Goal: Task Accomplishment & Management: Manage account settings

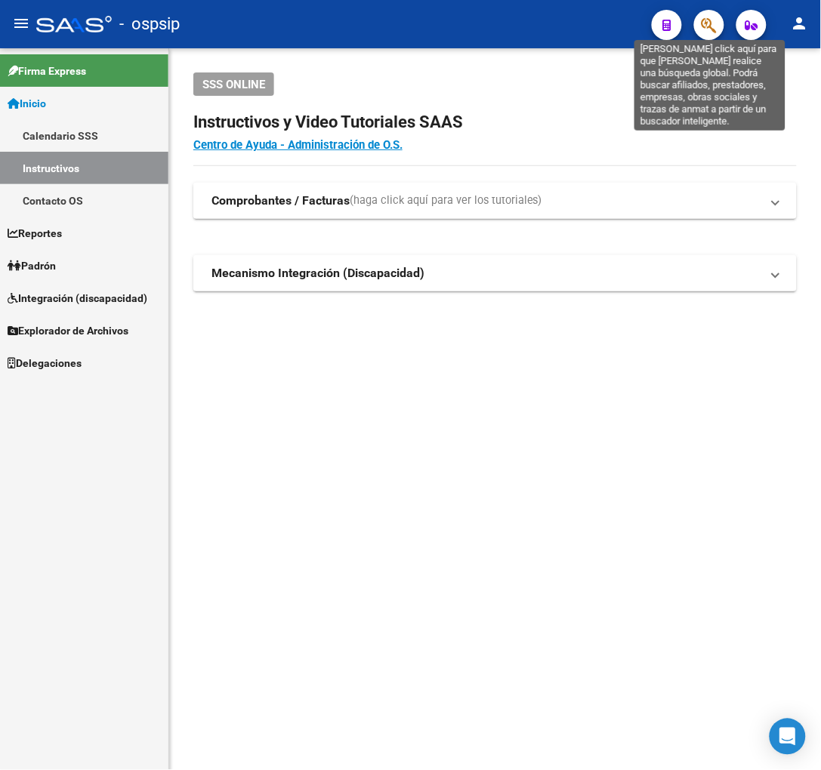
click at [718, 23] on button "button" at bounding box center [709, 25] width 30 height 30
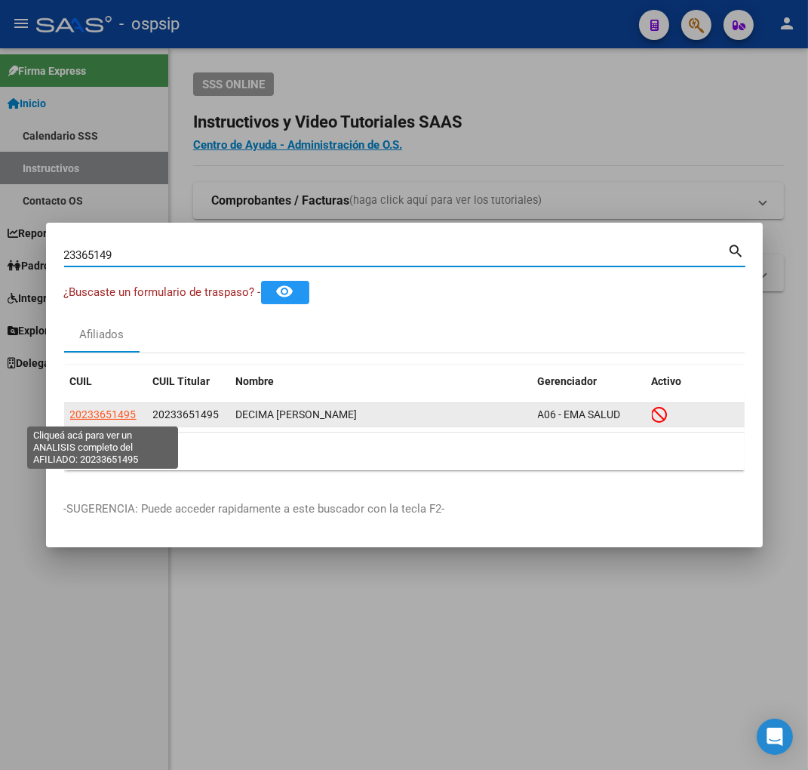
click at [99, 411] on span "20233651495" at bounding box center [103, 414] width 66 height 12
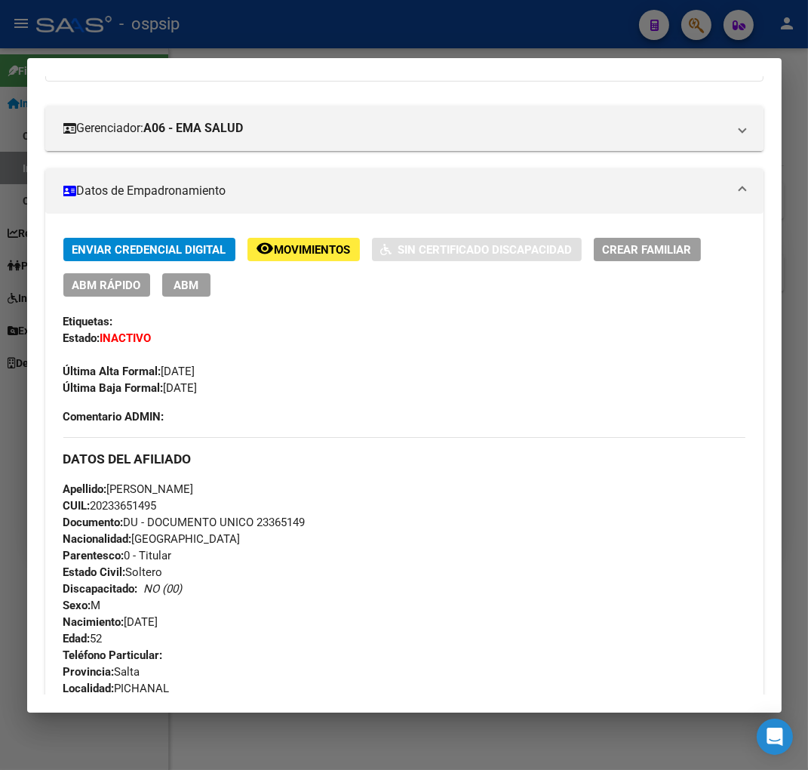
scroll to position [168, 0]
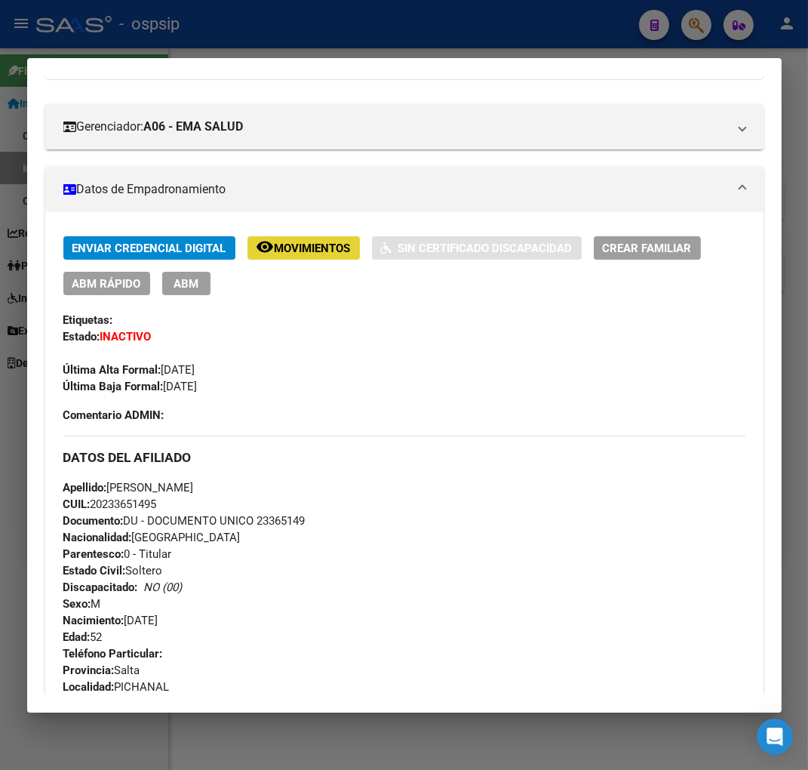
click at [319, 245] on span "Movimientos" at bounding box center [313, 249] width 76 height 14
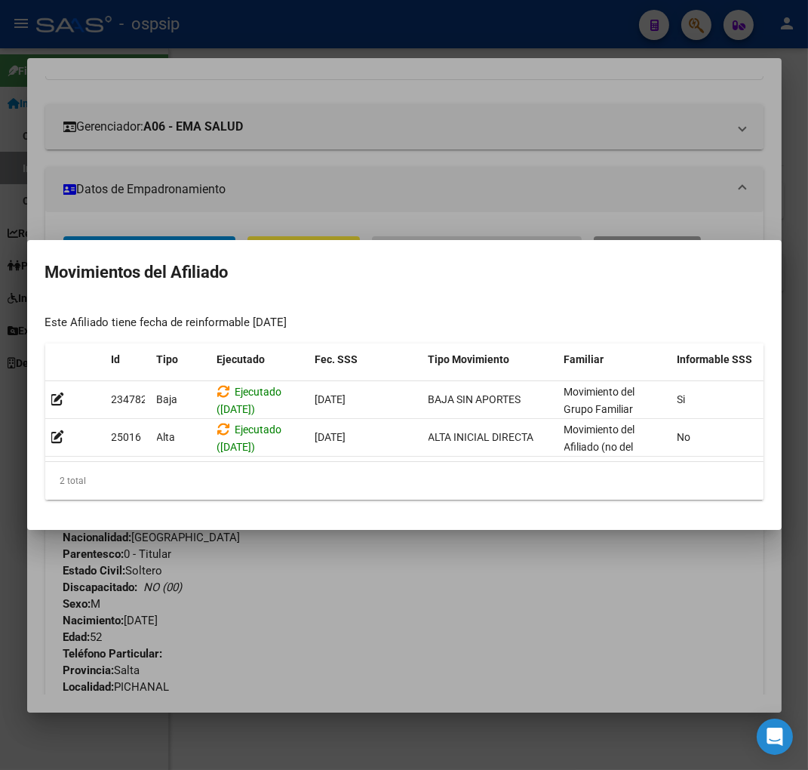
click at [403, 550] on div at bounding box center [404, 385] width 808 height 770
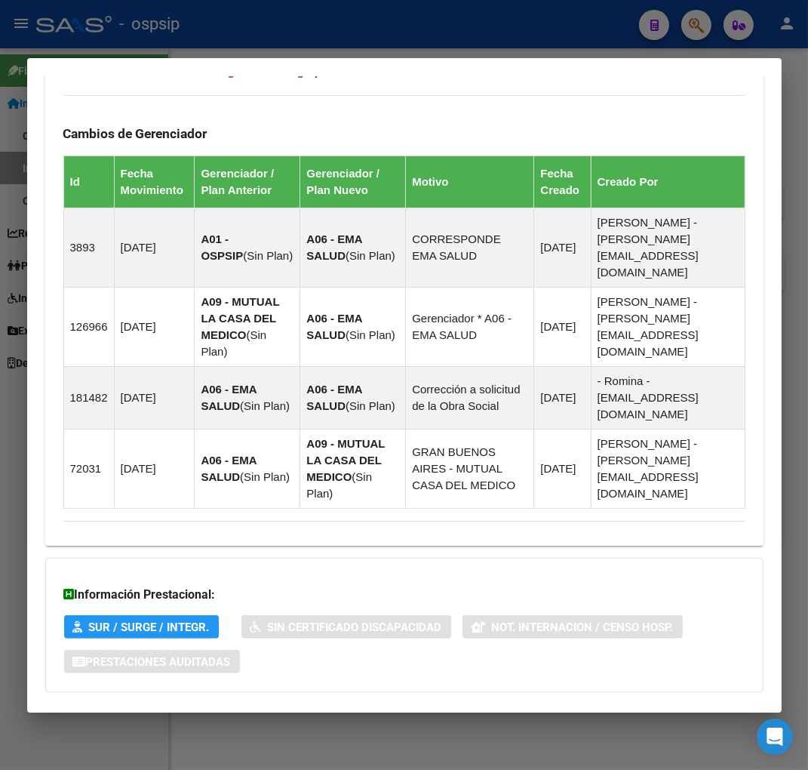
scroll to position [1017, 0]
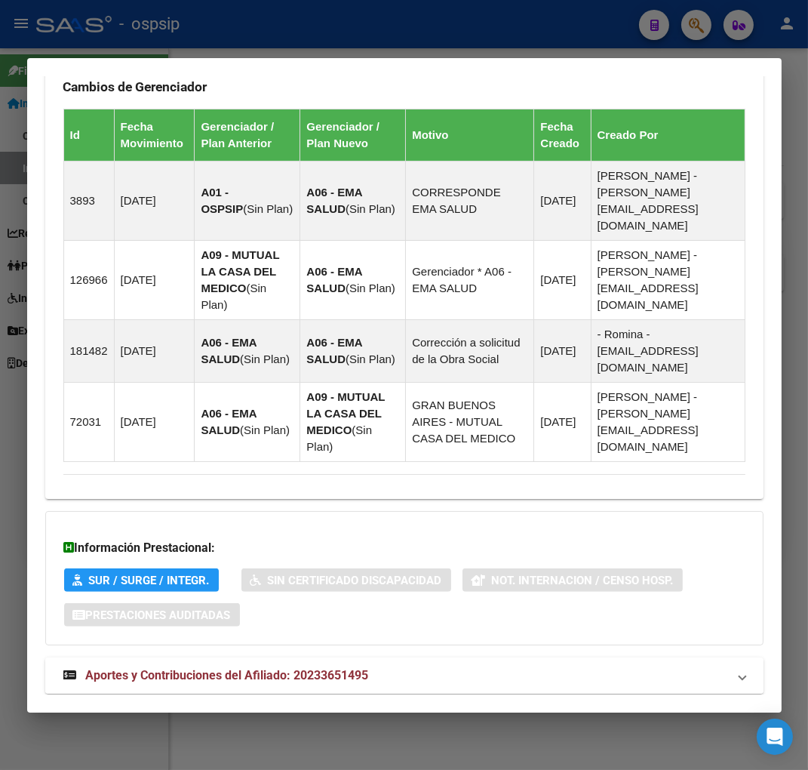
click at [137, 668] on span "Aportes y Contribuciones del Afiliado: 20233651495" at bounding box center [227, 675] width 283 height 14
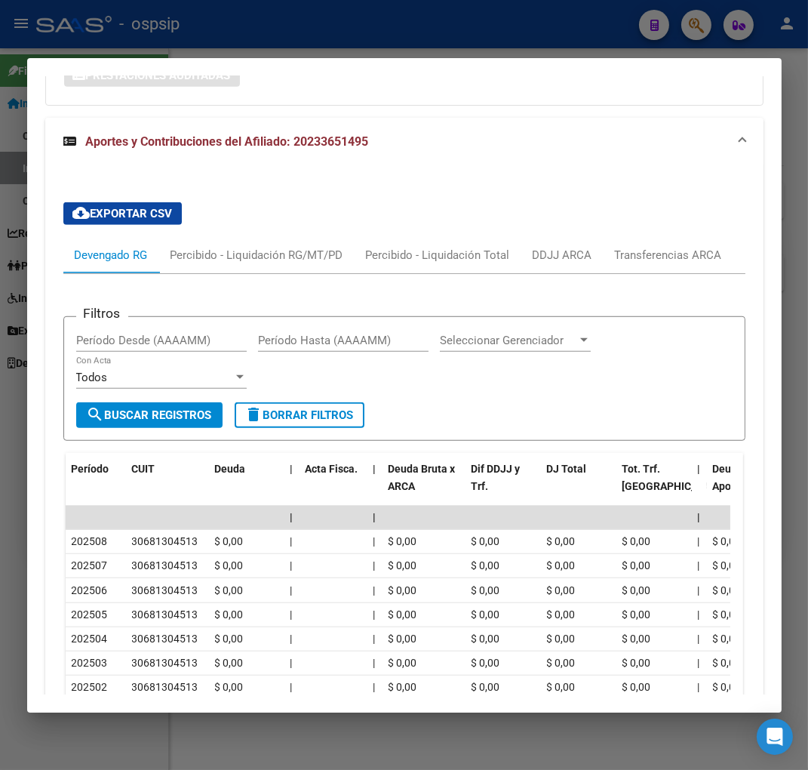
scroll to position [1595, 0]
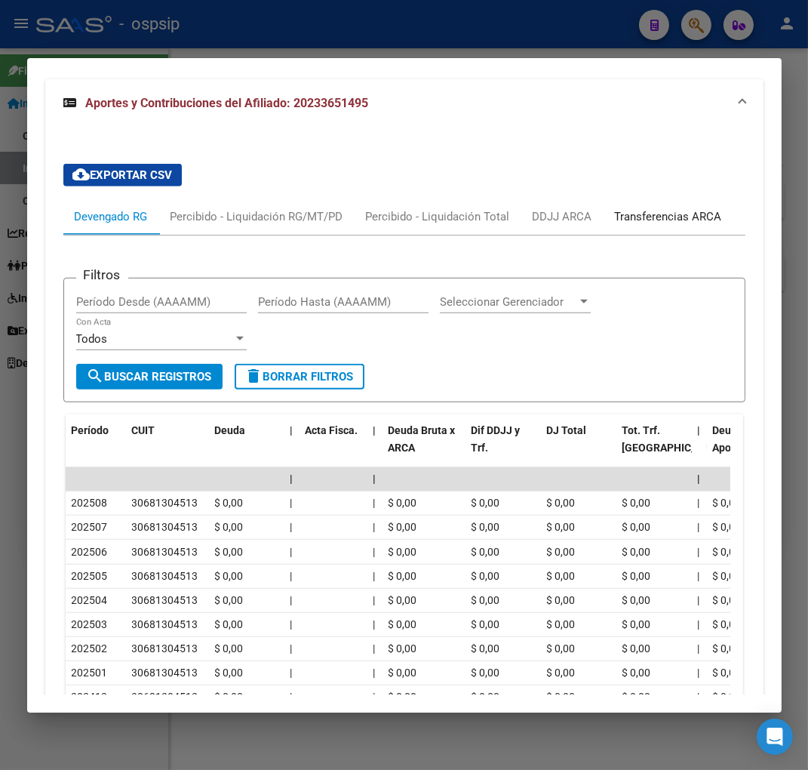
click at [708, 208] on div "Transferencias ARCA" at bounding box center [668, 216] width 107 height 17
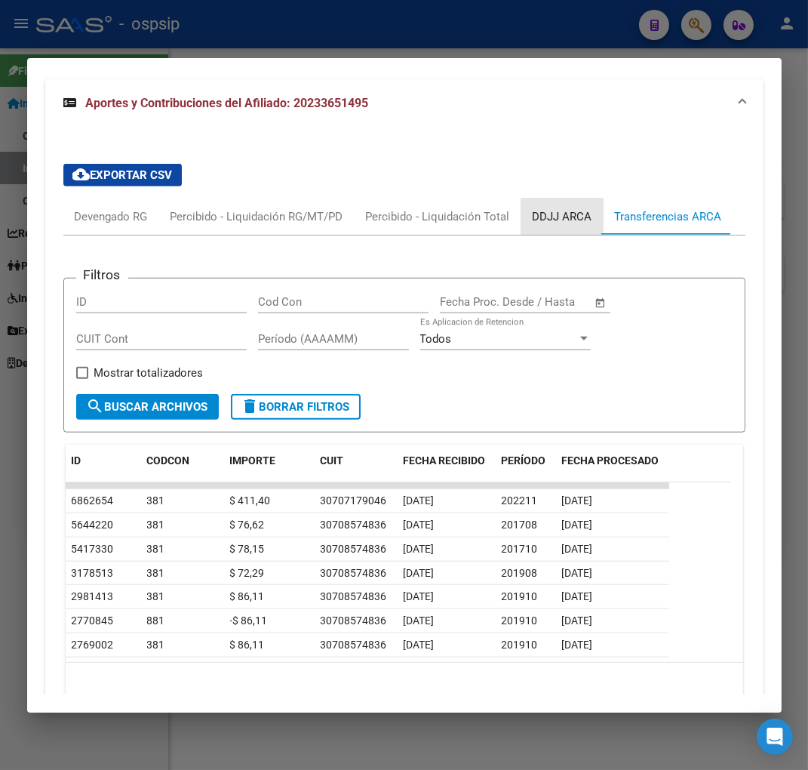
click at [537, 208] on div "DDJJ ARCA" at bounding box center [563, 216] width 60 height 17
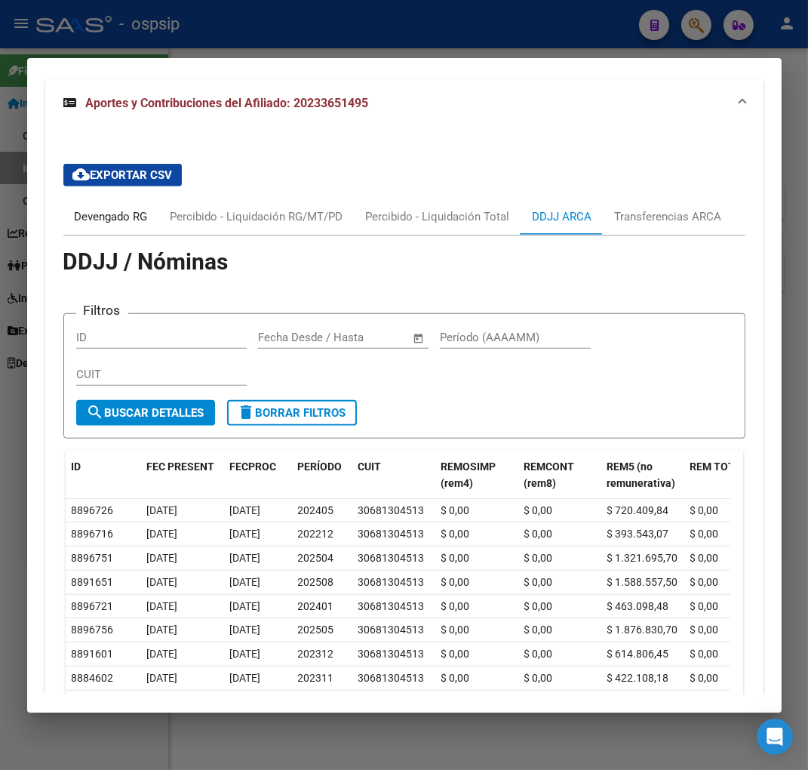
click at [102, 208] on div "Devengado RG" at bounding box center [111, 216] width 73 height 17
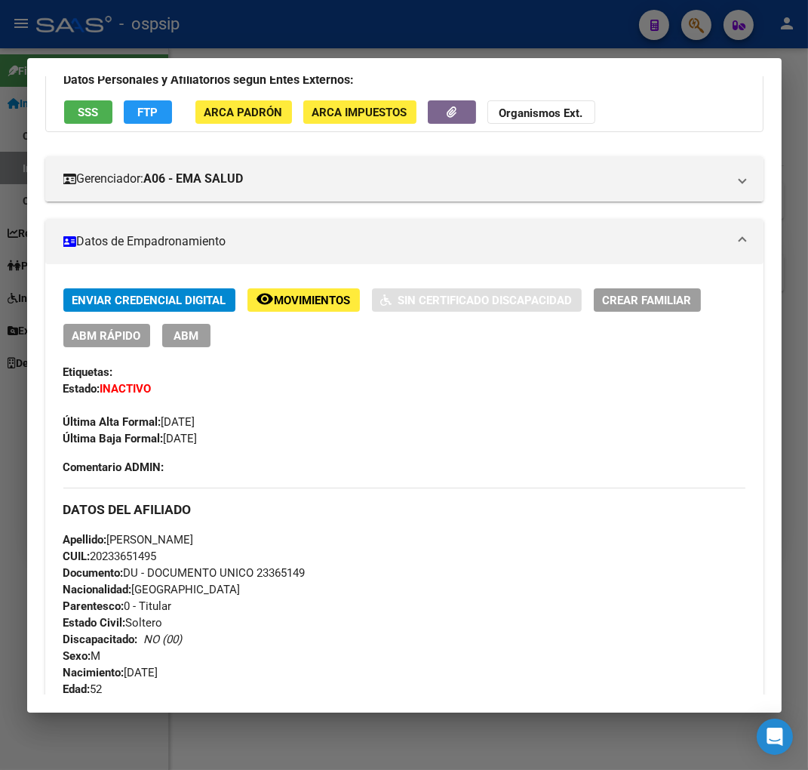
scroll to position [85, 0]
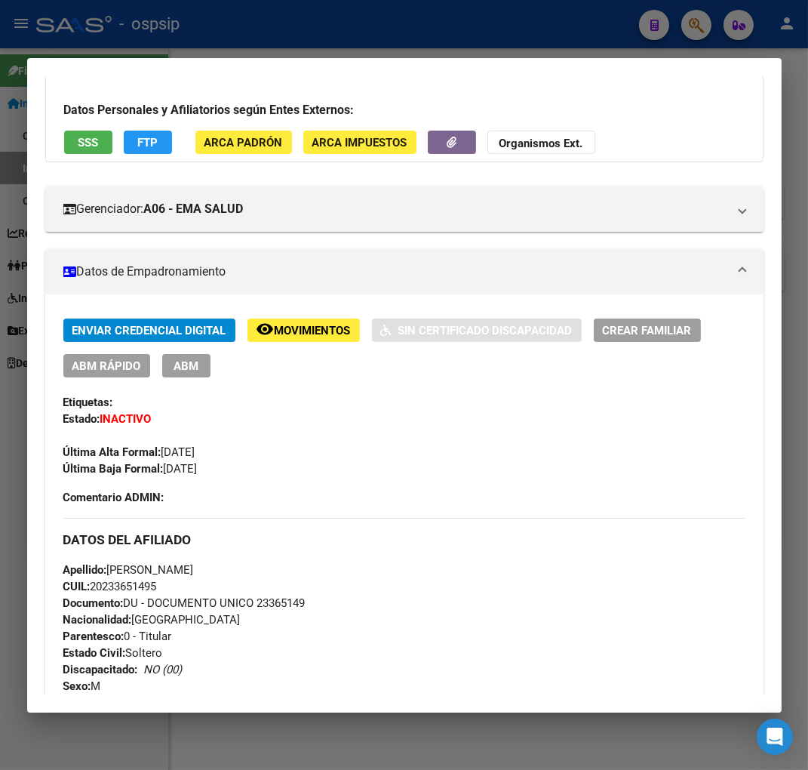
click at [325, 325] on span "Movimientos" at bounding box center [313, 331] width 76 height 14
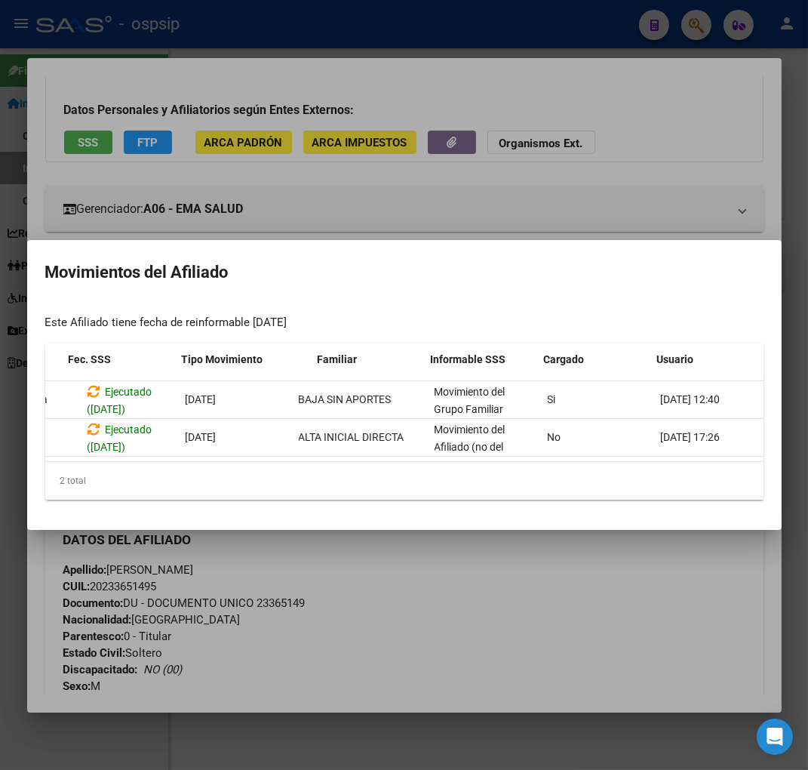
scroll to position [0, 247]
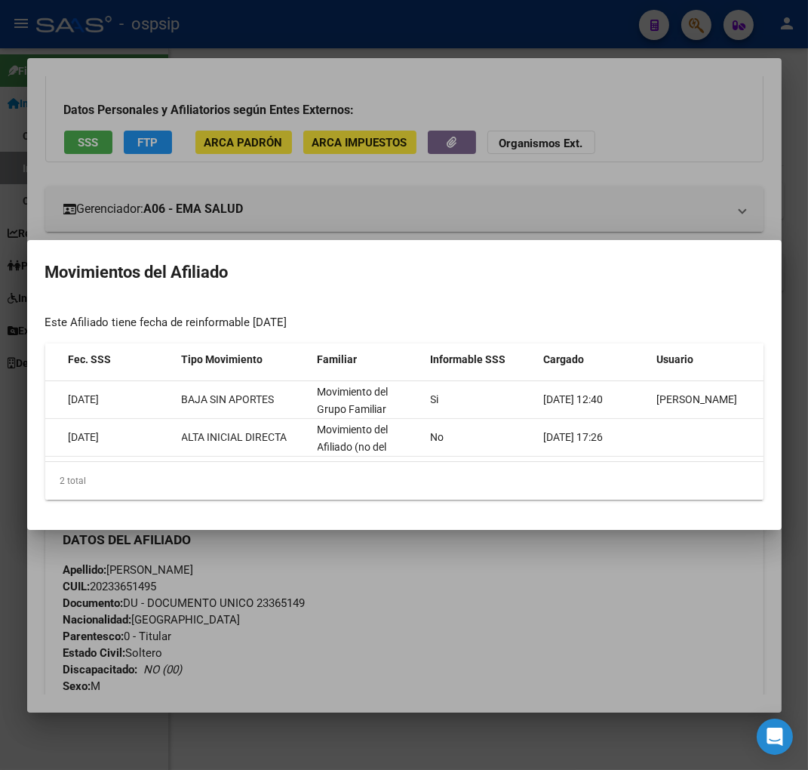
click at [622, 589] on div at bounding box center [404, 385] width 808 height 770
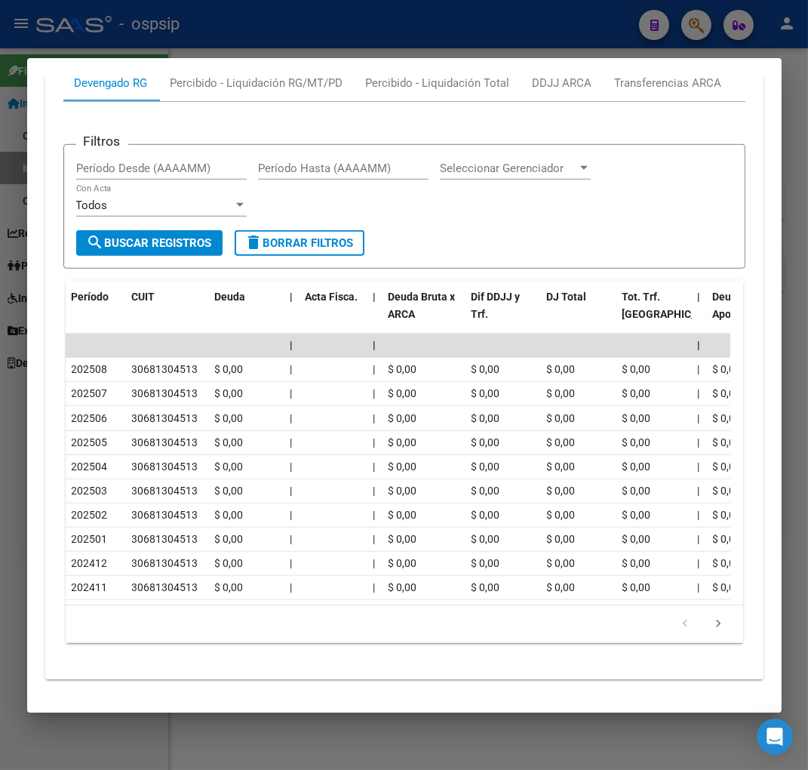
scroll to position [1730, 0]
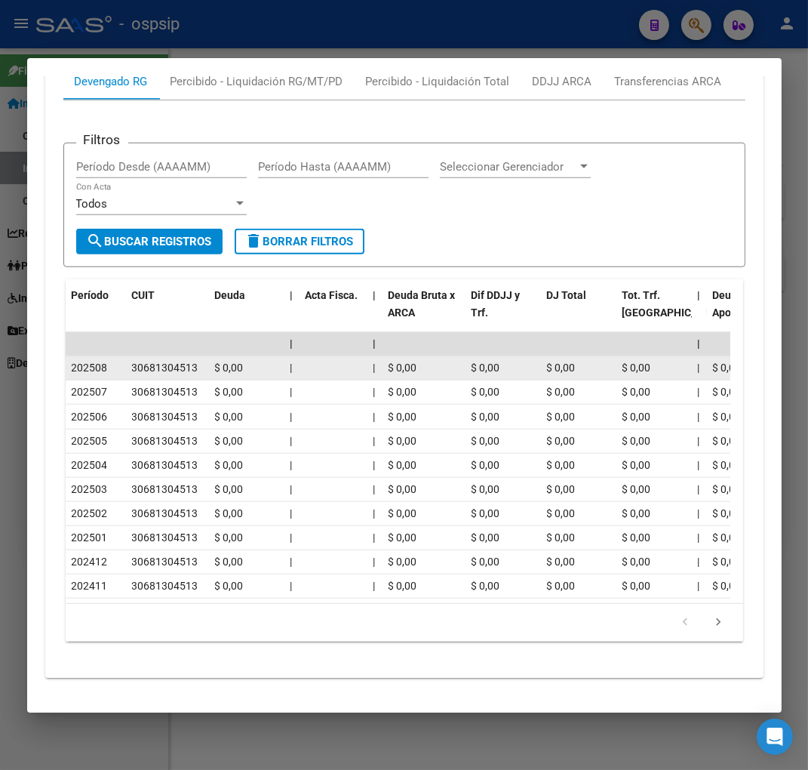
drag, startPoint x: 131, startPoint y: 331, endPoint x: 202, endPoint y: 333, distance: 70.2
click at [202, 359] on div "30681304513" at bounding box center [167, 367] width 71 height 17
copy div "30681304513"
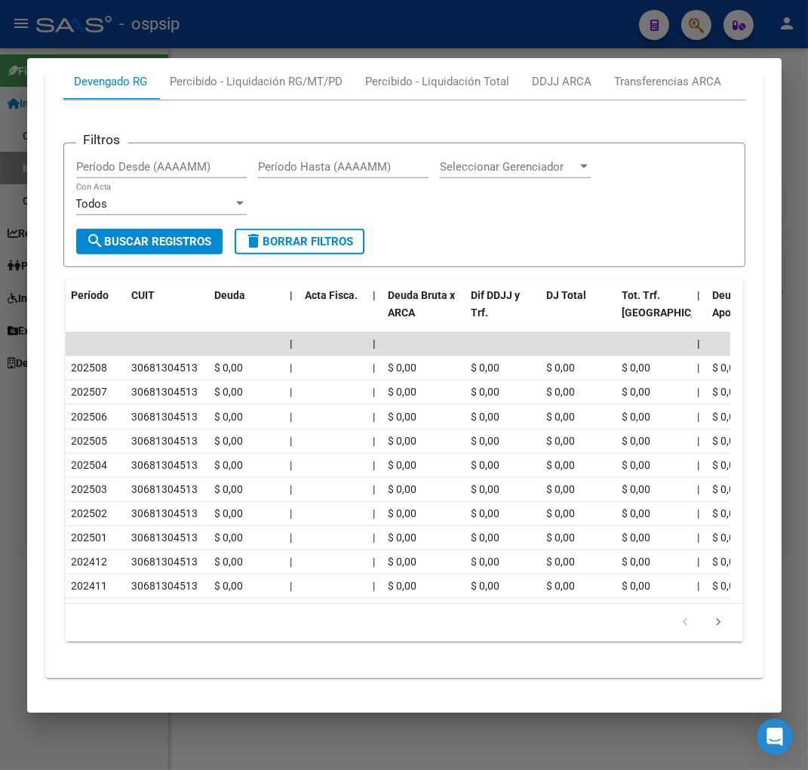
click at [704, 26] on div at bounding box center [404, 385] width 808 height 770
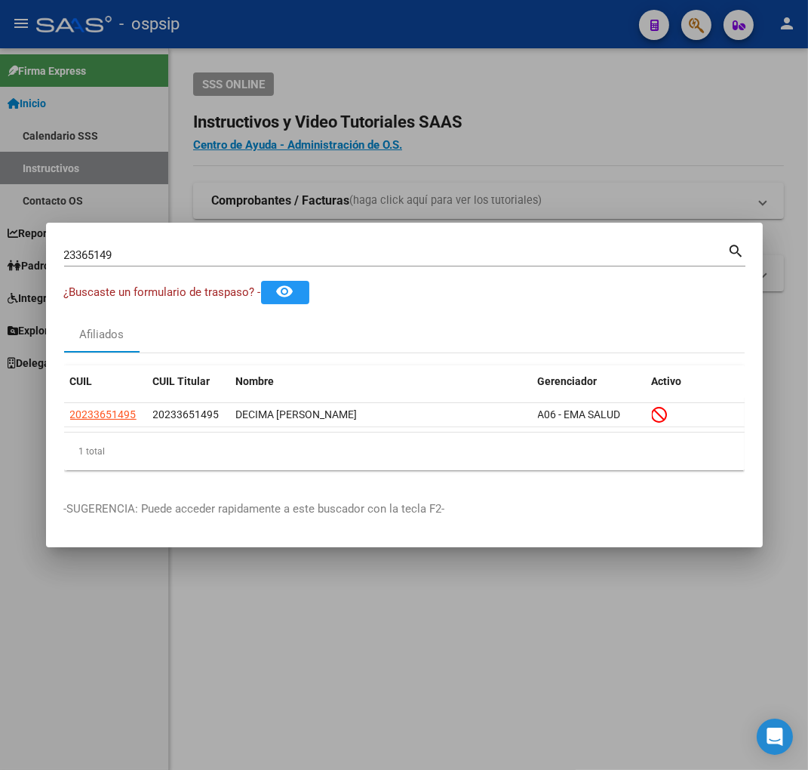
click at [124, 261] on input "23365149" at bounding box center [396, 255] width 664 height 14
type input "2"
type input "23365847"
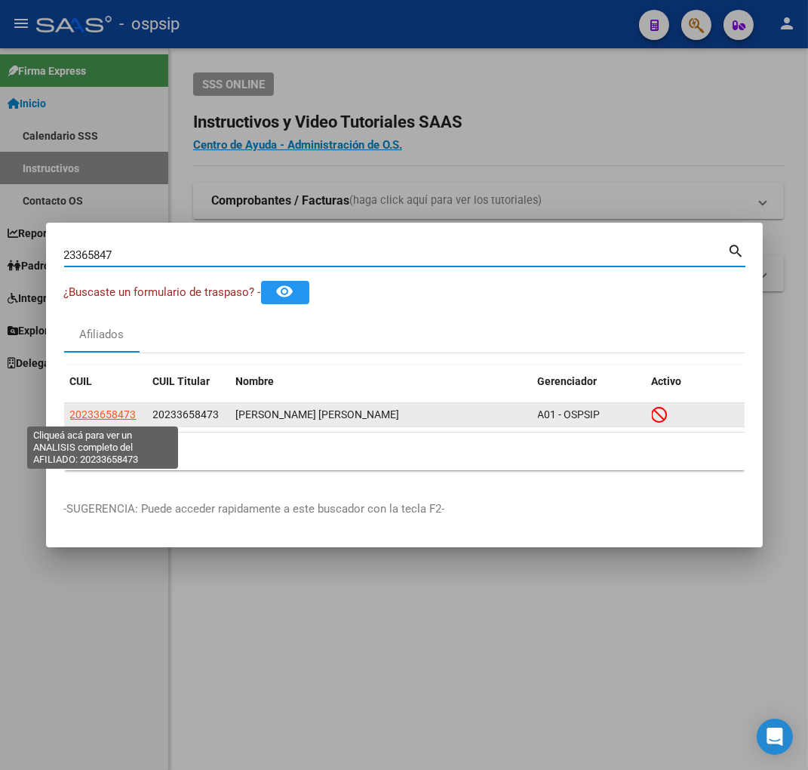
click at [109, 412] on span "20233658473" at bounding box center [103, 414] width 66 height 12
type textarea "20233658473"
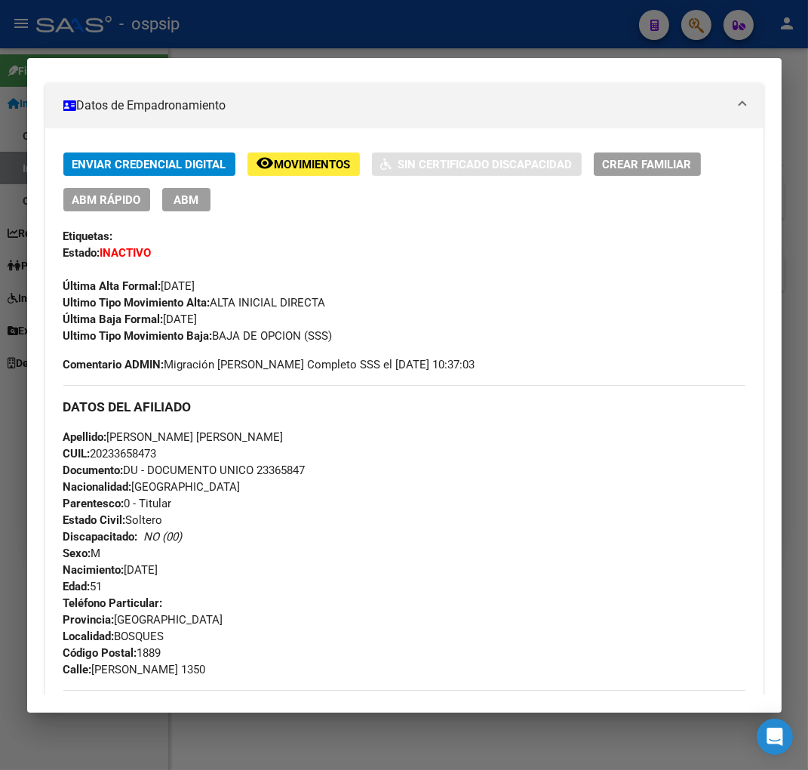
scroll to position [0, 0]
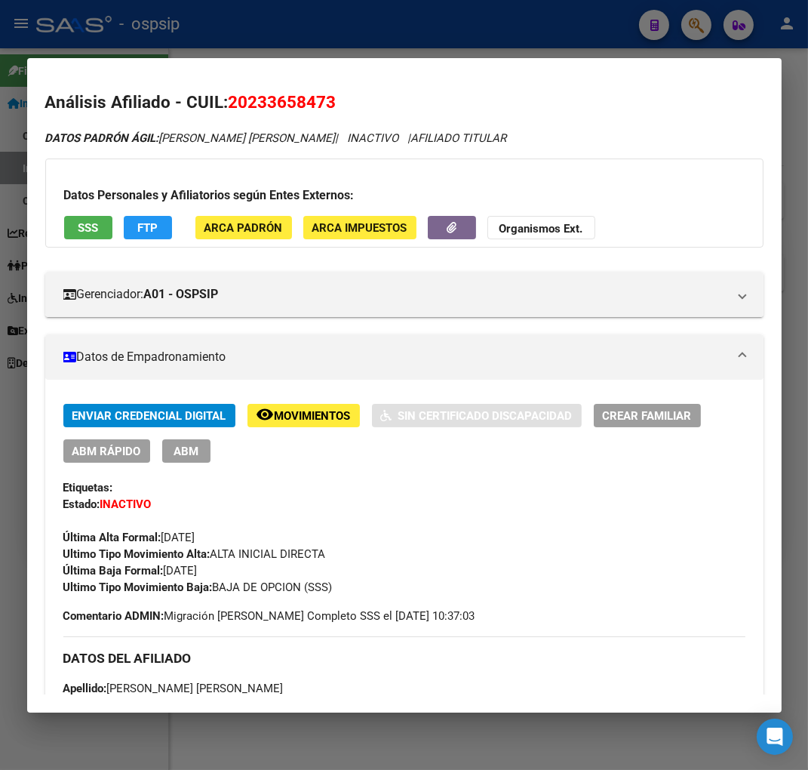
click at [300, 418] on span "Movimientos" at bounding box center [313, 416] width 76 height 14
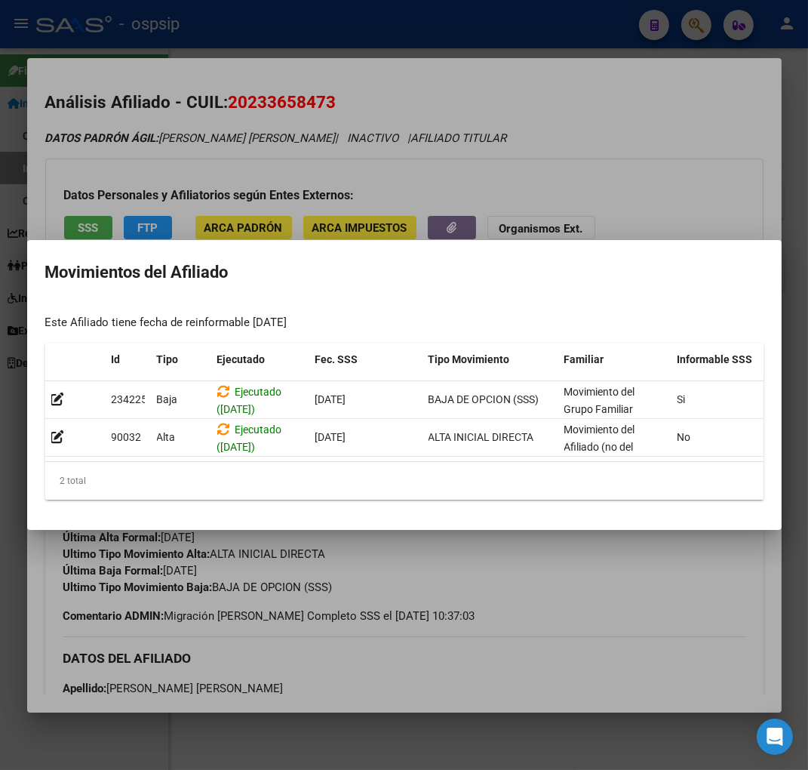
click at [509, 546] on div at bounding box center [404, 385] width 808 height 770
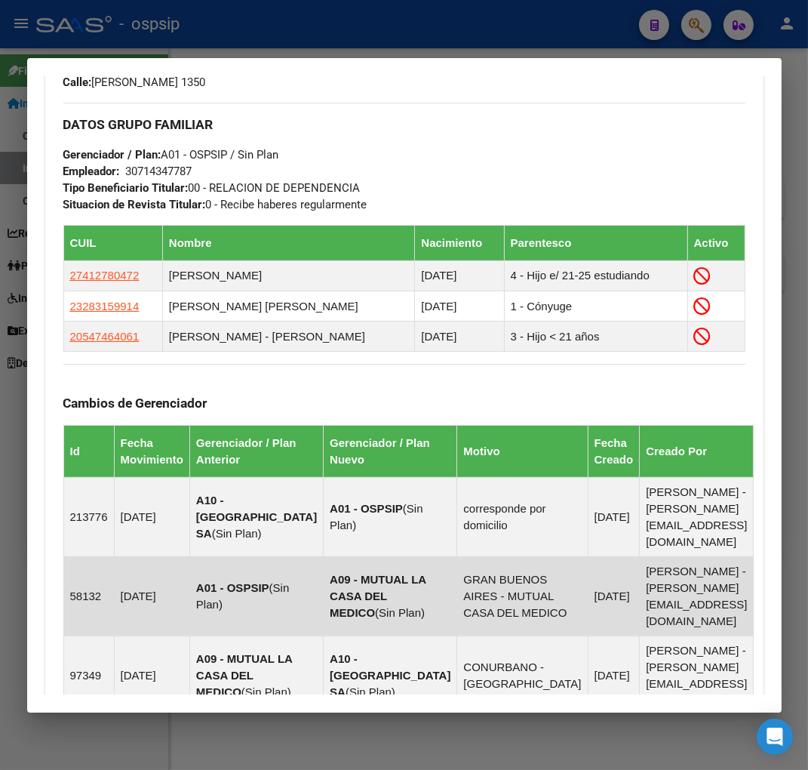
scroll to position [1140, 0]
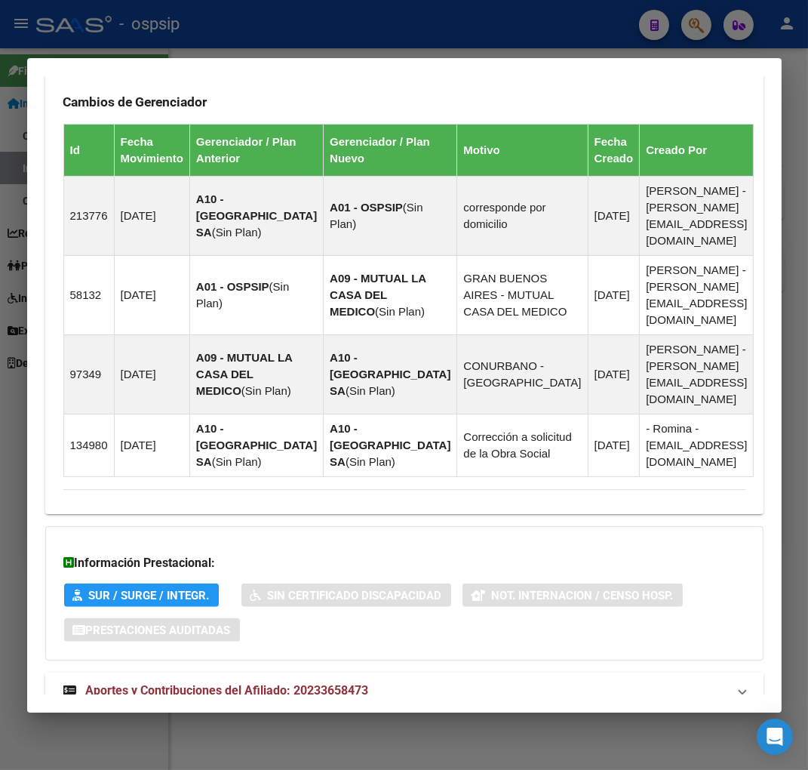
click at [215, 683] on span "Aportes y Contribuciones del Afiliado: 20233658473" at bounding box center [227, 690] width 283 height 14
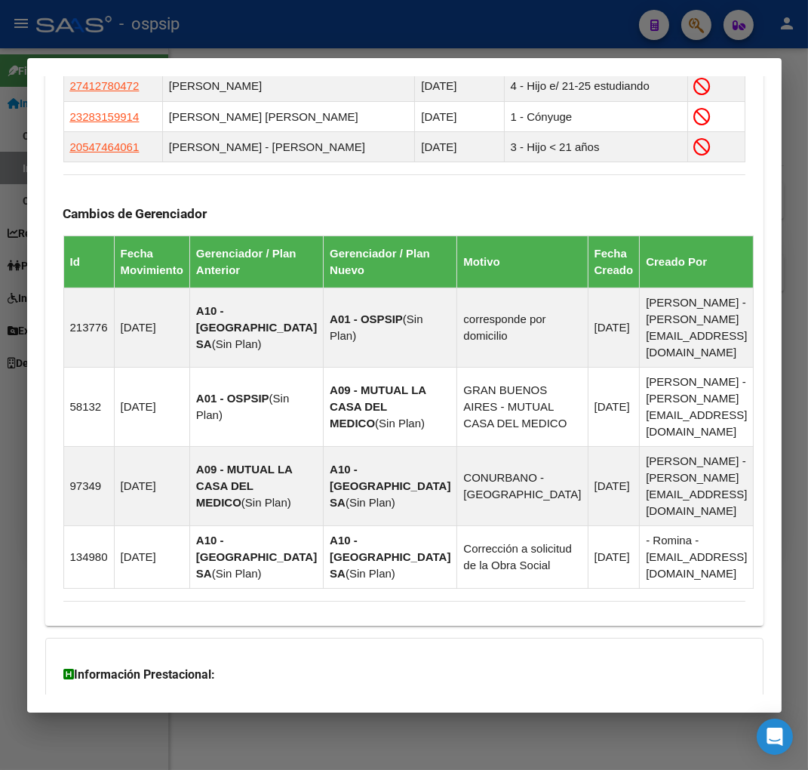
scroll to position [977, 0]
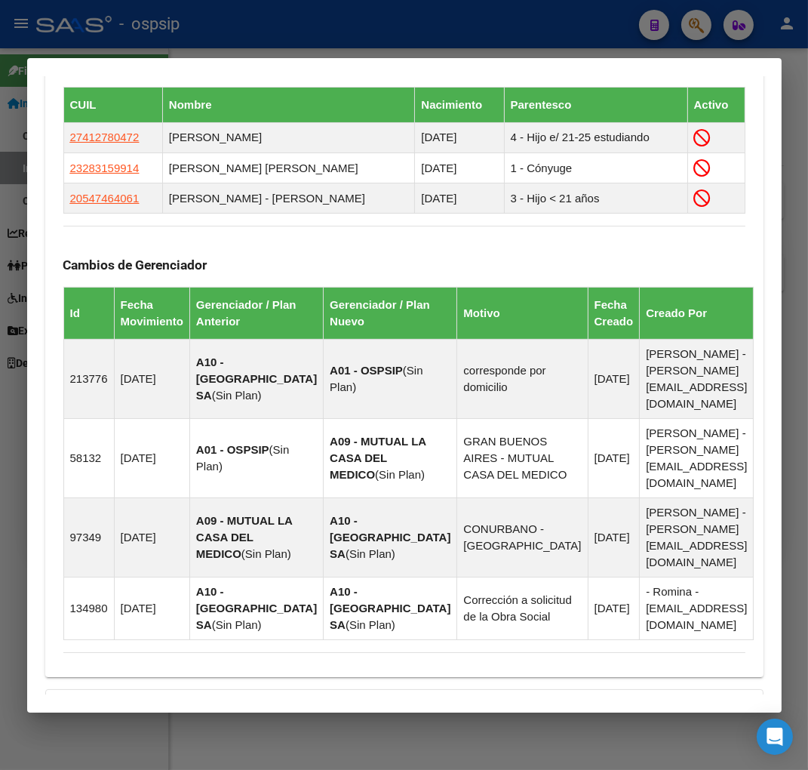
click at [689, 25] on div at bounding box center [404, 385] width 808 height 770
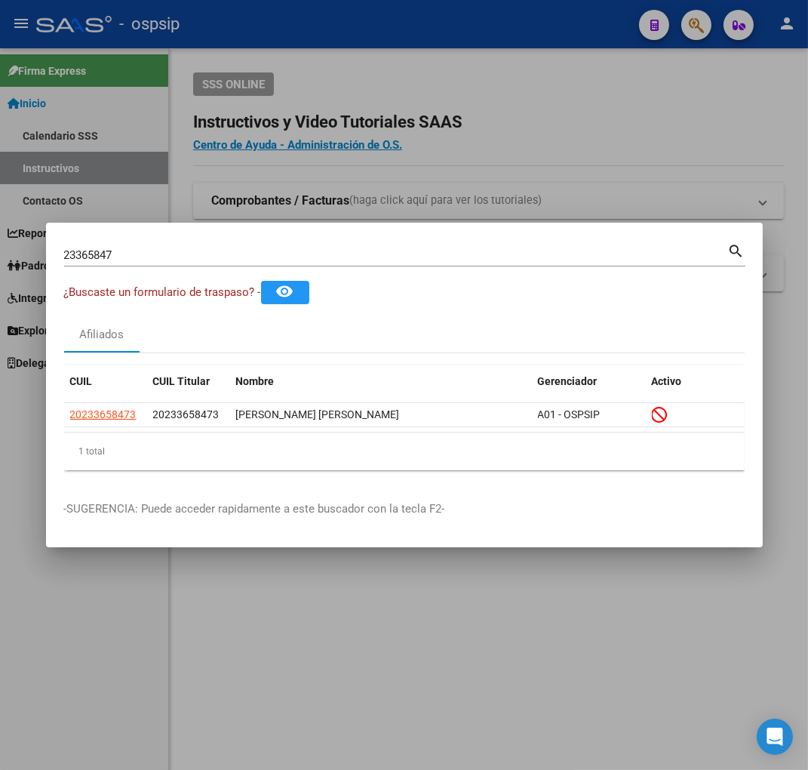
drag, startPoint x: 195, startPoint y: 263, endPoint x: 186, endPoint y: 257, distance: 10.9
click at [195, 261] on div "23365847 Buscar (apellido, dni, [PERSON_NAME], [PERSON_NAME], cuit, obra social)" at bounding box center [396, 255] width 664 height 23
type input "2"
type input "23365992"
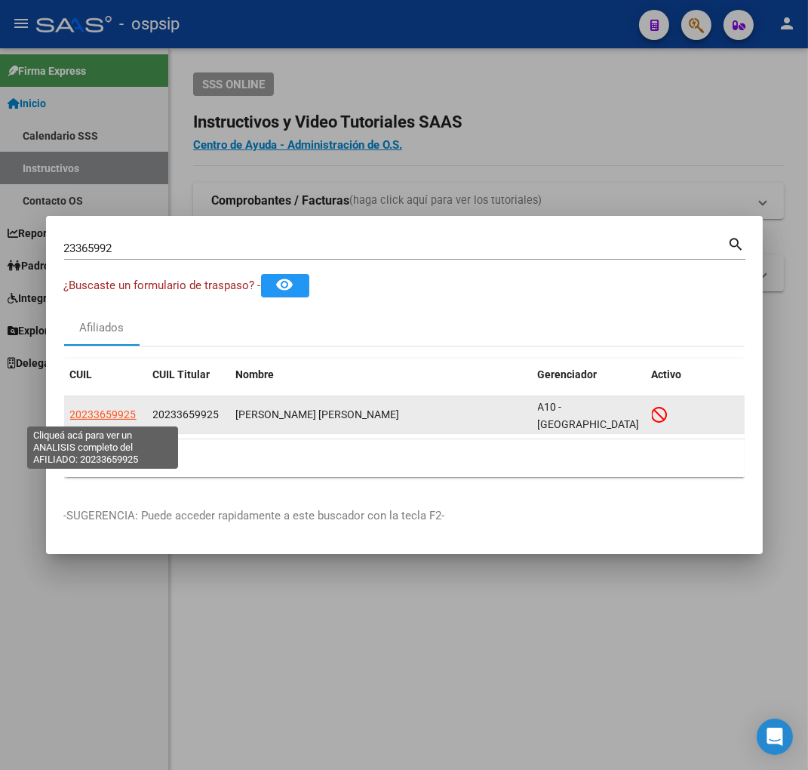
click at [113, 417] on span "20233659925" at bounding box center [103, 414] width 66 height 12
type textarea "20233659925"
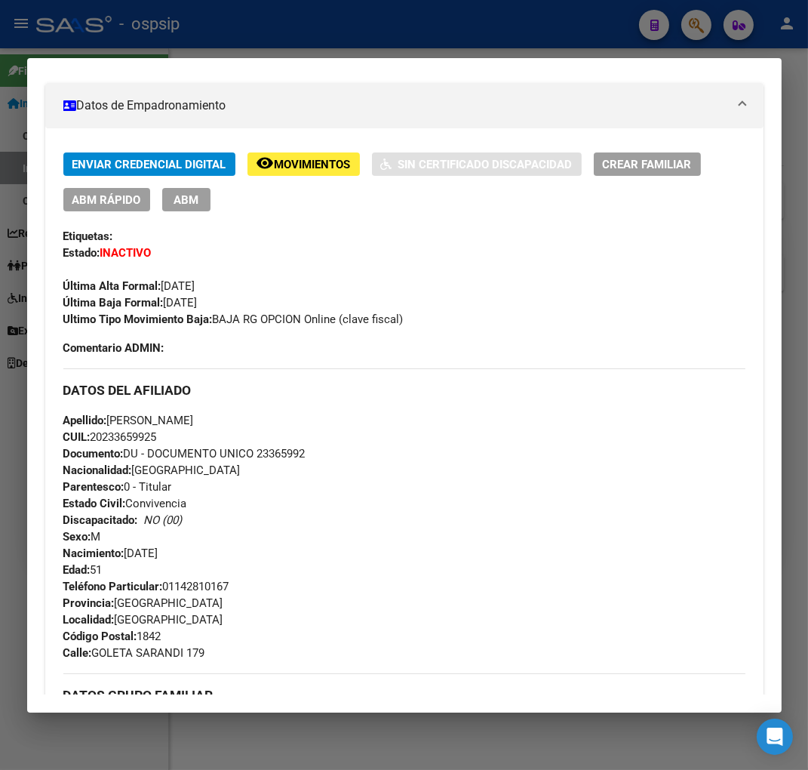
scroll to position [0, 0]
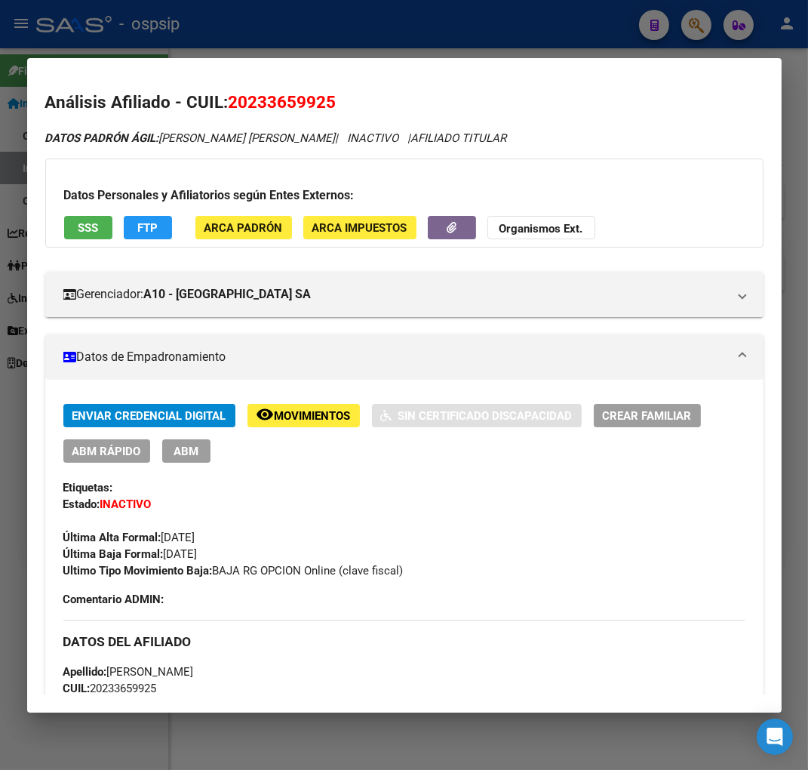
click at [322, 420] on span "Movimientos" at bounding box center [313, 416] width 76 height 14
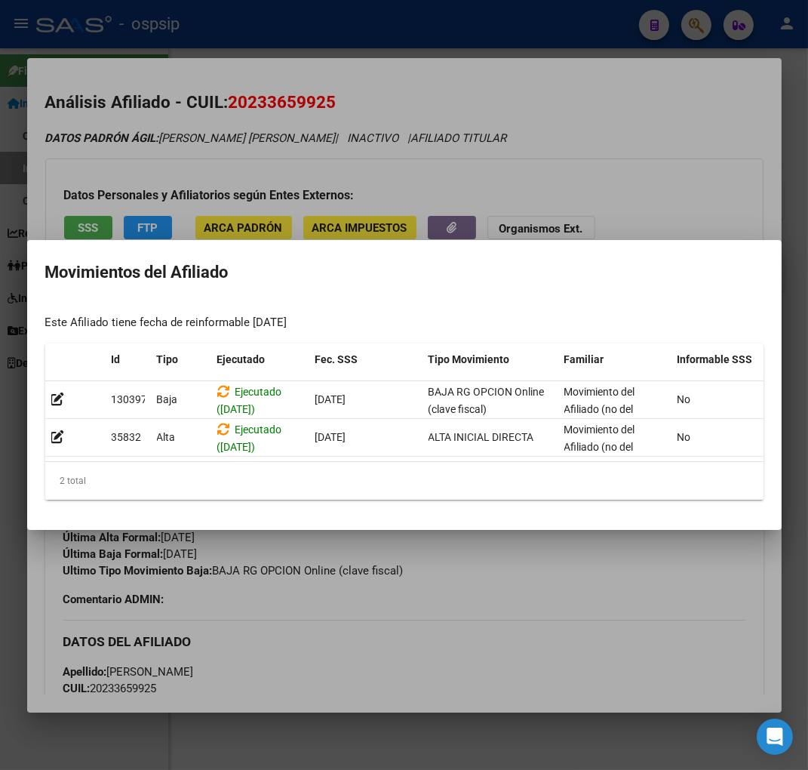
click at [524, 584] on div at bounding box center [404, 385] width 808 height 770
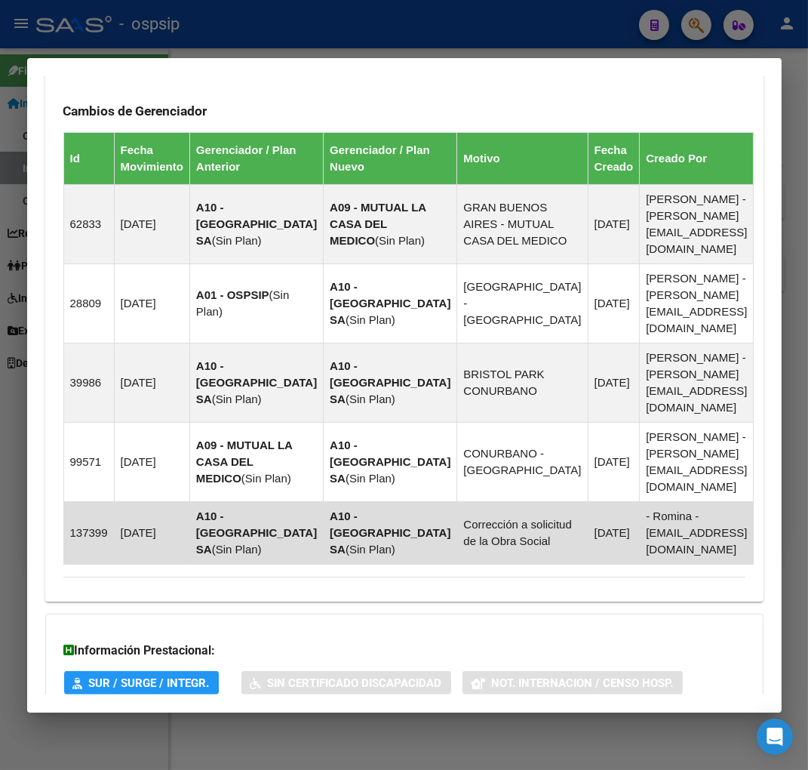
scroll to position [1156, 0]
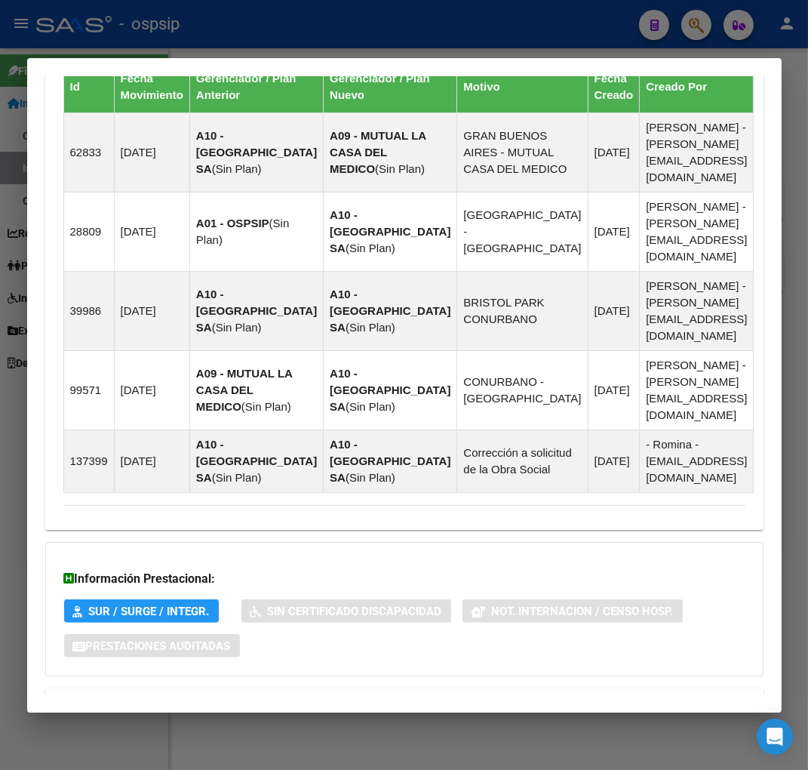
click at [212, 699] on span "Aportes y Contribuciones del Afiliado: 20233659925" at bounding box center [227, 706] width 283 height 14
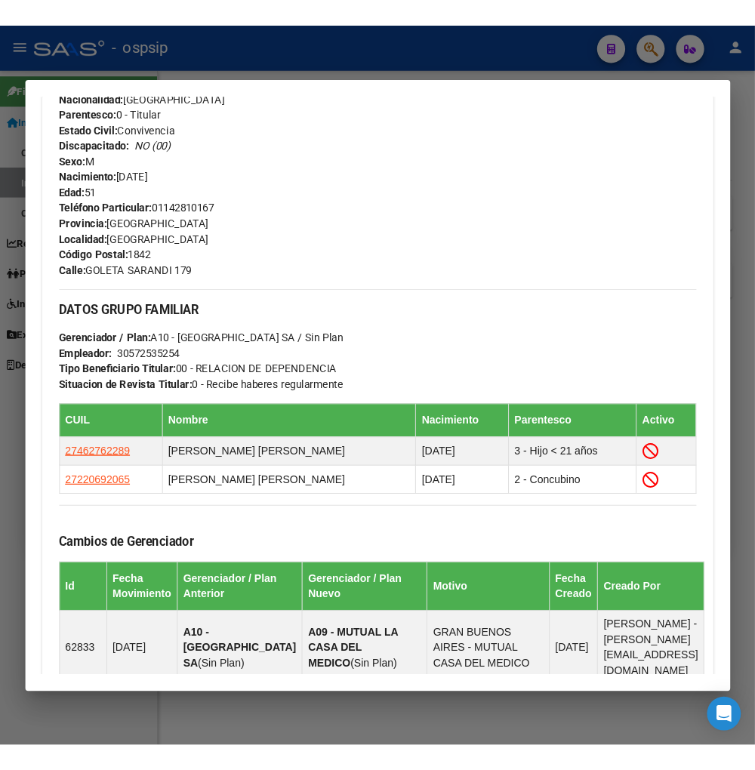
scroll to position [306, 0]
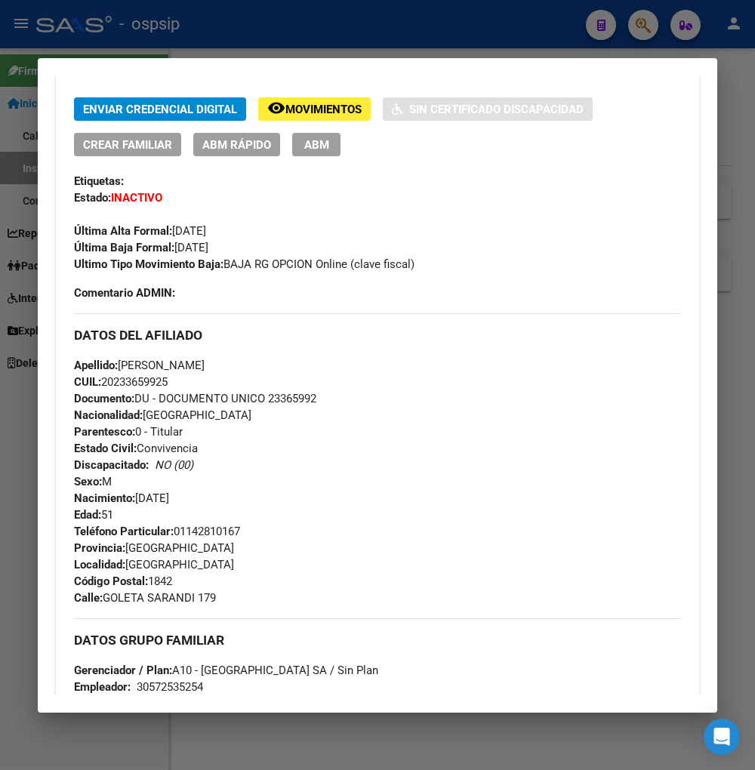
click at [646, 31] on div at bounding box center [377, 385] width 755 height 770
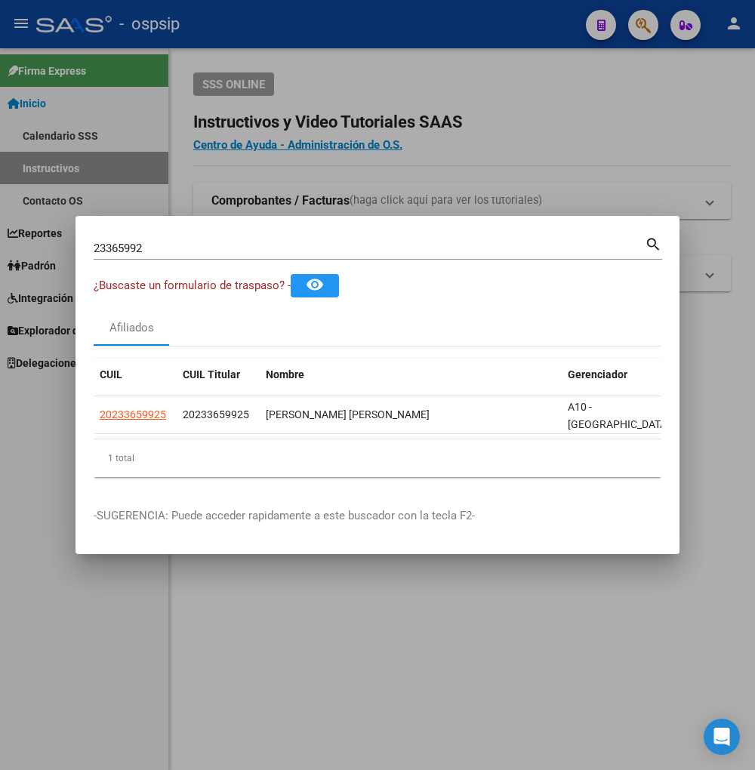
click at [180, 253] on div "23365992 Buscar (apellido, dni, [PERSON_NAME], [PERSON_NAME], cuit, obra social)" at bounding box center [369, 248] width 551 height 23
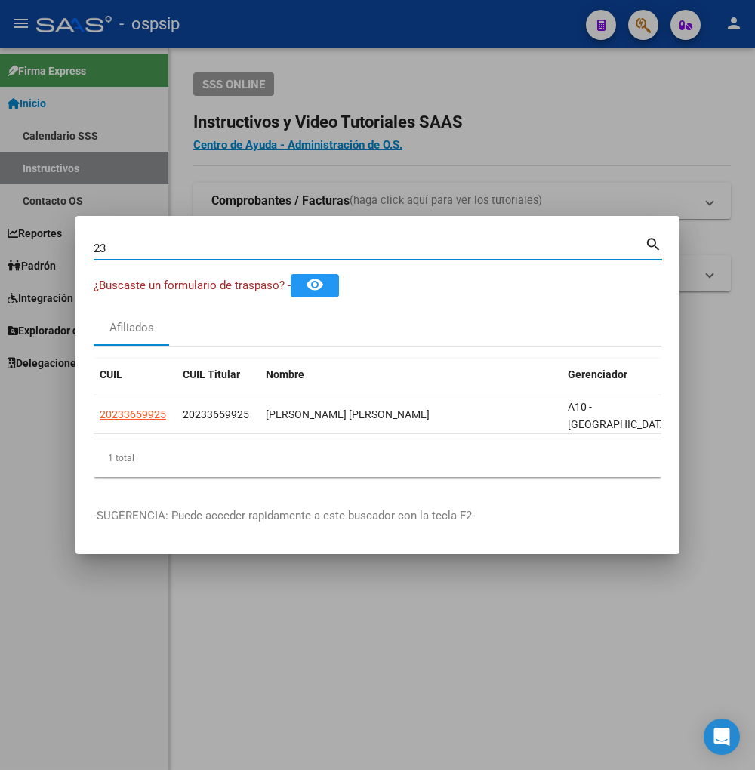
type input "2"
type input "23366865"
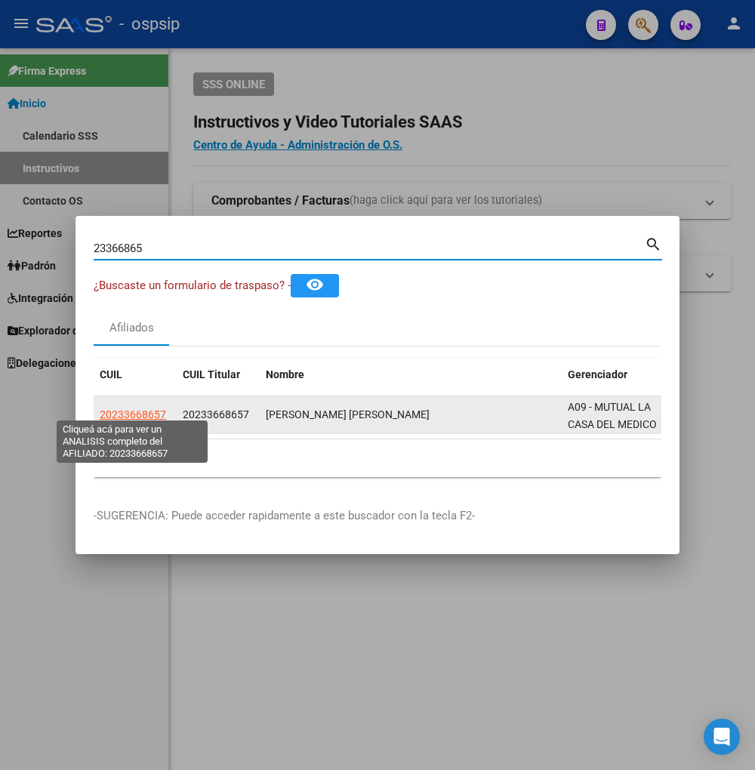
click at [125, 408] on span "20233668657" at bounding box center [133, 414] width 66 height 12
type textarea "20233668657"
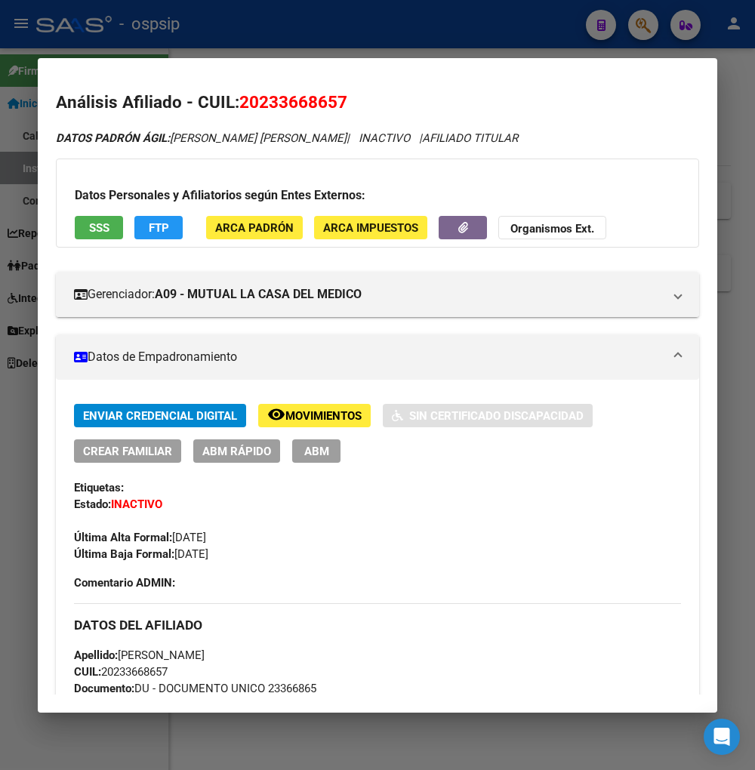
click at [300, 417] on span "Movimientos" at bounding box center [323, 416] width 76 height 14
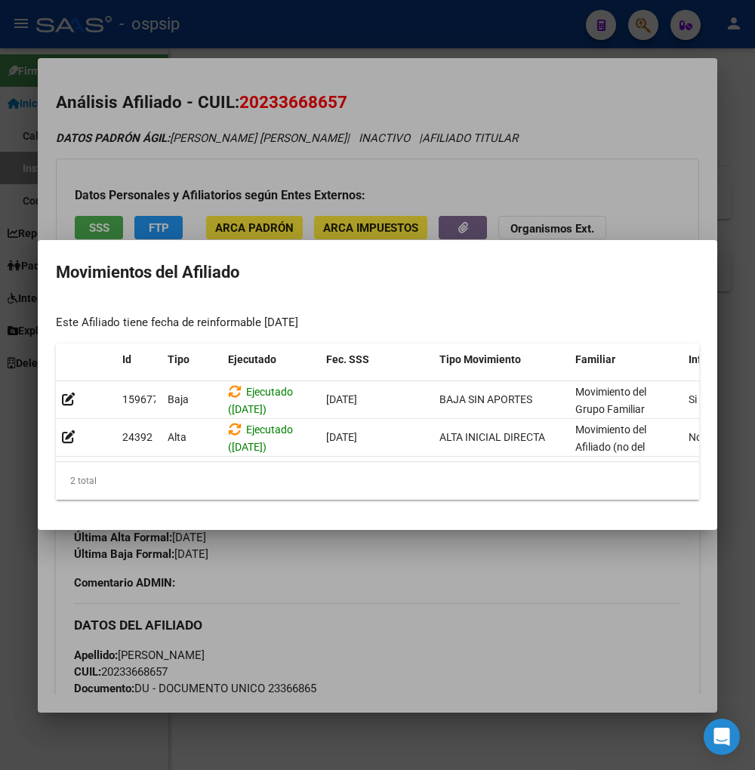
click at [433, 541] on div at bounding box center [377, 385] width 755 height 770
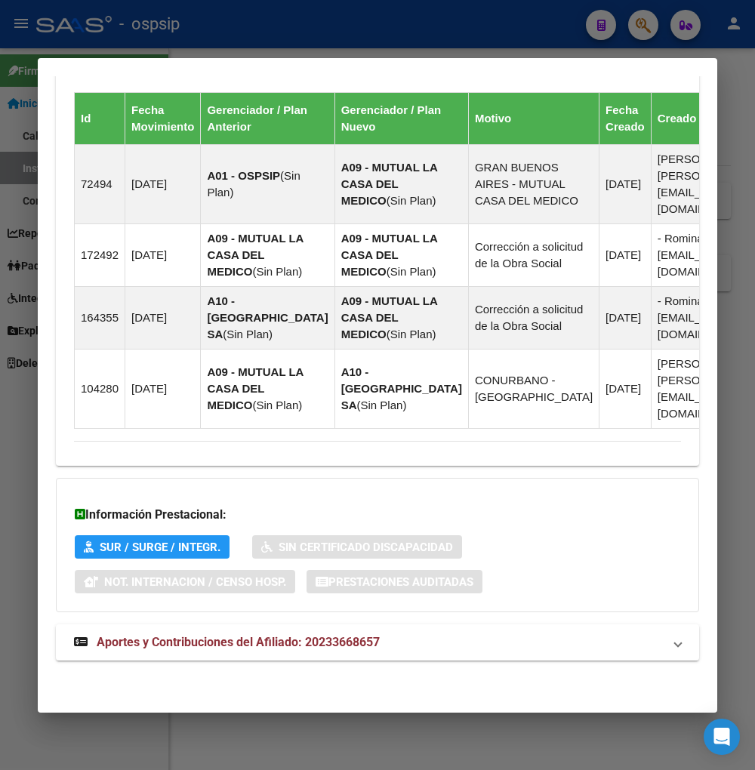
scroll to position [1067, 0]
click at [195, 644] on span "Aportes y Contribuciones del Afiliado: 20233668657" at bounding box center [238, 642] width 283 height 14
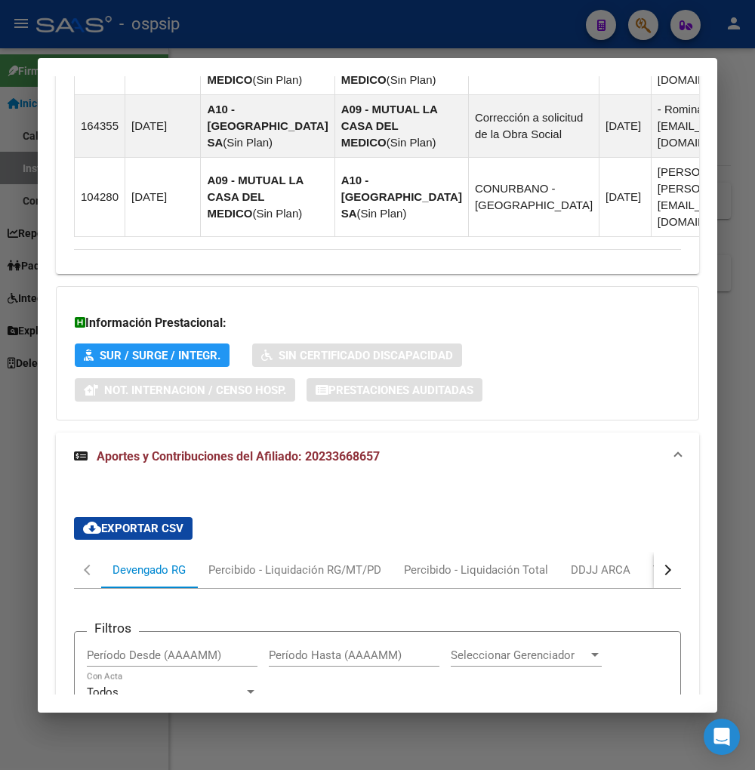
scroll to position [889, 0]
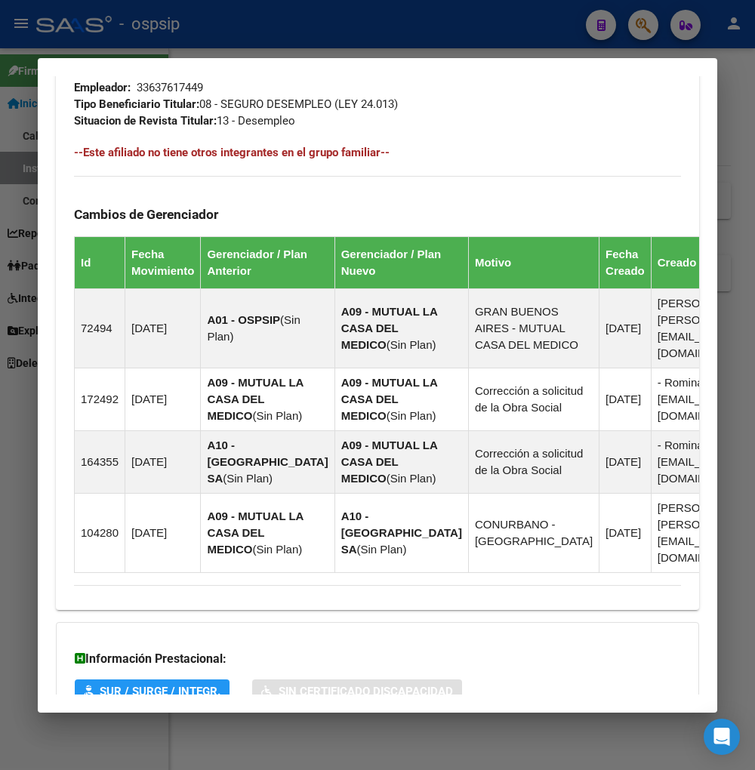
click at [646, 25] on div at bounding box center [377, 385] width 755 height 770
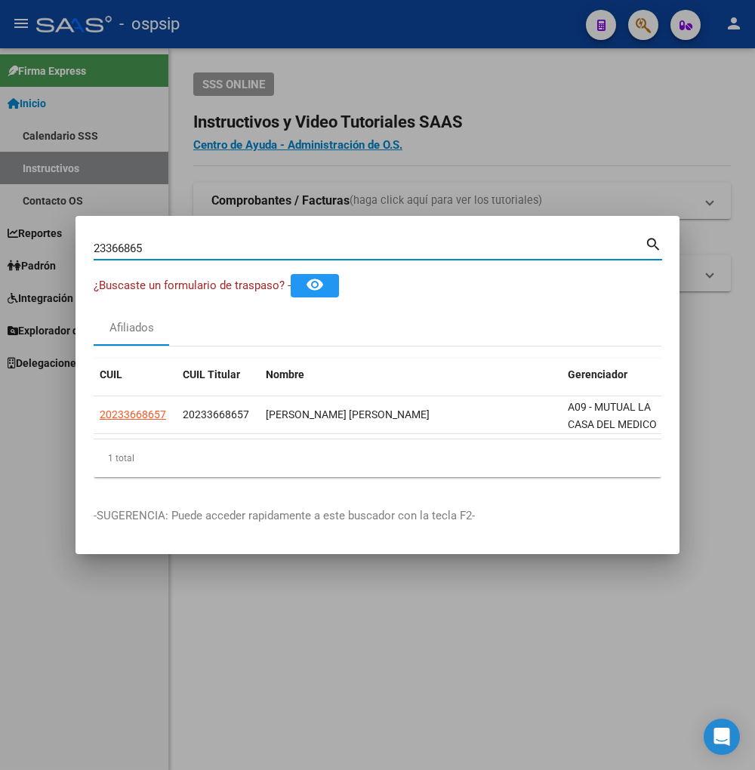
click at [175, 245] on input "23366865" at bounding box center [369, 249] width 551 height 14
type input "2"
type input "23368580"
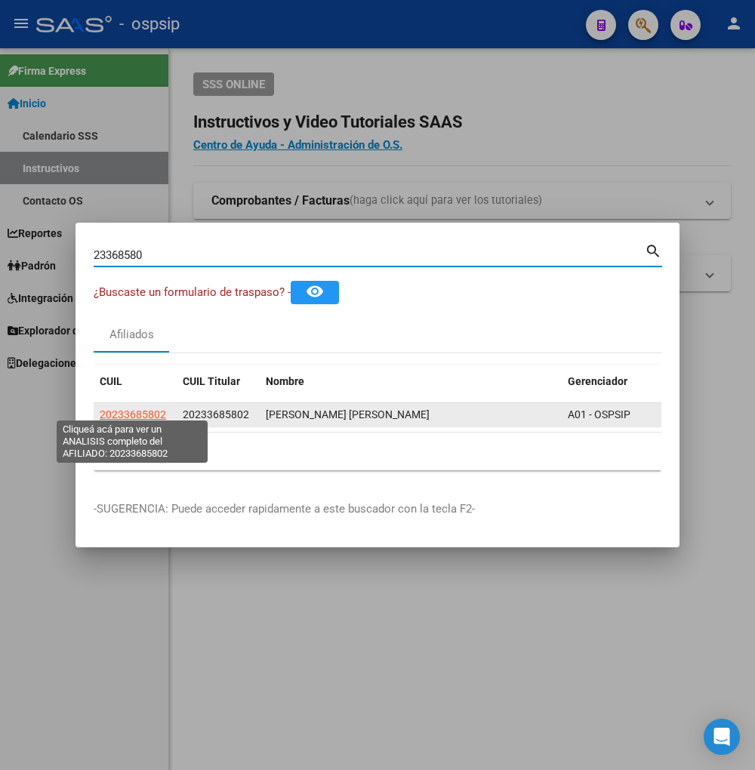
click at [124, 409] on span "20233685802" at bounding box center [133, 414] width 66 height 12
type textarea "20233685802"
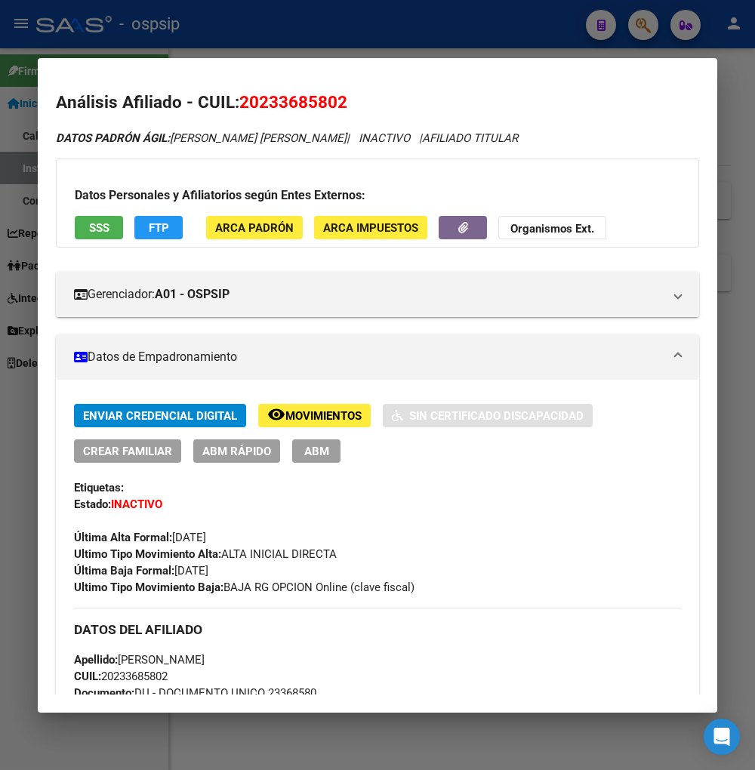
click at [295, 405] on button "remove_red_eye Movimientos" at bounding box center [314, 415] width 112 height 23
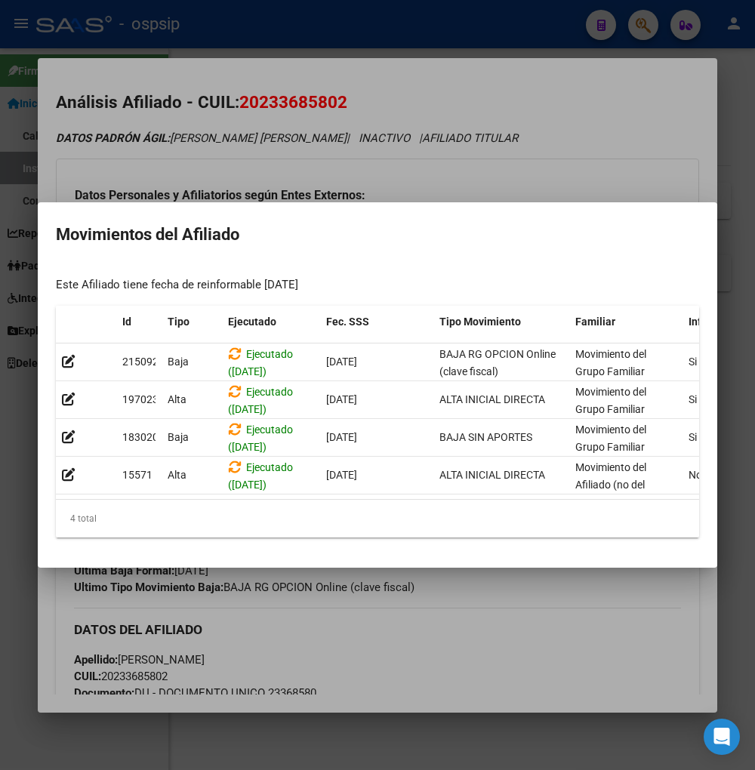
click at [547, 631] on div at bounding box center [377, 385] width 755 height 770
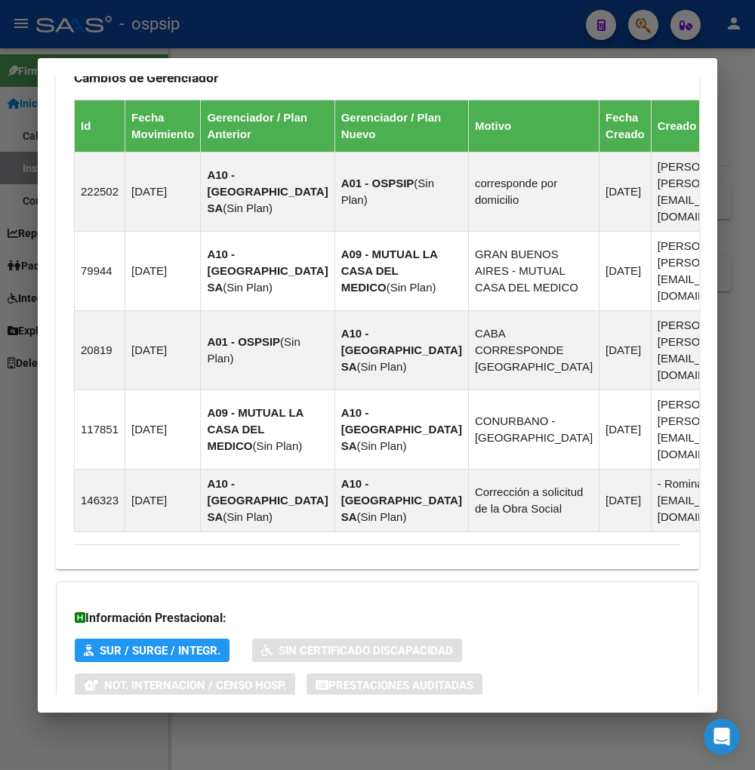
scroll to position [1240, 0]
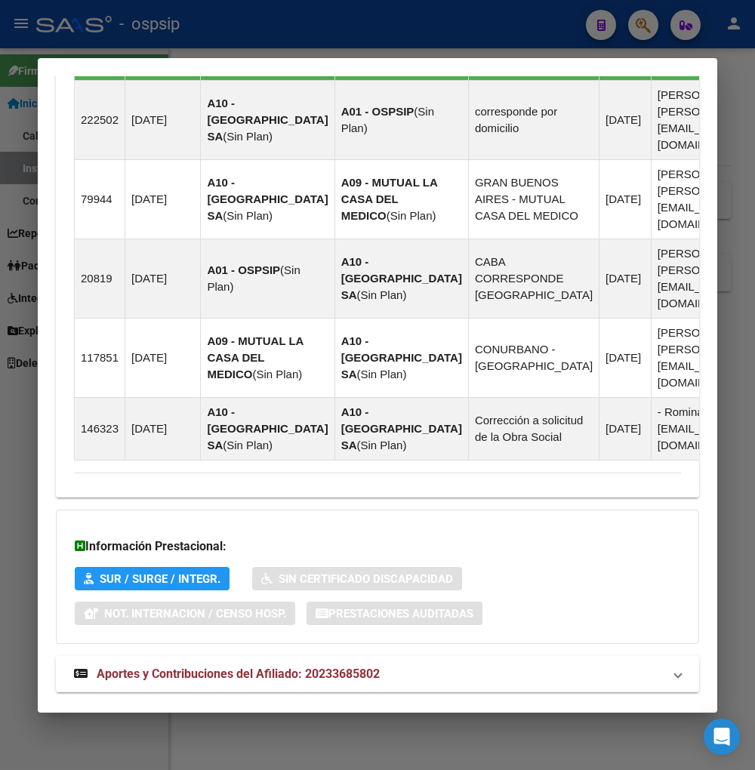
click at [208, 667] on span "Aportes y Contribuciones del Afiliado: 20233685802" at bounding box center [238, 674] width 283 height 14
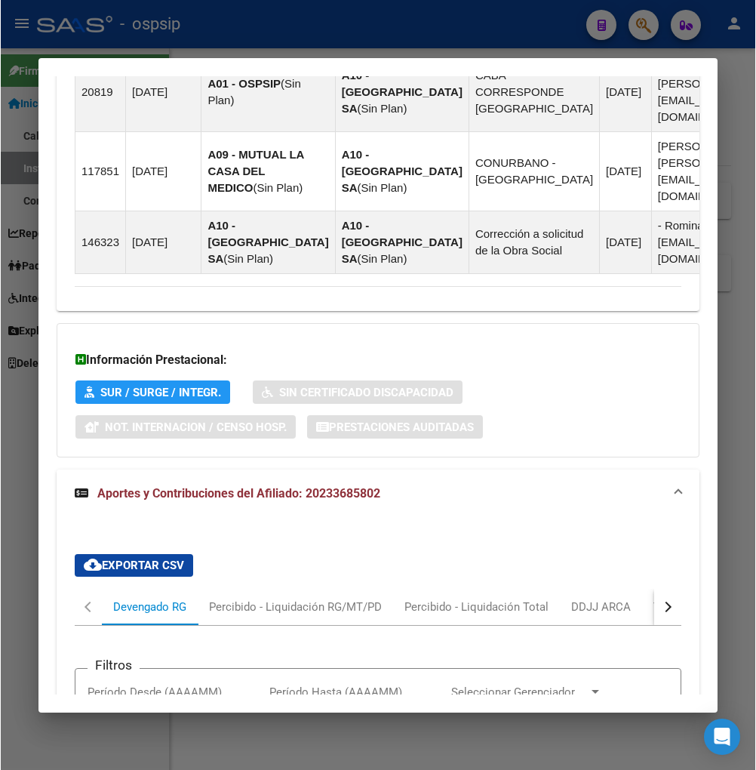
scroll to position [1245, 0]
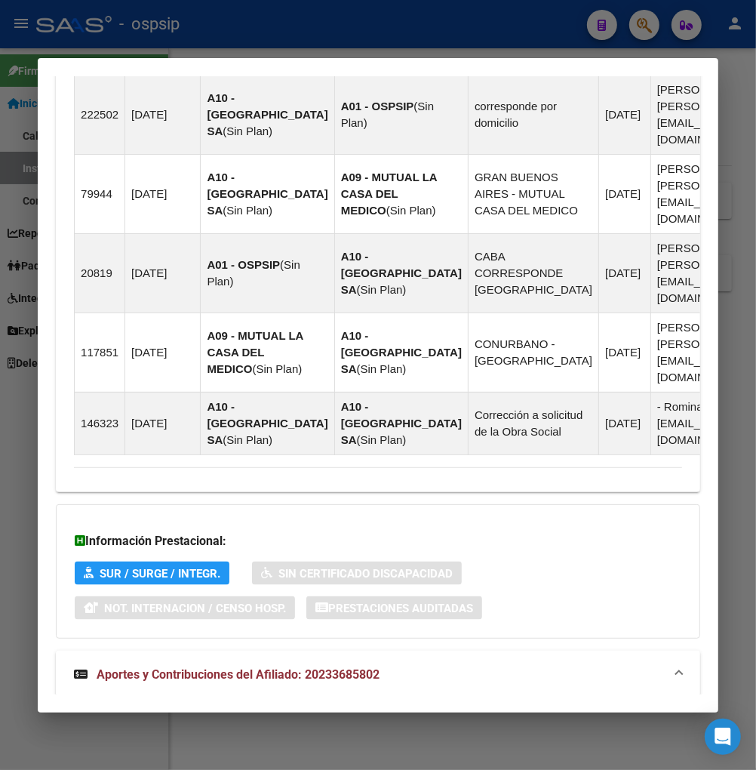
click at [644, 18] on div at bounding box center [378, 385] width 756 height 770
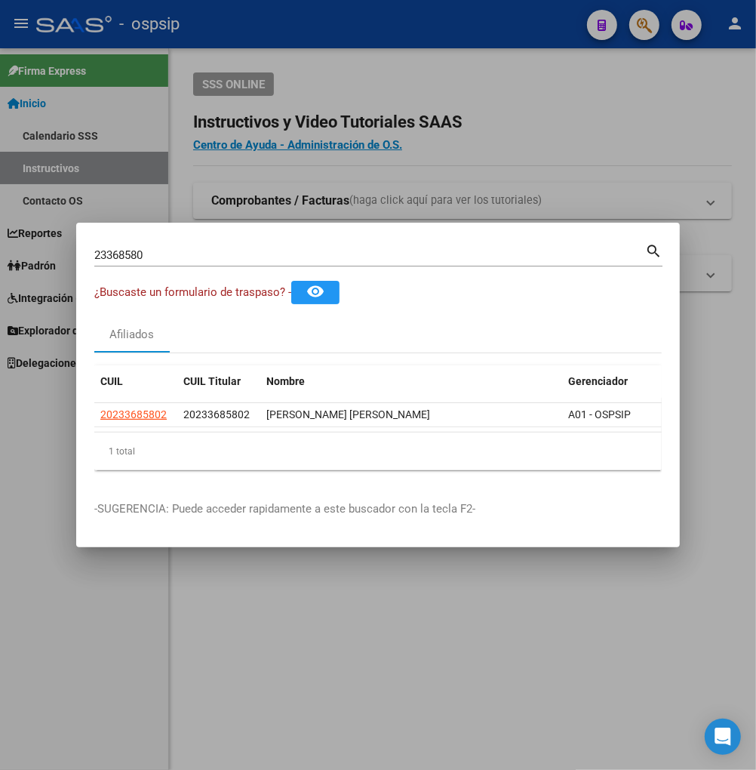
click at [176, 244] on div "23368580 Buscar (apellido, dni, [PERSON_NAME], nro traspaso, cuit, obra social)" at bounding box center [369, 255] width 551 height 23
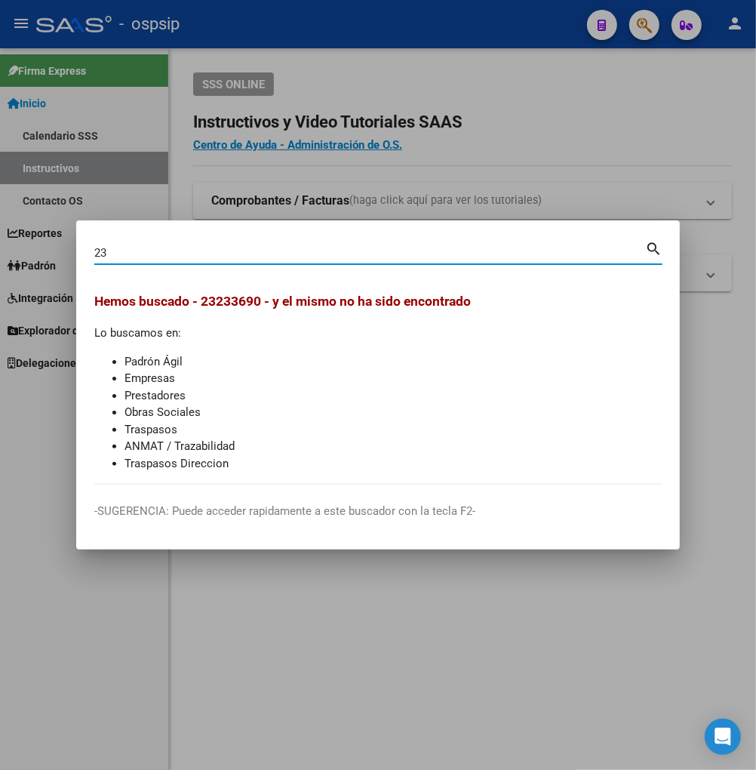
type input "2"
type input "23369096"
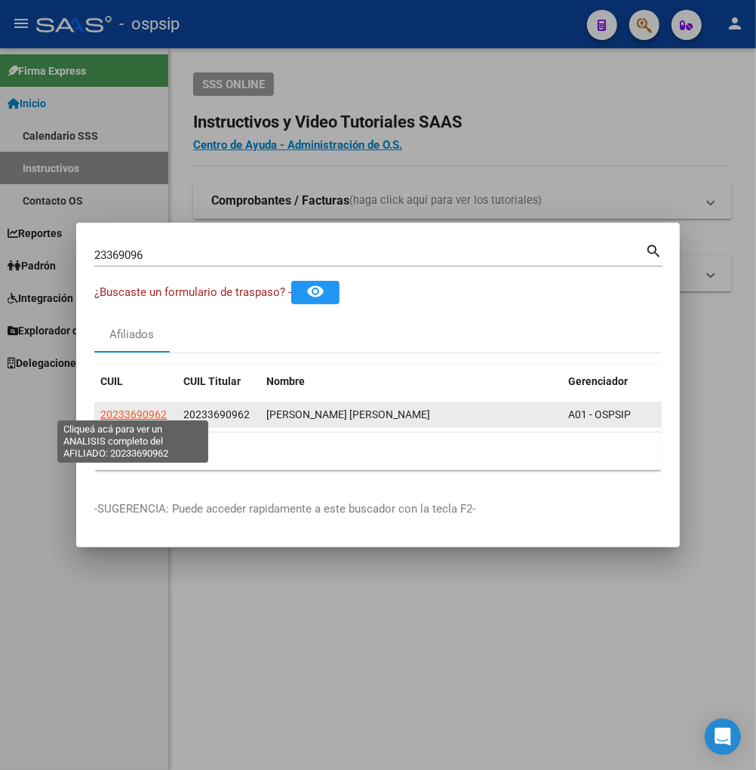
click at [131, 408] on span "20233690962" at bounding box center [133, 414] width 66 height 12
type textarea "20233690962"
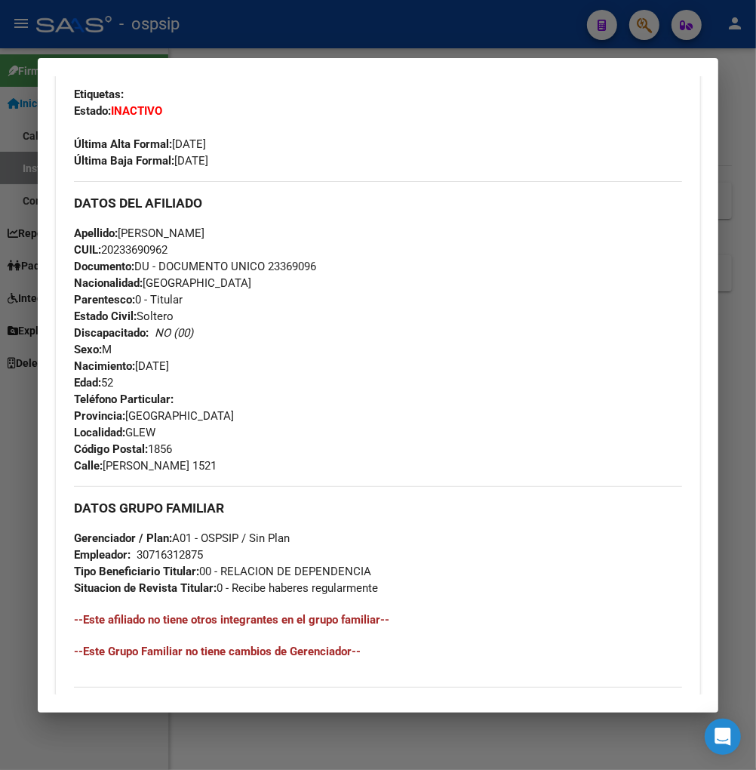
scroll to position [168, 0]
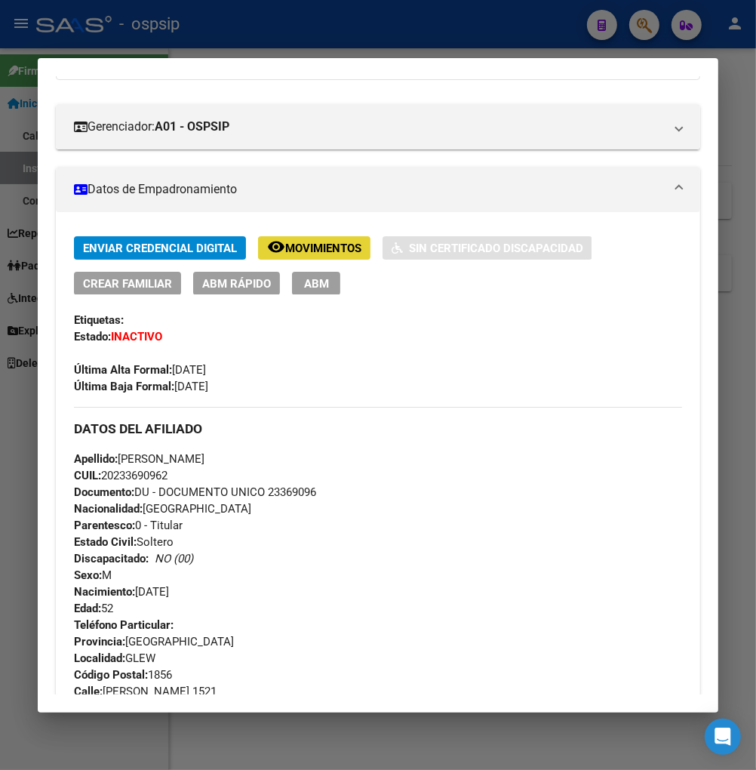
click at [288, 242] on span "Movimientos" at bounding box center [323, 249] width 76 height 14
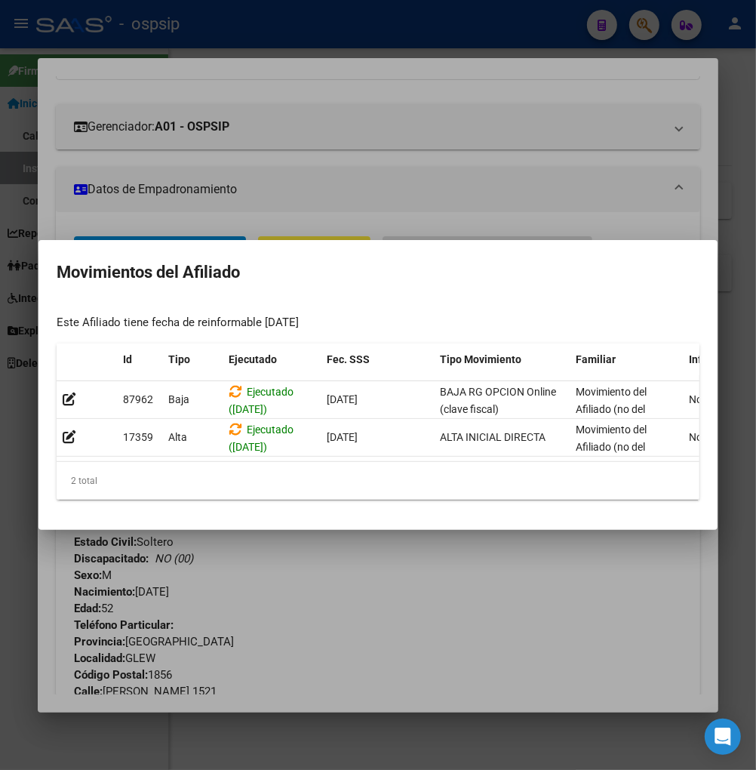
click at [401, 624] on div at bounding box center [378, 385] width 756 height 770
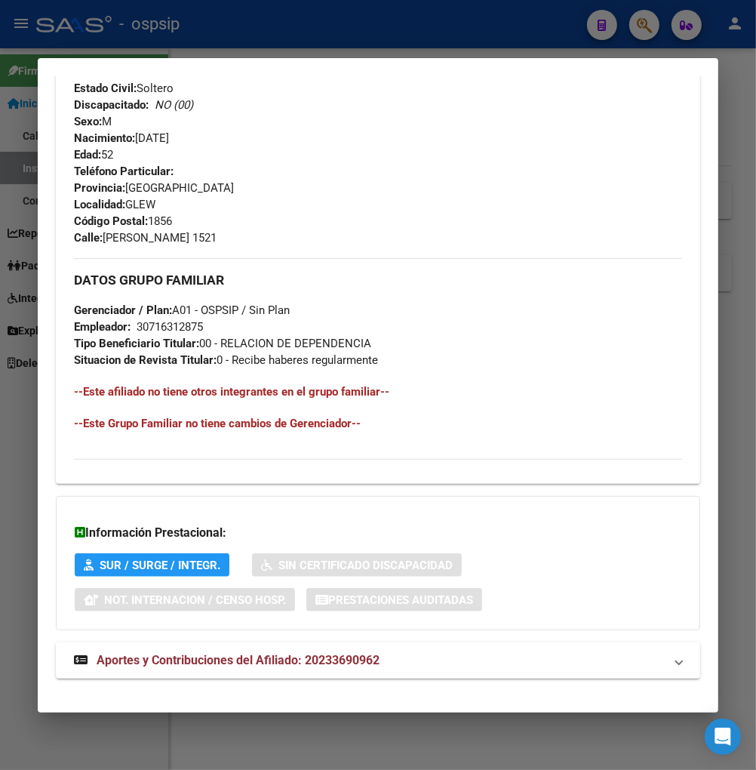
scroll to position [639, 0]
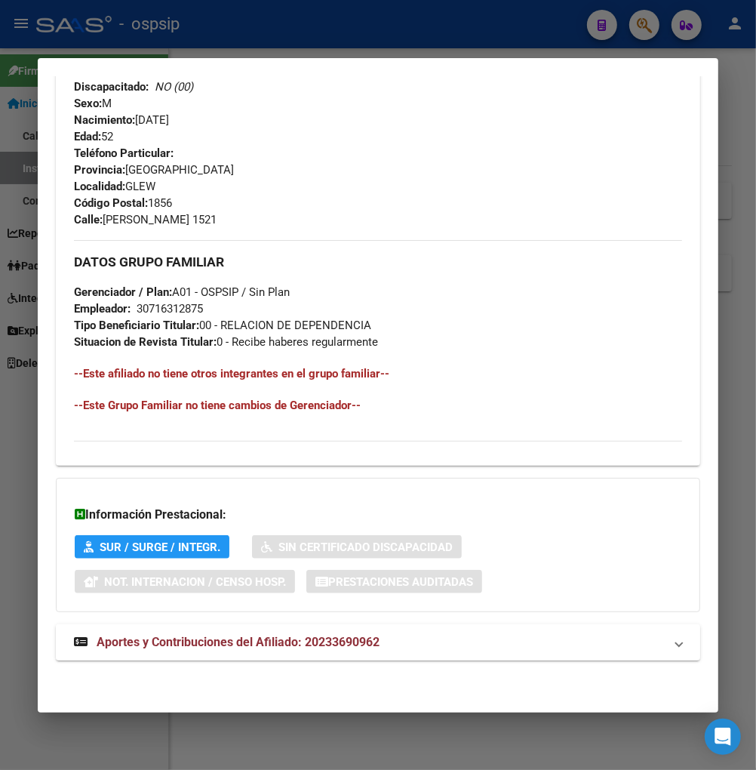
click at [215, 639] on span "Aportes y Contribuciones del Afiliado: 20233690962" at bounding box center [238, 642] width 283 height 14
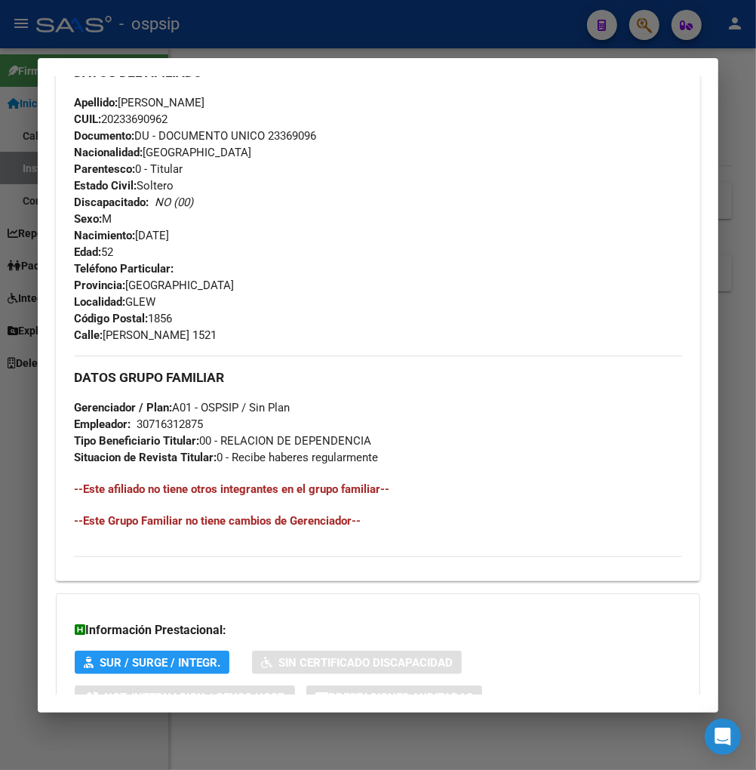
scroll to position [294, 0]
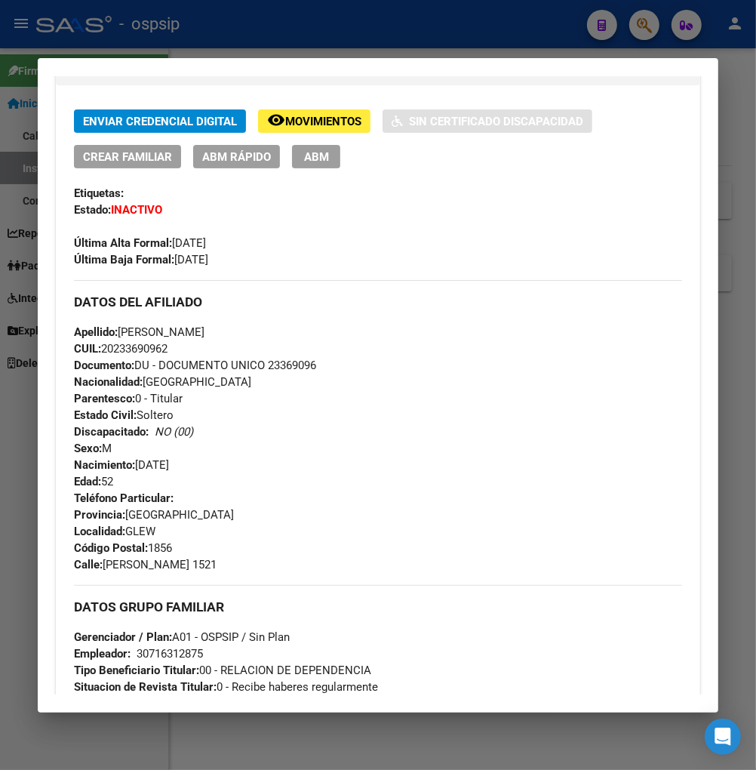
click at [639, 28] on div at bounding box center [378, 385] width 756 height 770
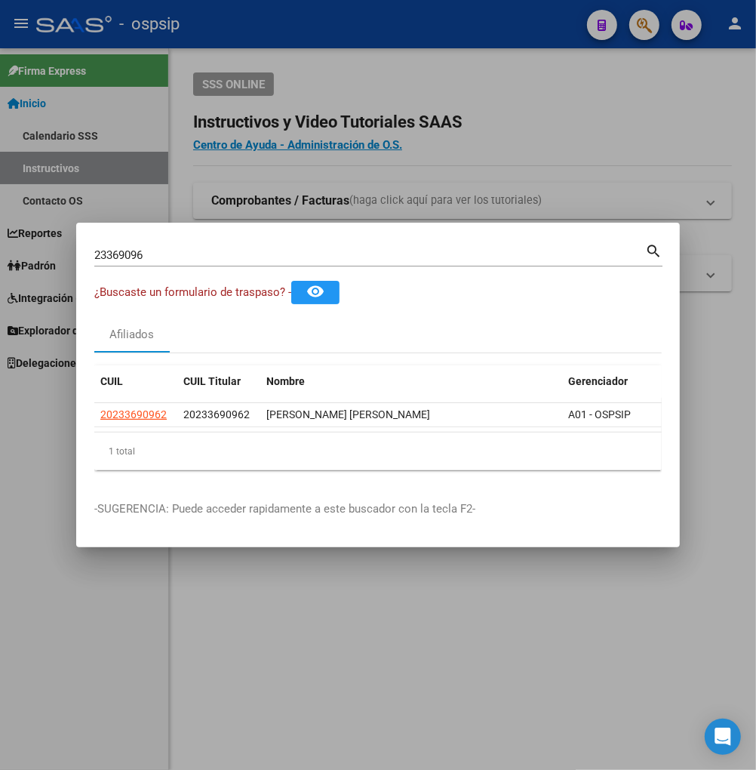
click at [168, 251] on input "23369096" at bounding box center [369, 255] width 551 height 14
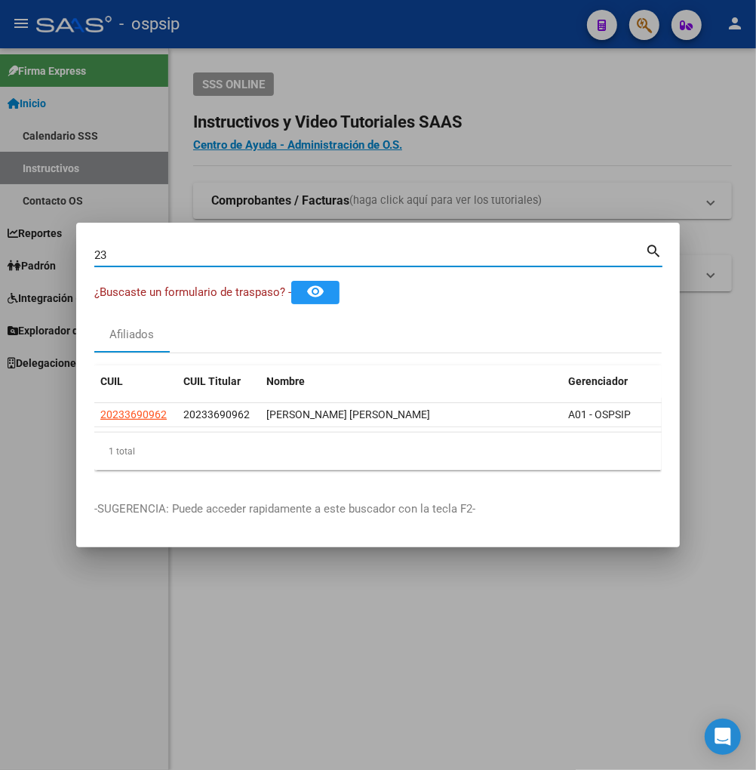
type input "2"
type input "23369721"
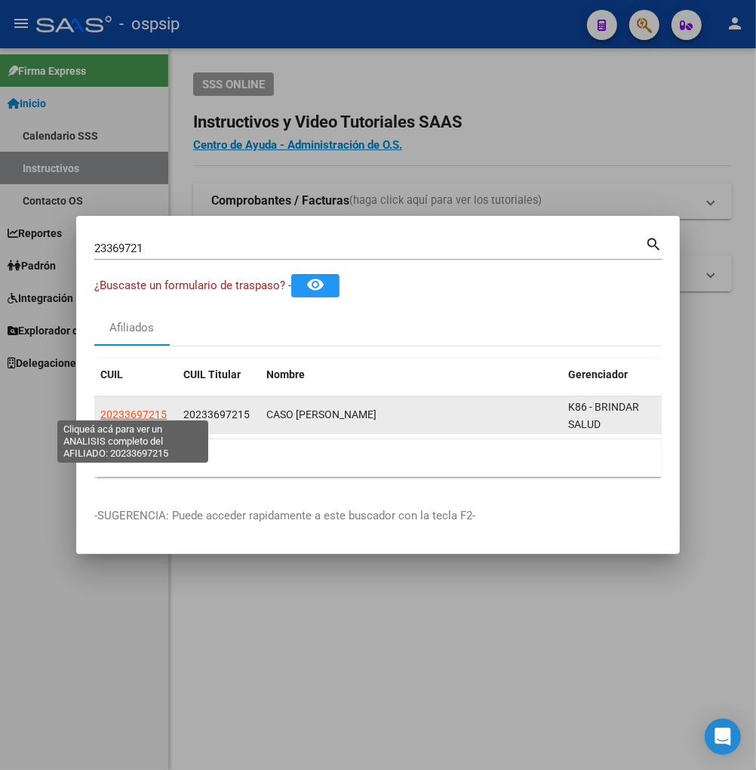
click at [124, 408] on span "20233697215" at bounding box center [133, 414] width 66 height 12
type textarea "20233697215"
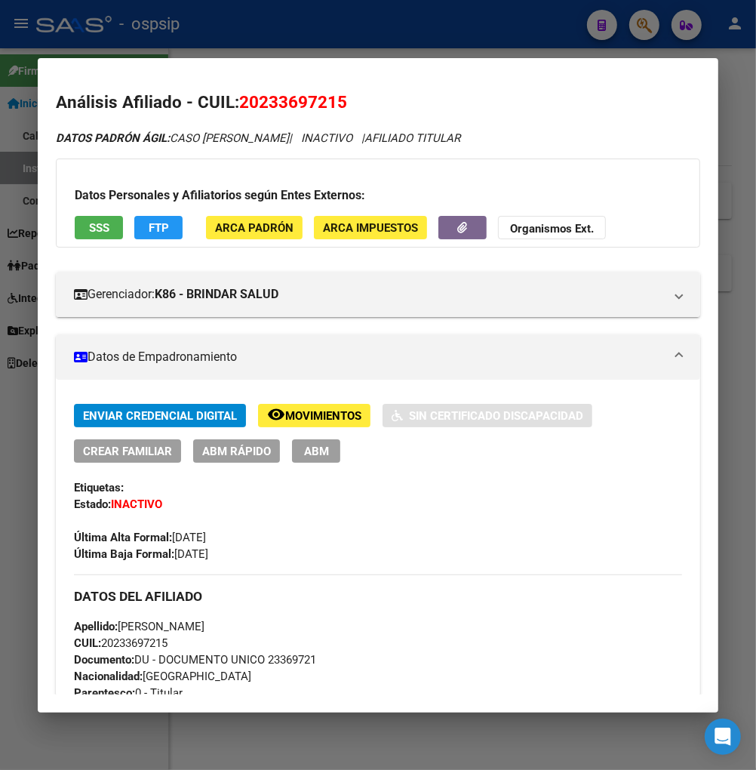
click at [320, 414] on span "Movimientos" at bounding box center [323, 416] width 76 height 14
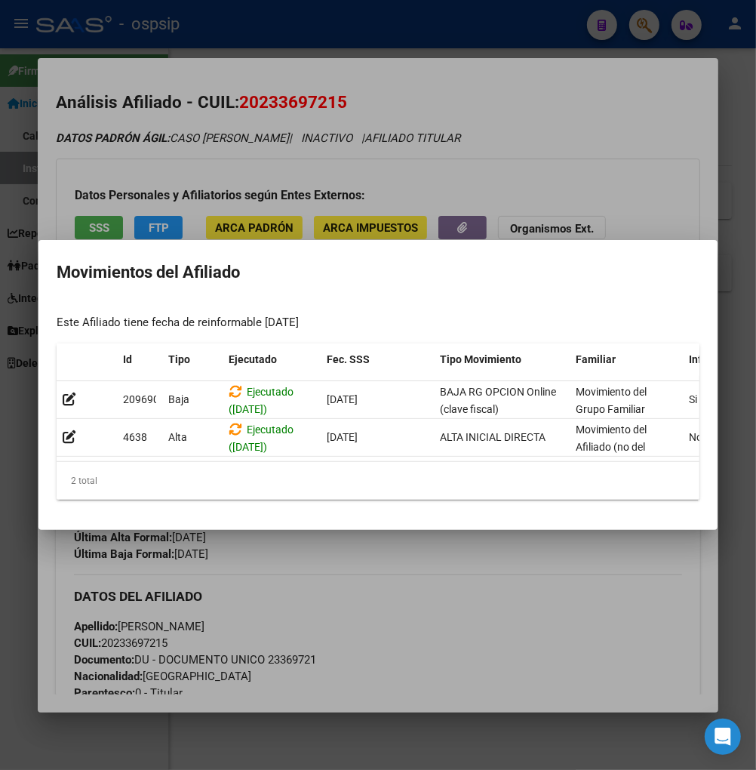
click at [429, 560] on div at bounding box center [378, 385] width 756 height 770
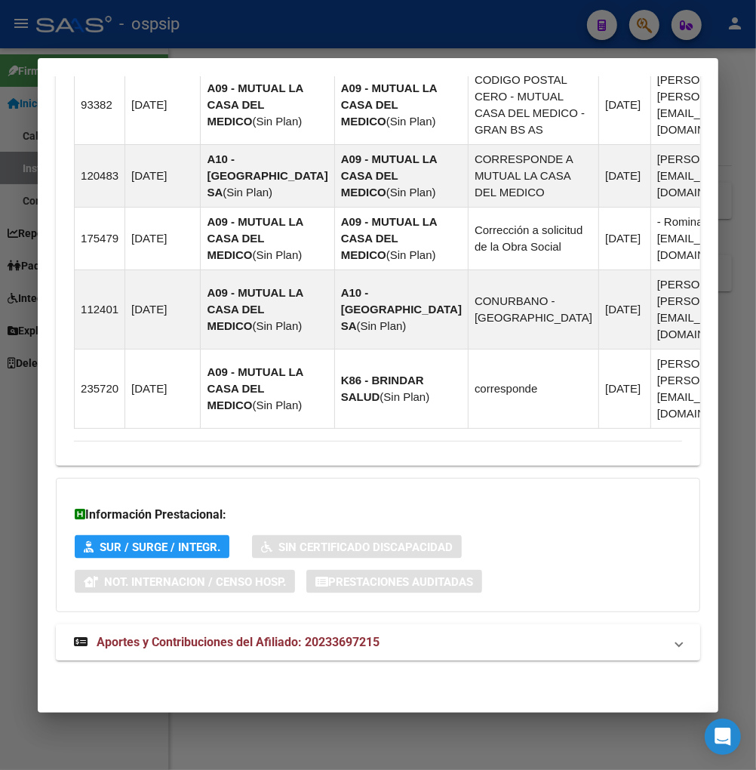
drag, startPoint x: 198, startPoint y: 649, endPoint x: 202, endPoint y: 623, distance: 26.1
click at [199, 649] on span "Aportes y Contribuciones del Afiliado: 20233697215" at bounding box center [238, 642] width 283 height 14
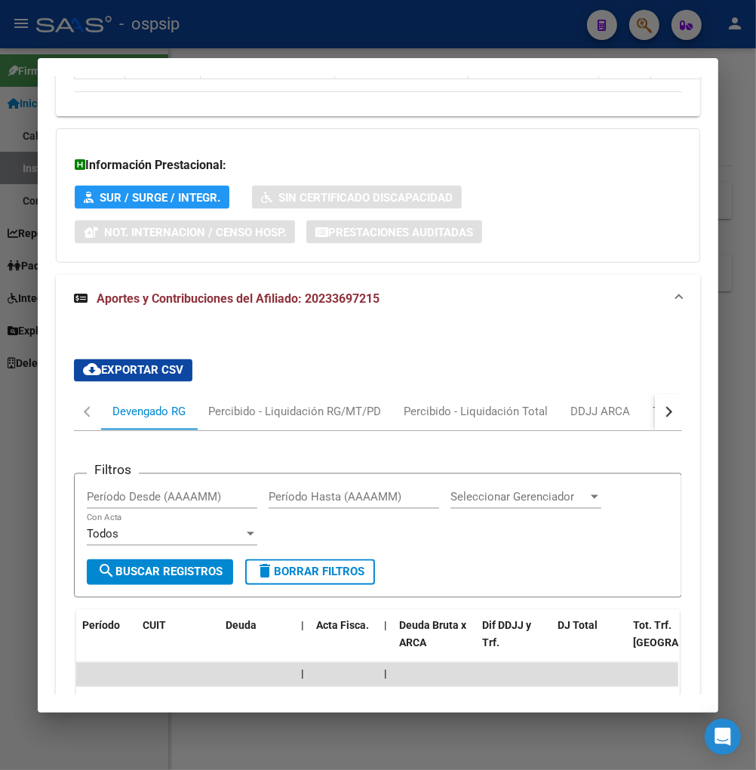
scroll to position [1287, 0]
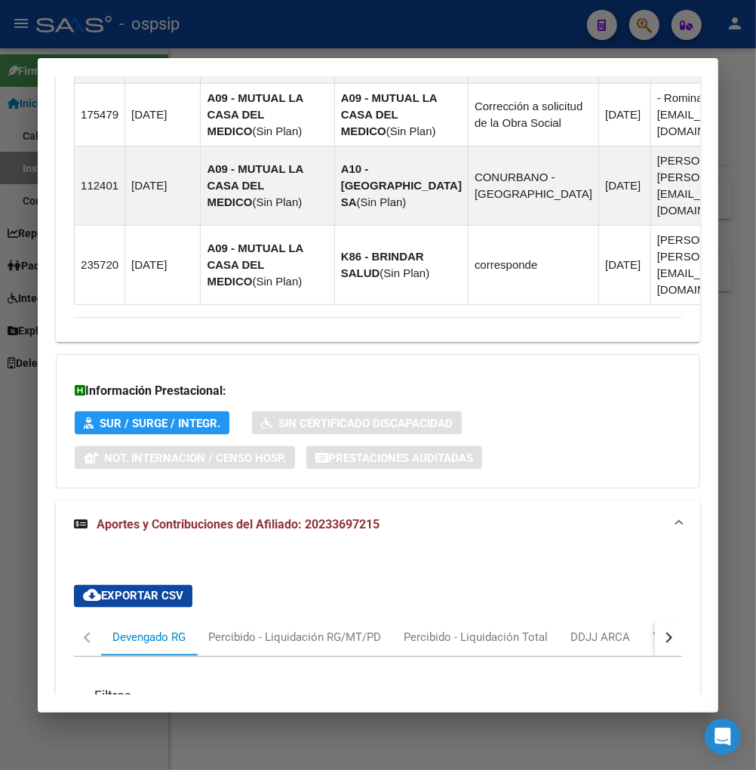
click at [646, 25] on div at bounding box center [378, 385] width 756 height 770
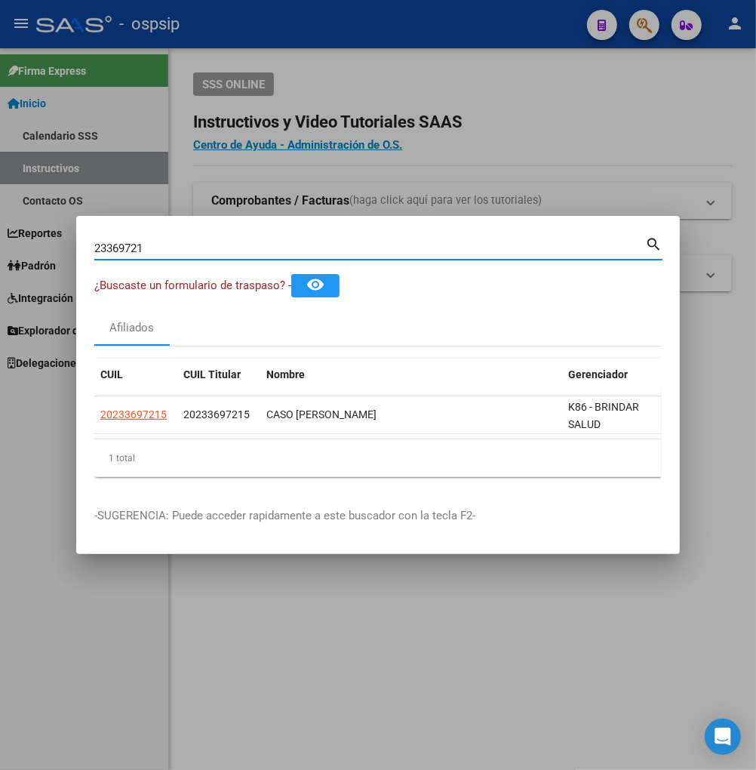
click at [201, 242] on input "23369721" at bounding box center [369, 249] width 551 height 14
type input "2"
type input "23369992"
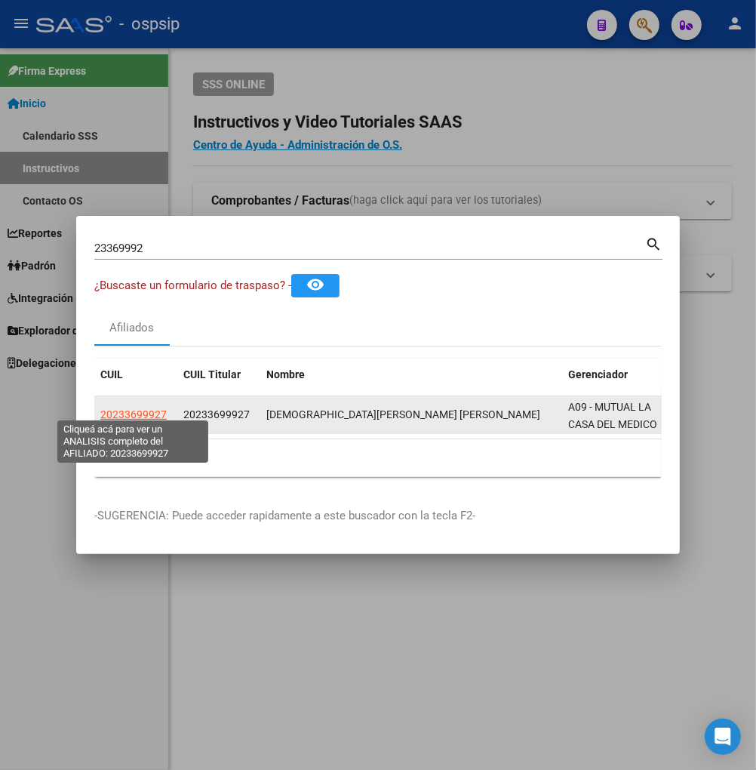
click at [141, 408] on span "20233699927" at bounding box center [133, 414] width 66 height 12
type textarea "20233699927"
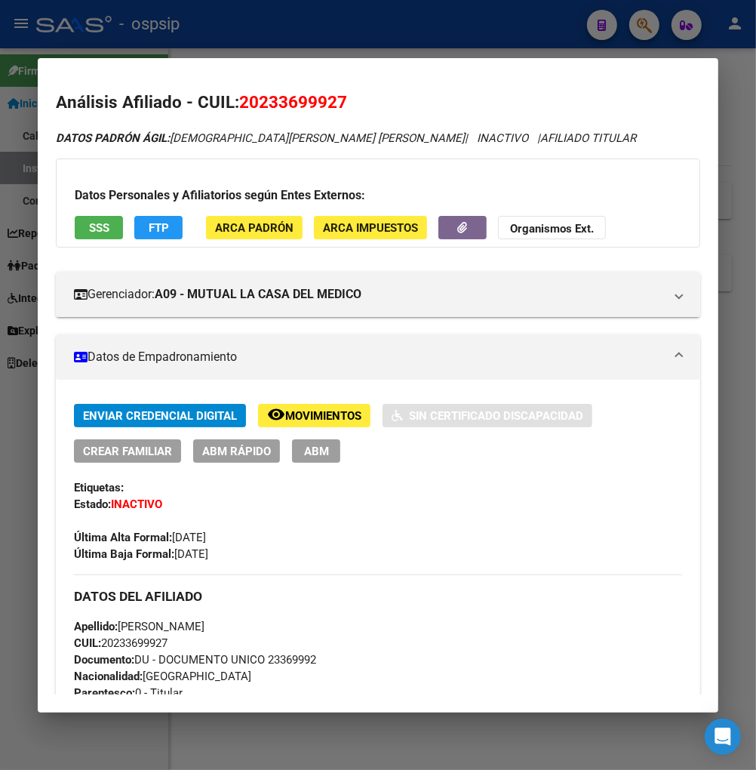
click at [310, 420] on span "Movimientos" at bounding box center [323, 416] width 76 height 14
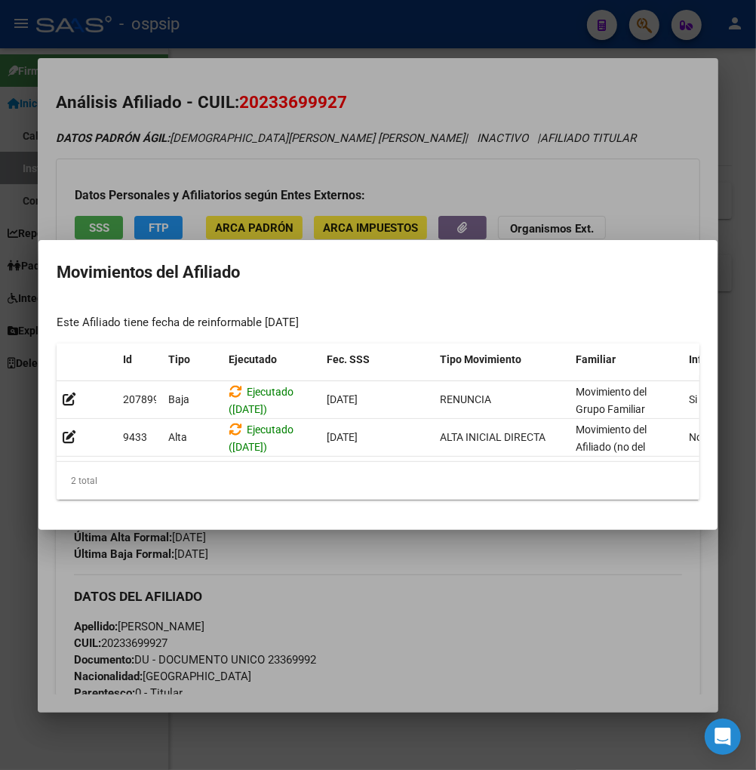
click at [375, 583] on div at bounding box center [378, 385] width 756 height 770
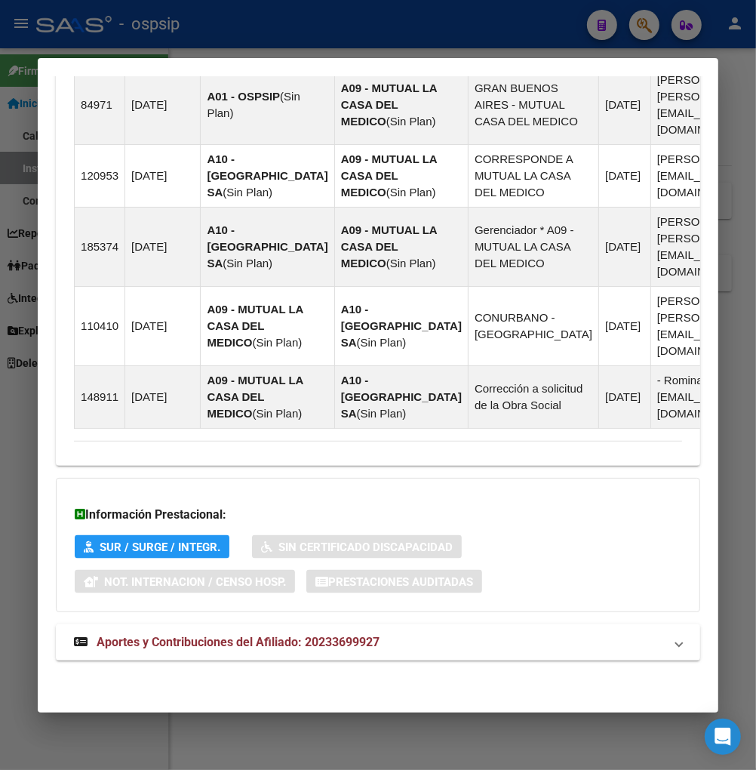
scroll to position [1201, 0]
click at [209, 639] on span "Aportes y Contribuciones del Afiliado: 20233699927" at bounding box center [238, 642] width 283 height 14
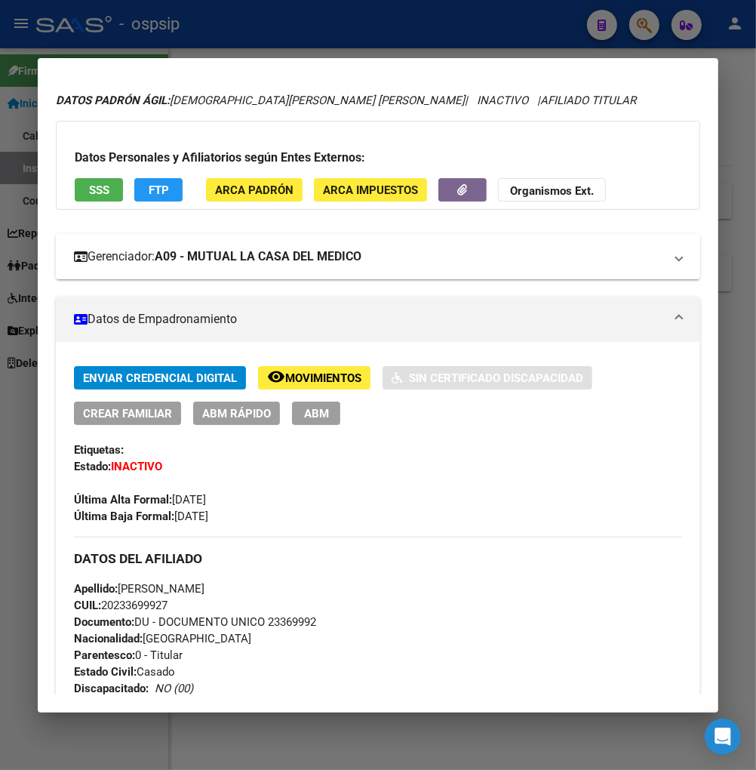
scroll to position [0, 0]
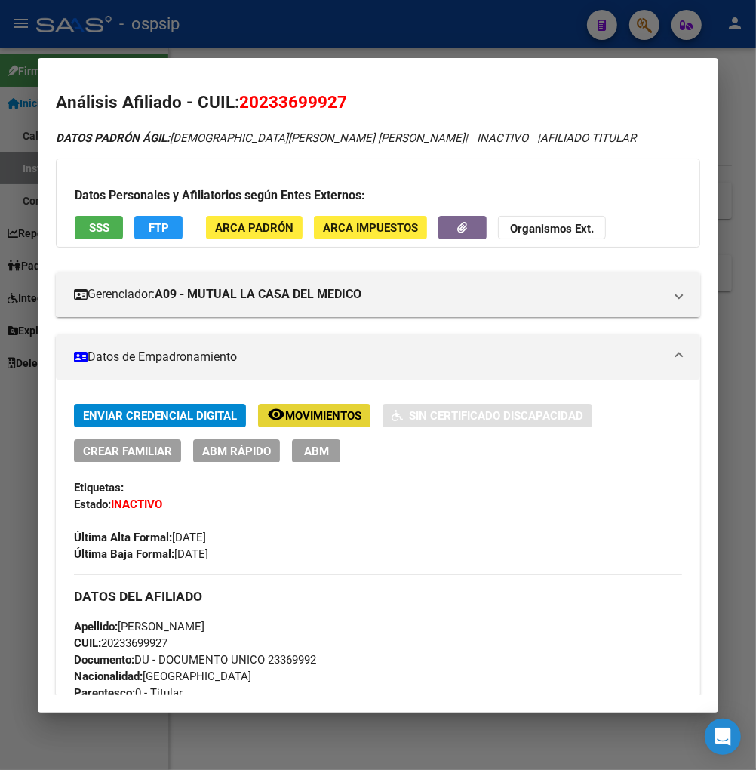
click at [285, 417] on span "Movimientos" at bounding box center [323, 416] width 76 height 14
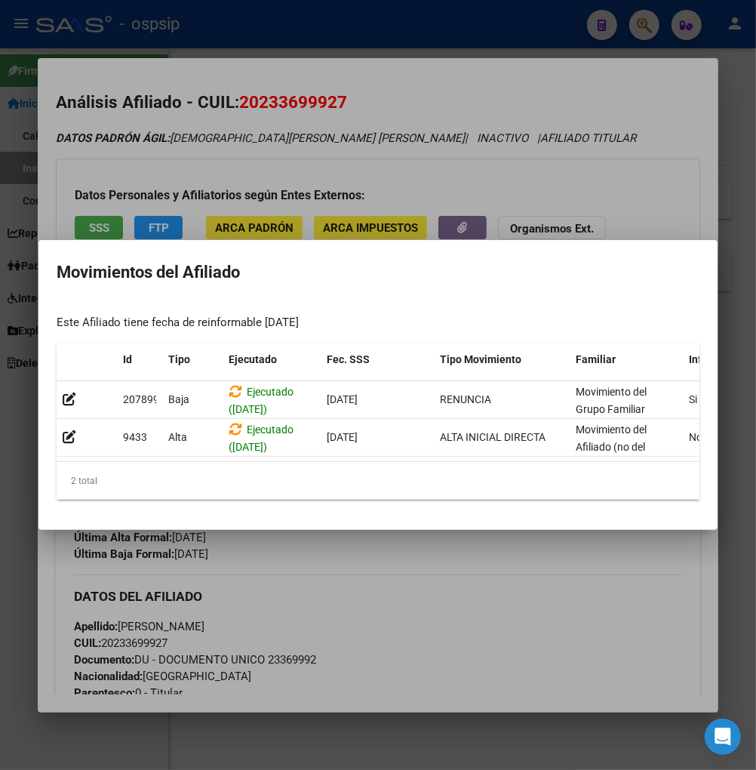
click at [510, 633] on div at bounding box center [378, 385] width 756 height 770
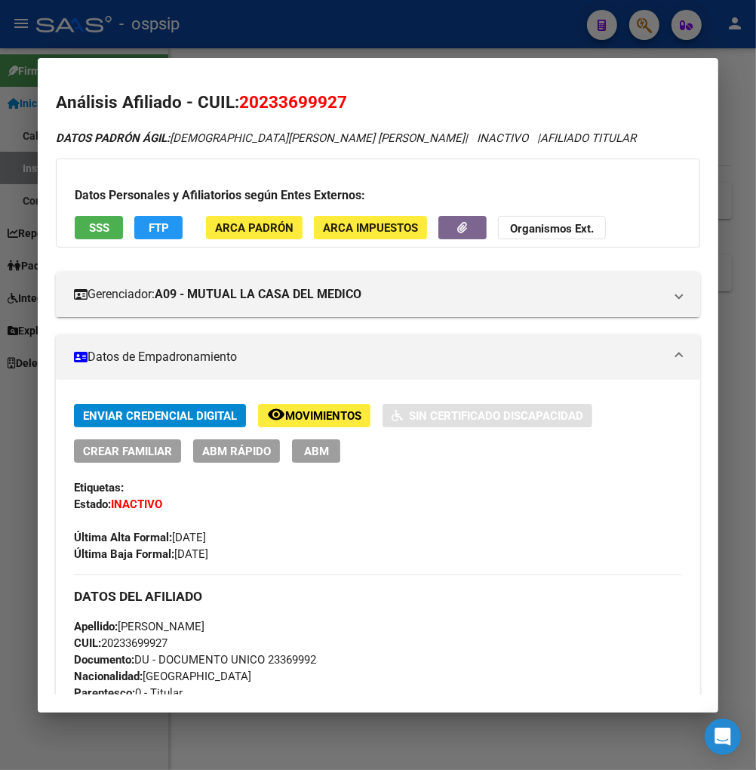
click at [636, 29] on div at bounding box center [378, 385] width 756 height 770
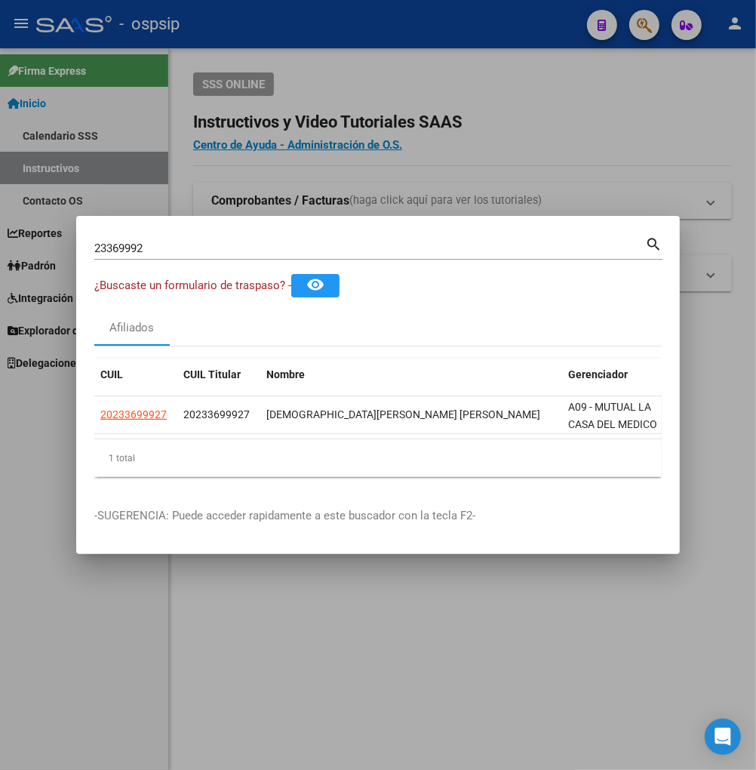
click at [166, 242] on input "23369992" at bounding box center [369, 249] width 551 height 14
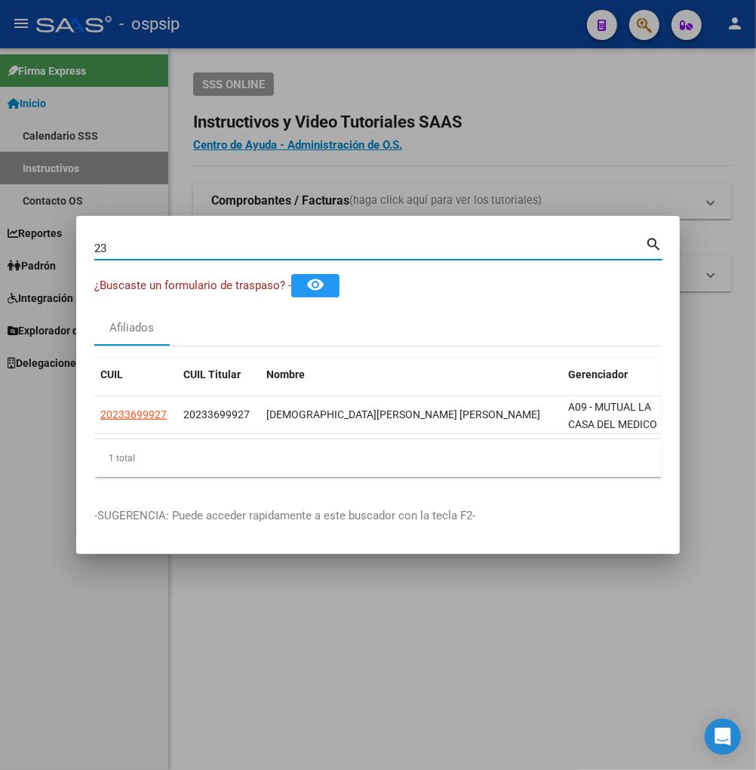
type input "2"
type input "23371729"
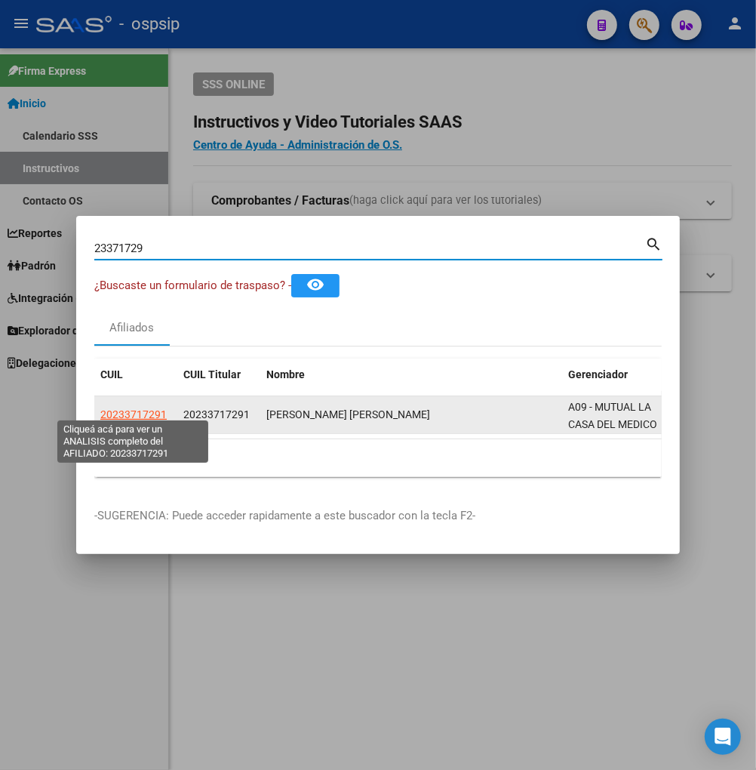
click at [126, 408] on span "20233717291" at bounding box center [133, 414] width 66 height 12
type textarea "20233717291"
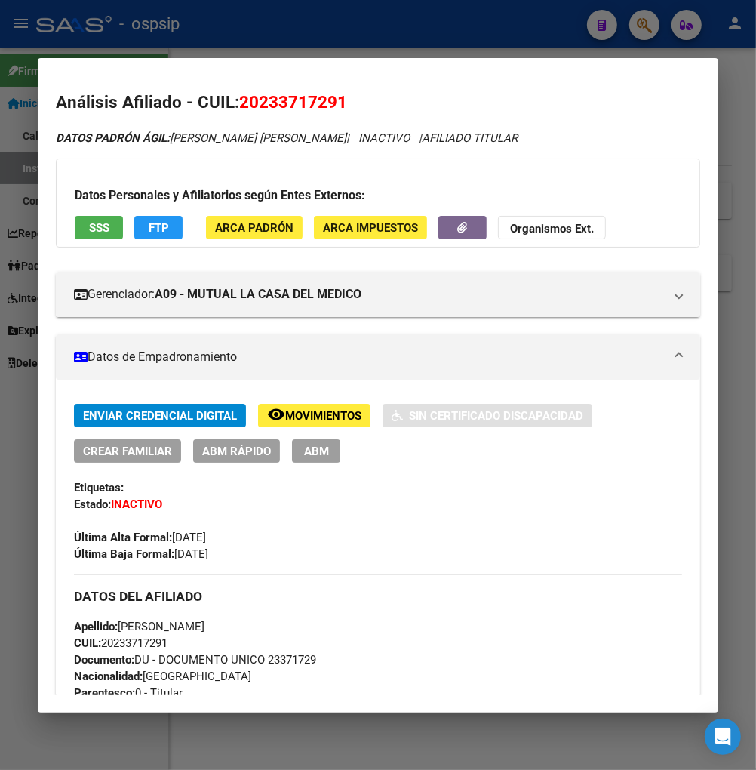
click at [320, 412] on span "Movimientos" at bounding box center [323, 416] width 76 height 14
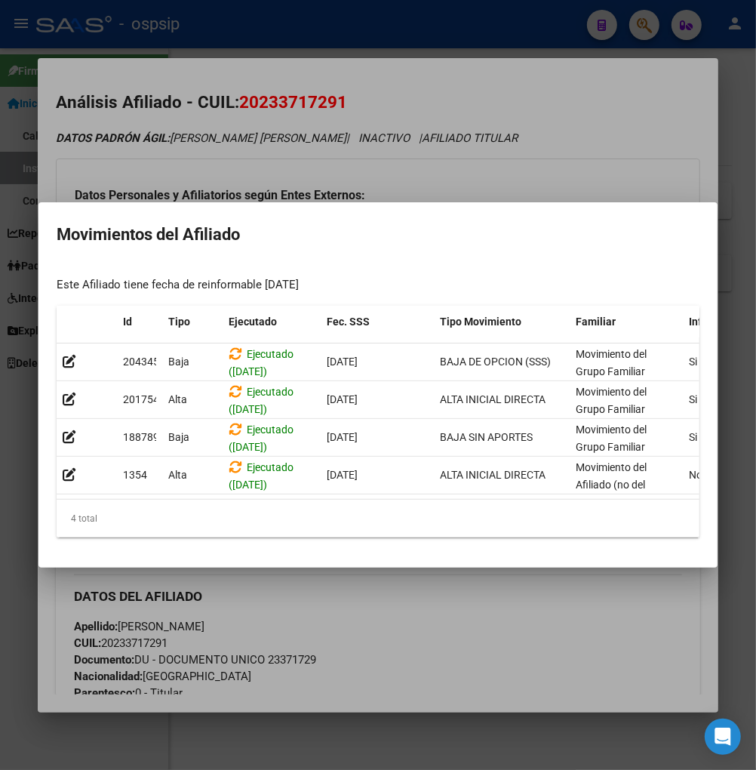
click at [461, 638] on div at bounding box center [378, 385] width 756 height 770
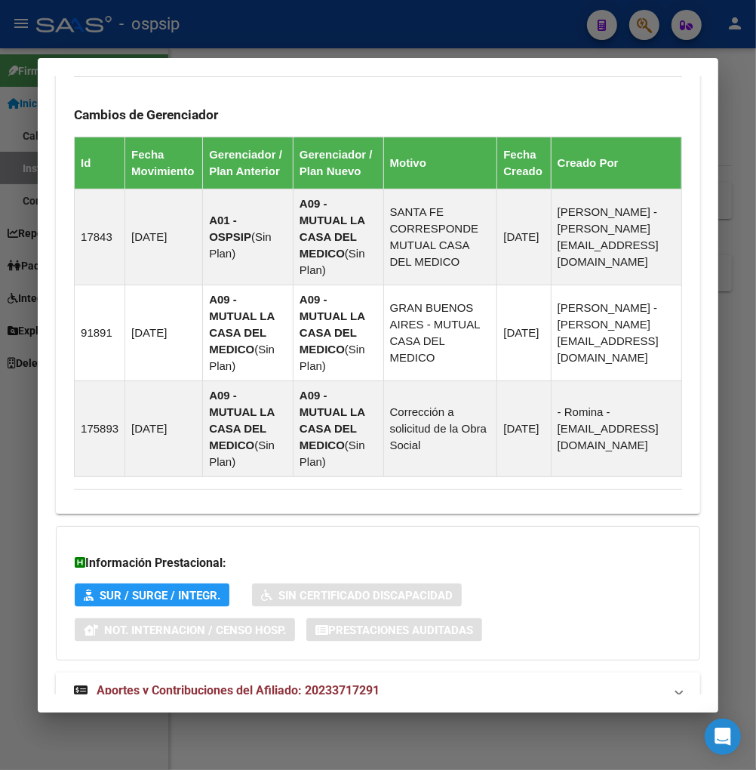
scroll to position [1096, 0]
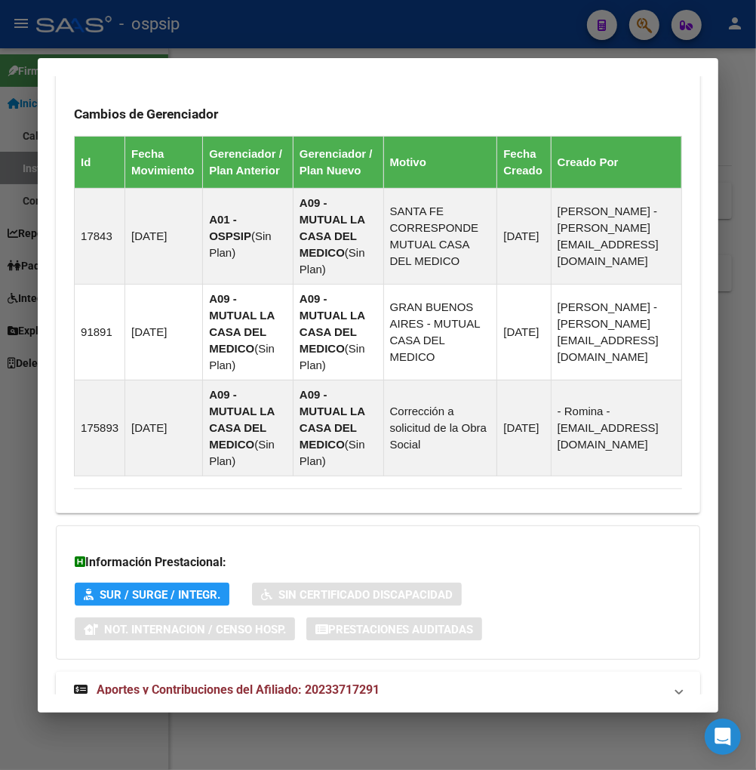
drag, startPoint x: 196, startPoint y: 646, endPoint x: 199, endPoint y: 638, distance: 8.6
click at [197, 682] on span "Aportes y Contribuciones del Afiliado: 20233717291" at bounding box center [238, 689] width 283 height 14
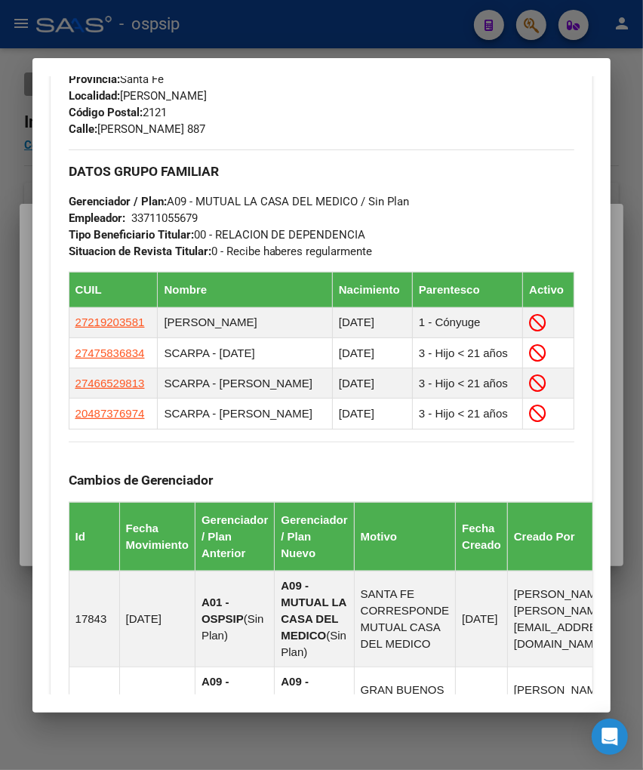
scroll to position [799, 0]
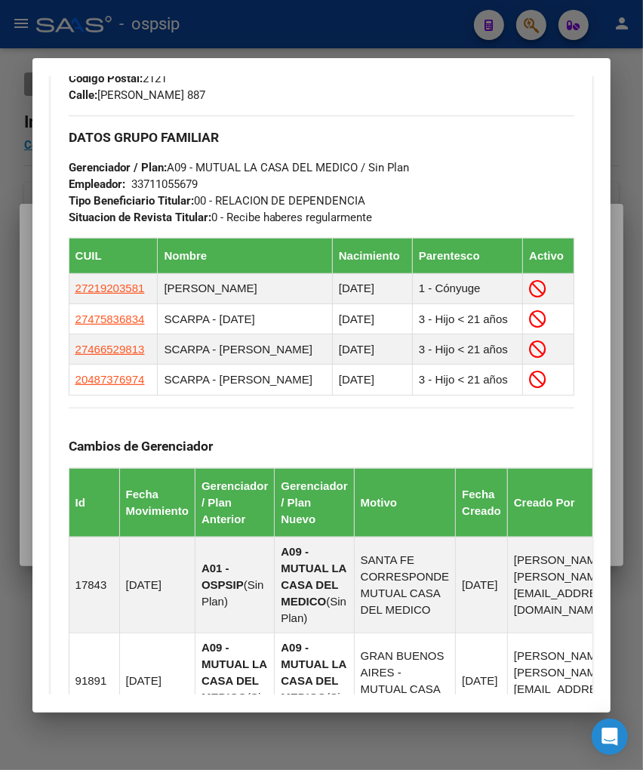
click at [526, 26] on div at bounding box center [321, 385] width 643 height 770
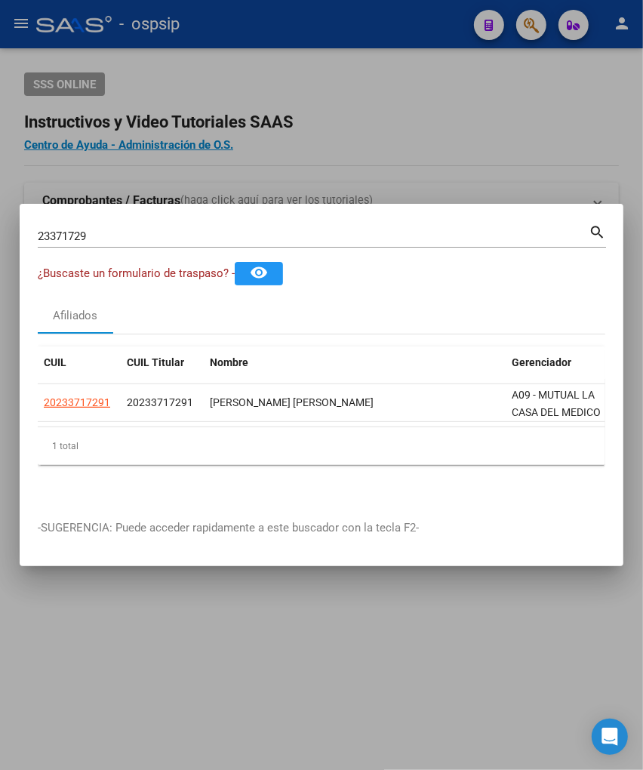
click at [131, 229] on input "23371729" at bounding box center [313, 236] width 551 height 14
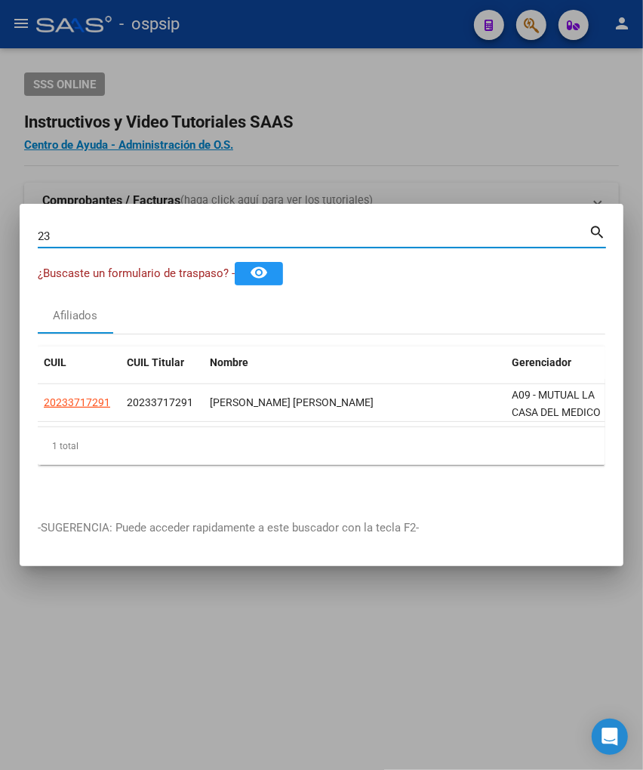
type input "2"
type input "23372791"
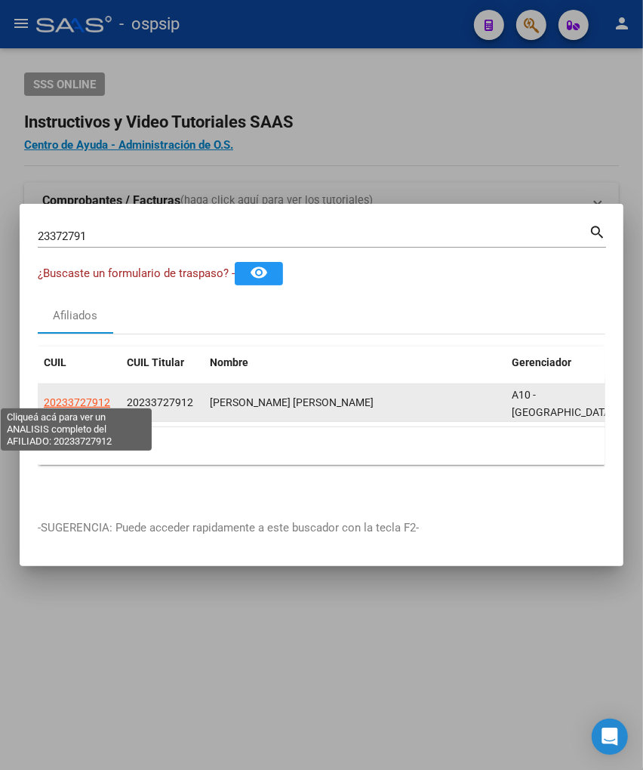
click at [78, 396] on span "20233727912" at bounding box center [77, 402] width 66 height 12
type textarea "20233727912"
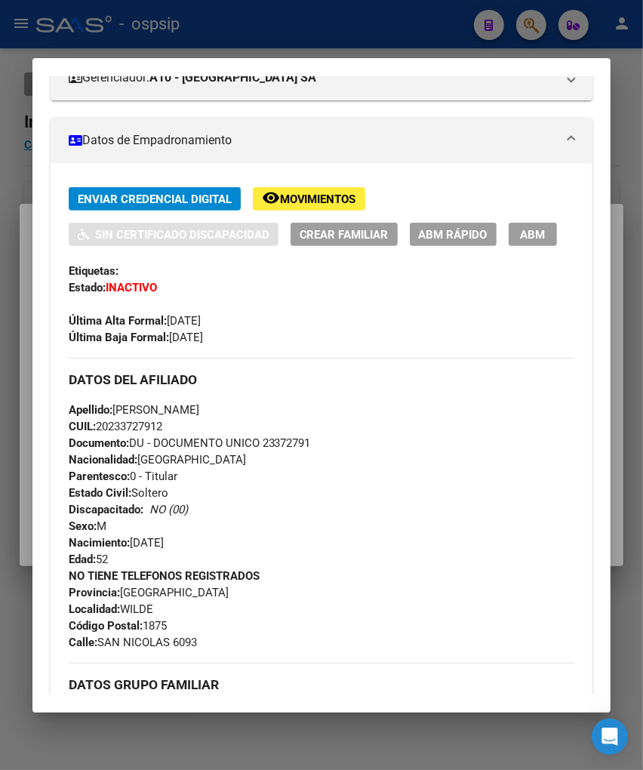
scroll to position [0, 0]
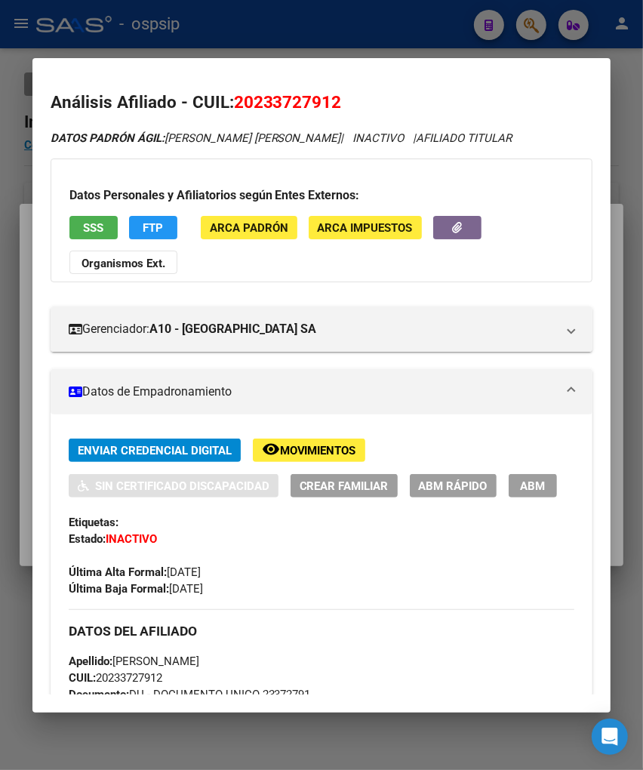
click at [291, 444] on span "Movimientos" at bounding box center [318, 451] width 76 height 14
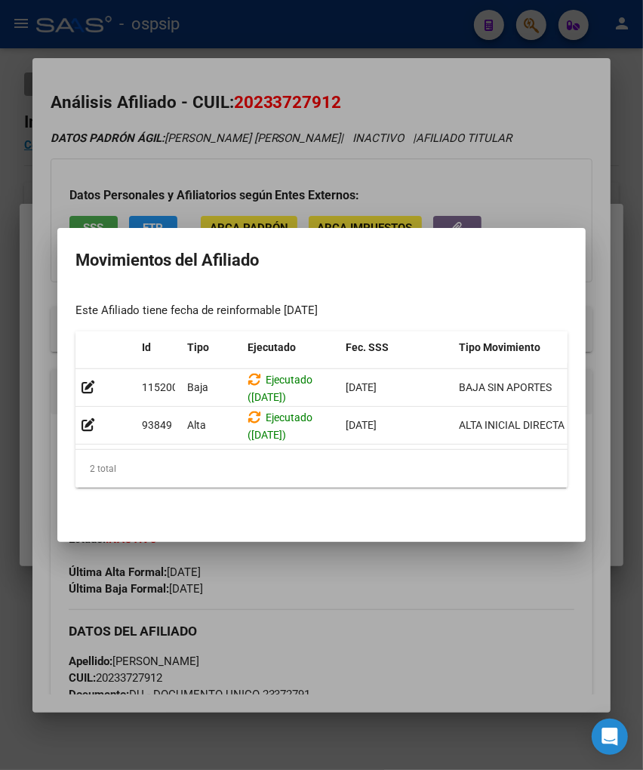
click at [347, 578] on div at bounding box center [321, 385] width 643 height 770
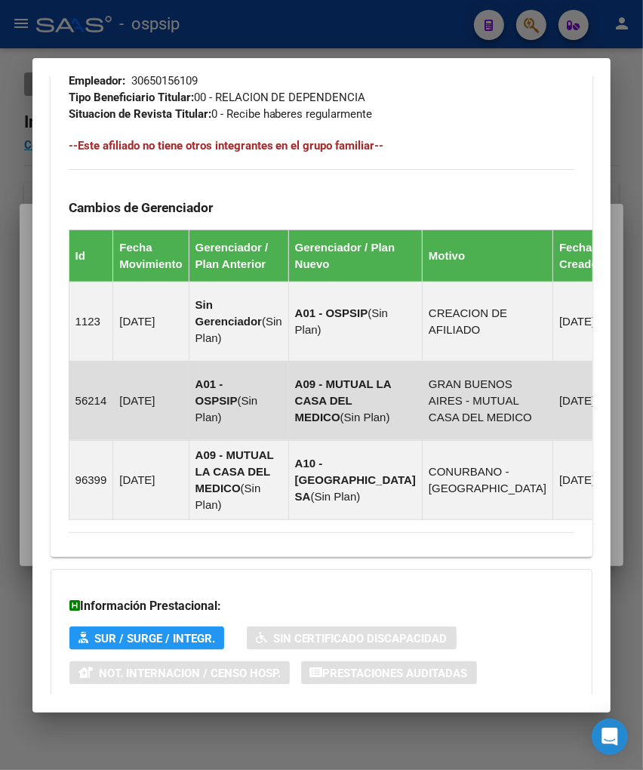
scroll to position [1044, 0]
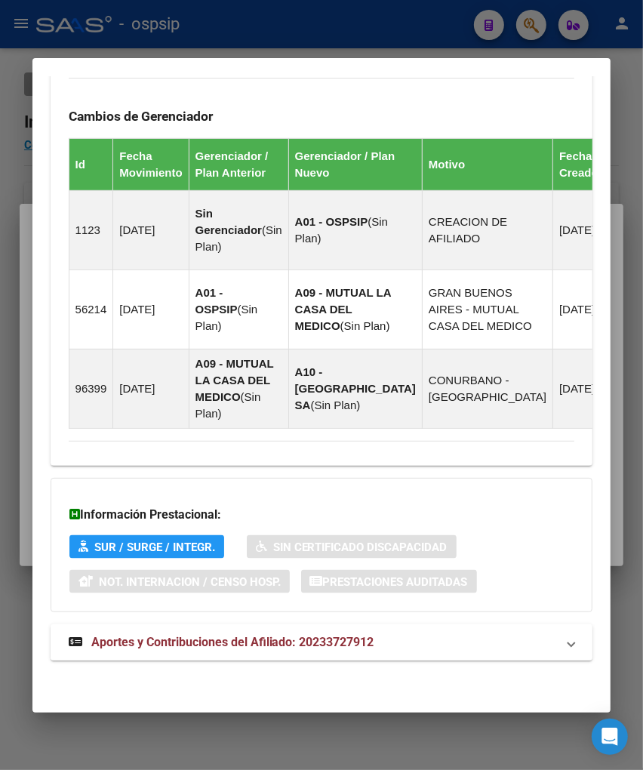
click at [205, 638] on span "Aportes y Contribuciones del Afiliado: 20233727912" at bounding box center [232, 642] width 283 height 14
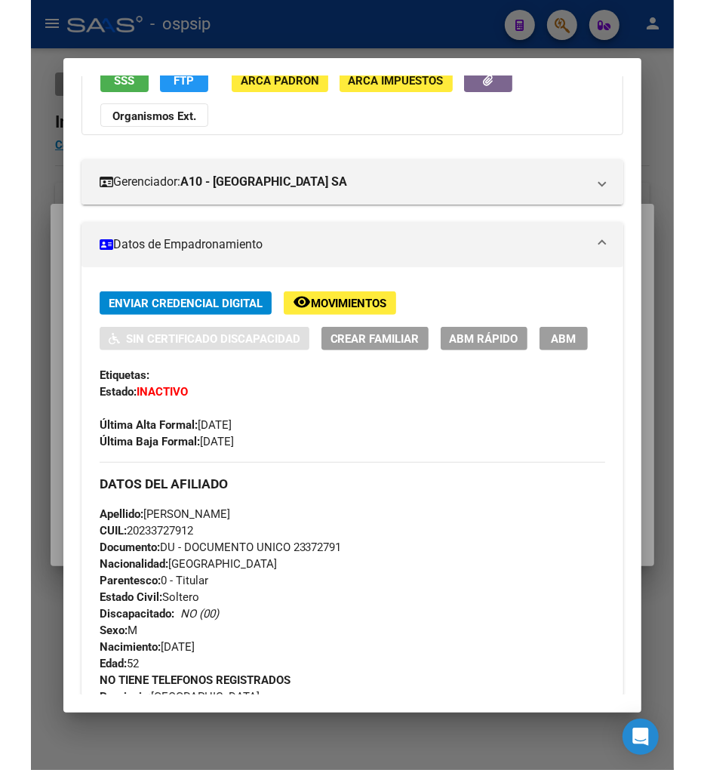
scroll to position [0, 0]
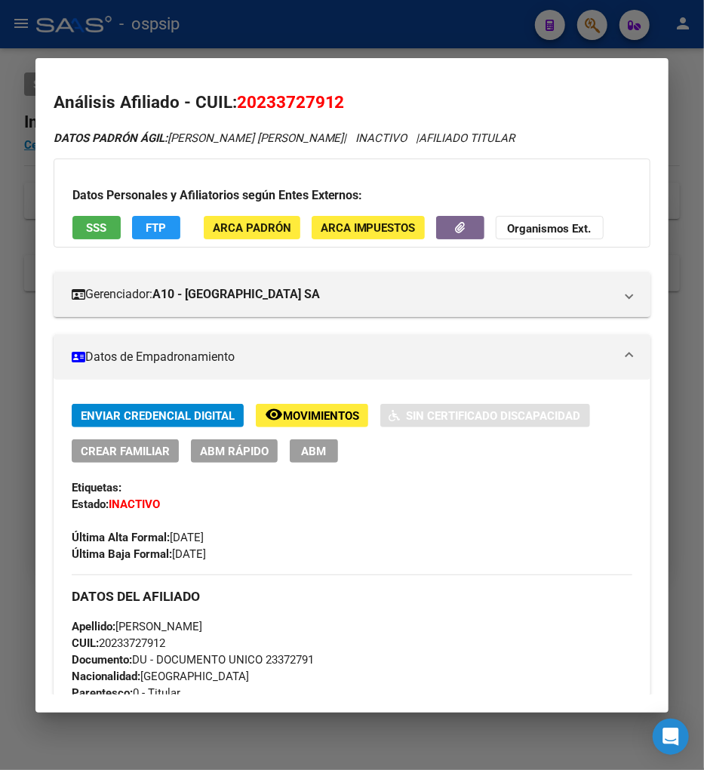
click at [590, 23] on div at bounding box center [352, 385] width 704 height 770
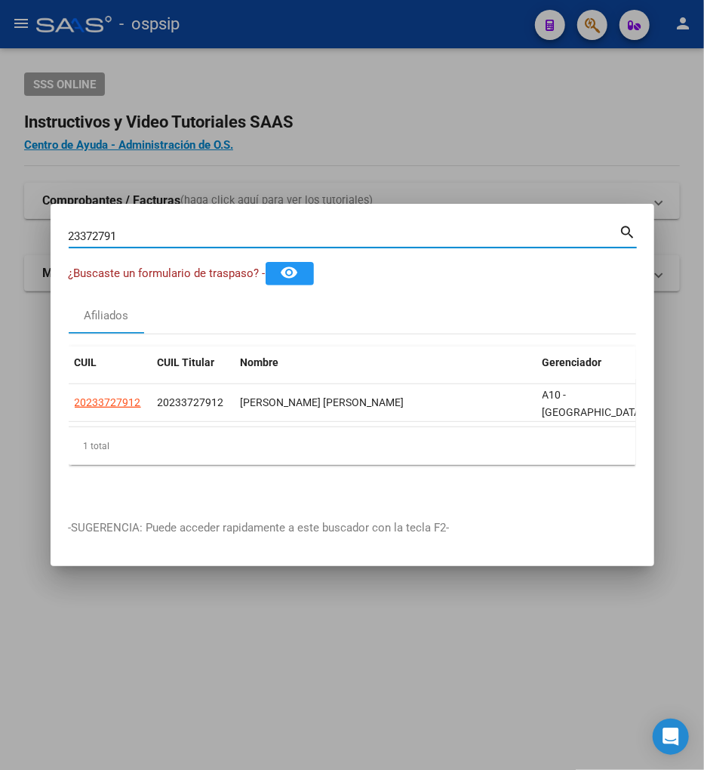
click at [127, 229] on input "23372791" at bounding box center [344, 236] width 551 height 14
type input "2"
type input "23373438"
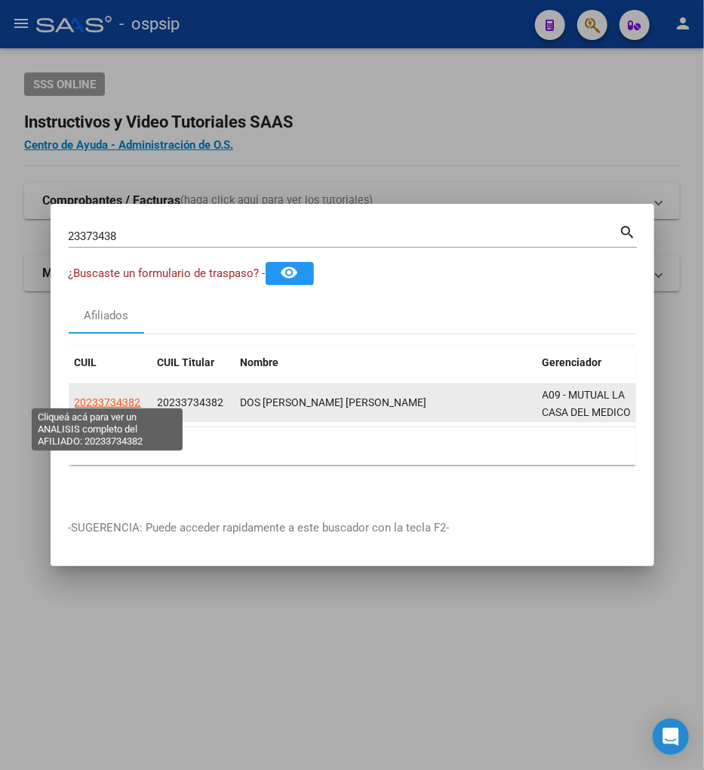
click at [101, 396] on span "20233734382" at bounding box center [108, 402] width 66 height 12
type textarea "20233734382"
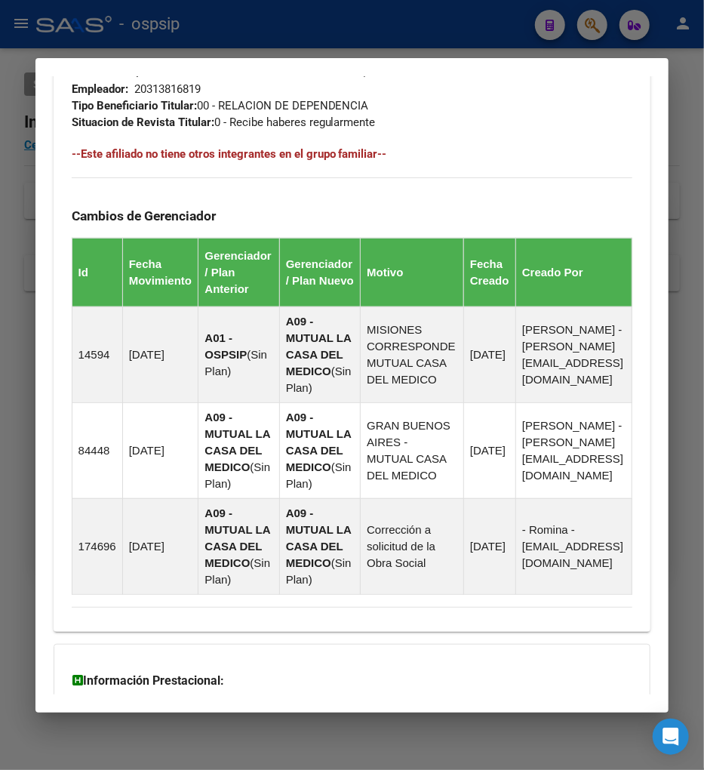
scroll to position [1059, 0]
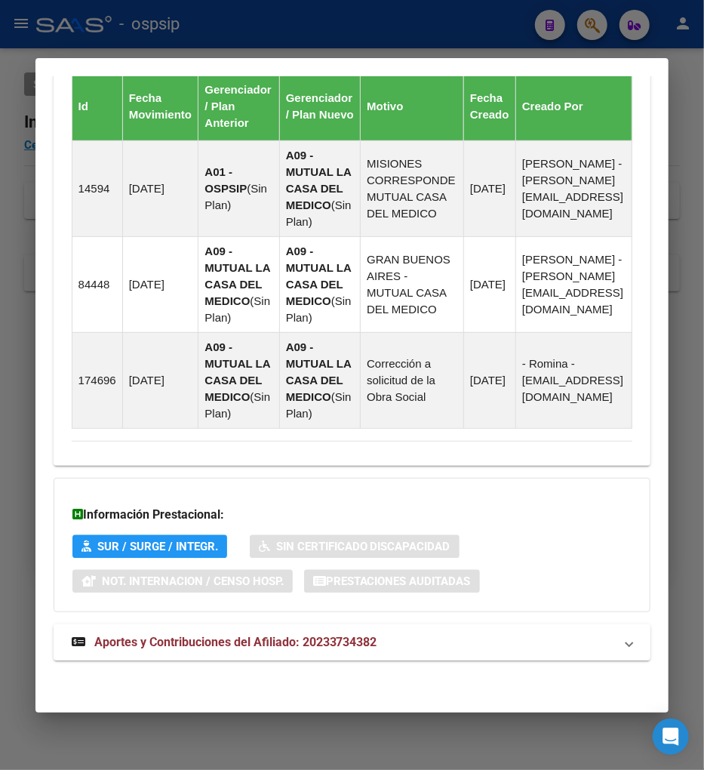
click at [194, 645] on span "Aportes y Contribuciones del Afiliado: 20233734382" at bounding box center [235, 642] width 283 height 14
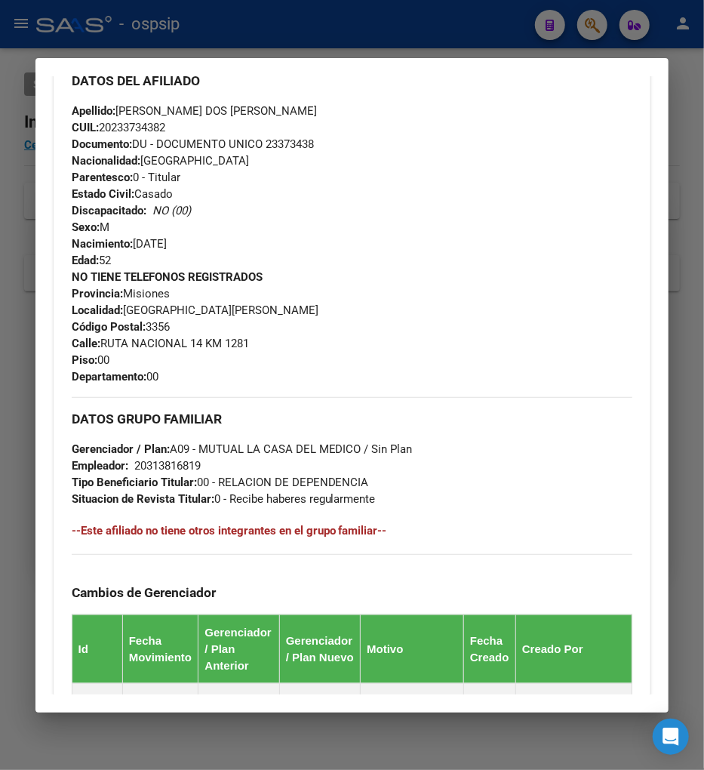
scroll to position [319, 0]
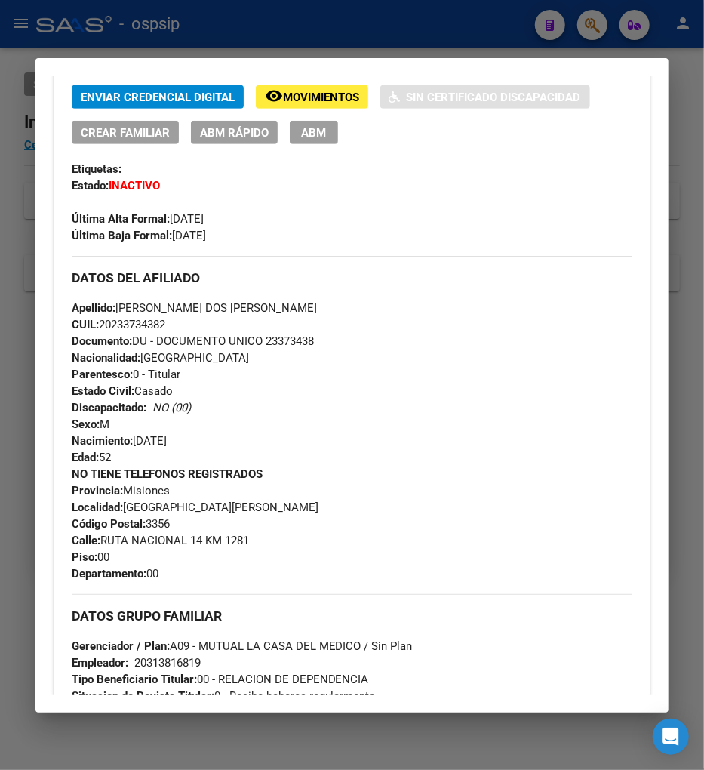
click at [303, 92] on span "Movimientos" at bounding box center [321, 98] width 76 height 14
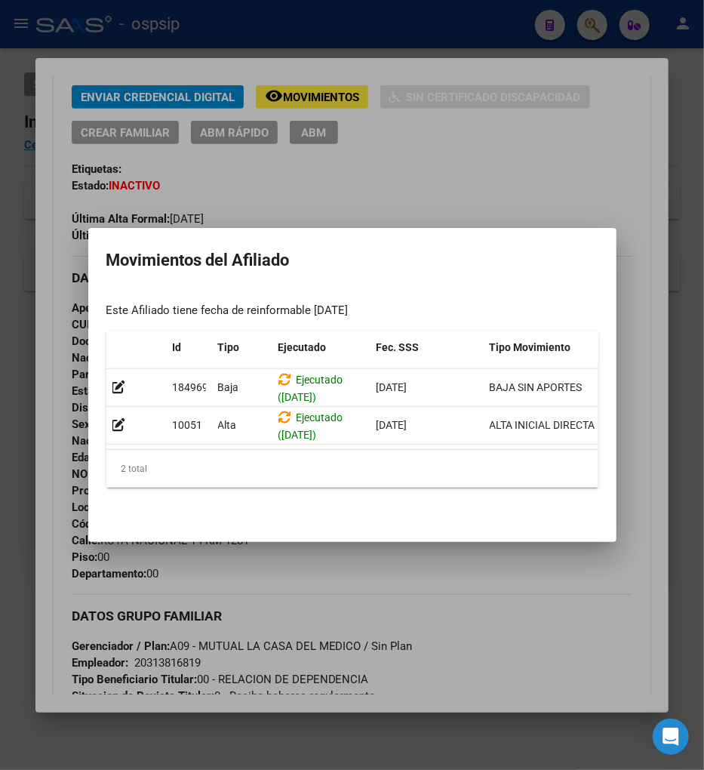
click at [488, 141] on div at bounding box center [352, 385] width 704 height 770
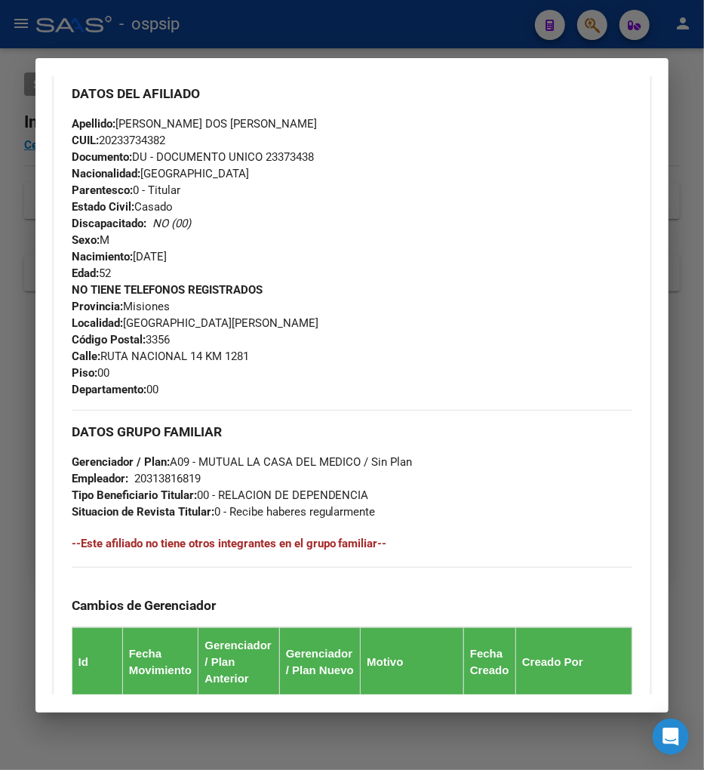
scroll to position [168, 0]
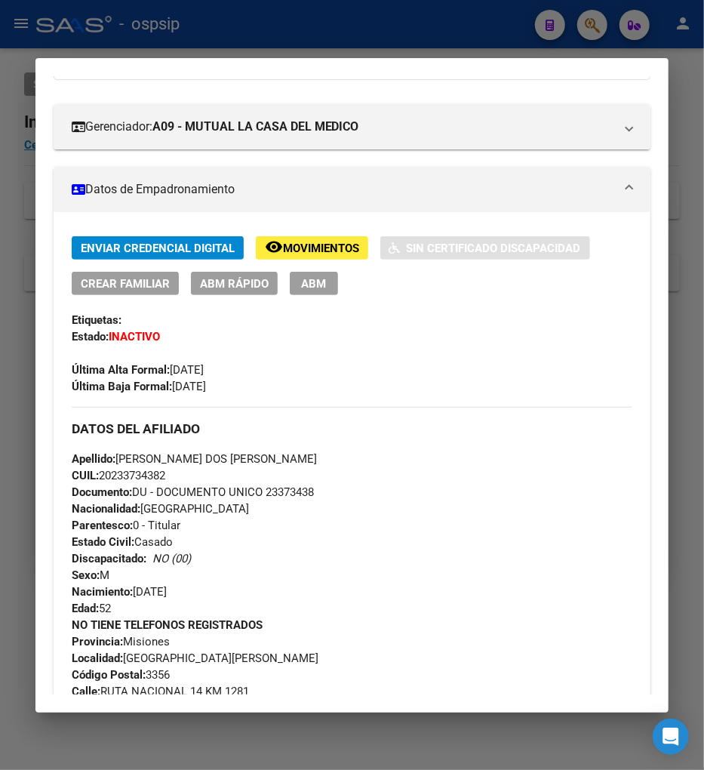
click at [303, 242] on span "Movimientos" at bounding box center [321, 249] width 76 height 14
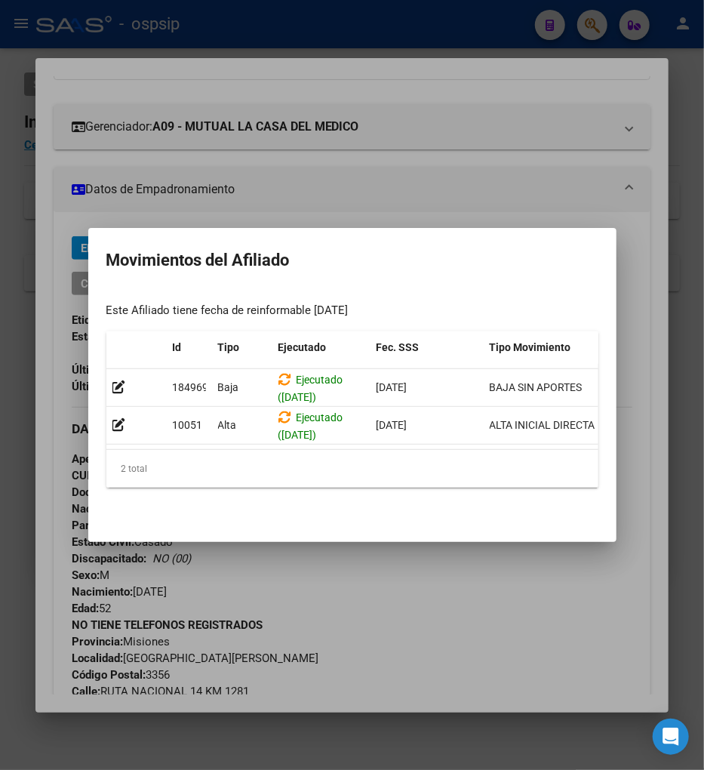
click at [453, 592] on div at bounding box center [352, 385] width 704 height 770
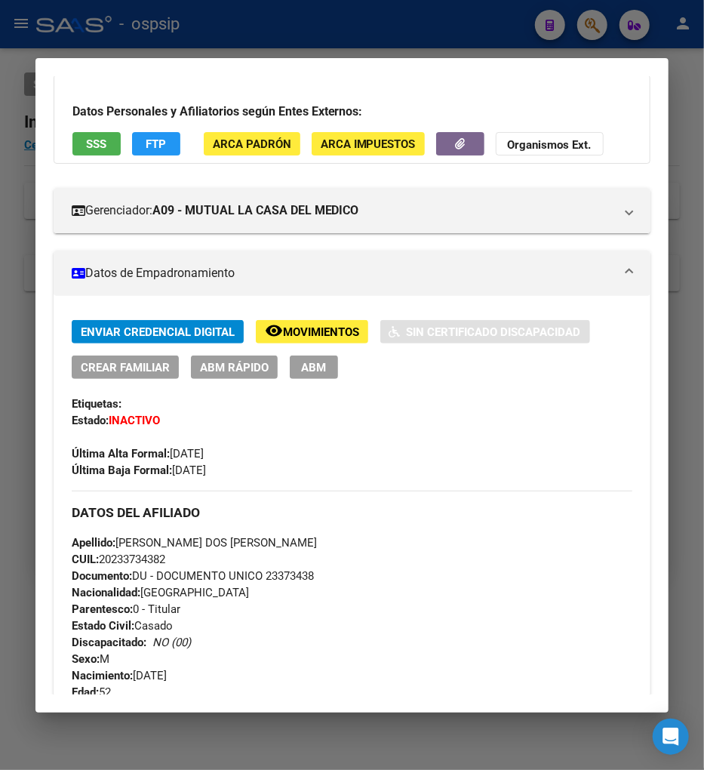
scroll to position [0, 0]
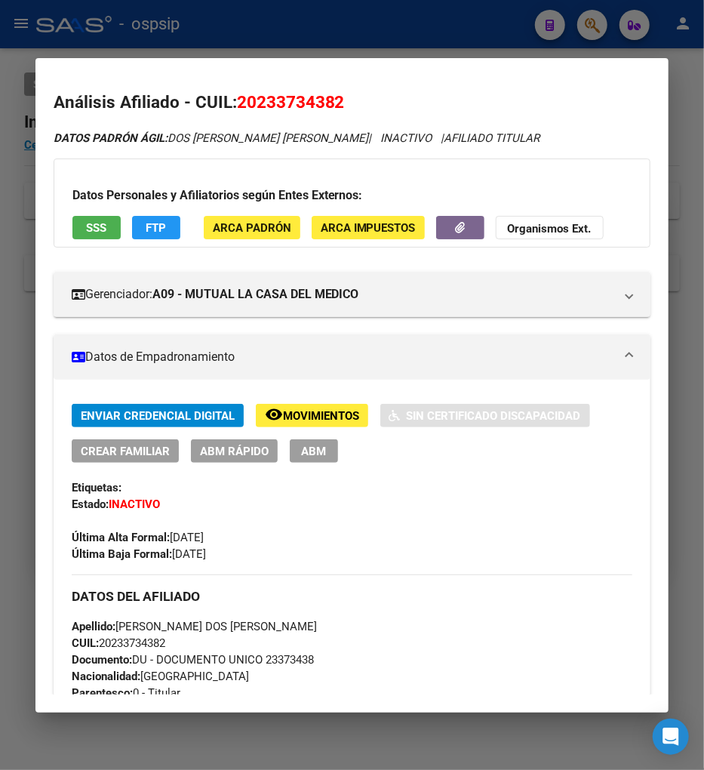
click at [597, 32] on div at bounding box center [352, 385] width 704 height 770
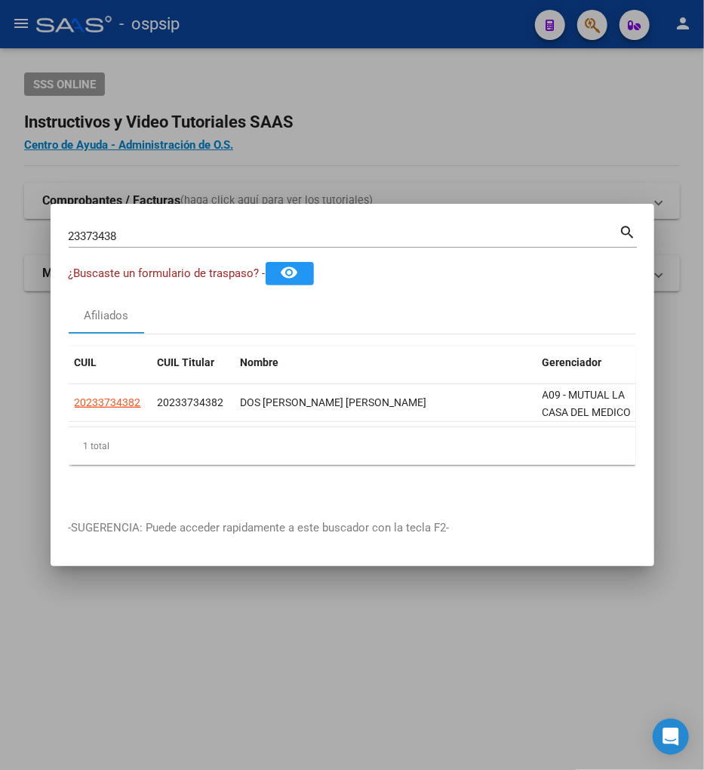
click at [159, 236] on input "23373438" at bounding box center [344, 236] width 551 height 14
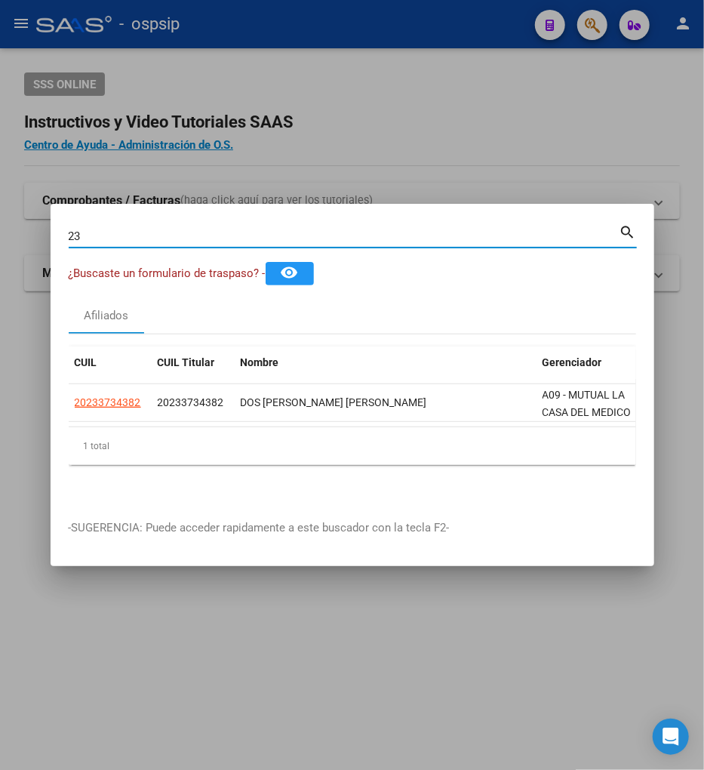
type input "2"
type input "23374805"
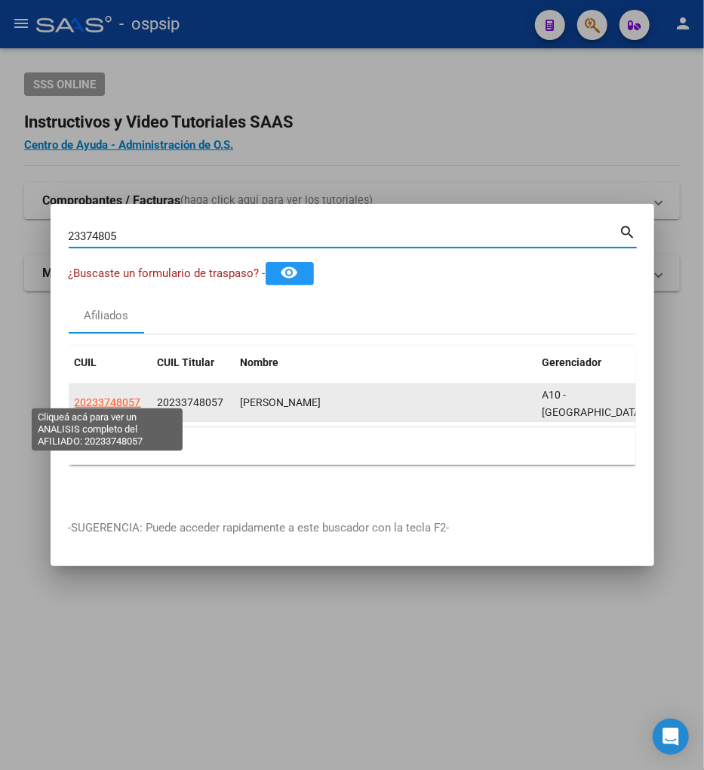
click at [114, 397] on span "20233748057" at bounding box center [108, 402] width 66 height 12
type textarea "20233748057"
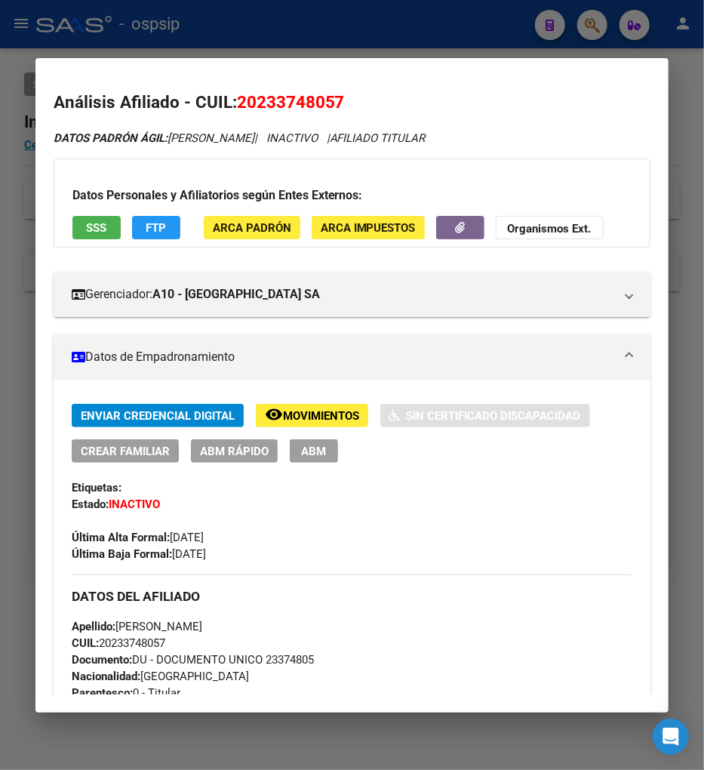
click at [310, 420] on span "Movimientos" at bounding box center [321, 416] width 76 height 14
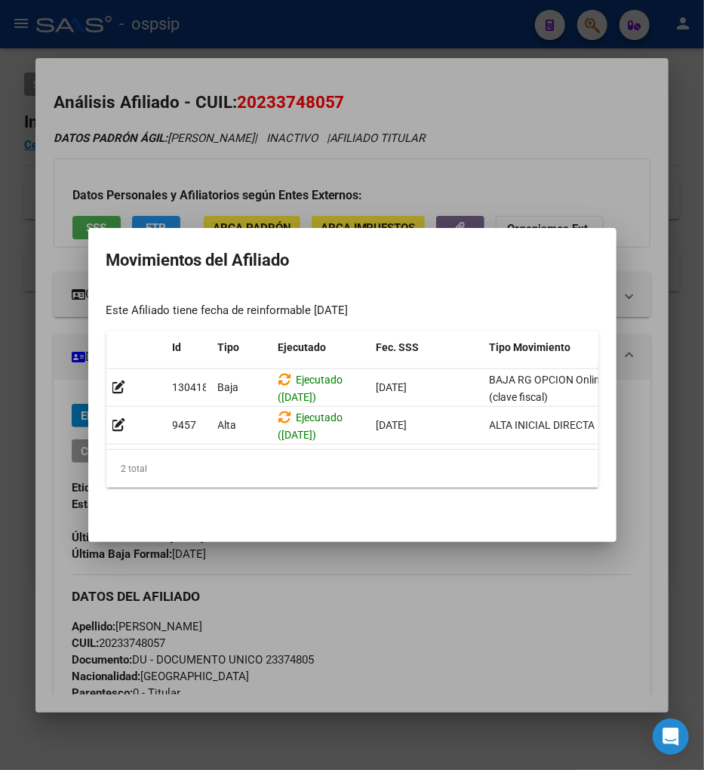
click at [444, 614] on div at bounding box center [352, 385] width 704 height 770
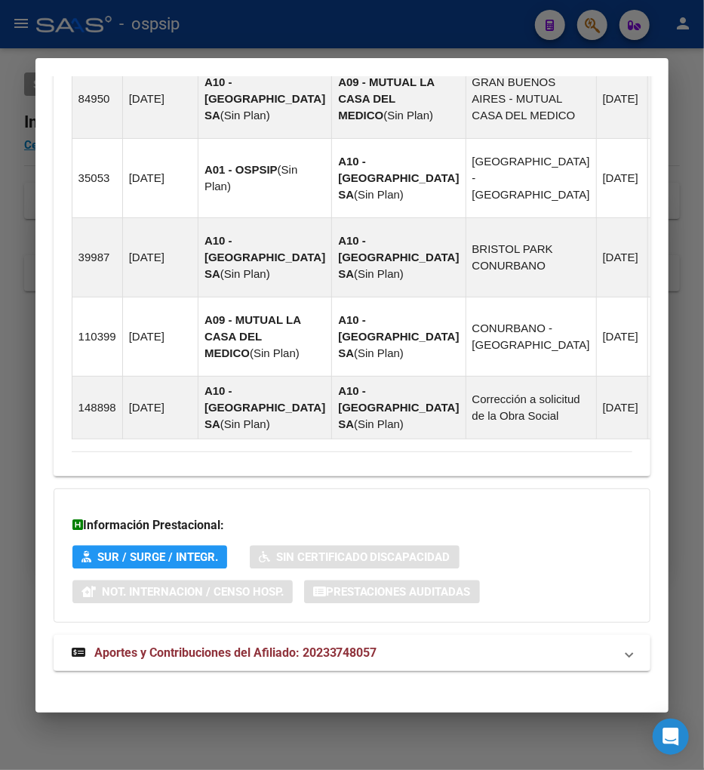
scroll to position [1184, 0]
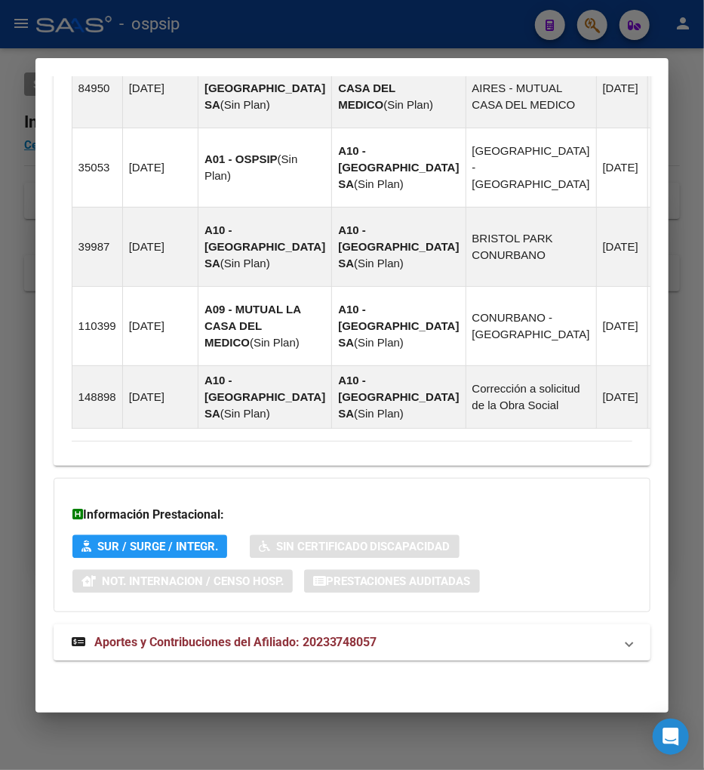
click at [214, 639] on span "Aportes y Contribuciones del Afiliado: 20233748057" at bounding box center [235, 642] width 283 height 14
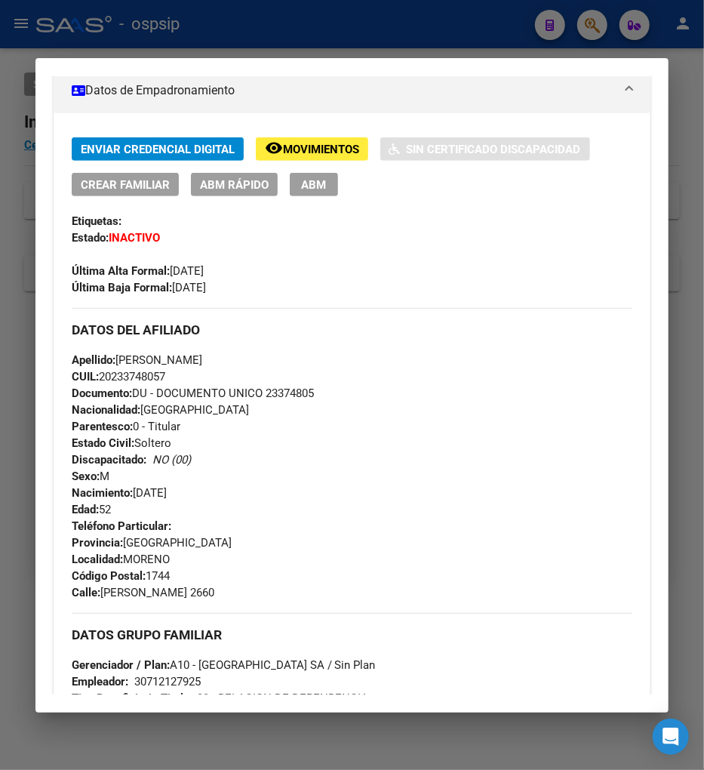
scroll to position [15, 0]
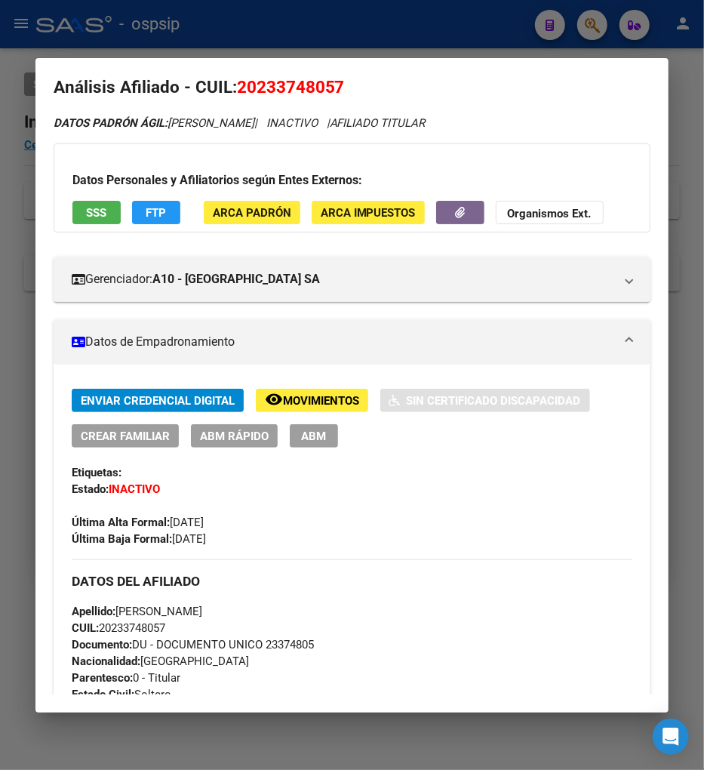
click at [300, 398] on span "Movimientos" at bounding box center [321, 401] width 76 height 14
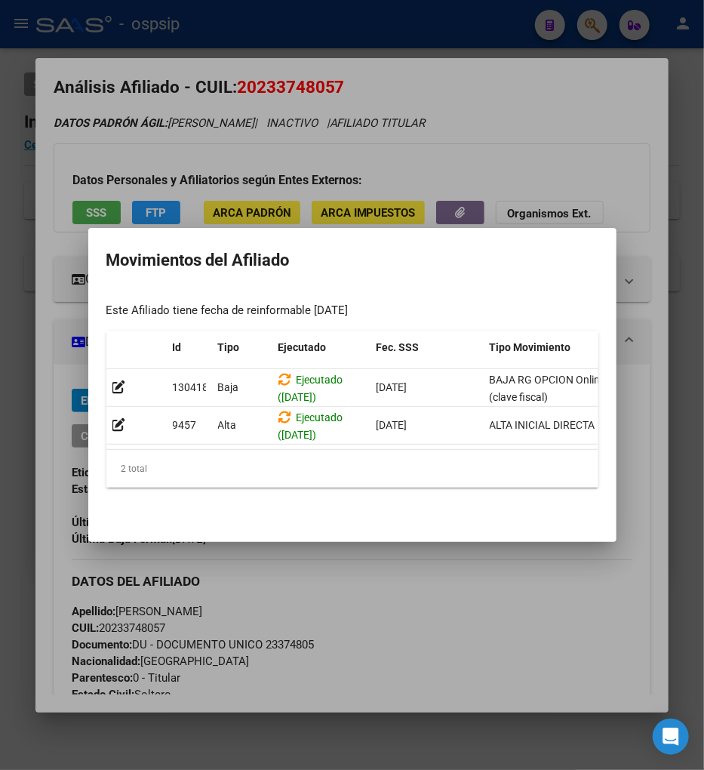
click at [417, 583] on div at bounding box center [352, 385] width 704 height 770
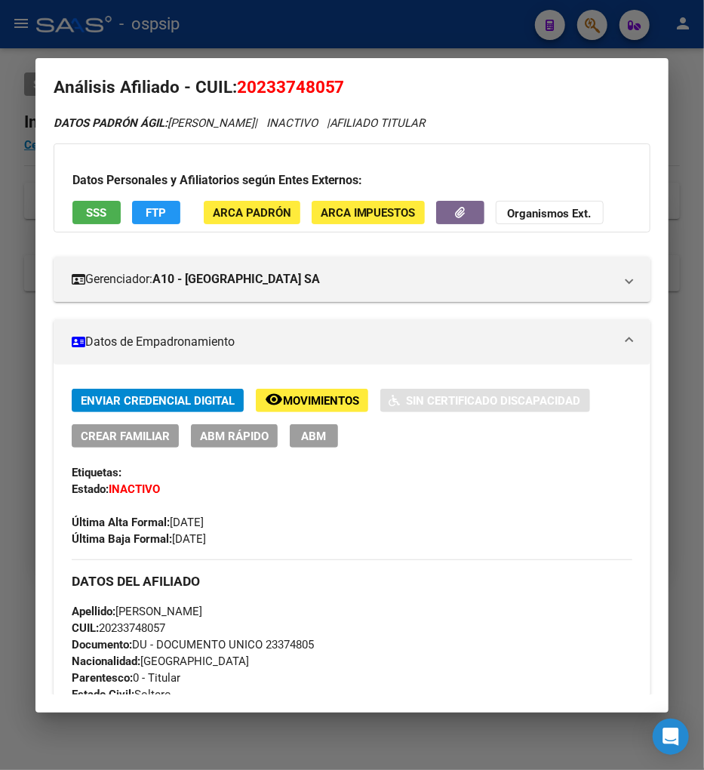
click at [146, 208] on span "FTP" at bounding box center [156, 213] width 20 height 14
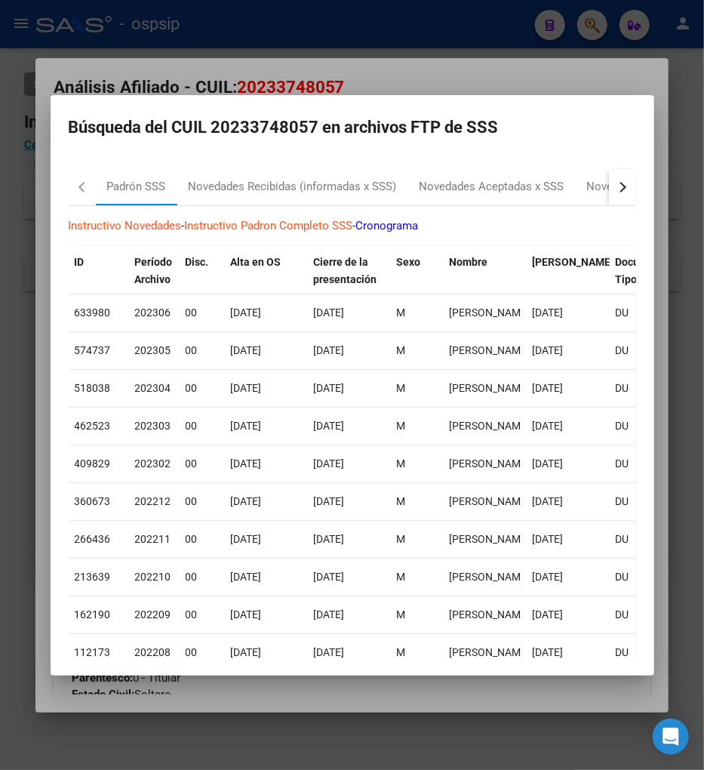
click at [612, 181] on button "button" at bounding box center [622, 187] width 27 height 36
click at [510, 189] on div "RG Bajas x OPCION ONLINE (ARCA)" at bounding box center [495, 186] width 180 height 17
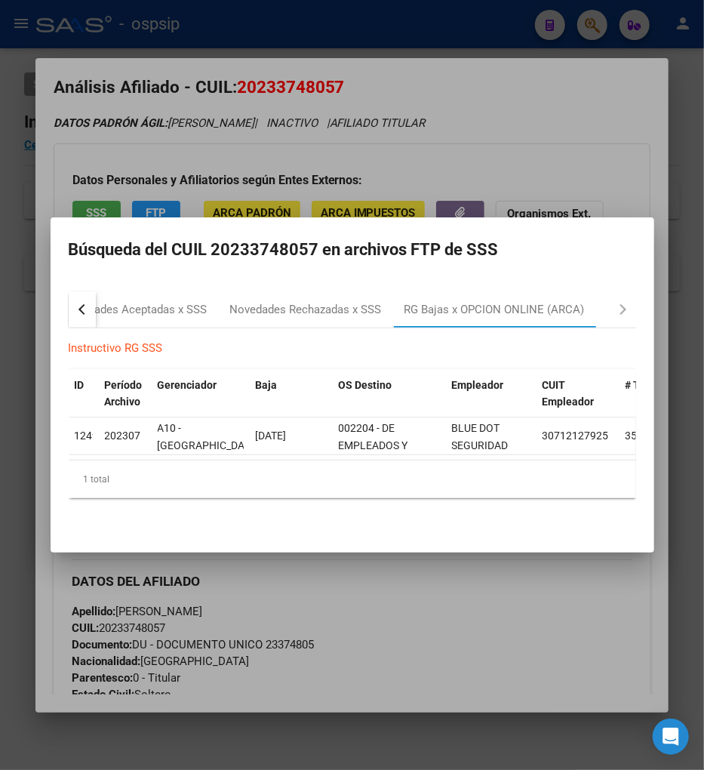
click at [497, 605] on div at bounding box center [352, 385] width 704 height 770
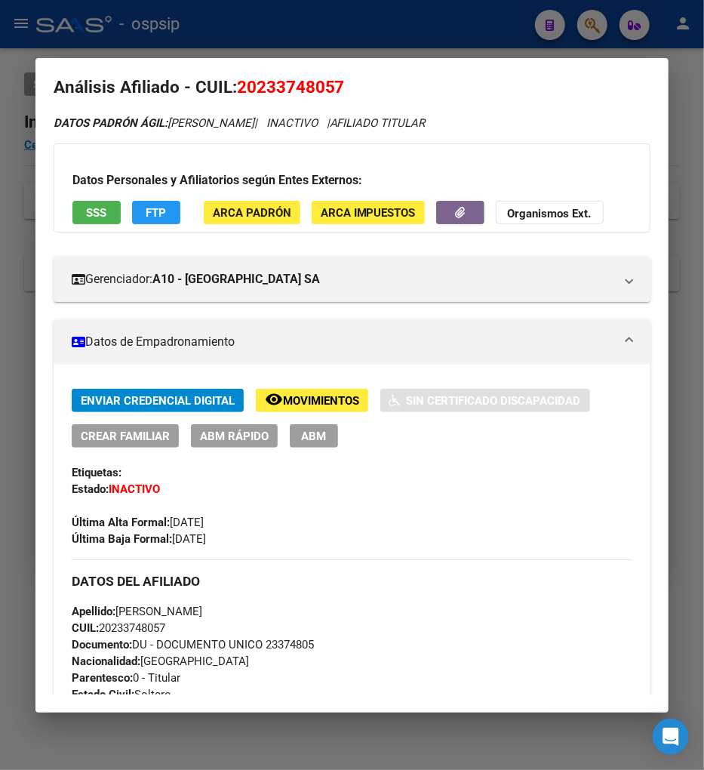
click at [310, 402] on span "Movimientos" at bounding box center [321, 401] width 76 height 14
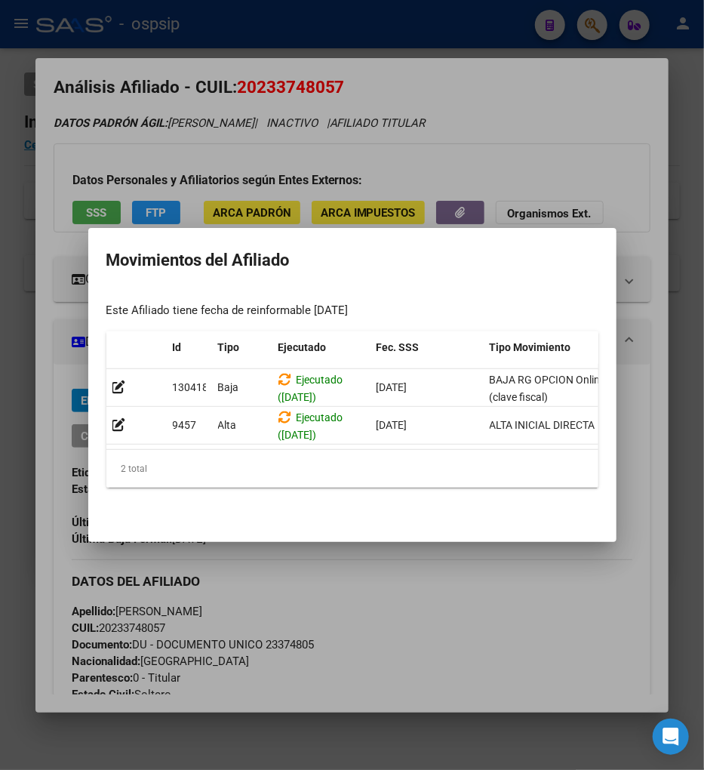
click at [395, 576] on div at bounding box center [352, 385] width 704 height 770
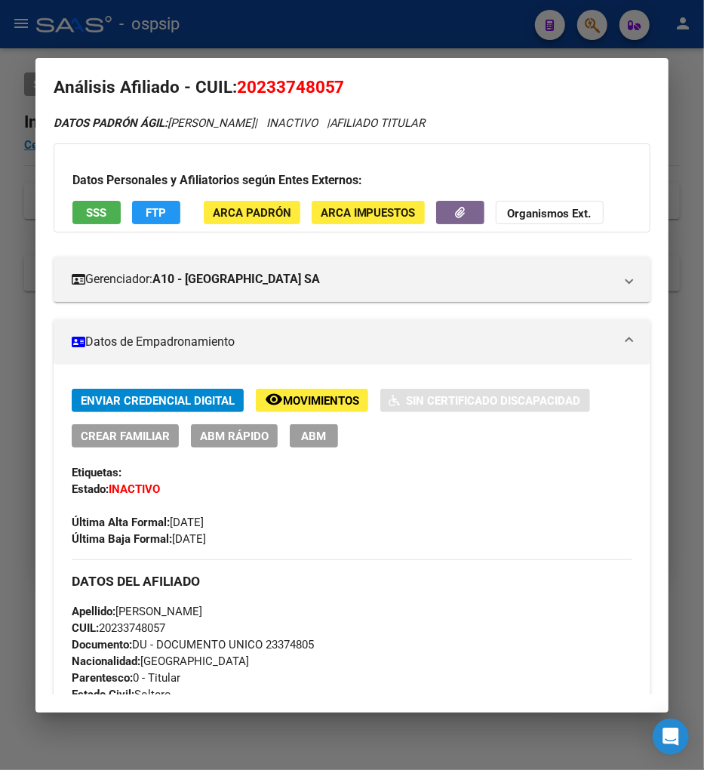
click at [594, 30] on div at bounding box center [352, 385] width 704 height 770
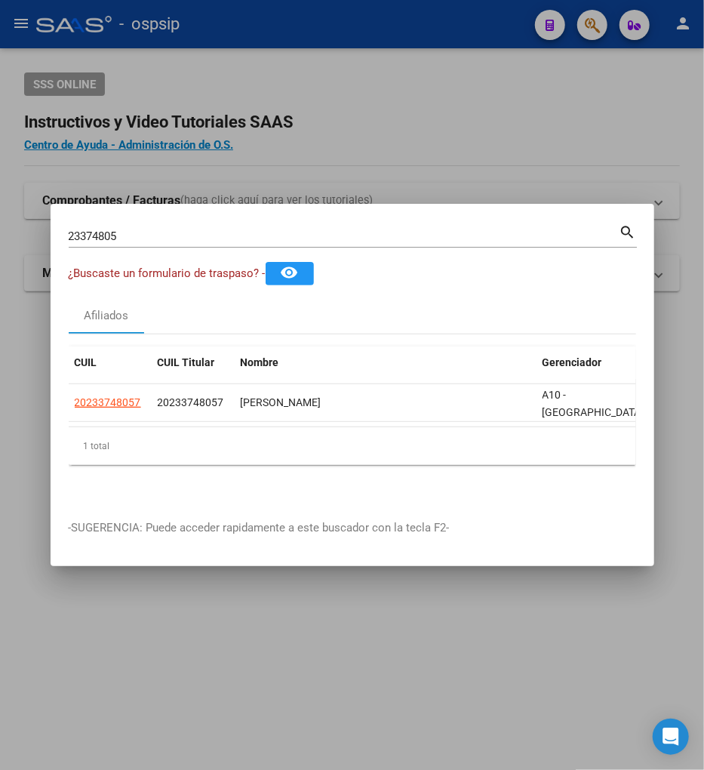
click at [125, 229] on input "23374805" at bounding box center [344, 236] width 551 height 14
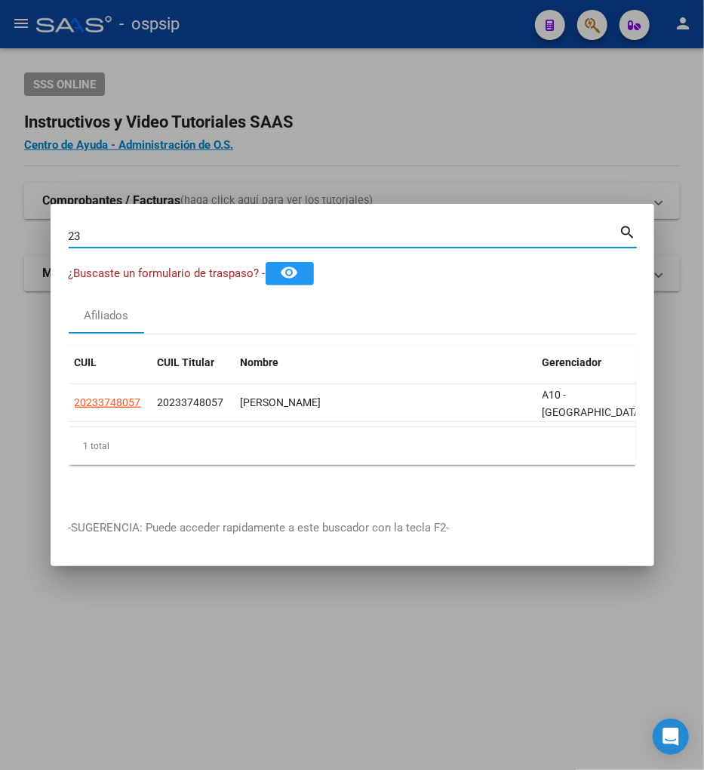
type input "2"
type input "23378714"
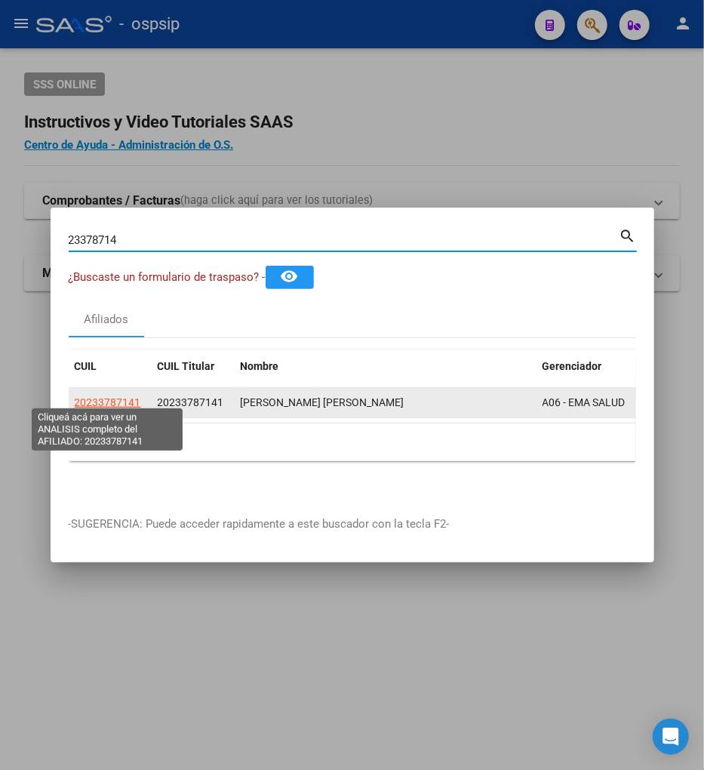
click at [102, 396] on span "20233787141" at bounding box center [108, 402] width 66 height 12
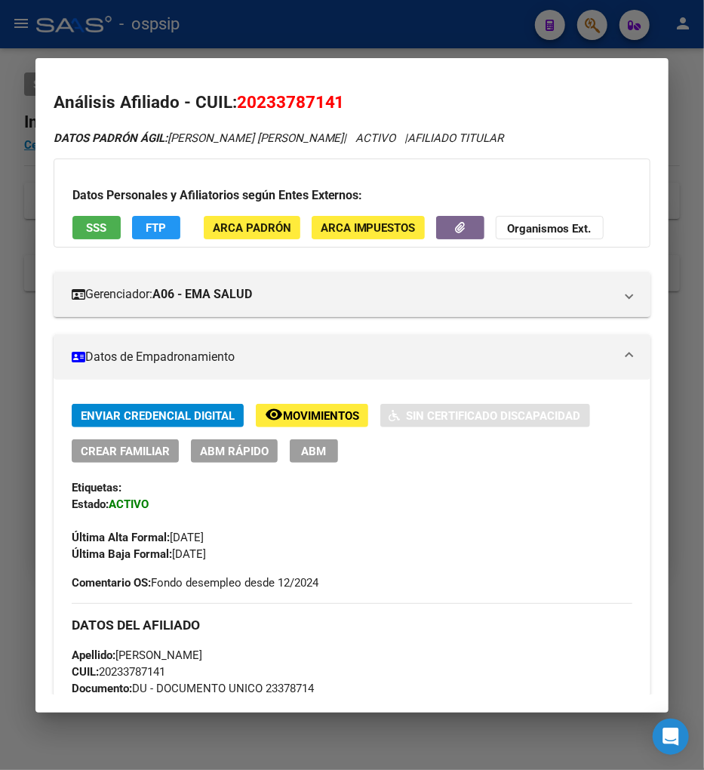
click at [328, 411] on span "Movimientos" at bounding box center [321, 416] width 76 height 14
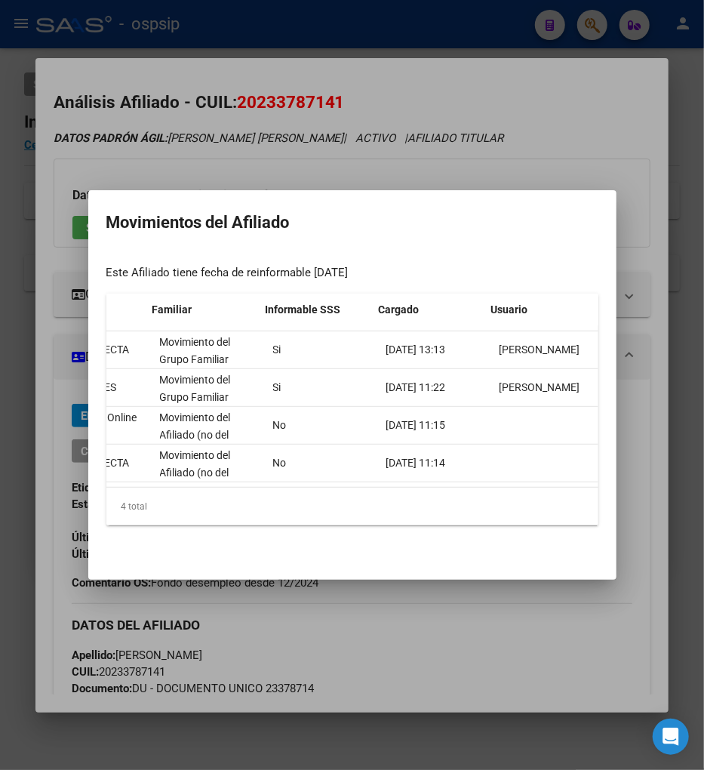
scroll to position [0, 473]
click at [539, 628] on div at bounding box center [352, 385] width 704 height 770
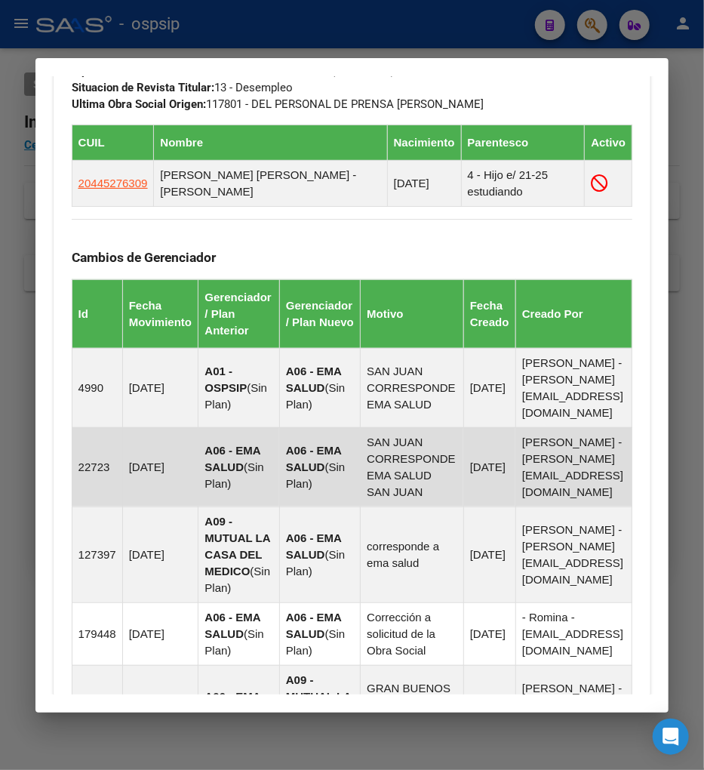
scroll to position [755, 0]
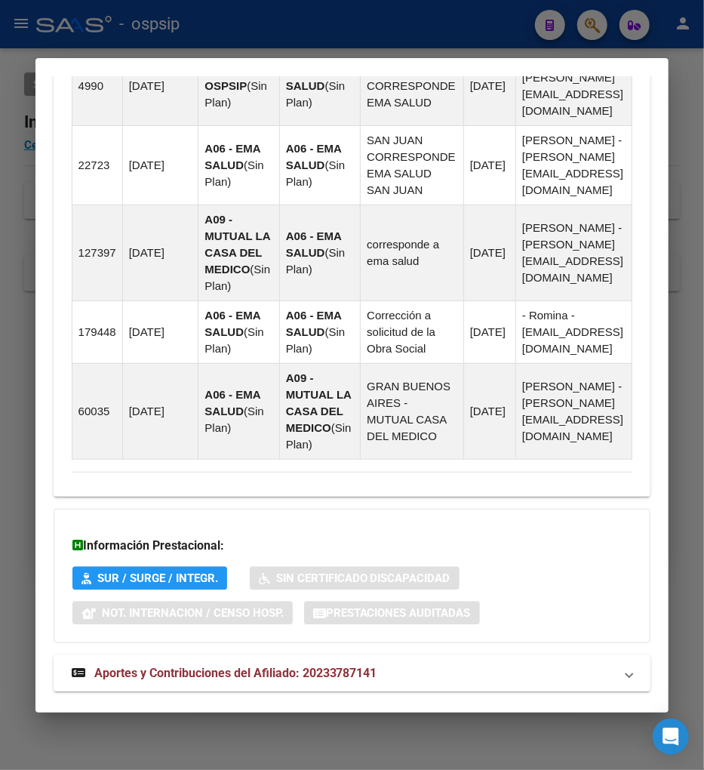
click at [239, 666] on span "Aportes y Contribuciones del Afiliado: 20233787141" at bounding box center [235, 673] width 283 height 14
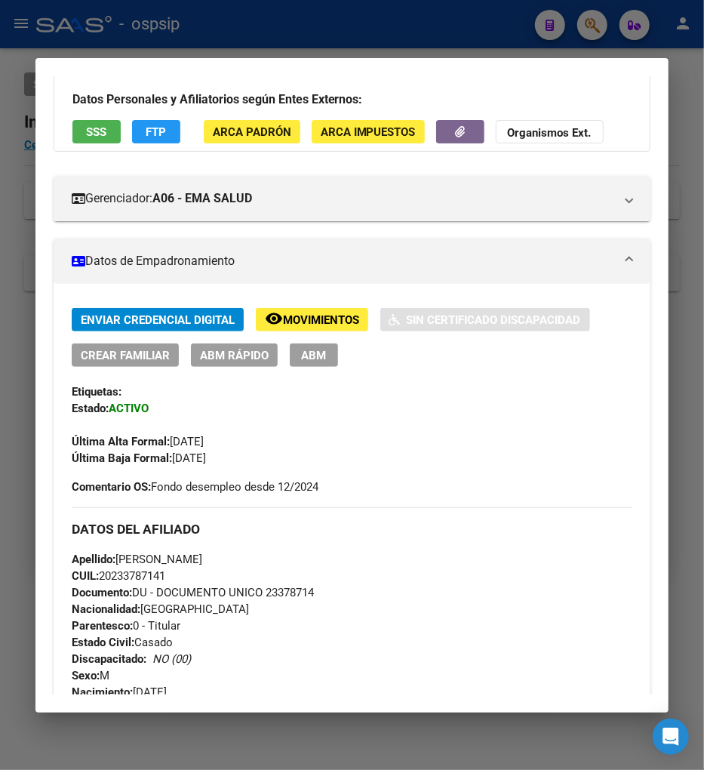
scroll to position [0, 0]
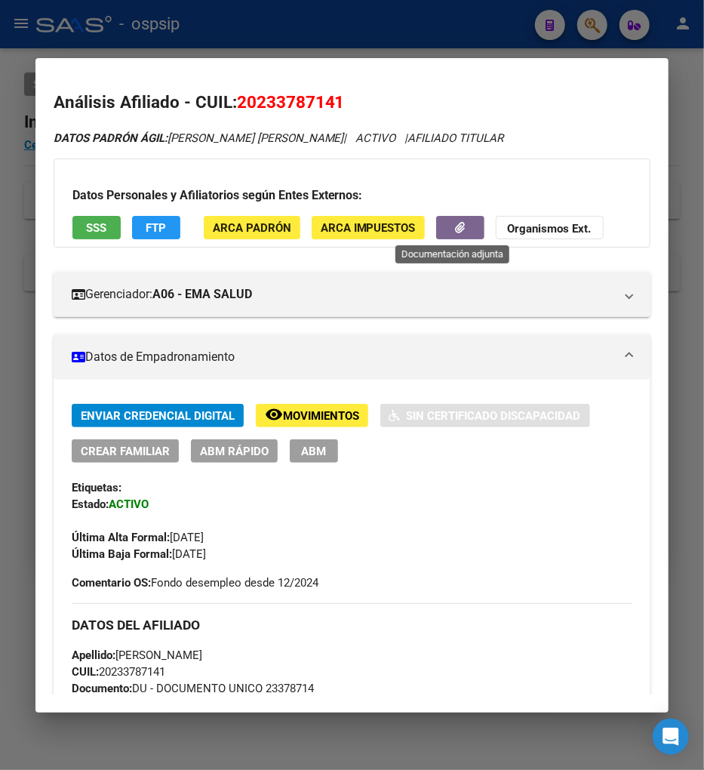
click at [439, 232] on button "button" at bounding box center [460, 227] width 48 height 23
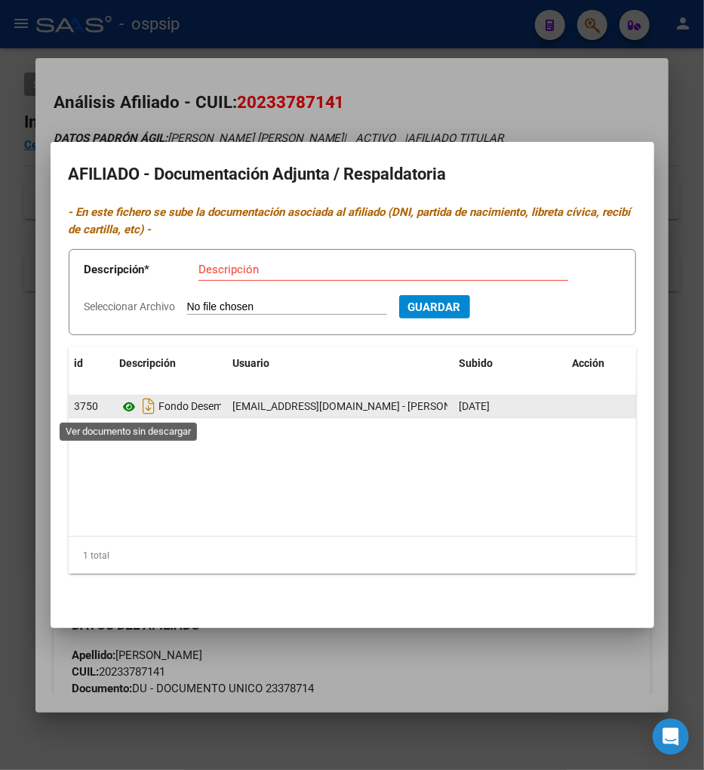
click at [122, 405] on icon at bounding box center [130, 407] width 20 height 18
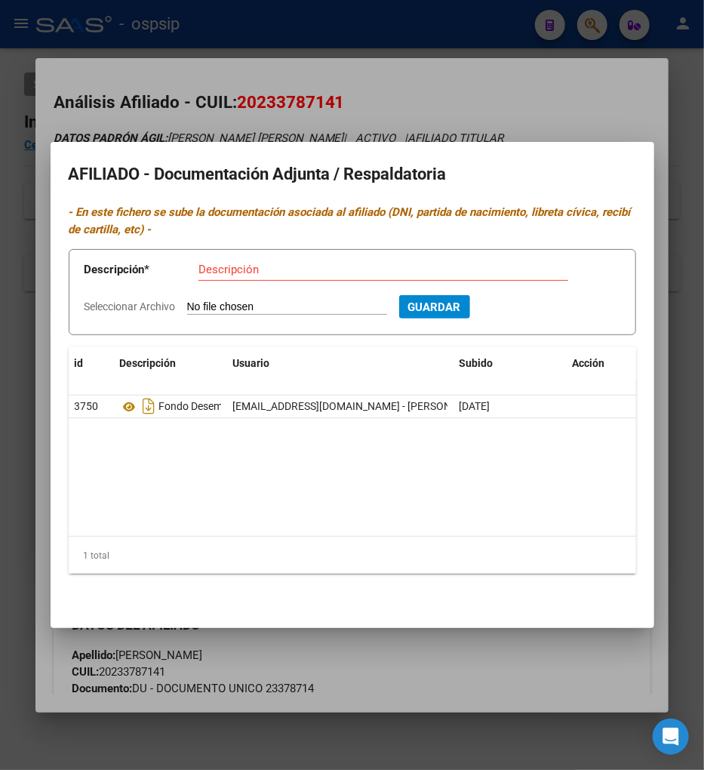
click at [519, 74] on div at bounding box center [352, 385] width 704 height 770
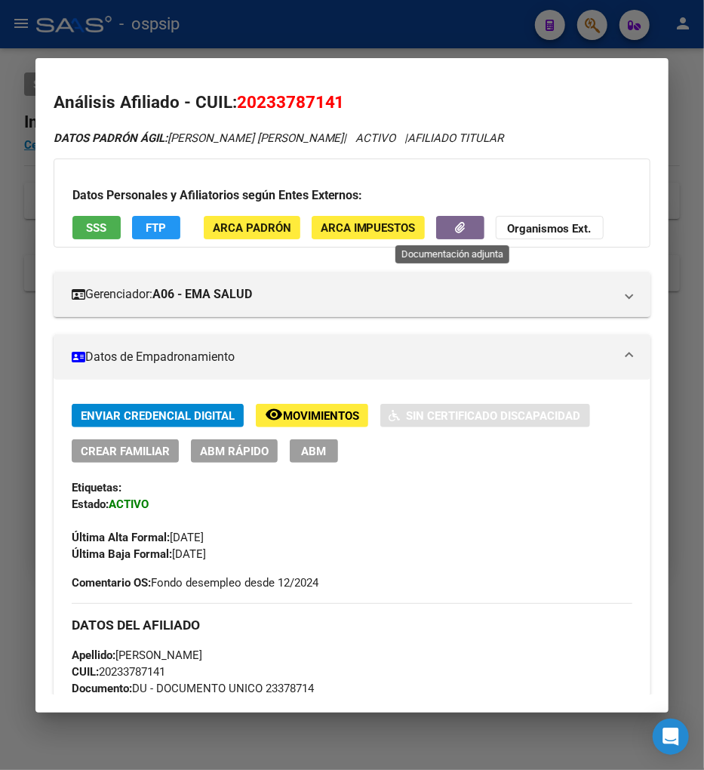
click at [436, 227] on button "button" at bounding box center [460, 227] width 48 height 23
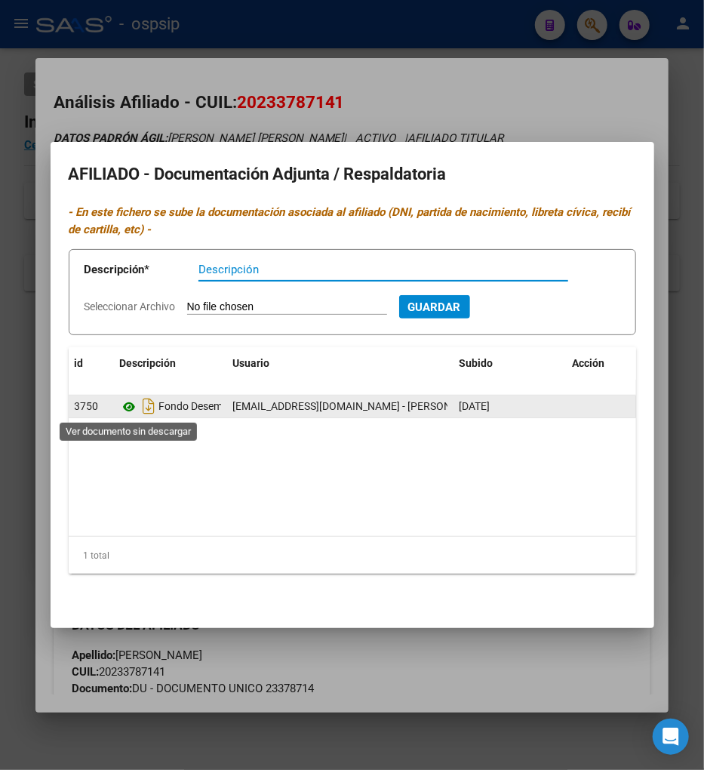
click at [134, 409] on icon at bounding box center [130, 407] width 20 height 18
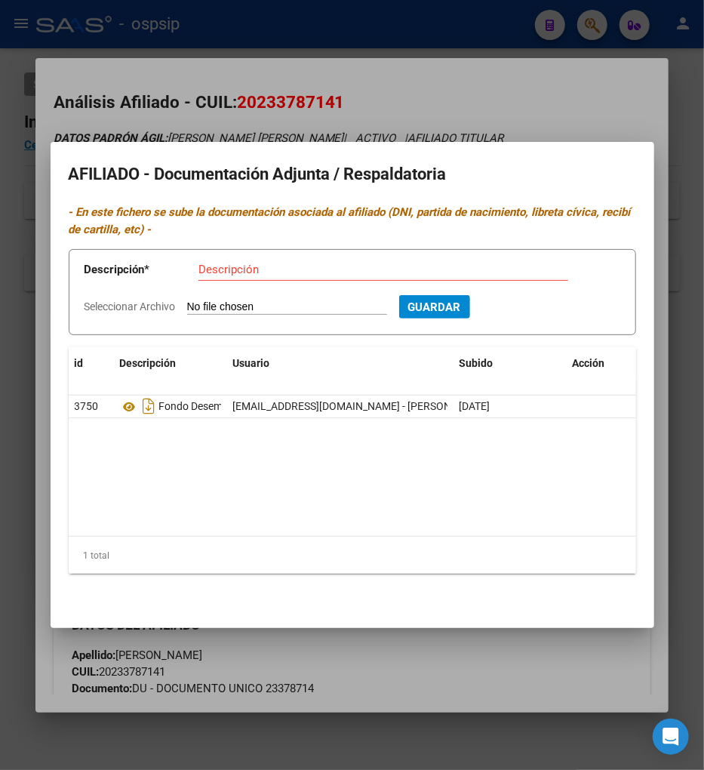
click at [454, 73] on div at bounding box center [352, 385] width 704 height 770
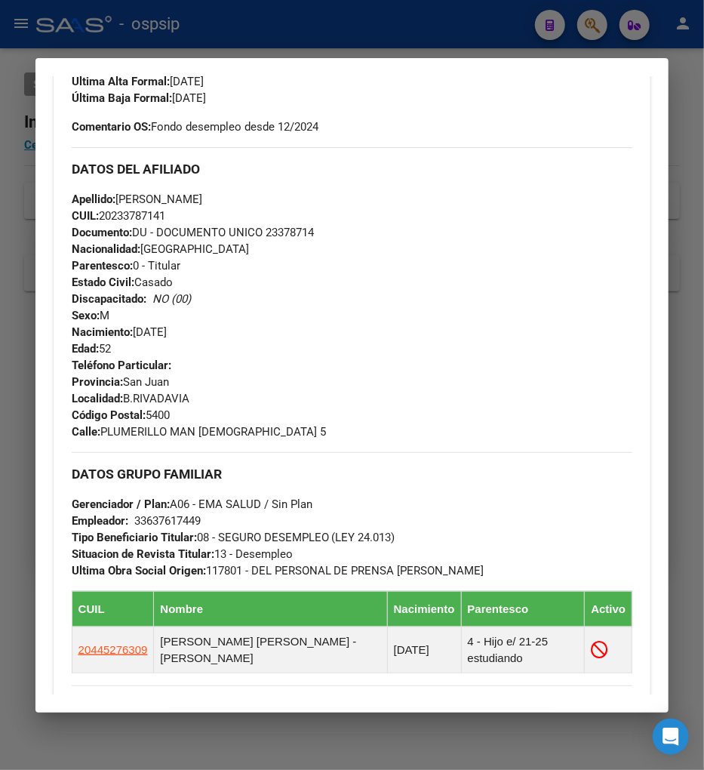
scroll to position [587, 0]
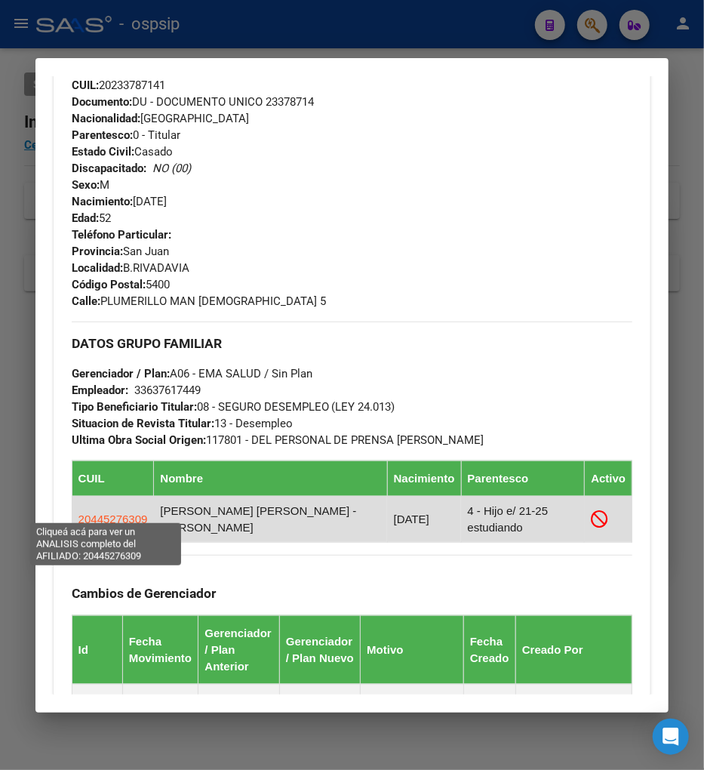
click at [93, 513] on span "20445276309" at bounding box center [113, 519] width 69 height 13
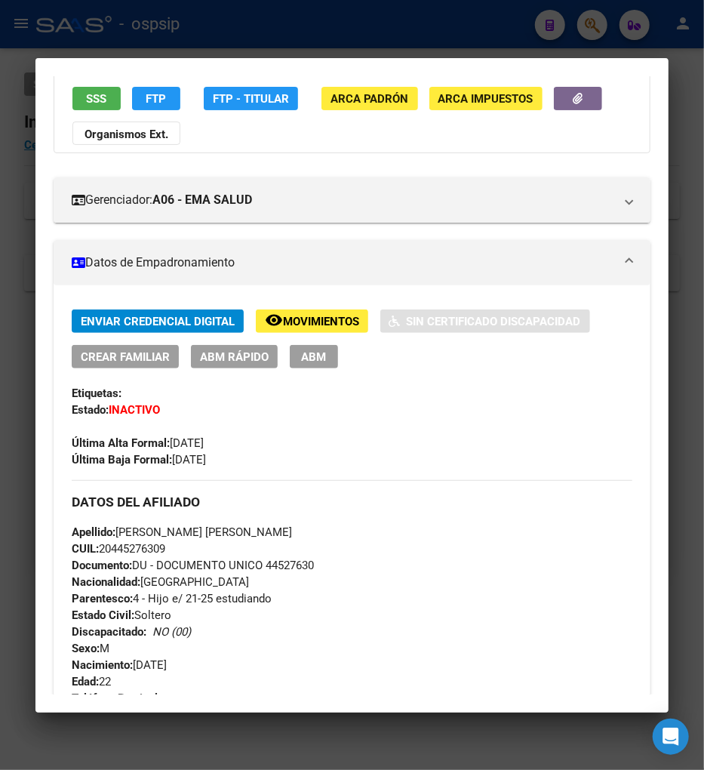
scroll to position [144, 0]
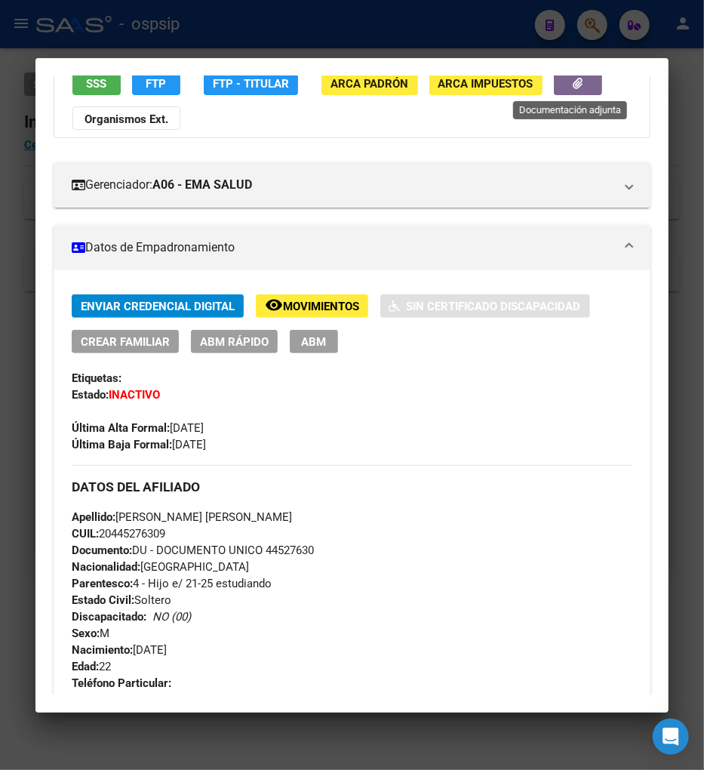
click at [554, 80] on button "button" at bounding box center [578, 83] width 48 height 23
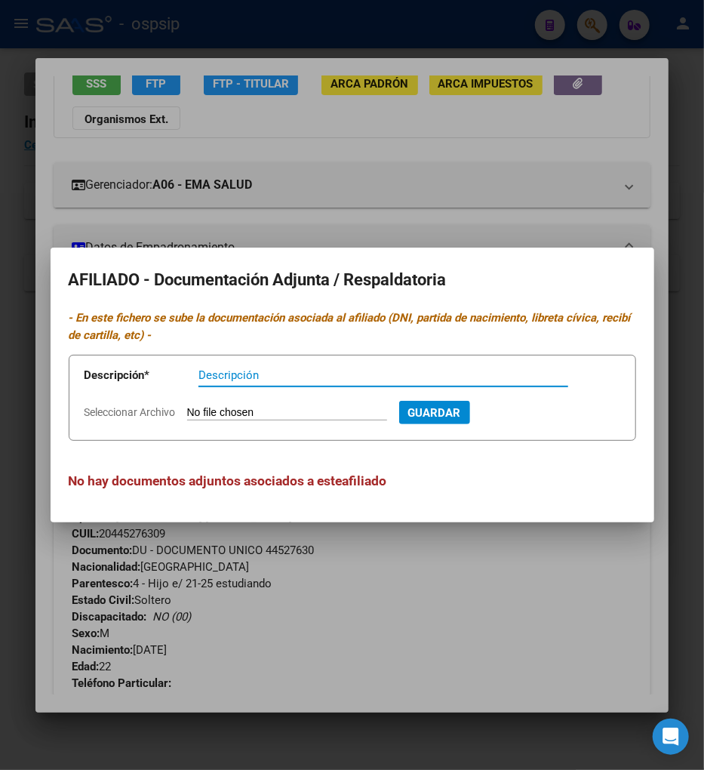
click at [515, 528] on div at bounding box center [352, 385] width 704 height 770
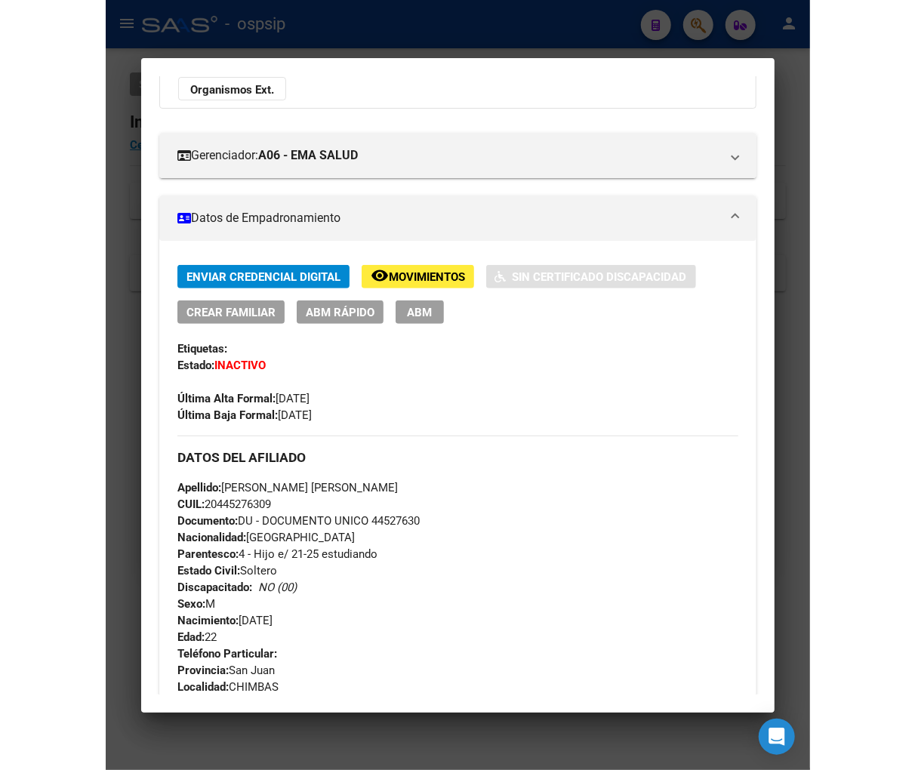
scroll to position [0, 0]
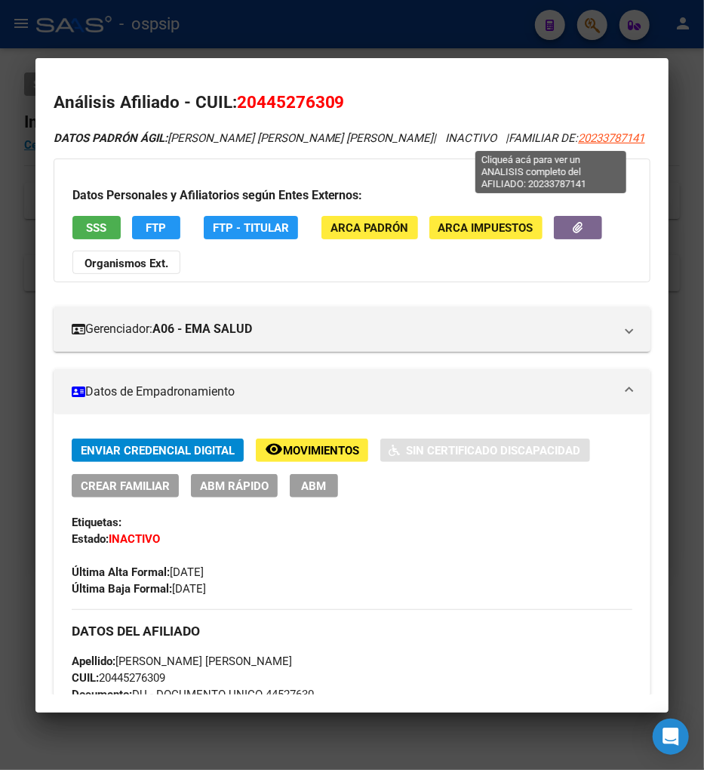
click at [579, 136] on span "20233787141" at bounding box center [612, 138] width 66 height 14
type textarea "20233787141"
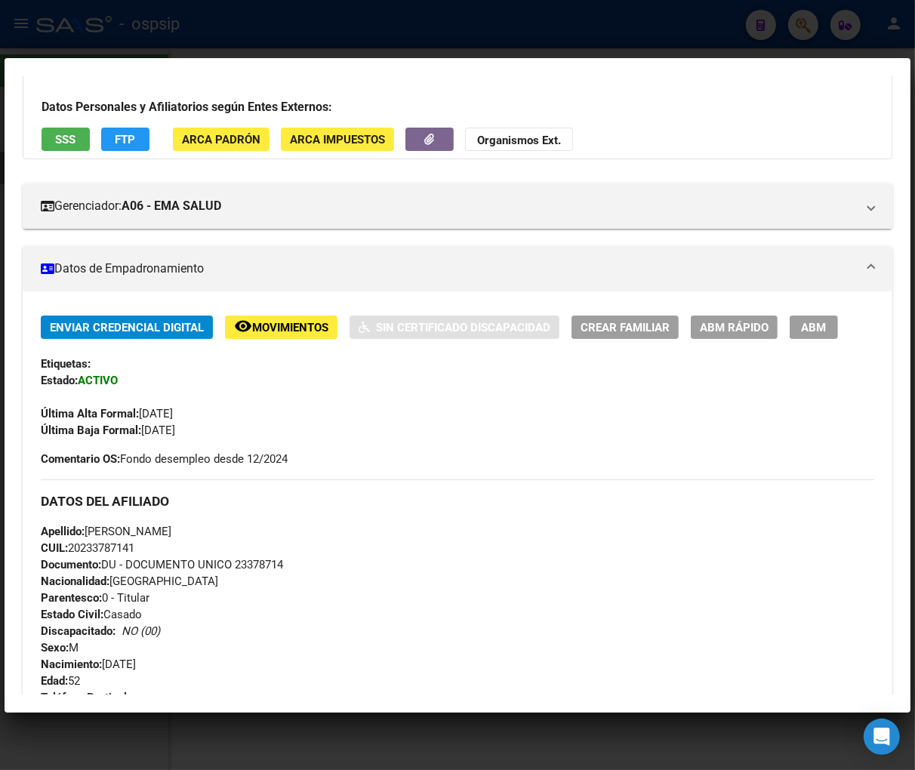
scroll to position [84, 0]
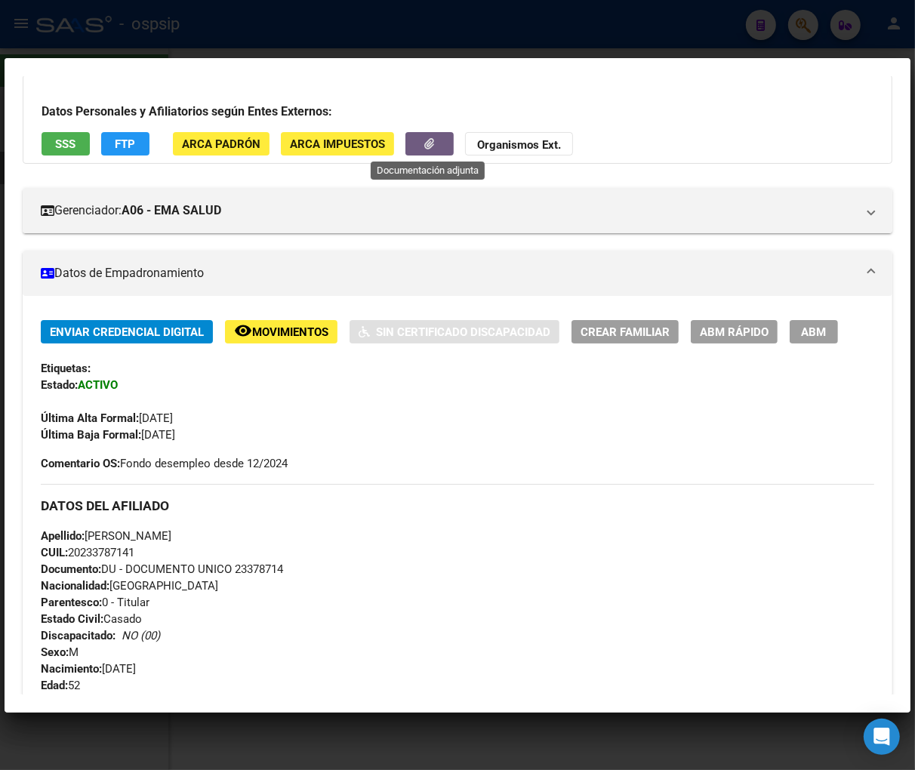
click at [413, 145] on button "button" at bounding box center [429, 143] width 48 height 23
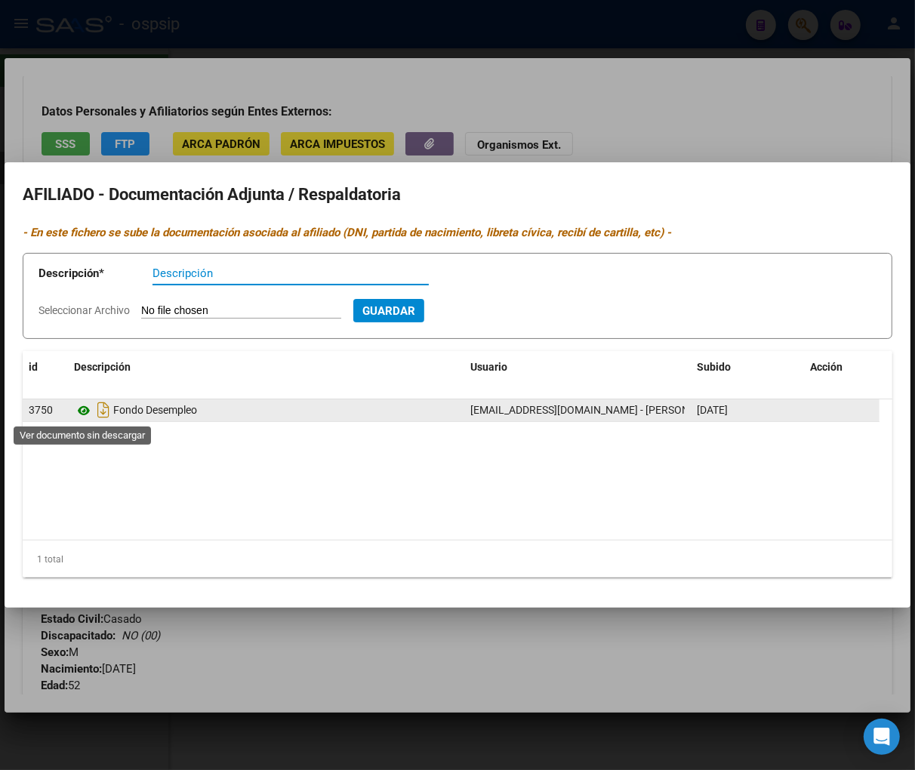
click at [79, 412] on icon at bounding box center [84, 411] width 20 height 18
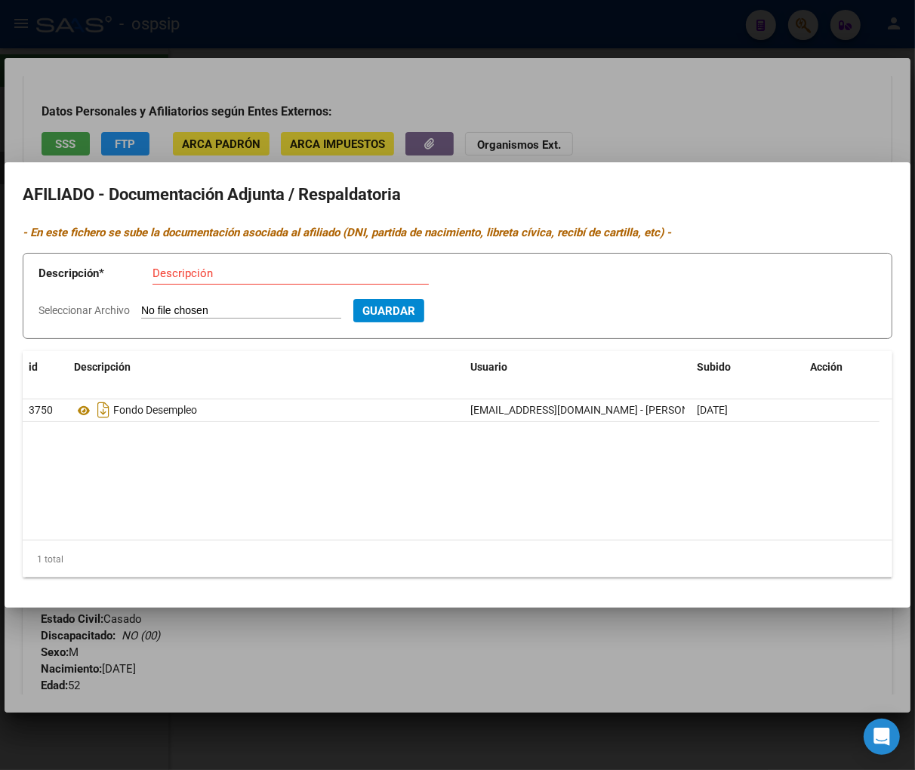
click at [436, 103] on div at bounding box center [457, 385] width 915 height 770
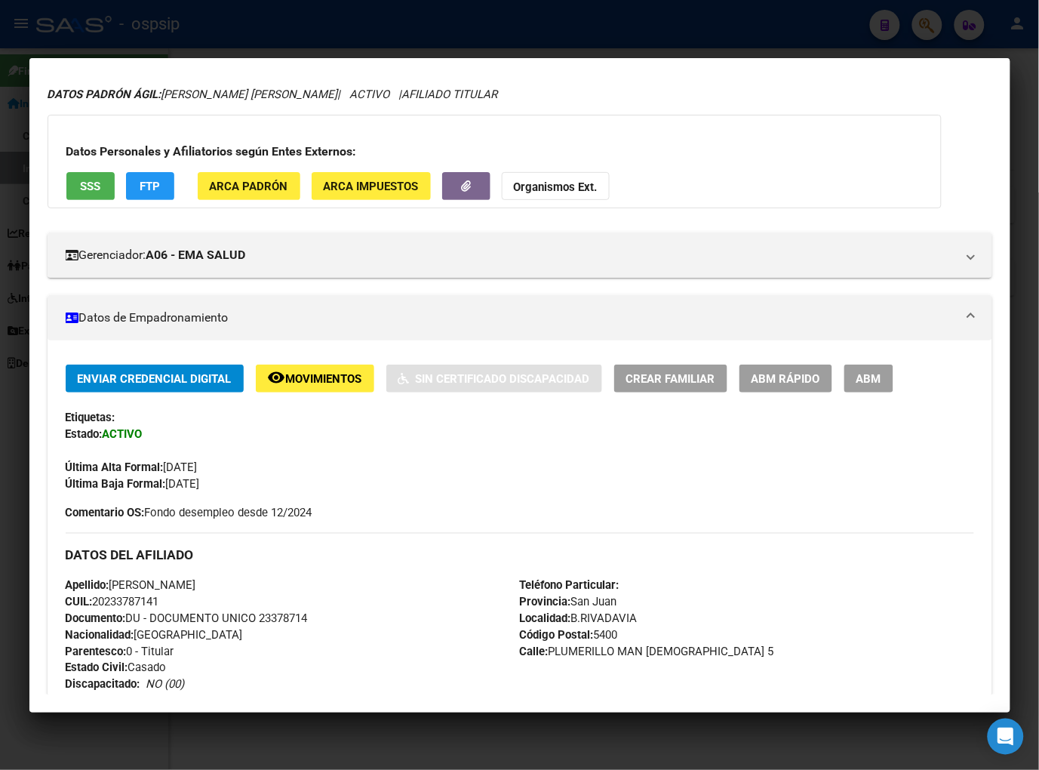
scroll to position [0, 0]
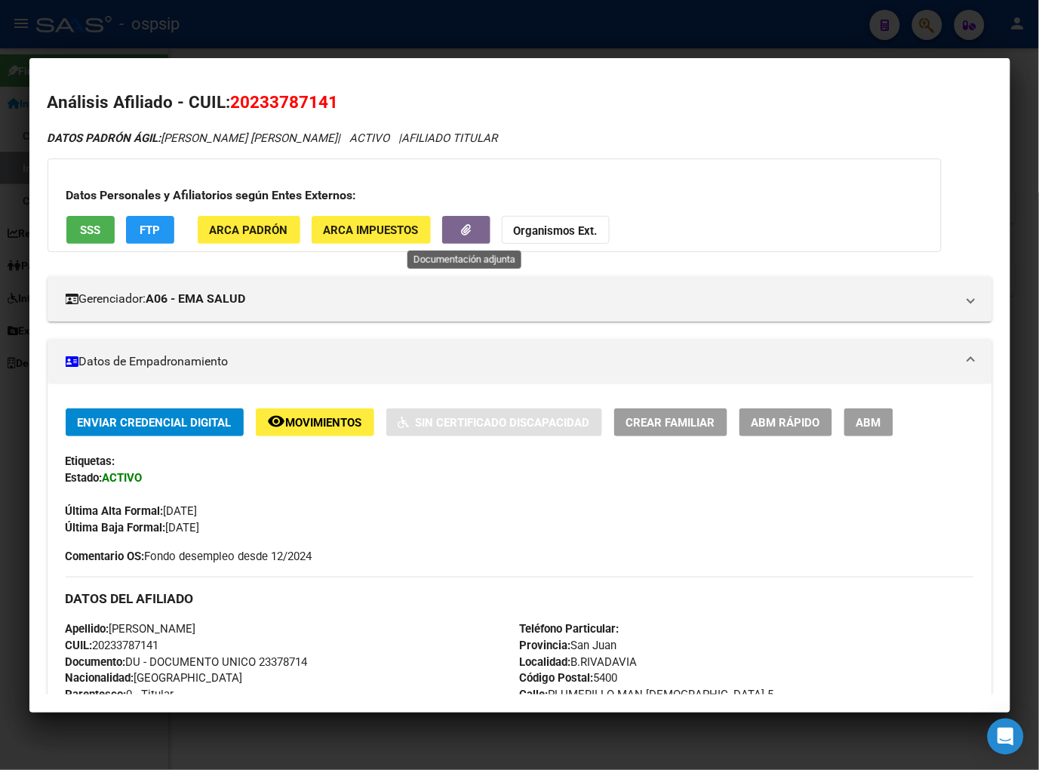
click at [451, 232] on button "button" at bounding box center [466, 230] width 48 height 28
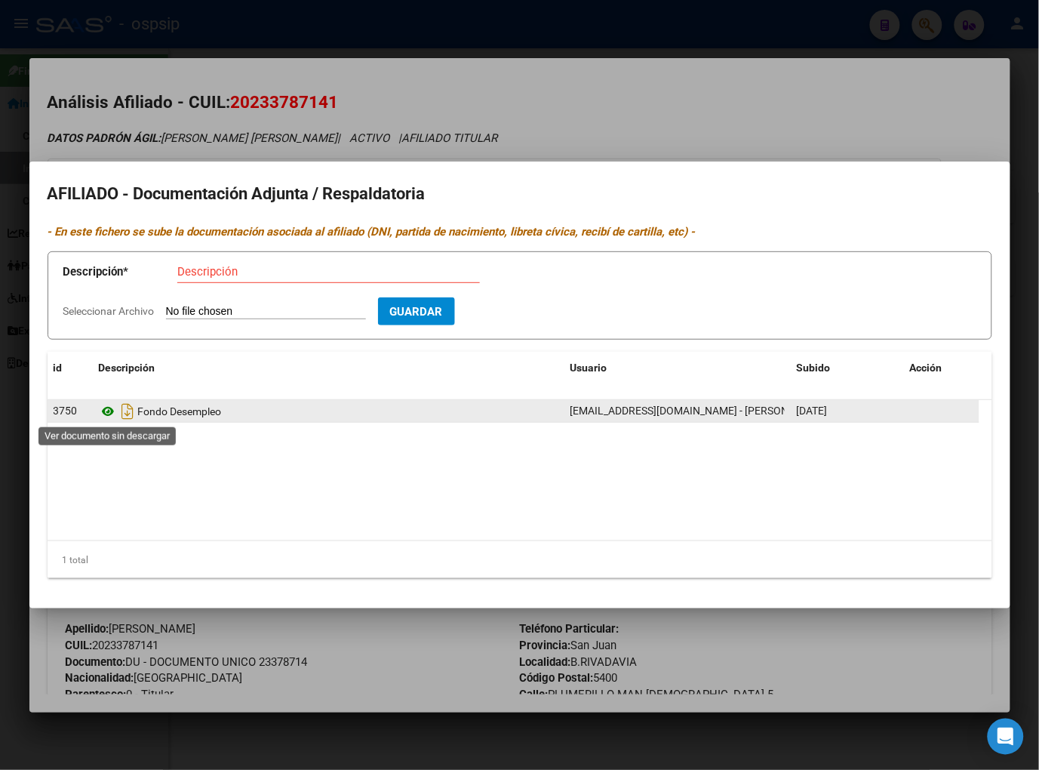
click at [109, 410] on icon at bounding box center [109, 411] width 20 height 18
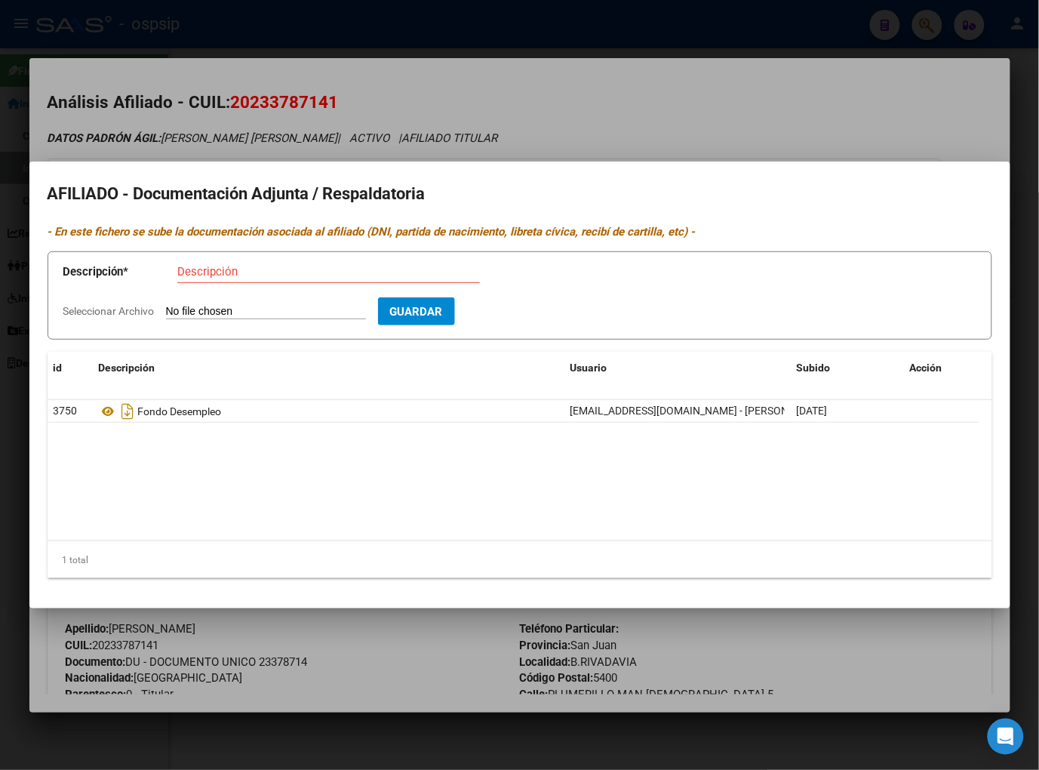
click at [592, 92] on div at bounding box center [519, 385] width 1039 height 770
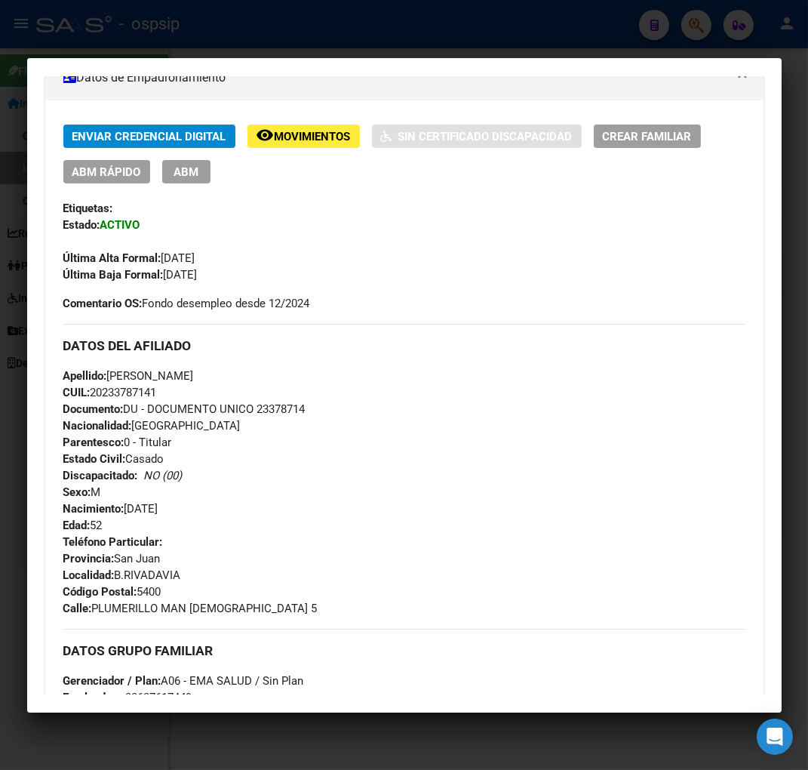
scroll to position [276, 0]
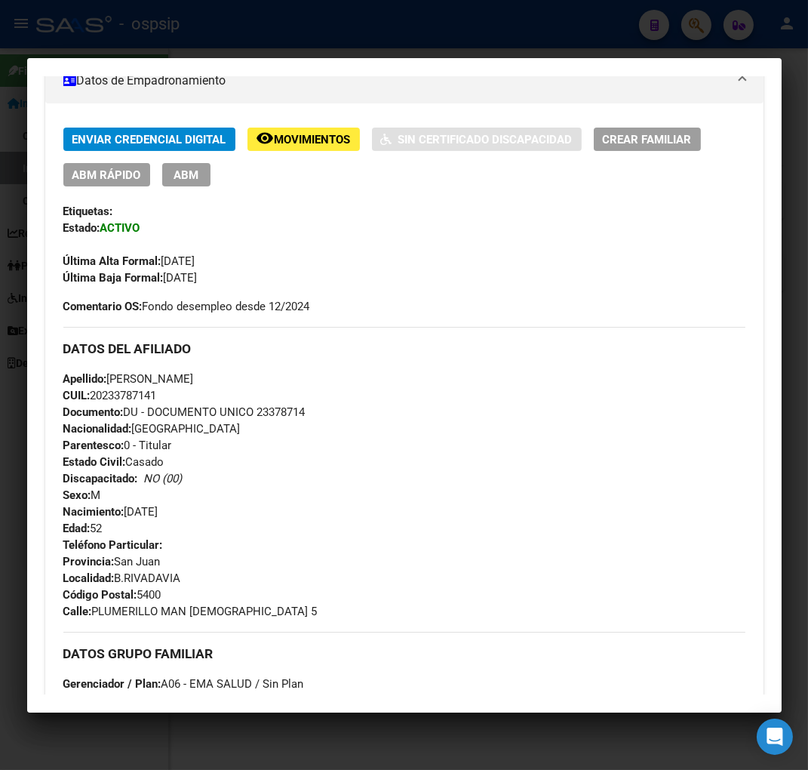
click at [623, 302] on div "Enviar Credencial Digital remove_red_eye Movimientos Sin Certificado Discapacid…" at bounding box center [404, 221] width 682 height 187
click at [288, 142] on span "Movimientos" at bounding box center [313, 140] width 76 height 14
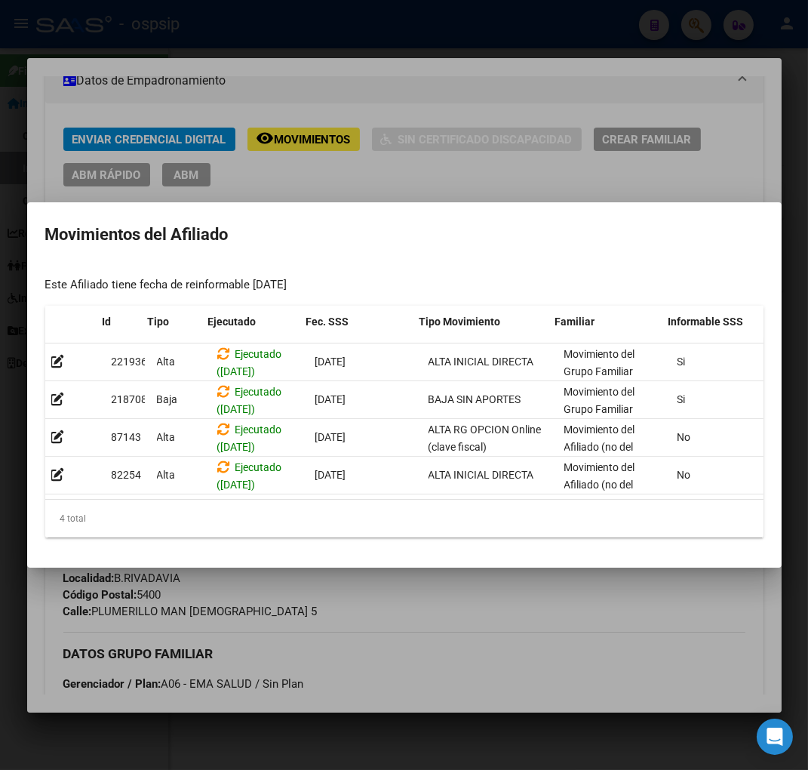
scroll to position [0, 247]
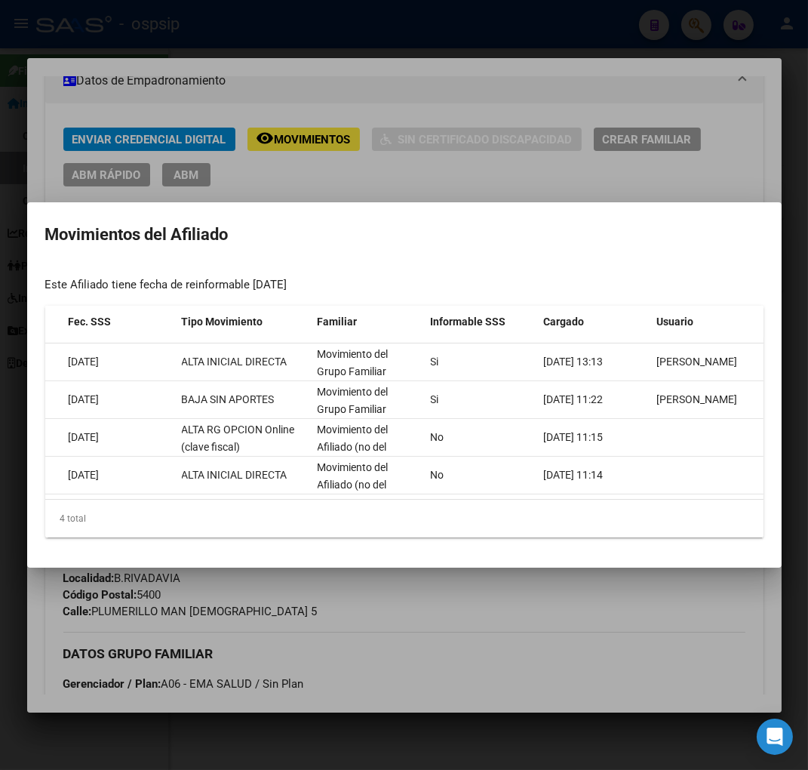
click at [647, 646] on div at bounding box center [404, 385] width 808 height 770
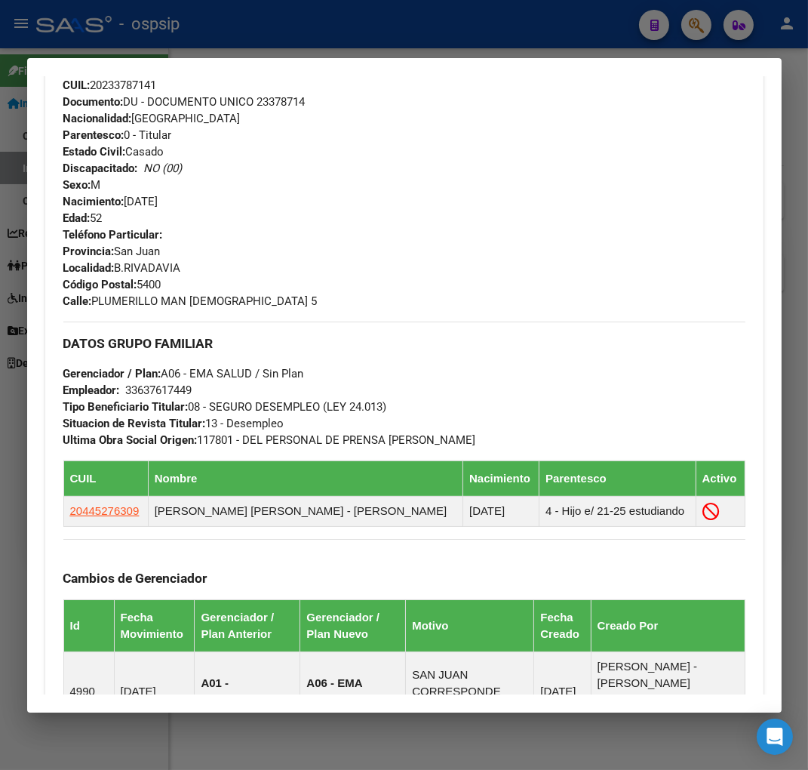
click at [692, 35] on div at bounding box center [404, 385] width 808 height 770
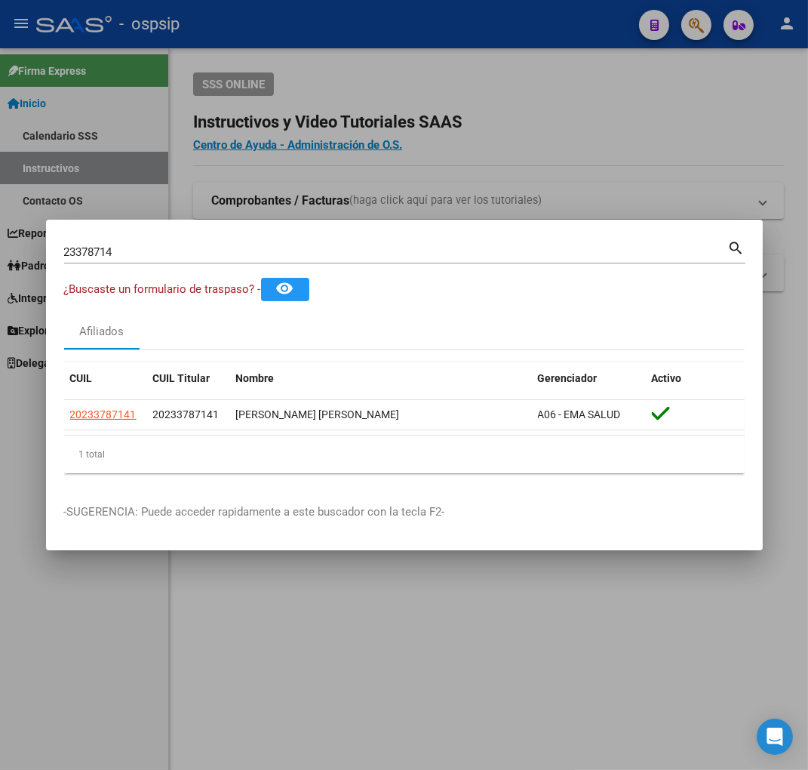
click at [174, 254] on input "23378714" at bounding box center [396, 252] width 664 height 14
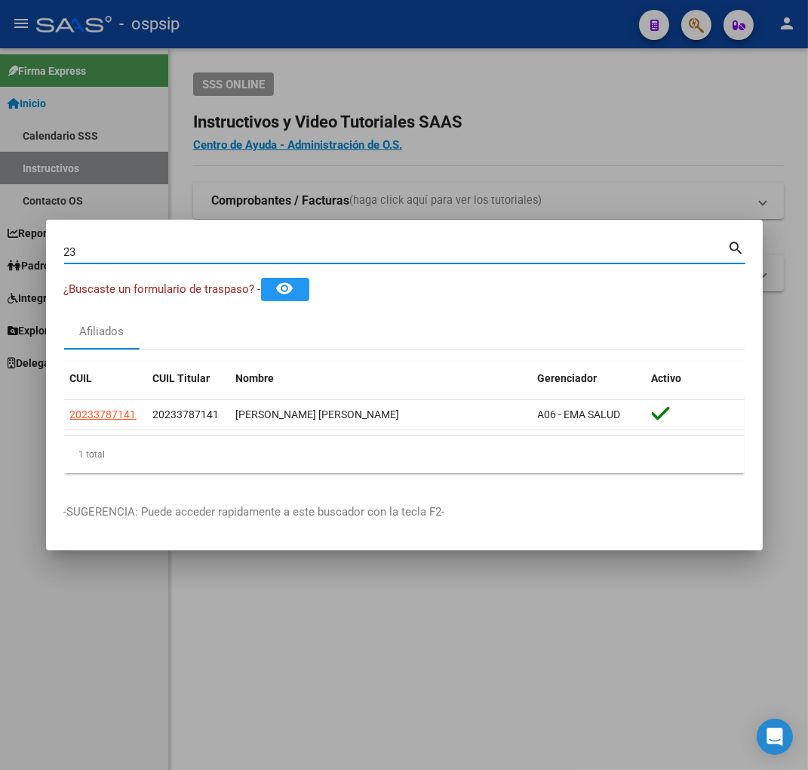
type input "2"
type input "23381294"
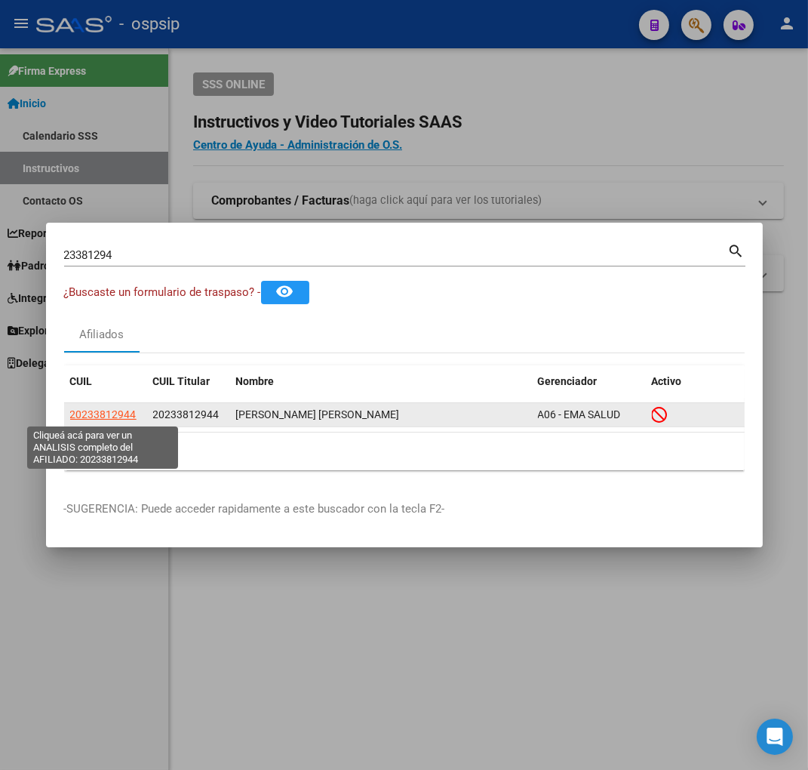
click at [109, 415] on span "20233812944" at bounding box center [103, 414] width 66 height 12
type textarea "20233812944"
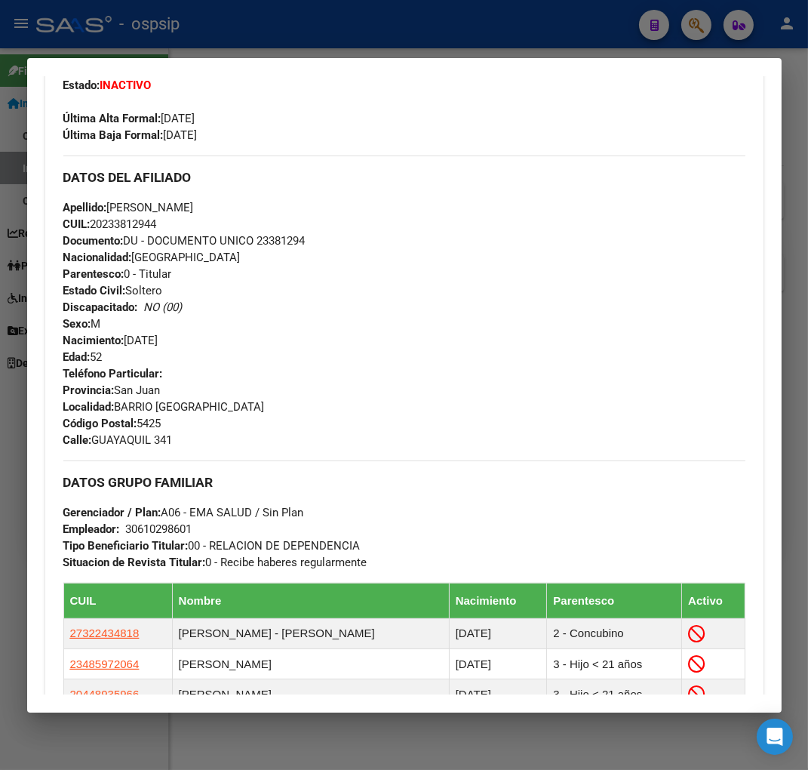
scroll to position [84, 0]
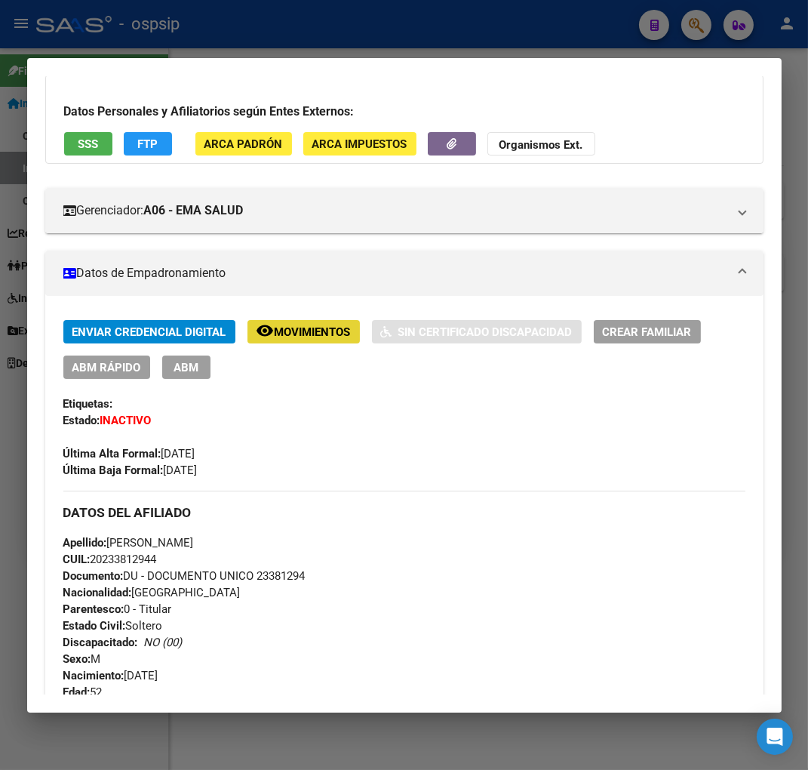
click at [298, 336] on span "Movimientos" at bounding box center [313, 332] width 76 height 14
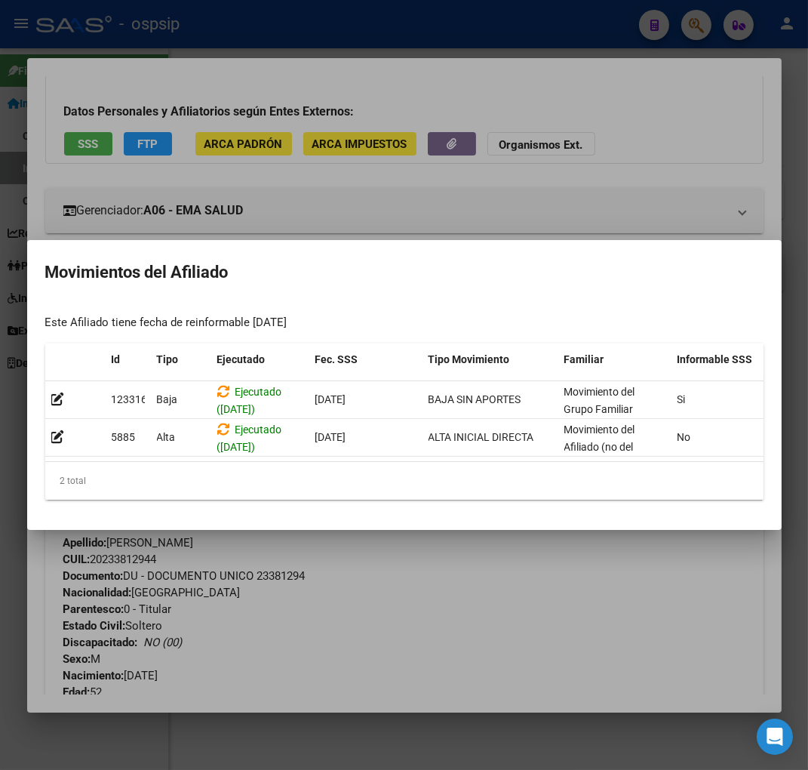
click at [418, 564] on div at bounding box center [404, 385] width 808 height 770
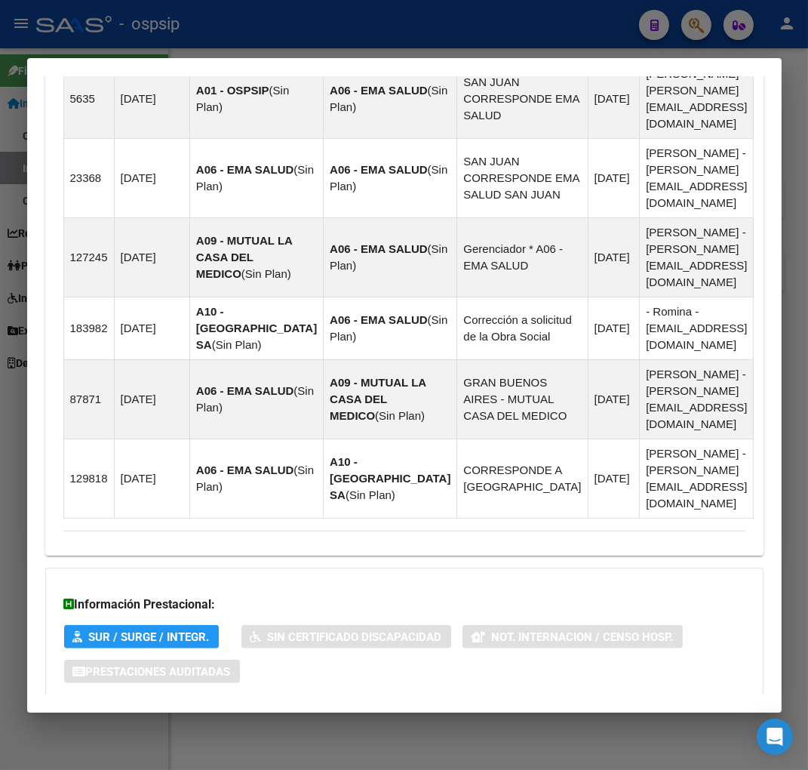
scroll to position [1267, 0]
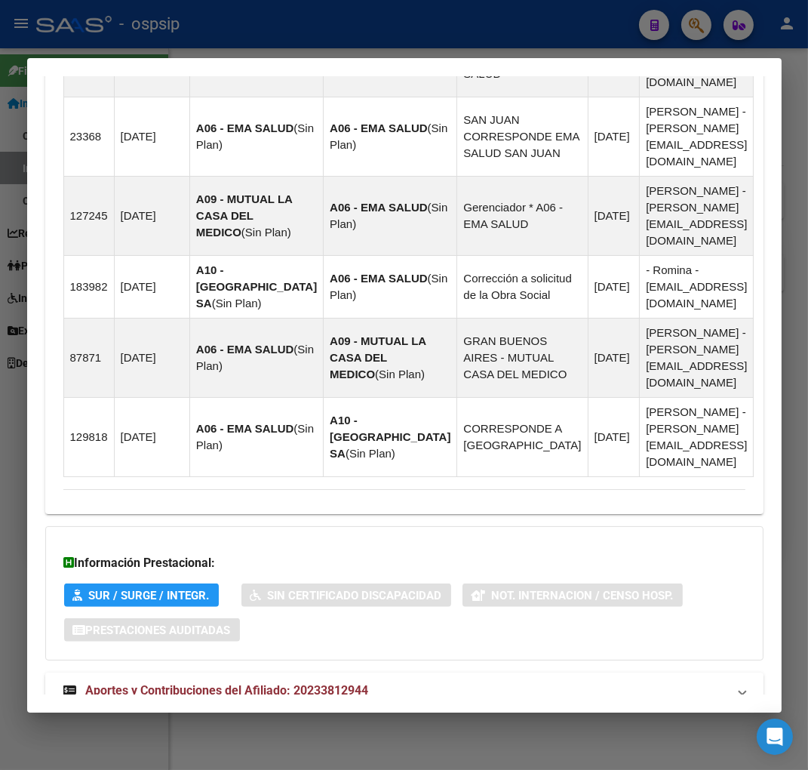
click at [194, 683] on span "Aportes y Contribuciones del Afiliado: 20233812944" at bounding box center [227, 690] width 283 height 14
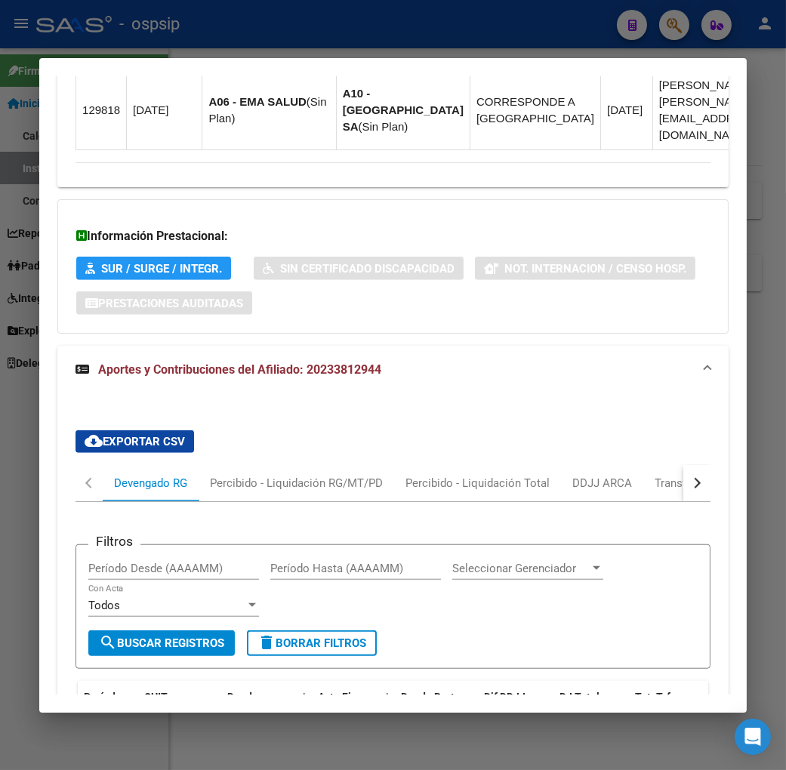
scroll to position [1761, 0]
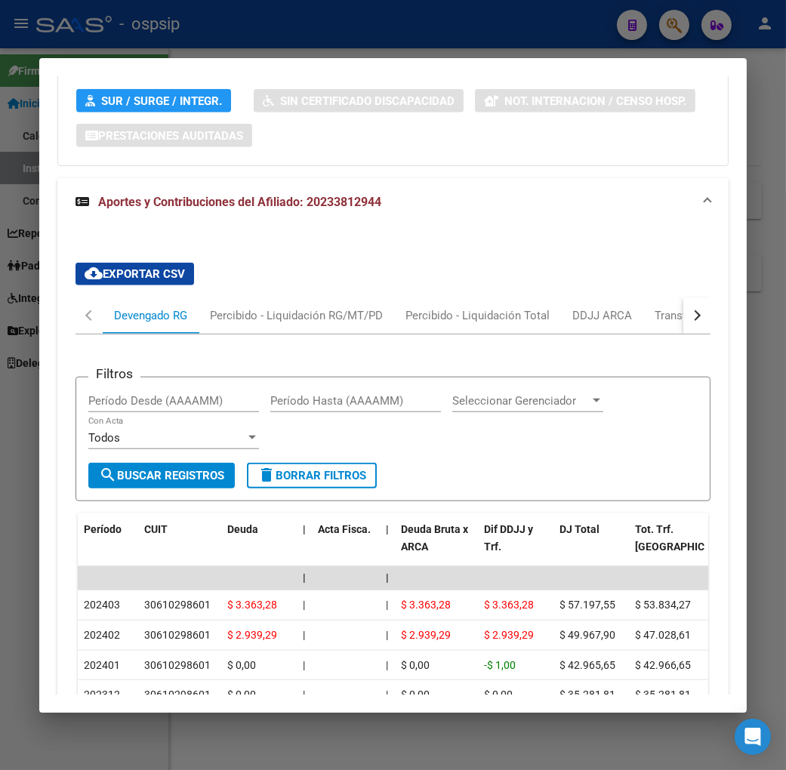
click at [533, 251] on div "cloud_download Exportar CSV Devengado RG Percibido - Liquidación RG/MT/PD Perci…" at bounding box center [392, 598] width 635 height 695
click at [665, 28] on div at bounding box center [393, 385] width 786 height 770
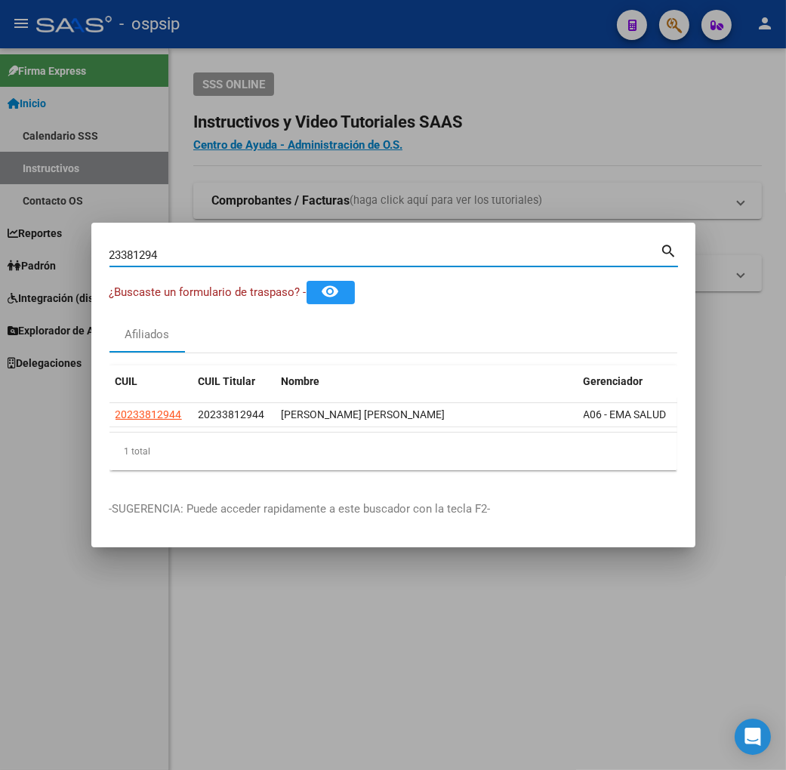
click at [134, 251] on input "23381294" at bounding box center [384, 255] width 551 height 14
type input "2"
type input "23381959"
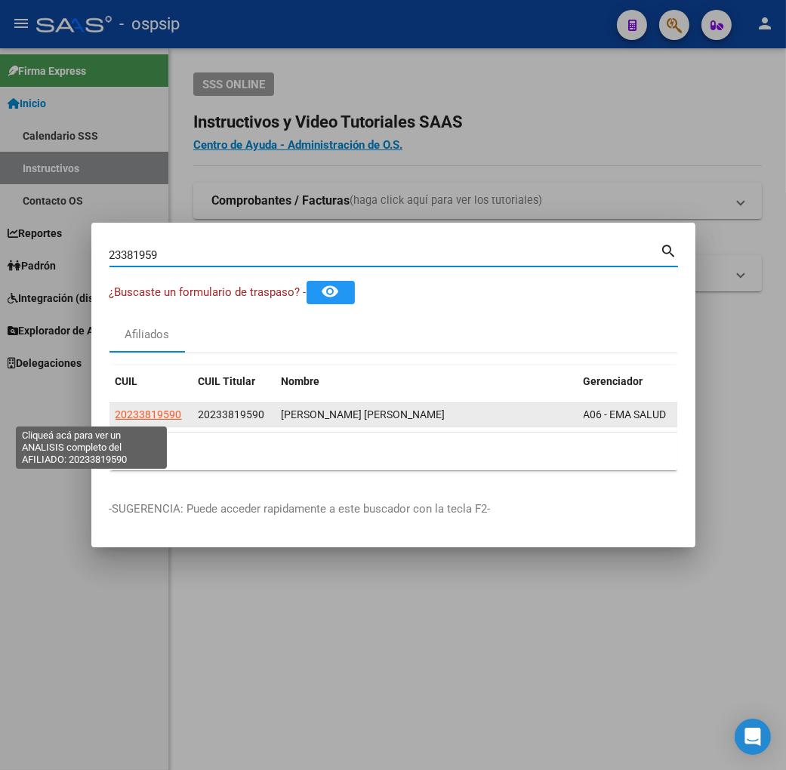
click at [115, 417] on span "20233819590" at bounding box center [148, 414] width 66 height 12
type textarea "20233819590"
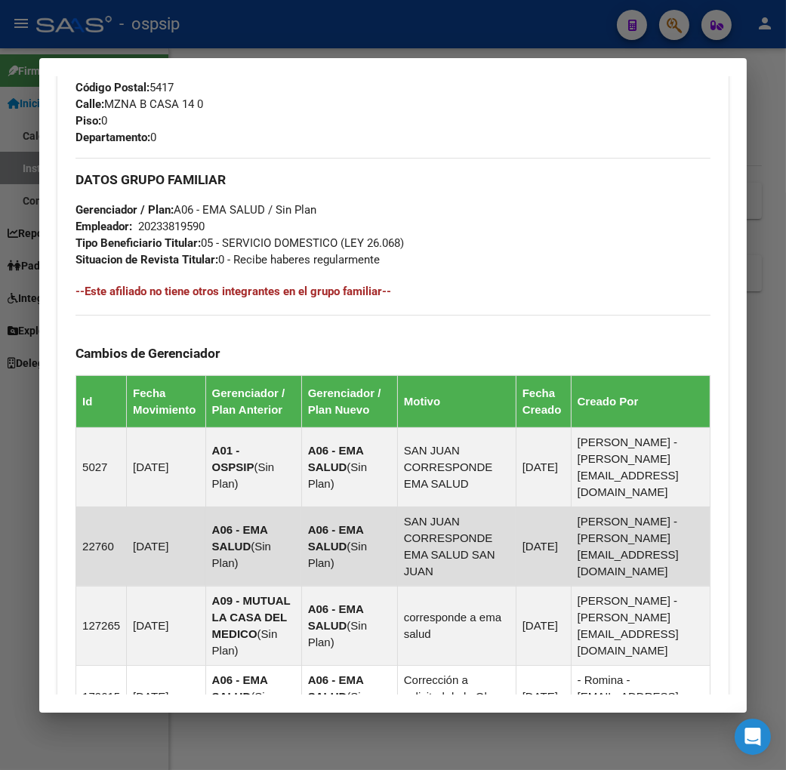
scroll to position [1068, 0]
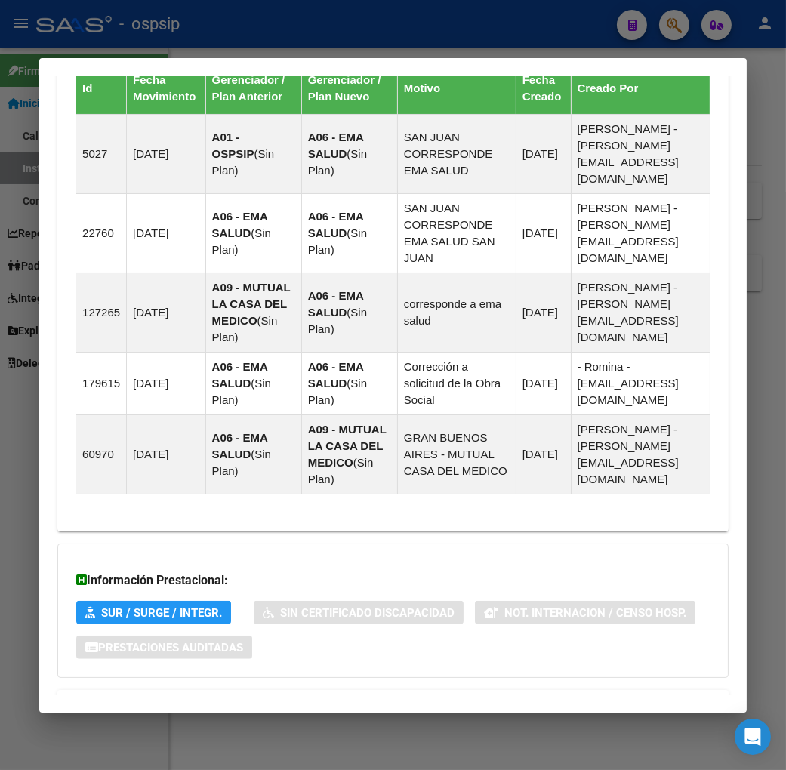
click at [195, 700] on span "Aportes y Contribuciones del Afiliado: 20233819590" at bounding box center [239, 707] width 283 height 14
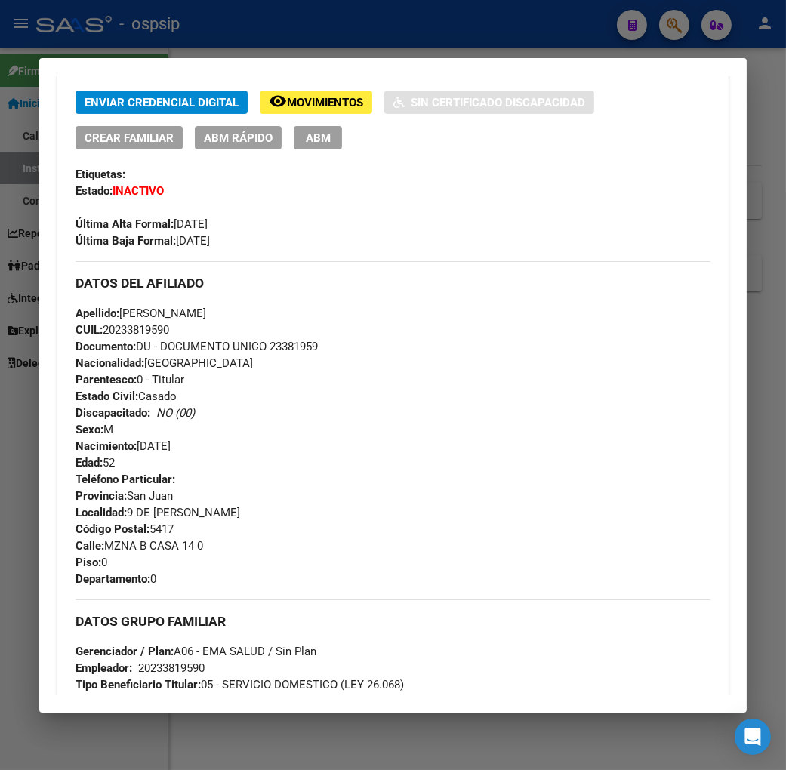
scroll to position [66, 0]
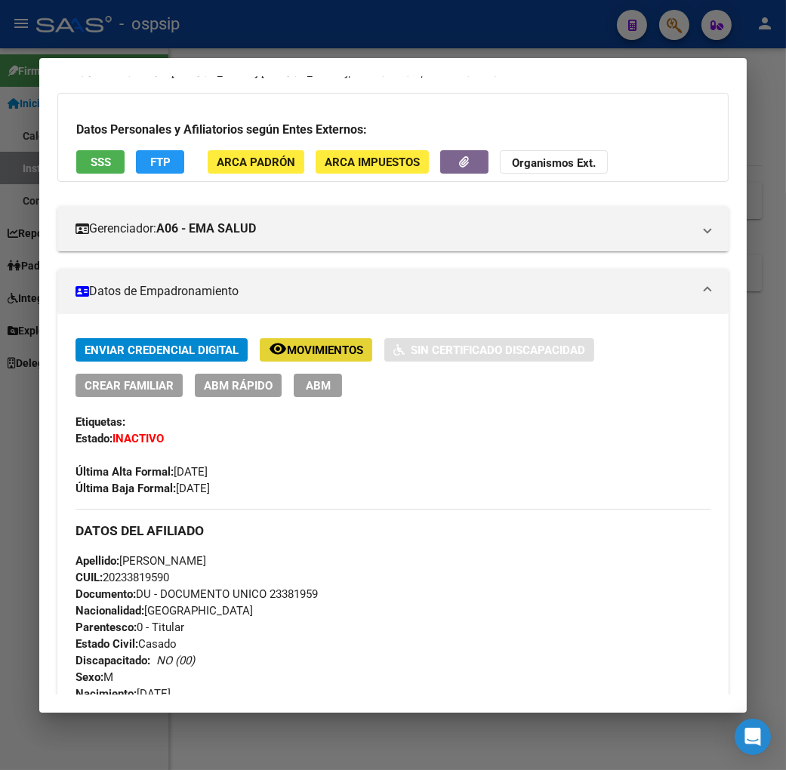
click at [314, 350] on span "Movimientos" at bounding box center [325, 350] width 76 height 14
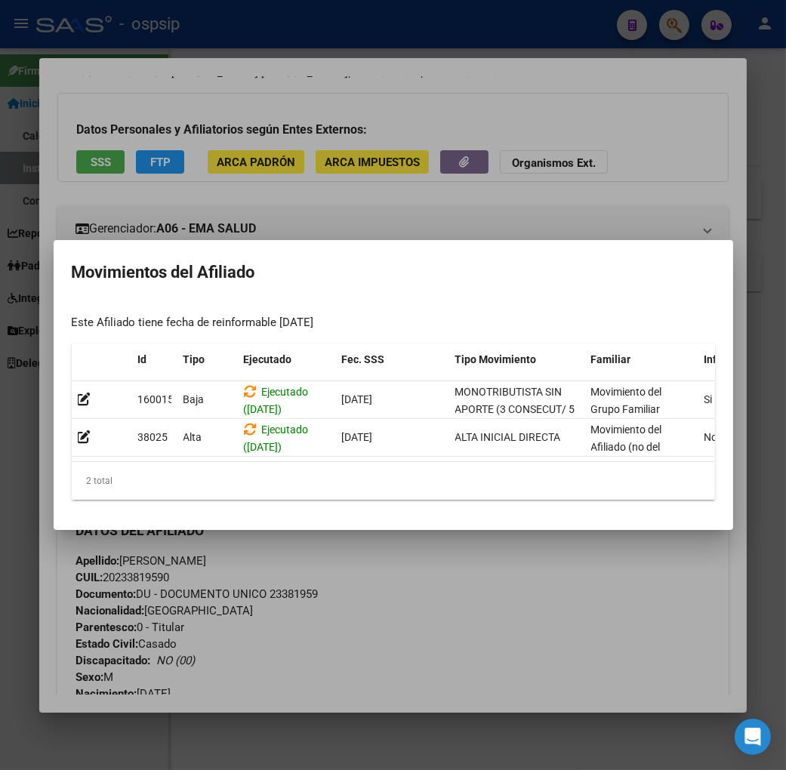
click at [486, 608] on div at bounding box center [393, 385] width 786 height 770
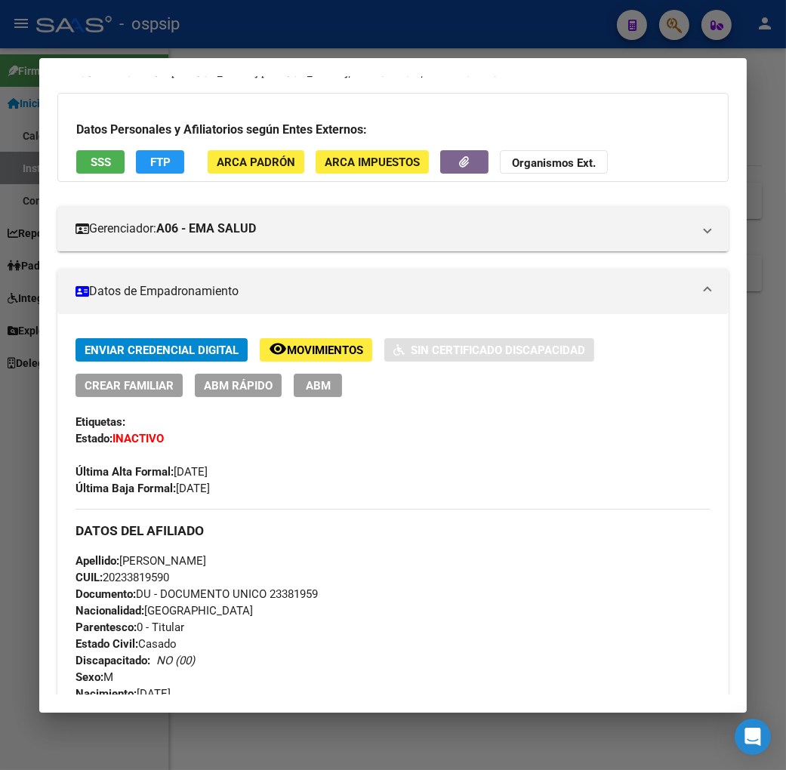
click at [673, 31] on div at bounding box center [393, 385] width 786 height 770
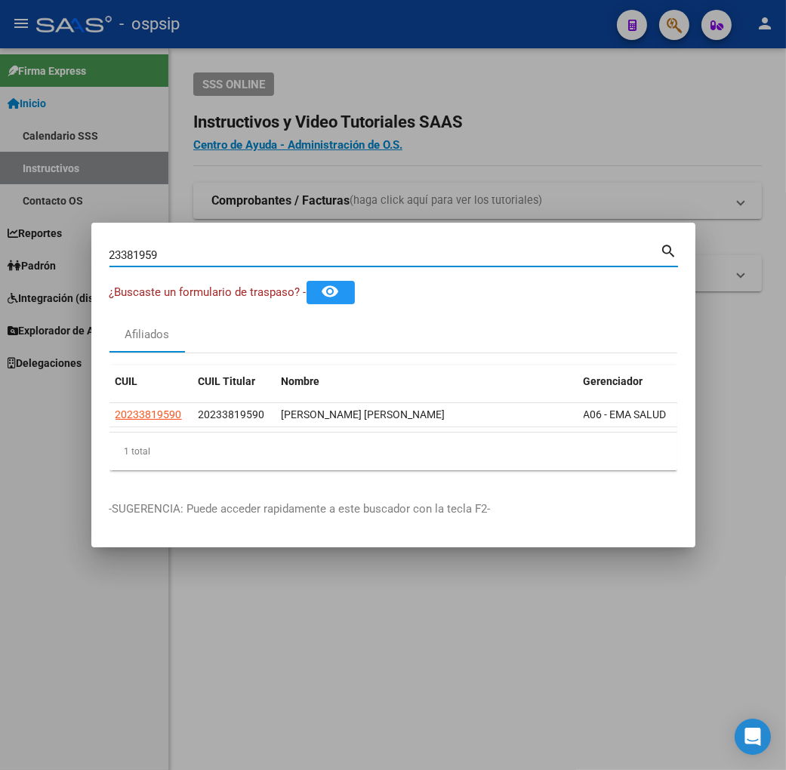
click at [113, 257] on input "23381959" at bounding box center [384, 255] width 551 height 14
type input "2"
type input "23384365"
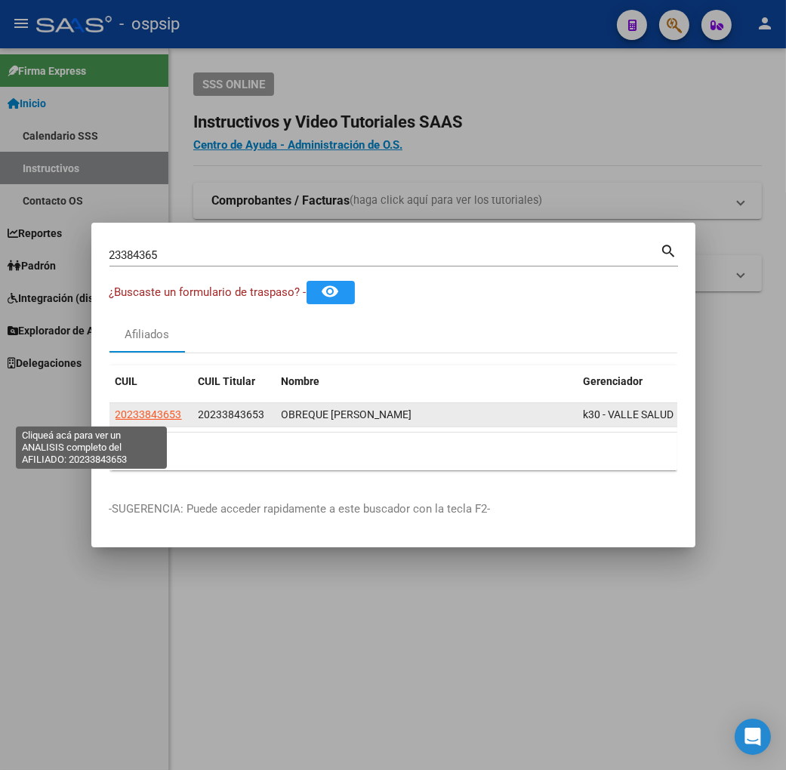
click at [115, 416] on span "20233843653" at bounding box center [148, 414] width 66 height 12
type textarea "20233843653"
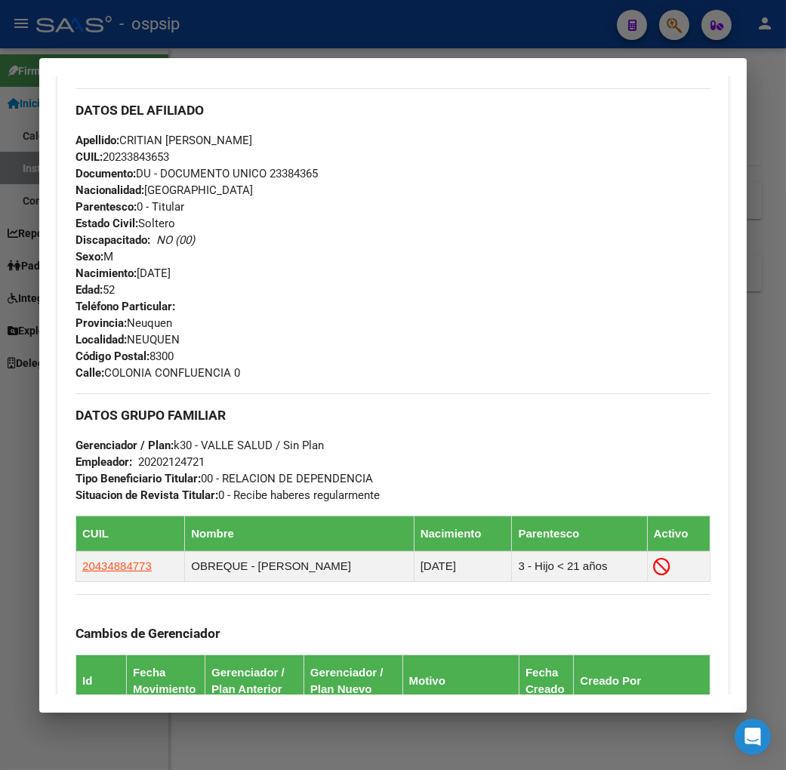
scroll to position [168, 0]
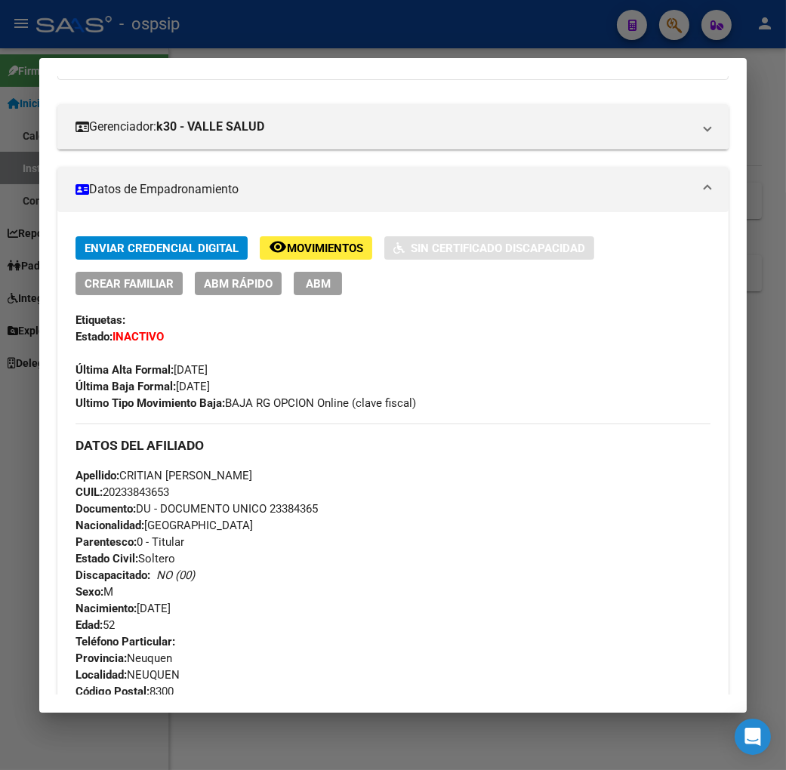
click at [308, 251] on span "Movimientos" at bounding box center [325, 249] width 76 height 14
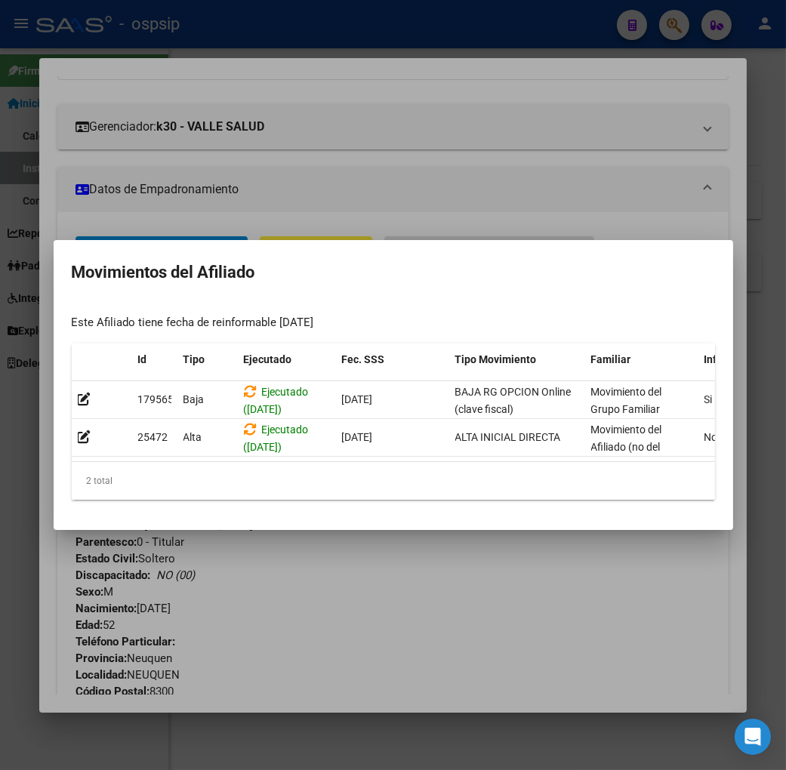
click at [479, 635] on div at bounding box center [393, 385] width 786 height 770
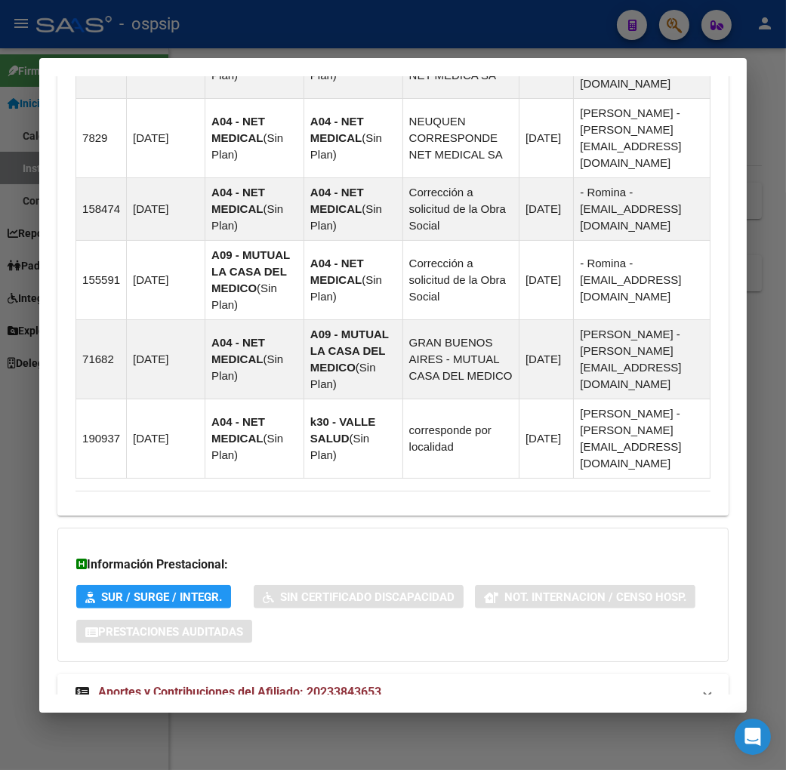
scroll to position [1191, 0]
click at [205, 684] on span "Aportes y Contribuciones del Afiliado: 20233843653" at bounding box center [239, 691] width 283 height 14
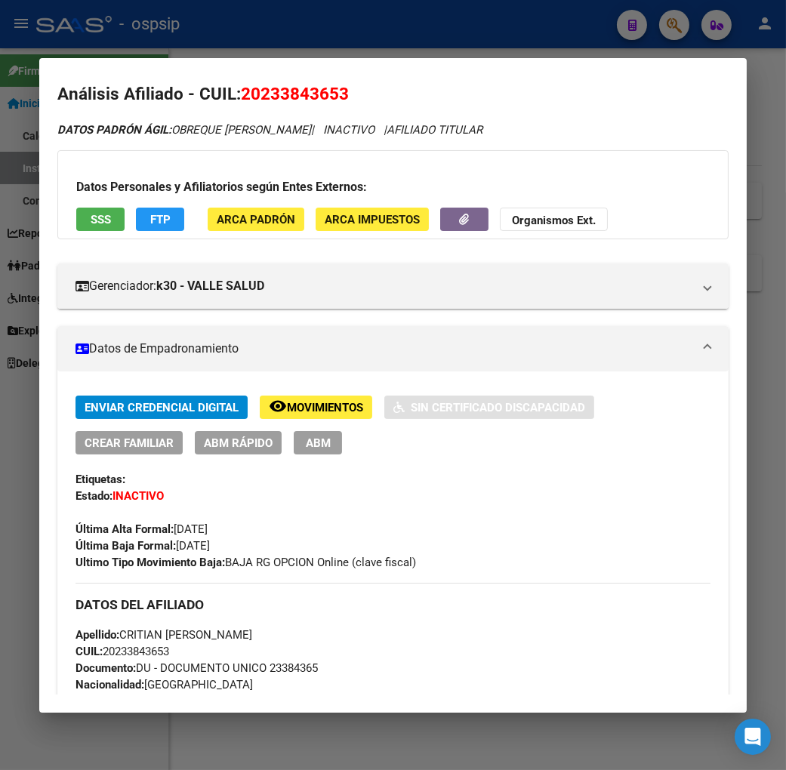
scroll to position [92, 0]
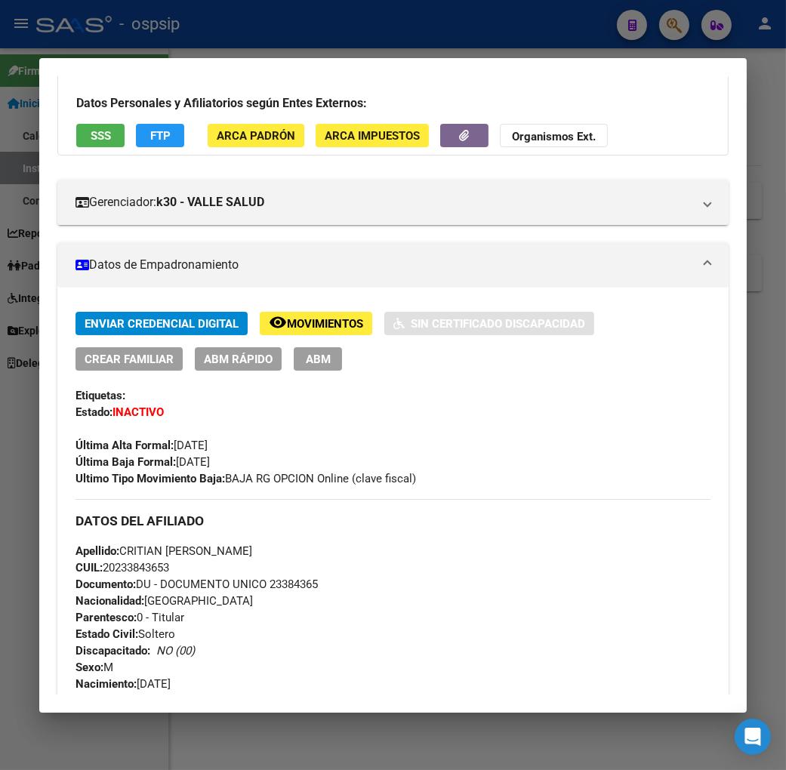
click at [269, 322] on mat-icon "remove_red_eye" at bounding box center [278, 322] width 18 height 18
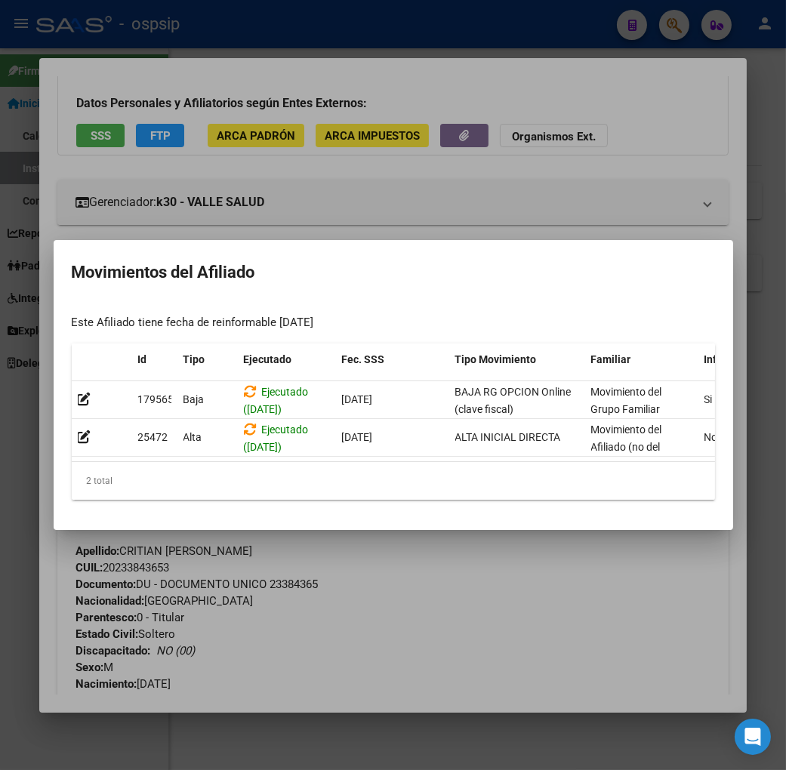
click at [522, 606] on div at bounding box center [393, 385] width 786 height 770
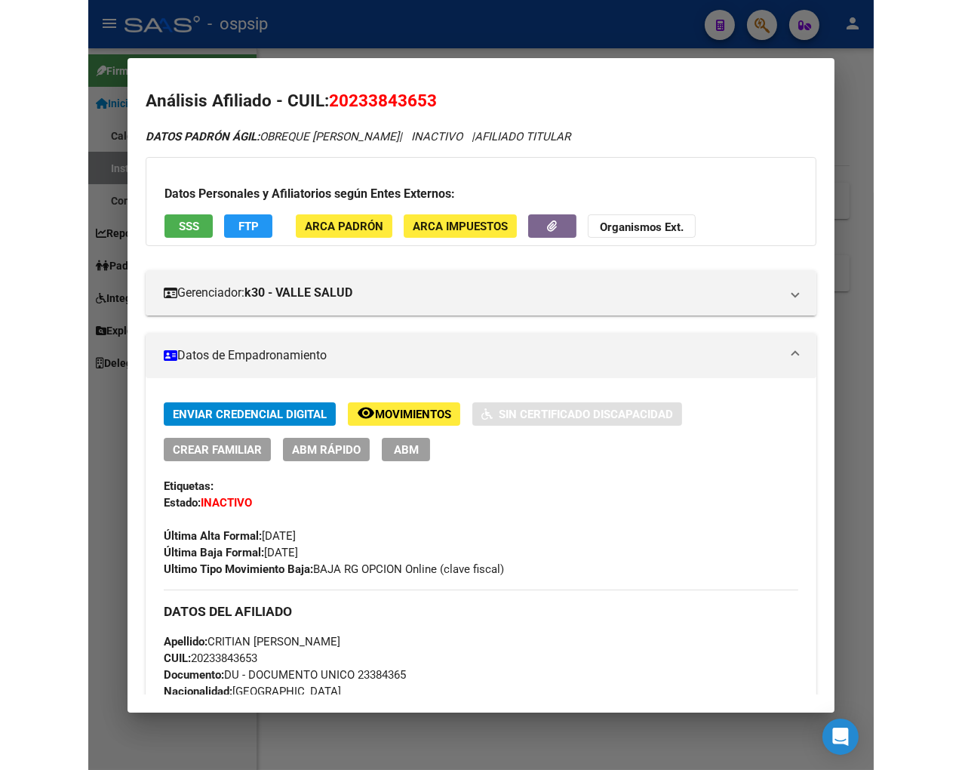
scroll to position [0, 0]
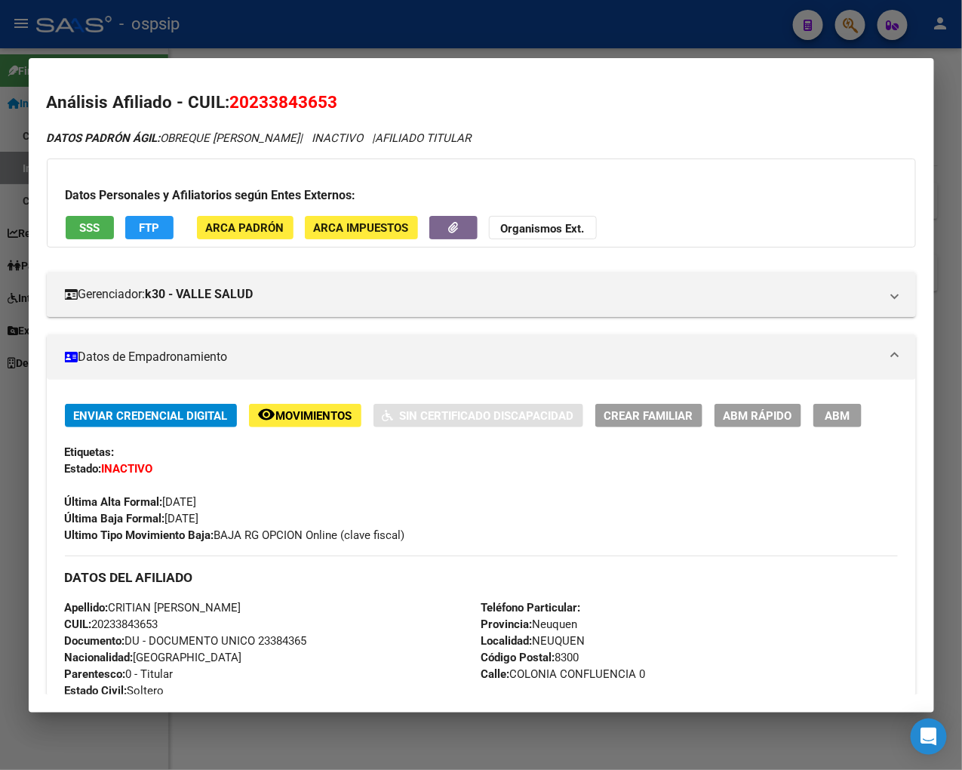
click at [820, 23] on div at bounding box center [481, 385] width 962 height 770
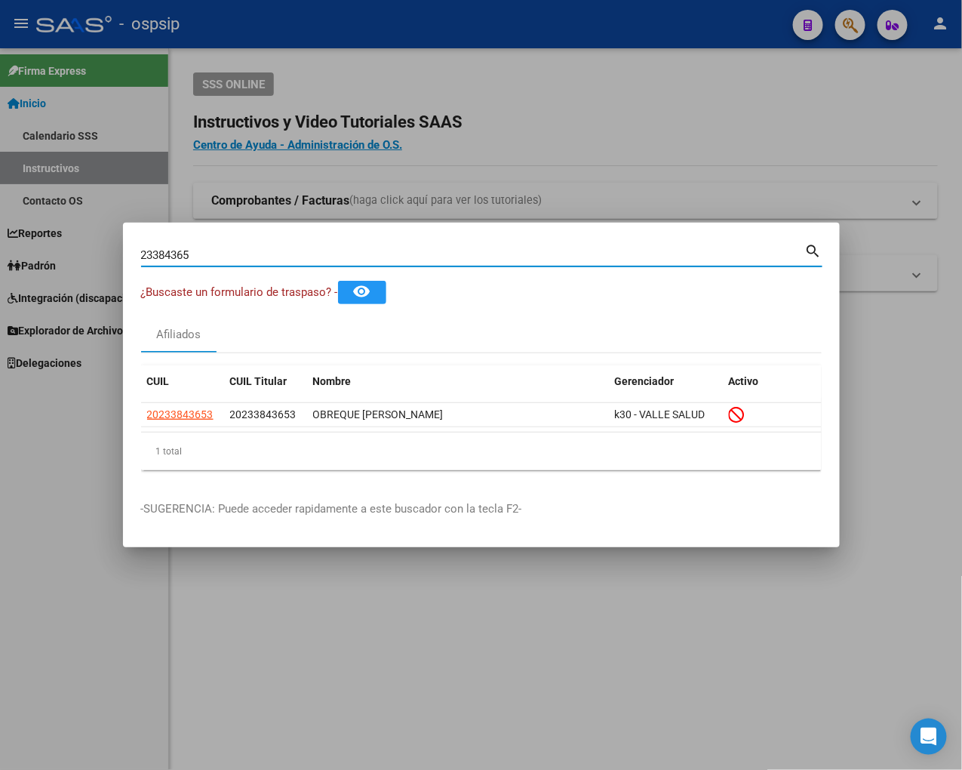
click at [205, 254] on input "23384365" at bounding box center [473, 255] width 664 height 14
type input "2"
type input "23384891"
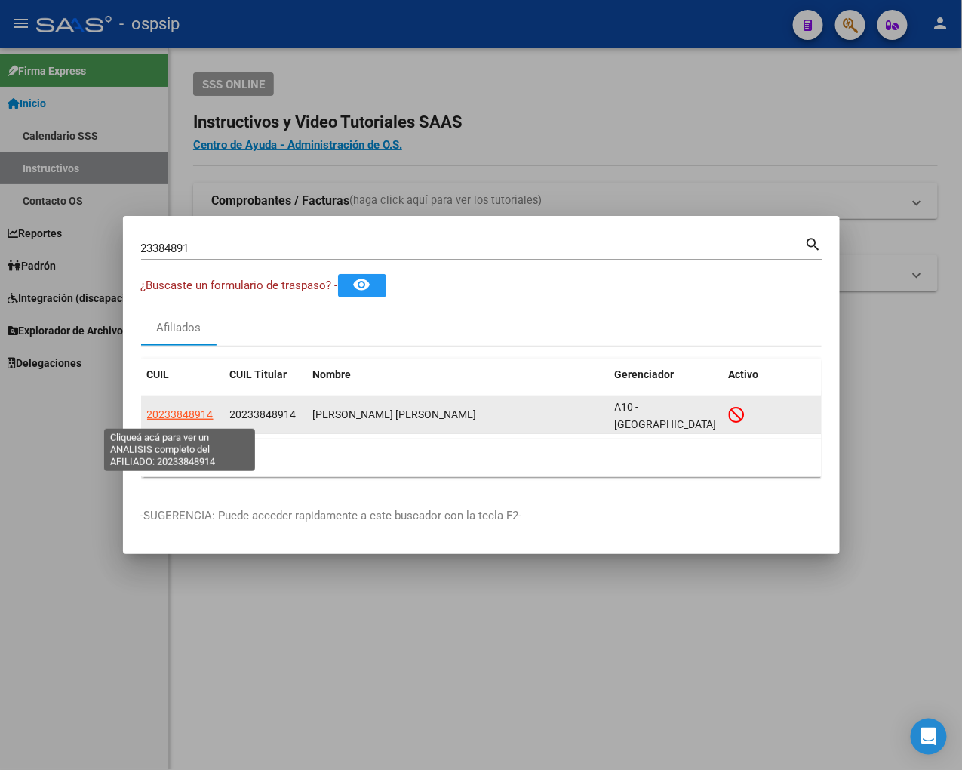
click at [189, 420] on span "20233848914" at bounding box center [180, 414] width 66 height 12
type textarea "20233848914"
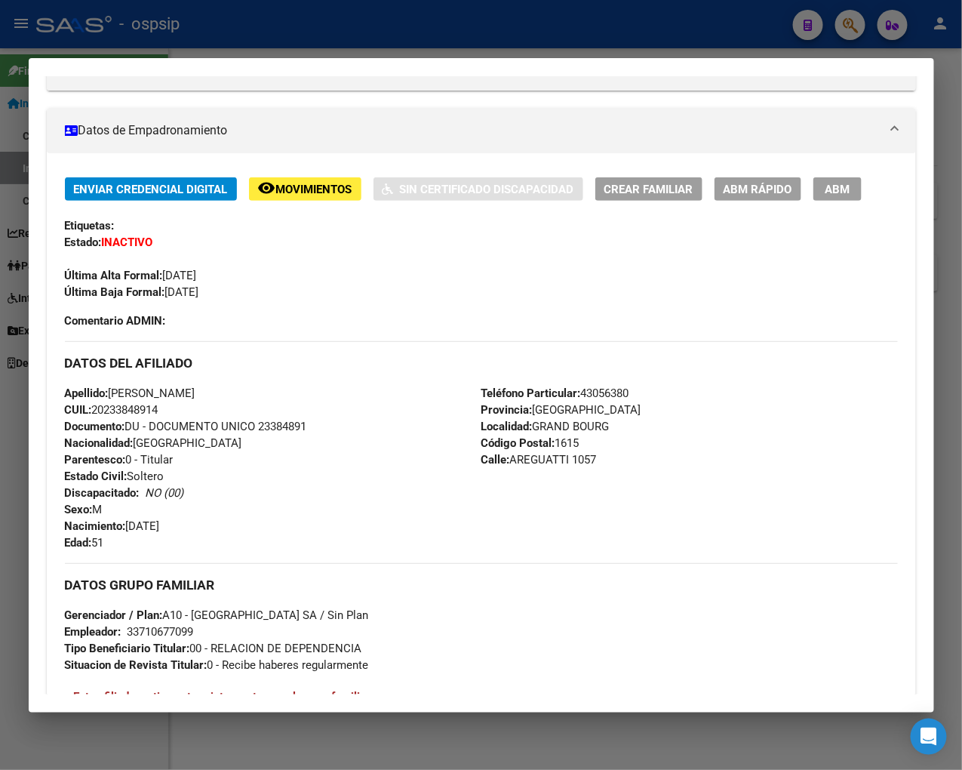
scroll to position [251, 0]
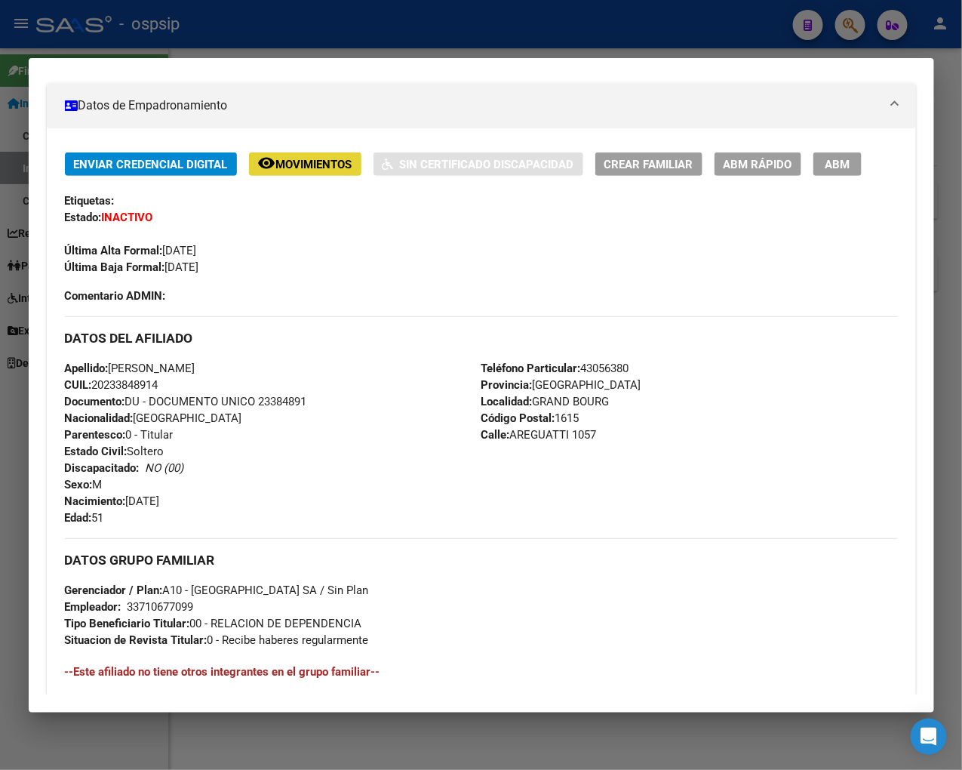
click at [317, 170] on span "Movimientos" at bounding box center [314, 165] width 76 height 14
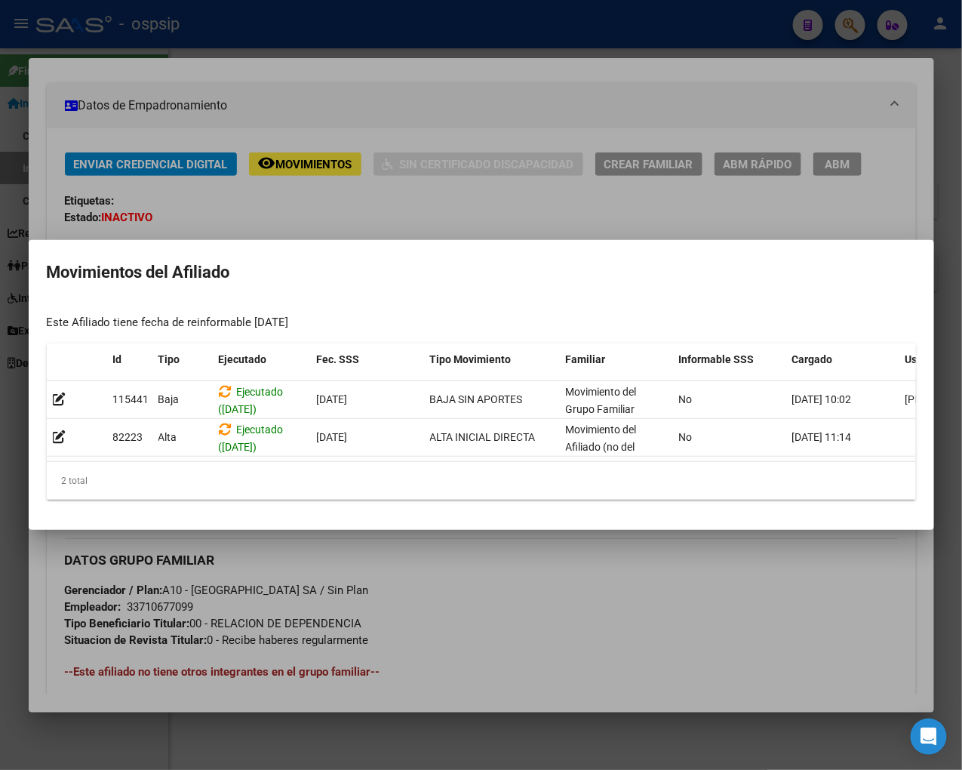
click at [480, 605] on div at bounding box center [481, 385] width 962 height 770
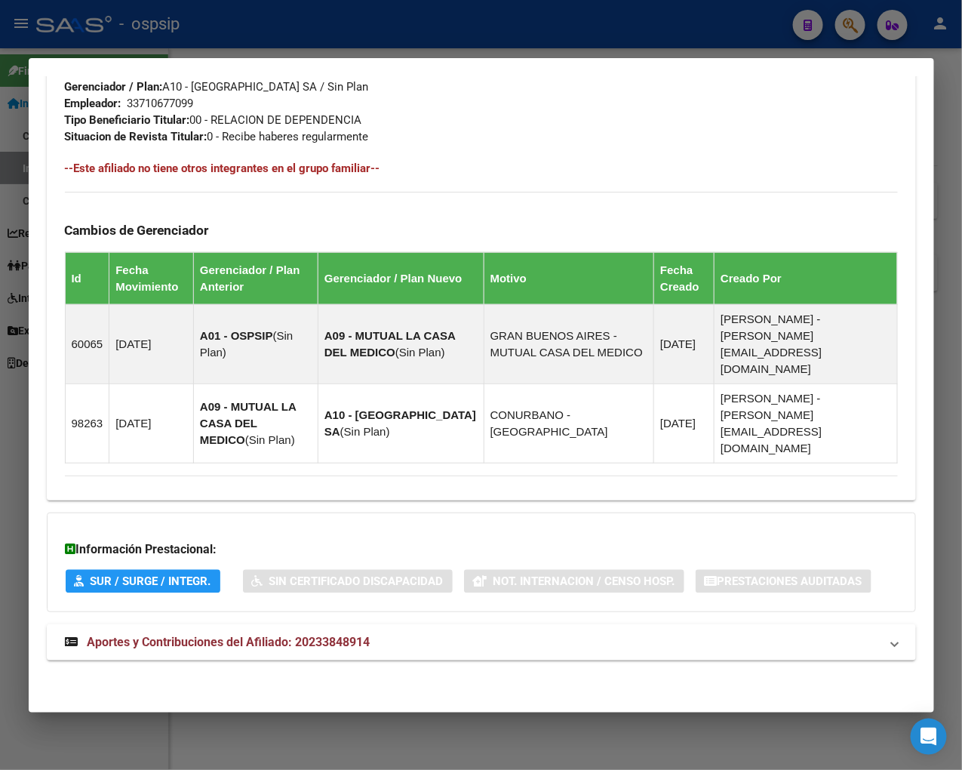
scroll to position [783, 0]
click at [225, 644] on span "Aportes y Contribuciones del Afiliado: 20233848914" at bounding box center [229, 642] width 283 height 14
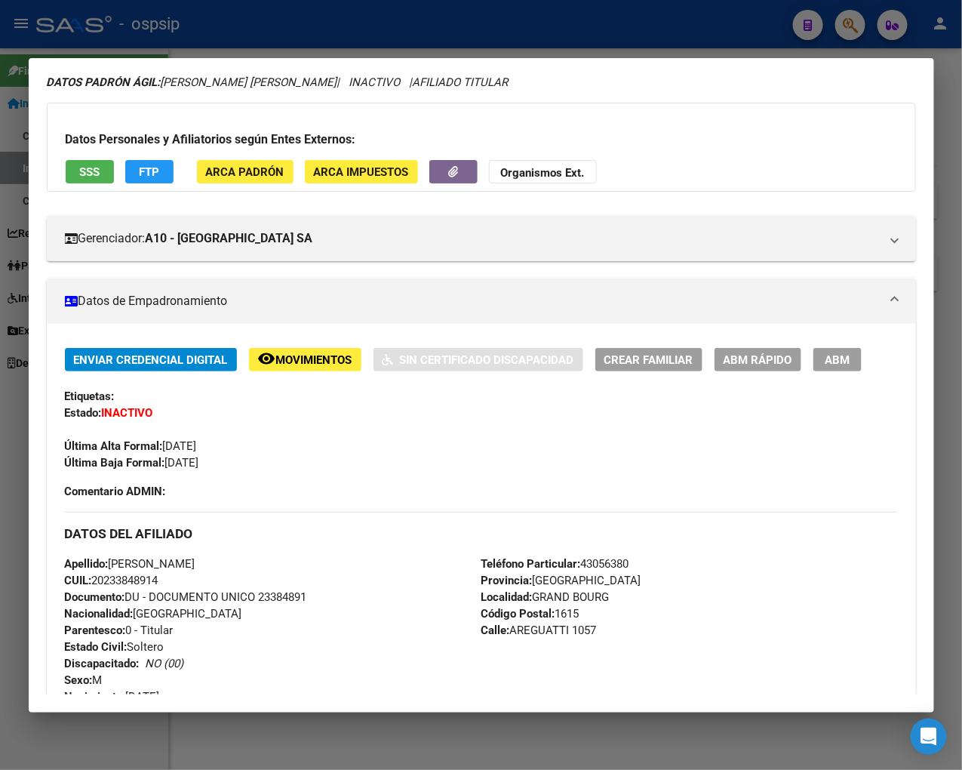
scroll to position [0, 0]
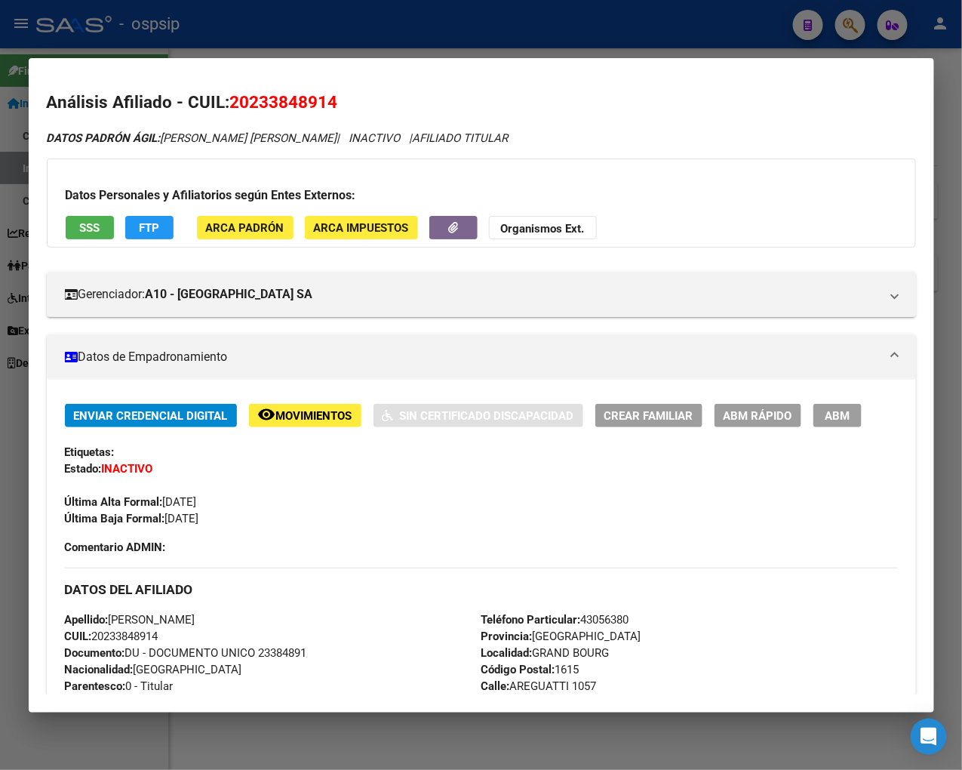
click at [820, 25] on div at bounding box center [481, 385] width 962 height 770
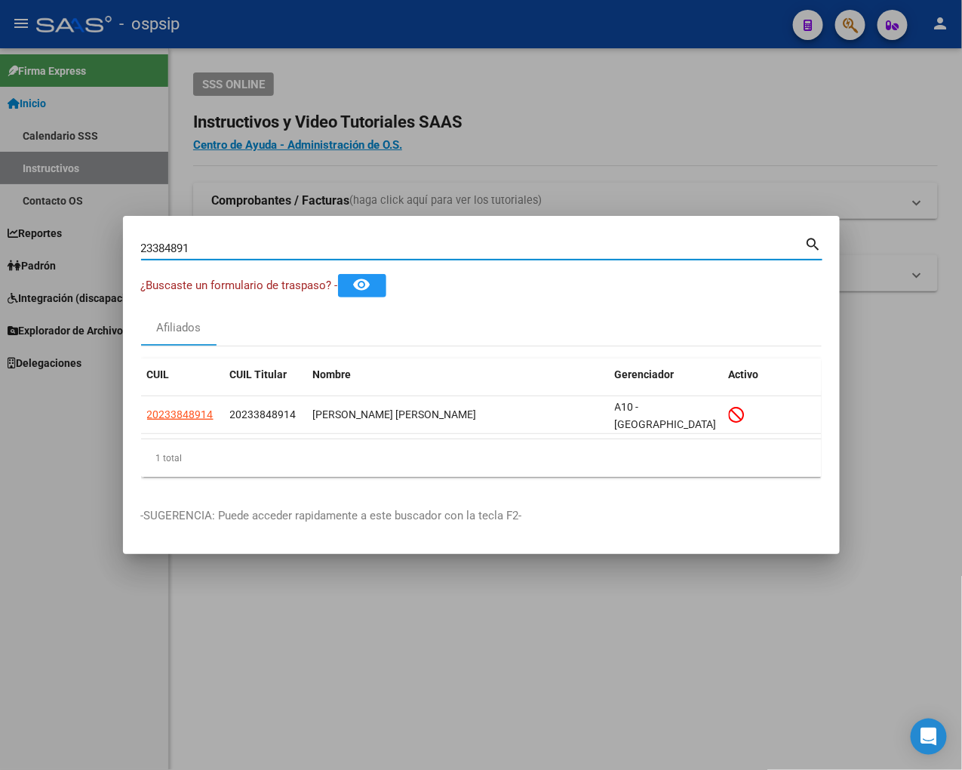
click at [214, 243] on input "23384891" at bounding box center [473, 249] width 664 height 14
type input "2"
type input "23385434"
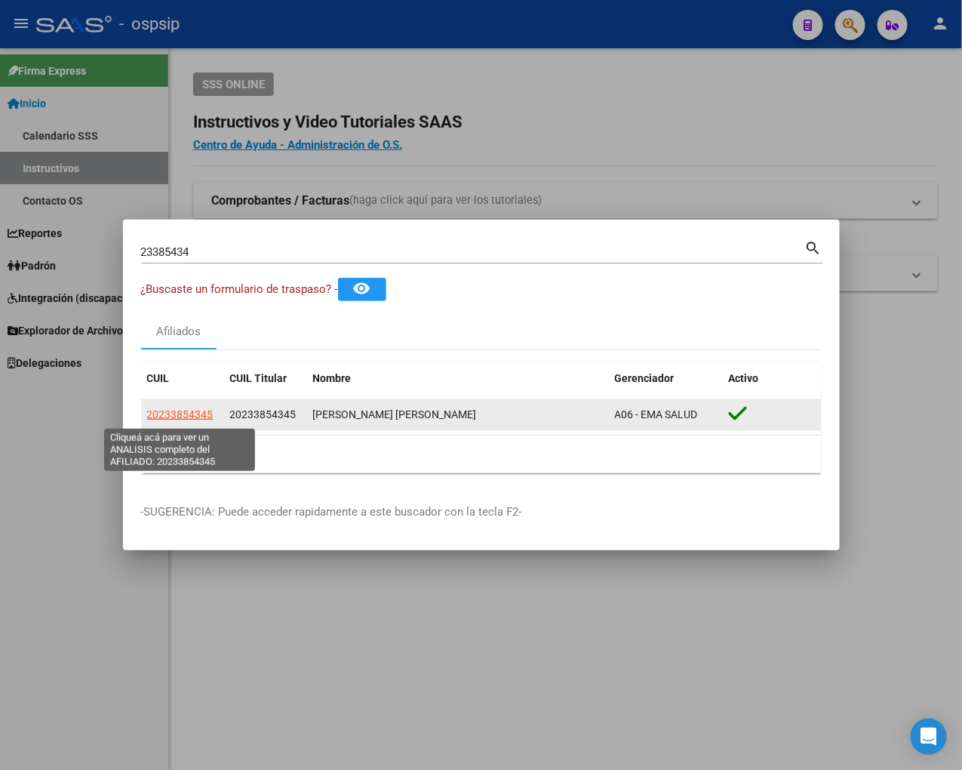
click at [192, 420] on span "20233854345" at bounding box center [180, 414] width 66 height 12
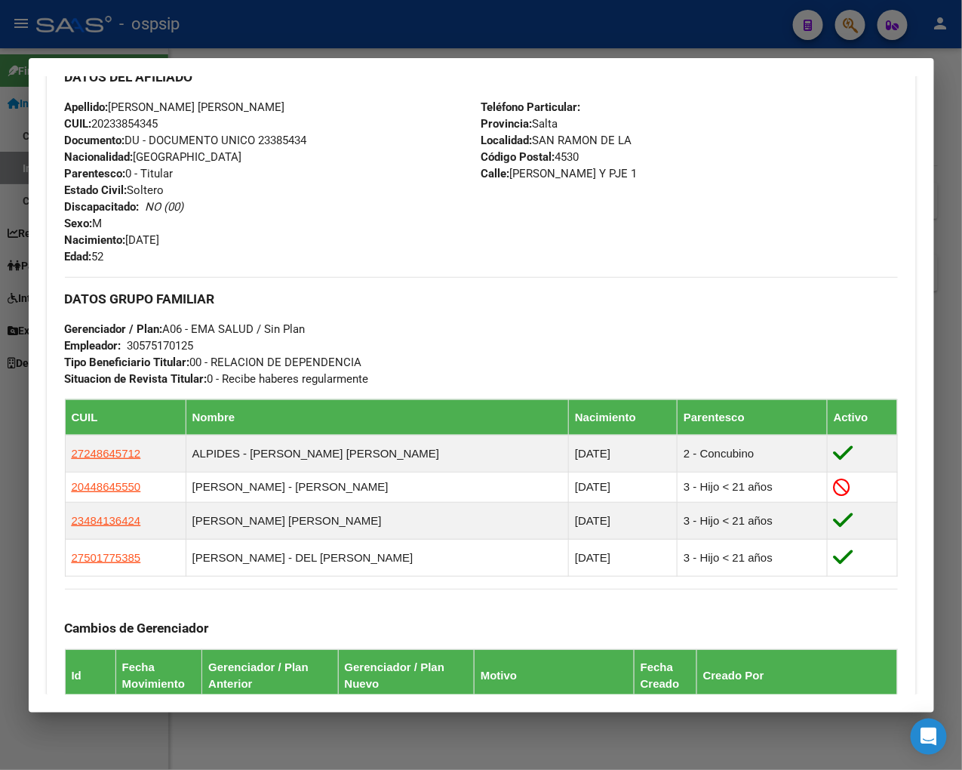
scroll to position [670, 0]
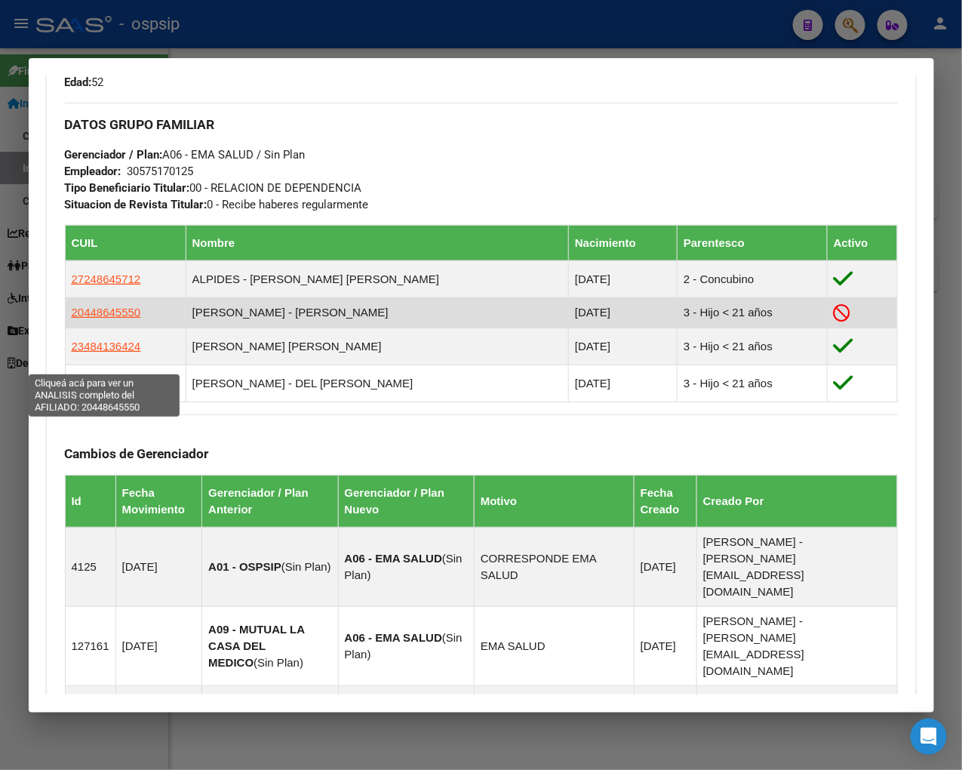
click at [99, 319] on span "20448645550" at bounding box center [106, 312] width 69 height 13
type textarea "20448645550"
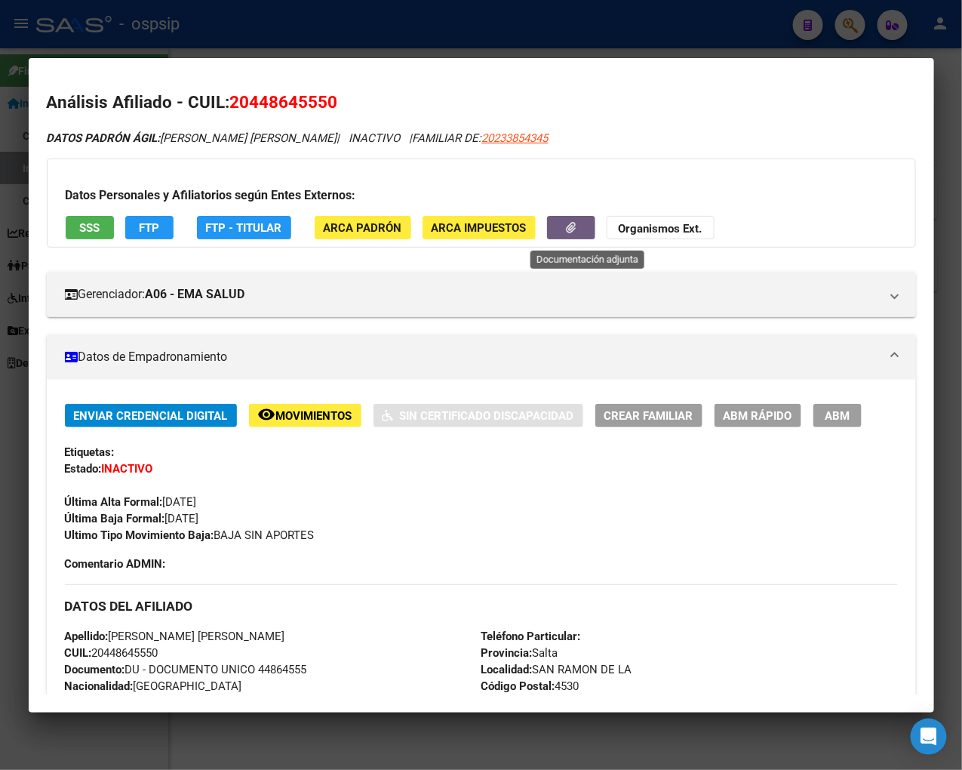
click at [577, 235] on button "button" at bounding box center [571, 227] width 48 height 23
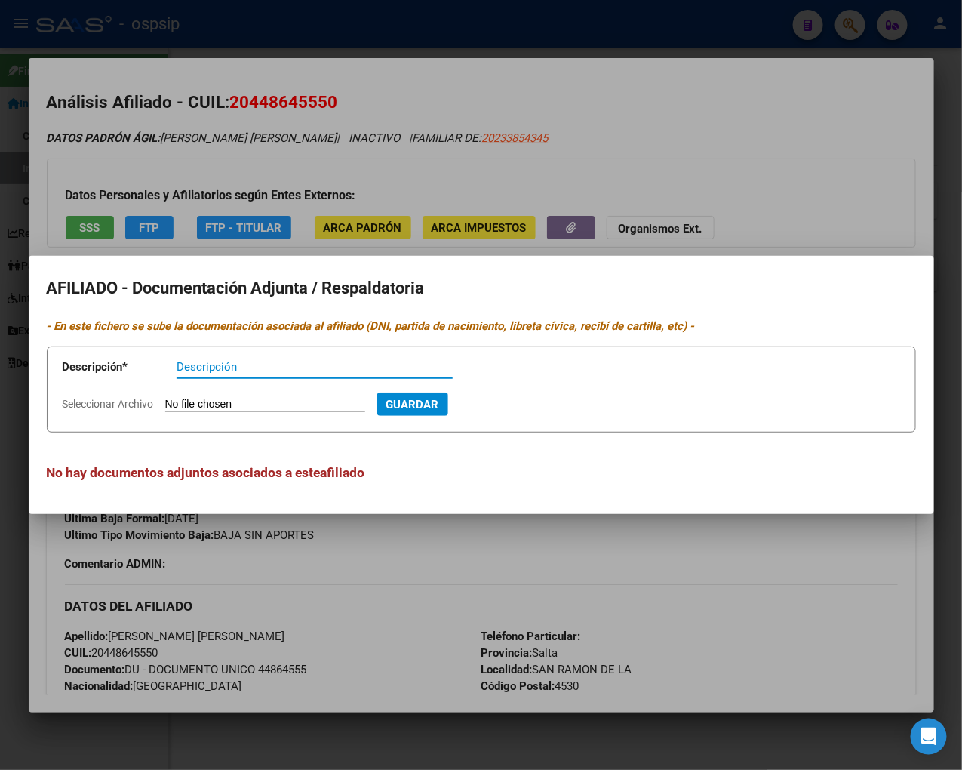
click at [554, 582] on div at bounding box center [481, 385] width 962 height 770
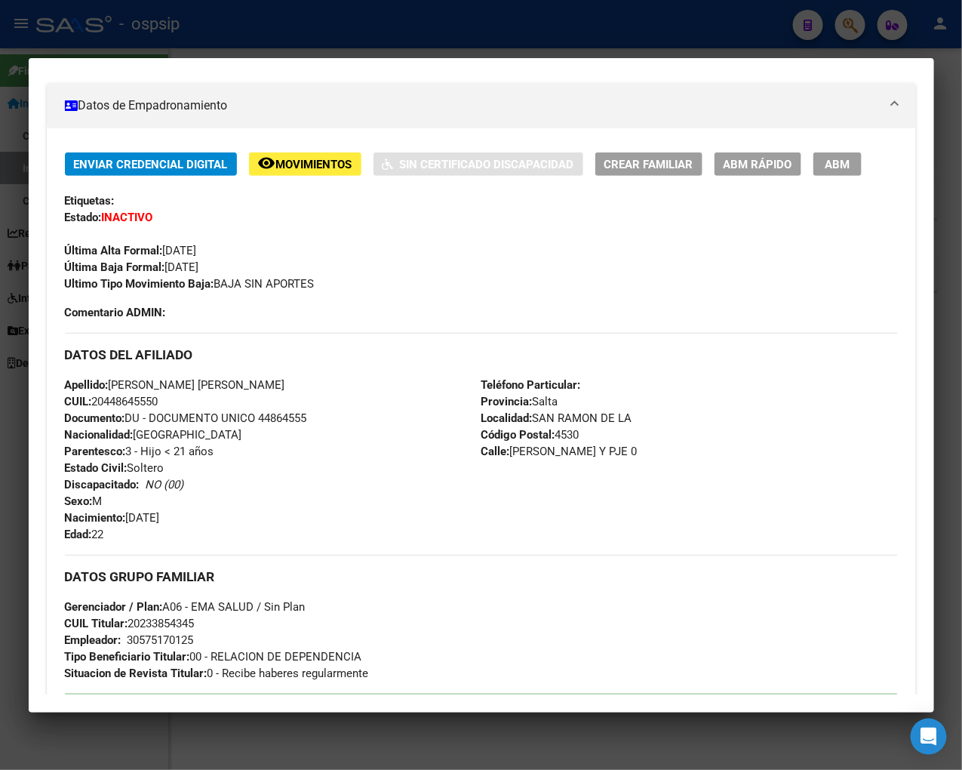
scroll to position [0, 0]
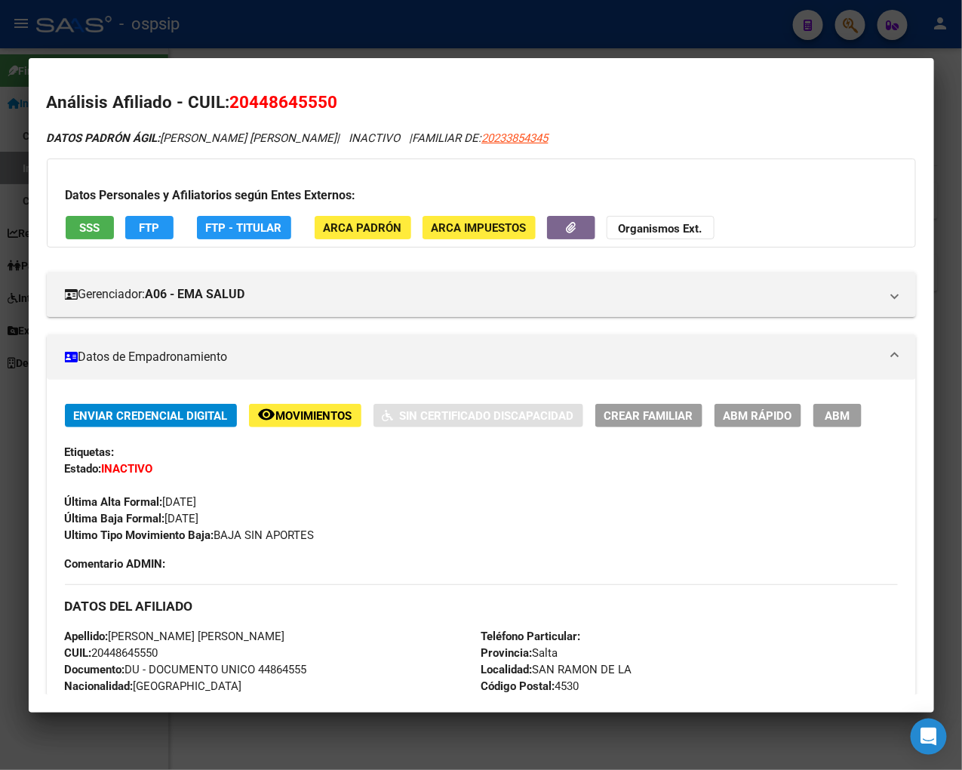
click at [820, 29] on div at bounding box center [481, 385] width 962 height 770
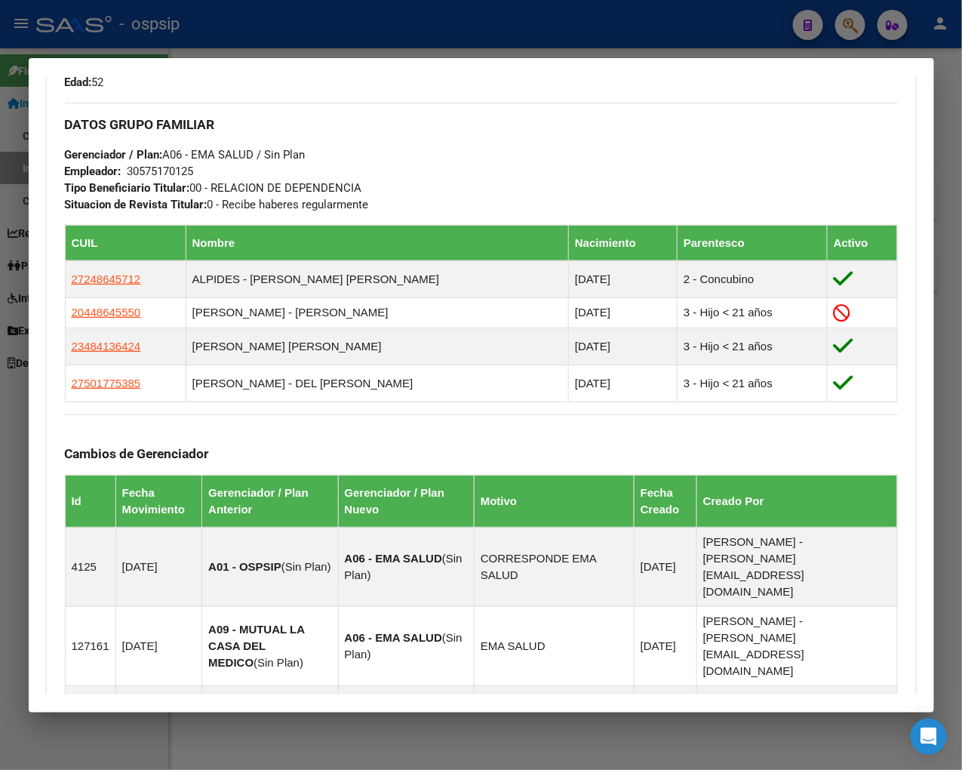
click at [820, 25] on div at bounding box center [481, 385] width 962 height 770
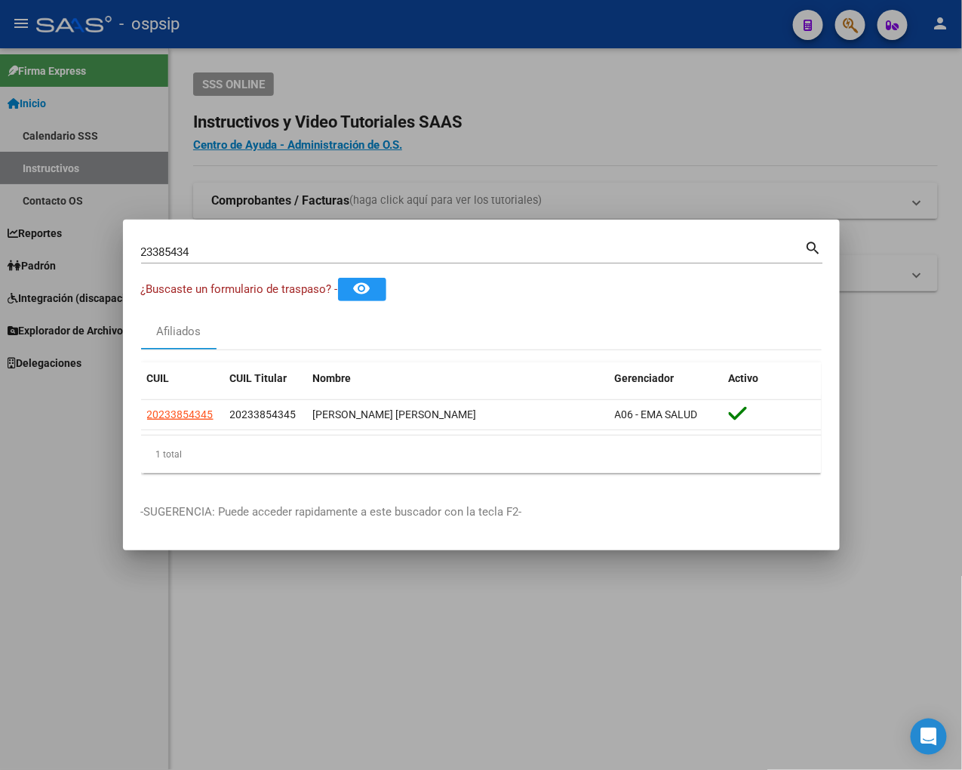
click at [214, 249] on input "23385434" at bounding box center [473, 252] width 664 height 14
type input "2"
type input "23387001"
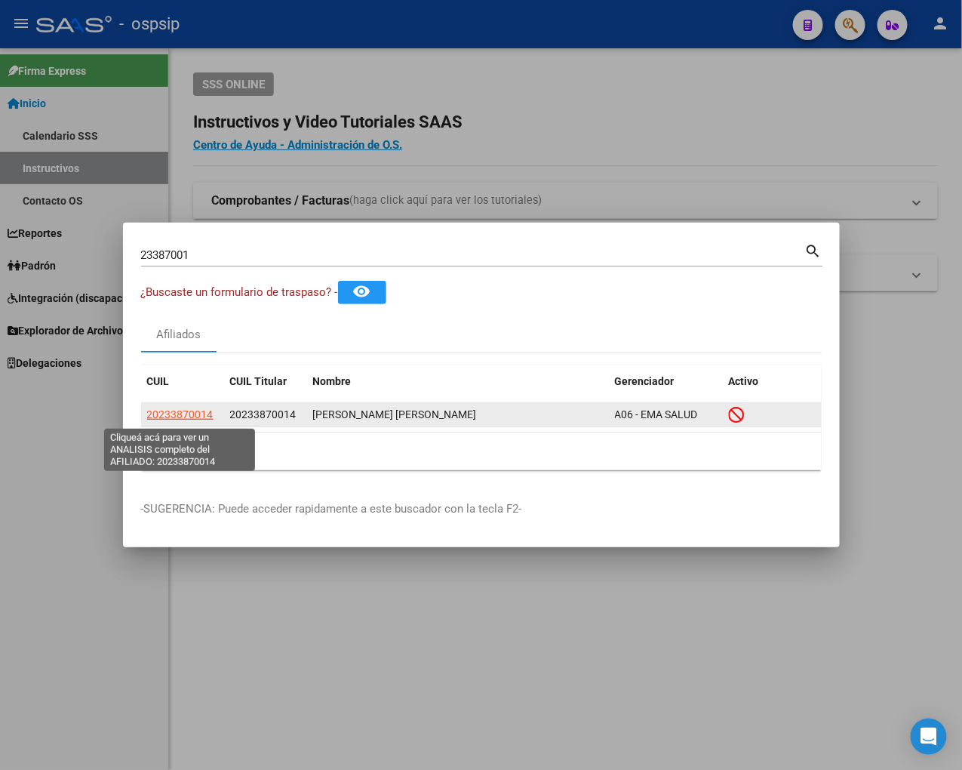
click at [191, 419] on span "20233870014" at bounding box center [180, 414] width 66 height 12
type textarea "20233870014"
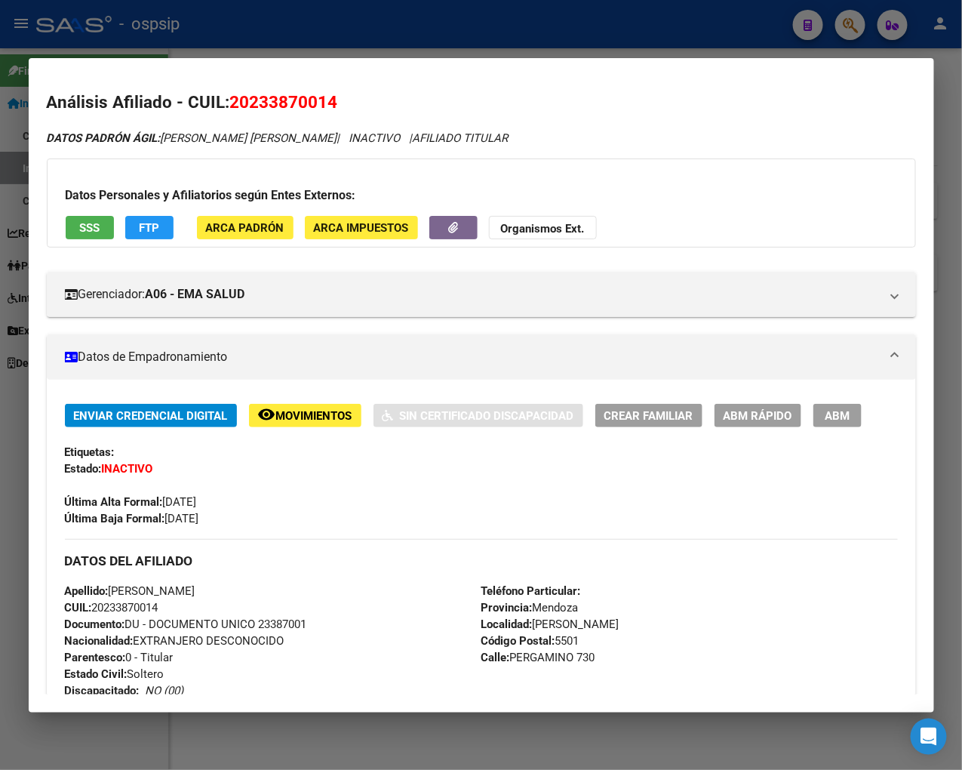
click at [352, 423] on span "Movimientos" at bounding box center [314, 416] width 76 height 14
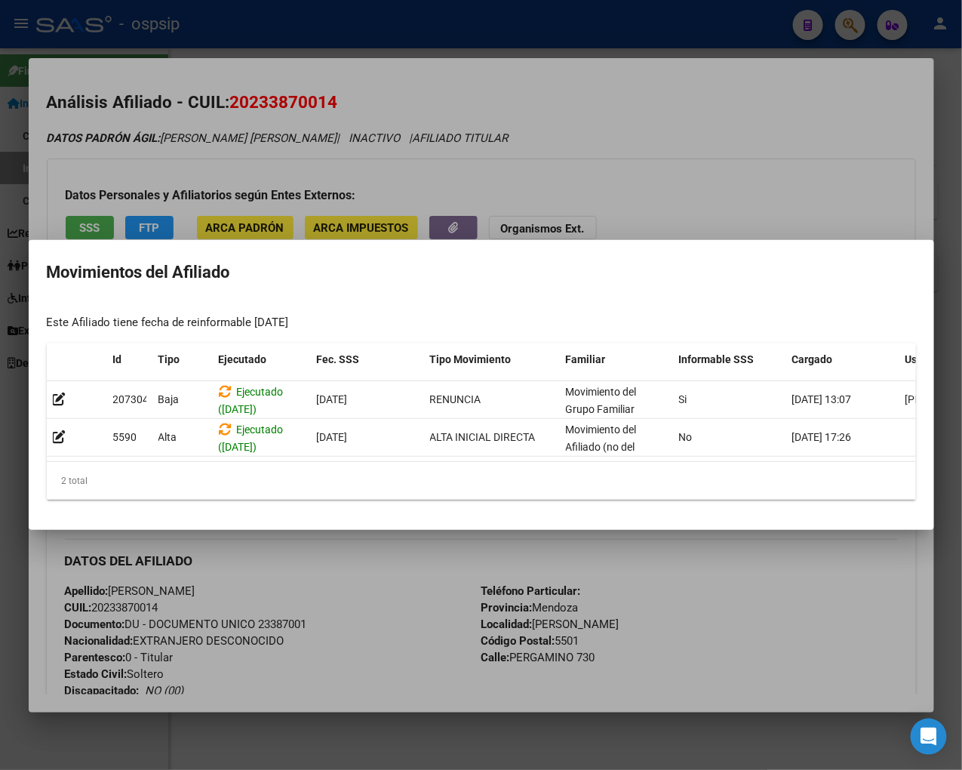
drag, startPoint x: 417, startPoint y: 547, endPoint x: 388, endPoint y: 519, distance: 40.0
click at [416, 547] on div at bounding box center [481, 385] width 962 height 770
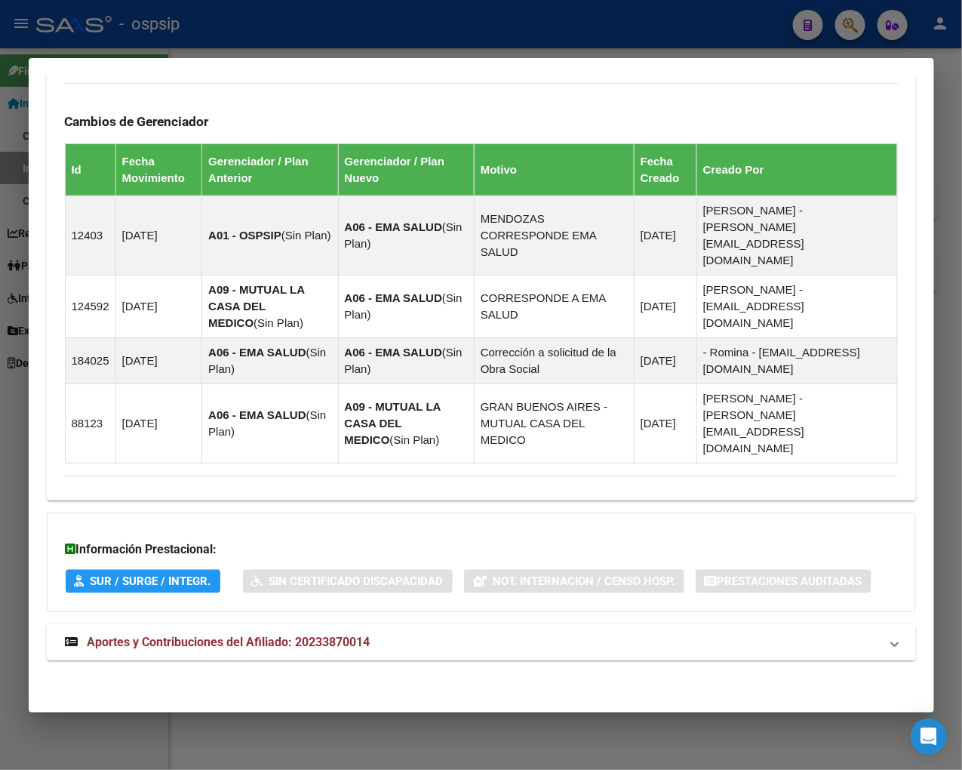
click at [217, 647] on span "Aportes y Contribuciones del Afiliado: 20233870014" at bounding box center [229, 642] width 283 height 14
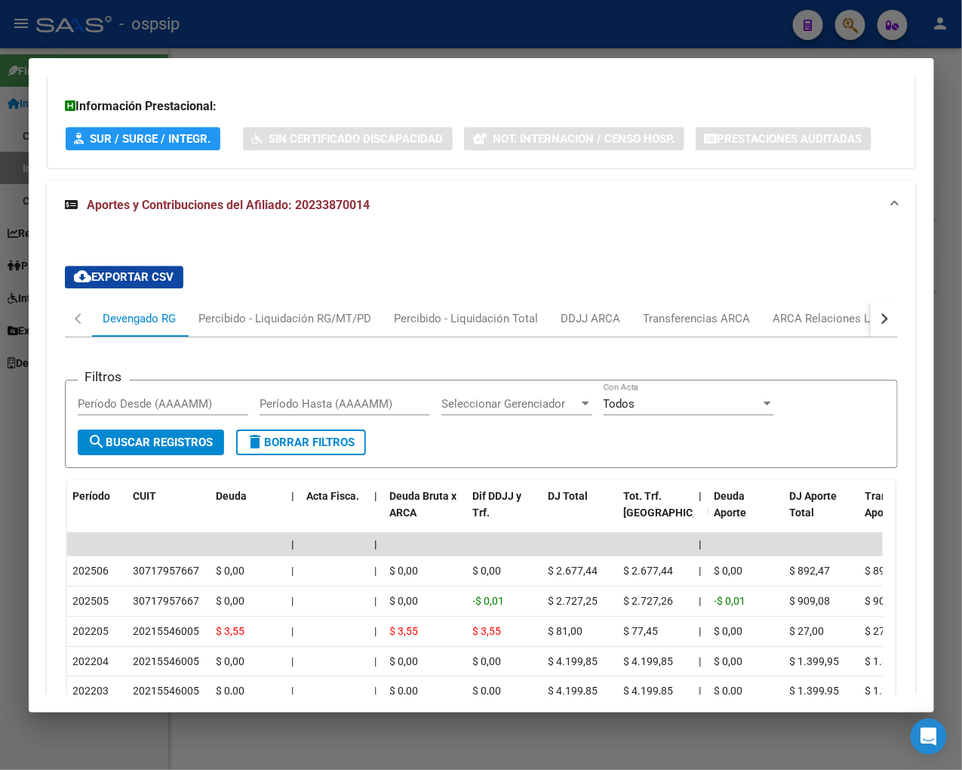
scroll to position [1308, 0]
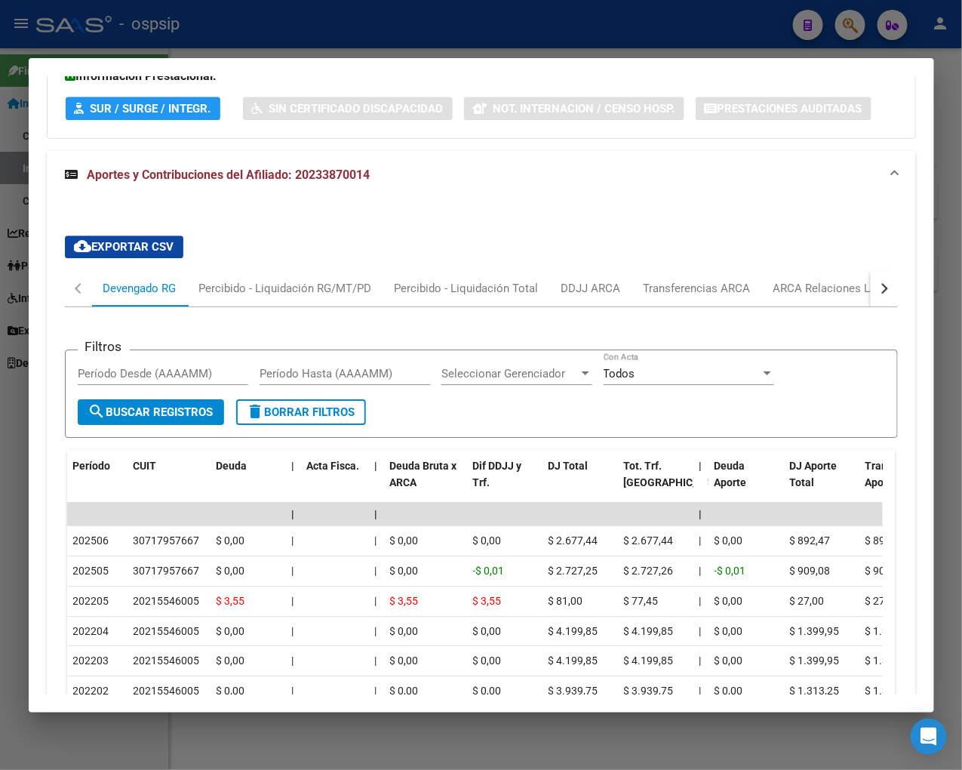
click at [820, 306] on button "button" at bounding box center [884, 288] width 27 height 36
click at [820, 296] on div "ARCA Relaciones Laborales" at bounding box center [780, 288] width 141 height 17
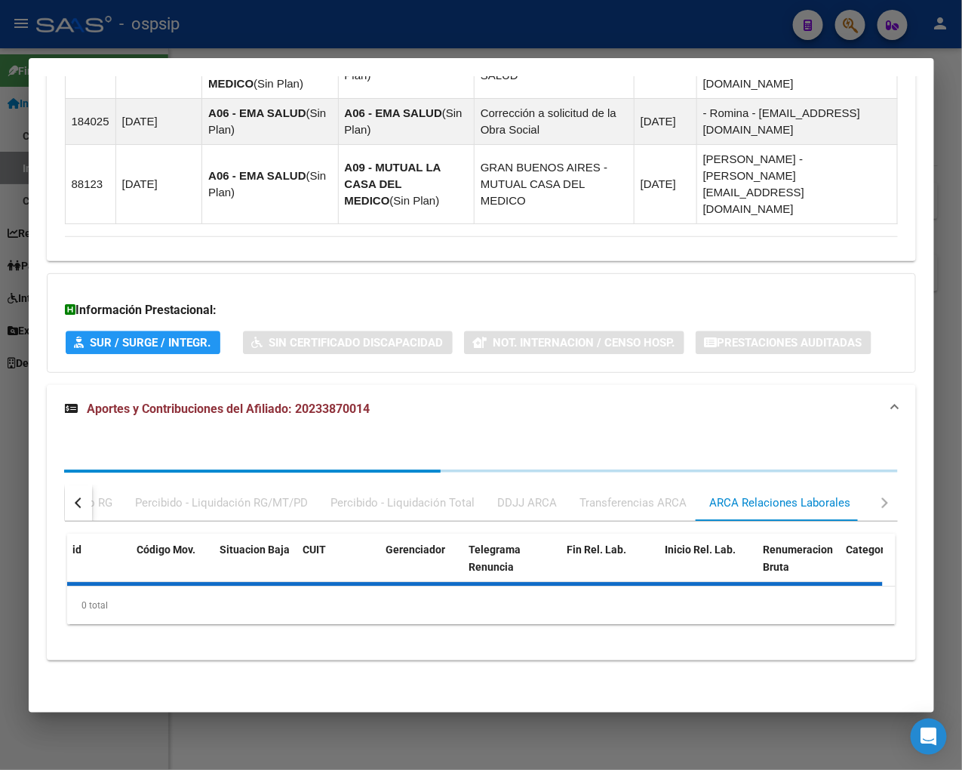
scroll to position [1238, 0]
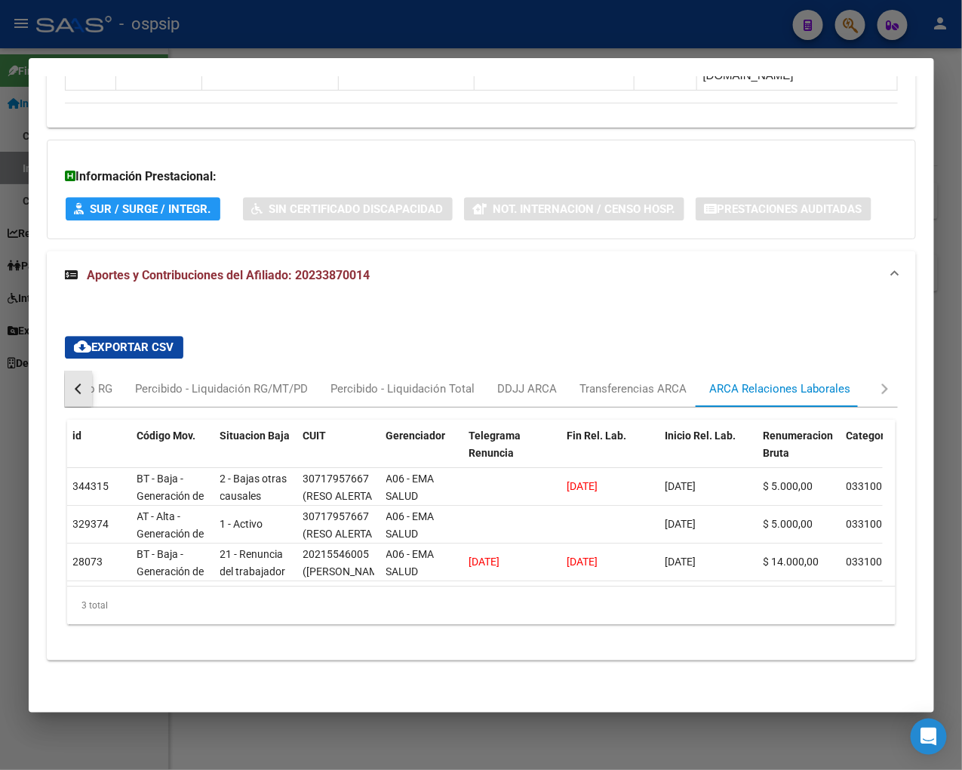
click at [78, 383] on div "button" at bounding box center [79, 388] width 11 height 11
click at [109, 380] on div "Devengado RG" at bounding box center [139, 388] width 73 height 17
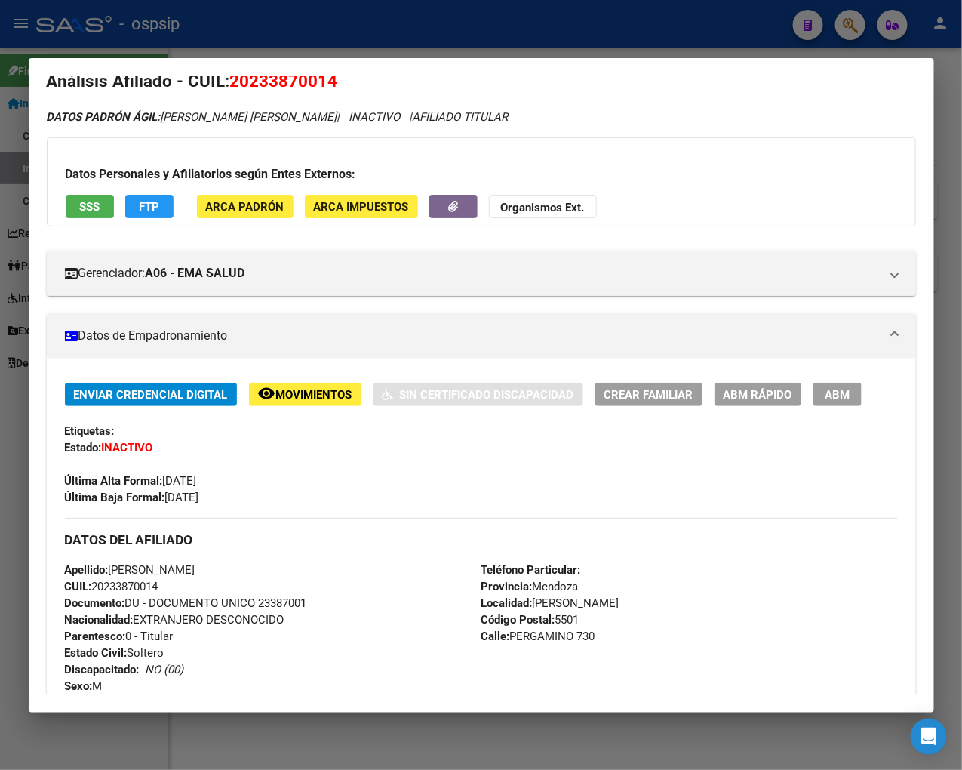
scroll to position [0, 0]
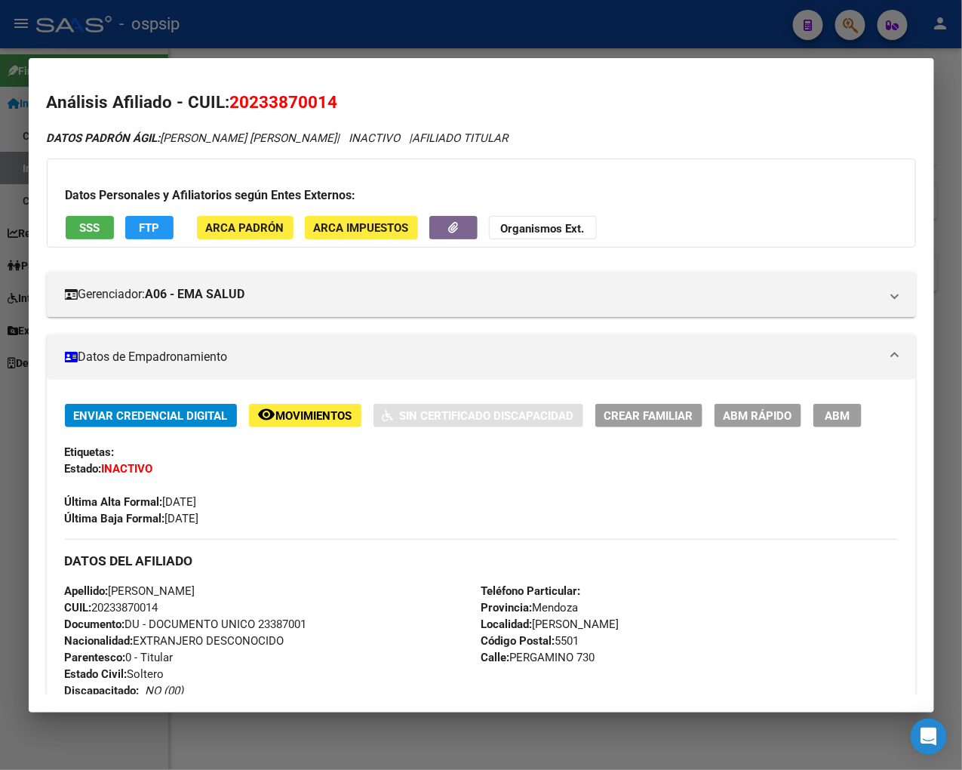
click at [325, 423] on span "Movimientos" at bounding box center [314, 416] width 76 height 14
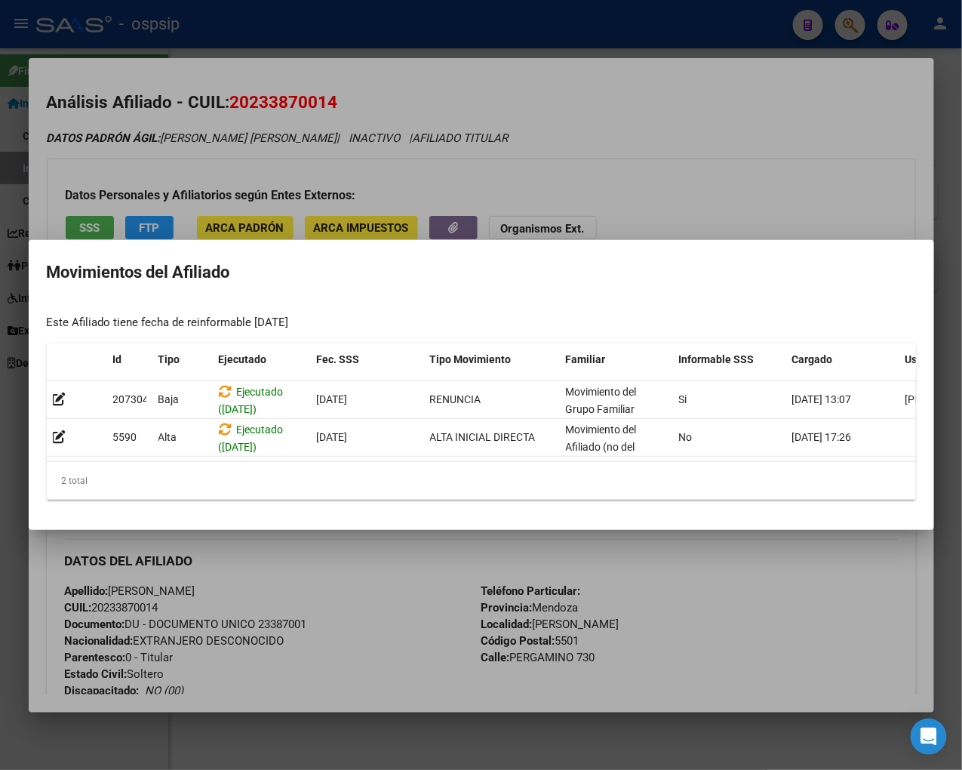
click at [449, 561] on div at bounding box center [481, 385] width 962 height 770
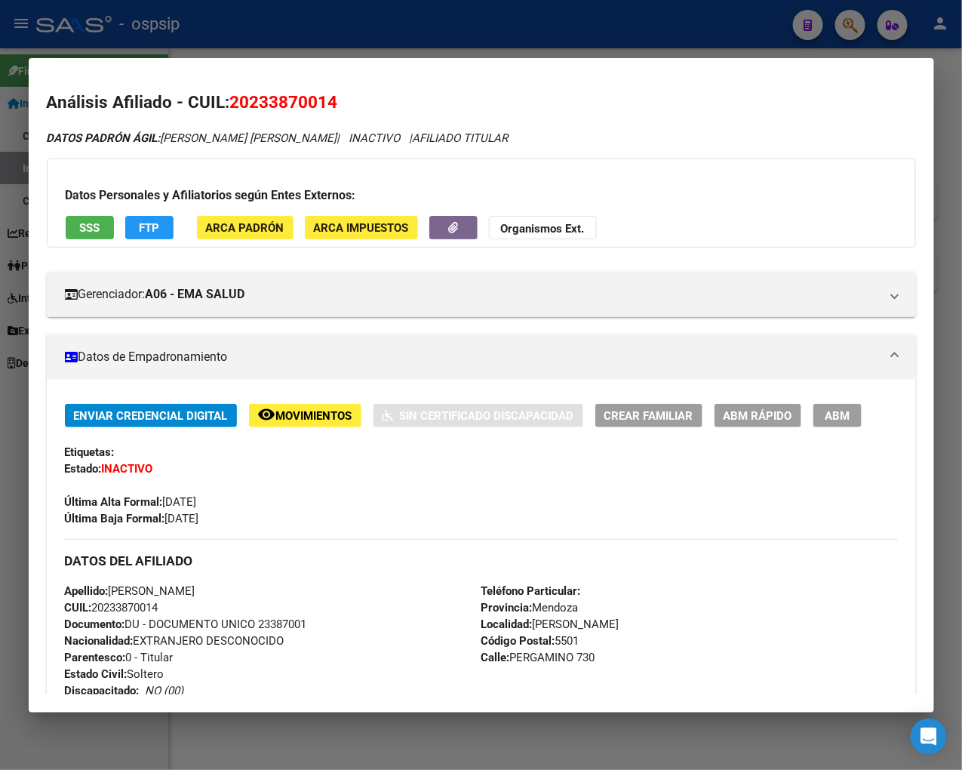
click at [447, 365] on mat-panel-title "Datos de Empadronamiento" at bounding box center [472, 357] width 815 height 18
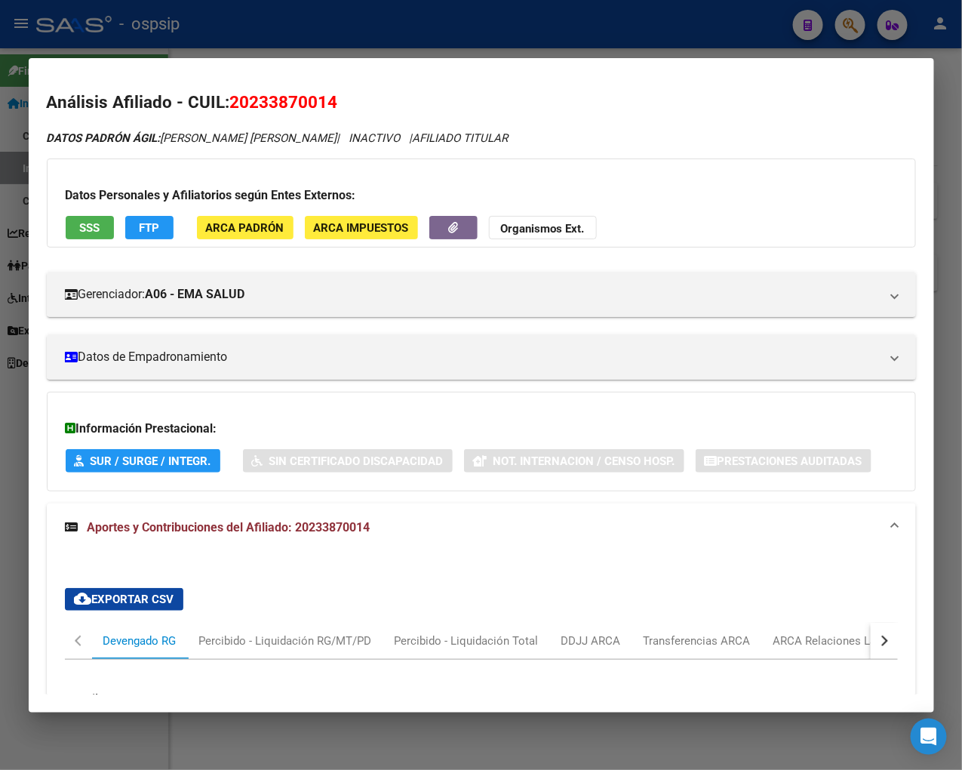
click at [820, 31] on div at bounding box center [481, 385] width 962 height 770
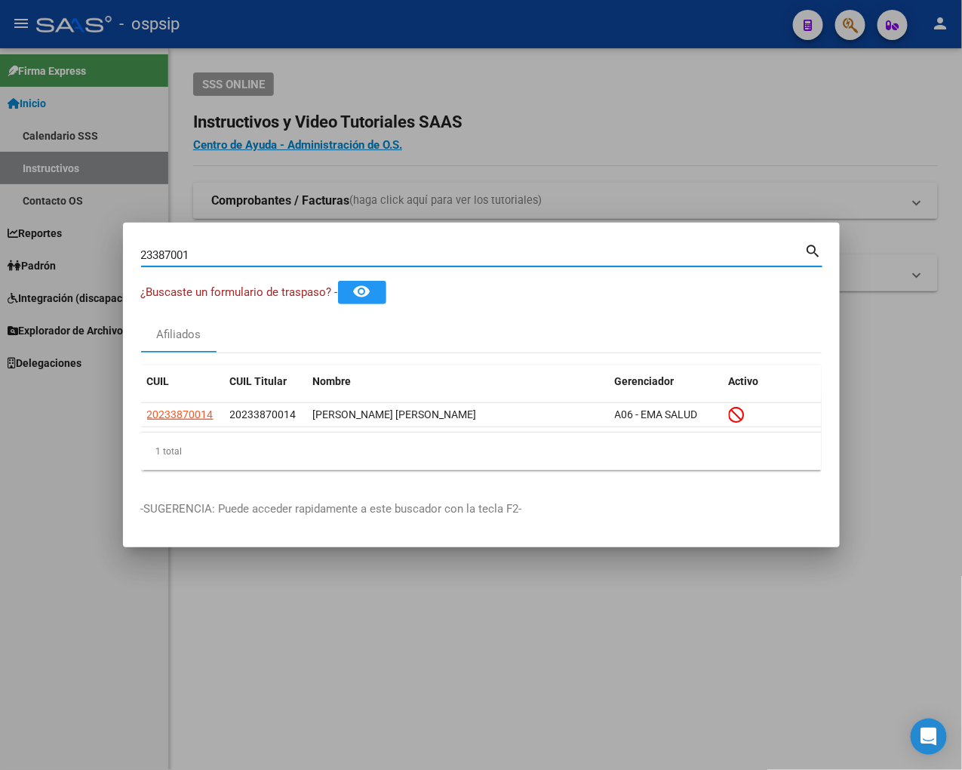
click at [201, 250] on input "23387001" at bounding box center [473, 255] width 664 height 14
type input "2"
type input "23387061"
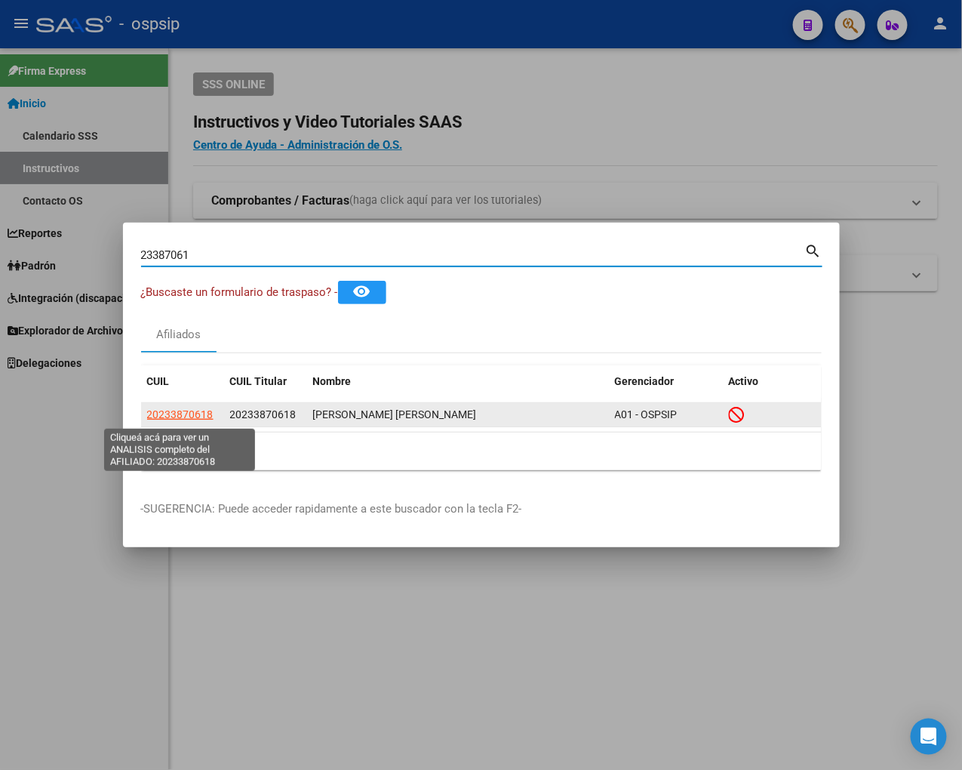
click at [196, 414] on span "20233870618" at bounding box center [180, 414] width 66 height 12
type textarea "20233870618"
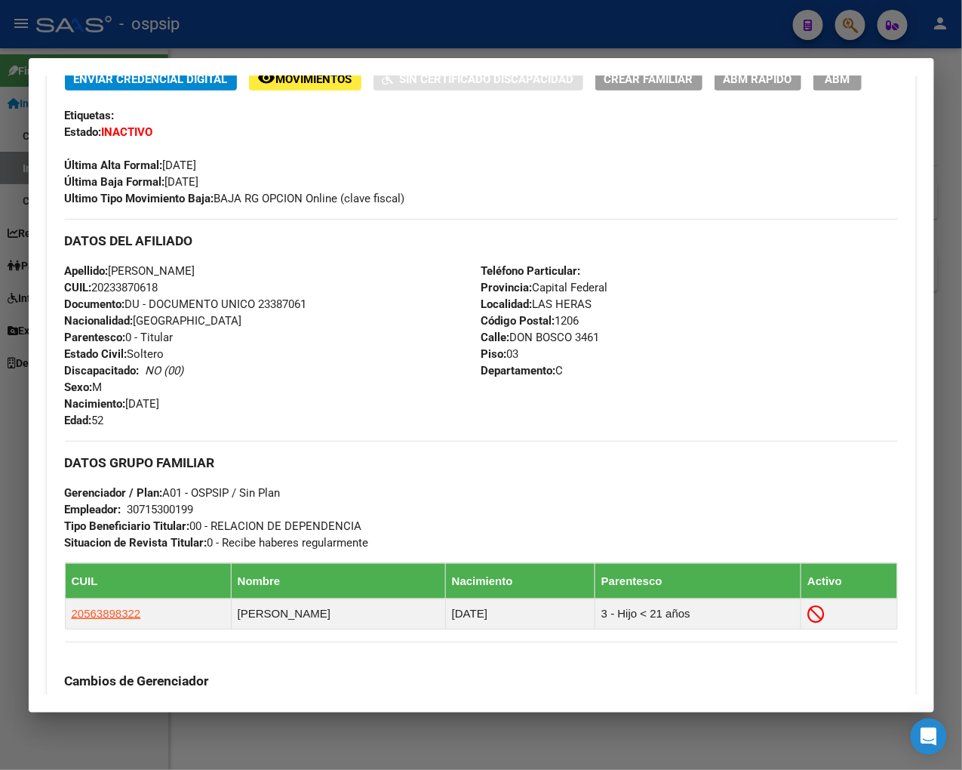
scroll to position [335, 0]
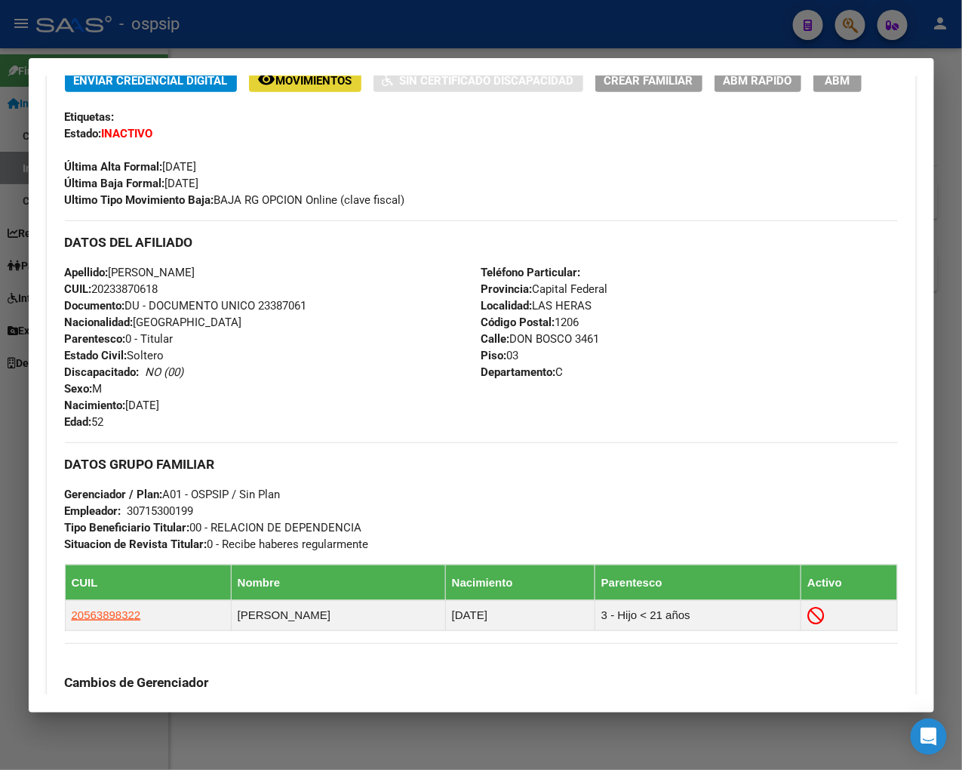
click at [322, 88] on span "Movimientos" at bounding box center [314, 81] width 76 height 14
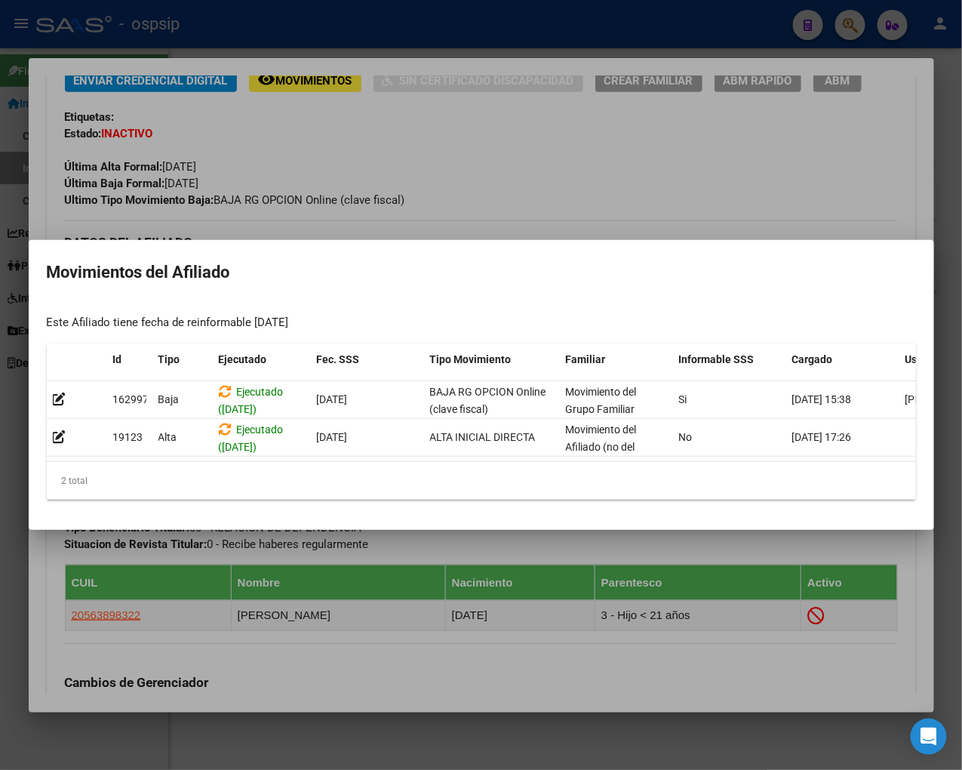
click at [567, 539] on div at bounding box center [481, 385] width 962 height 770
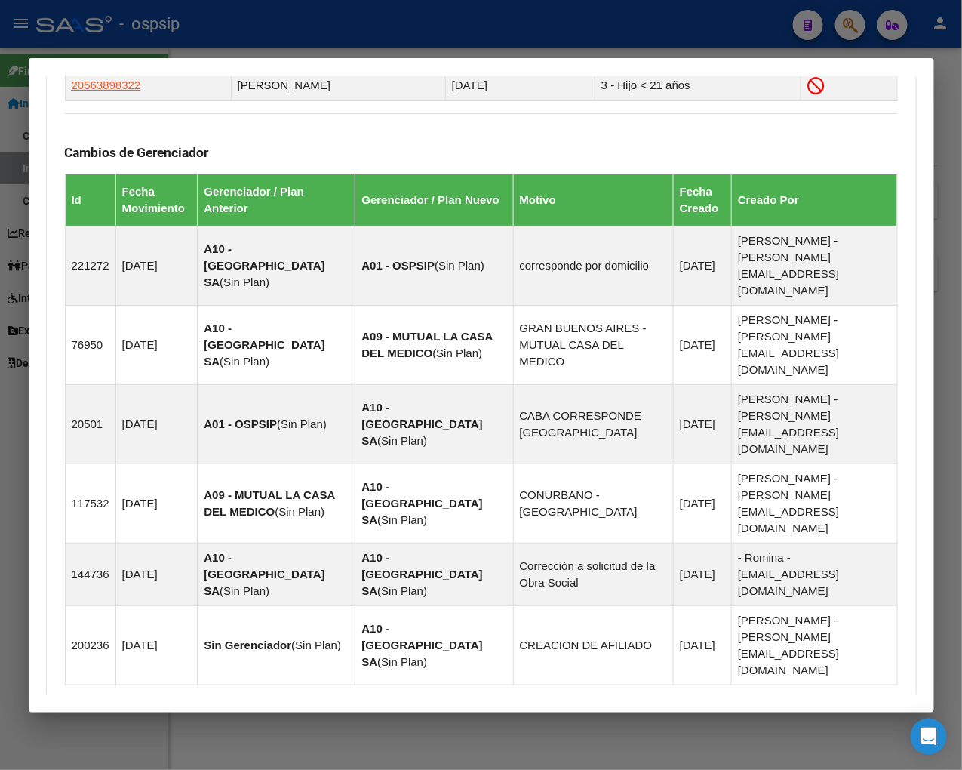
scroll to position [999, 0]
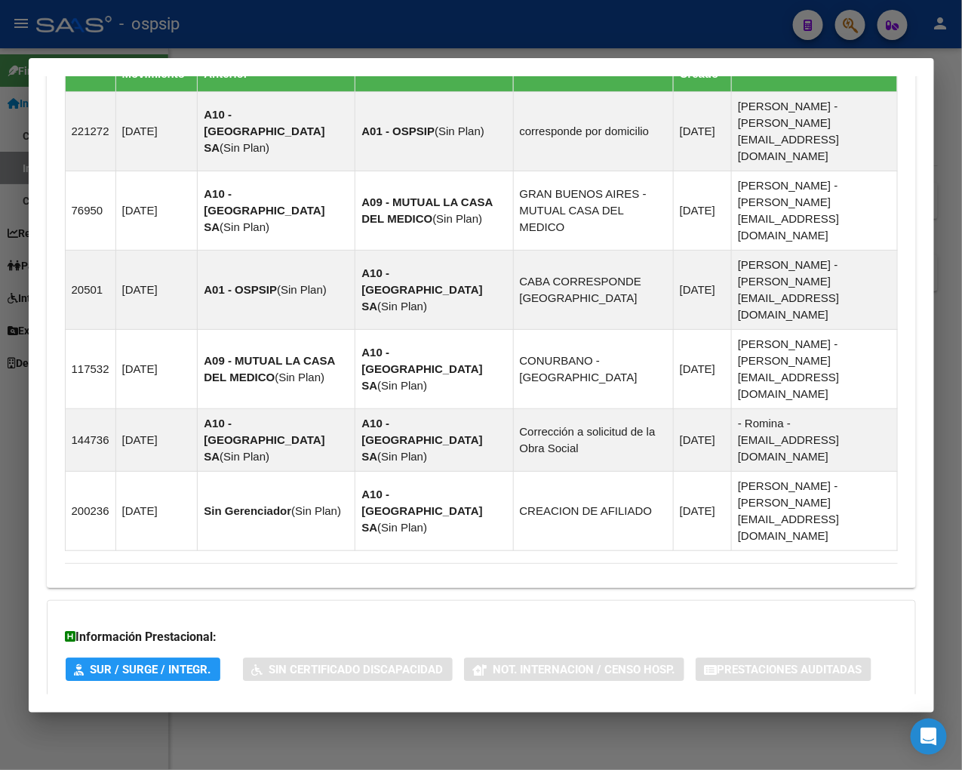
click at [199, 722] on span "Aportes y Contribuciones del Afiliado: 20233870618" at bounding box center [229, 729] width 283 height 14
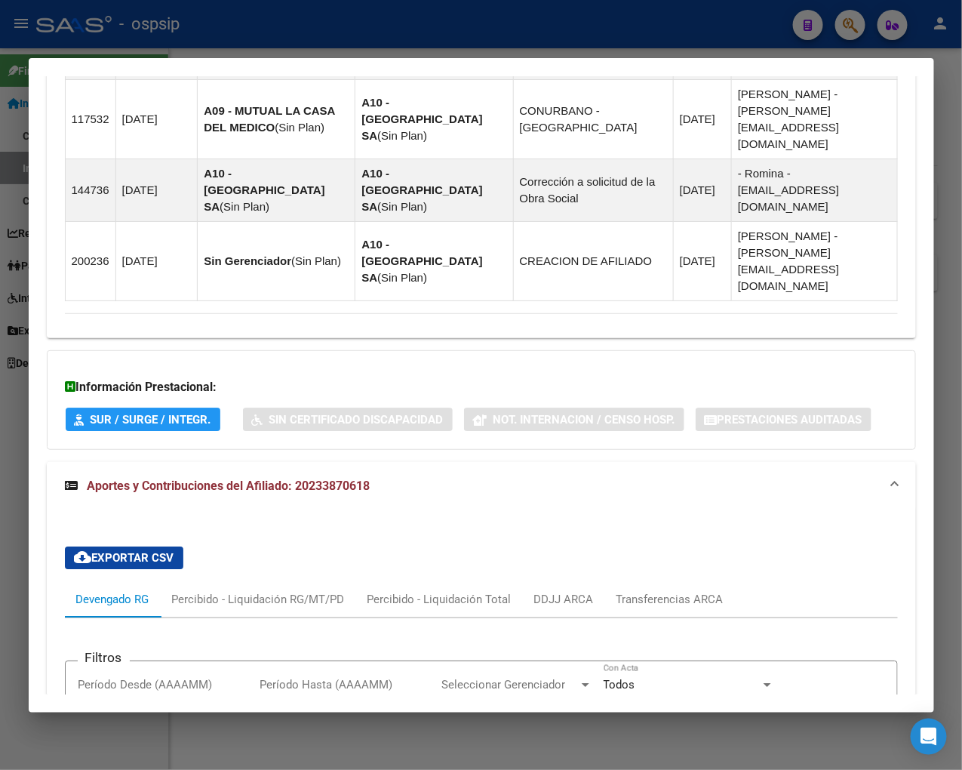
scroll to position [1005, 0]
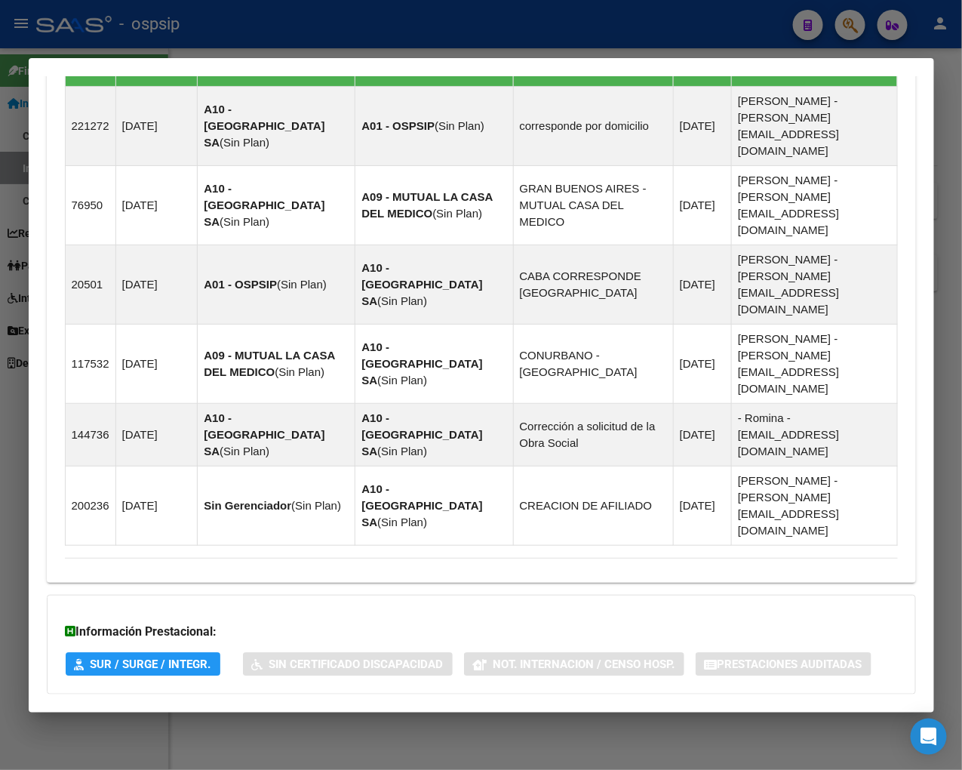
click at [820, 32] on div at bounding box center [481, 385] width 962 height 770
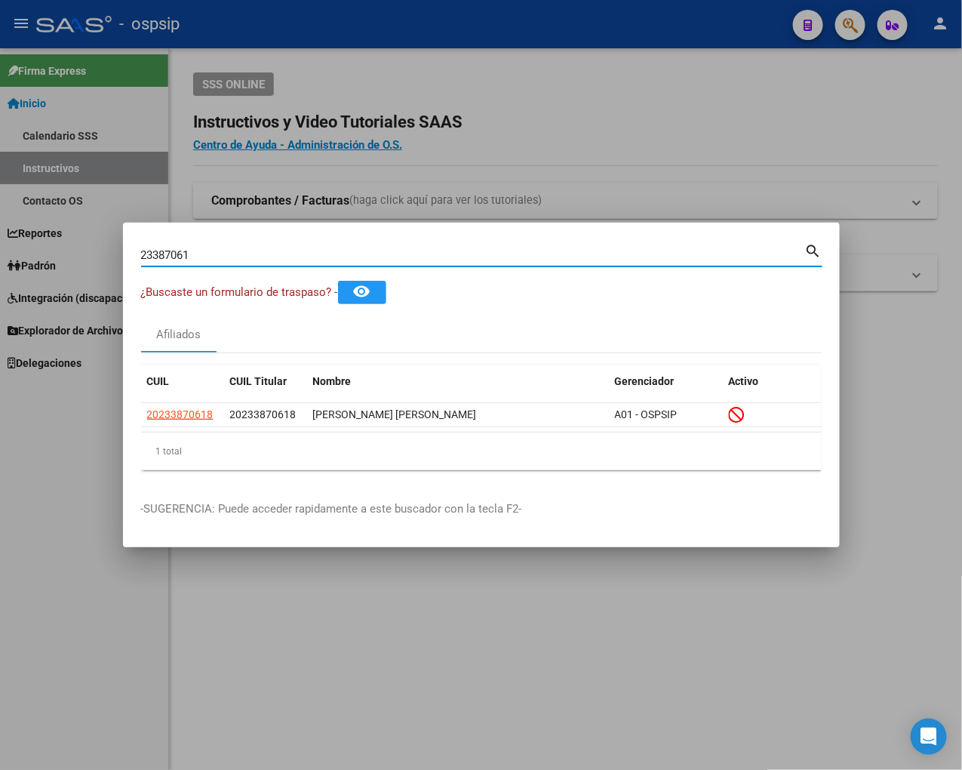
drag, startPoint x: 208, startPoint y: 247, endPoint x: 386, endPoint y: 179, distance: 189.9
click at [208, 248] on input "23387061" at bounding box center [473, 255] width 664 height 14
type input "2"
type input "23387891"
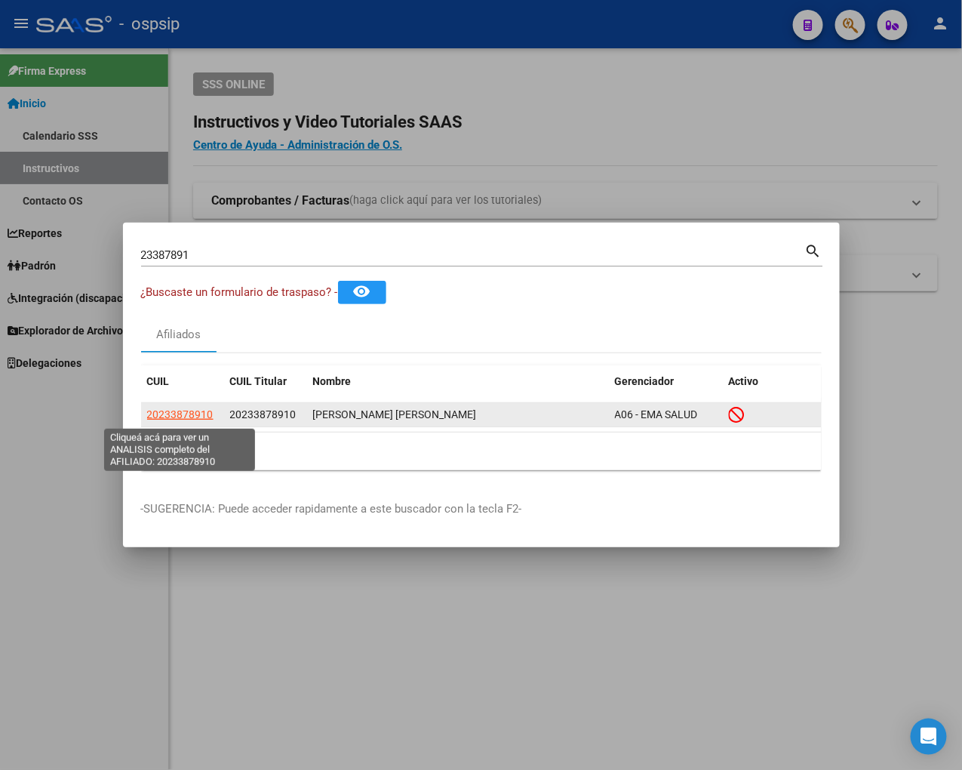
click at [184, 413] on span "20233878910" at bounding box center [180, 414] width 66 height 12
type textarea "20233878910"
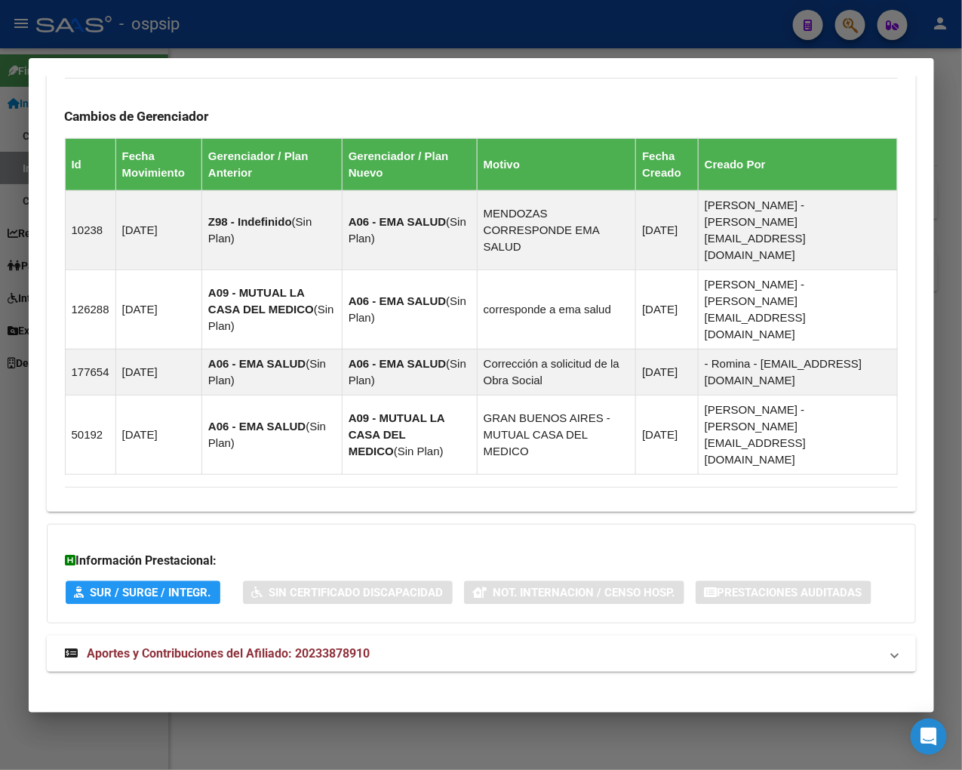
scroll to position [876, 0]
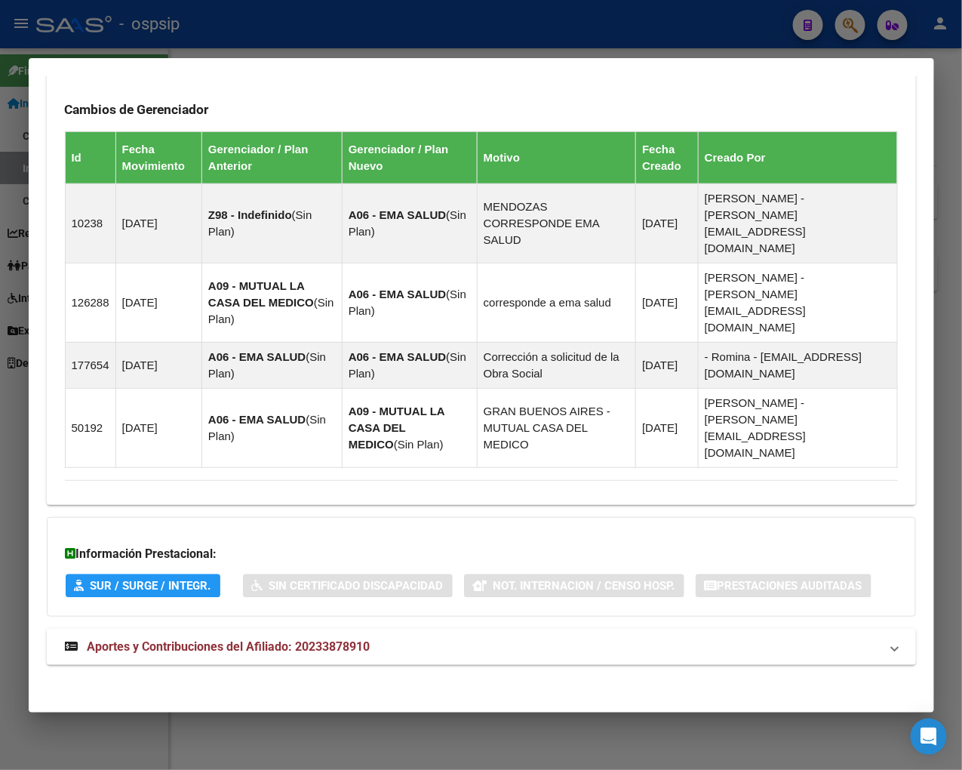
click at [229, 645] on span "Aportes y Contribuciones del Afiliado: 20233878910" at bounding box center [229, 646] width 283 height 14
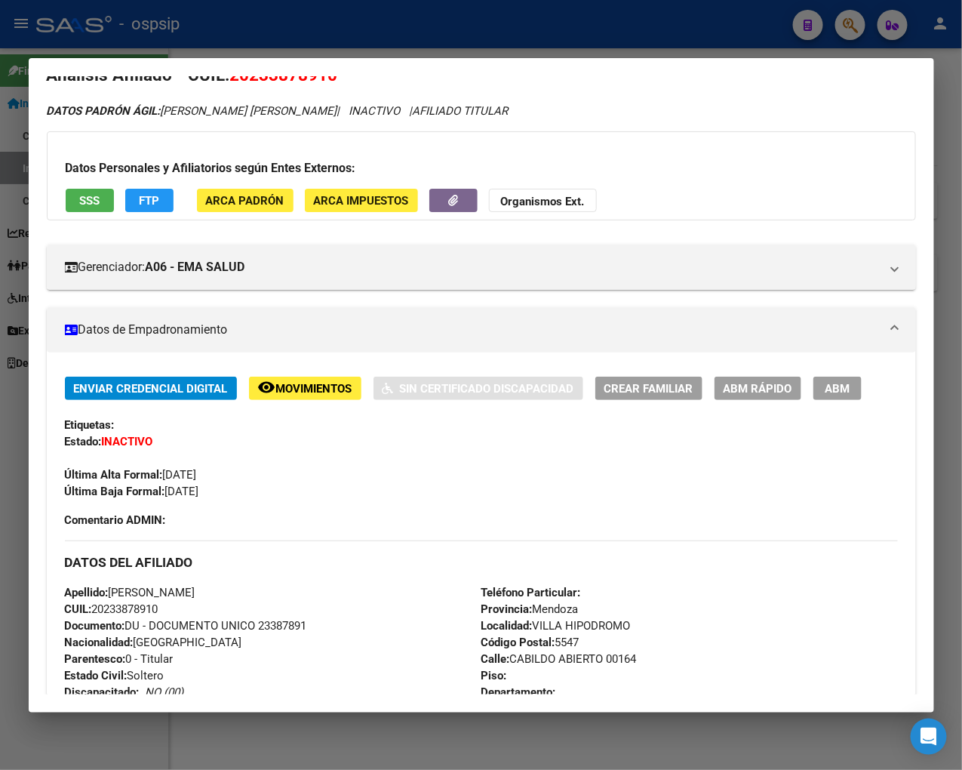
scroll to position [0, 0]
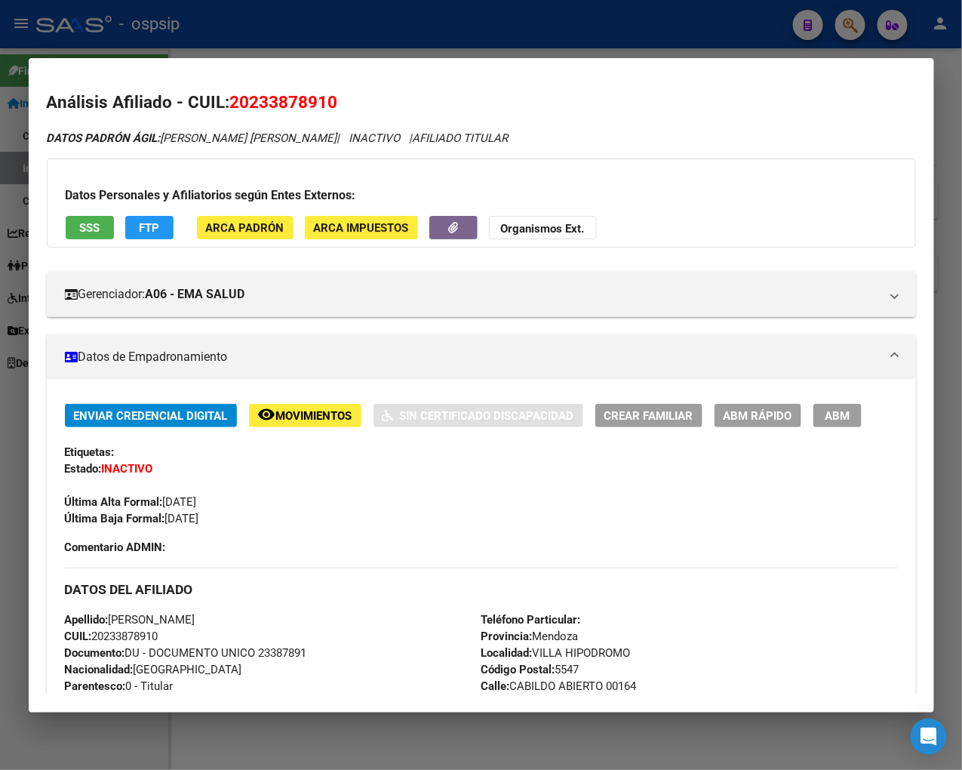
click at [306, 423] on span "Movimientos" at bounding box center [314, 416] width 76 height 14
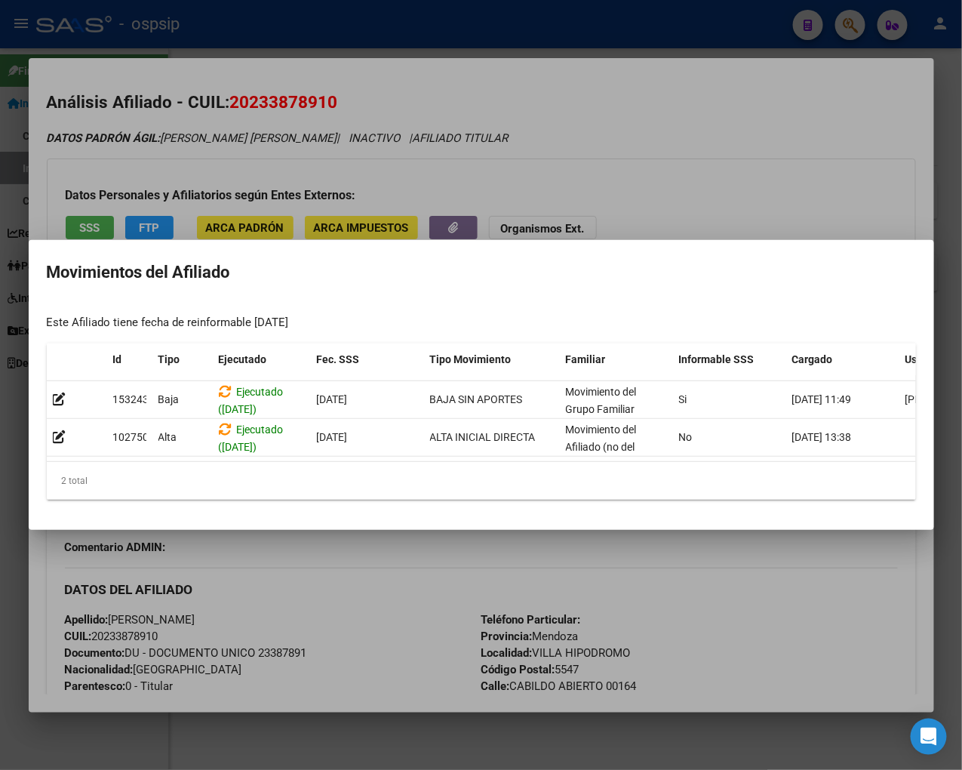
click at [362, 545] on div at bounding box center [481, 385] width 962 height 770
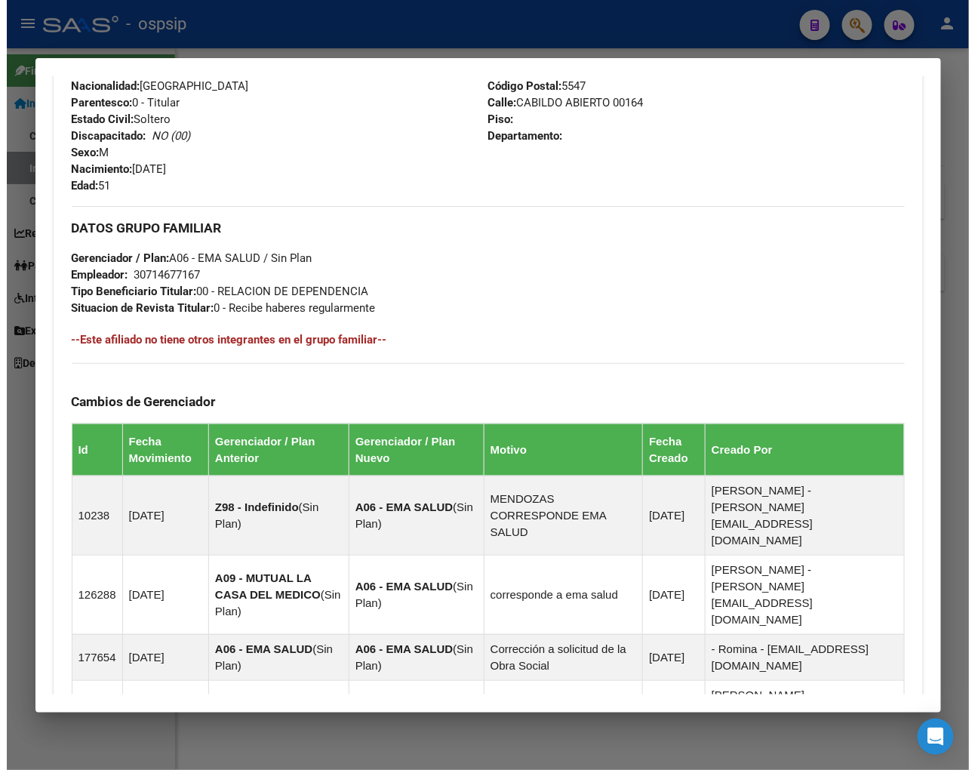
scroll to position [335, 0]
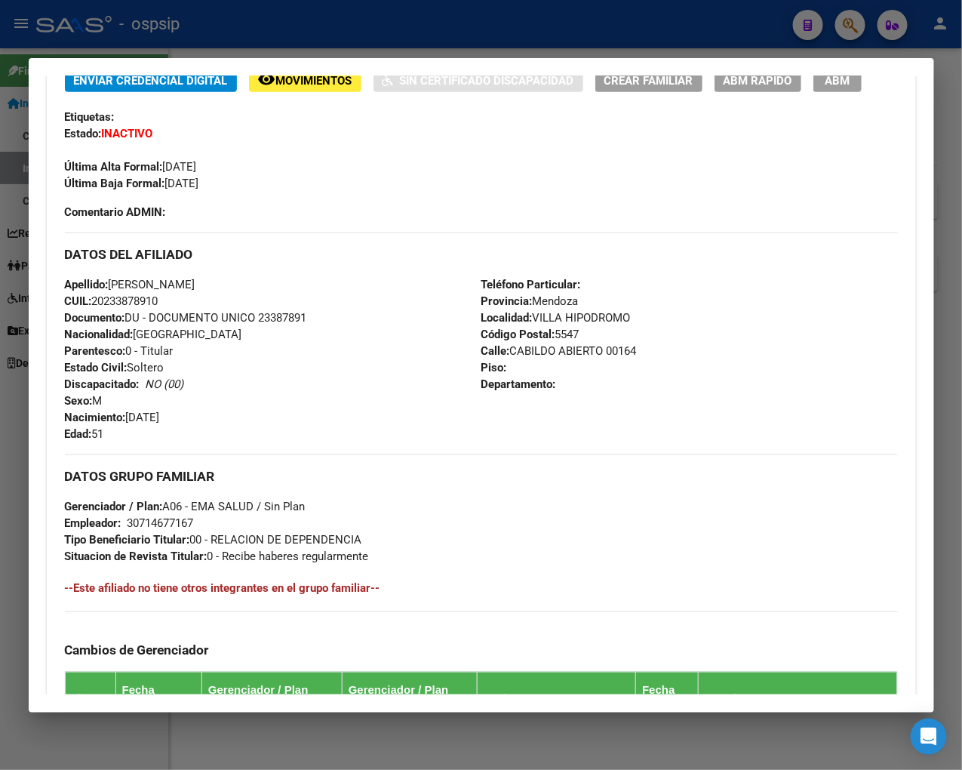
drag, startPoint x: 642, startPoint y: 195, endPoint x: 569, endPoint y: 119, distance: 104.6
click at [637, 175] on div "Última Alta Formal: [DATE]" at bounding box center [481, 158] width 833 height 33
click at [820, 32] on div at bounding box center [481, 385] width 962 height 770
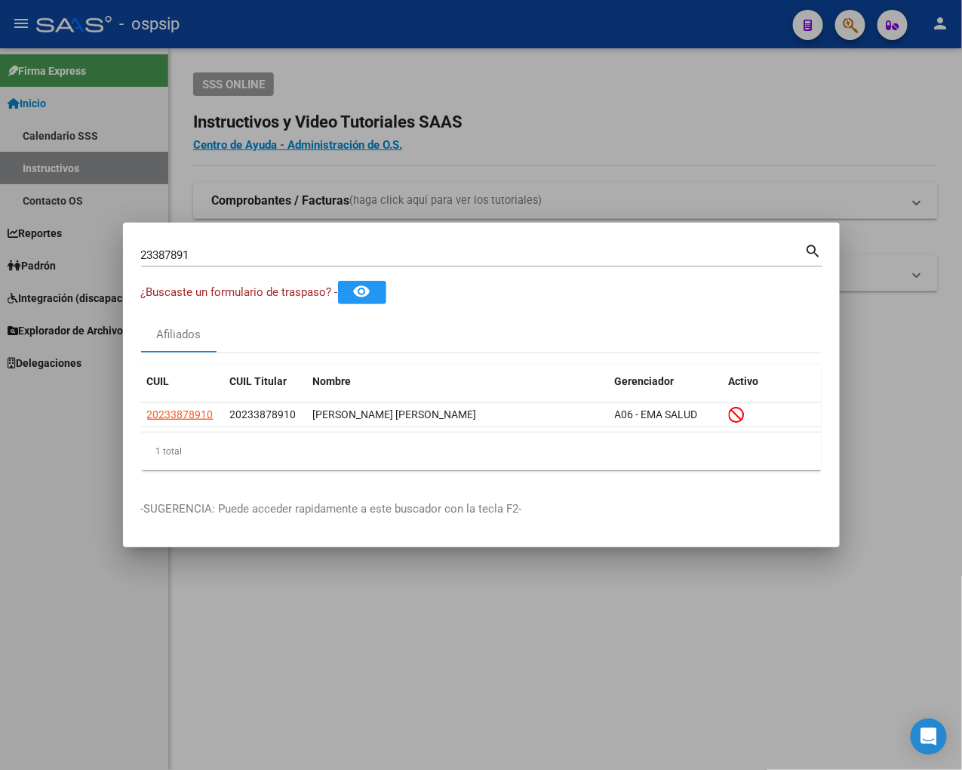
click at [208, 248] on input "23387891" at bounding box center [473, 255] width 664 height 14
type input "2"
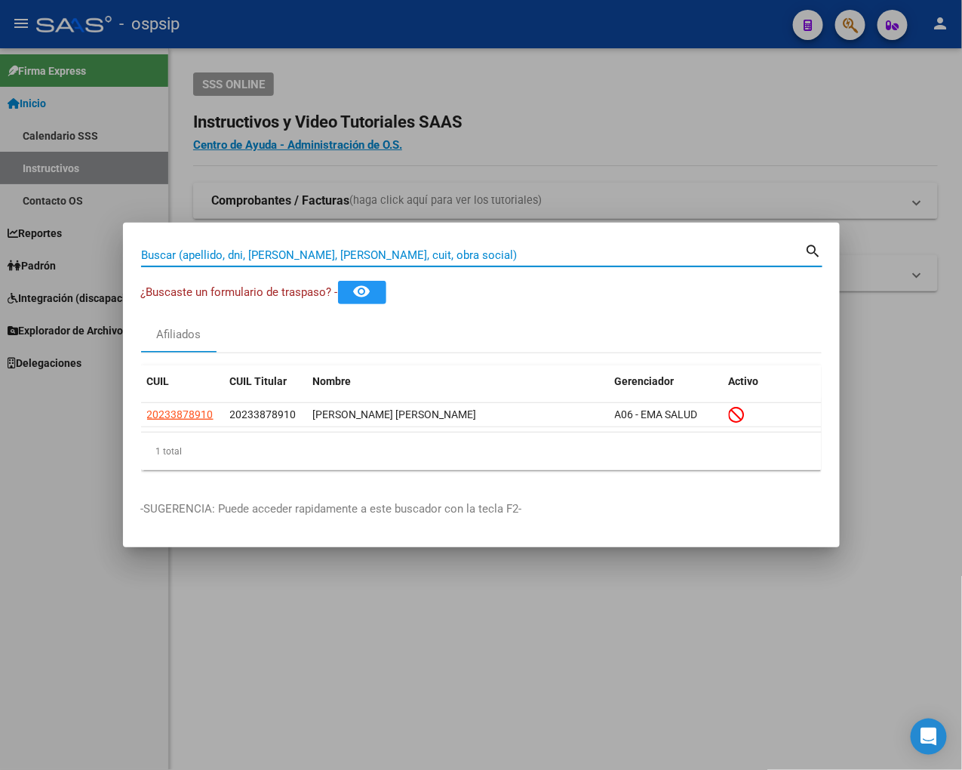
click at [590, 693] on div at bounding box center [481, 385] width 962 height 770
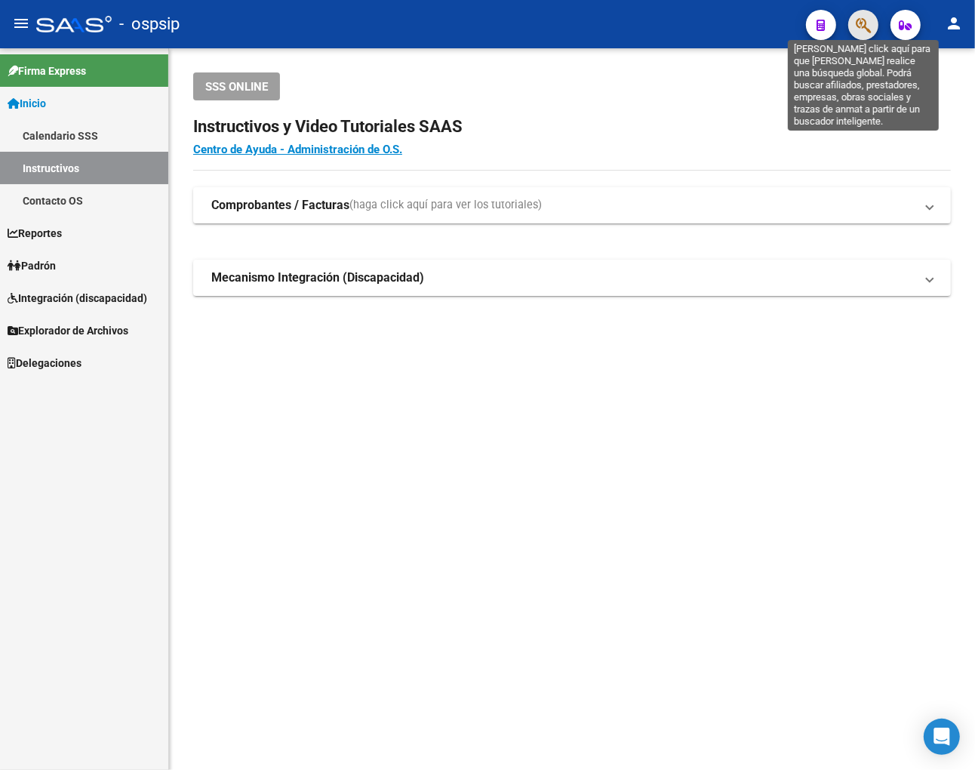
click at [820, 20] on icon "button" at bounding box center [863, 25] width 15 height 17
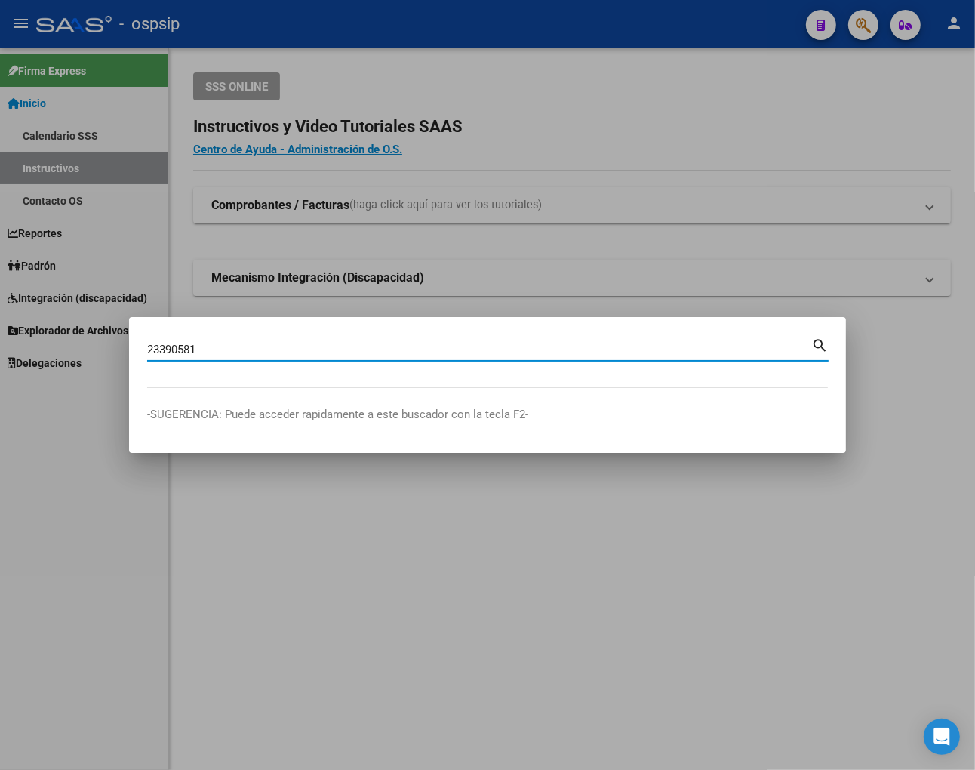
type input "23390581"
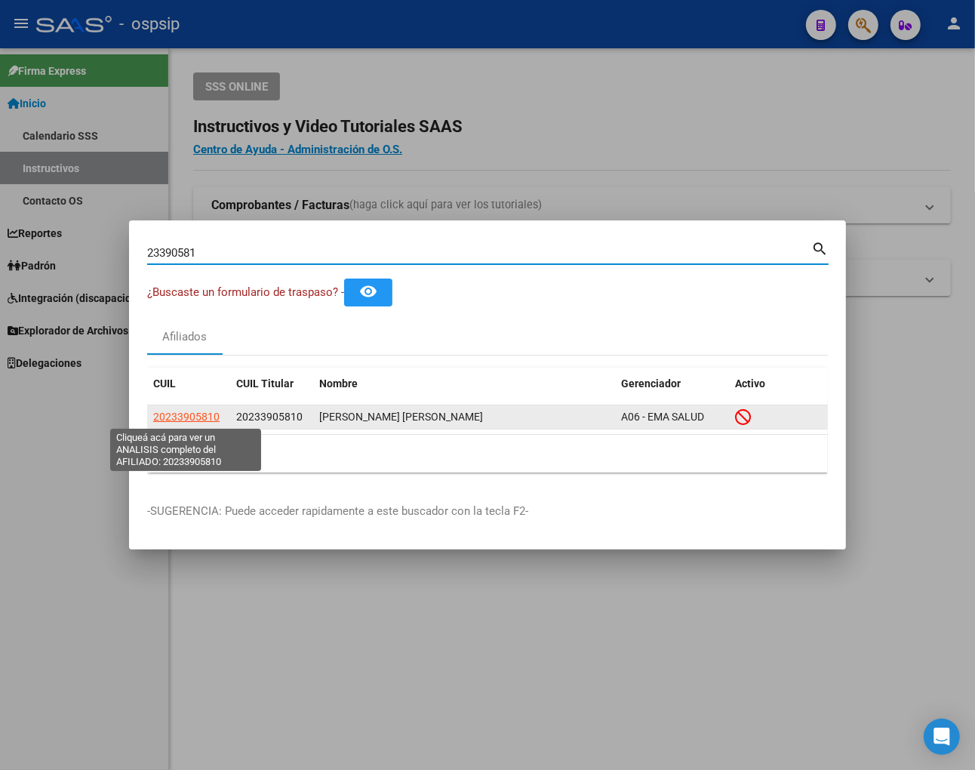
click at [192, 411] on span "20233905810" at bounding box center [186, 417] width 66 height 12
type textarea "20233905810"
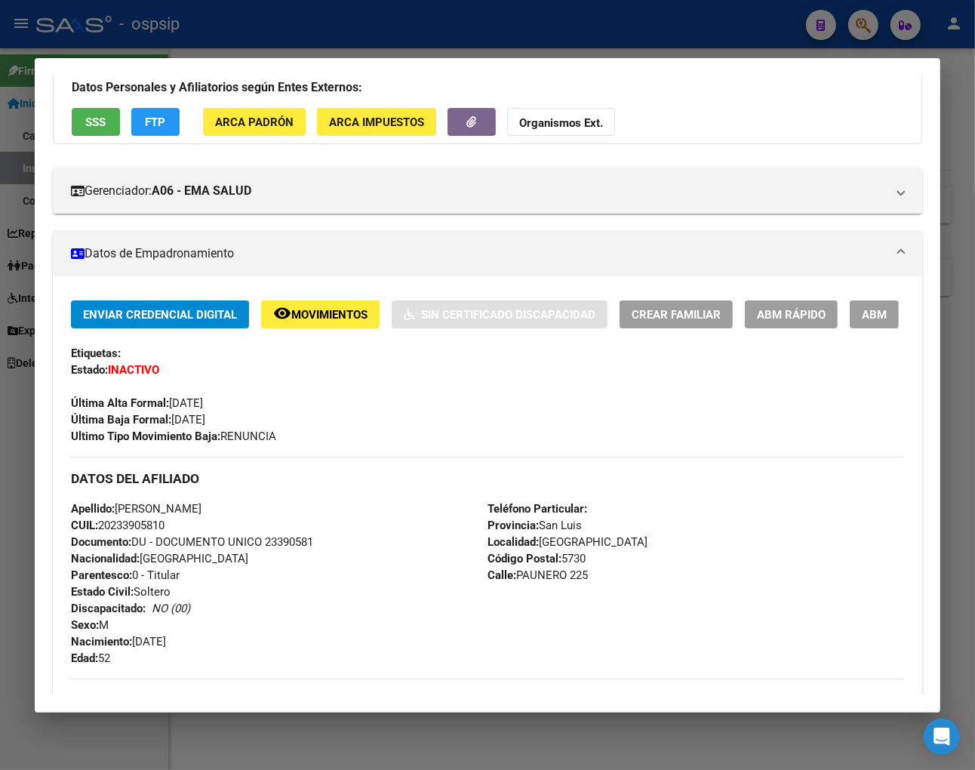
scroll to position [251, 0]
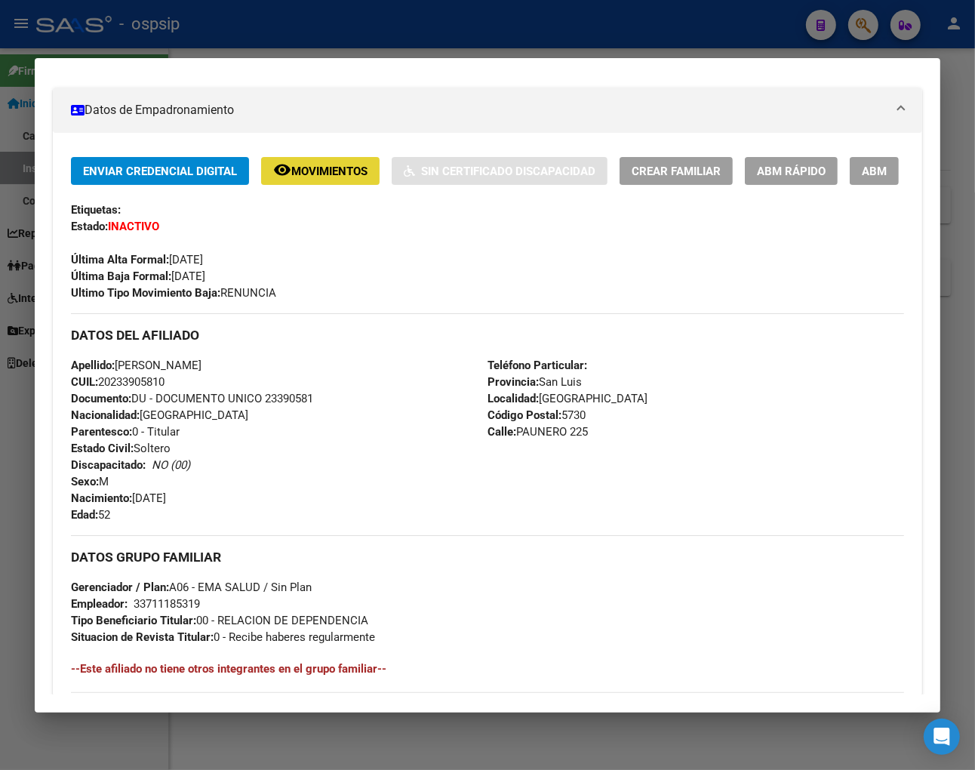
click at [306, 157] on button "remove_red_eye Movimientos" at bounding box center [320, 171] width 119 height 28
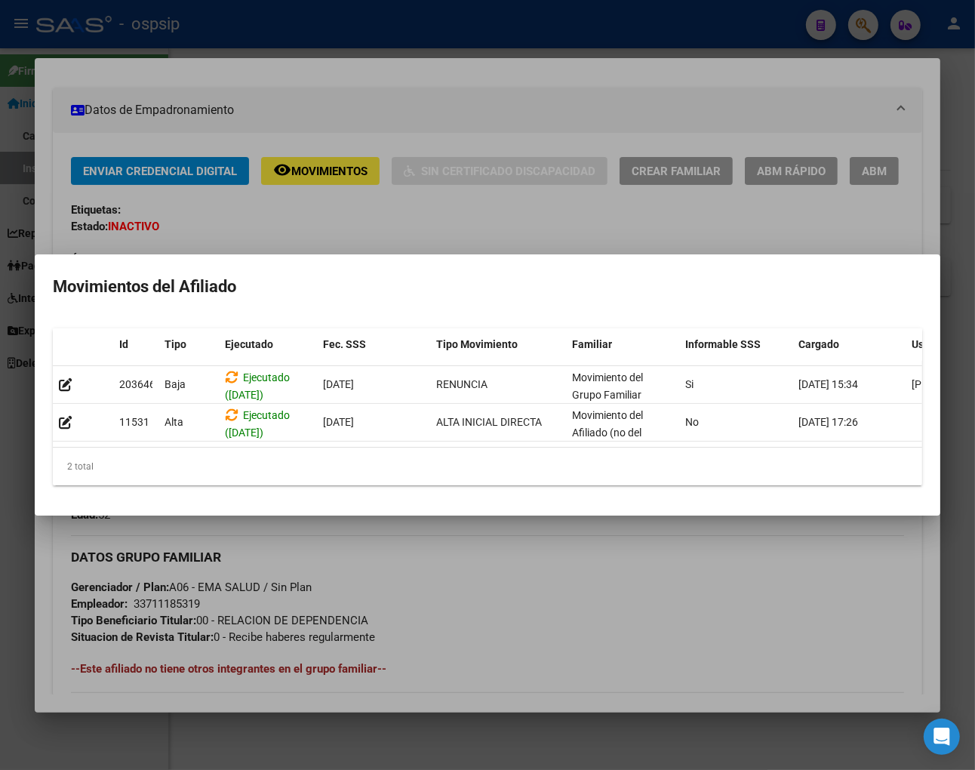
click at [501, 595] on div at bounding box center [487, 385] width 975 height 770
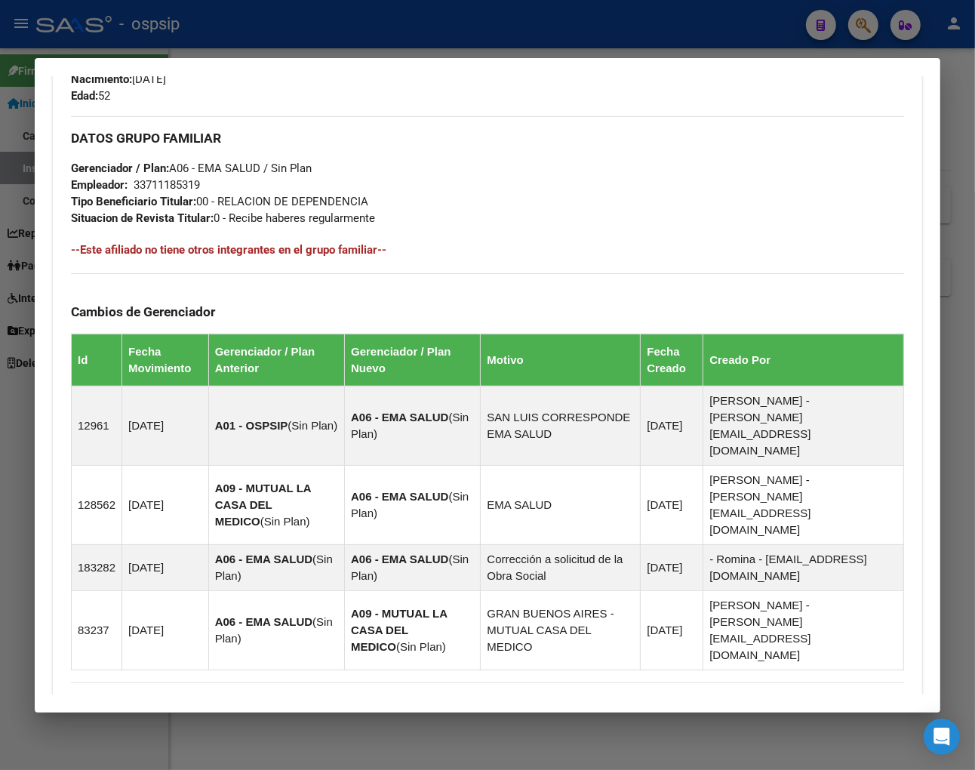
scroll to position [863, 0]
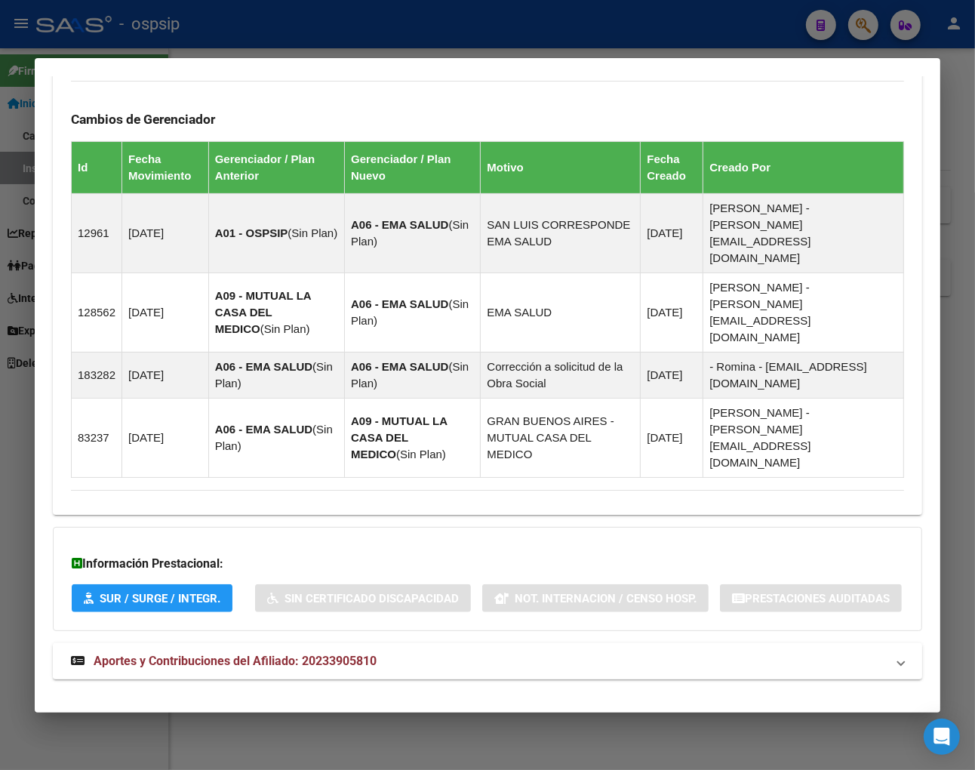
click at [201, 654] on span "Aportes y Contribuciones del Afiliado: 20233905810" at bounding box center [235, 661] width 283 height 14
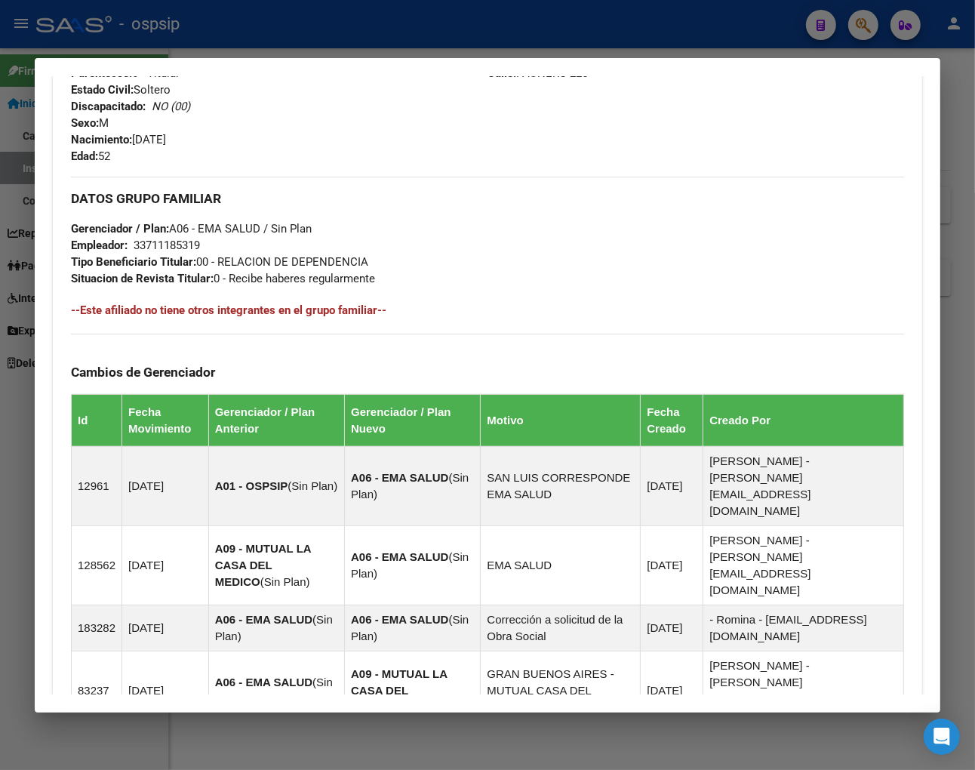
scroll to position [486, 0]
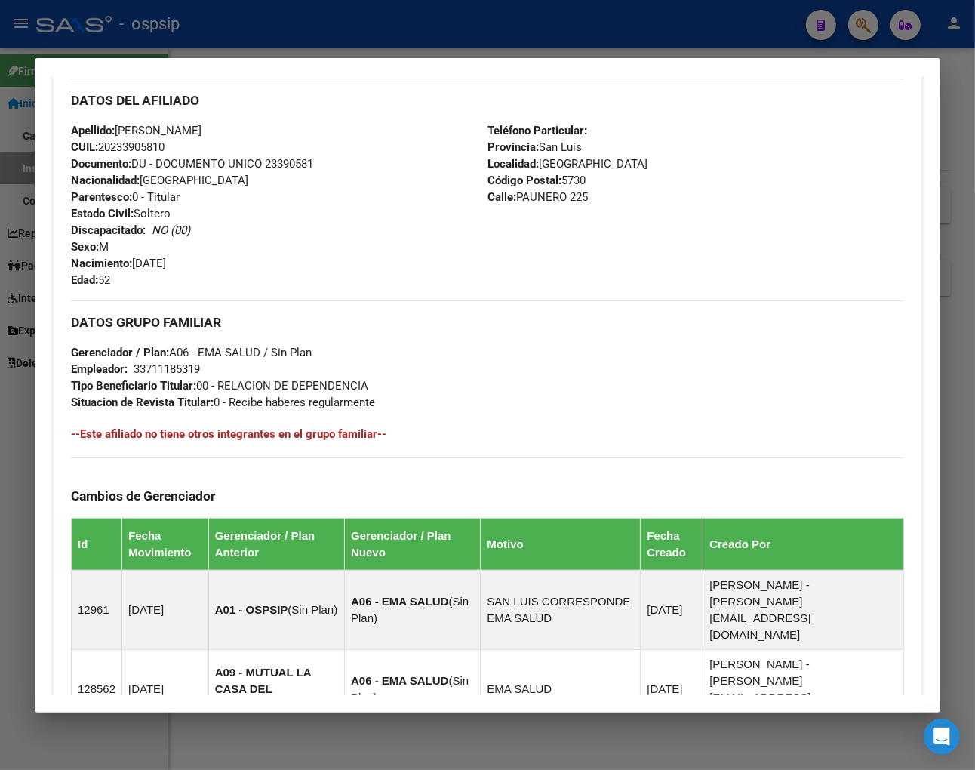
click at [820, 21] on div at bounding box center [487, 385] width 975 height 770
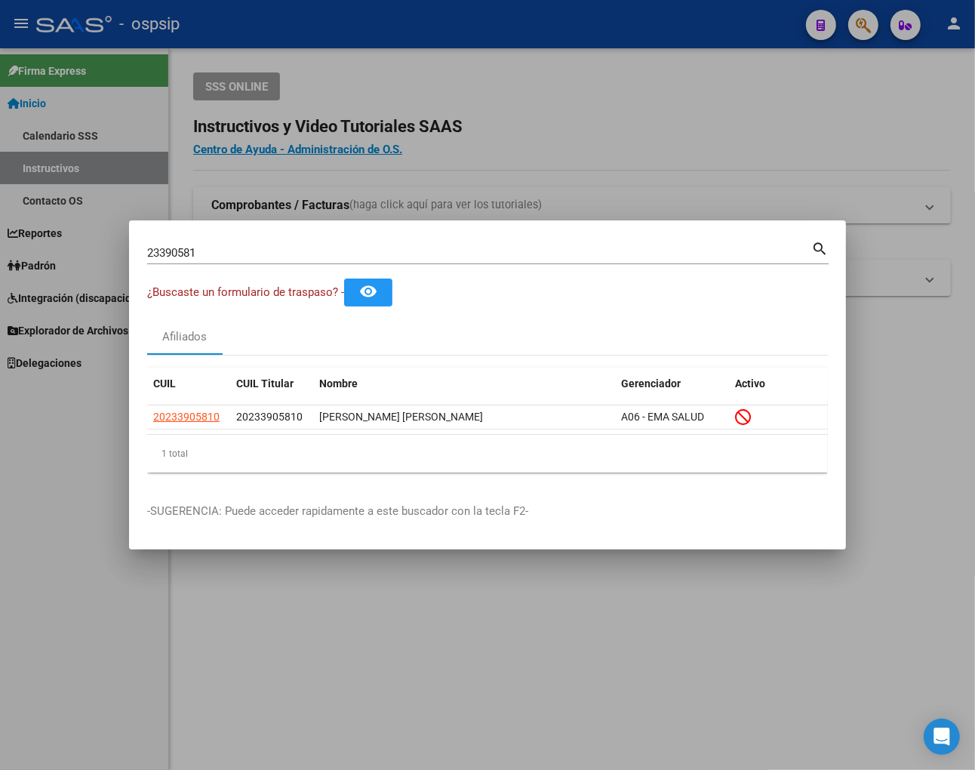
click at [234, 248] on input "23390581" at bounding box center [479, 253] width 664 height 14
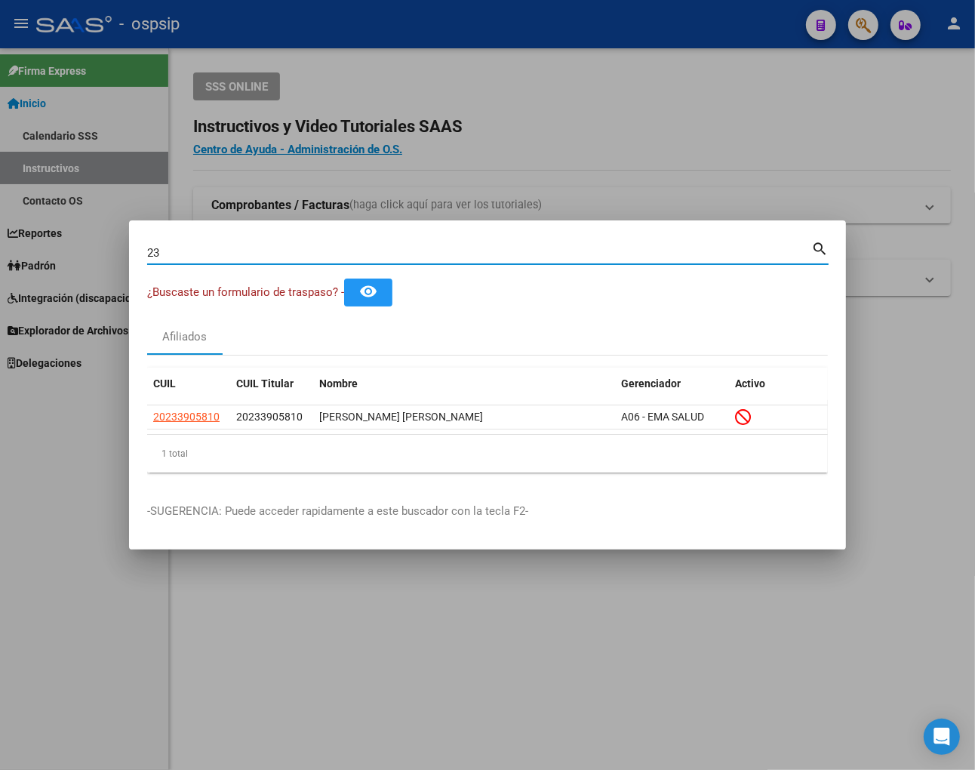
type input "2"
type input "23393850"
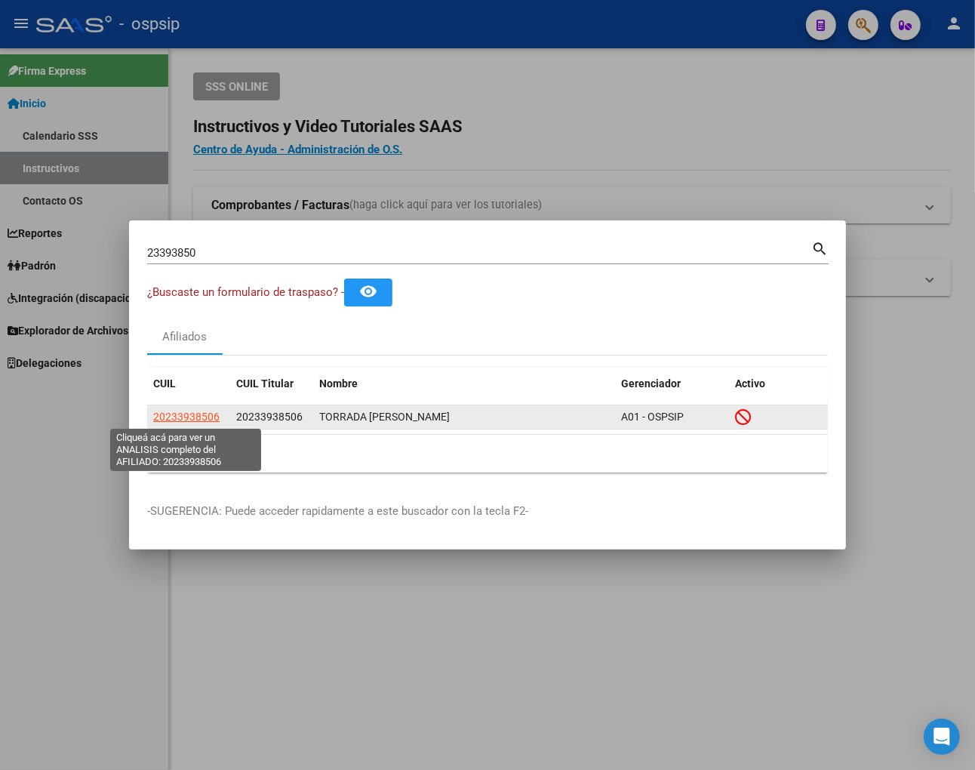
click at [197, 416] on span "20233938506" at bounding box center [186, 417] width 66 height 12
type textarea "20233938506"
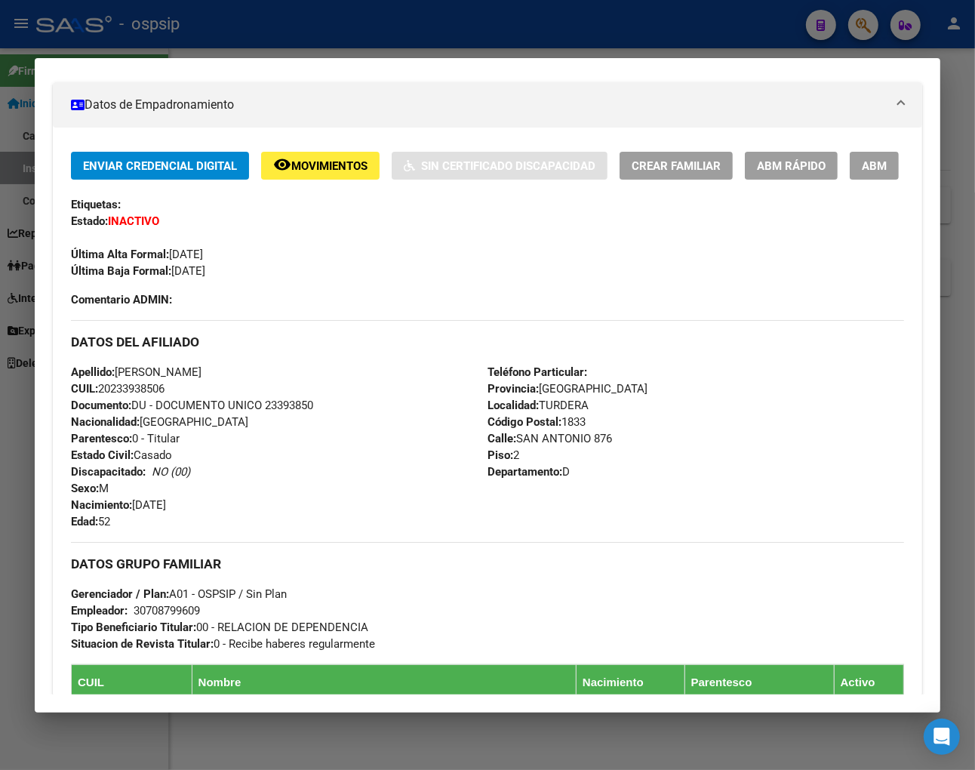
scroll to position [251, 0]
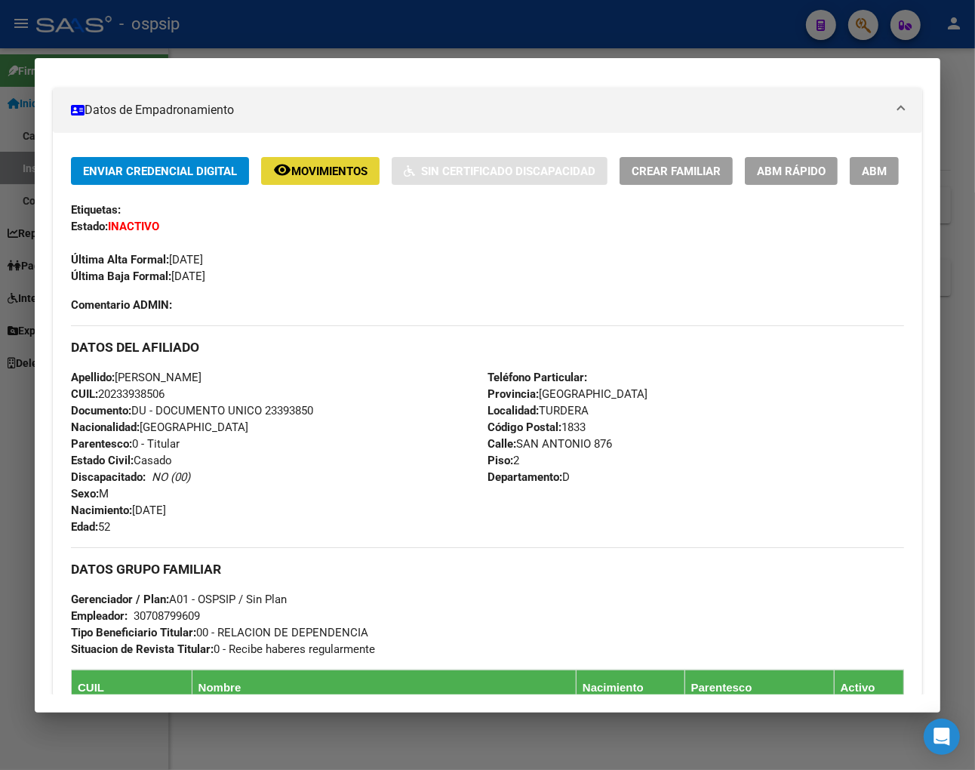
click at [313, 165] on span "Movimientos" at bounding box center [329, 172] width 76 height 14
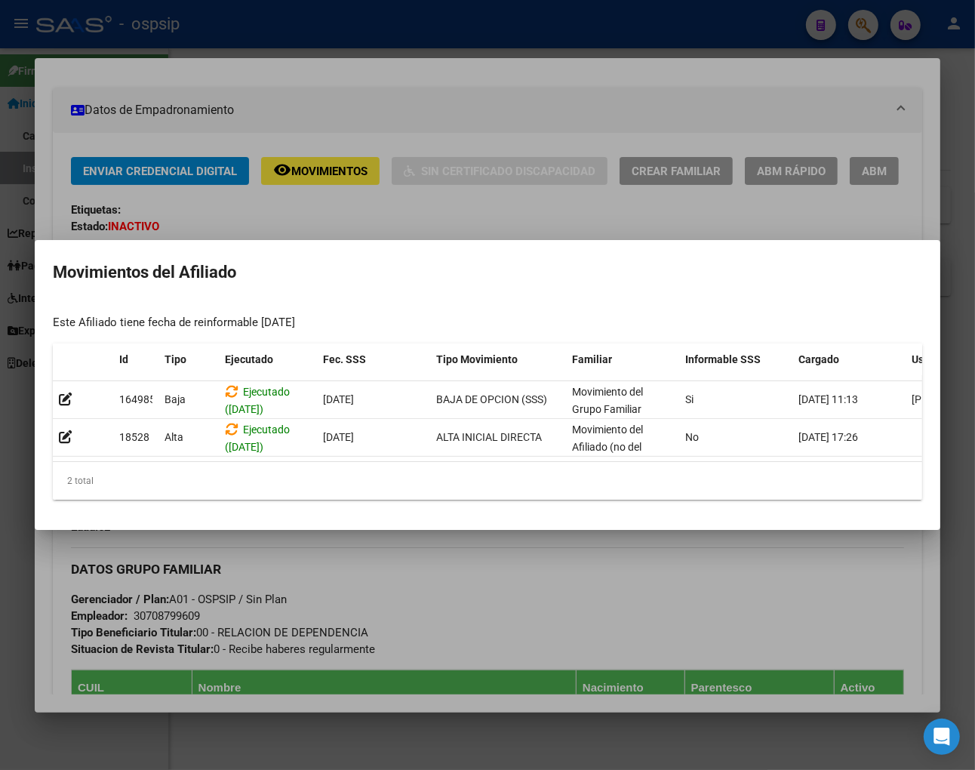
click at [538, 625] on div at bounding box center [487, 385] width 975 height 770
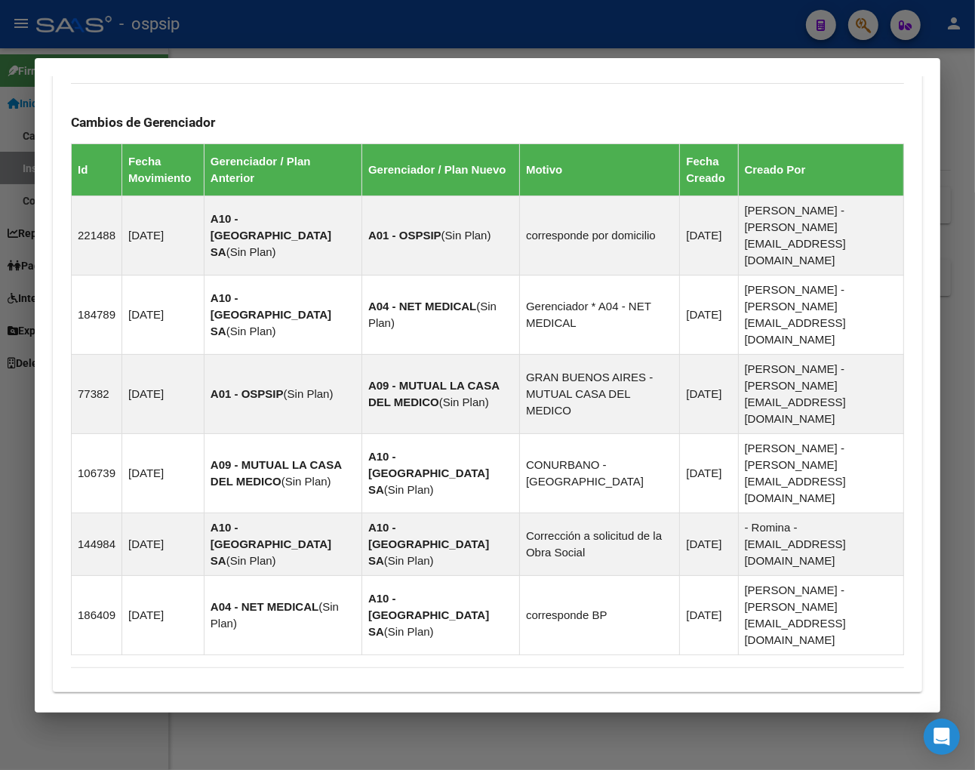
scroll to position [1059, 0]
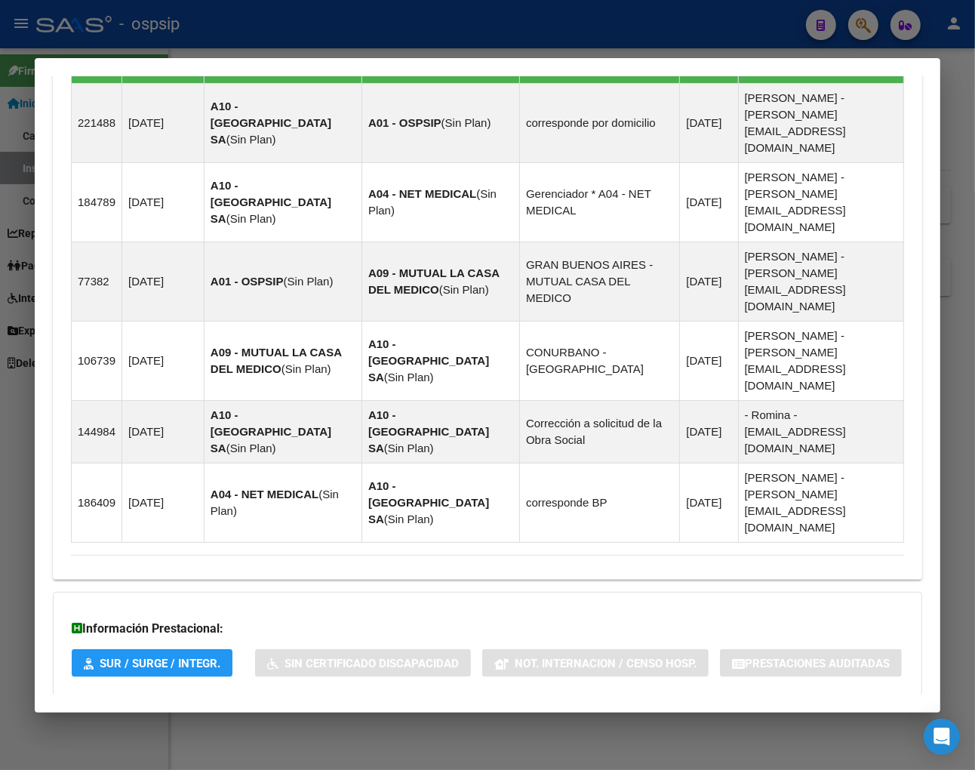
click at [220, 719] on span "Aportes y Contribuciones del Afiliado: 20233938506" at bounding box center [235, 726] width 283 height 14
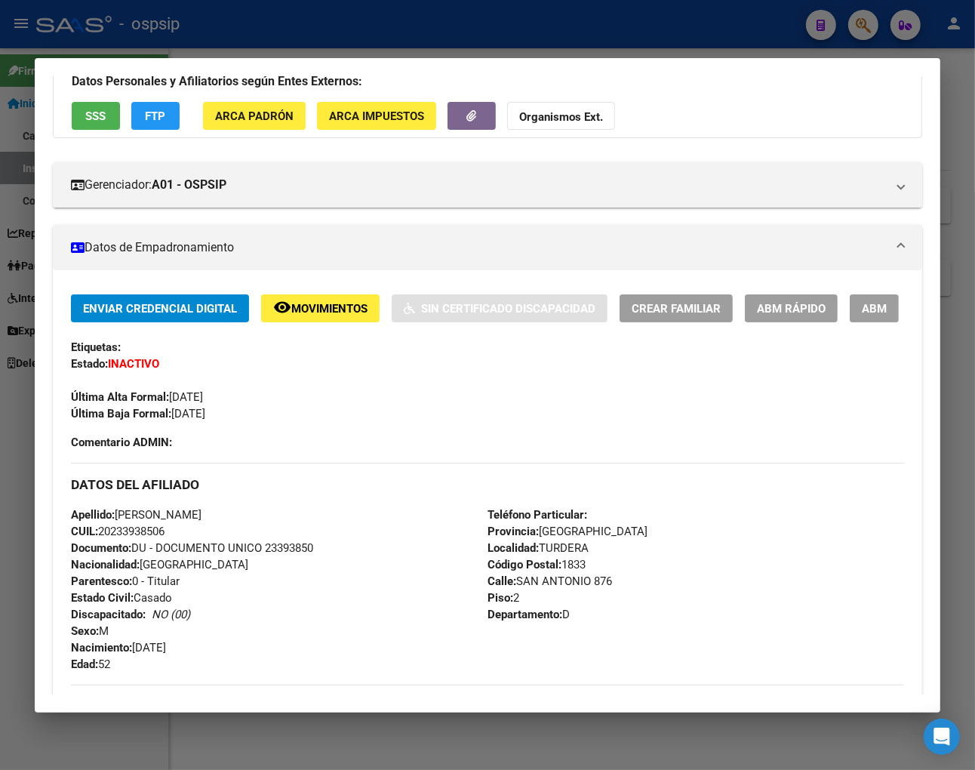
scroll to position [57, 0]
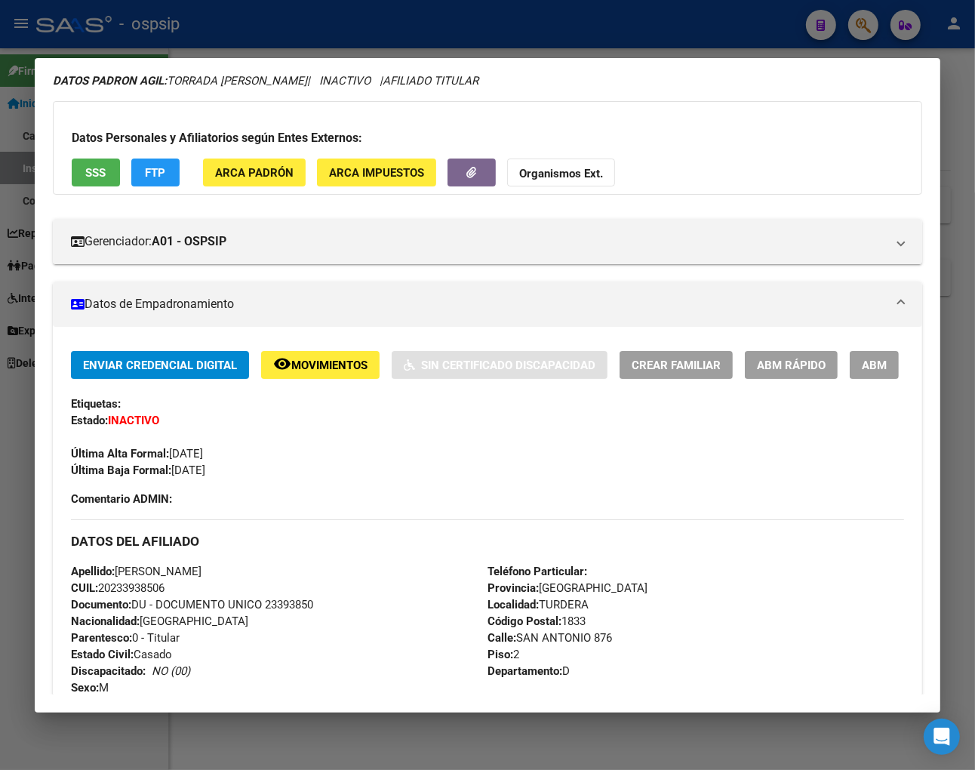
click at [820, 32] on div at bounding box center [487, 385] width 975 height 770
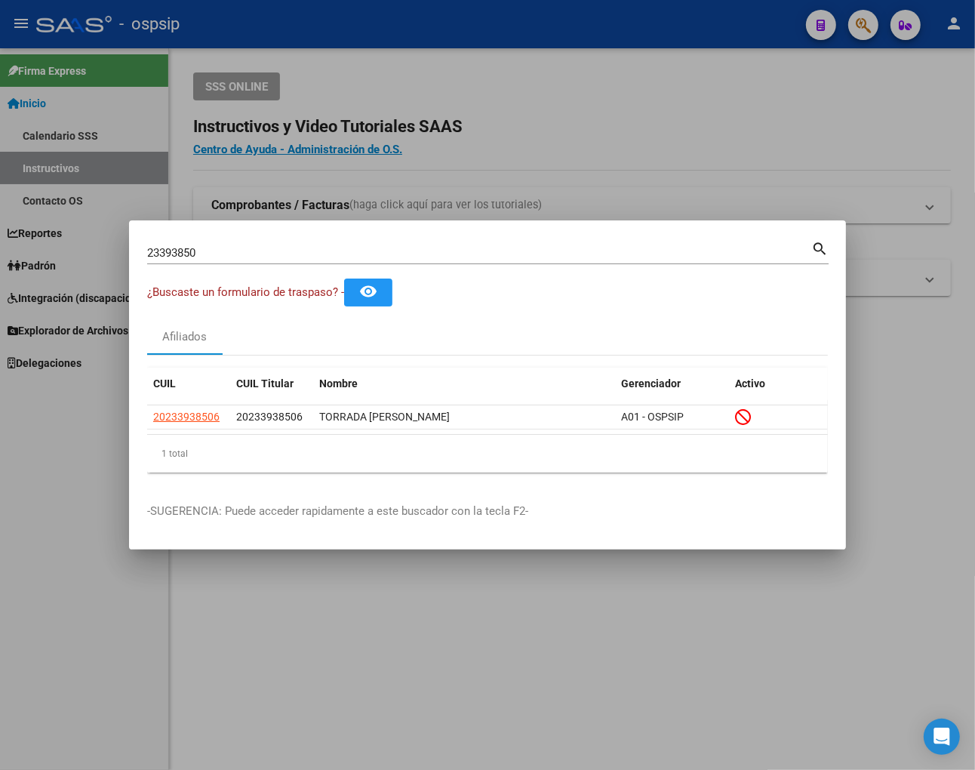
click at [236, 255] on input "23393850" at bounding box center [479, 253] width 664 height 14
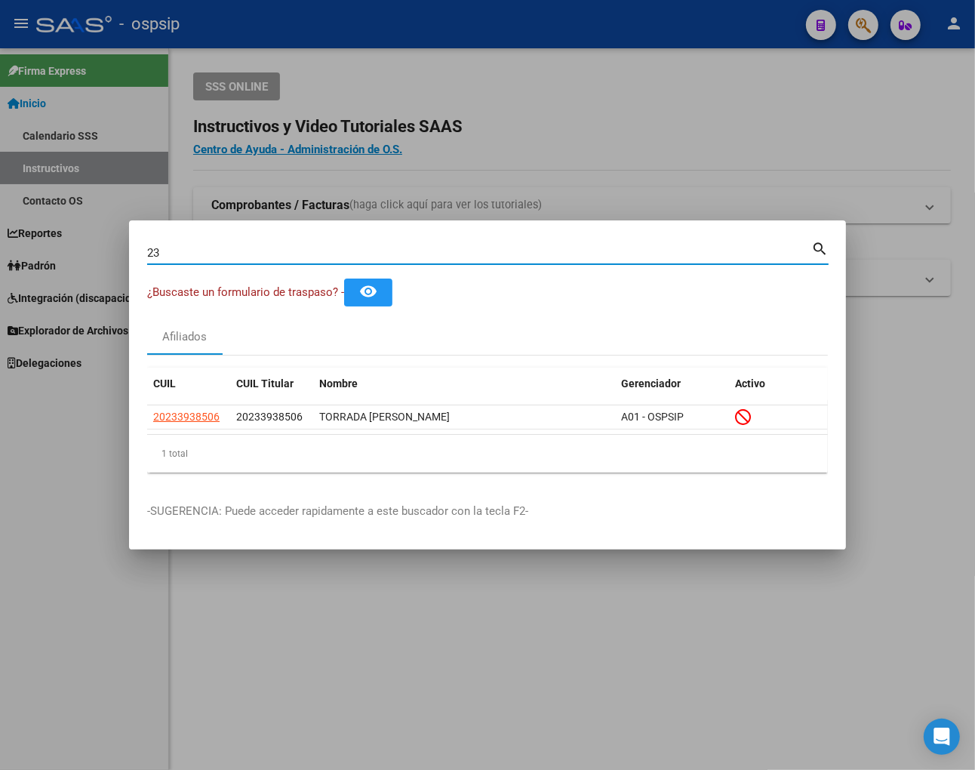
type input "2"
click at [219, 254] on input "Buscar (apellido, dni, [PERSON_NAME], [PERSON_NAME], cuit, obra social)" at bounding box center [479, 253] width 664 height 14
type input "22986005"
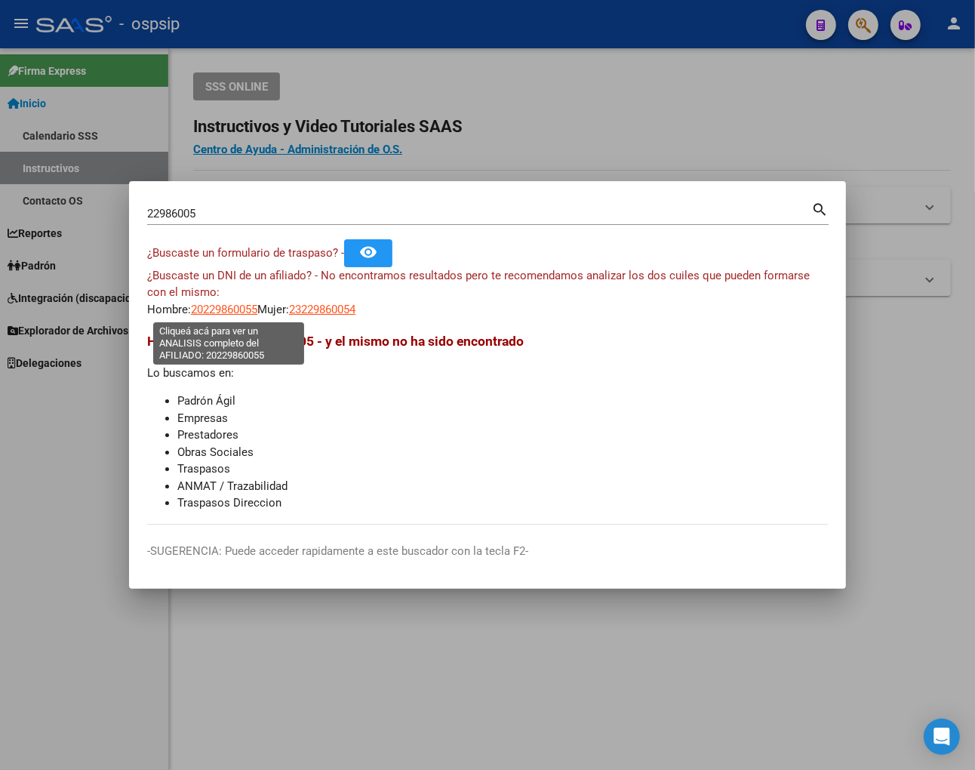
click at [222, 313] on span "20229860055" at bounding box center [224, 310] width 66 height 14
type textarea "20229860055"
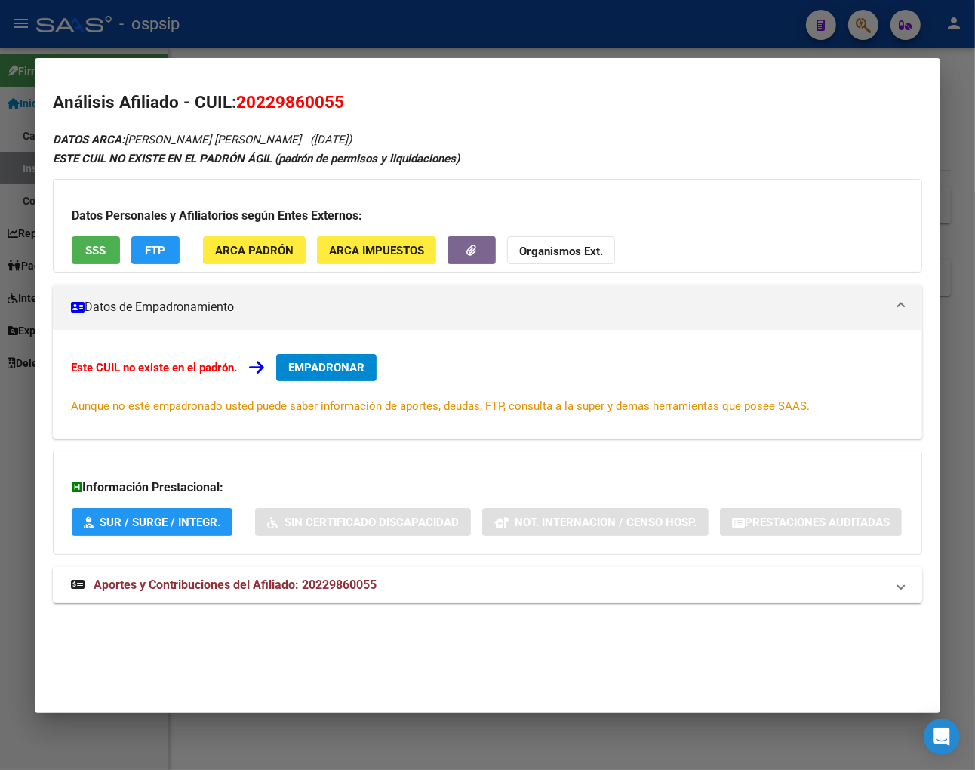
click at [223, 586] on span "Aportes y Contribuciones del Afiliado: 20229860055" at bounding box center [235, 584] width 283 height 14
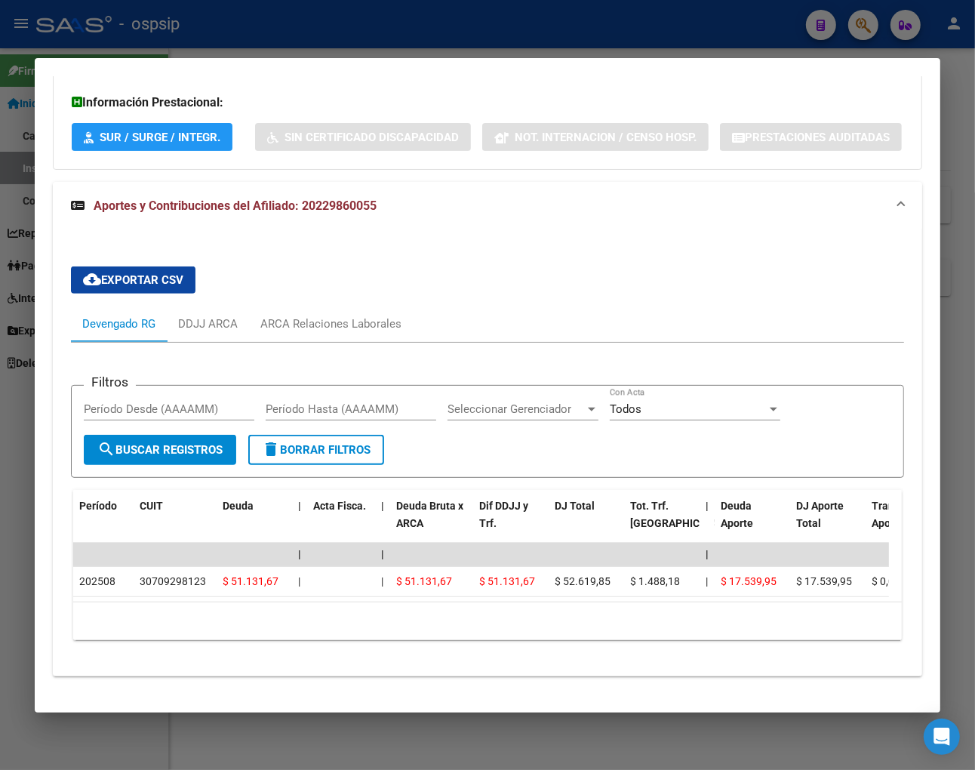
scroll to position [454, 0]
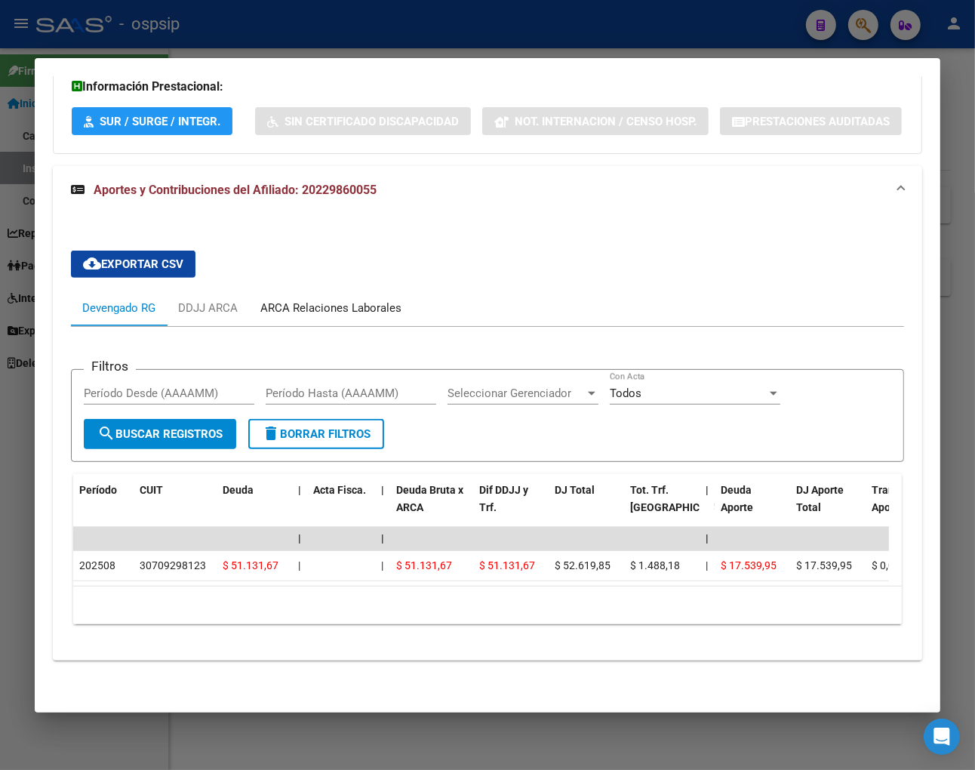
click at [373, 300] on div "ARCA Relaciones Laborales" at bounding box center [330, 308] width 141 height 17
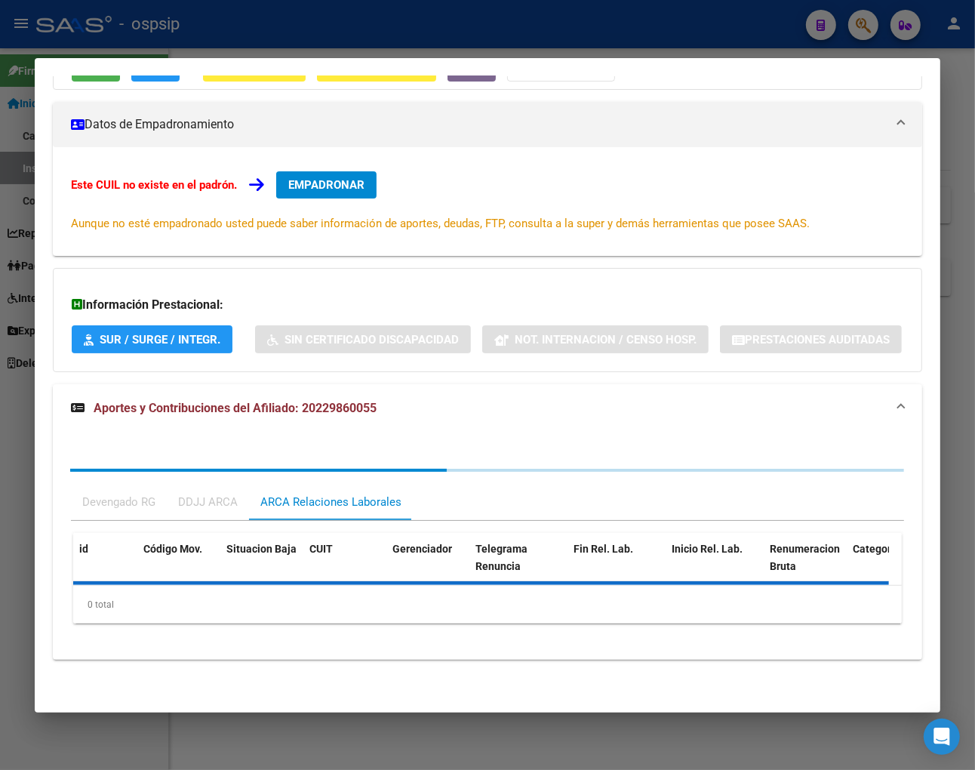
scroll to position [298, 0]
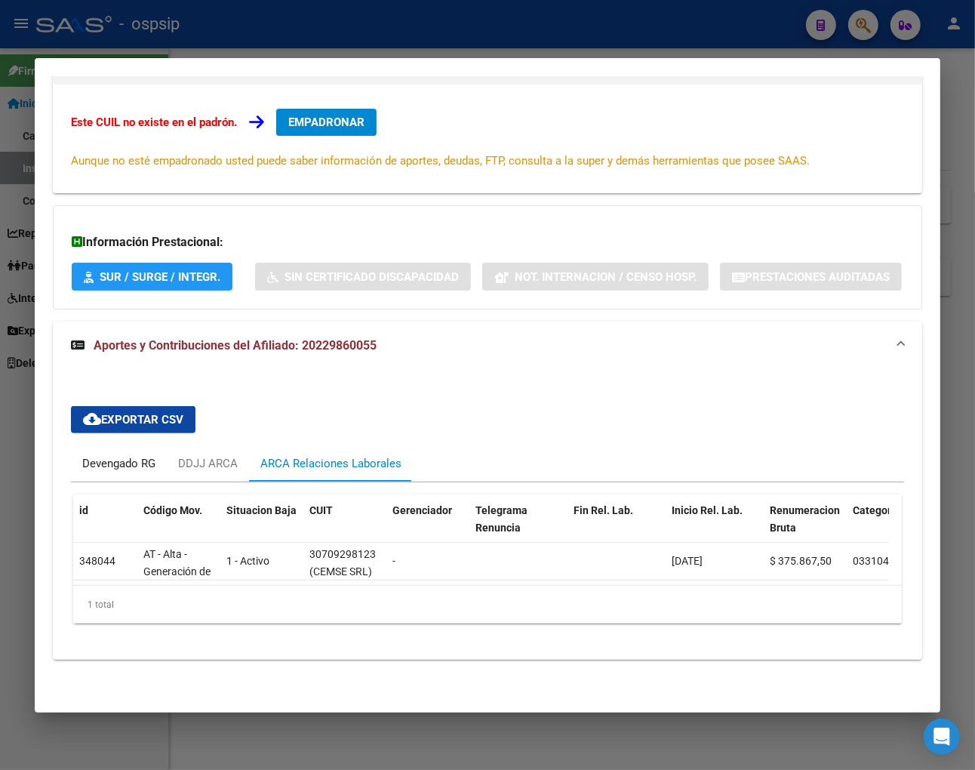
click at [114, 455] on div "Devengado RG" at bounding box center [118, 463] width 73 height 17
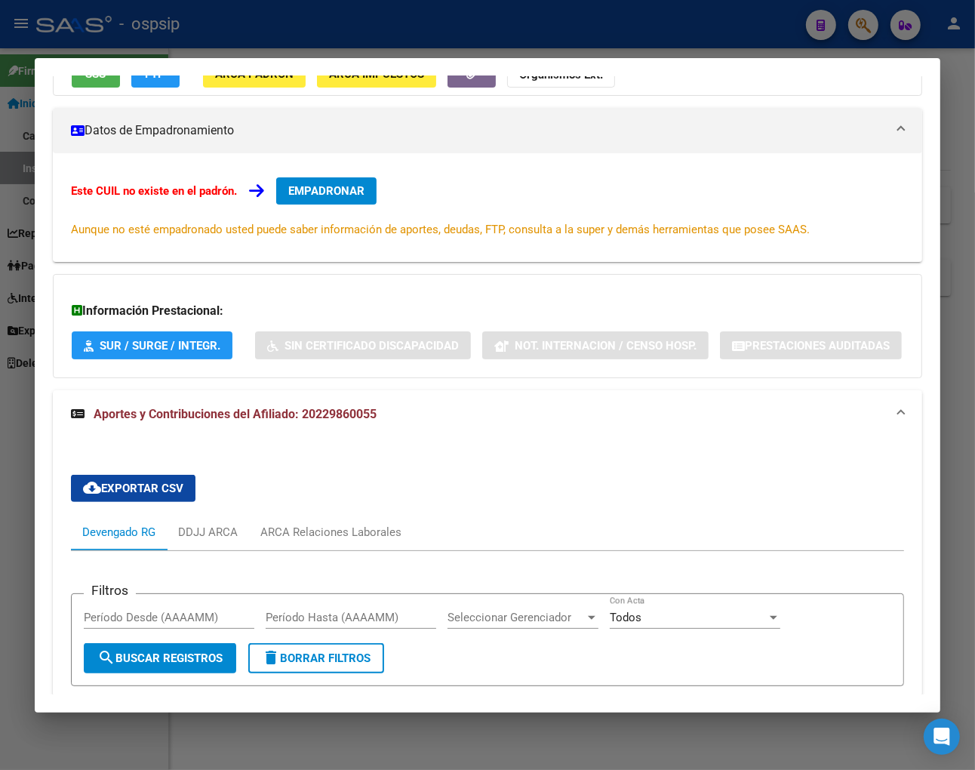
scroll to position [0, 0]
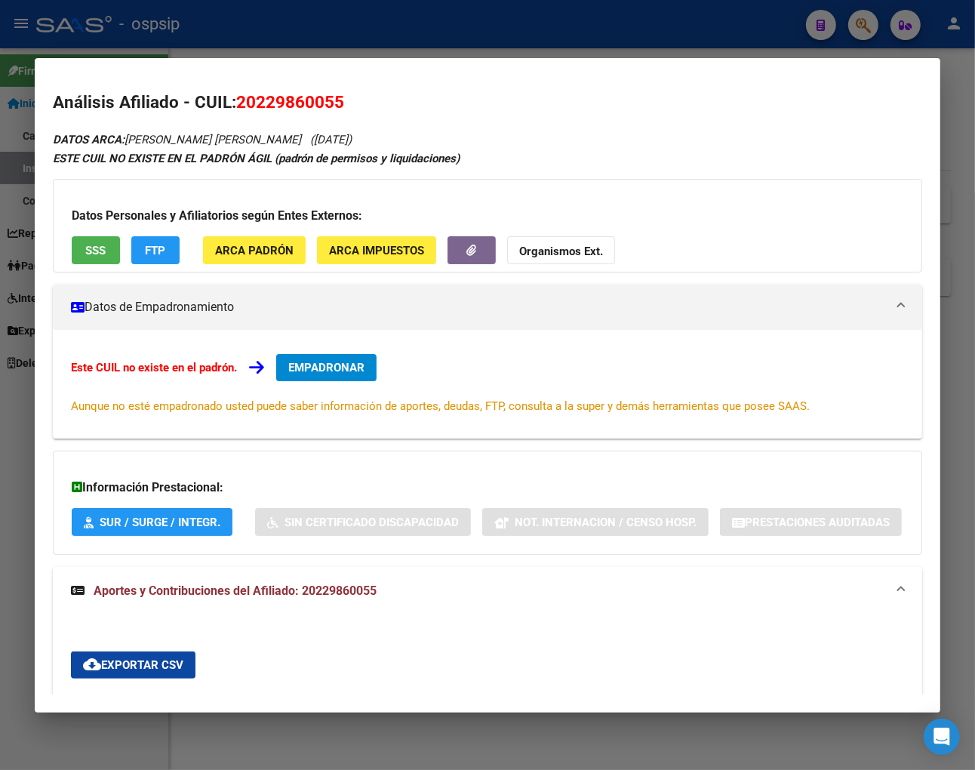
drag, startPoint x: 254, startPoint y: 101, endPoint x: 334, endPoint y: 103, distance: 80.0
click at [334, 103] on span "20229860055" at bounding box center [290, 102] width 108 height 20
copy span "22986005"
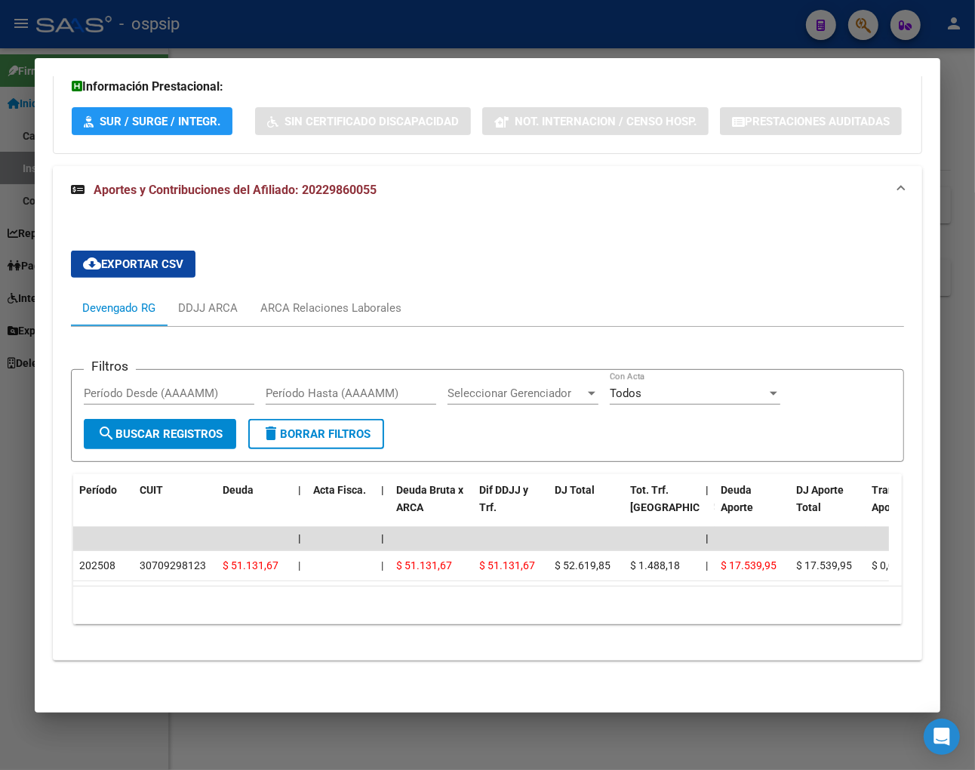
scroll to position [454, 0]
click at [353, 300] on div "ARCA Relaciones Laborales" at bounding box center [330, 308] width 141 height 17
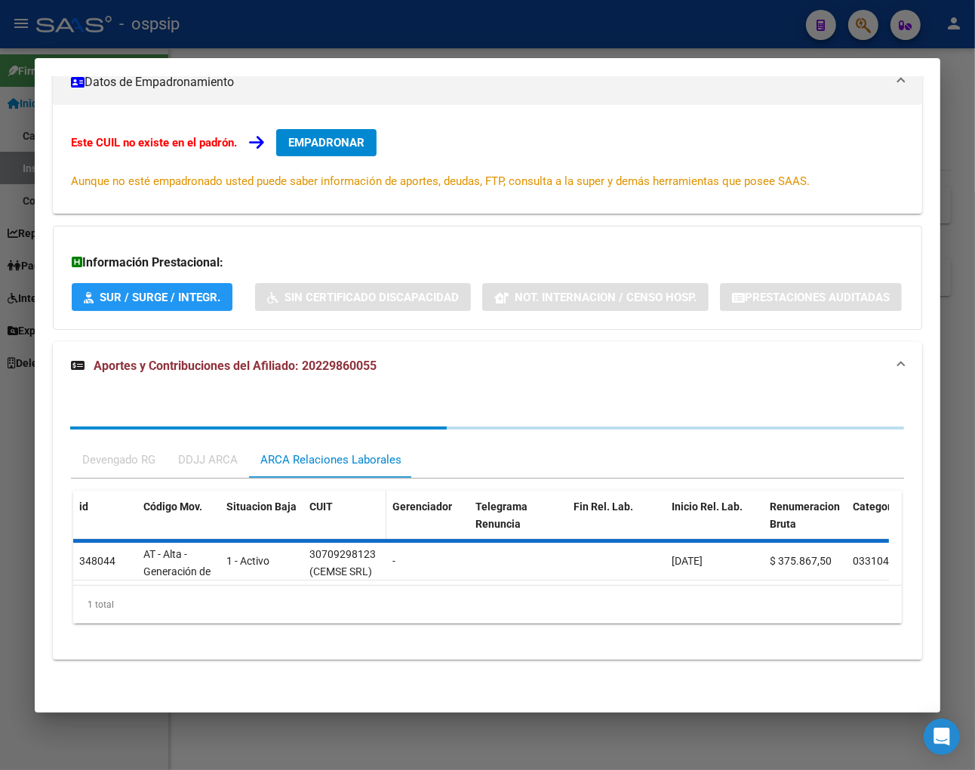
scroll to position [298, 0]
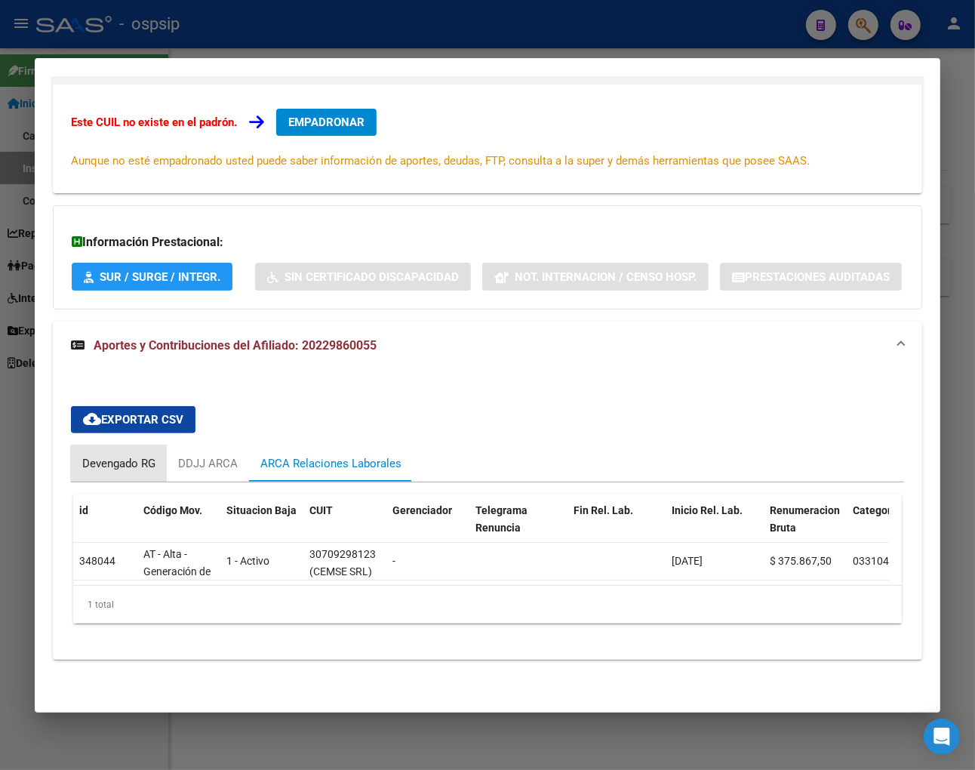
click at [96, 455] on div "Devengado RG" at bounding box center [118, 463] width 73 height 17
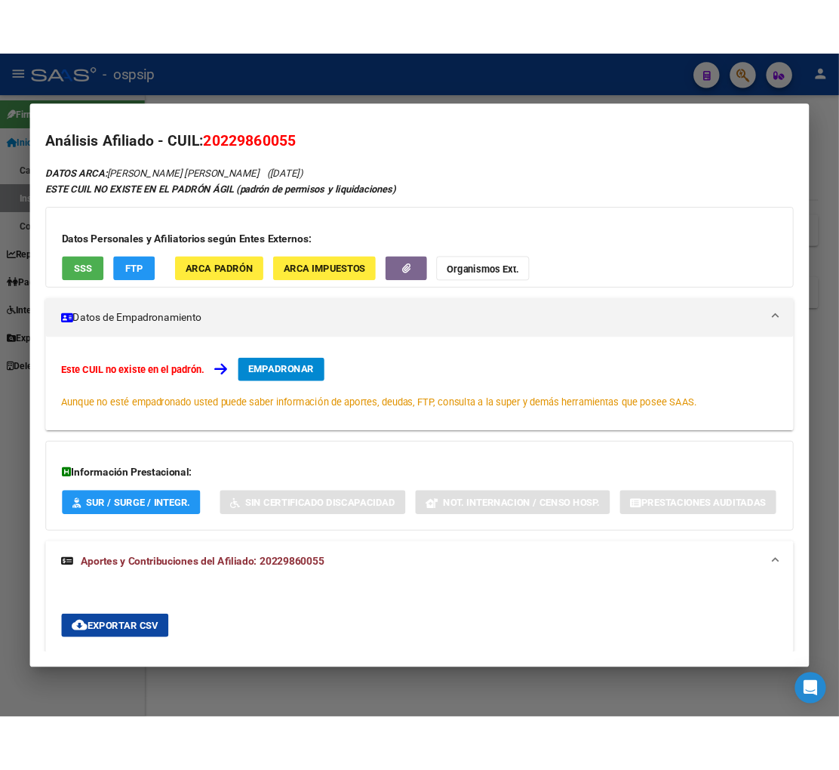
scroll to position [0, 0]
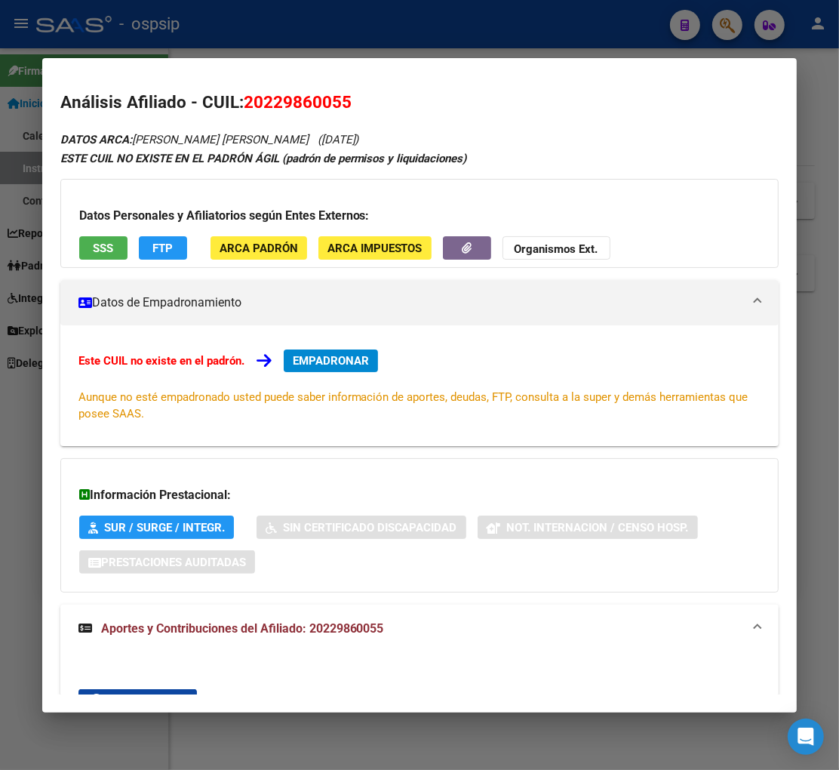
click at [722, 31] on div at bounding box center [419, 385] width 839 height 770
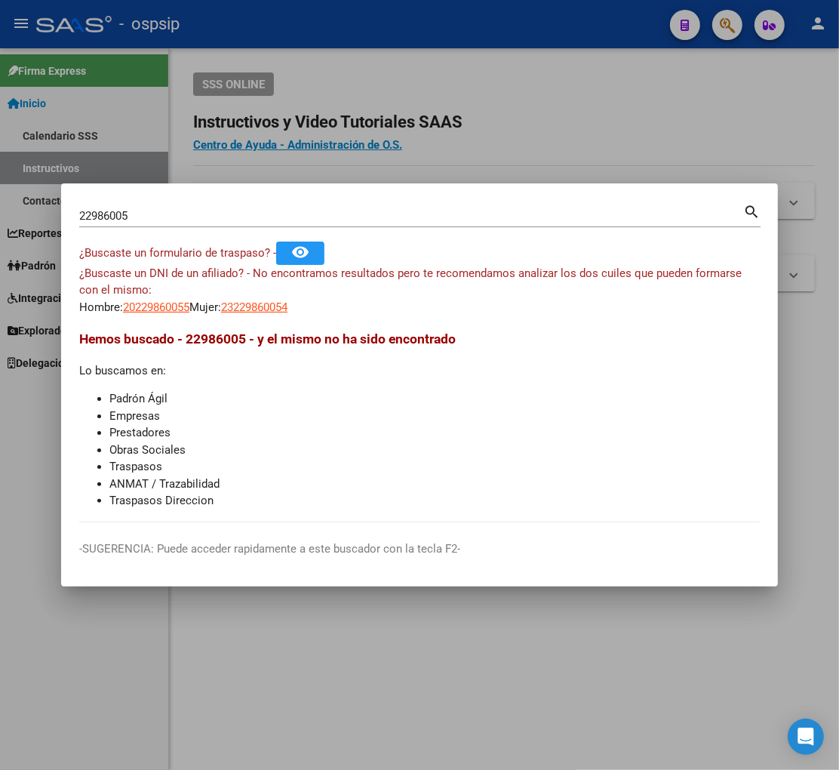
click at [149, 211] on input "22986005" at bounding box center [411, 216] width 664 height 14
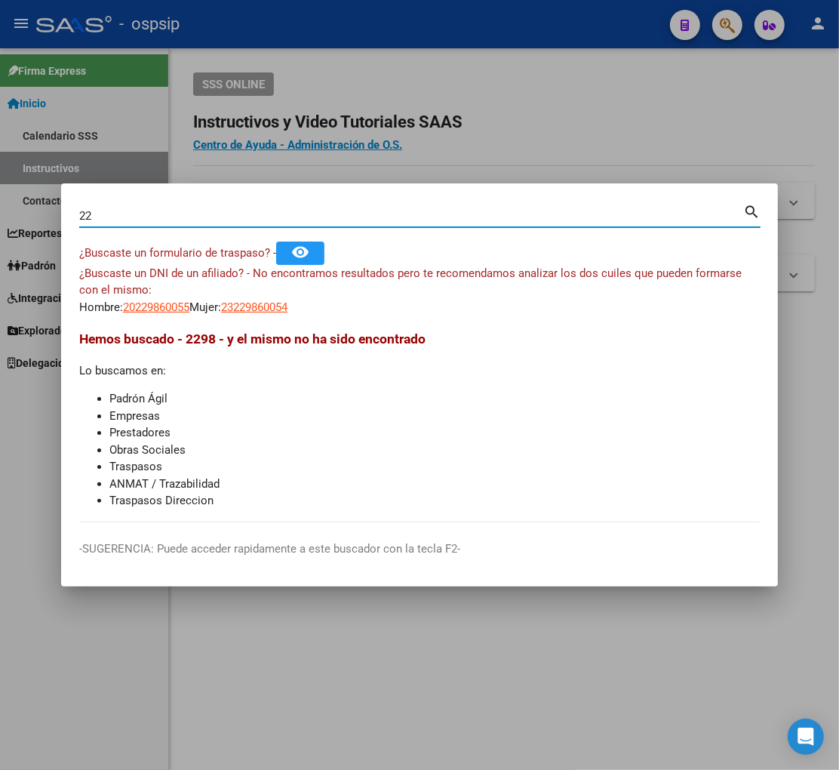
type input "2"
type input "23397395"
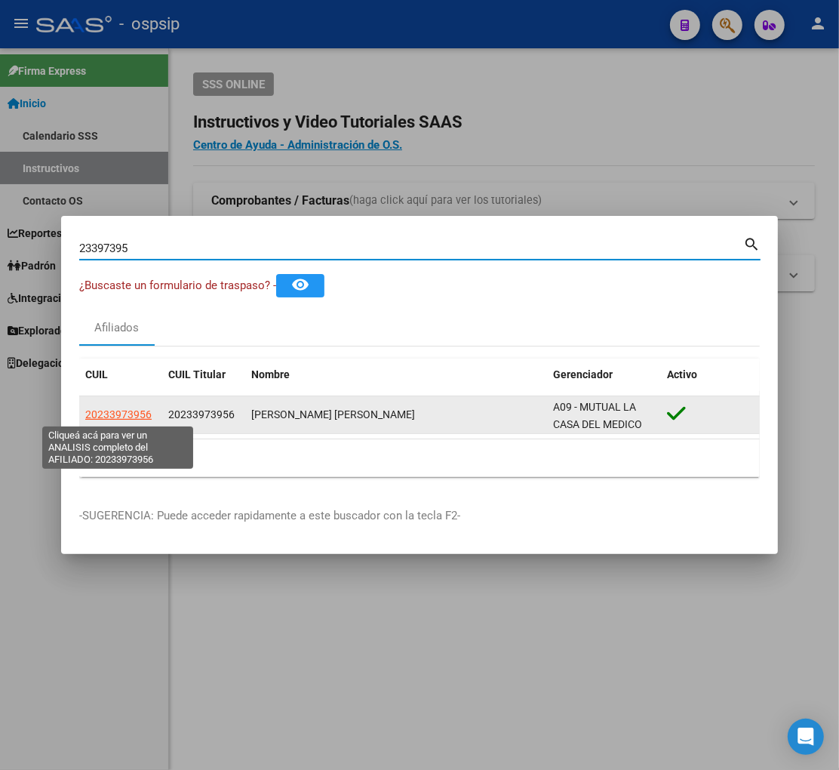
click at [119, 415] on span "20233973956" at bounding box center [118, 414] width 66 height 12
type textarea "20233973956"
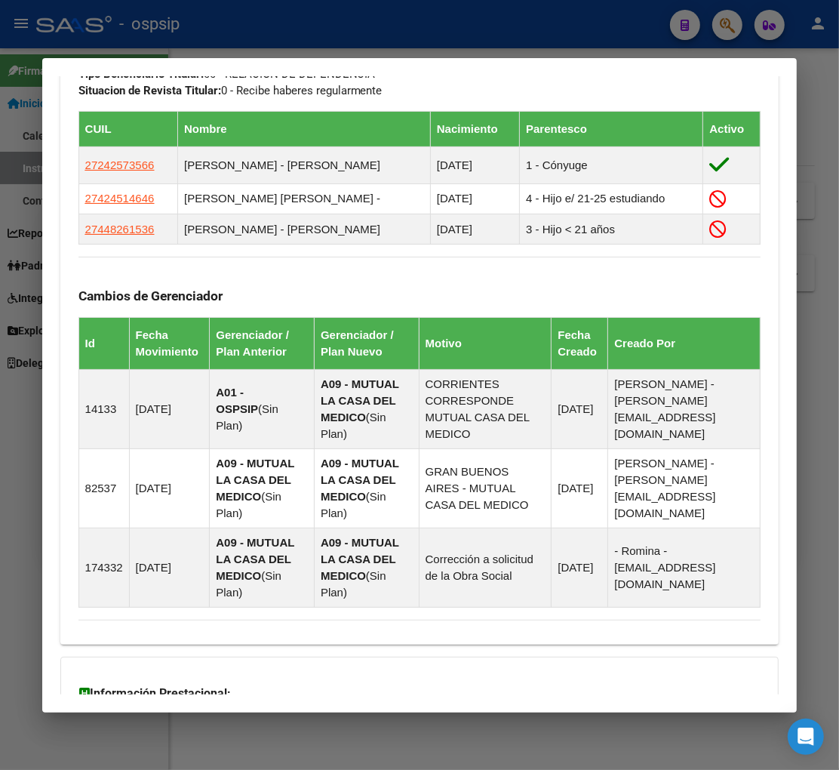
scroll to position [1117, 0]
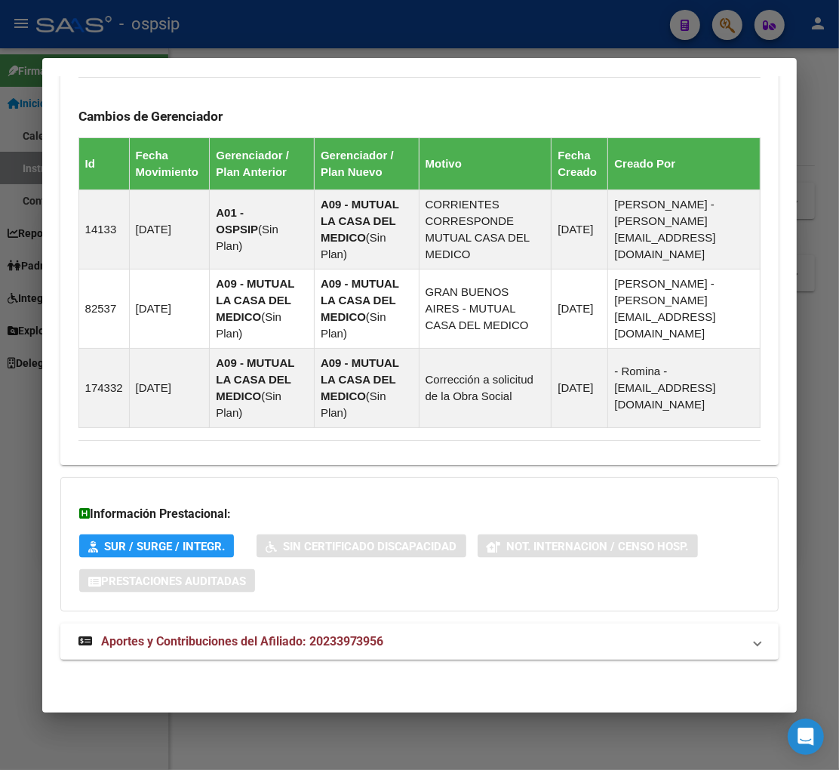
drag, startPoint x: 194, startPoint y: 640, endPoint x: 202, endPoint y: 609, distance: 32.0
click at [194, 642] on span "Aportes y Contribuciones del Afiliado: 20233973956" at bounding box center [242, 641] width 283 height 14
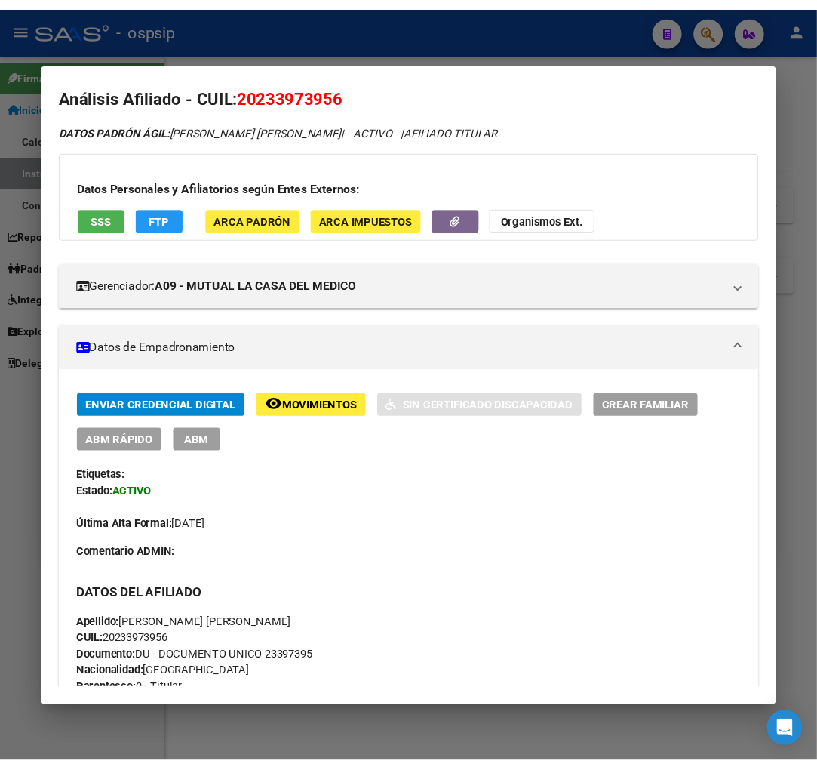
scroll to position [0, 0]
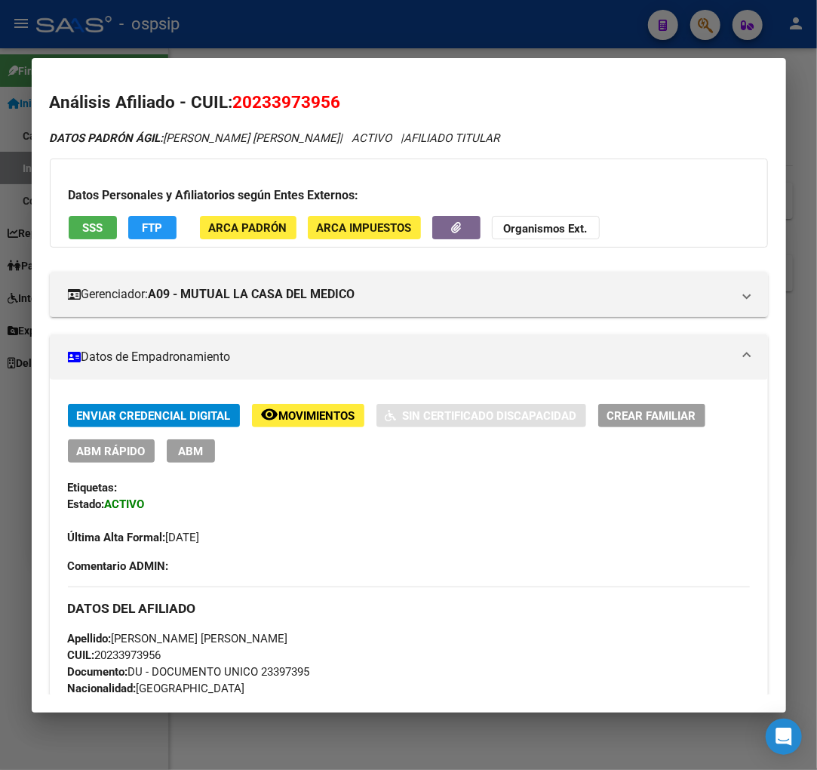
click at [699, 31] on div at bounding box center [408, 385] width 817 height 770
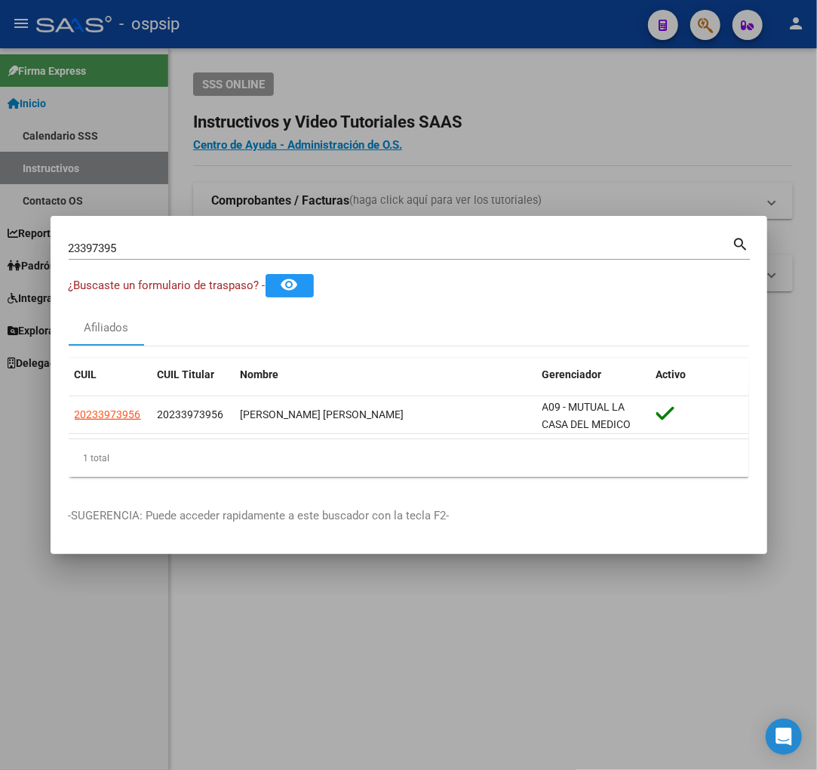
click at [143, 246] on input "23397395" at bounding box center [401, 249] width 664 height 14
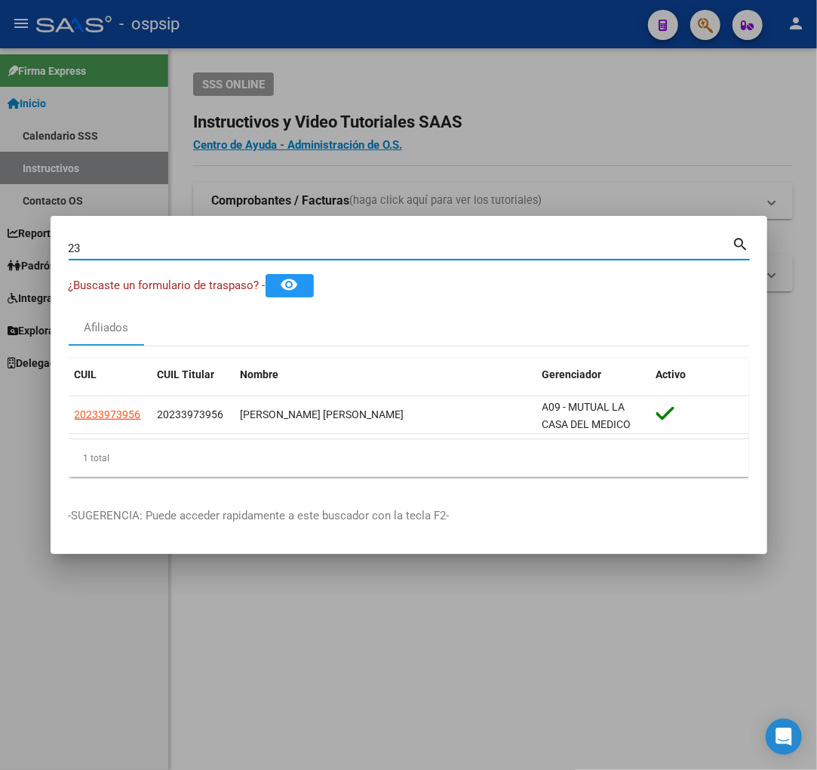
type input "2"
type input "23397553"
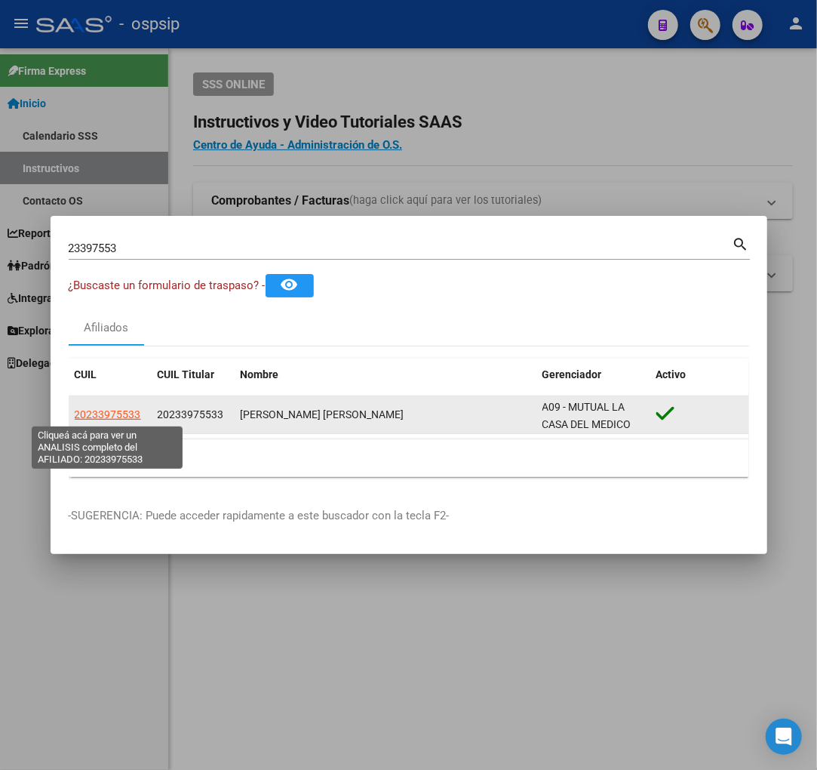
click at [103, 413] on span "20233975533" at bounding box center [108, 414] width 66 height 12
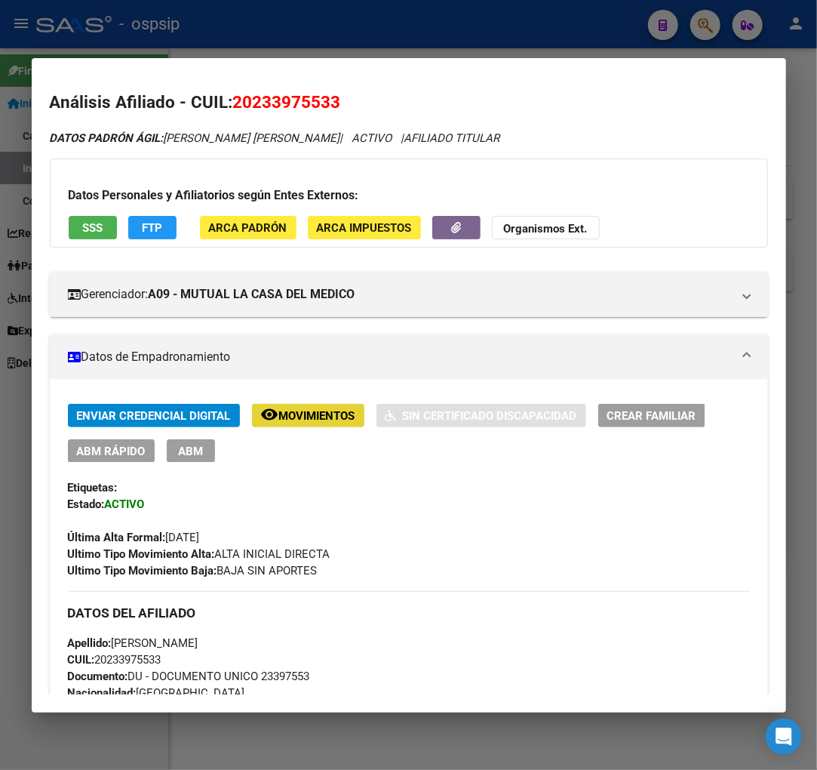
click at [315, 409] on span "Movimientos" at bounding box center [317, 416] width 76 height 14
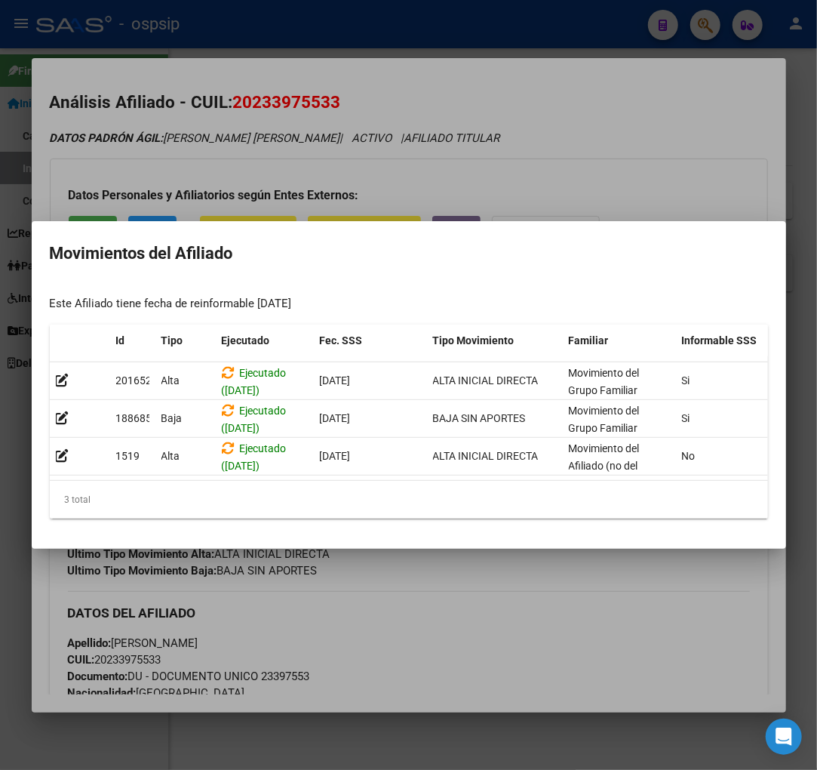
click at [449, 564] on div at bounding box center [408, 385] width 817 height 770
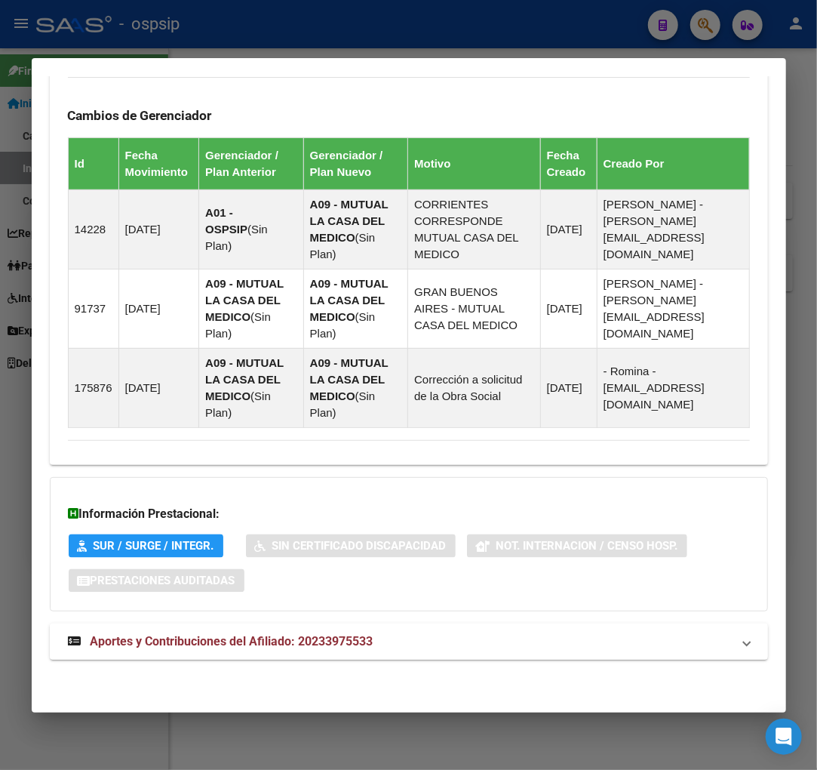
click at [208, 648] on span "Aportes y Contribuciones del Afiliado: 20233975533" at bounding box center [232, 641] width 283 height 14
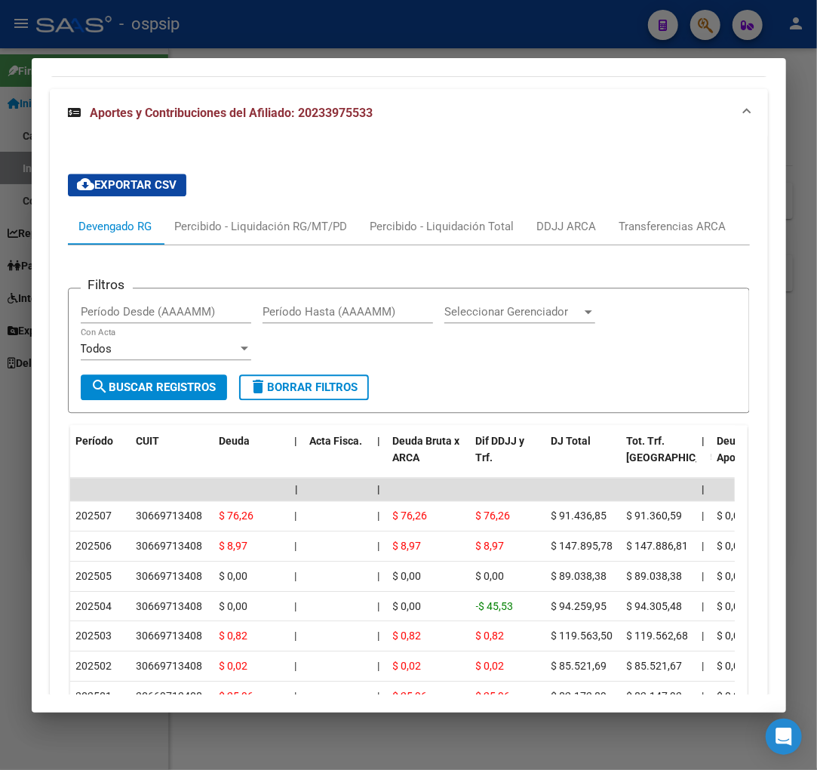
scroll to position [1520, 0]
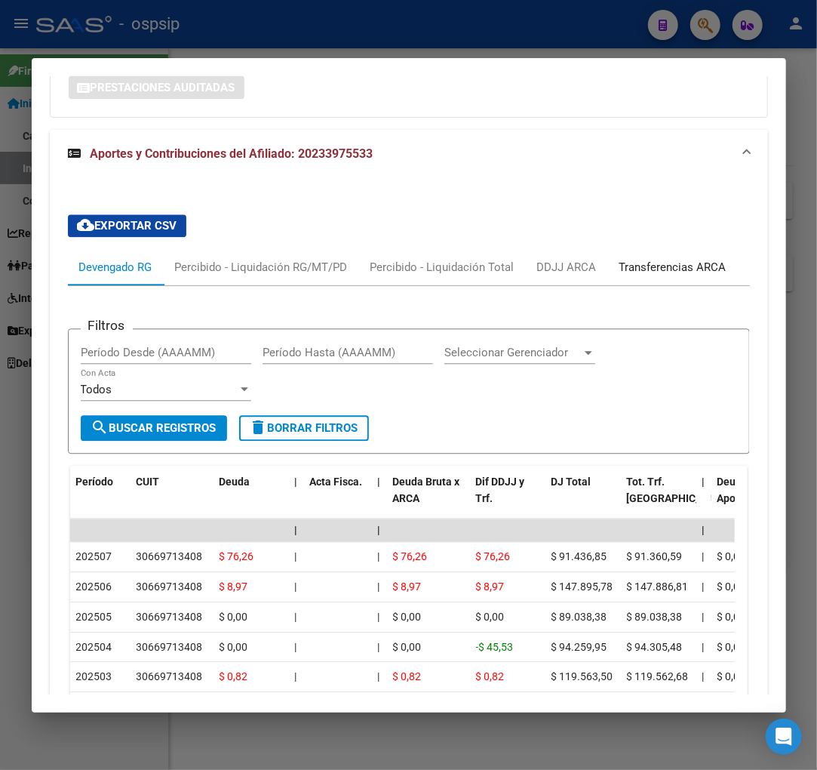
click at [715, 261] on div "Transferencias ARCA" at bounding box center [673, 267] width 107 height 17
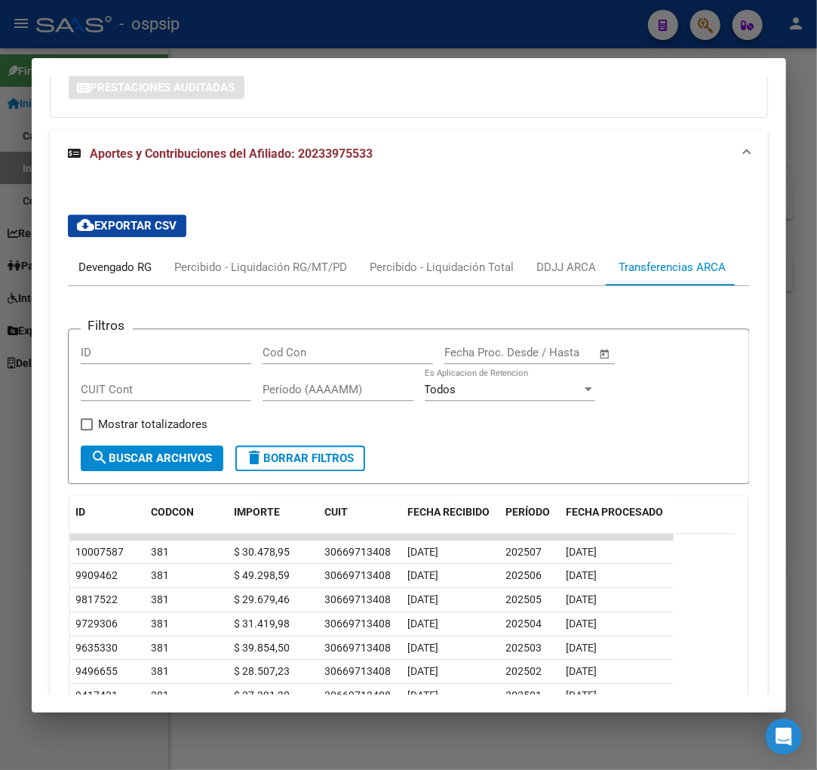
click at [100, 266] on div "Devengado RG" at bounding box center [115, 267] width 73 height 17
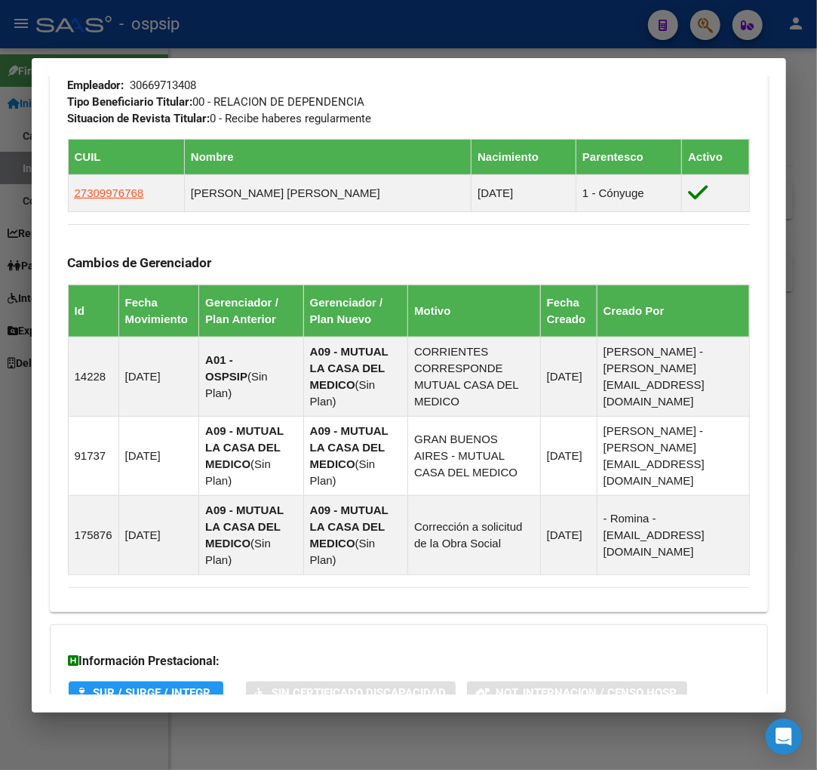
scroll to position [765, 0]
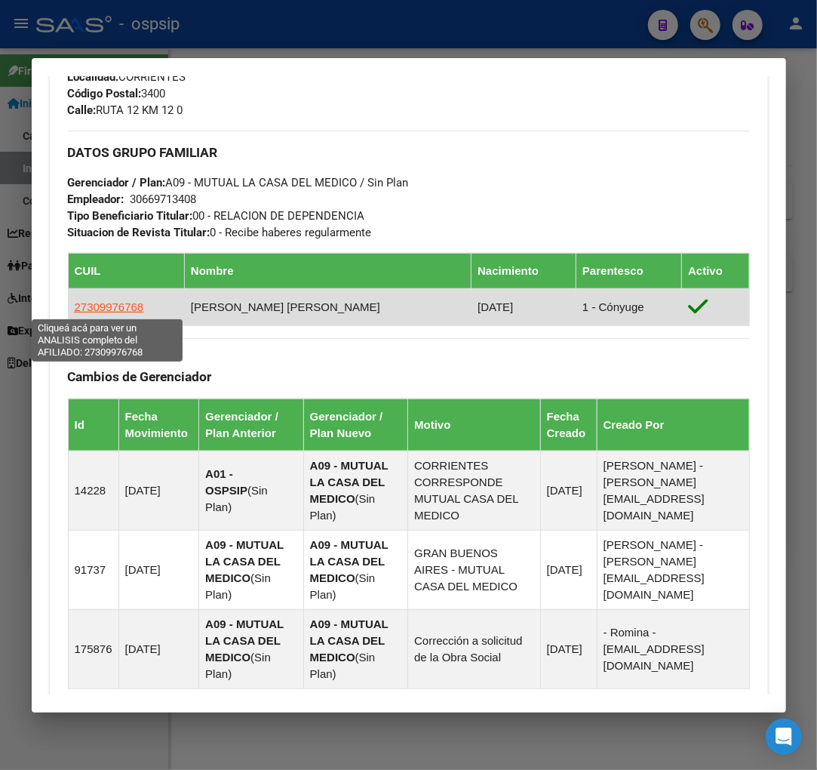
click at [100, 308] on span "27309976768" at bounding box center [109, 306] width 69 height 13
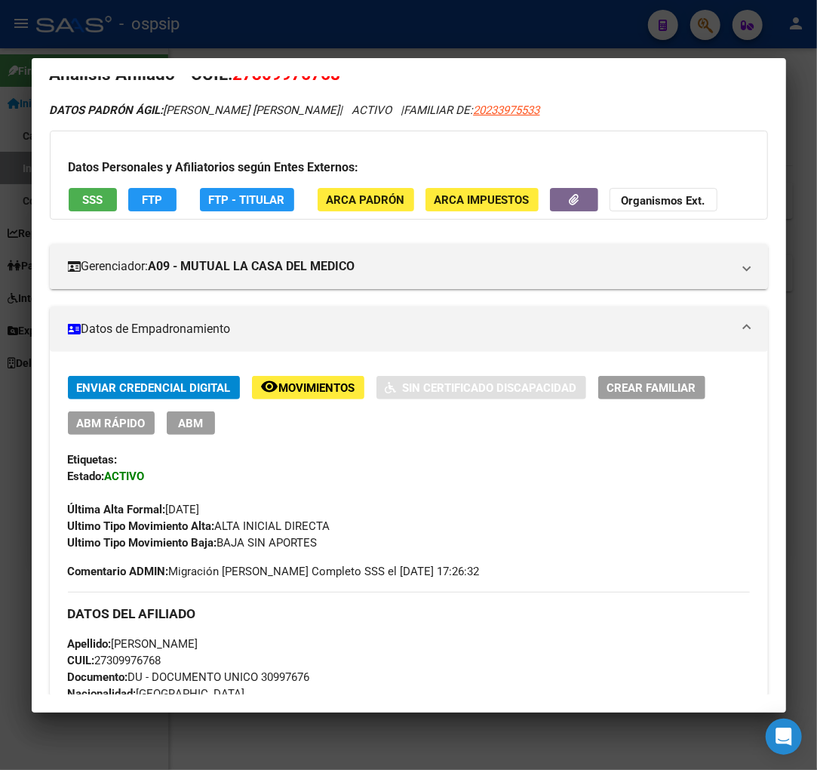
scroll to position [0, 0]
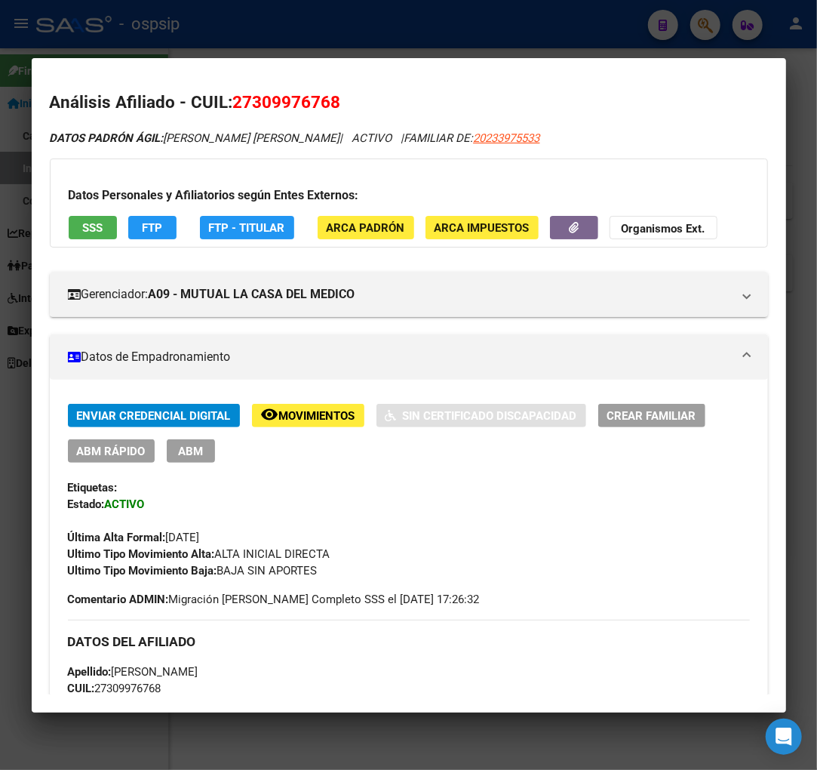
click at [322, 419] on span "Movimientos" at bounding box center [317, 416] width 76 height 14
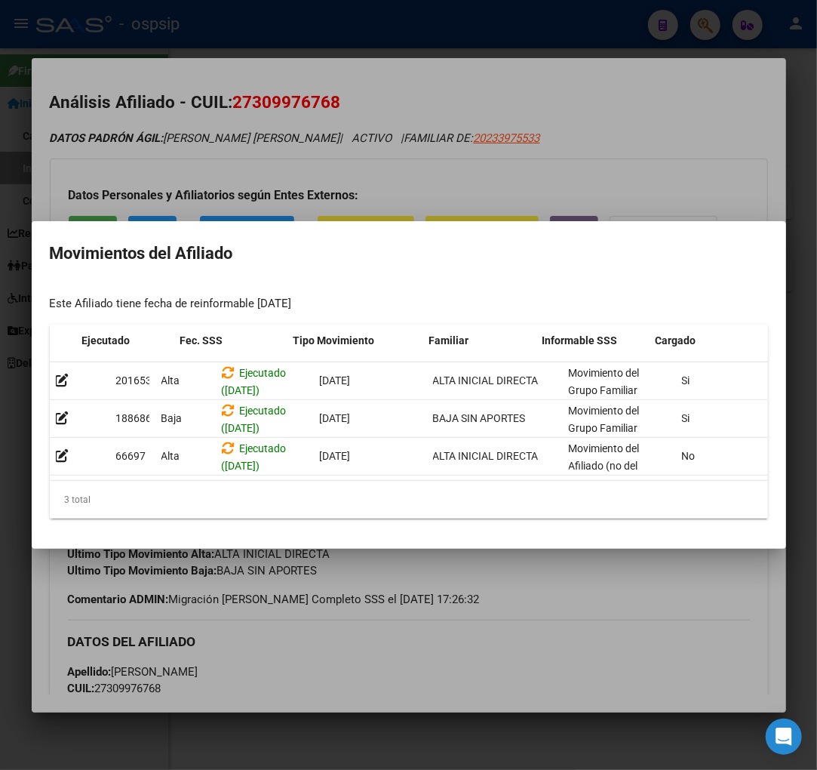
scroll to position [0, 247]
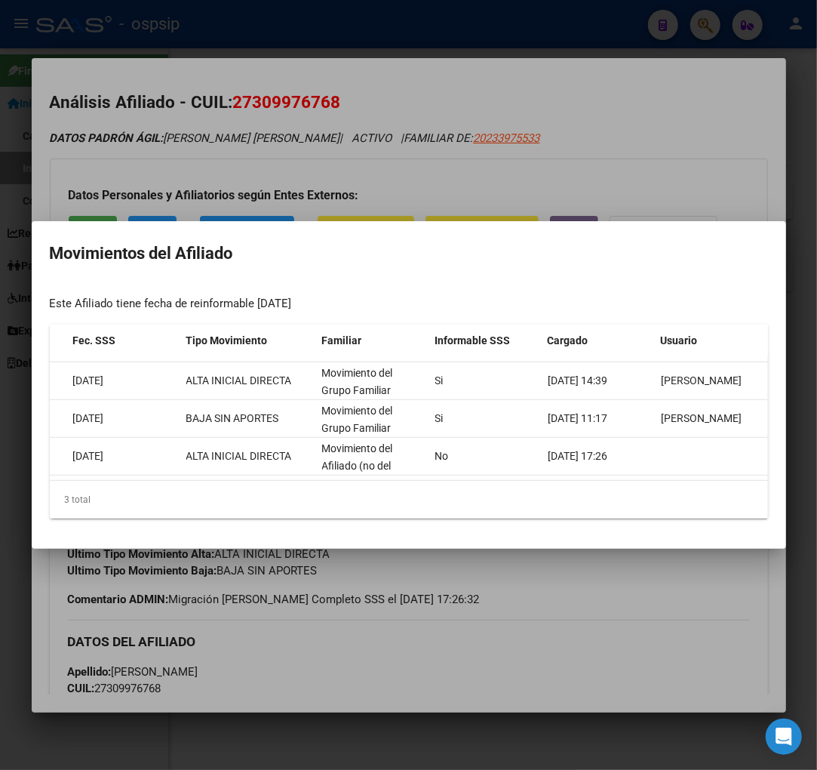
click at [741, 595] on div at bounding box center [408, 385] width 817 height 770
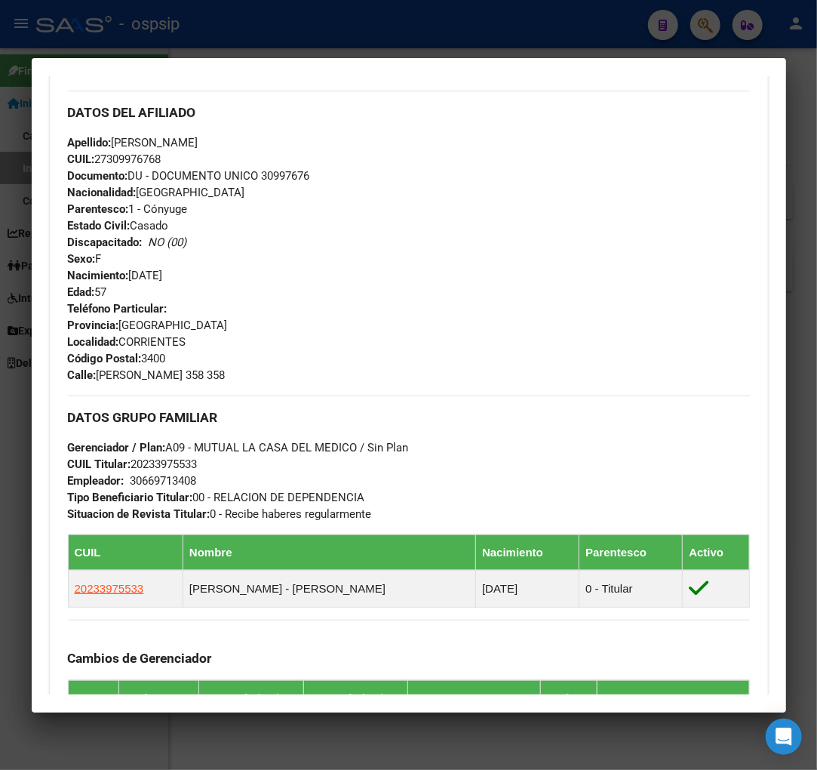
scroll to position [587, 0]
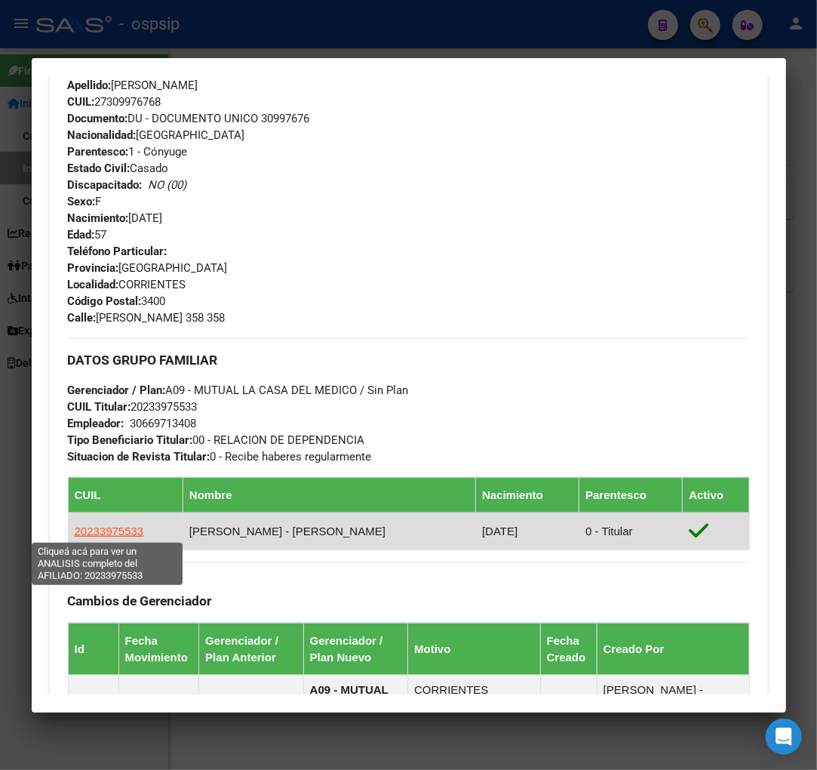
click at [95, 530] on span "20233975533" at bounding box center [109, 531] width 69 height 13
type textarea "20233975533"
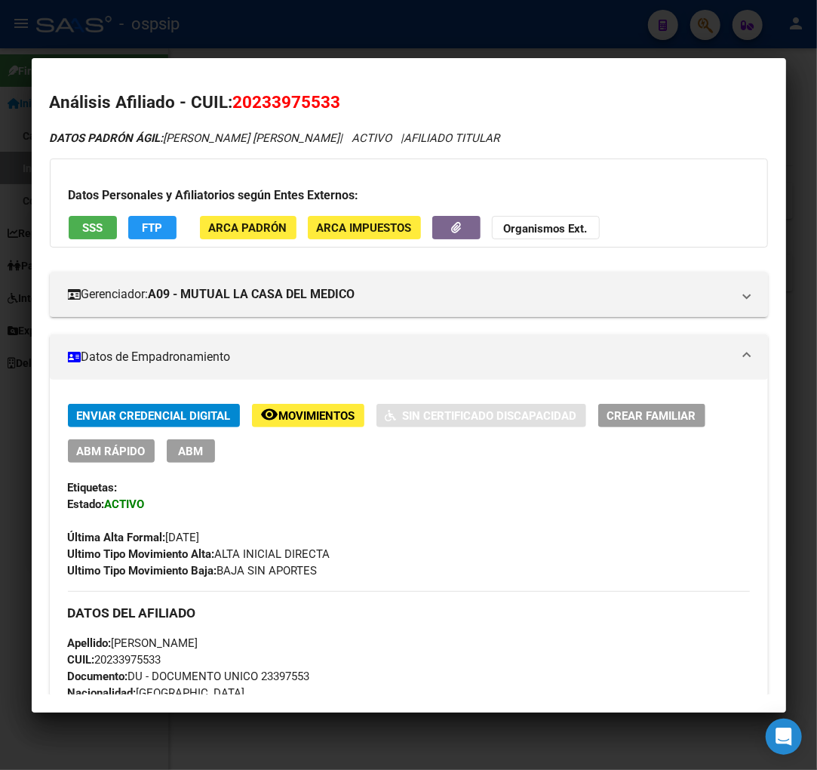
click at [679, 141] on div "DATOS [PERSON_NAME] ÁGIL: [PERSON_NAME] [PERSON_NAME] | ACTIVO | AFILIADO TITUL…" at bounding box center [409, 138] width 719 height 17
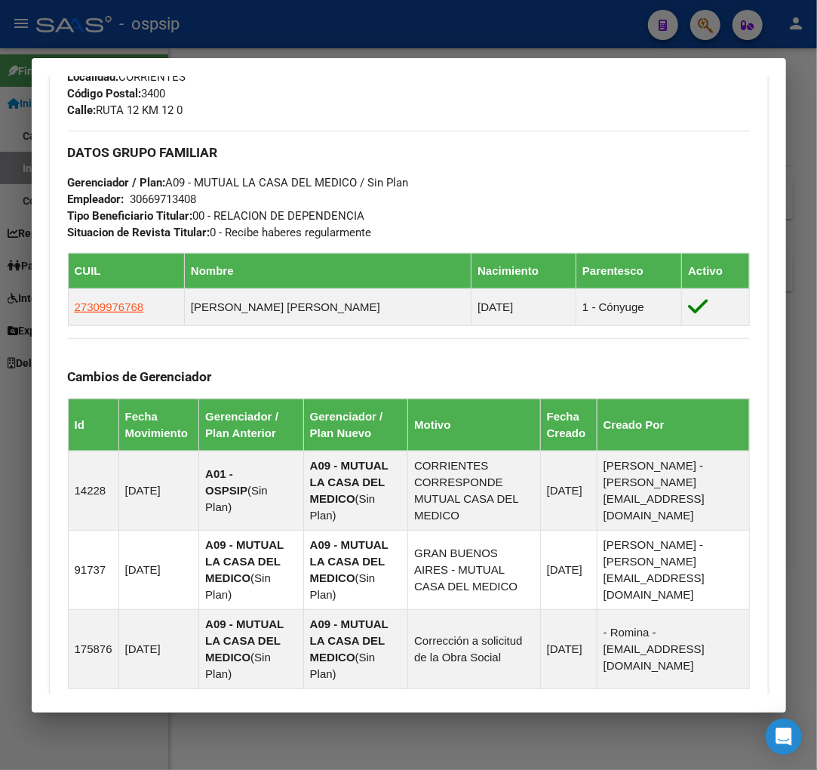
click at [713, 38] on div at bounding box center [408, 385] width 817 height 770
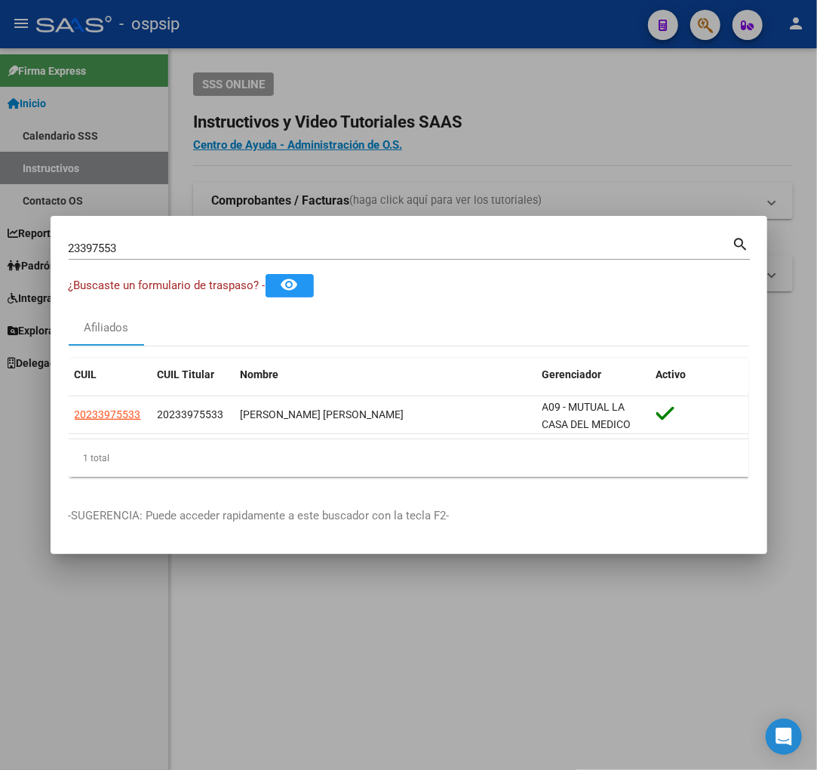
click at [138, 255] on div "23397553 Buscar (apellido, dni, [PERSON_NAME], [PERSON_NAME], cuit, obra social)" at bounding box center [401, 248] width 664 height 23
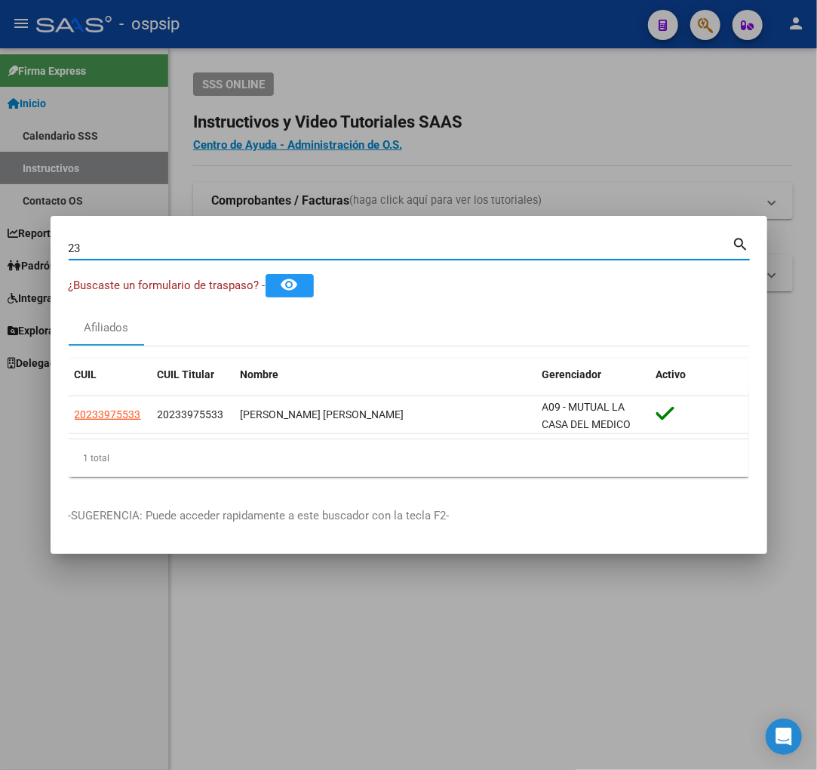
type input "2"
type input "30997676"
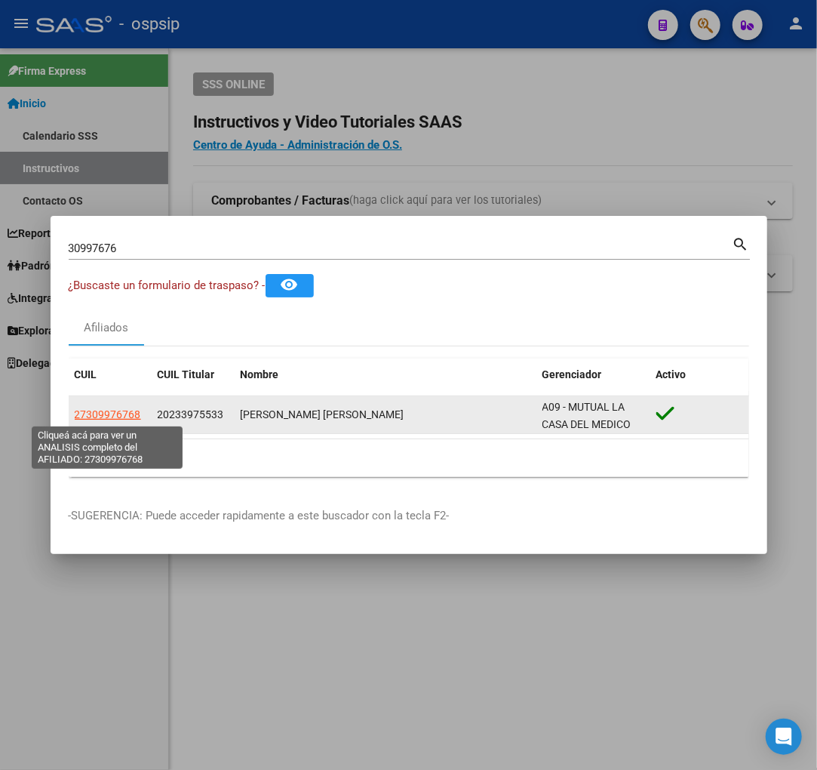
click at [91, 411] on span "27309976768" at bounding box center [108, 414] width 66 height 12
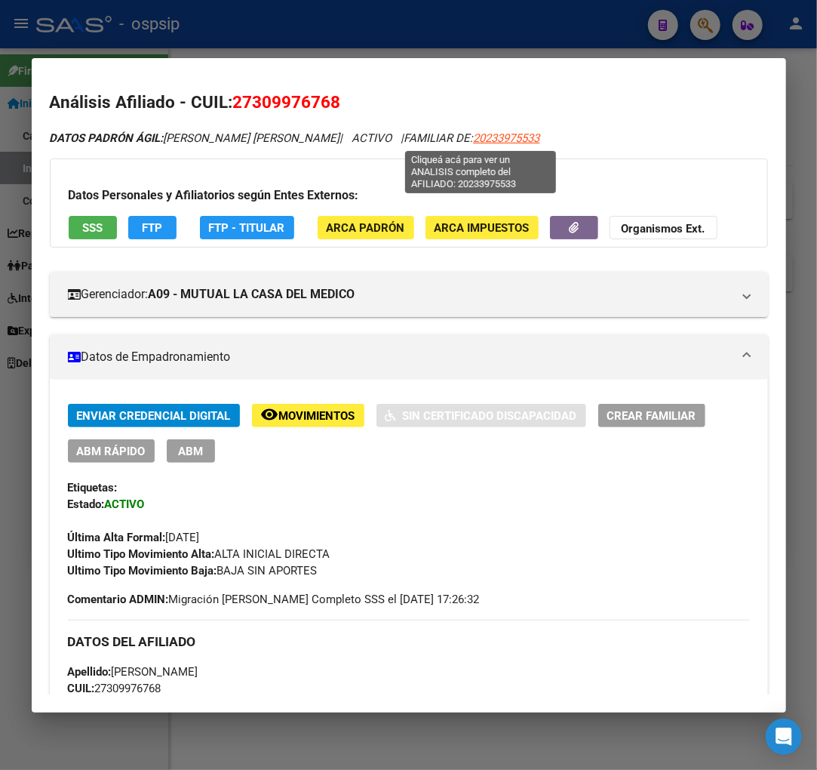
click at [474, 137] on span "20233975533" at bounding box center [507, 138] width 66 height 14
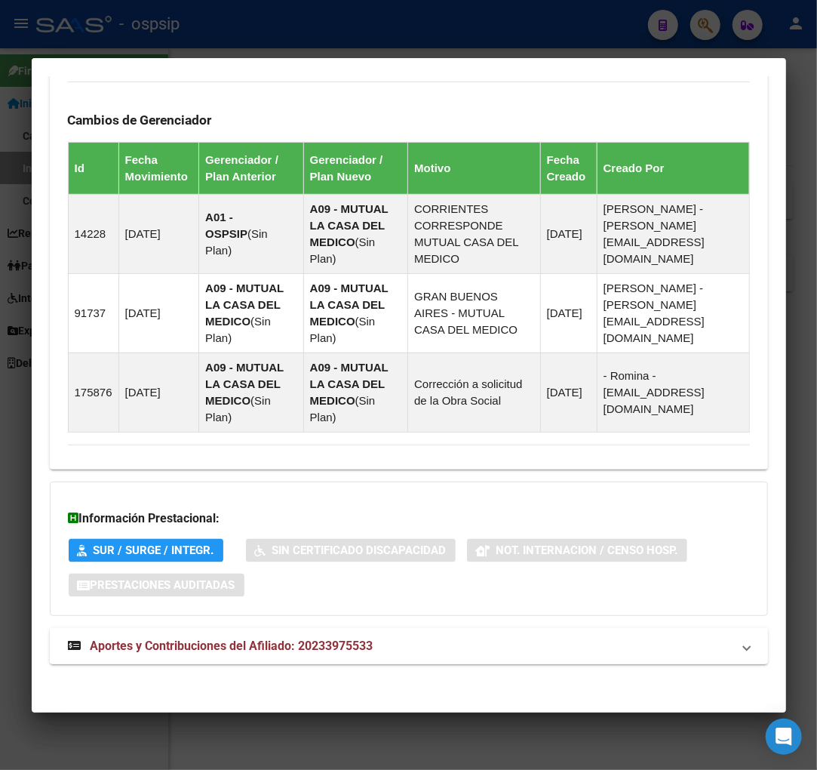
scroll to position [1027, 0]
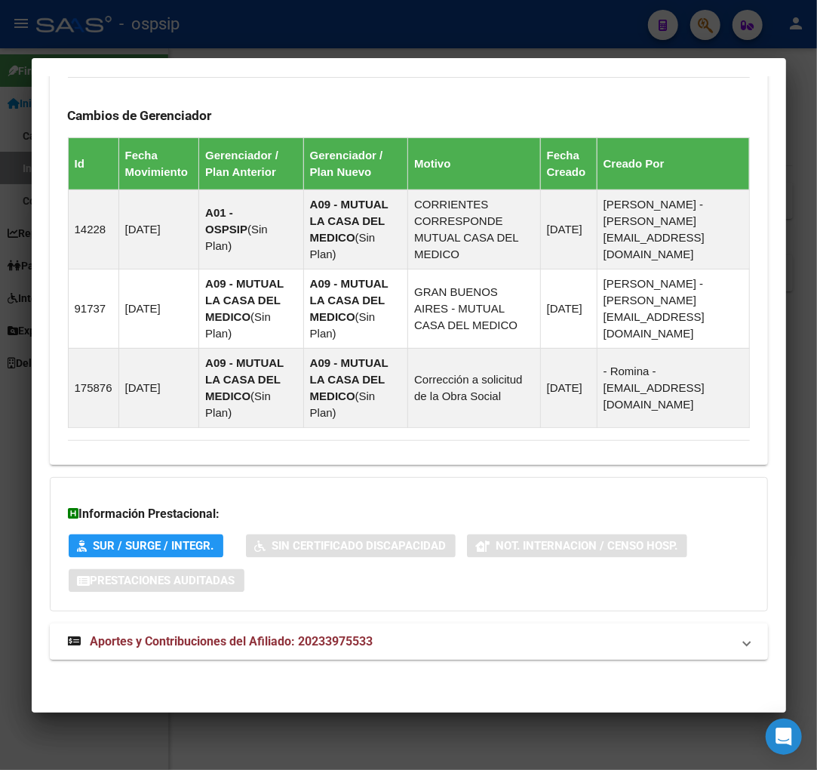
click at [225, 636] on span "Aportes y Contribuciones del Afiliado: 20233975533" at bounding box center [232, 641] width 283 height 14
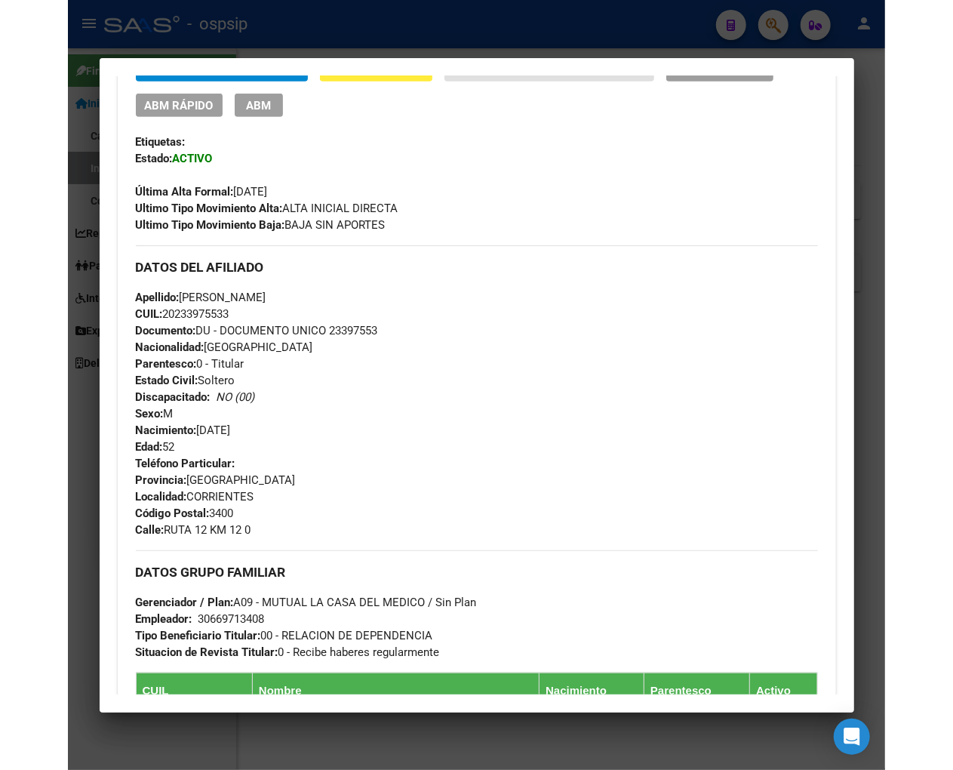
scroll to position [0, 0]
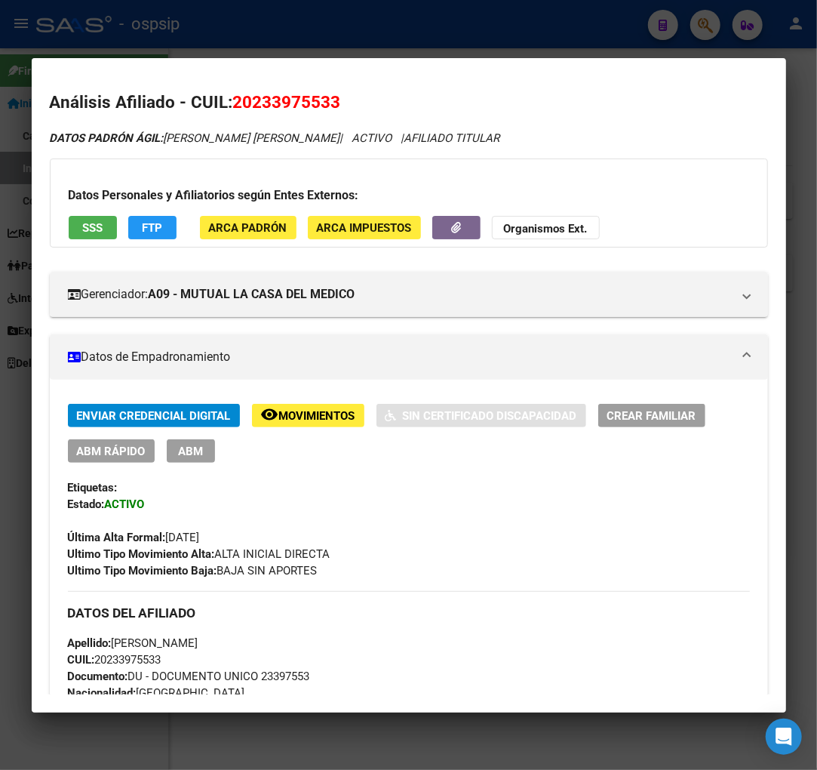
click at [331, 418] on span "Movimientos" at bounding box center [317, 416] width 76 height 14
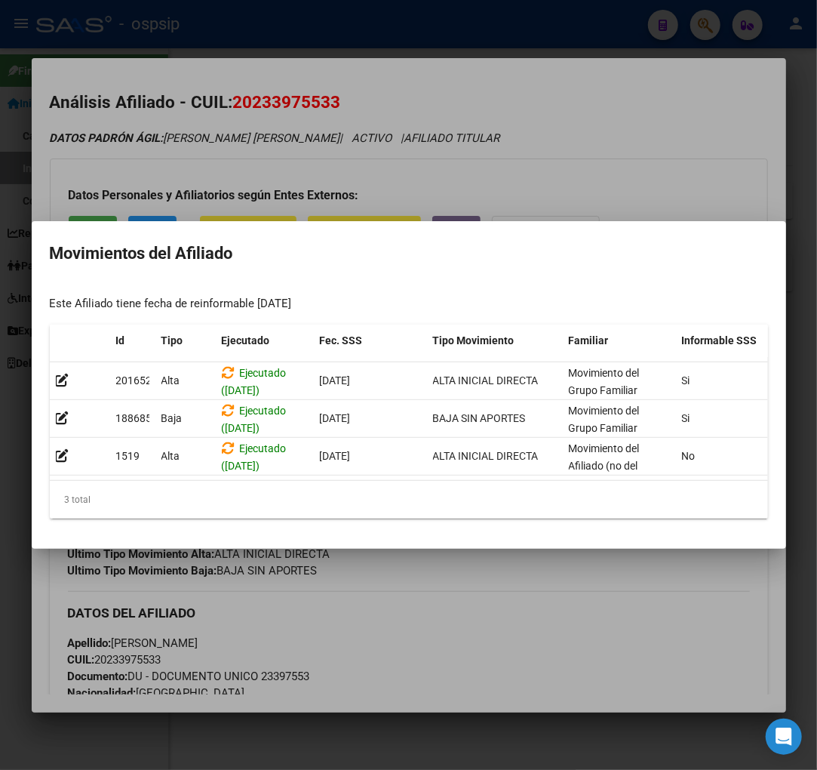
click at [476, 617] on div at bounding box center [408, 385] width 817 height 770
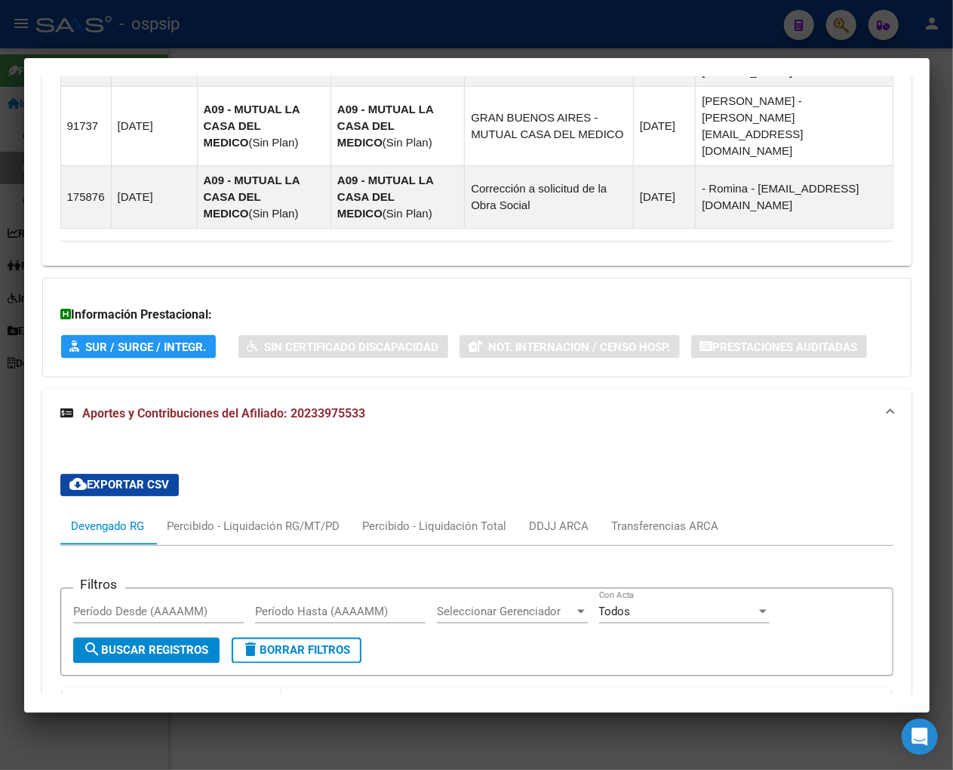
scroll to position [1258, 0]
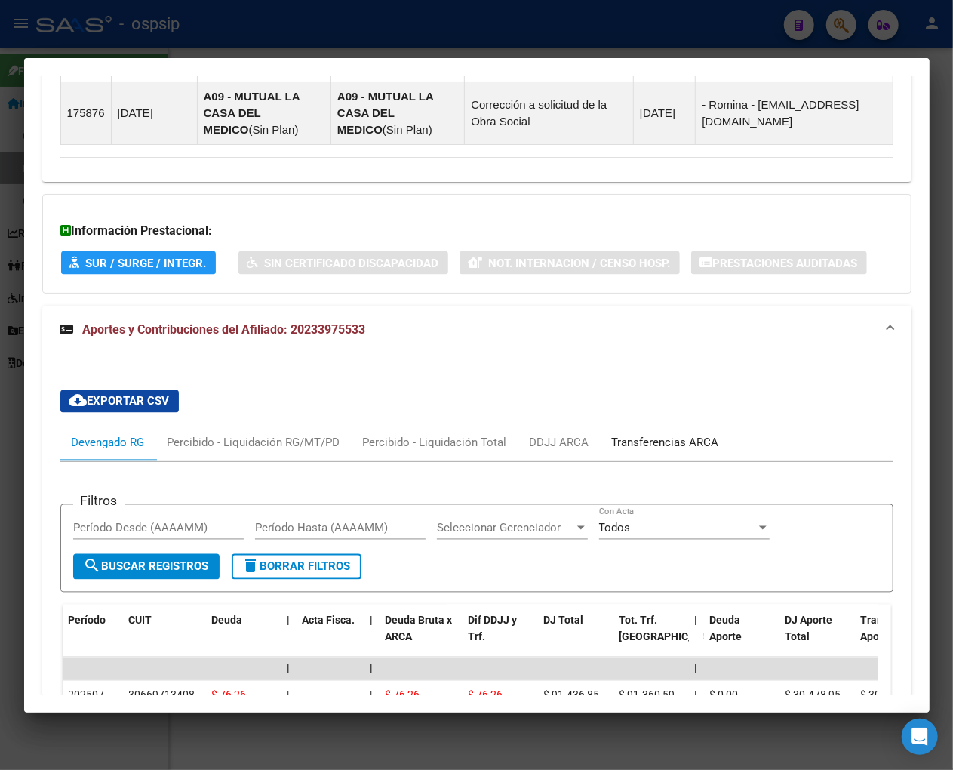
click at [645, 425] on div "Transferencias ARCA" at bounding box center [666, 443] width 130 height 36
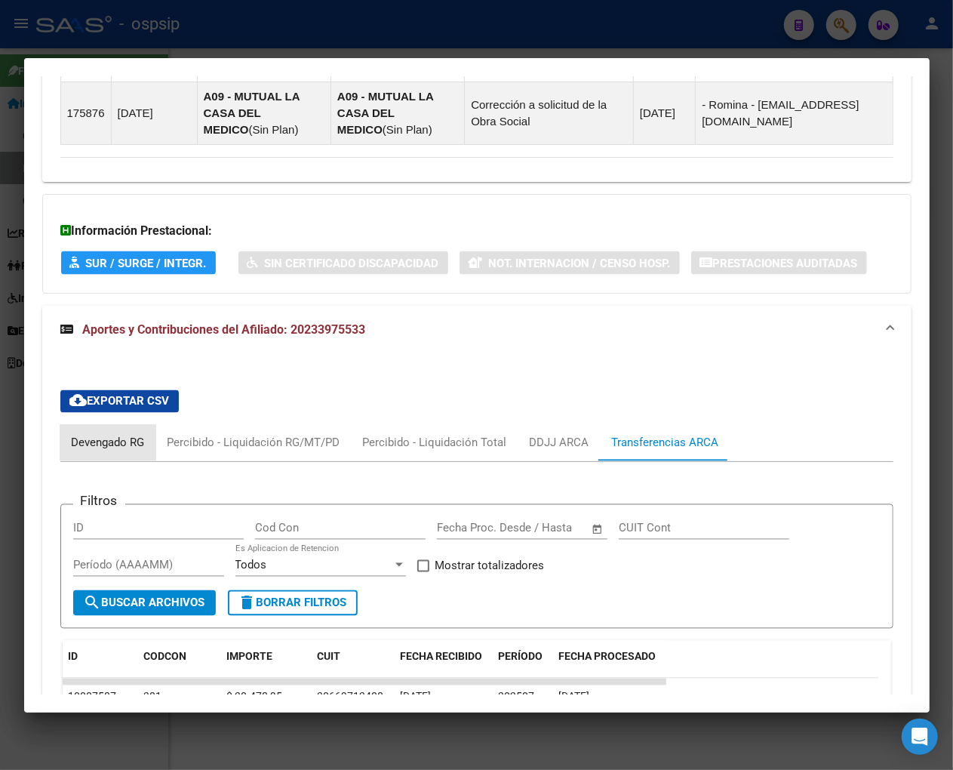
click at [109, 435] on div "Devengado RG" at bounding box center [108, 443] width 73 height 17
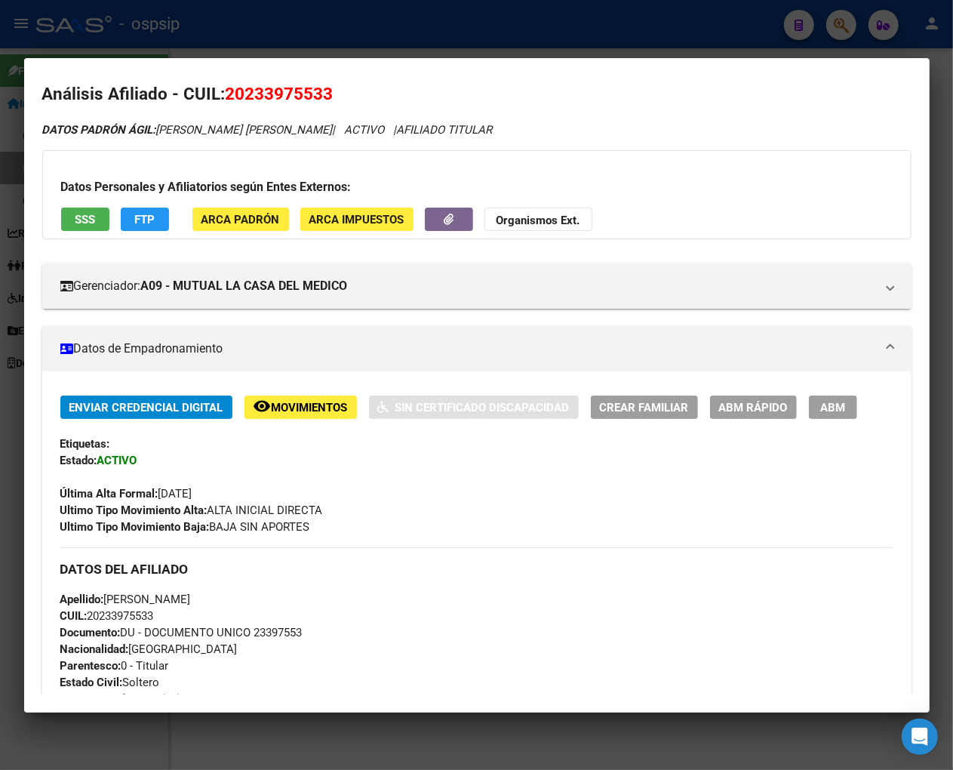
scroll to position [0, 0]
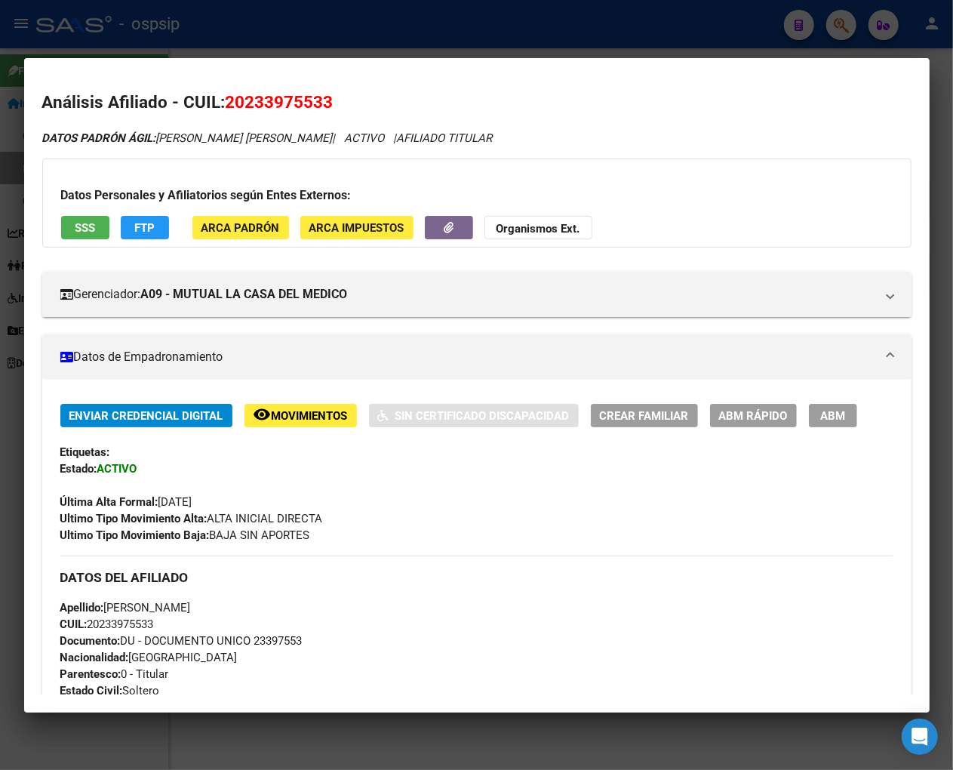
click at [495, 515] on div "Ultimo Tipo Movimiento Alta: ALTA INICIAL DIRECTA" at bounding box center [476, 518] width 833 height 17
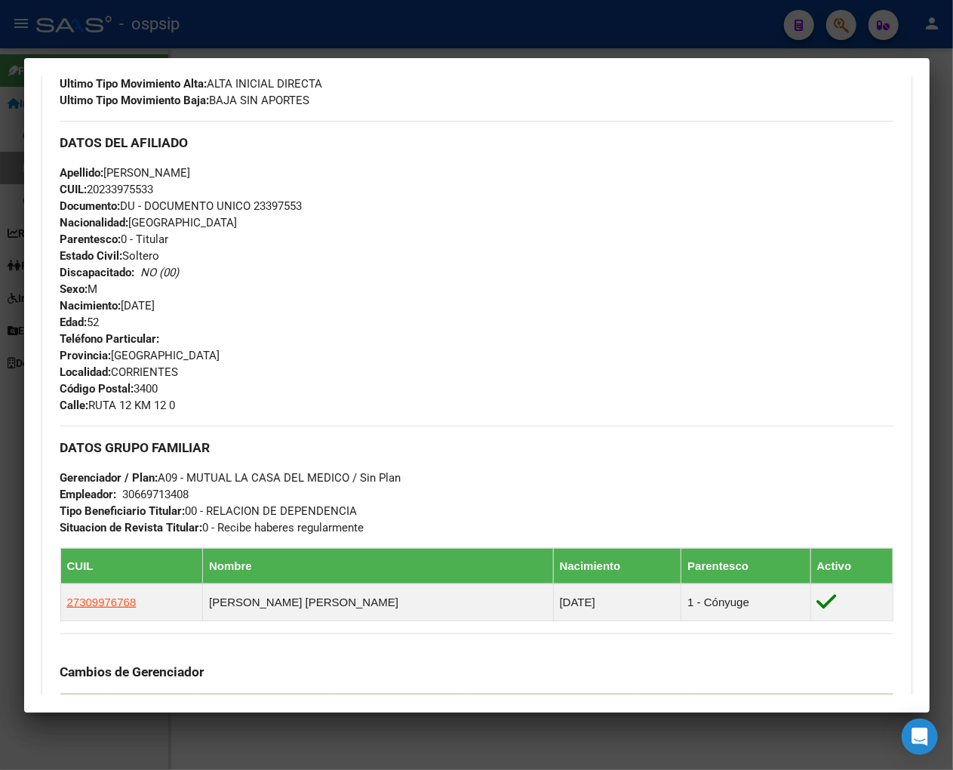
scroll to position [587, 0]
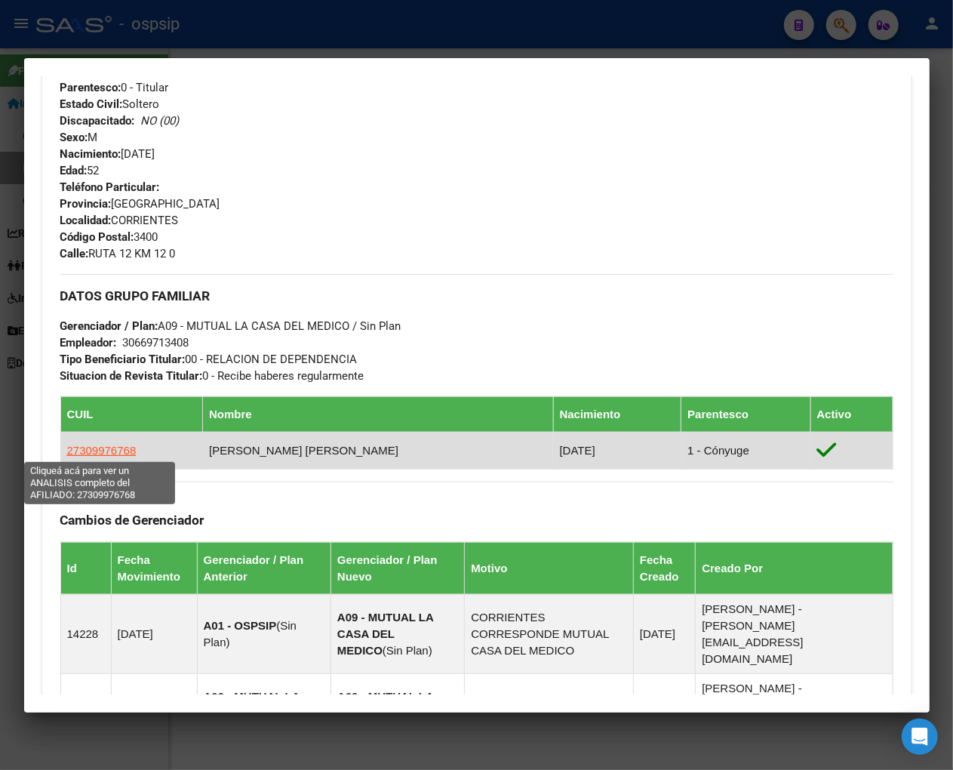
click at [103, 447] on span "27309976768" at bounding box center [101, 450] width 69 height 13
type textarea "27309976768"
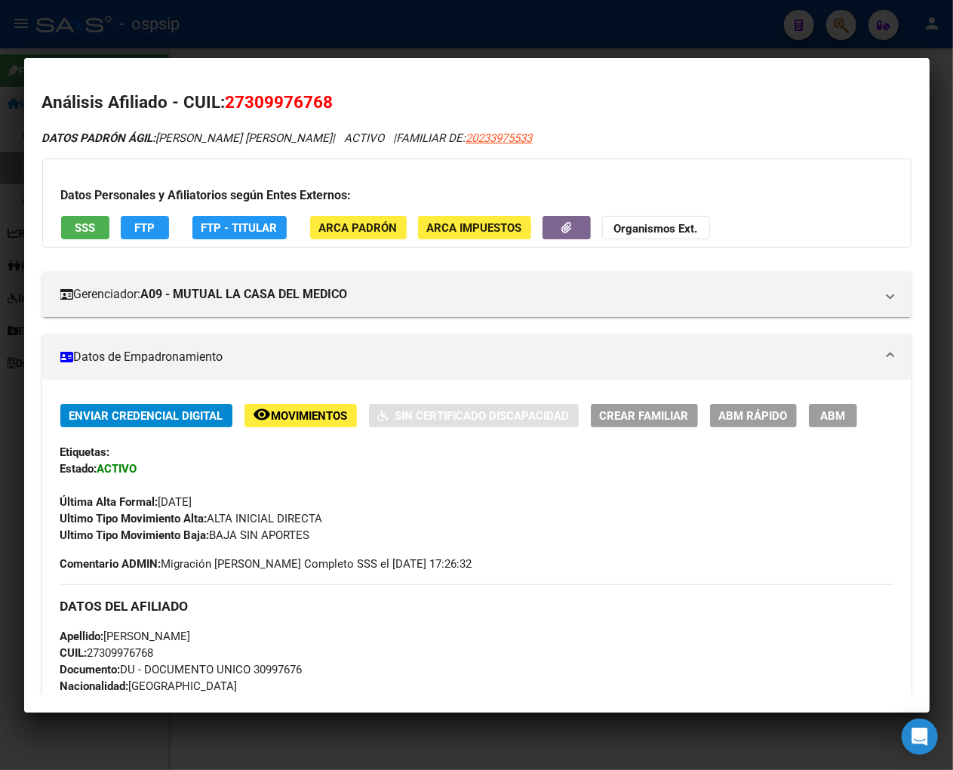
drag, startPoint x: 245, startPoint y: 106, endPoint x: 319, endPoint y: 106, distance: 74.7
click at [319, 106] on span "27309976768" at bounding box center [280, 102] width 108 height 20
copy span "30997676"
click at [820, 23] on div at bounding box center [476, 385] width 953 height 770
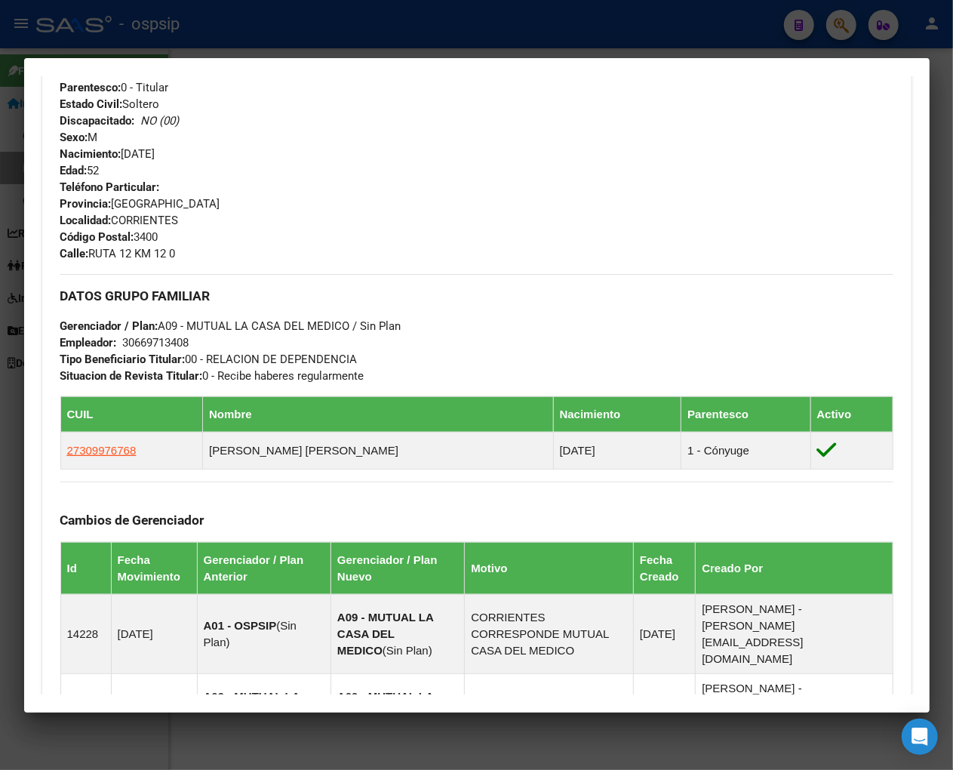
click at [820, 23] on div at bounding box center [476, 385] width 953 height 770
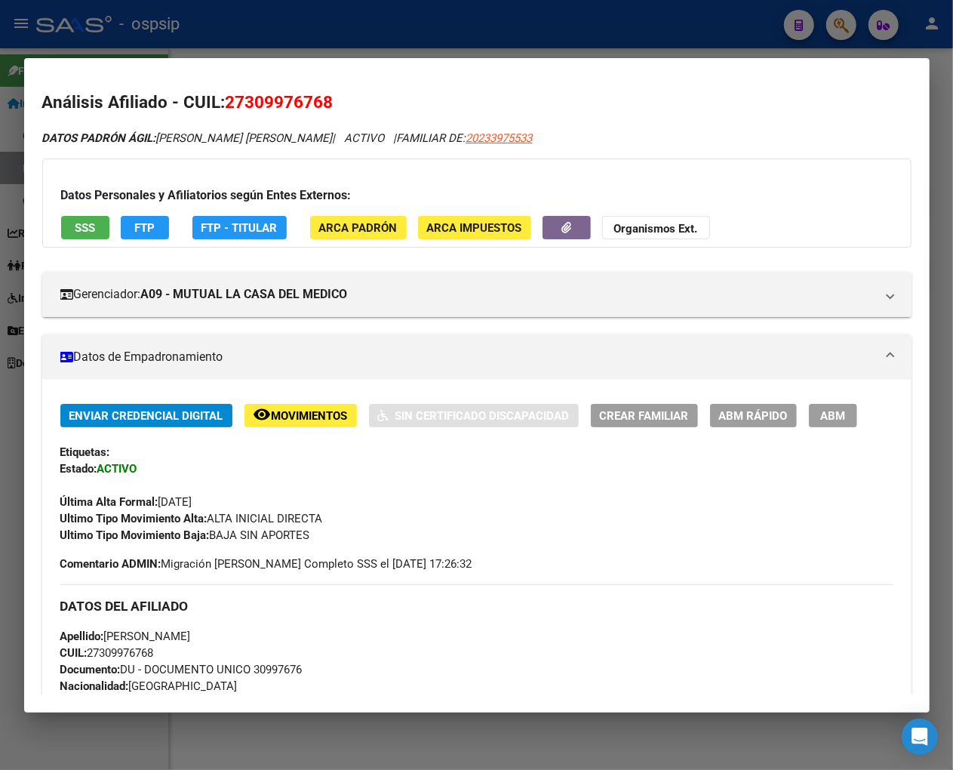
click at [820, 21] on div at bounding box center [476, 385] width 953 height 770
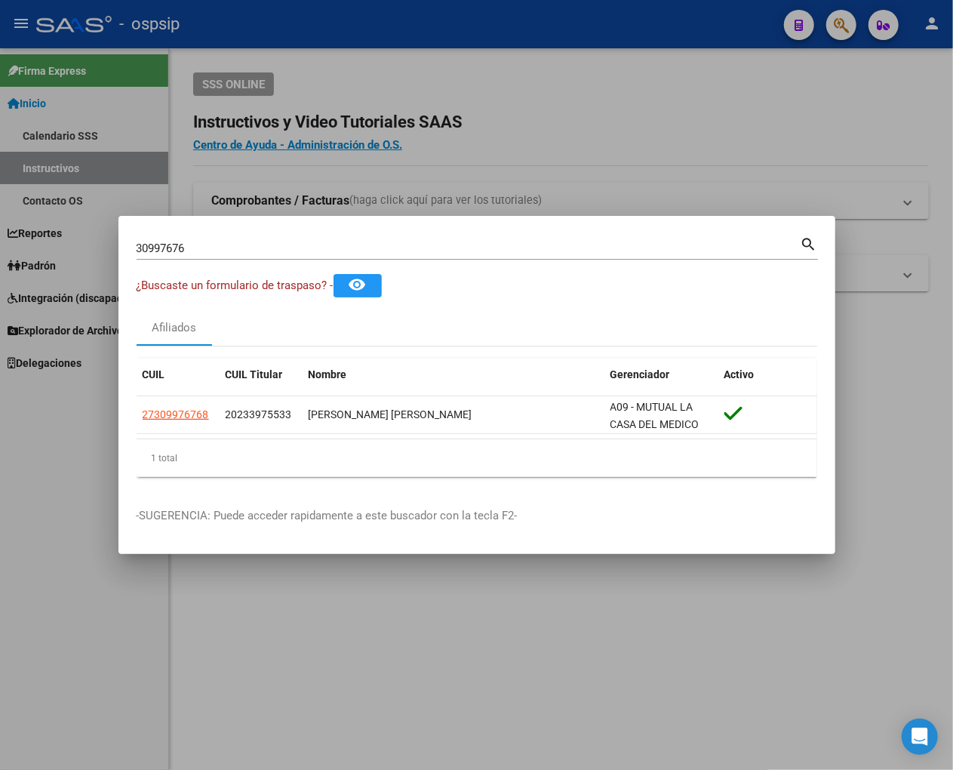
click at [202, 246] on input "30997676" at bounding box center [469, 249] width 664 height 14
type input "3"
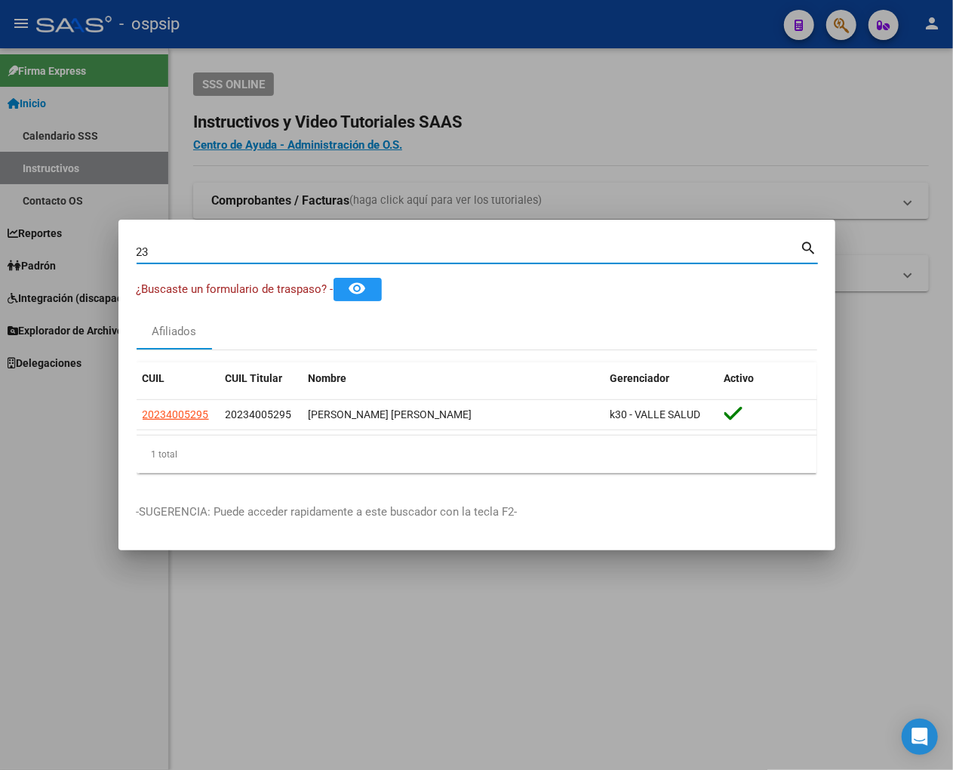
type input "2"
type input "23400529"
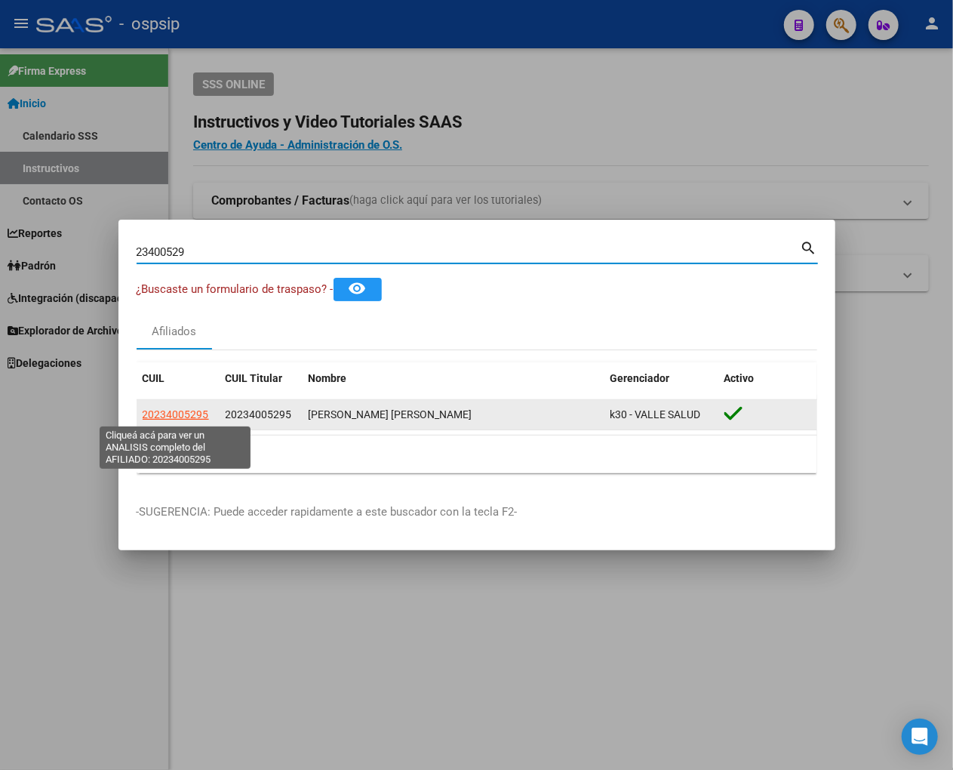
click at [165, 408] on span "20234005295" at bounding box center [176, 414] width 66 height 12
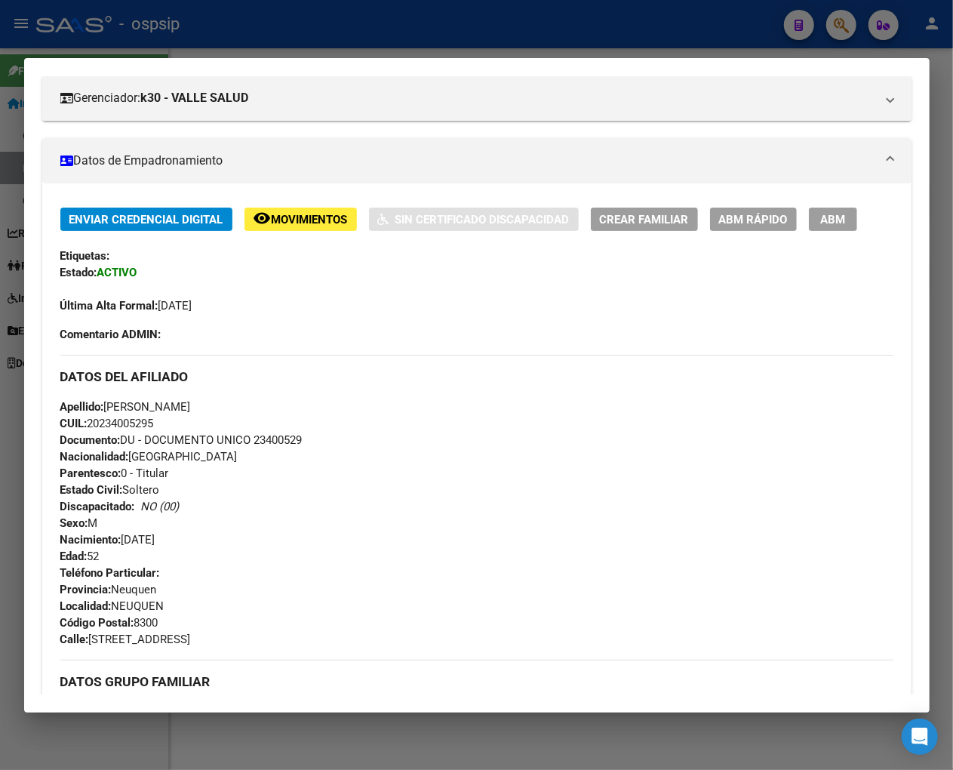
scroll to position [168, 0]
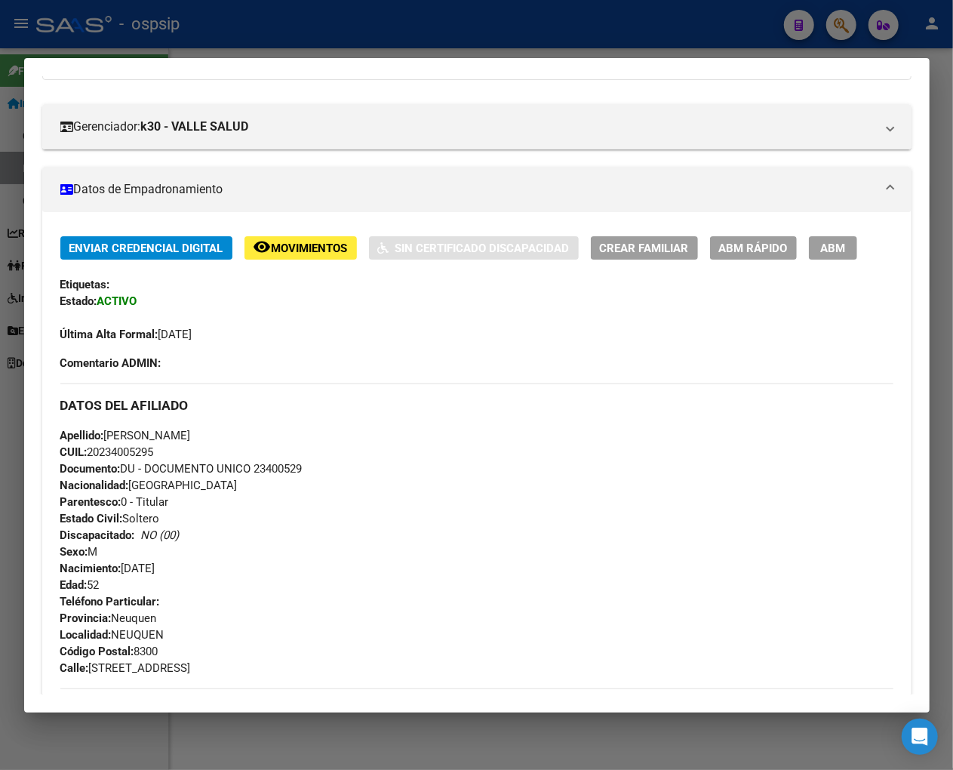
click at [319, 248] on span "Movimientos" at bounding box center [310, 249] width 76 height 14
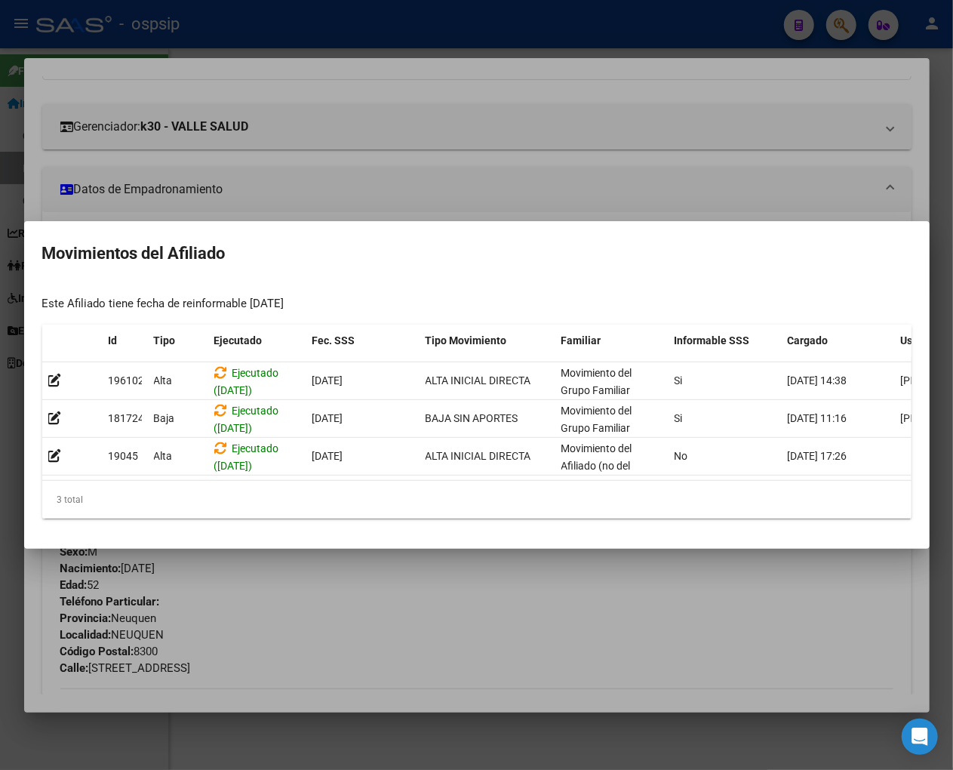
click at [500, 593] on div at bounding box center [476, 385] width 953 height 770
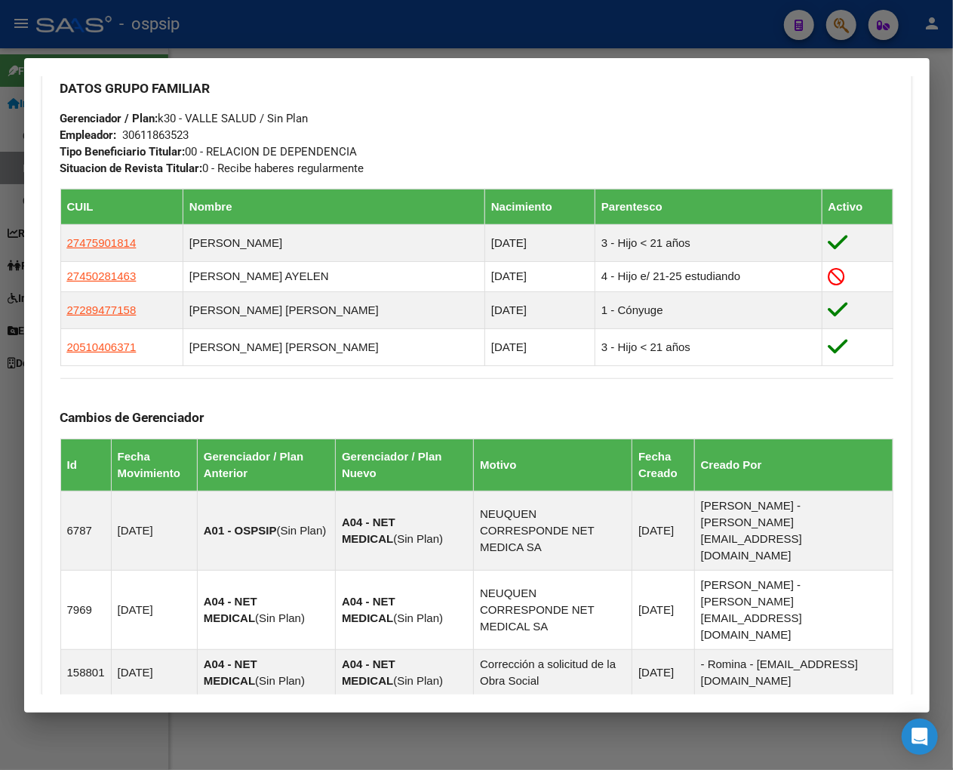
scroll to position [630, 0]
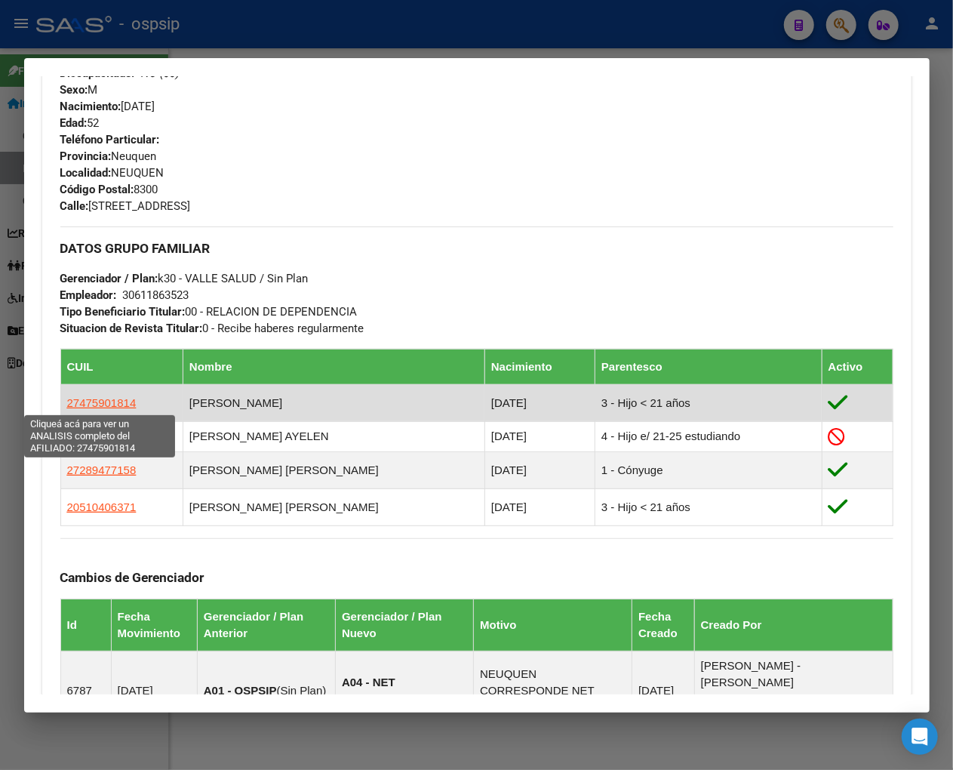
click at [80, 402] on span "27475901814" at bounding box center [101, 402] width 69 height 13
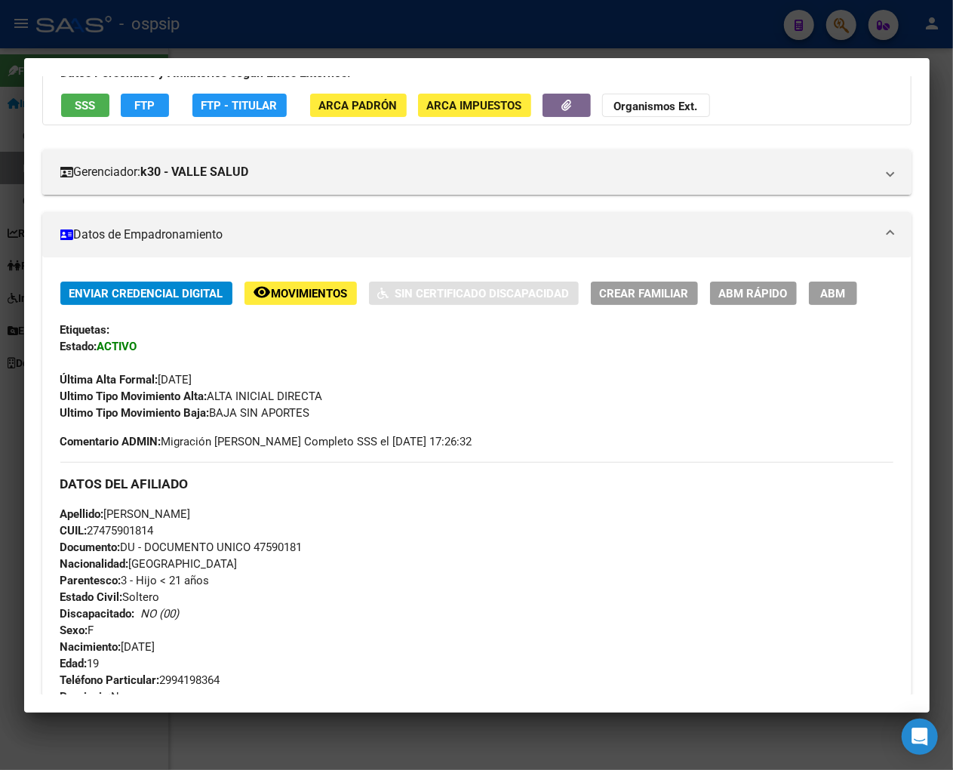
scroll to position [0, 0]
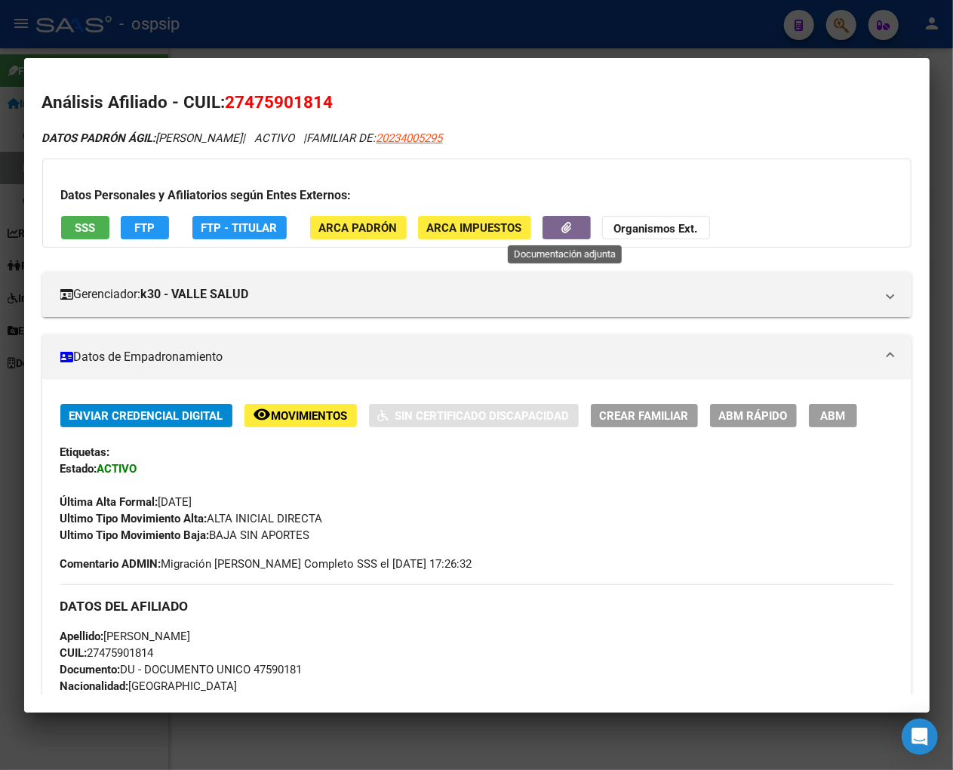
click at [551, 228] on button "button" at bounding box center [567, 227] width 48 height 23
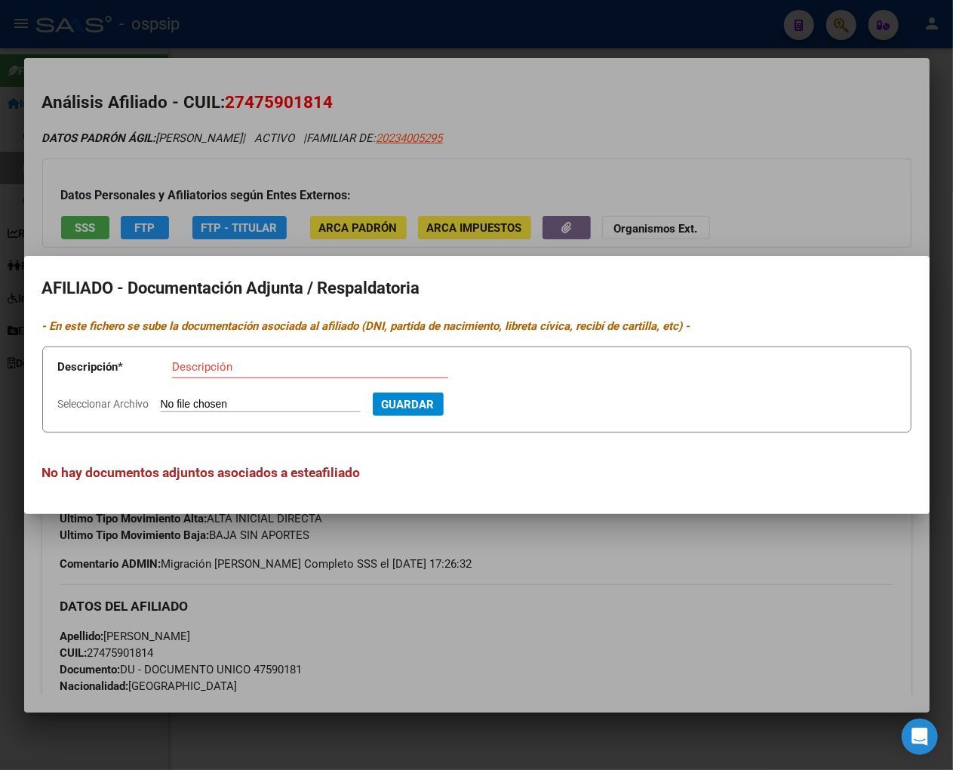
click at [548, 546] on div at bounding box center [476, 385] width 953 height 770
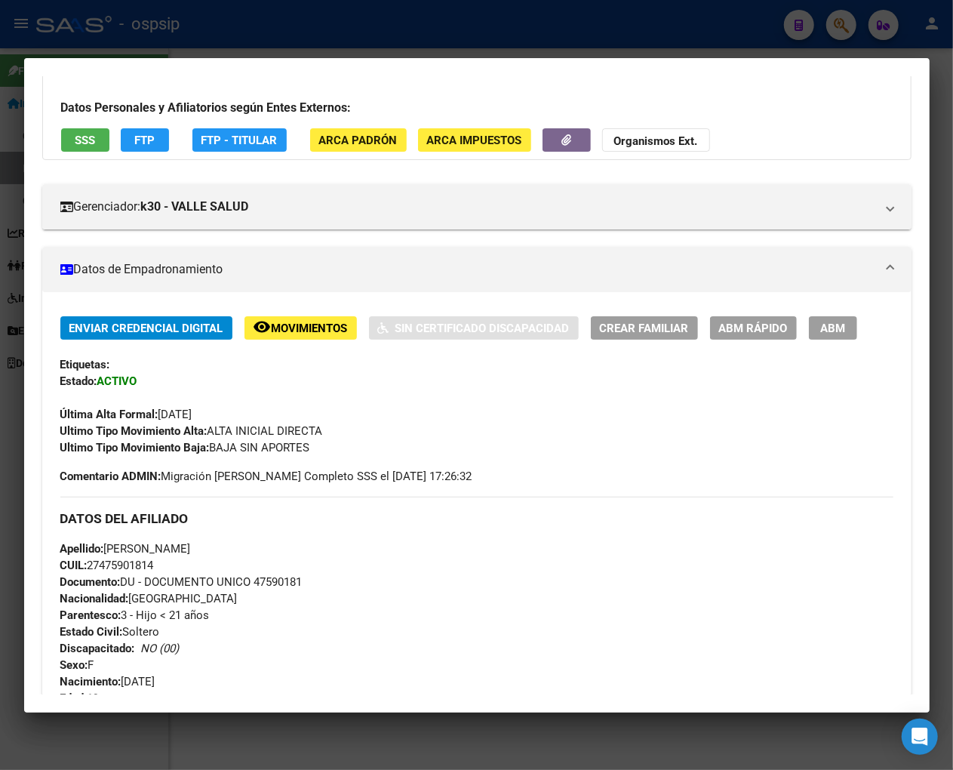
scroll to position [84, 0]
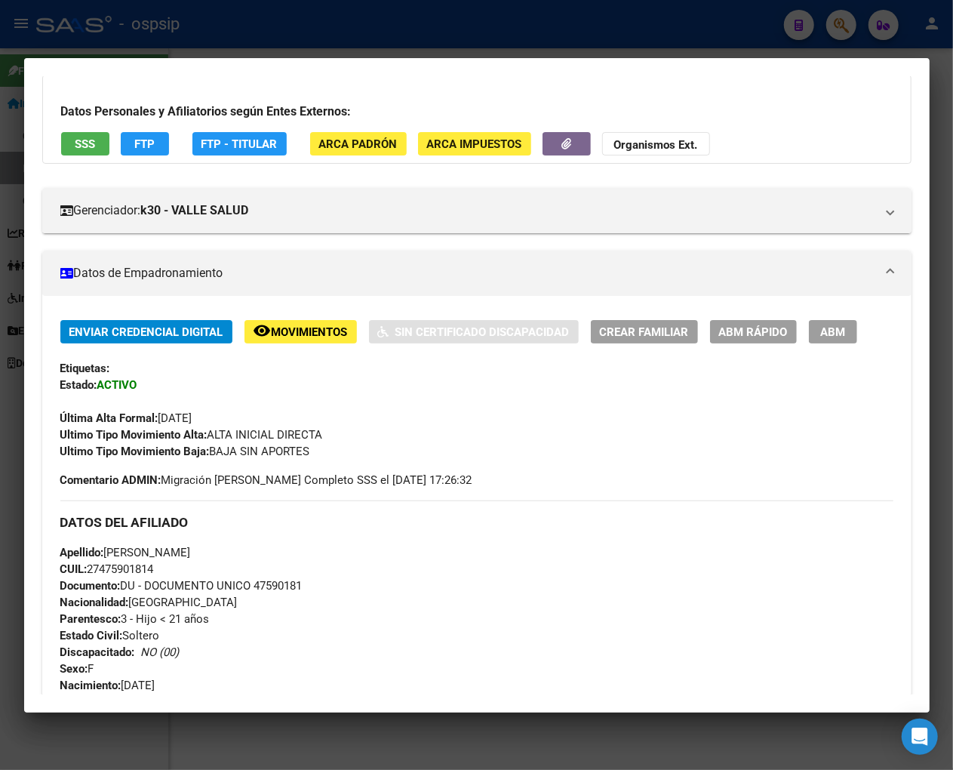
click at [306, 332] on span "Movimientos" at bounding box center [310, 332] width 76 height 14
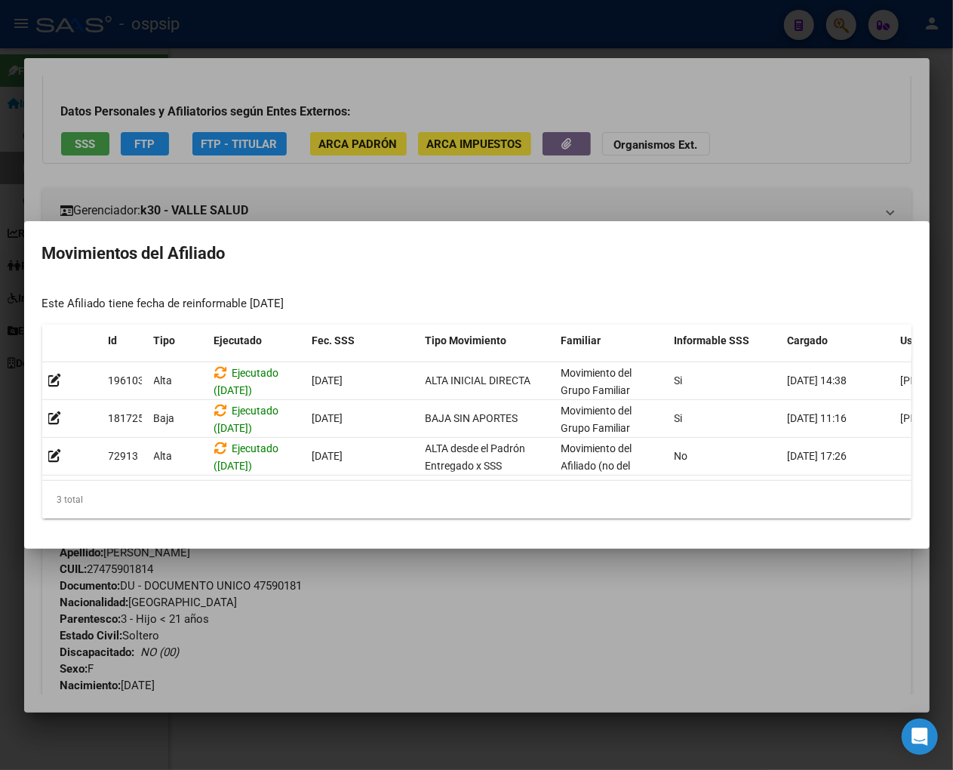
click at [534, 590] on div at bounding box center [476, 385] width 953 height 770
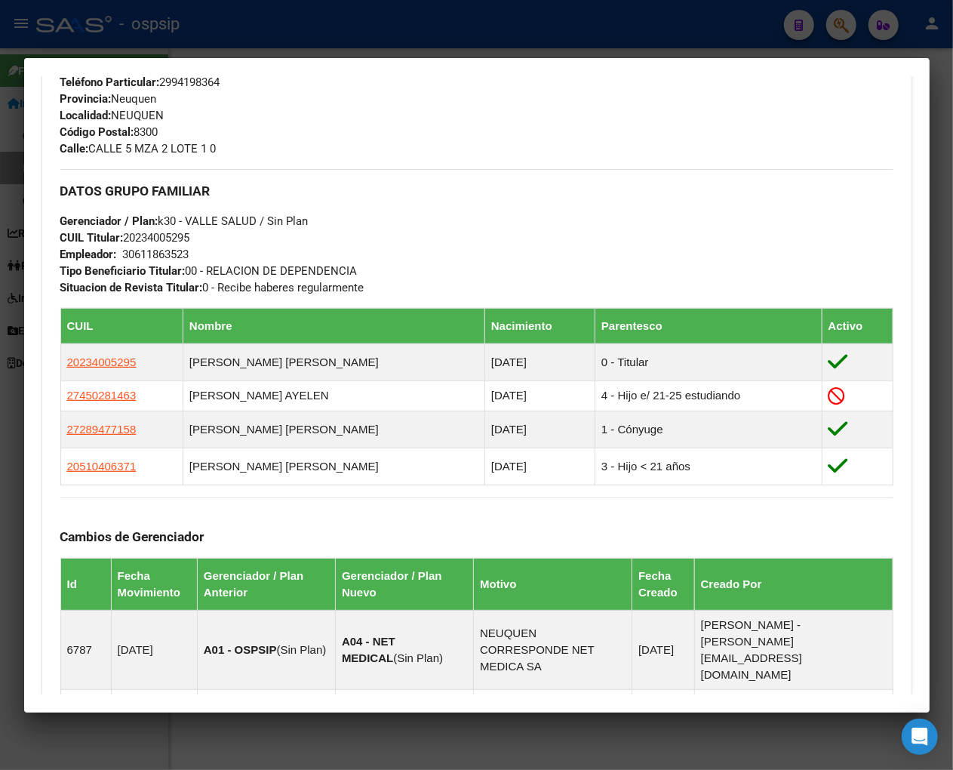
scroll to position [839, 0]
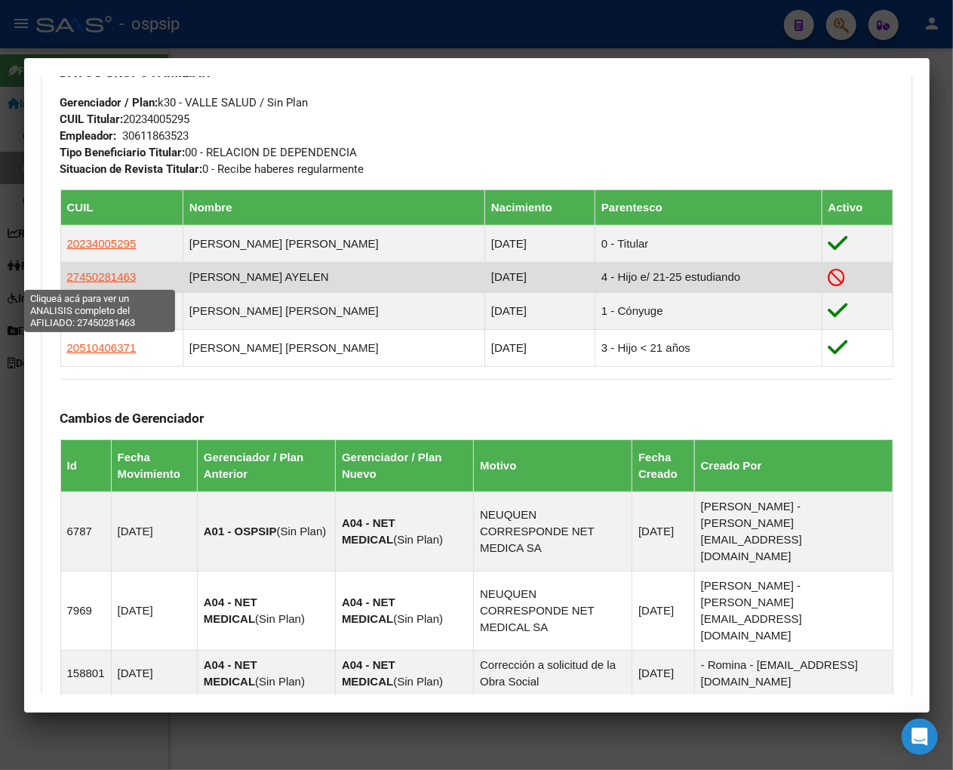
click at [108, 278] on span "27450281463" at bounding box center [101, 276] width 69 height 13
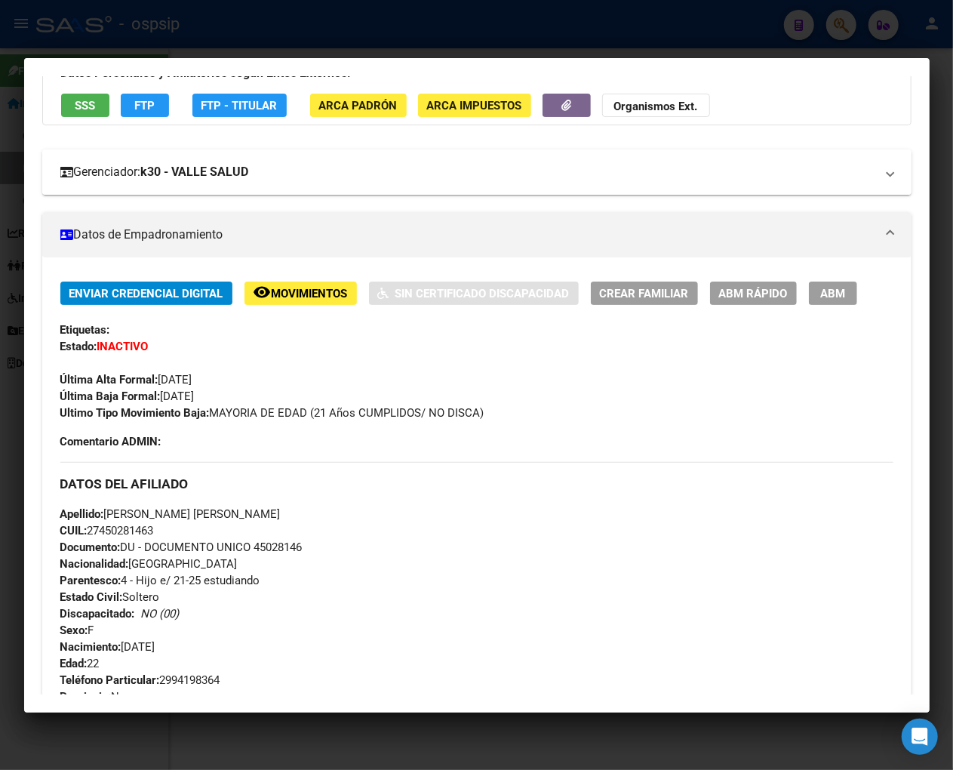
scroll to position [0, 0]
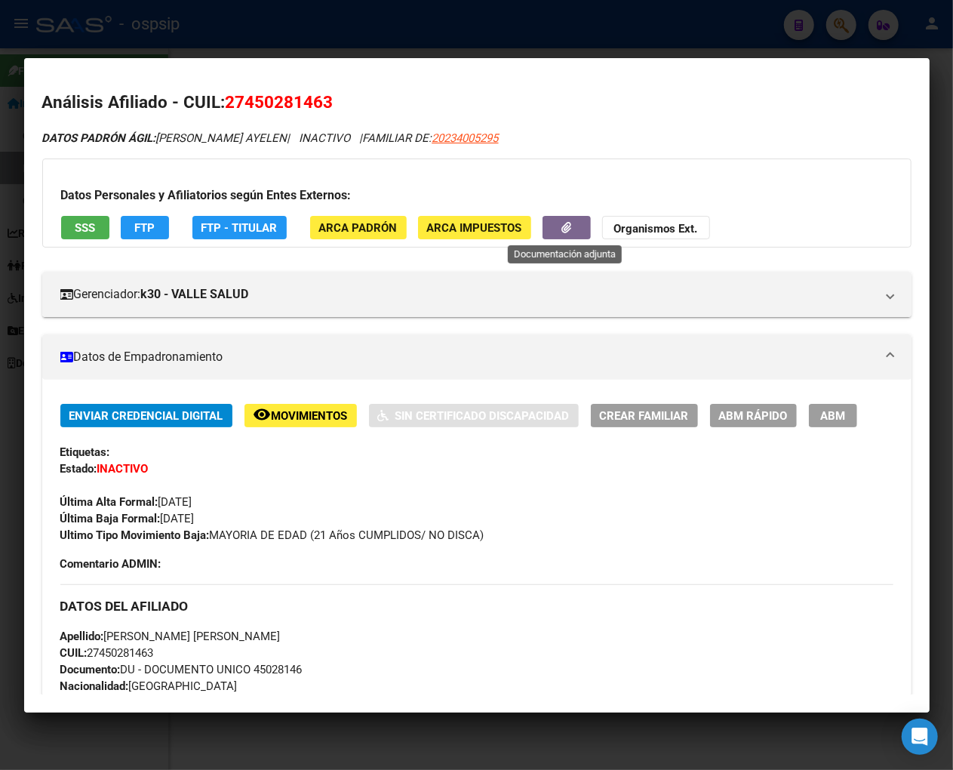
click at [553, 222] on button "button" at bounding box center [567, 227] width 48 height 23
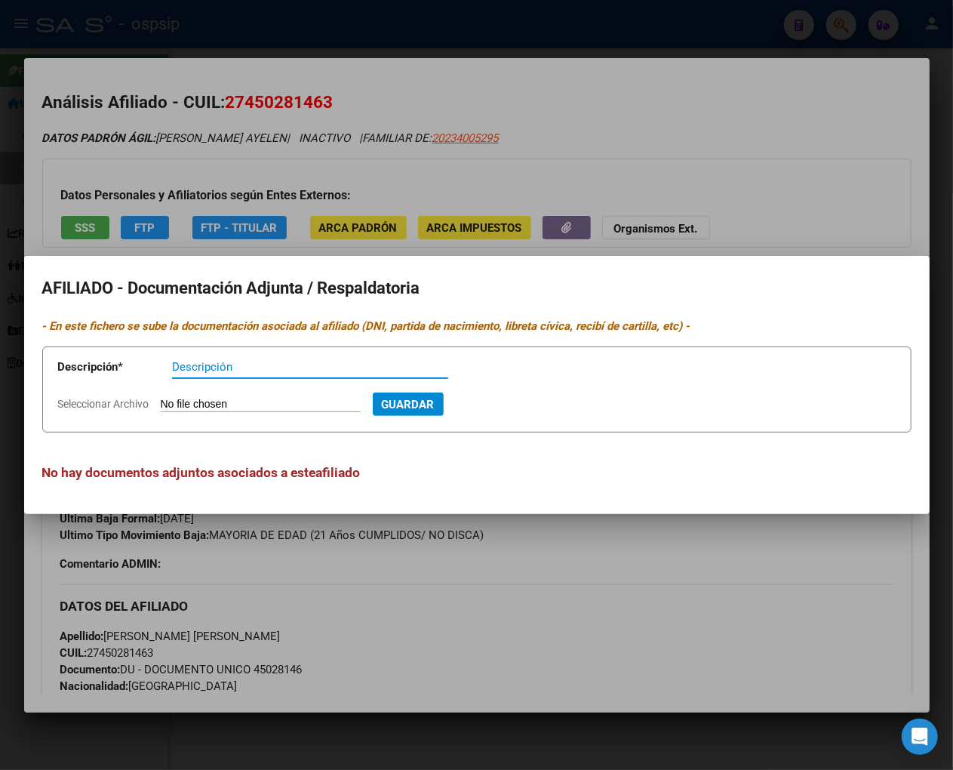
click at [579, 549] on div at bounding box center [476, 385] width 953 height 770
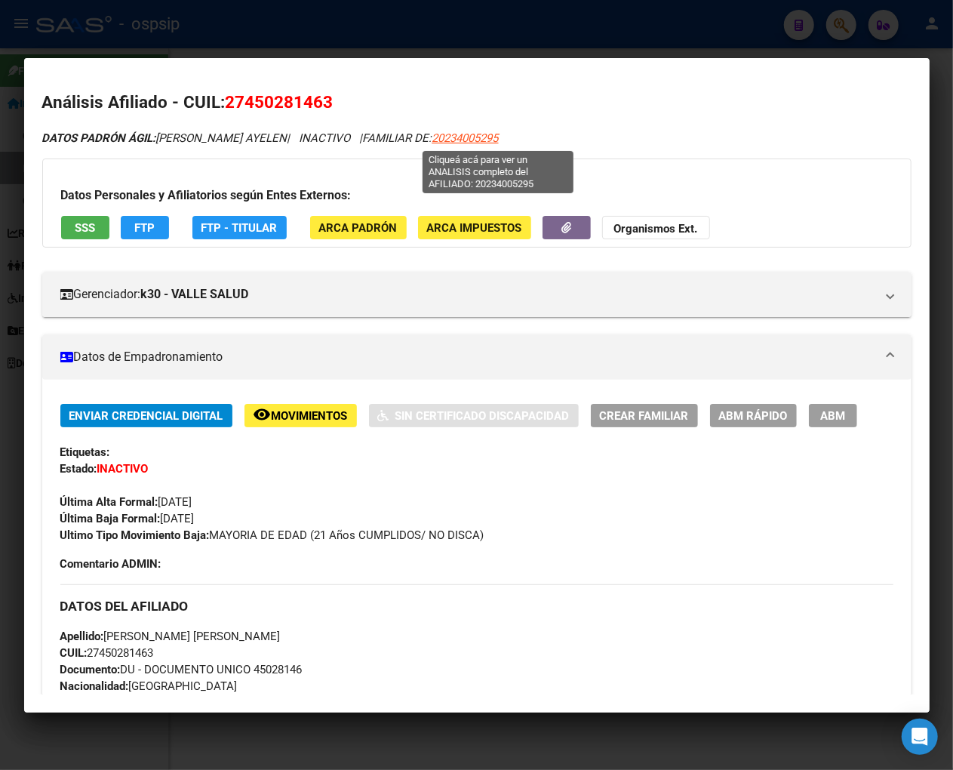
click at [480, 141] on span "20234005295" at bounding box center [466, 138] width 66 height 14
type textarea "20234005295"
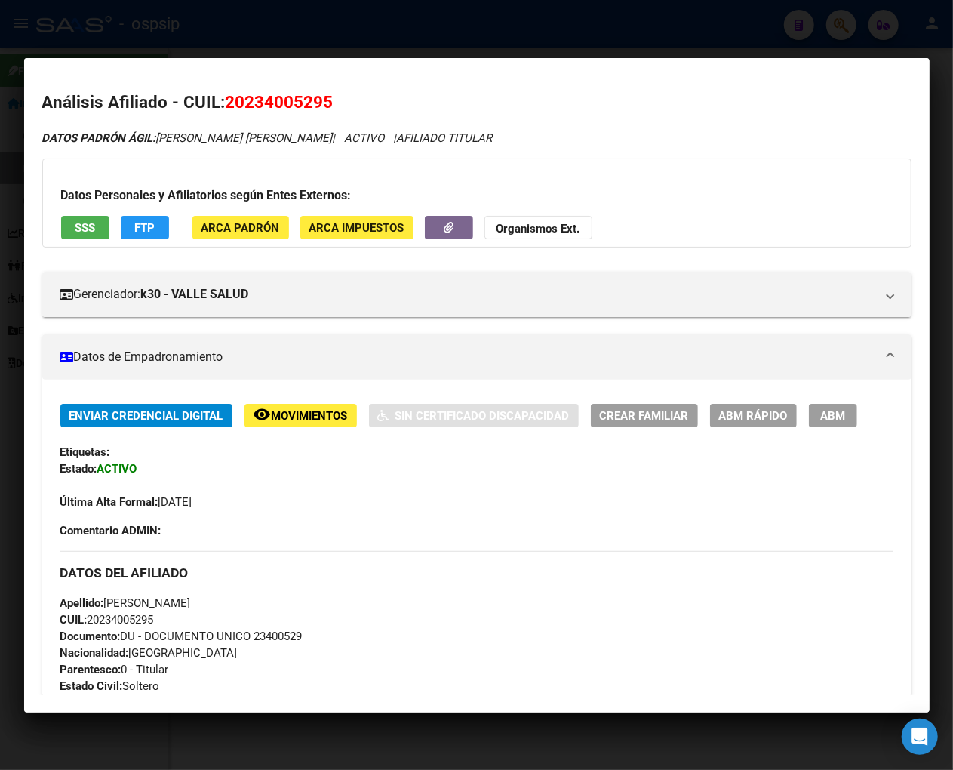
click at [737, 164] on div "Datos Personales y Afiliatorios según Entes Externos: SSS FTP ARCA Padrón ARCA …" at bounding box center [477, 203] width 870 height 89
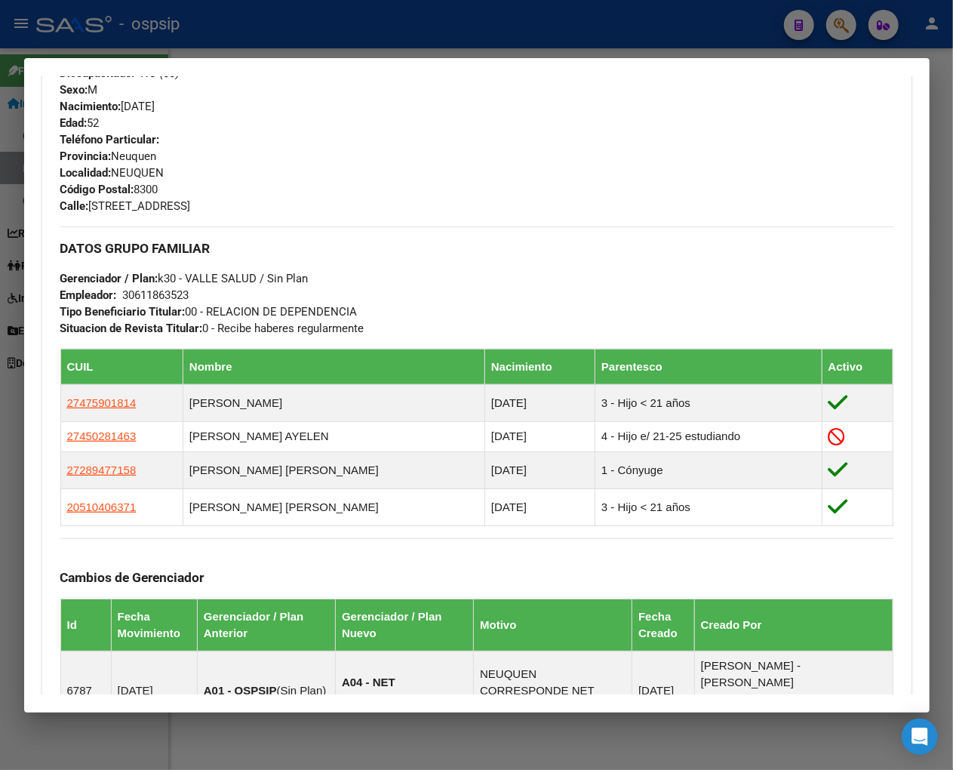
click at [820, 26] on div at bounding box center [476, 385] width 953 height 770
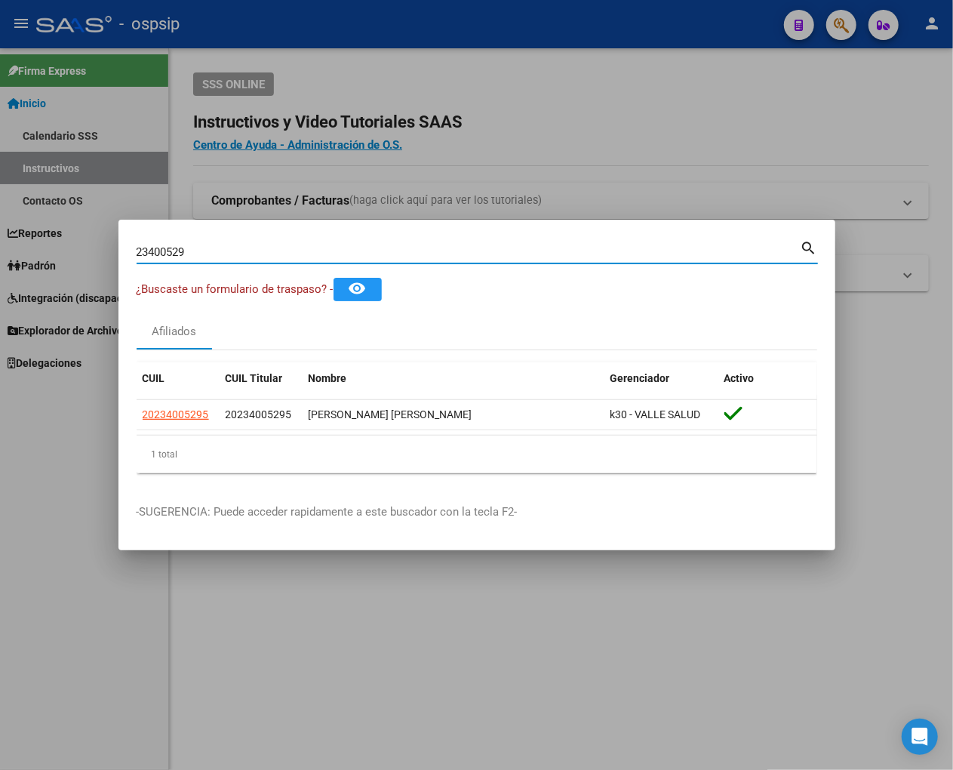
click at [198, 257] on input "23400529" at bounding box center [469, 252] width 664 height 14
type input "2"
type input "23400674"
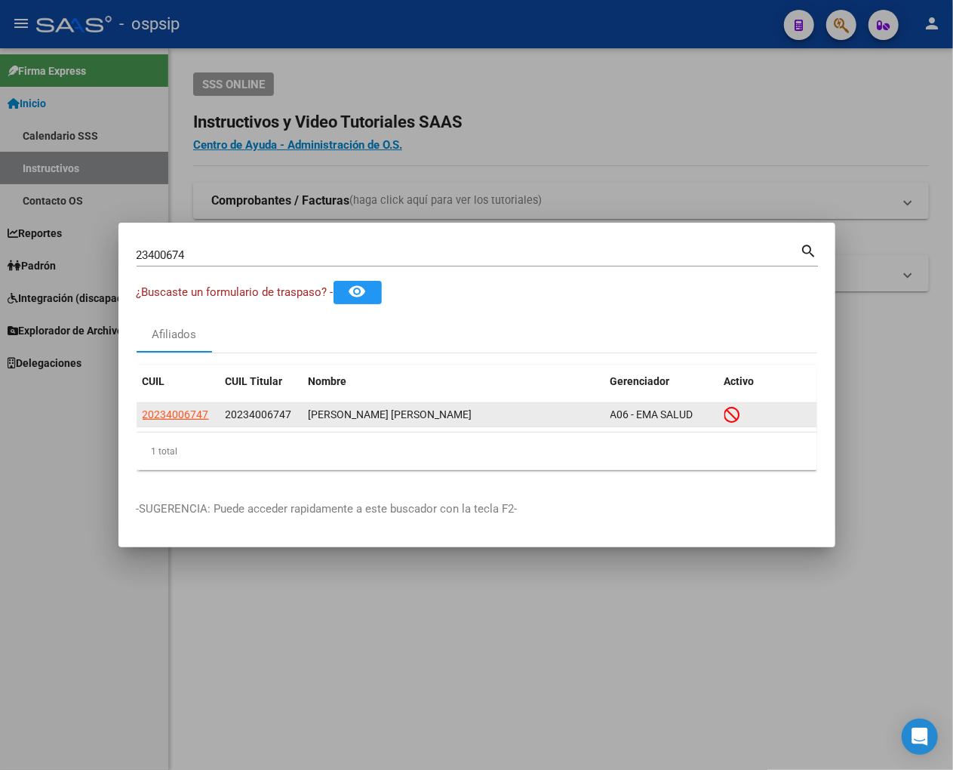
click at [182, 421] on app-link-go-to "20234006747" at bounding box center [176, 414] width 66 height 17
click at [172, 410] on span "20234006747" at bounding box center [176, 414] width 66 height 12
type textarea "20234006747"
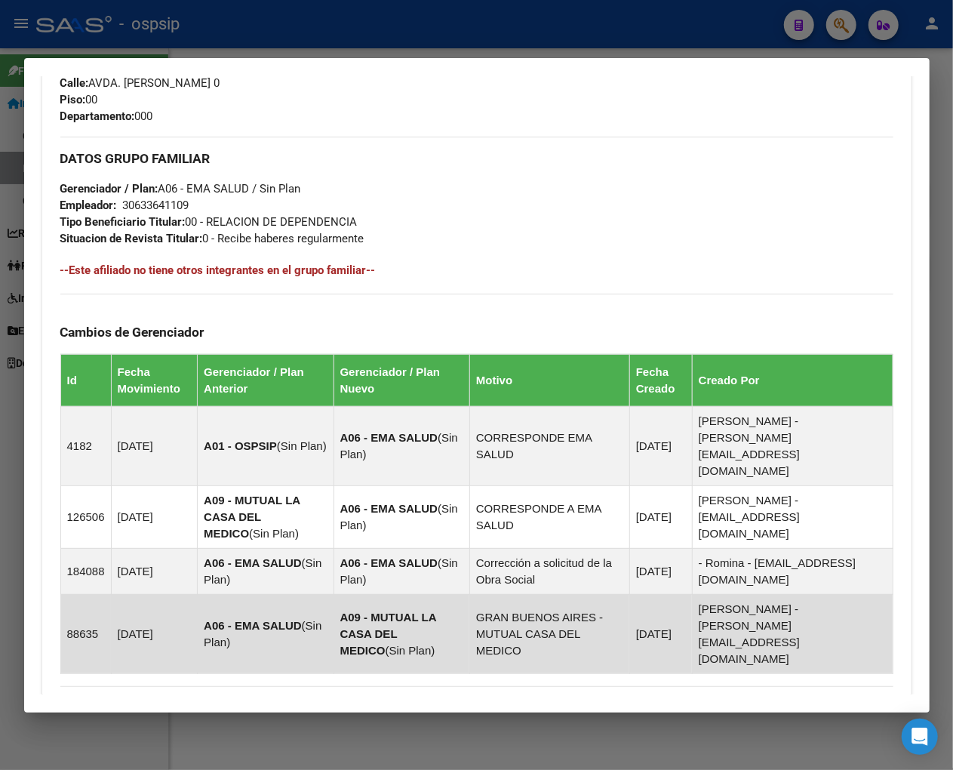
scroll to position [869, 0]
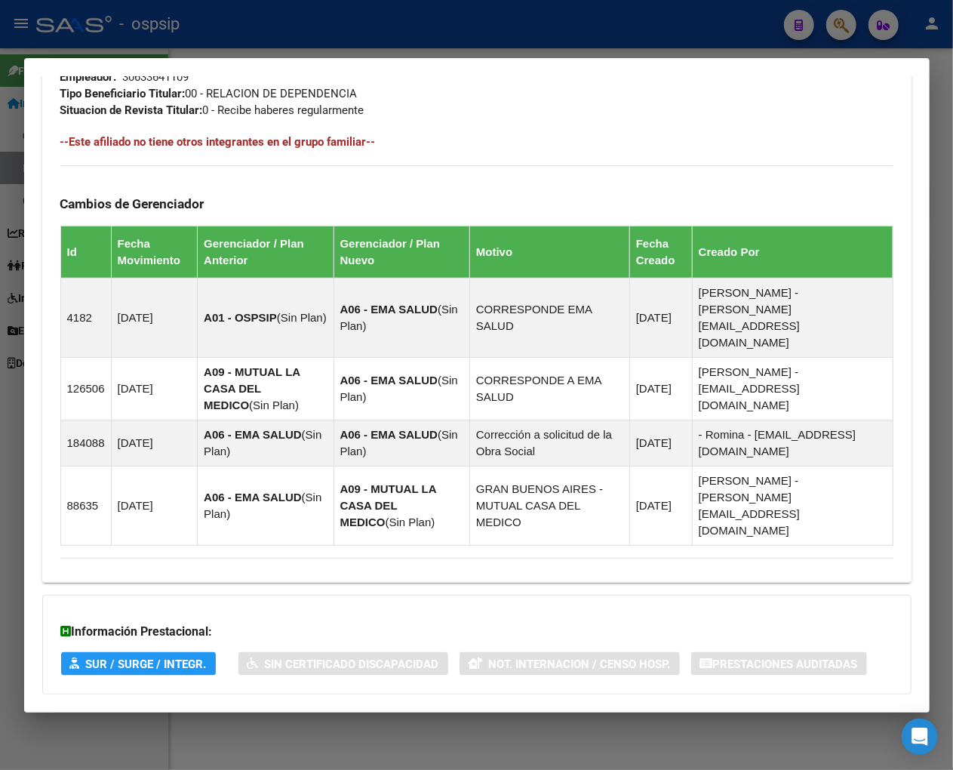
click at [168, 717] on span "Aportes y Contribuciones del Afiliado: 20234006747" at bounding box center [224, 724] width 283 height 14
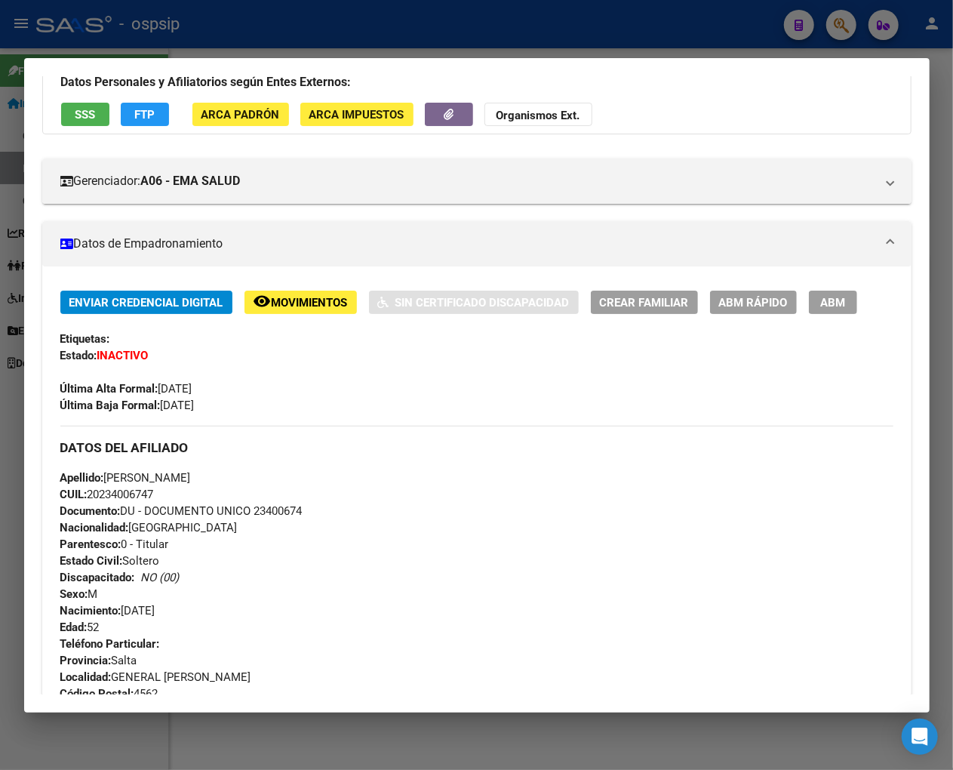
scroll to position [0, 0]
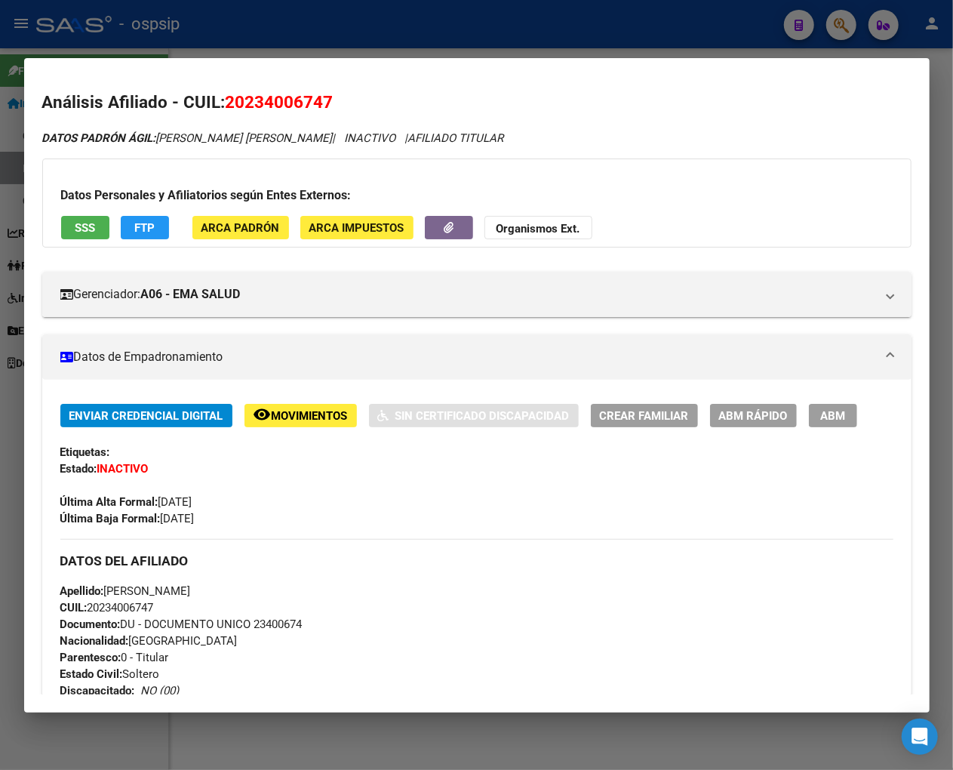
click at [330, 417] on span "Movimientos" at bounding box center [310, 416] width 76 height 14
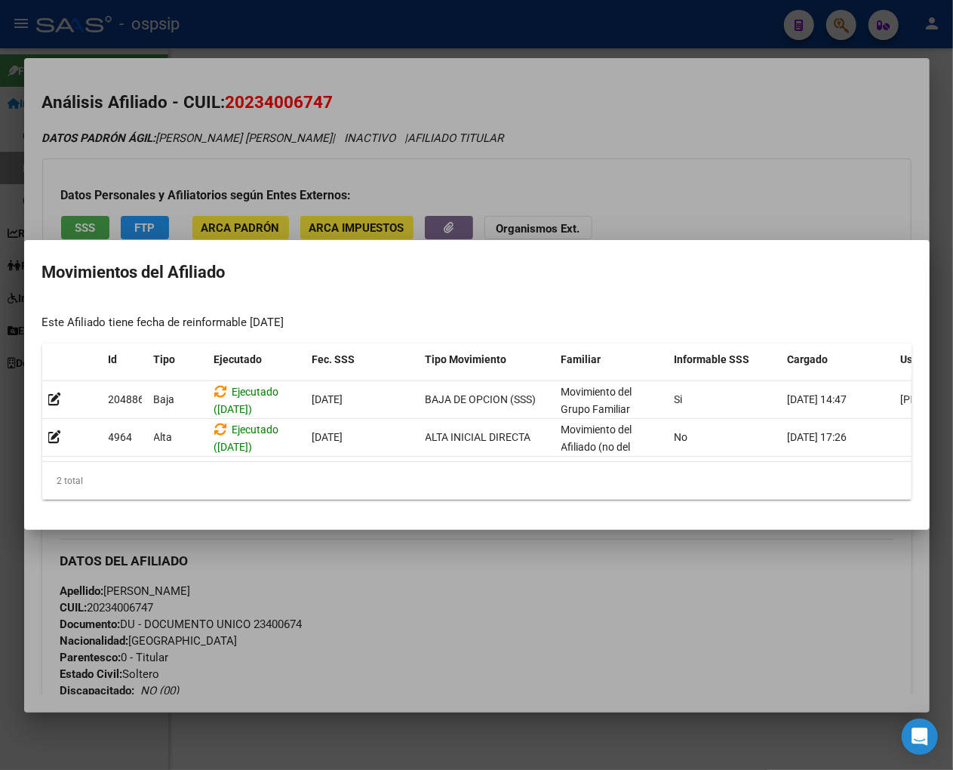
click at [500, 141] on div at bounding box center [476, 385] width 953 height 770
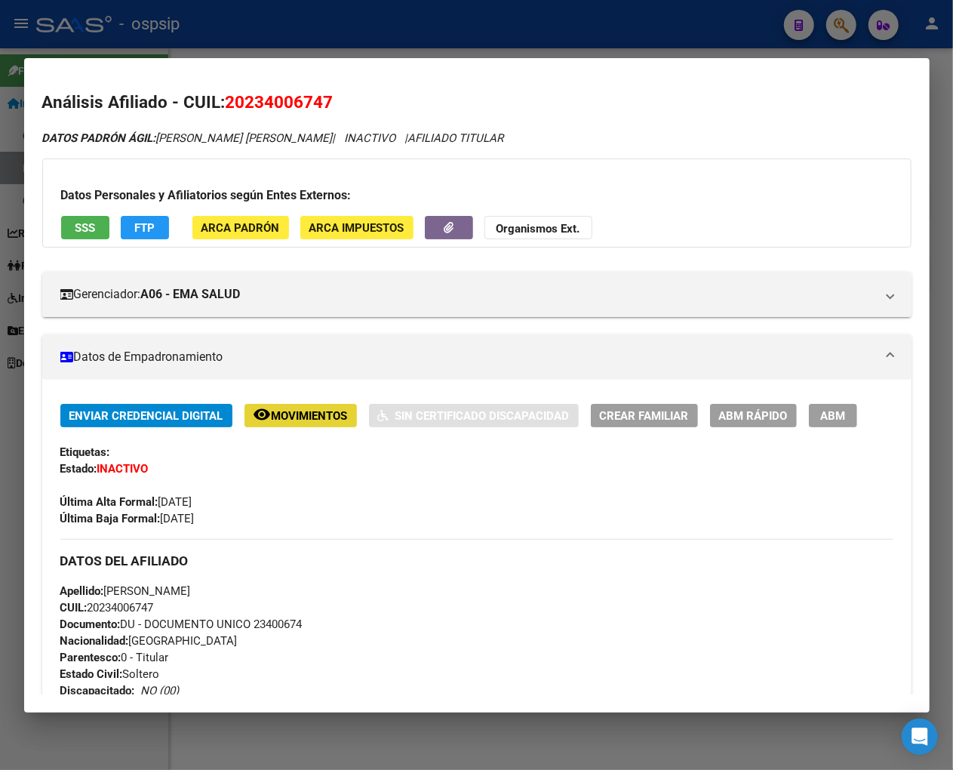
click at [307, 417] on span "Movimientos" at bounding box center [310, 416] width 76 height 14
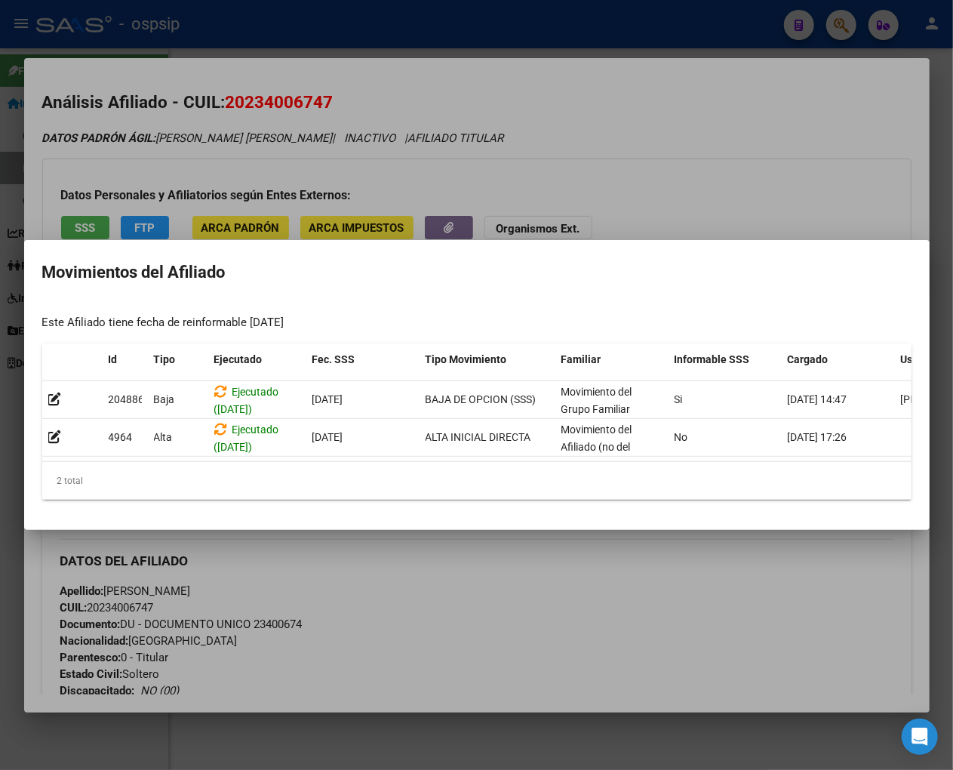
click at [552, 575] on div at bounding box center [476, 385] width 953 height 770
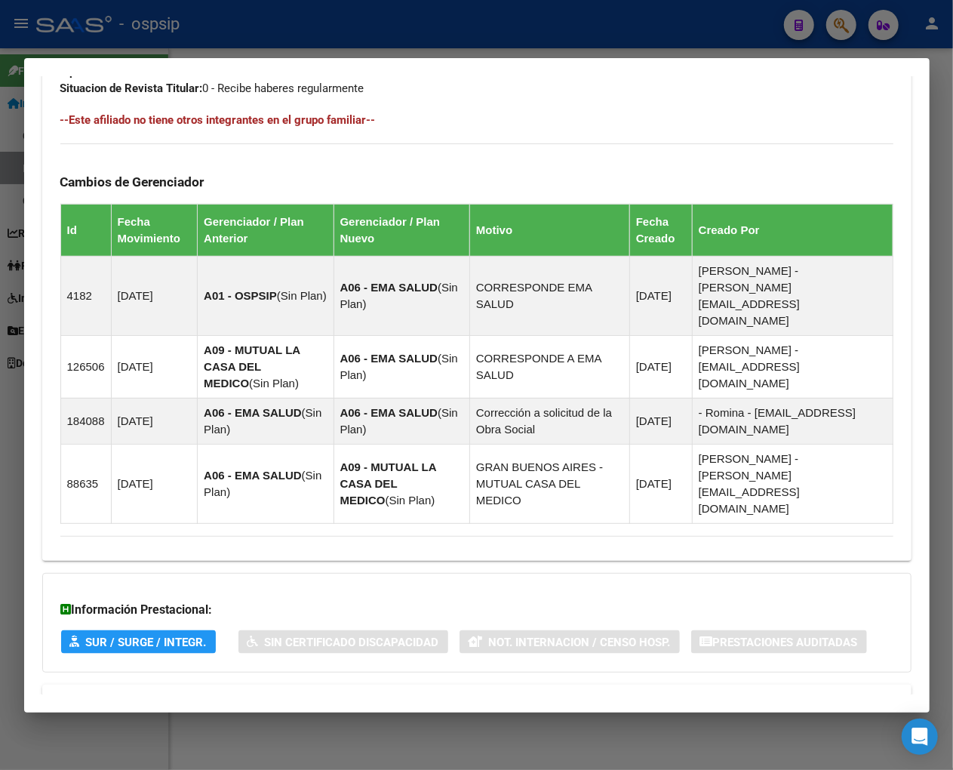
scroll to position [670, 0]
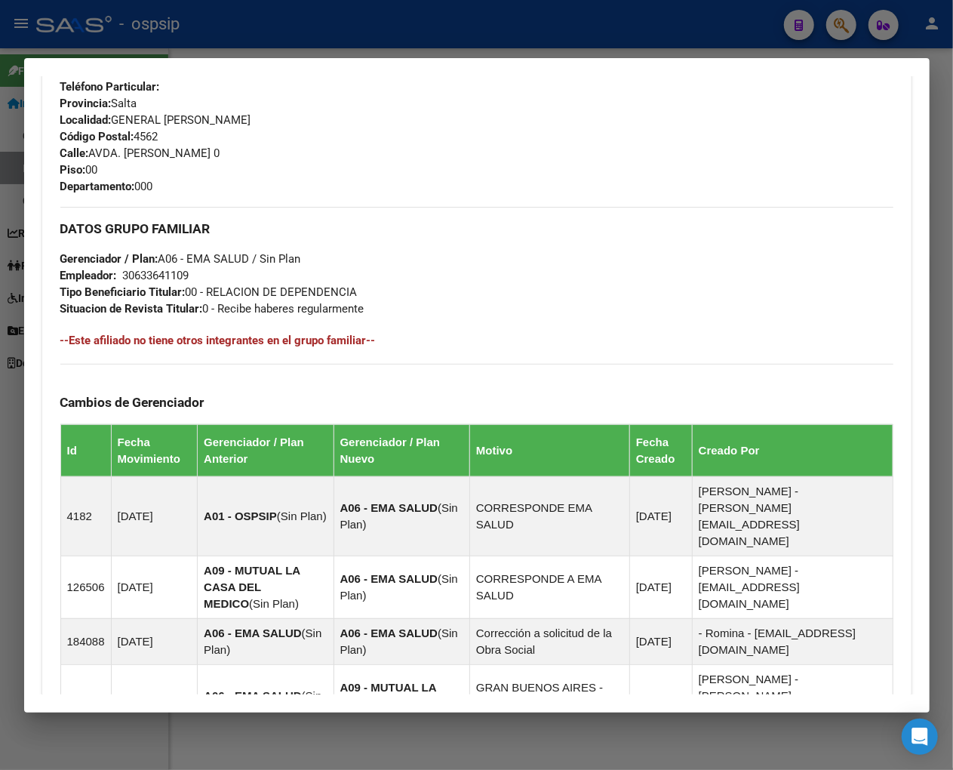
click at [820, 11] on div at bounding box center [476, 385] width 953 height 770
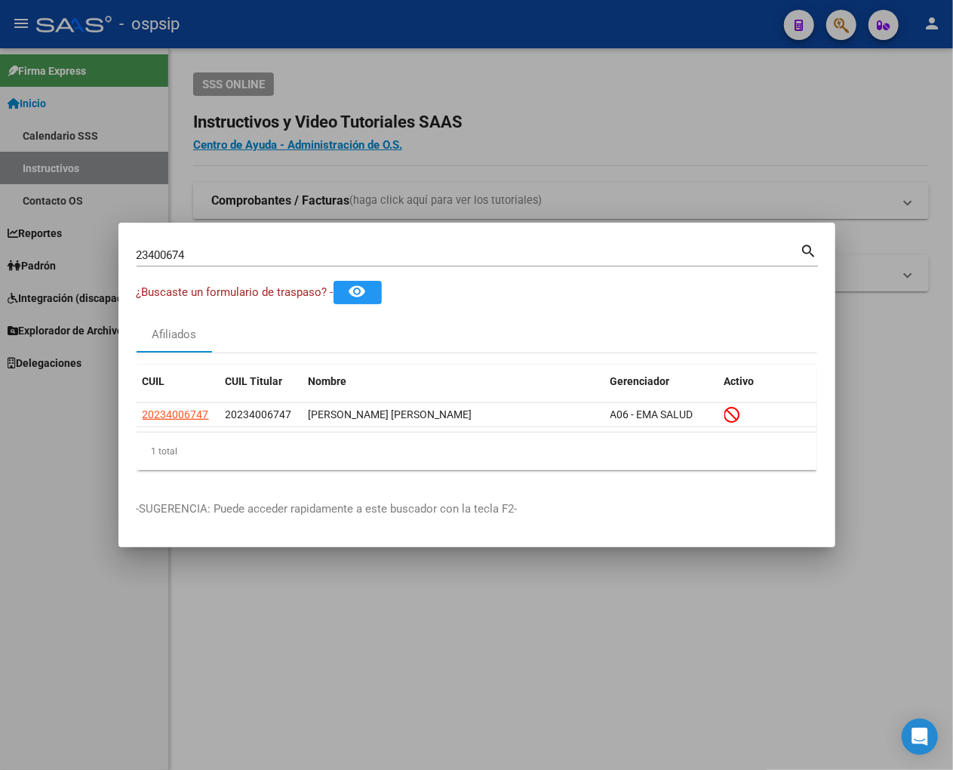
click at [206, 262] on div "23400674 Buscar (apellido, dni, [PERSON_NAME], [PERSON_NAME], cuit, obra social)" at bounding box center [469, 255] width 664 height 23
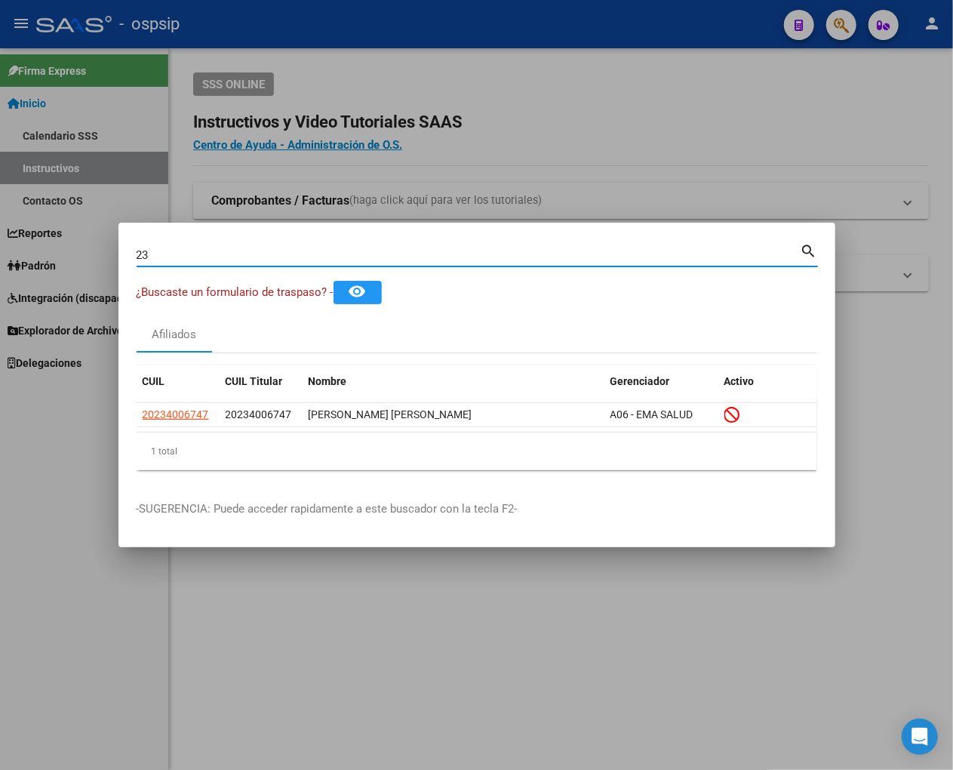
type input "2"
type input "23401866"
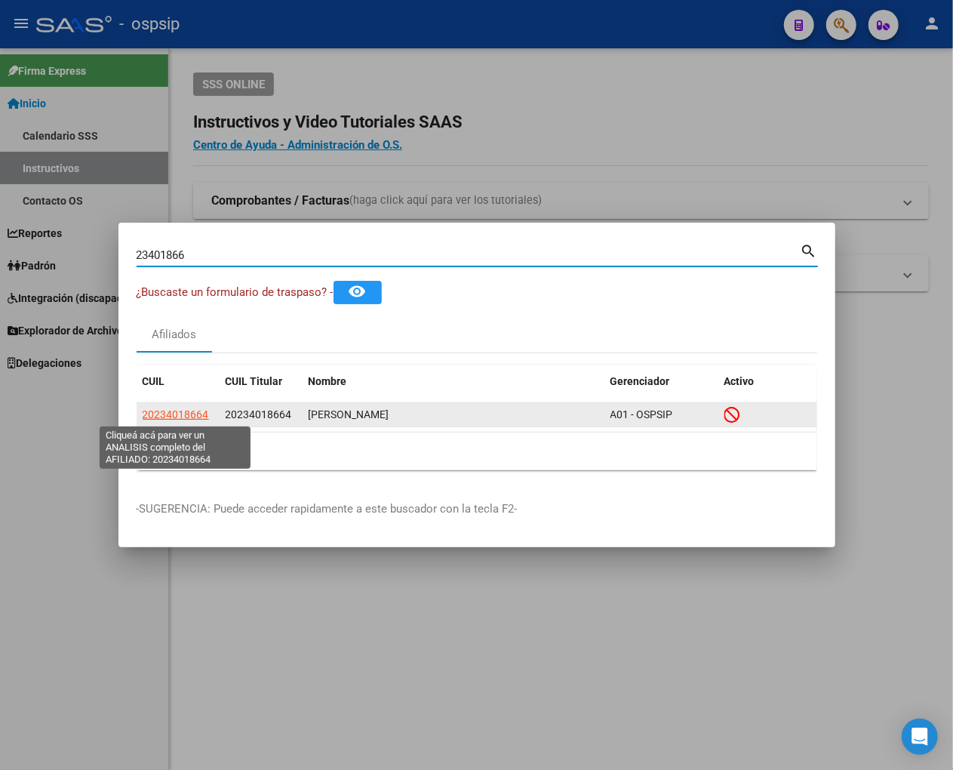
click at [181, 416] on span "20234018664" at bounding box center [176, 414] width 66 height 12
type textarea "20234018664"
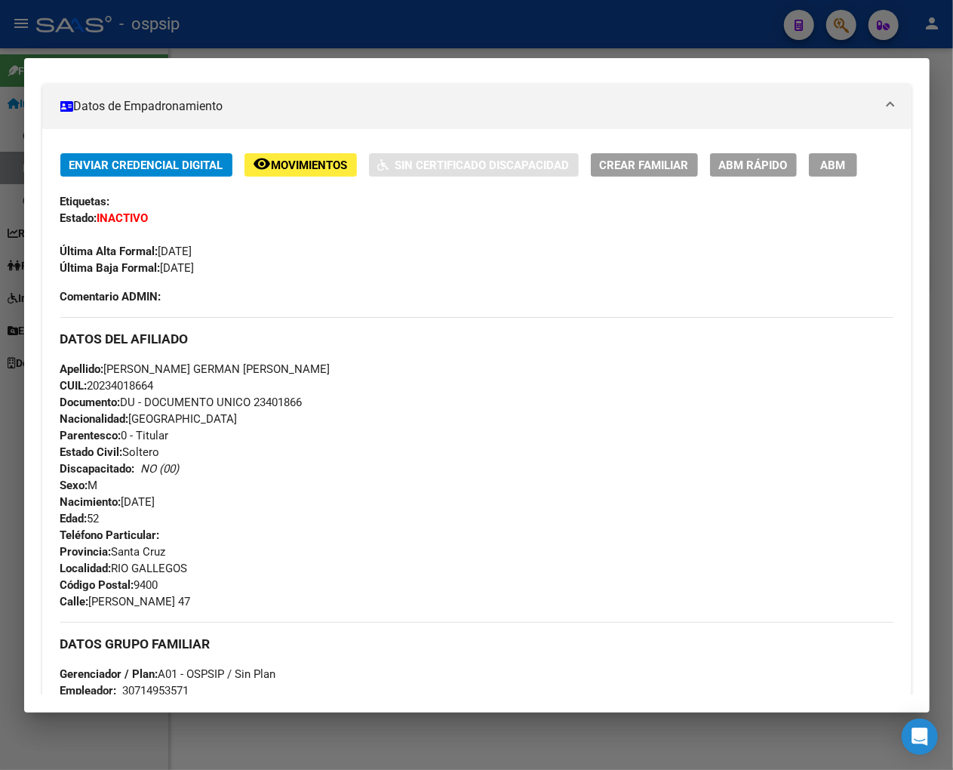
scroll to position [251, 0]
click at [309, 166] on span "Movimientos" at bounding box center [310, 165] width 76 height 14
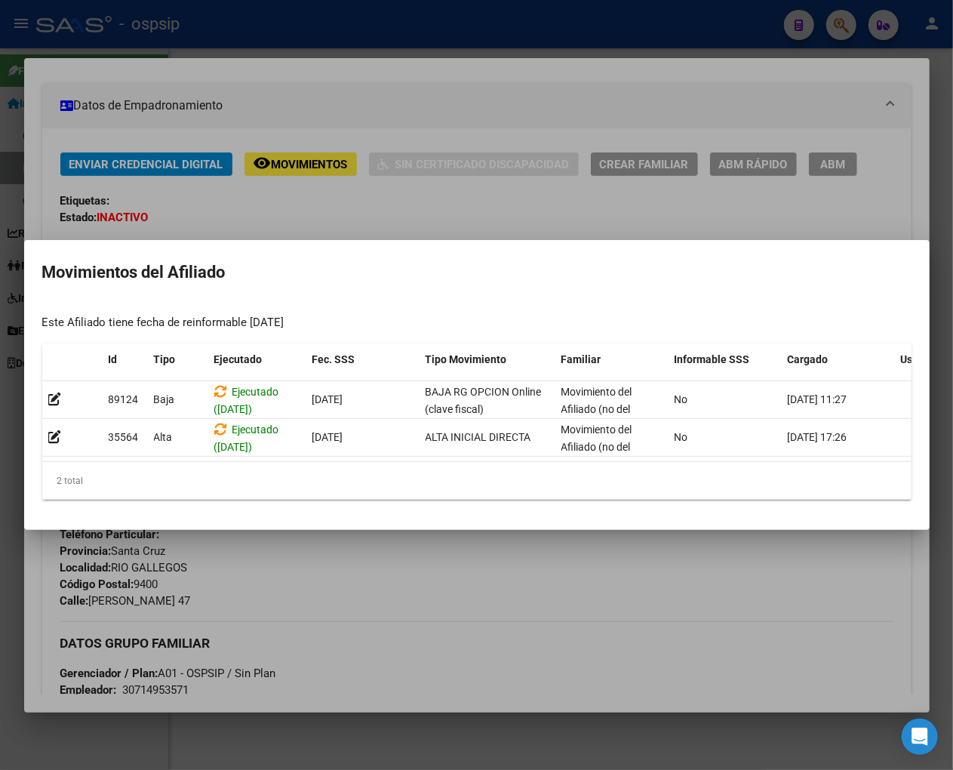
click at [508, 544] on div at bounding box center [476, 385] width 953 height 770
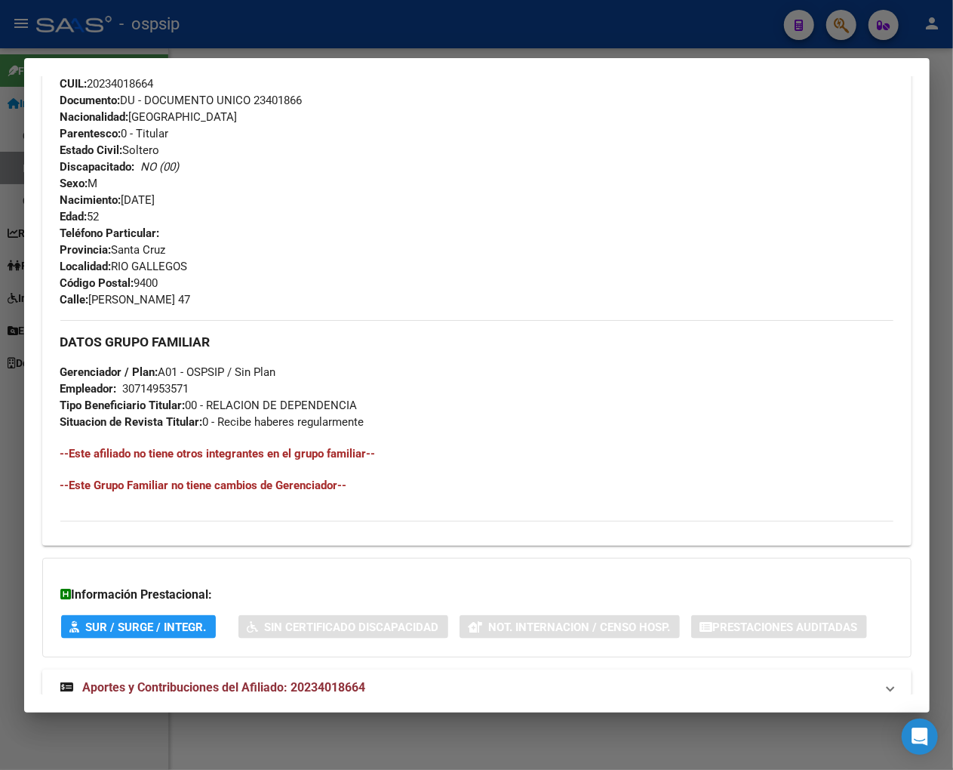
scroll to position [598, 0]
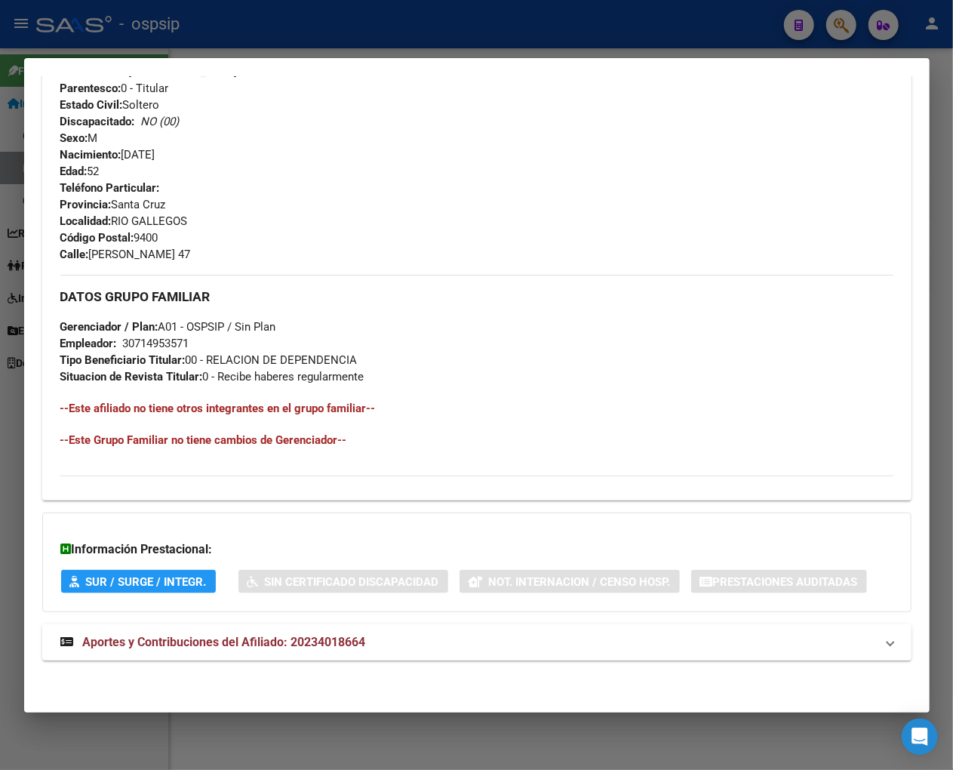
click at [223, 635] on span "Aportes y Contribuciones del Afiliado: 20234018664" at bounding box center [224, 642] width 283 height 14
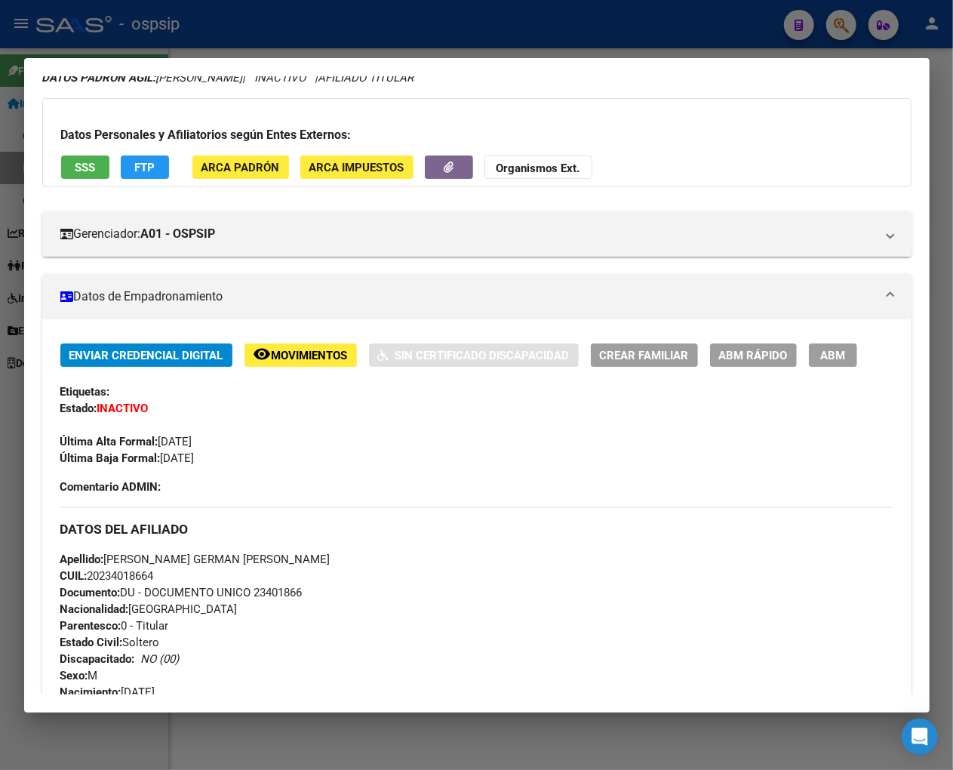
scroll to position [0, 0]
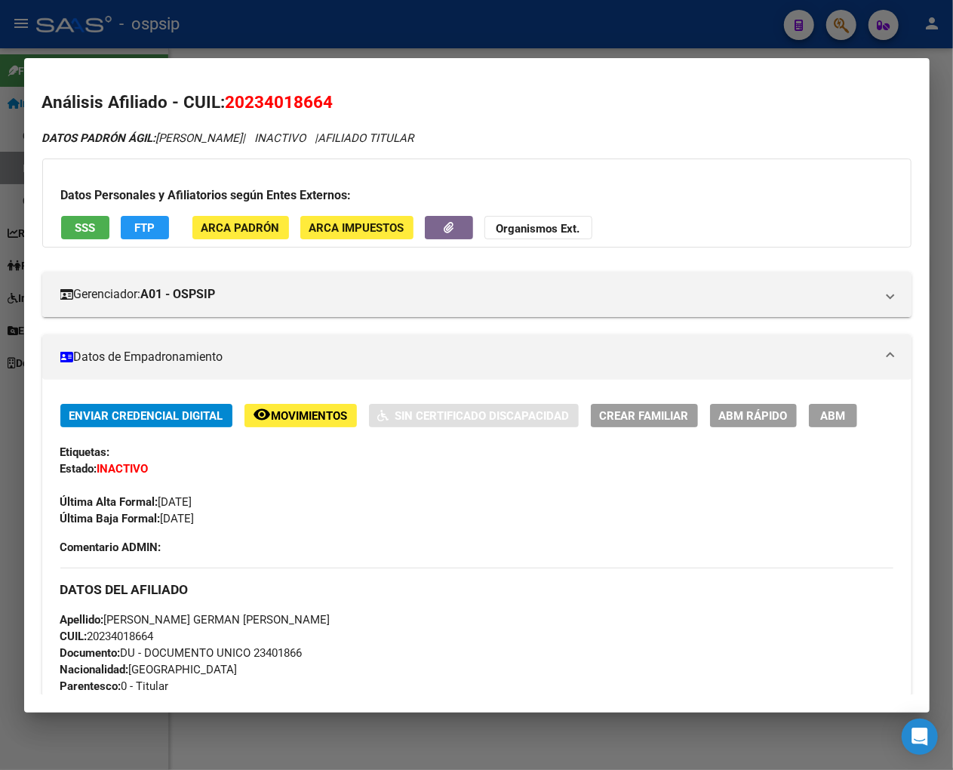
click at [305, 415] on span "Movimientos" at bounding box center [310, 416] width 76 height 14
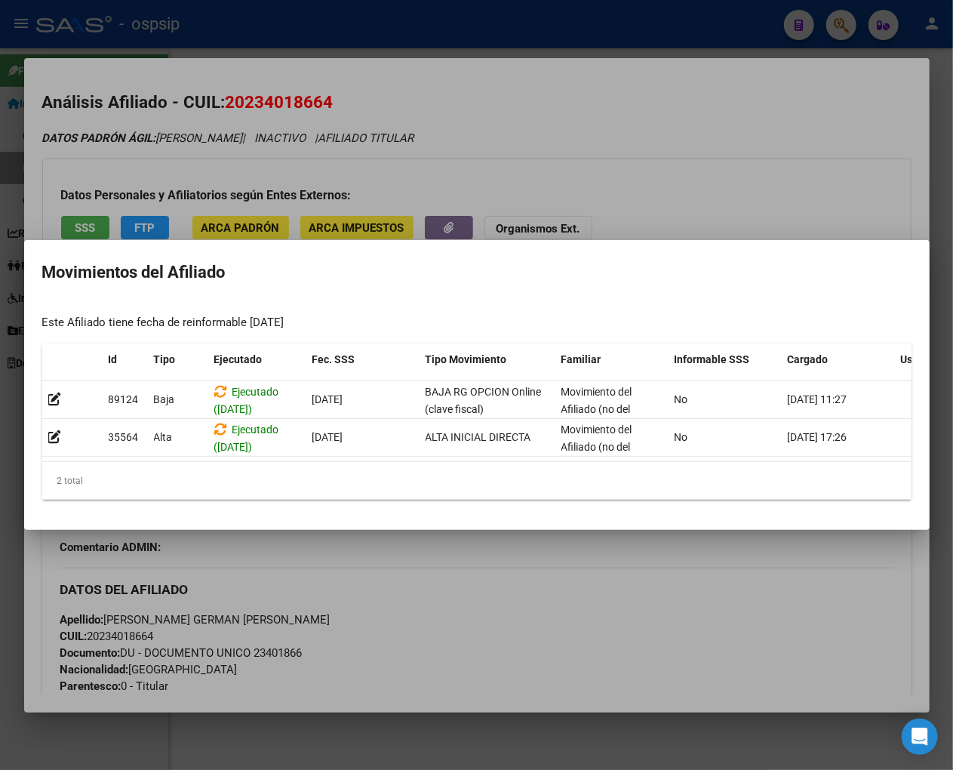
drag, startPoint x: 426, startPoint y: 560, endPoint x: 306, endPoint y: 522, distance: 126.8
click at [423, 559] on div at bounding box center [476, 385] width 953 height 770
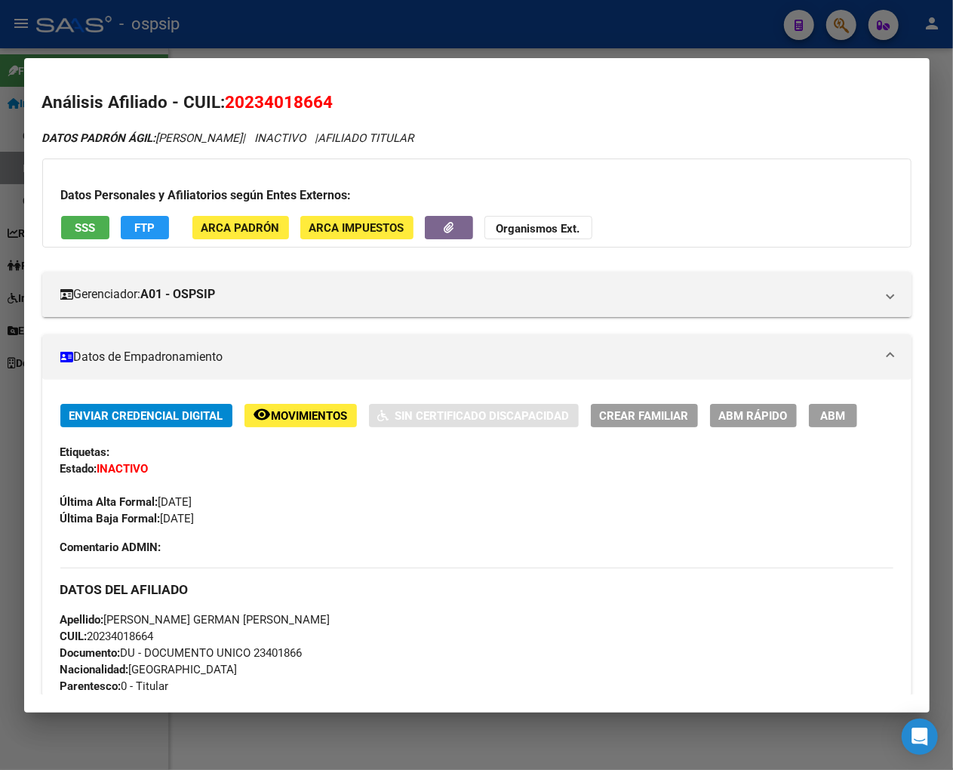
click at [491, 494] on div "Última Alta Formal: [DATE]" at bounding box center [476, 493] width 833 height 33
click at [820, 31] on div at bounding box center [476, 385] width 953 height 770
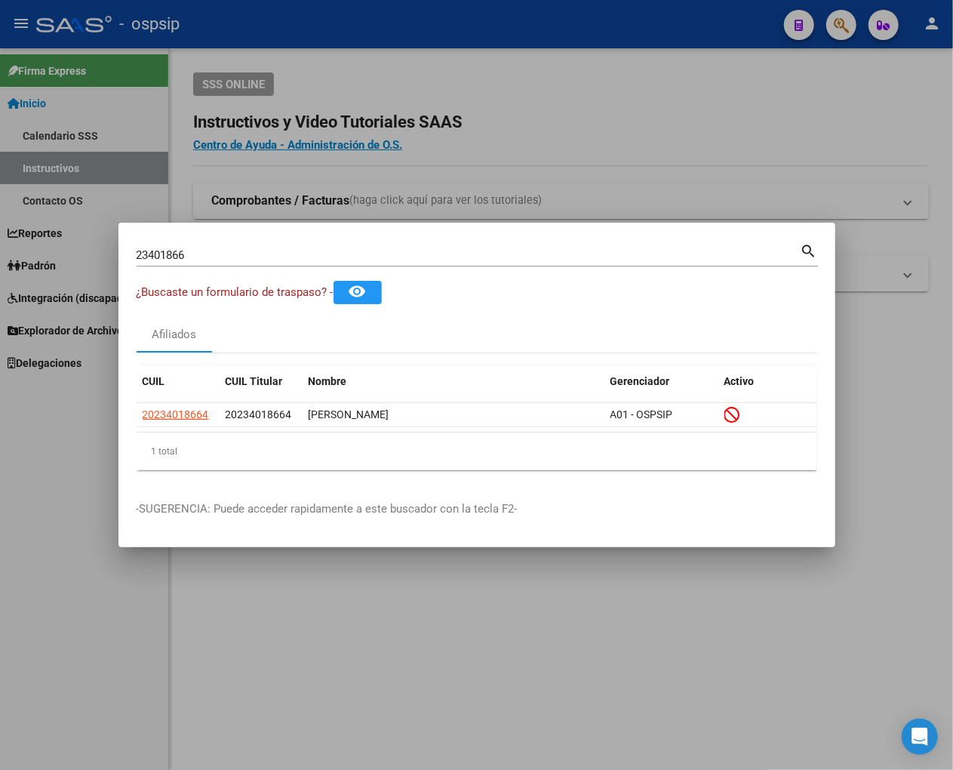
click at [553, 165] on div at bounding box center [476, 385] width 953 height 770
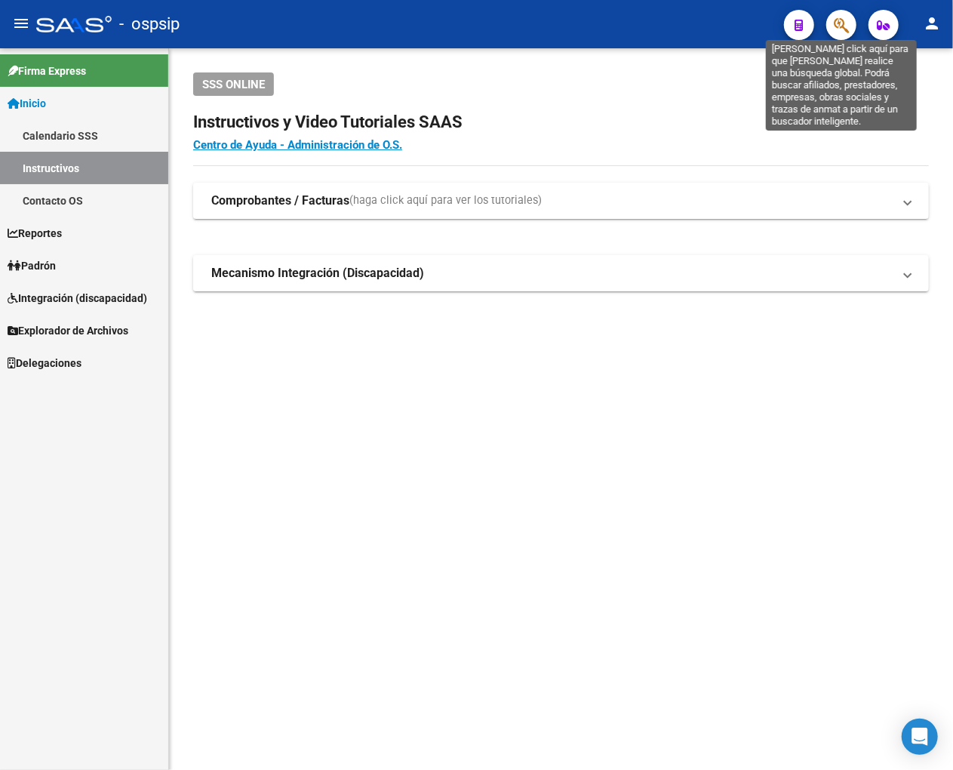
click at [820, 27] on icon "button" at bounding box center [841, 25] width 15 height 17
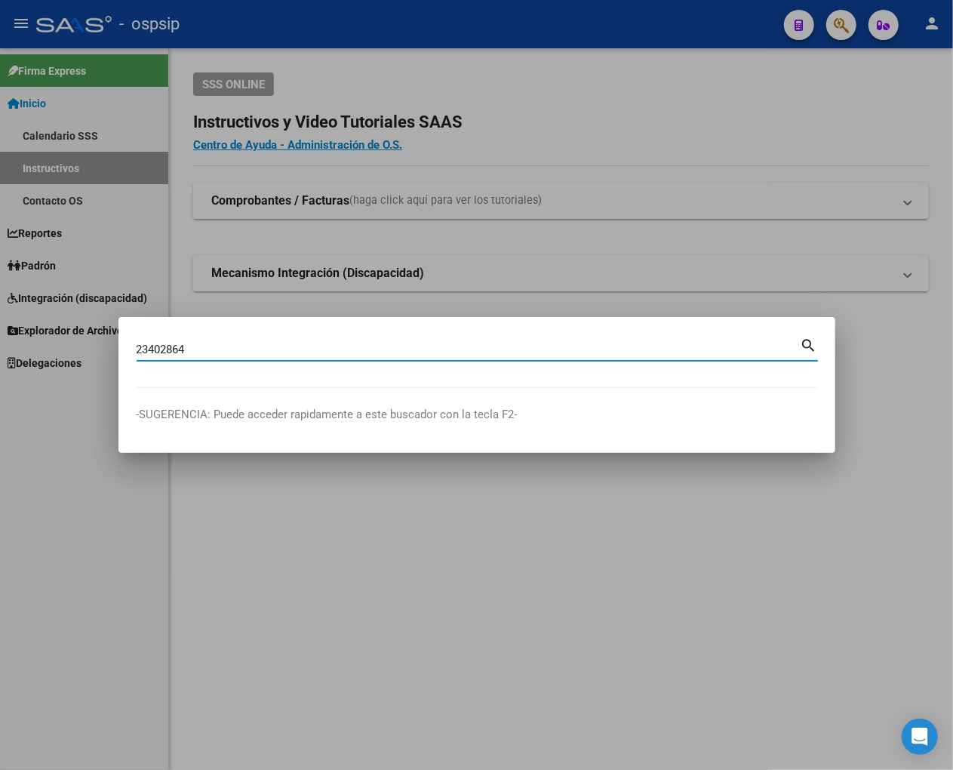
type input "23402864"
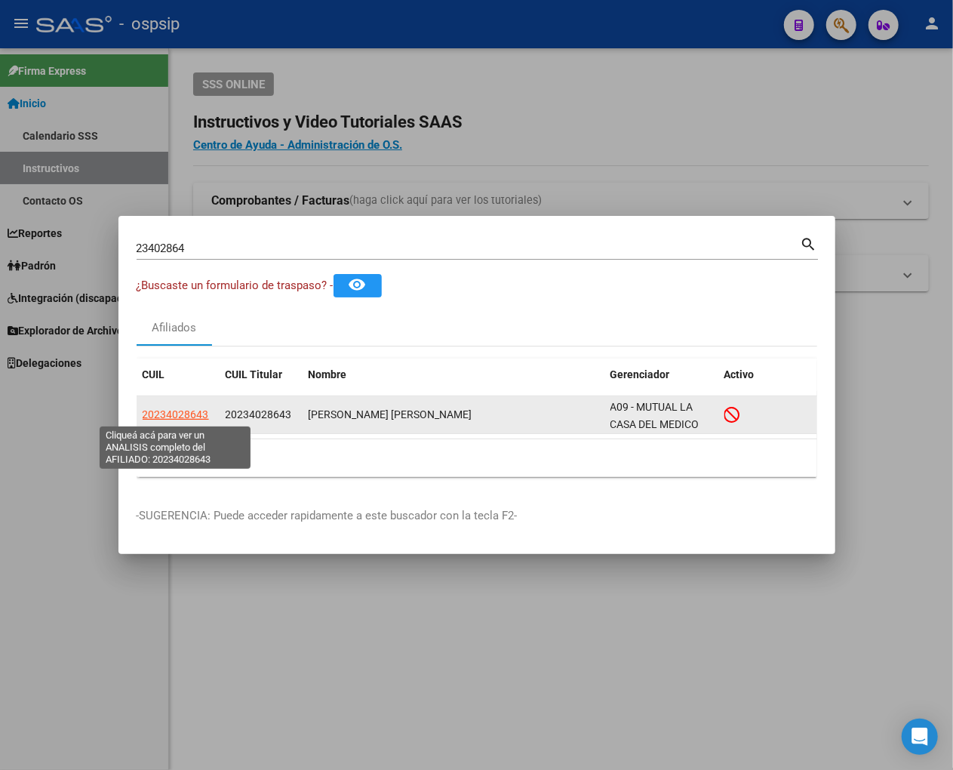
click at [159, 417] on span "20234028643" at bounding box center [176, 414] width 66 height 12
type textarea "20234028643"
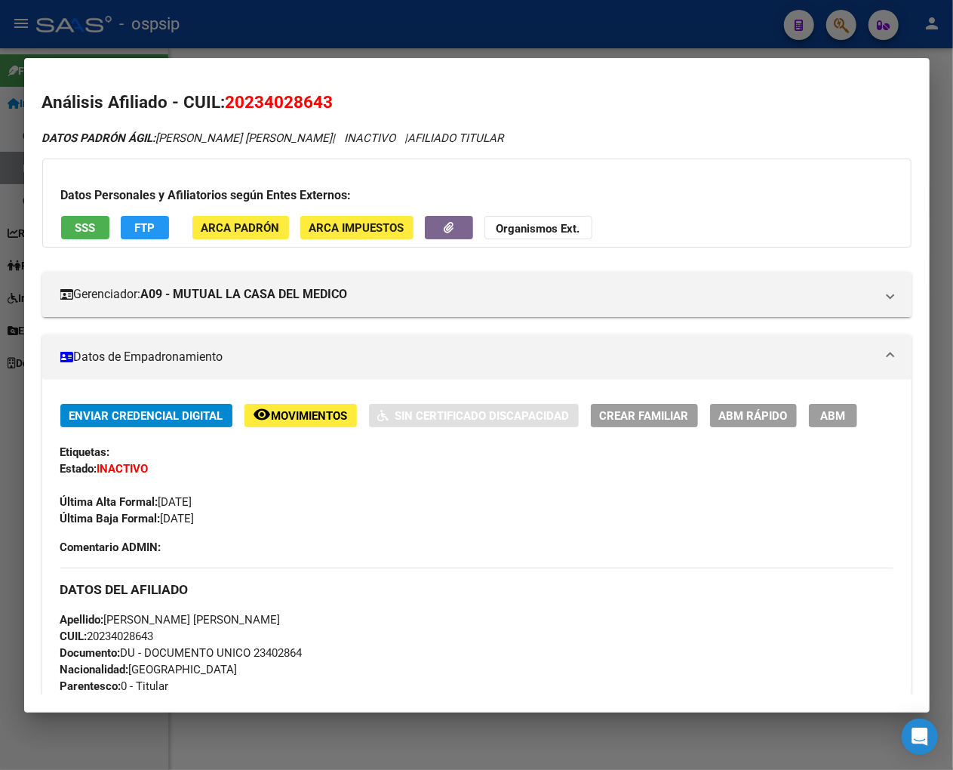
click at [313, 418] on span "Movimientos" at bounding box center [310, 416] width 76 height 14
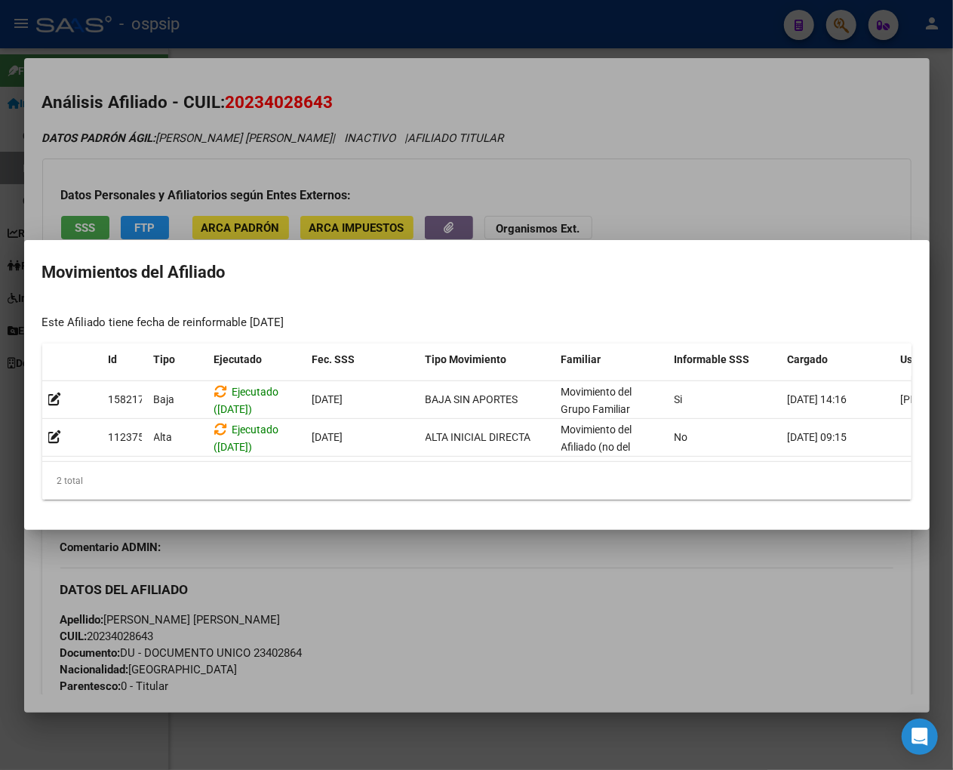
click at [511, 602] on div at bounding box center [476, 385] width 953 height 770
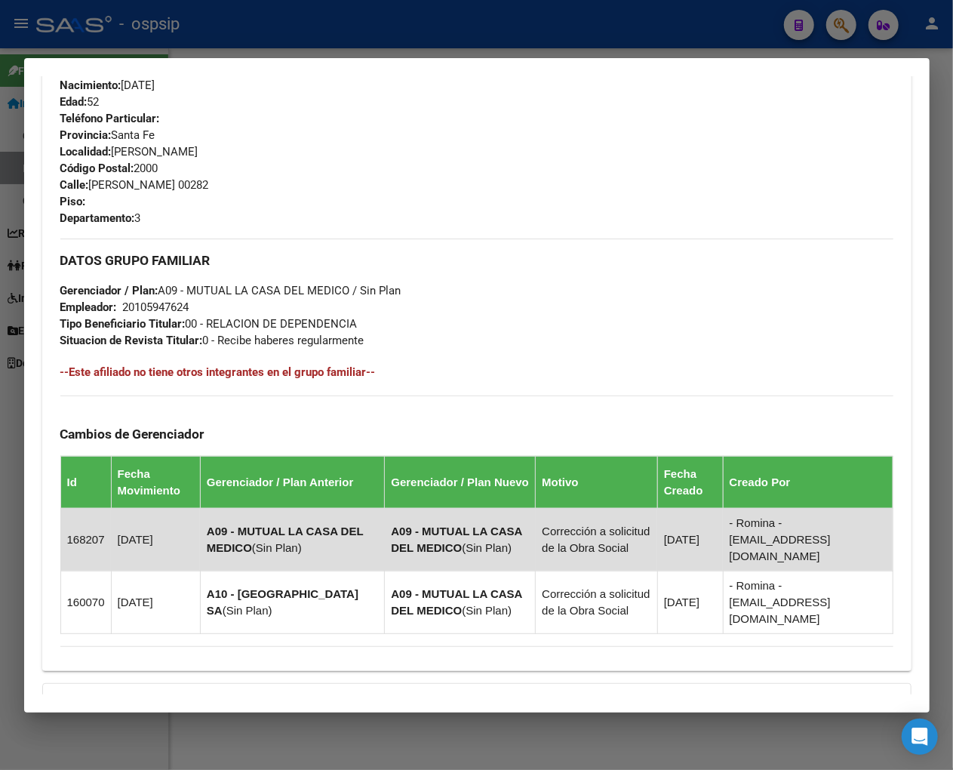
scroll to position [805, 0]
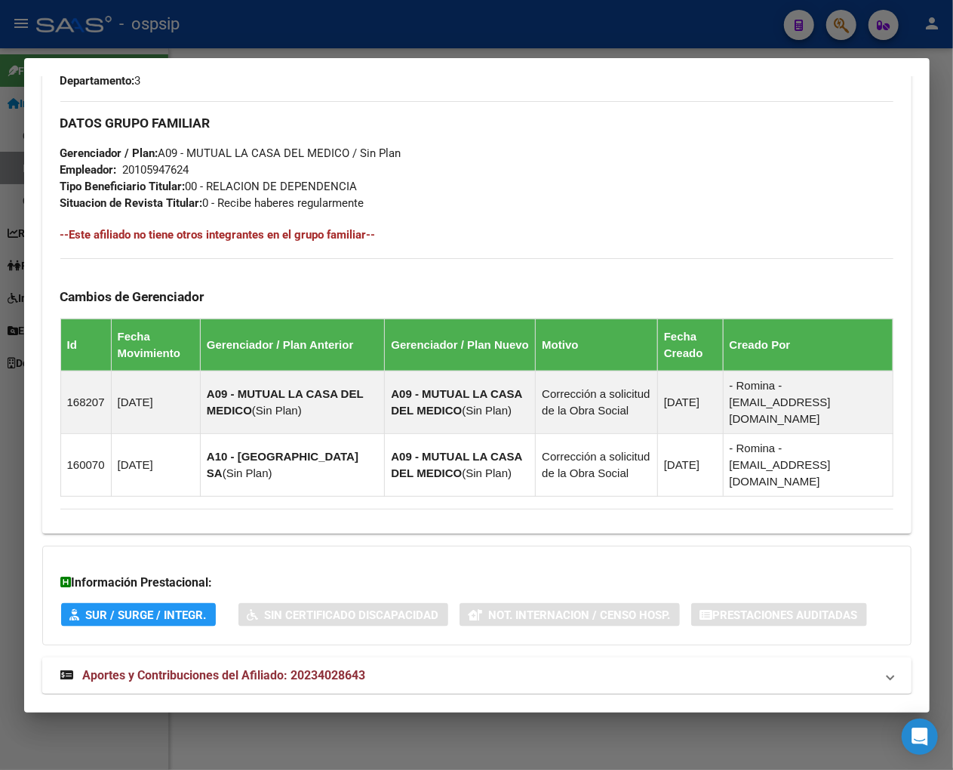
click at [213, 668] on span "Aportes y Contribuciones del Afiliado: 20234028643" at bounding box center [224, 675] width 283 height 14
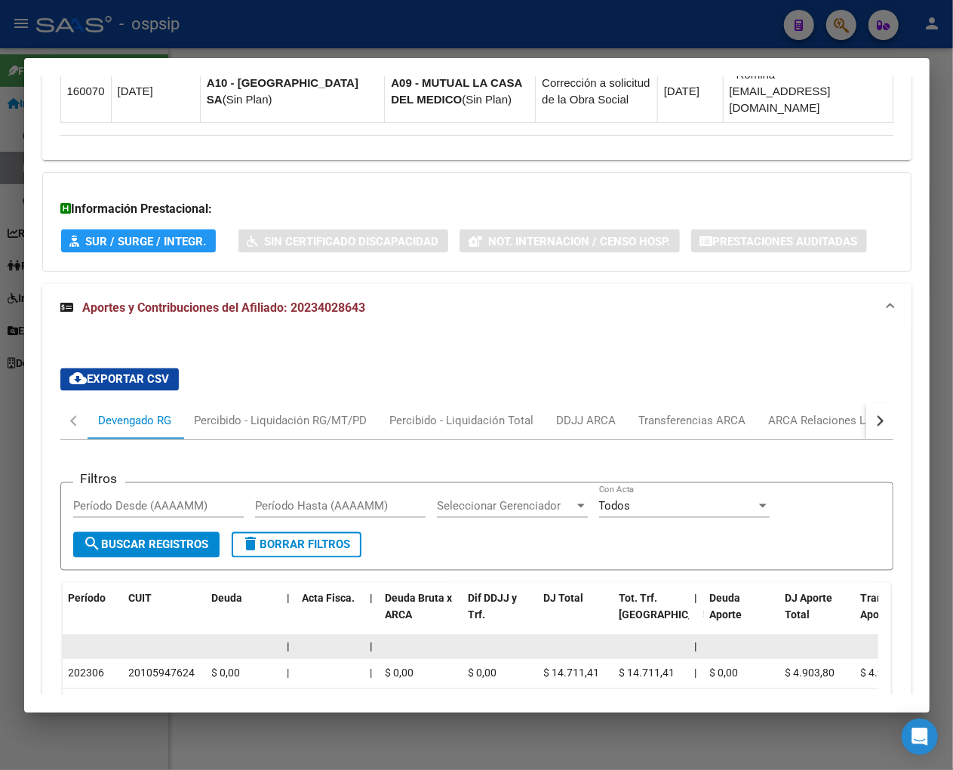
scroll to position [675, 0]
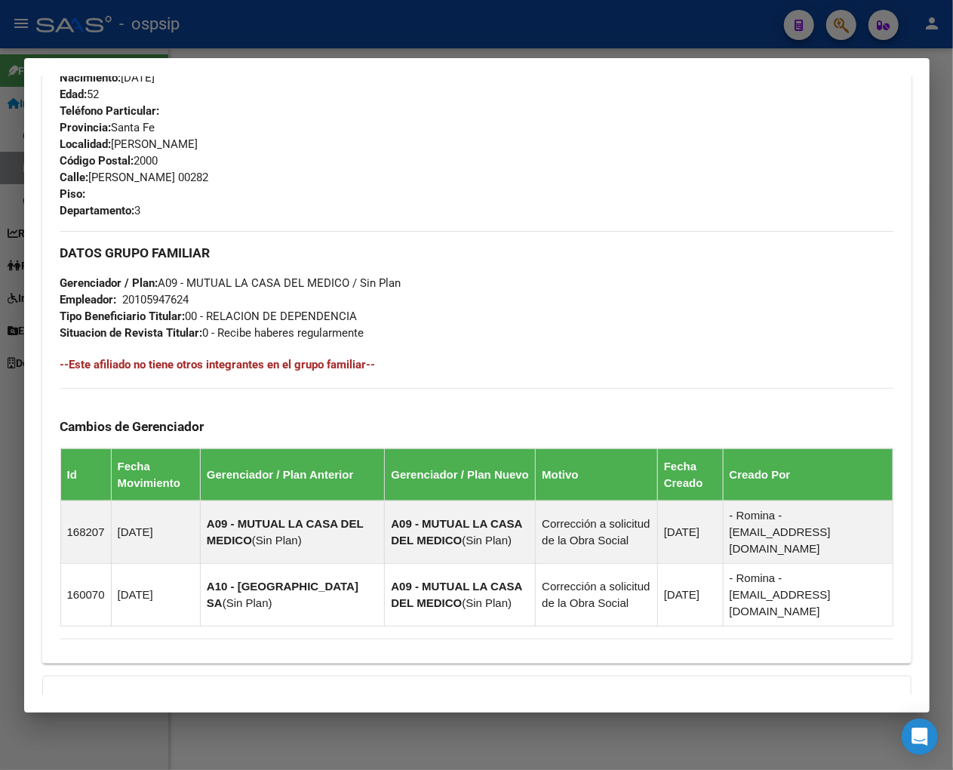
click at [820, 32] on div at bounding box center [476, 385] width 953 height 770
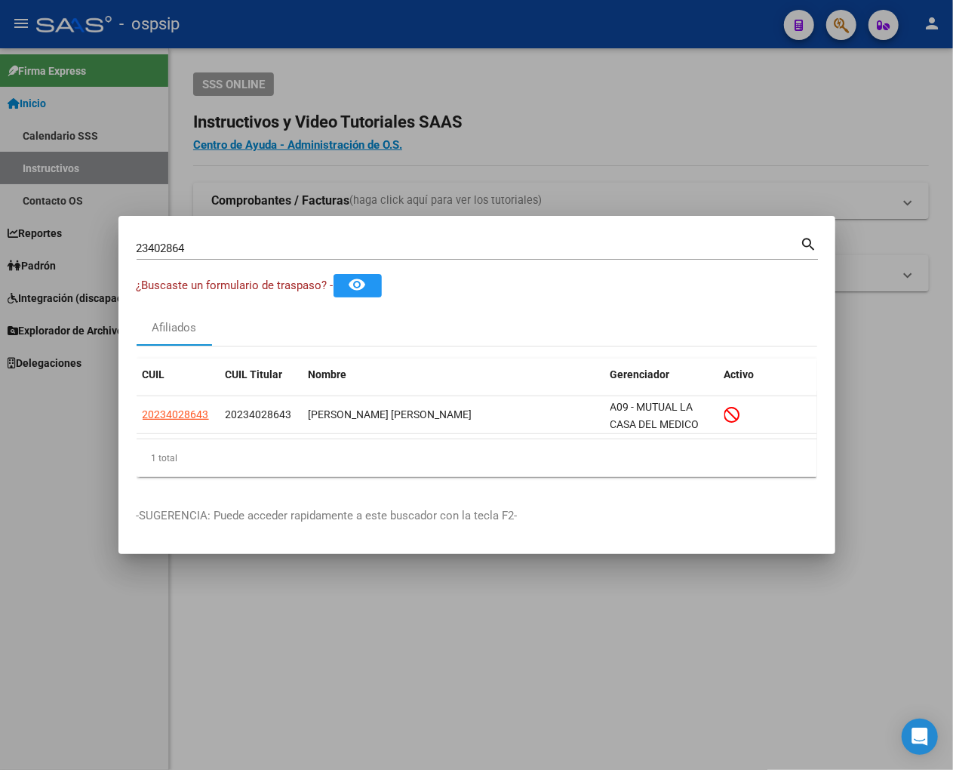
click at [197, 240] on div "23402864 Buscar (apellido, dni, [PERSON_NAME], [PERSON_NAME], cuit, obra social)" at bounding box center [469, 248] width 664 height 23
type input "2"
type input "23403007"
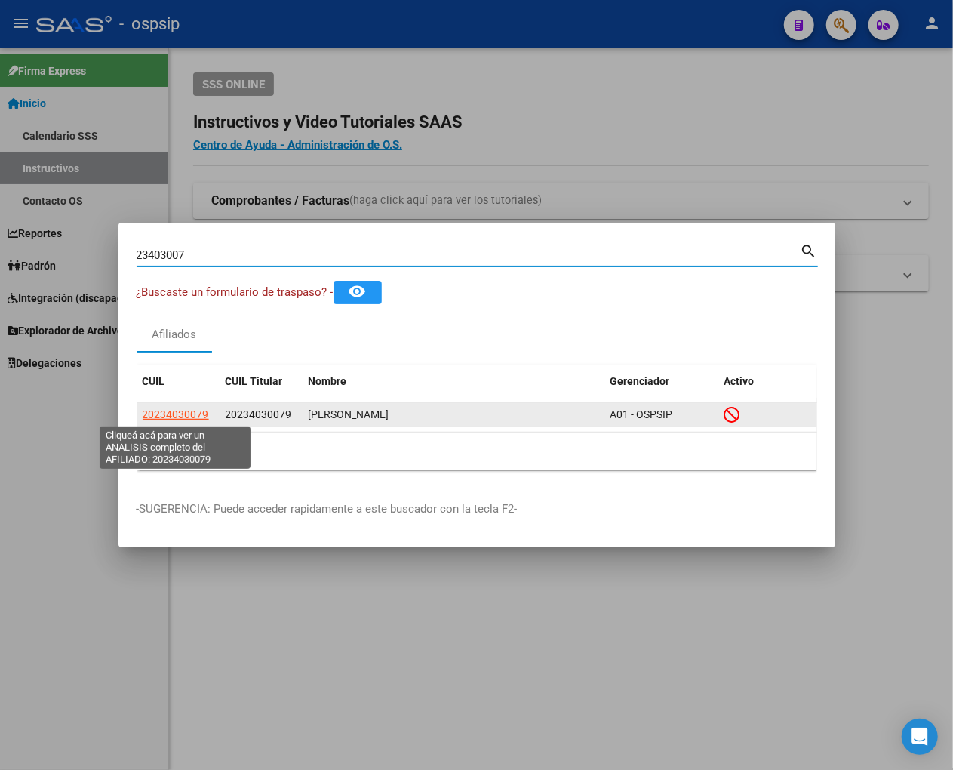
click at [177, 416] on span "20234030079" at bounding box center [176, 414] width 66 height 12
type textarea "20234030079"
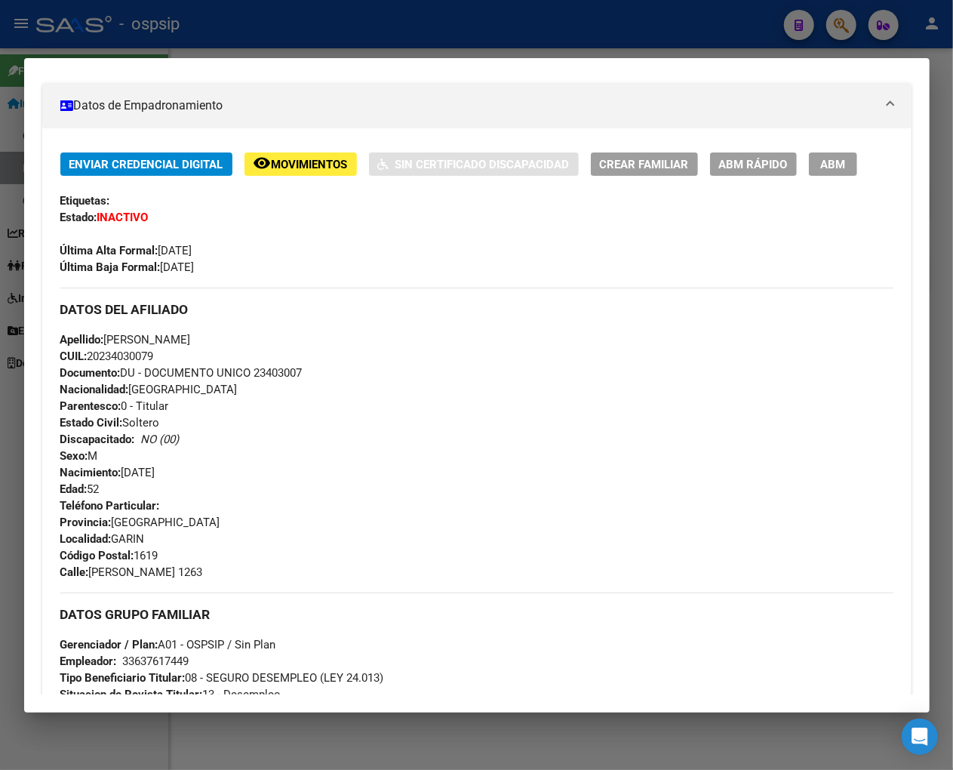
scroll to position [0, 0]
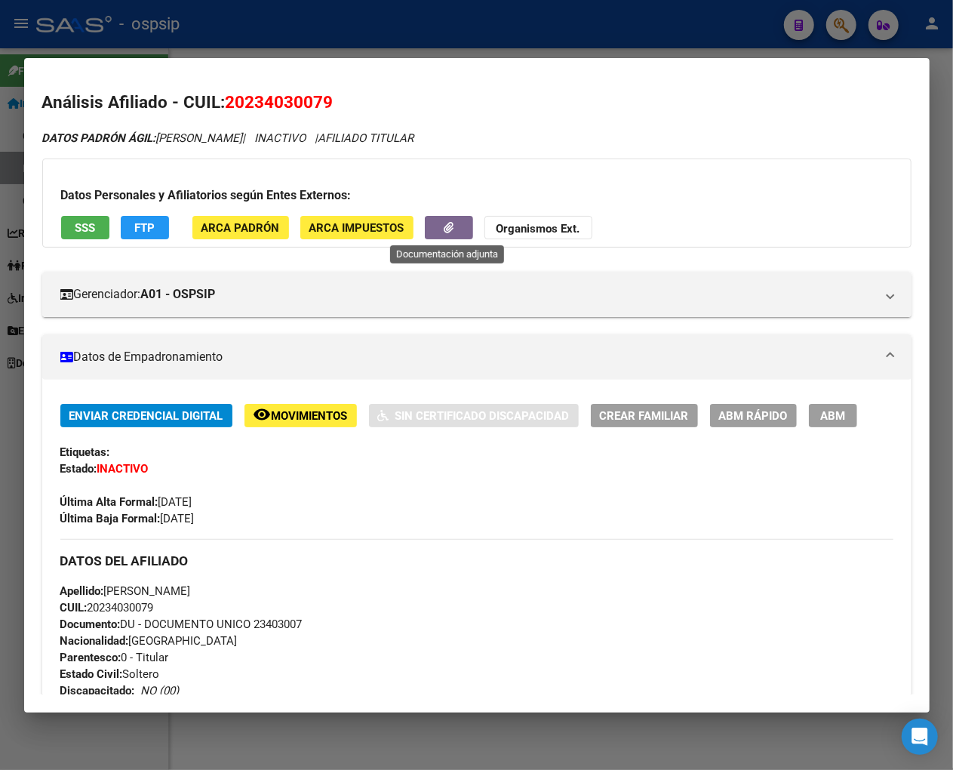
click at [439, 231] on button "button" at bounding box center [449, 227] width 48 height 23
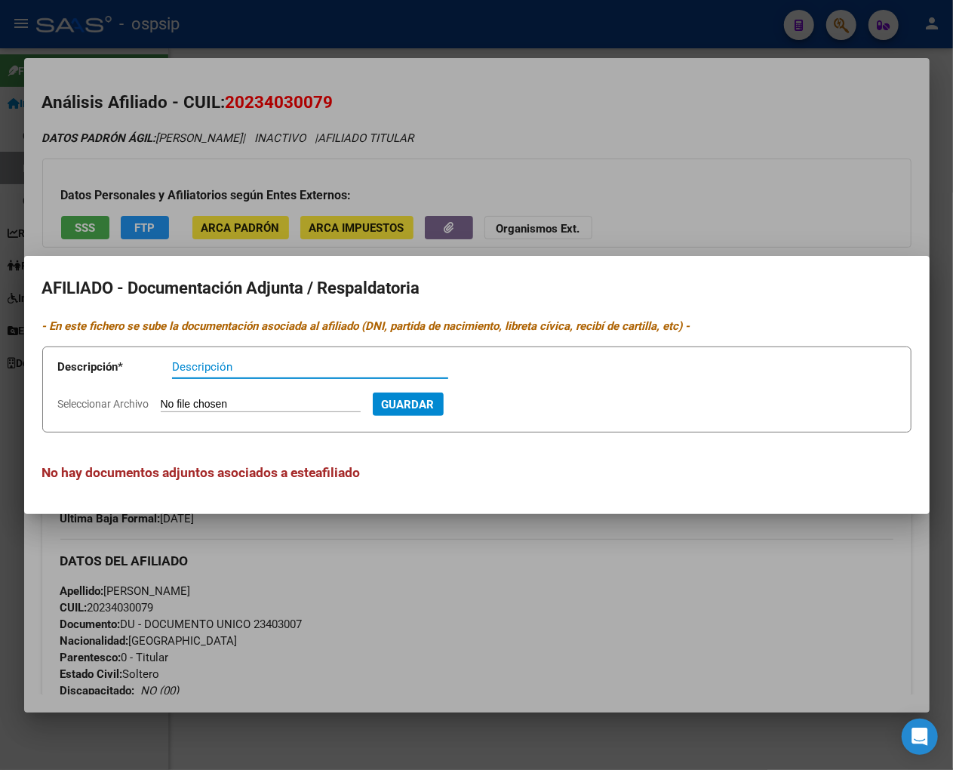
click at [695, 193] on div at bounding box center [476, 385] width 953 height 770
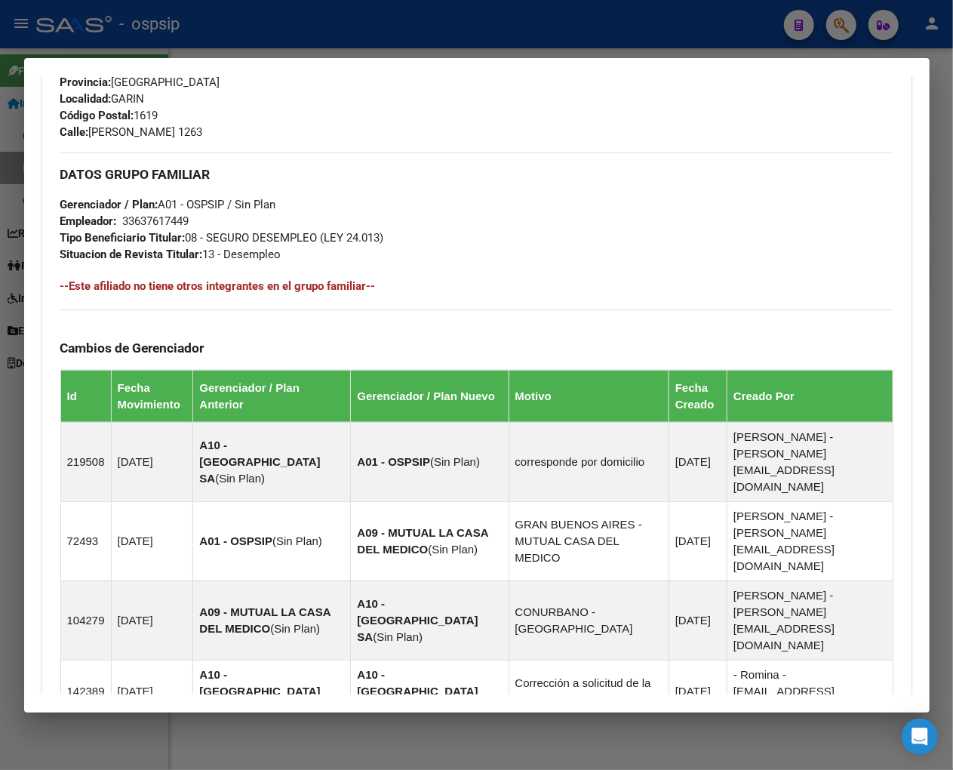
scroll to position [835, 0]
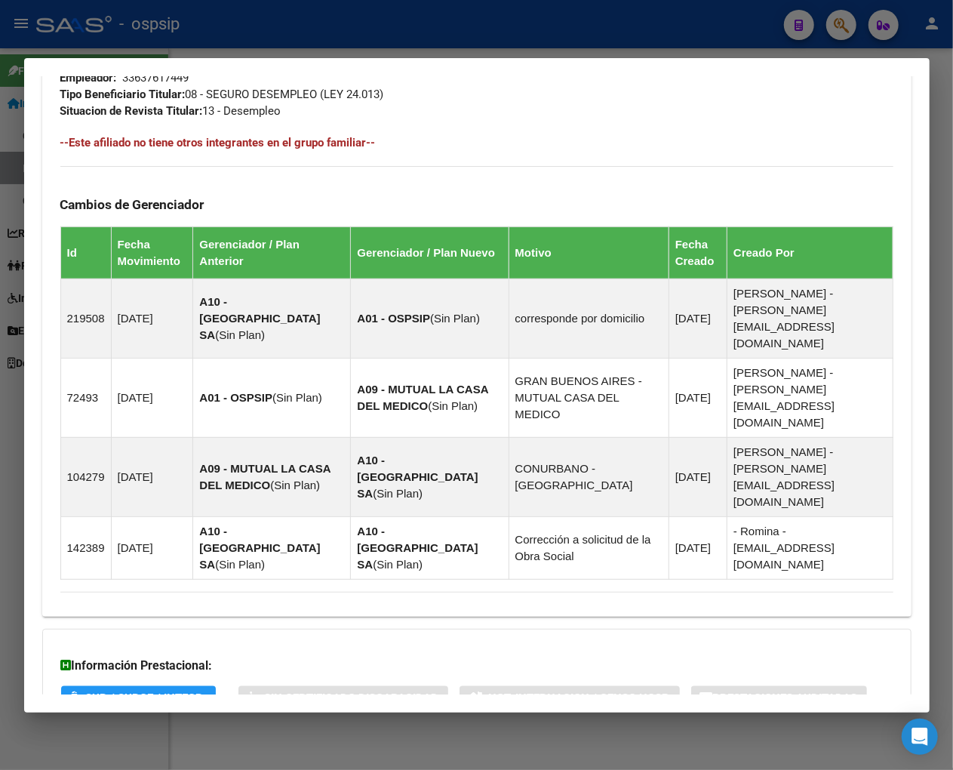
click at [216, 751] on span "Aportes y Contribuciones del Afiliado: 20234030079" at bounding box center [224, 758] width 283 height 14
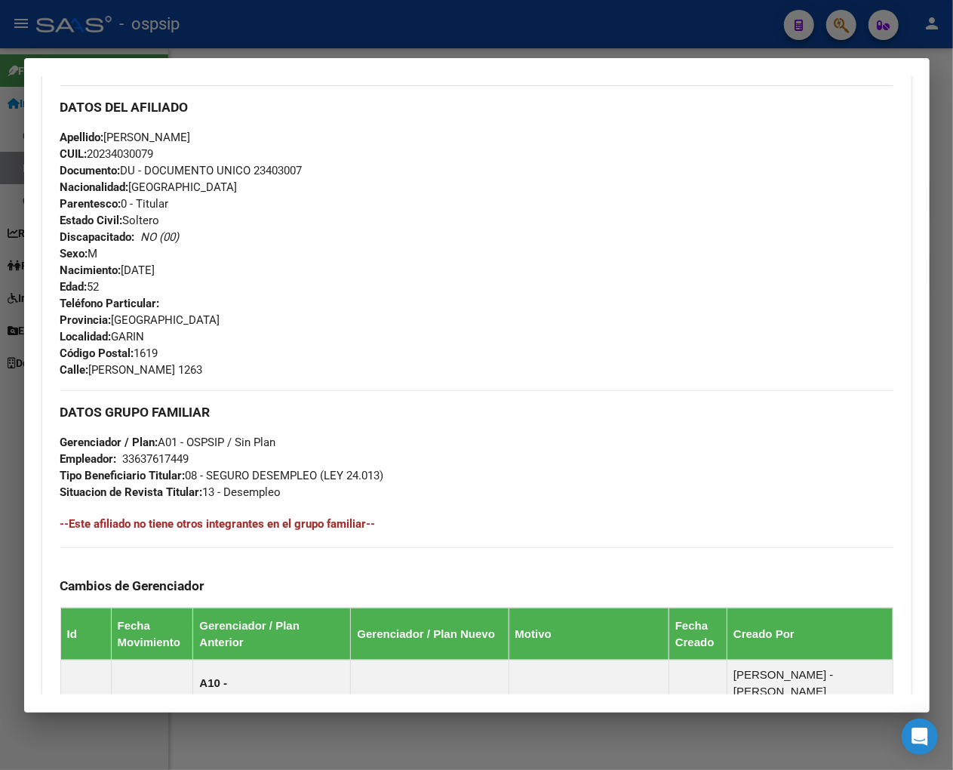
scroll to position [34, 0]
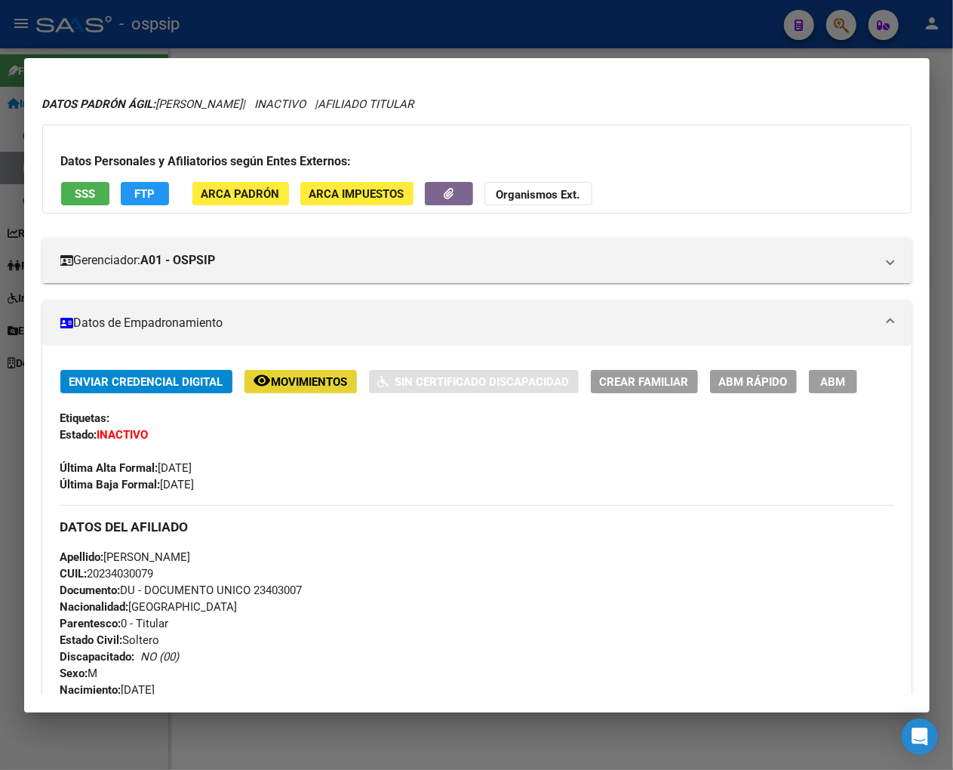
click at [308, 380] on span "Movimientos" at bounding box center [310, 382] width 76 height 14
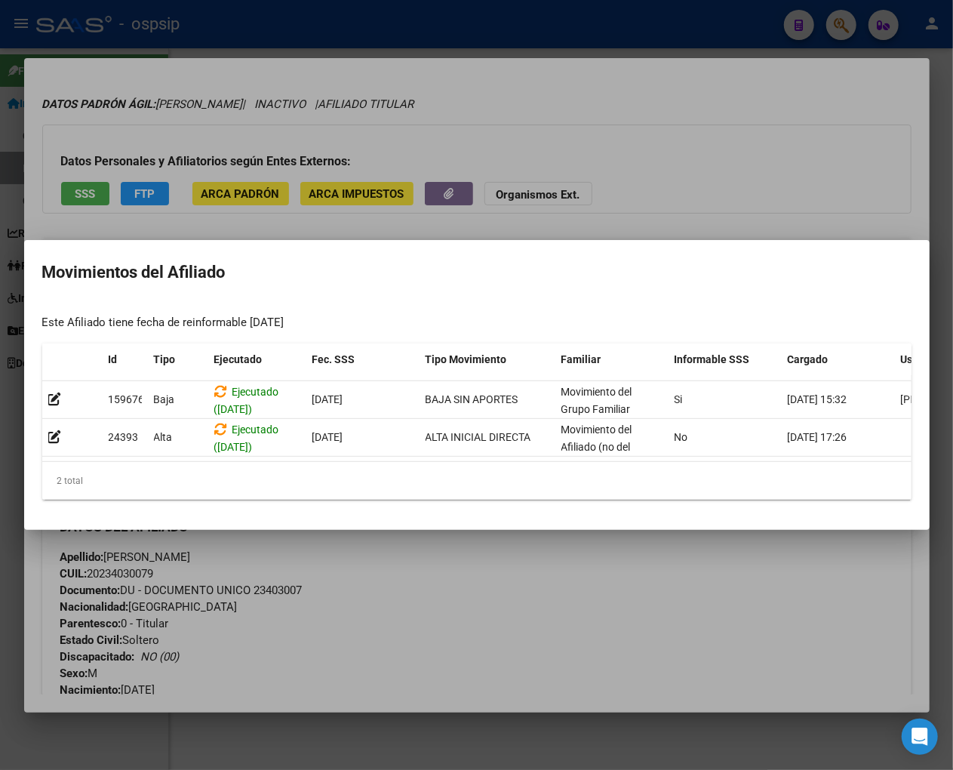
scroll to position [0, 96]
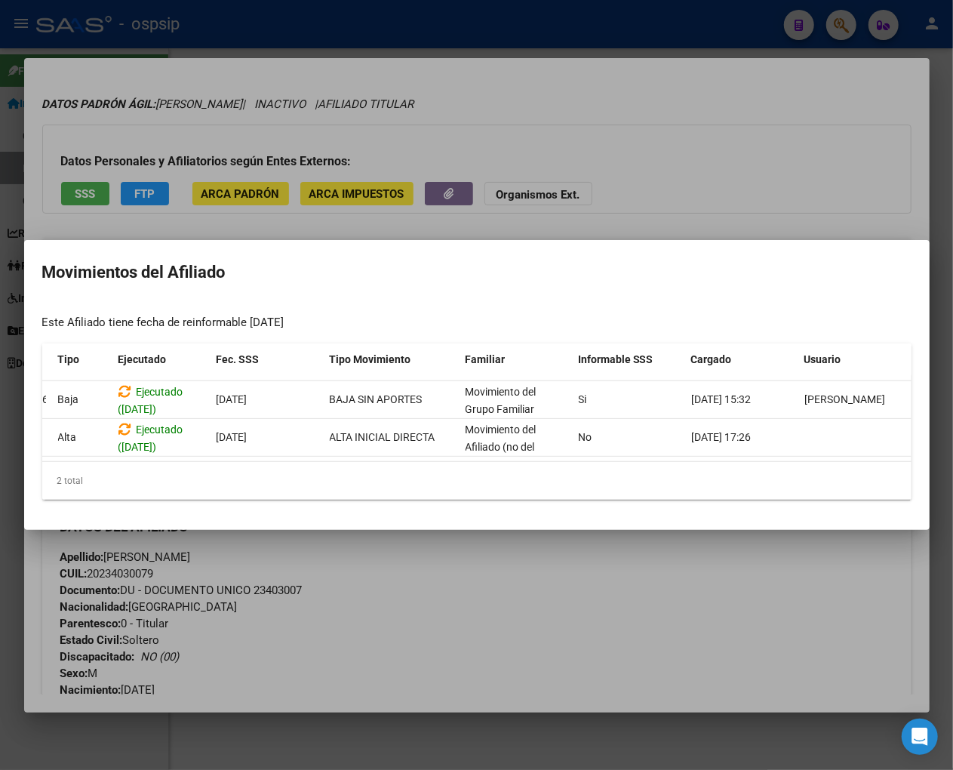
click at [667, 627] on div at bounding box center [476, 385] width 953 height 770
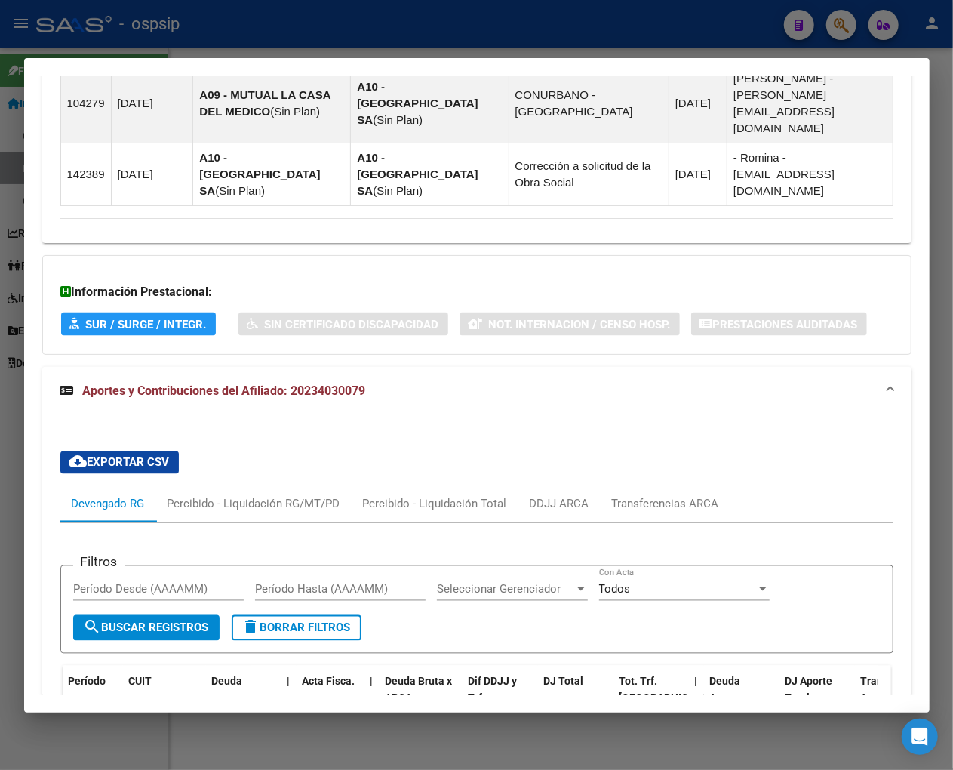
scroll to position [705, 0]
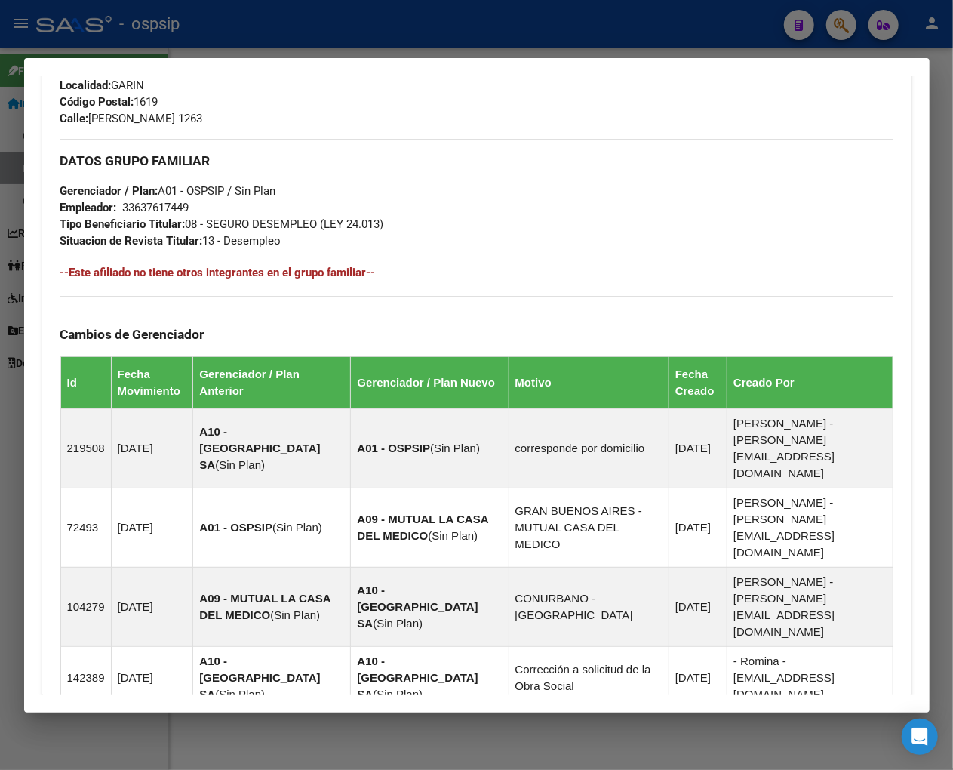
click at [820, 26] on div at bounding box center [476, 385] width 953 height 770
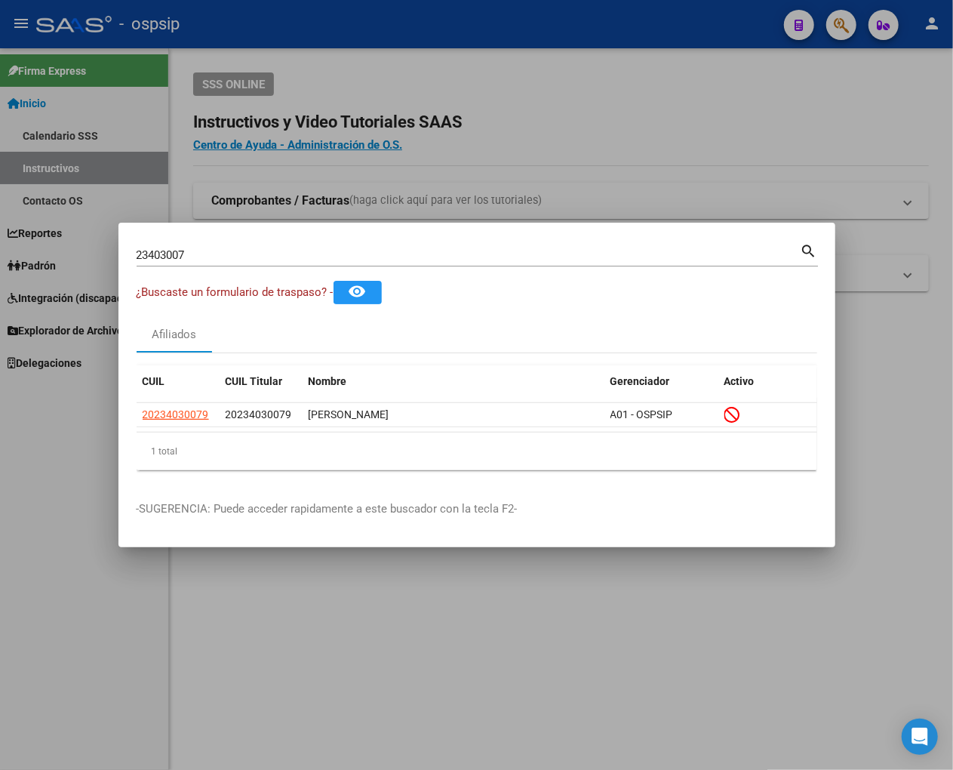
click at [211, 255] on input "23403007" at bounding box center [469, 255] width 664 height 14
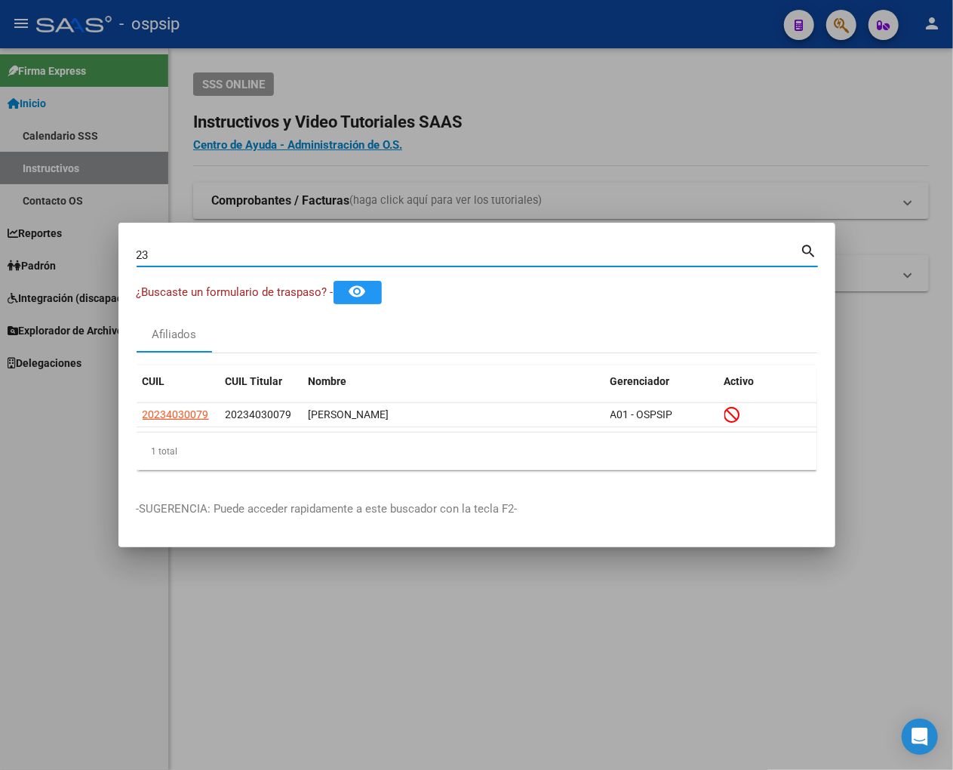
type input "2"
type input "23403083"
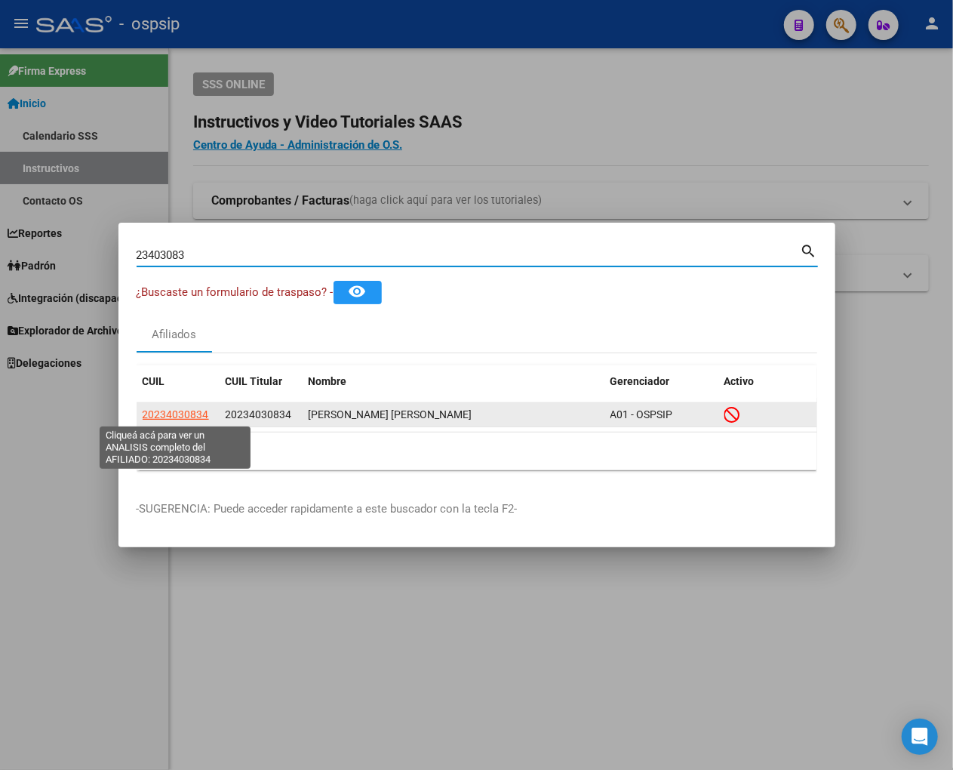
click at [177, 417] on span "20234030834" at bounding box center [176, 414] width 66 height 12
type textarea "20234030834"
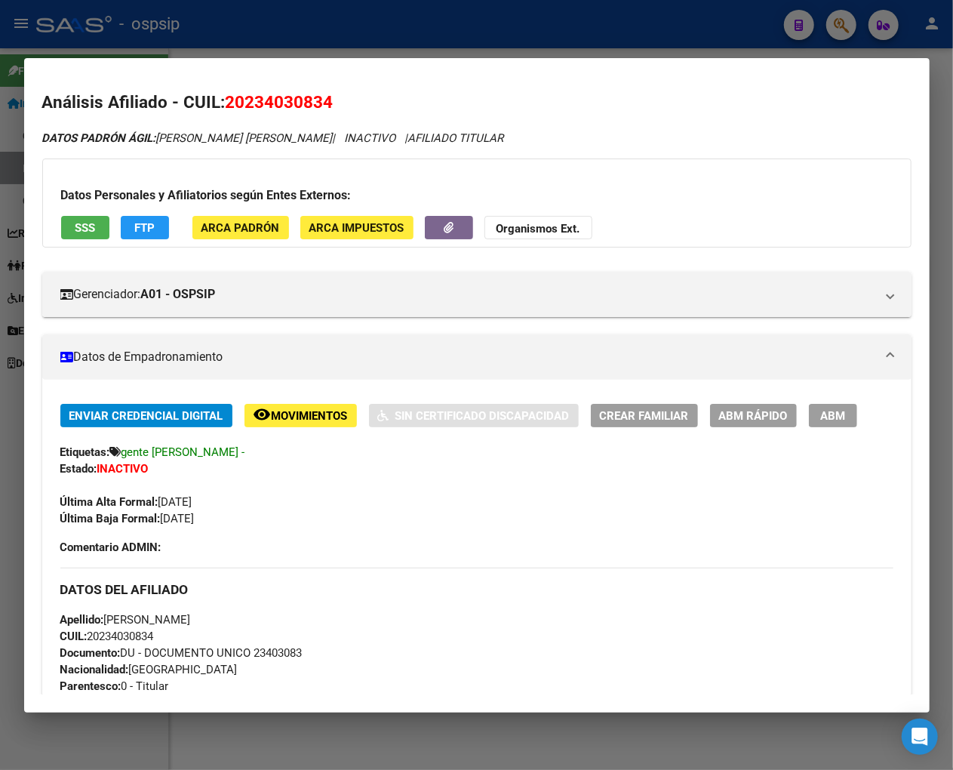
click at [333, 419] on span "Movimientos" at bounding box center [310, 416] width 76 height 14
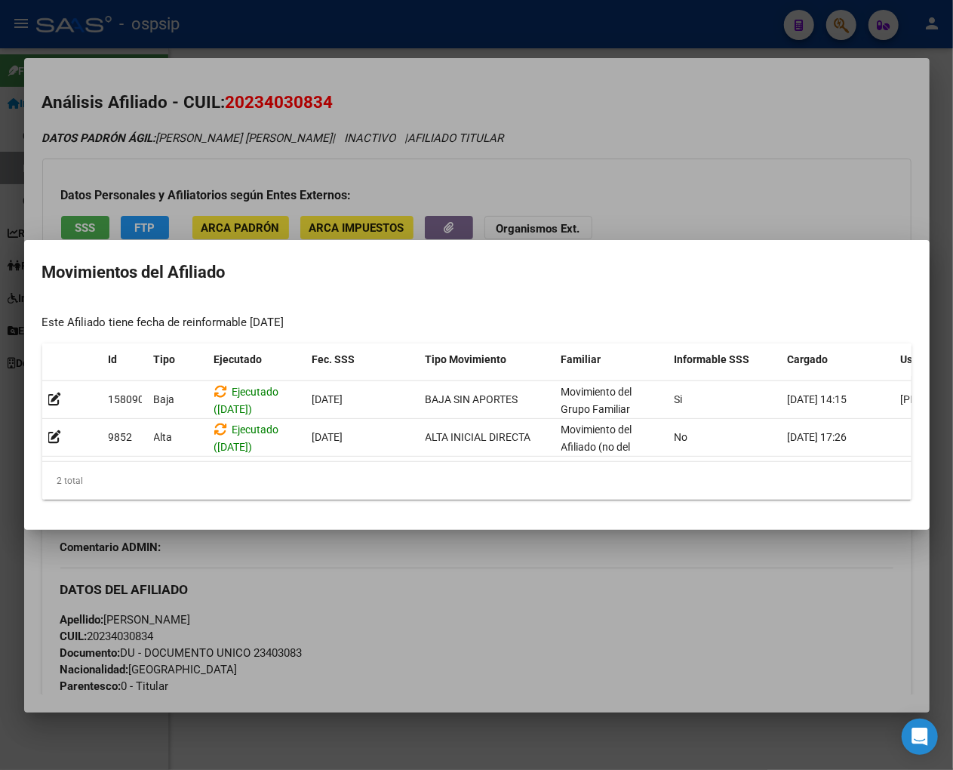
click at [583, 565] on div at bounding box center [476, 385] width 953 height 770
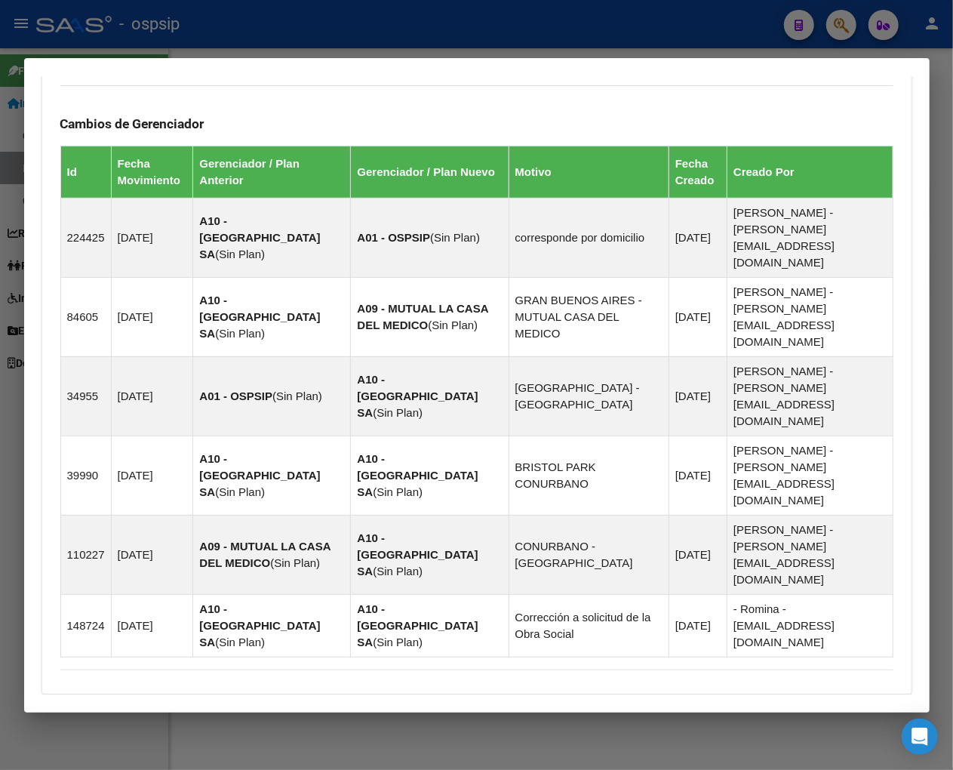
scroll to position [956, 0]
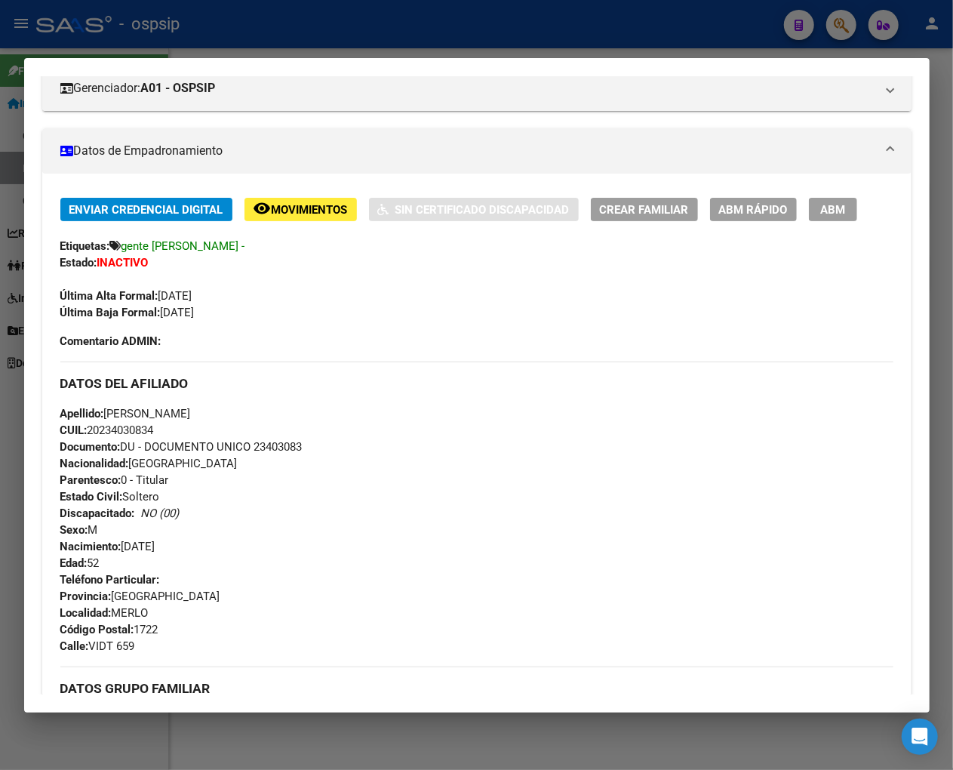
scroll to position [0, 0]
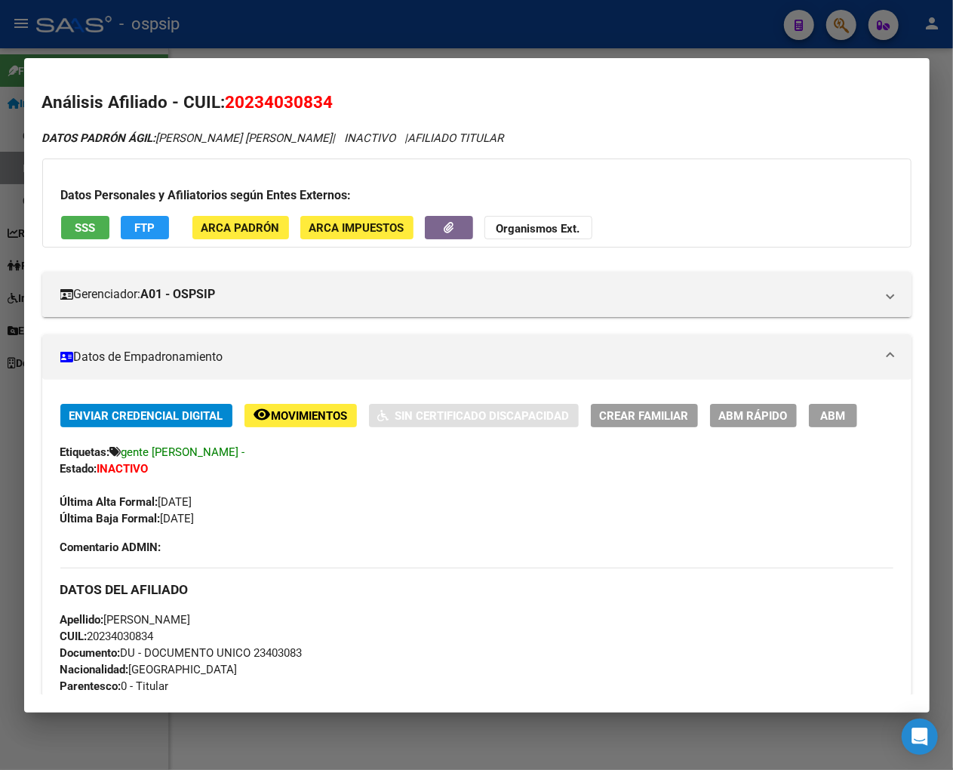
click at [297, 419] on span "Movimientos" at bounding box center [310, 416] width 76 height 14
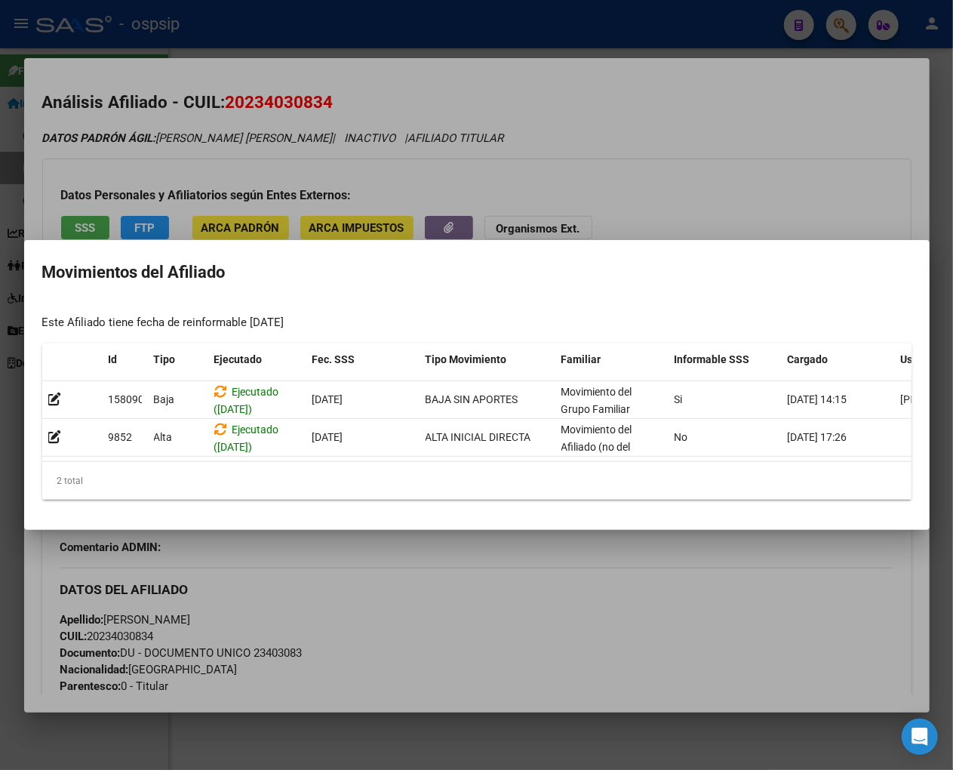
click at [546, 605] on div at bounding box center [476, 385] width 953 height 770
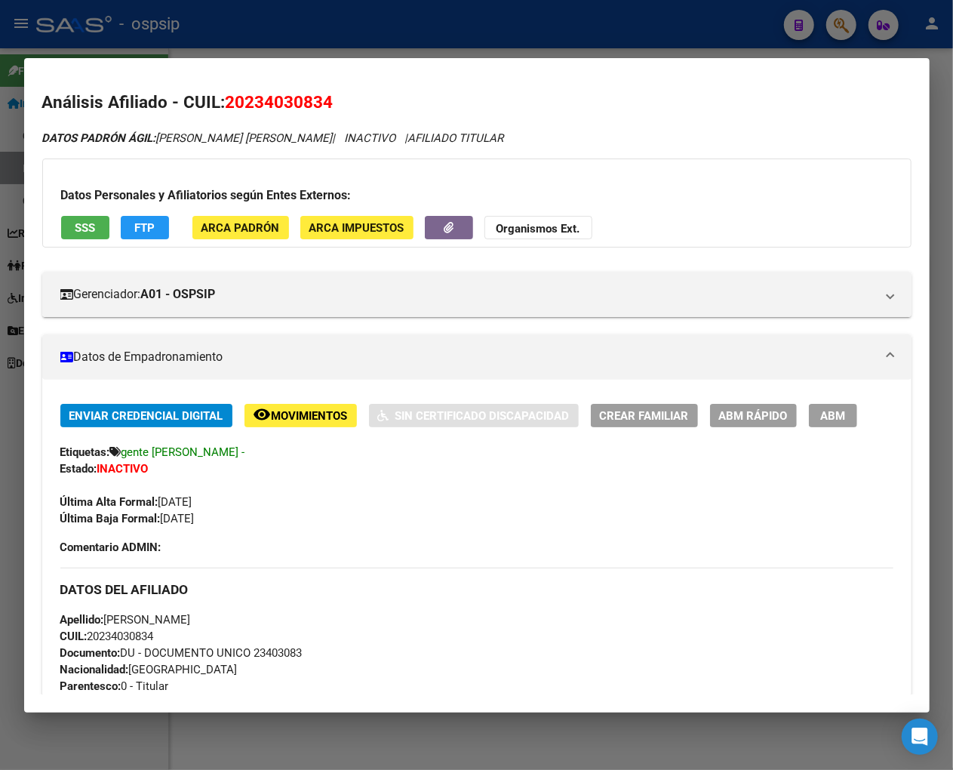
click at [820, 32] on div at bounding box center [476, 385] width 953 height 770
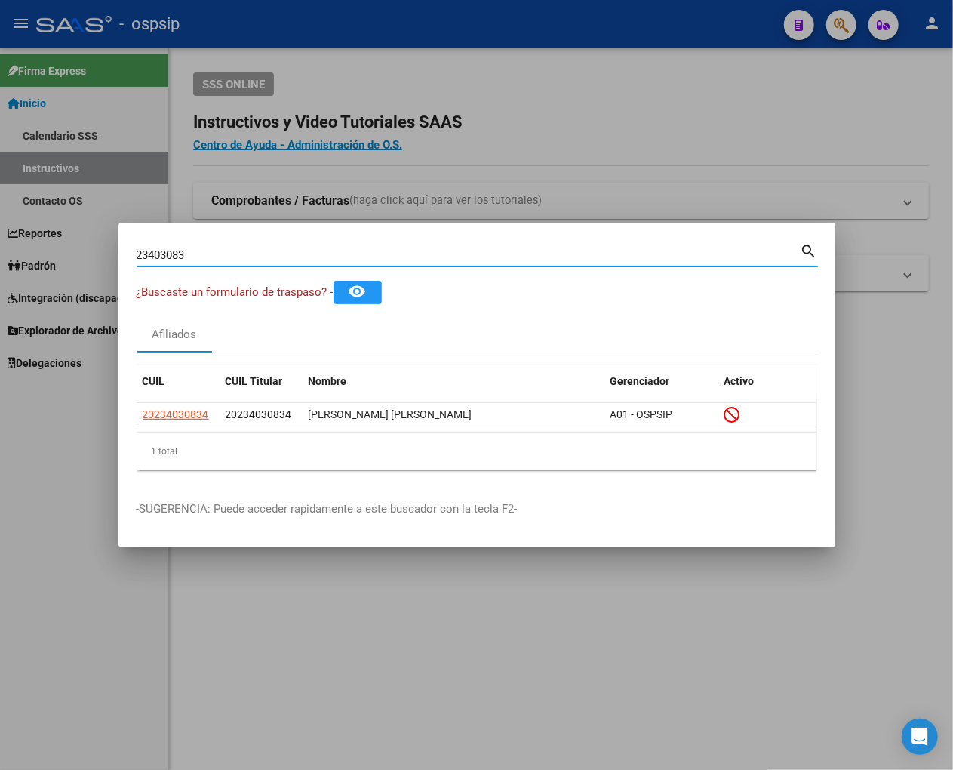
click at [215, 260] on input "23403083" at bounding box center [469, 255] width 664 height 14
type input "2"
type input "23405622"
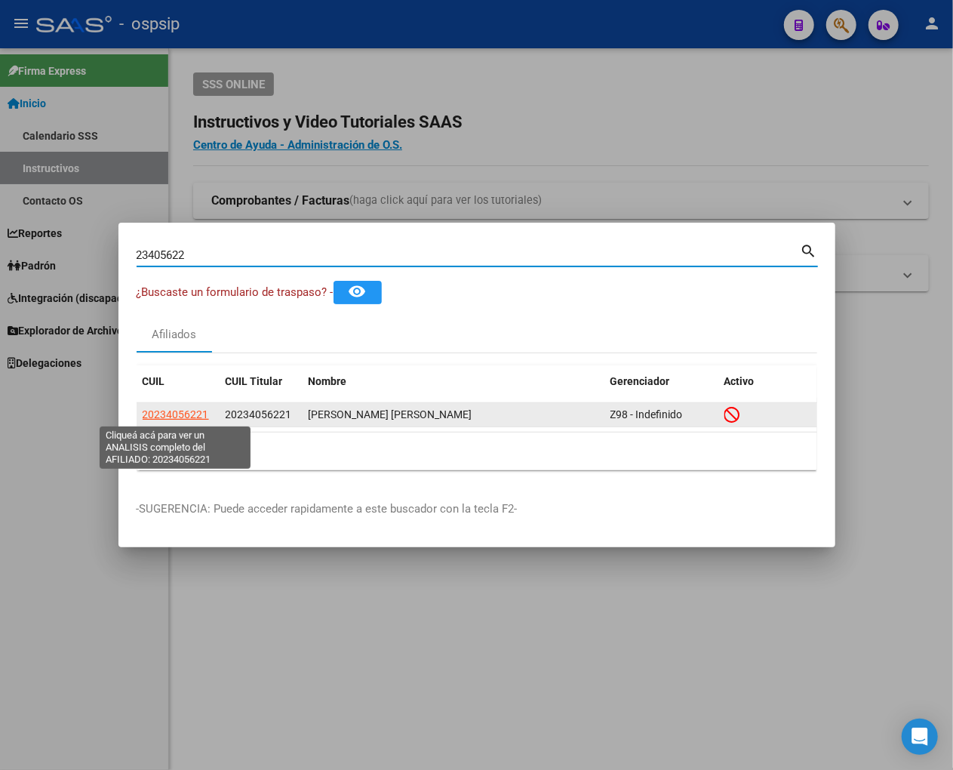
click at [170, 417] on span "20234056221" at bounding box center [176, 414] width 66 height 12
type textarea "20234056221"
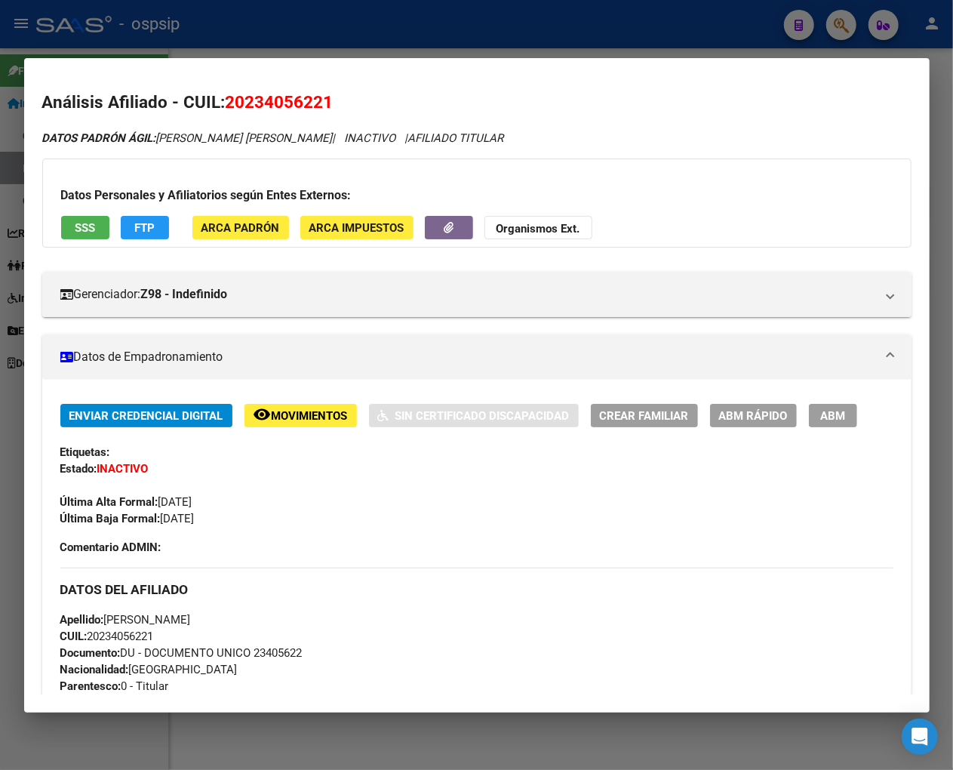
click at [315, 420] on span "Movimientos" at bounding box center [310, 416] width 76 height 14
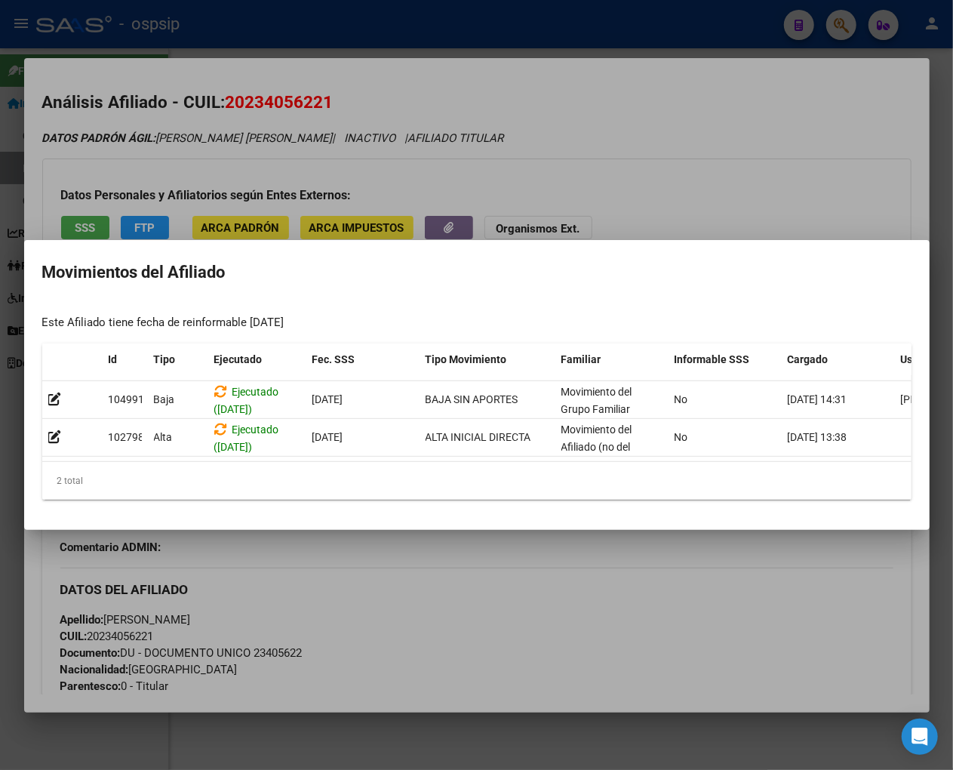
click at [480, 563] on div at bounding box center [476, 385] width 953 height 770
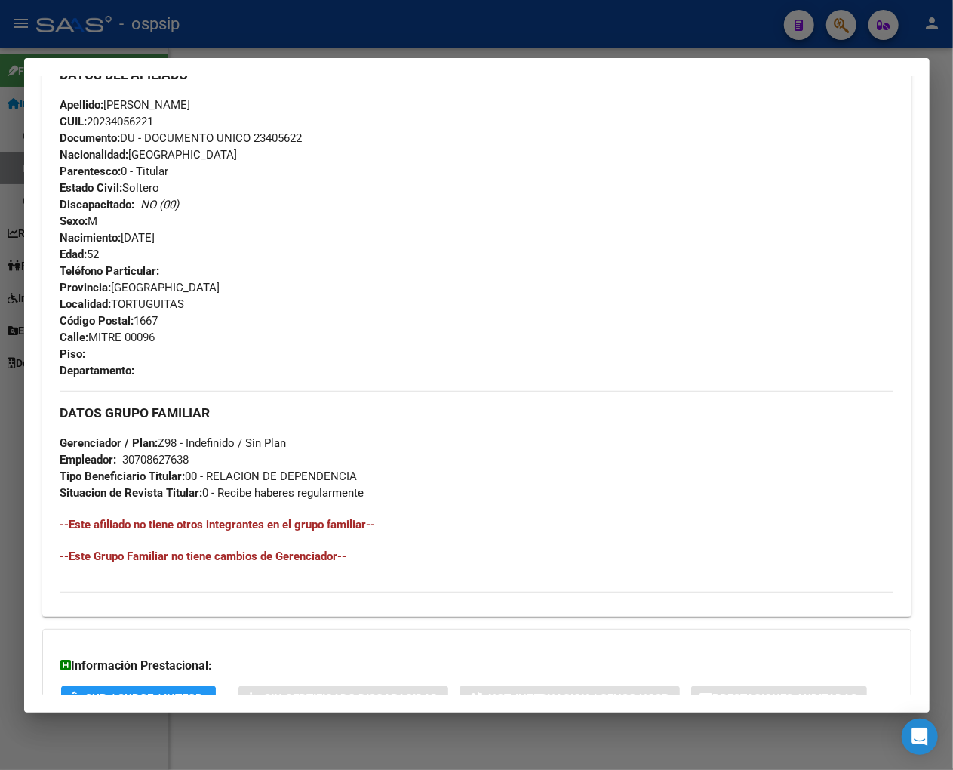
scroll to position [631, 0]
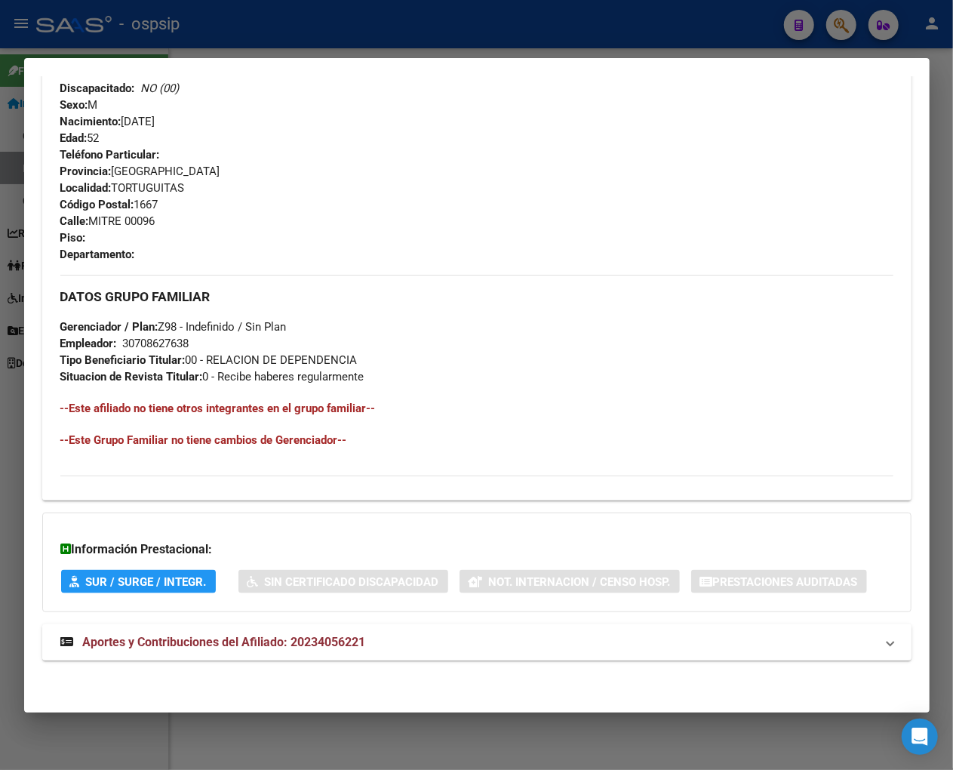
click at [258, 643] on span "Aportes y Contribuciones del Afiliado: 20234056221" at bounding box center [224, 642] width 283 height 14
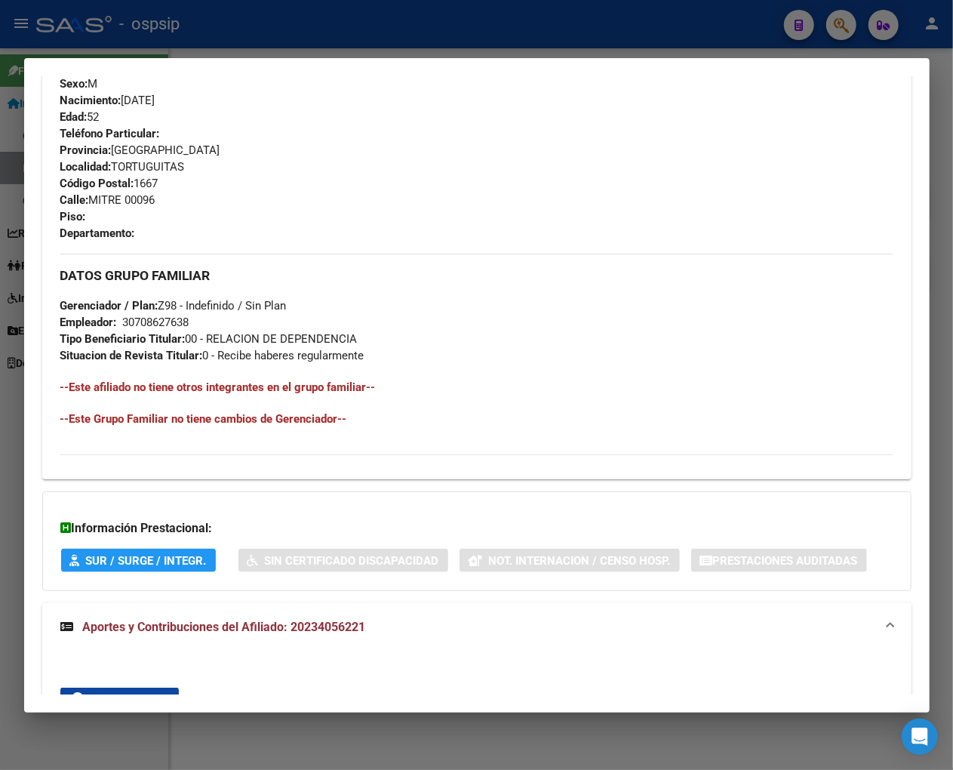
scroll to position [483, 0]
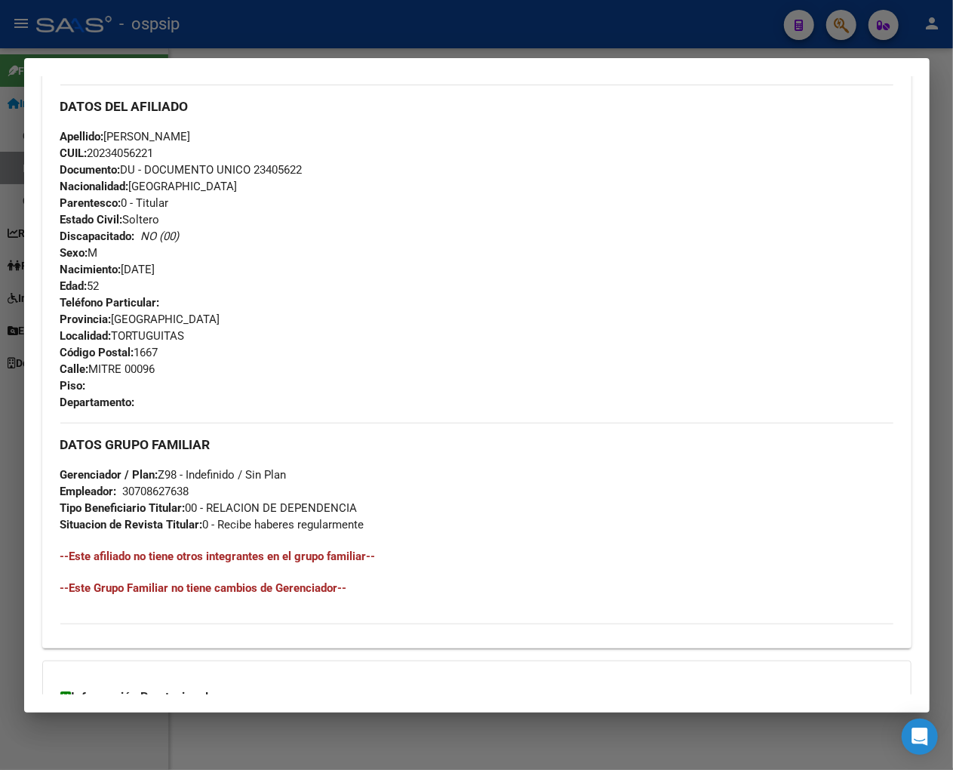
drag, startPoint x: 851, startPoint y: 35, endPoint x: 851, endPoint y: 26, distance: 8.3
click at [820, 26] on div at bounding box center [476, 385] width 953 height 770
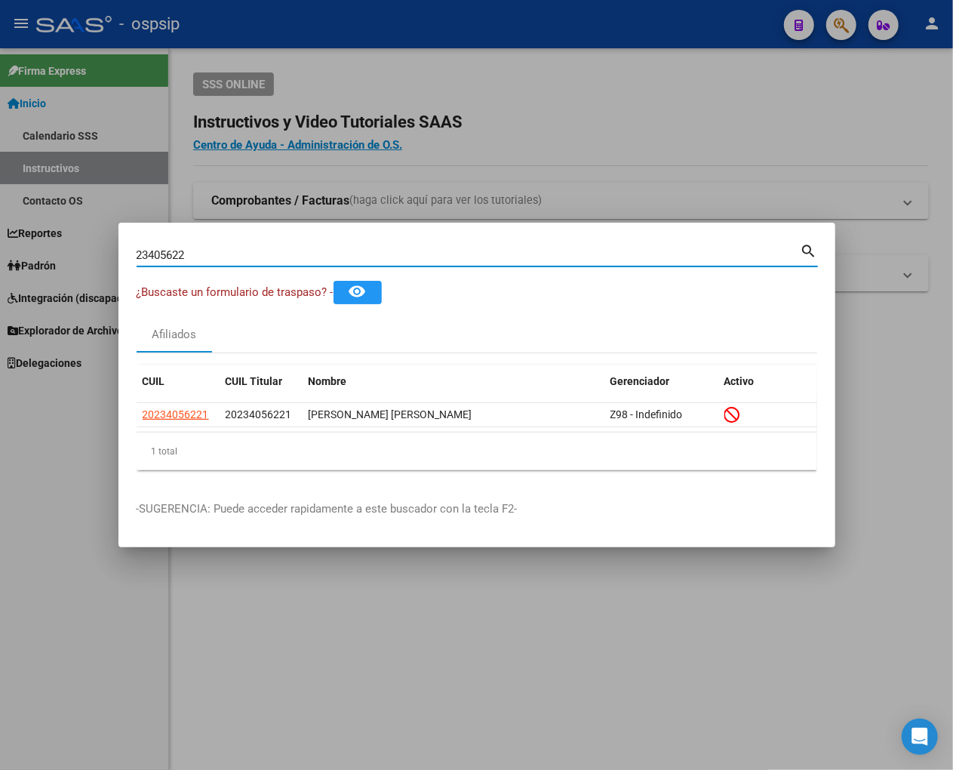
click at [270, 257] on input "23405622" at bounding box center [469, 255] width 664 height 14
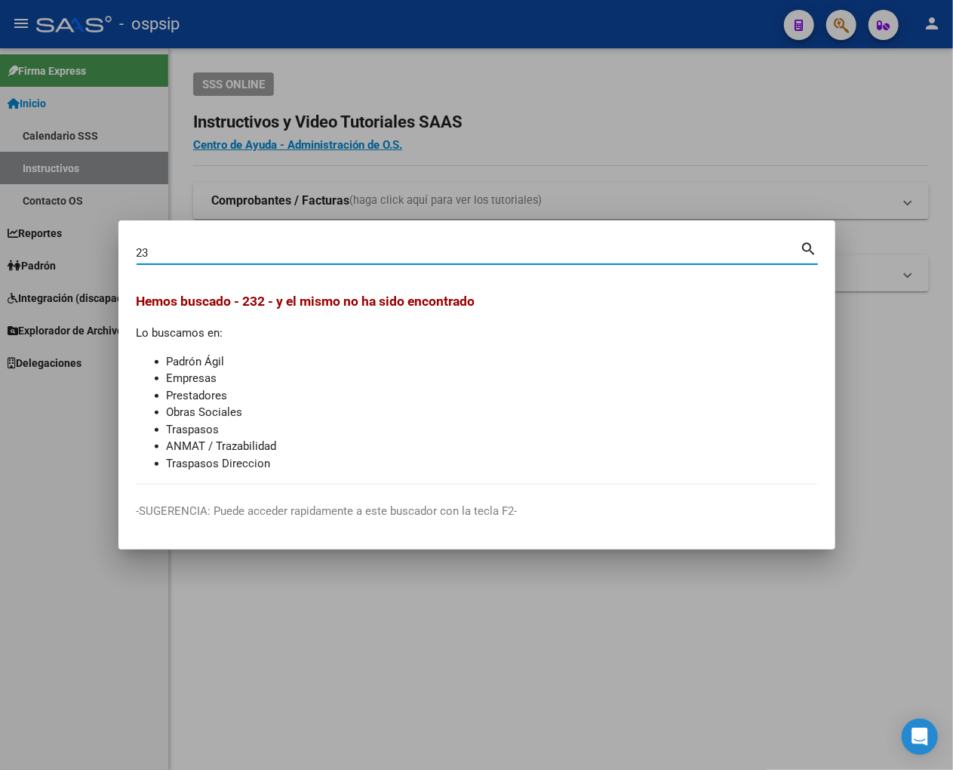
type input "2"
type input "23405781"
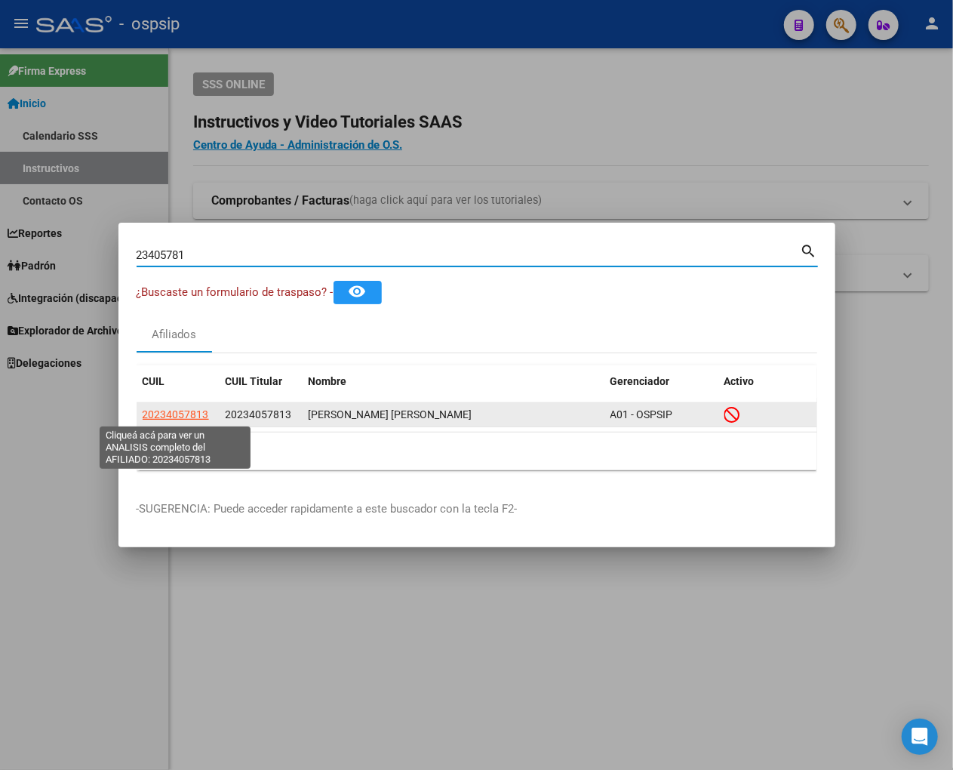
click at [177, 412] on span "20234057813" at bounding box center [176, 414] width 66 height 12
type textarea "20234057813"
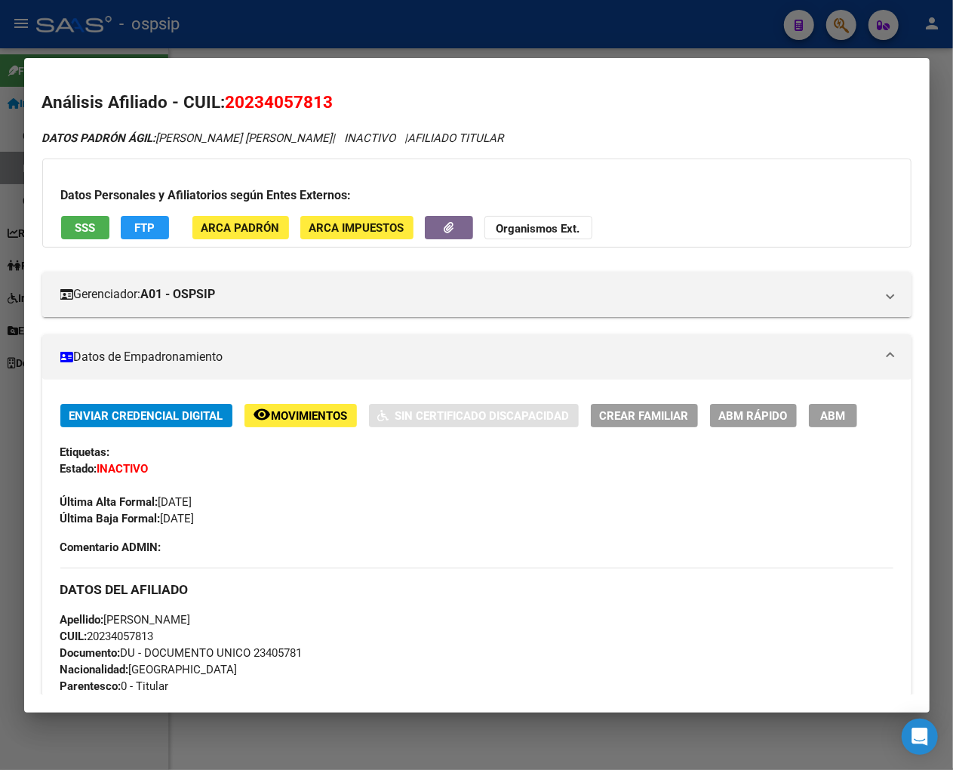
click at [316, 421] on span "Movimientos" at bounding box center [310, 416] width 76 height 14
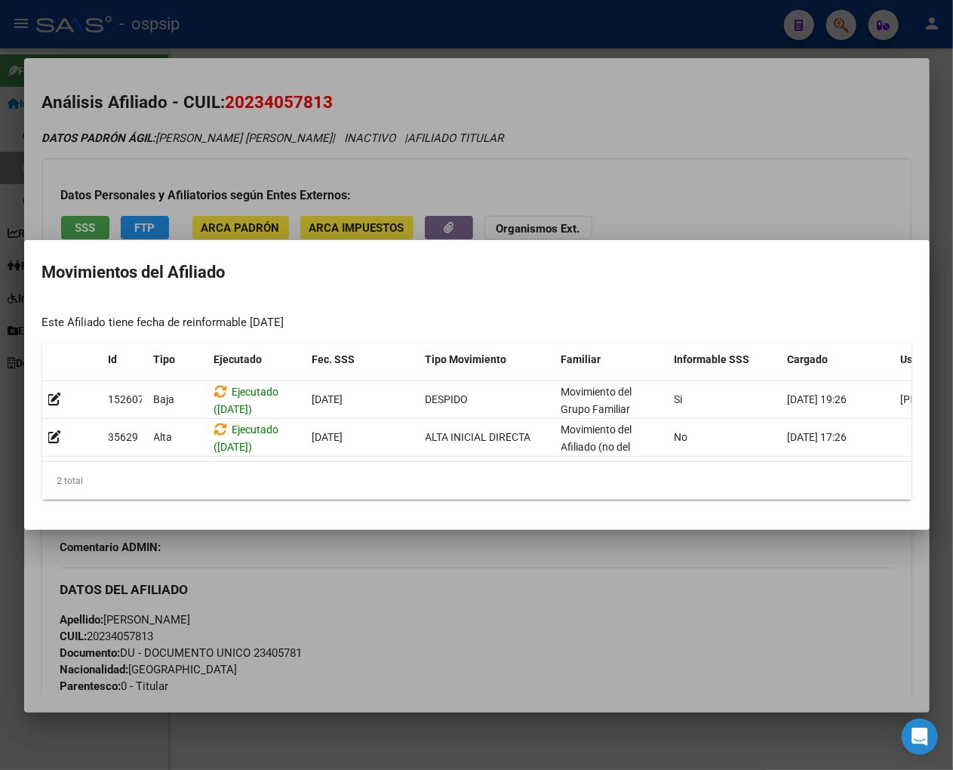
click at [501, 574] on div at bounding box center [476, 385] width 953 height 770
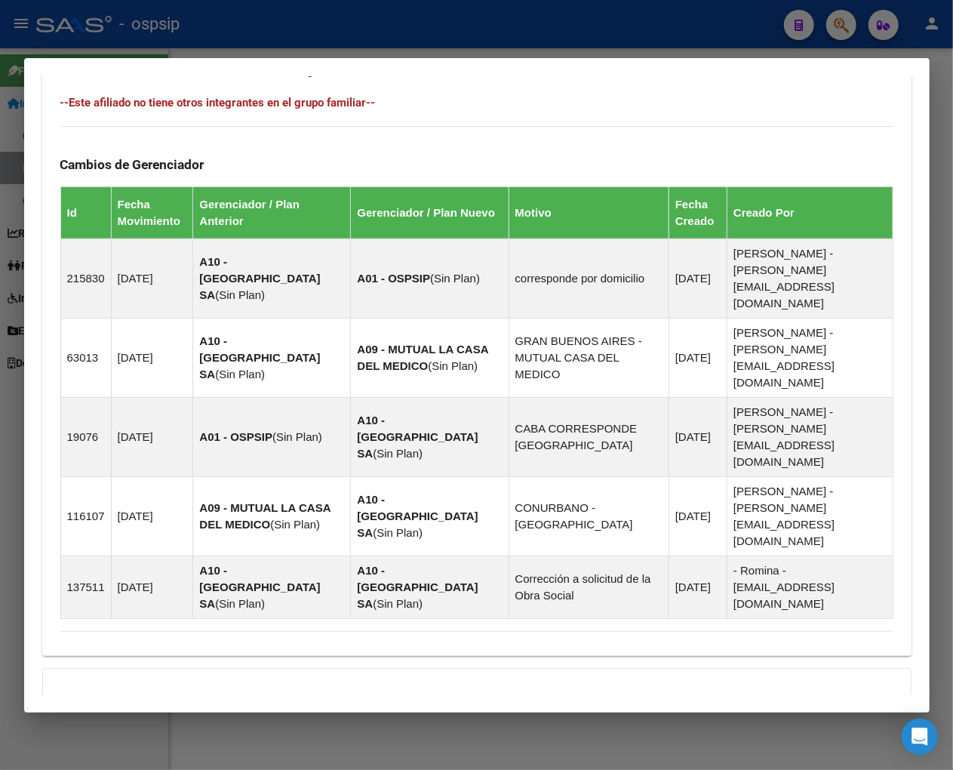
scroll to position [944, 0]
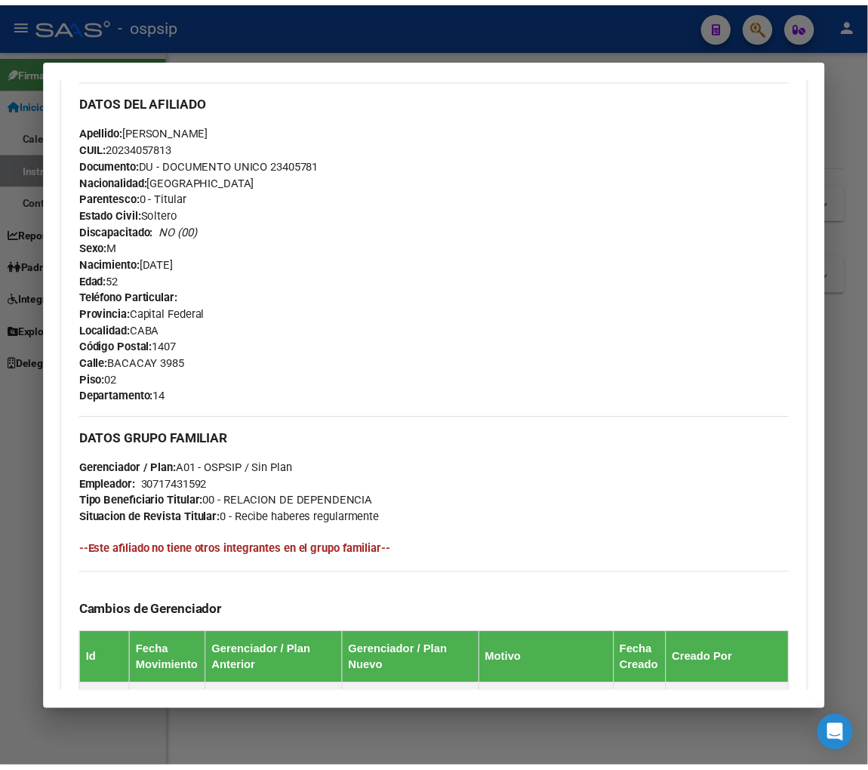
scroll to position [251, 0]
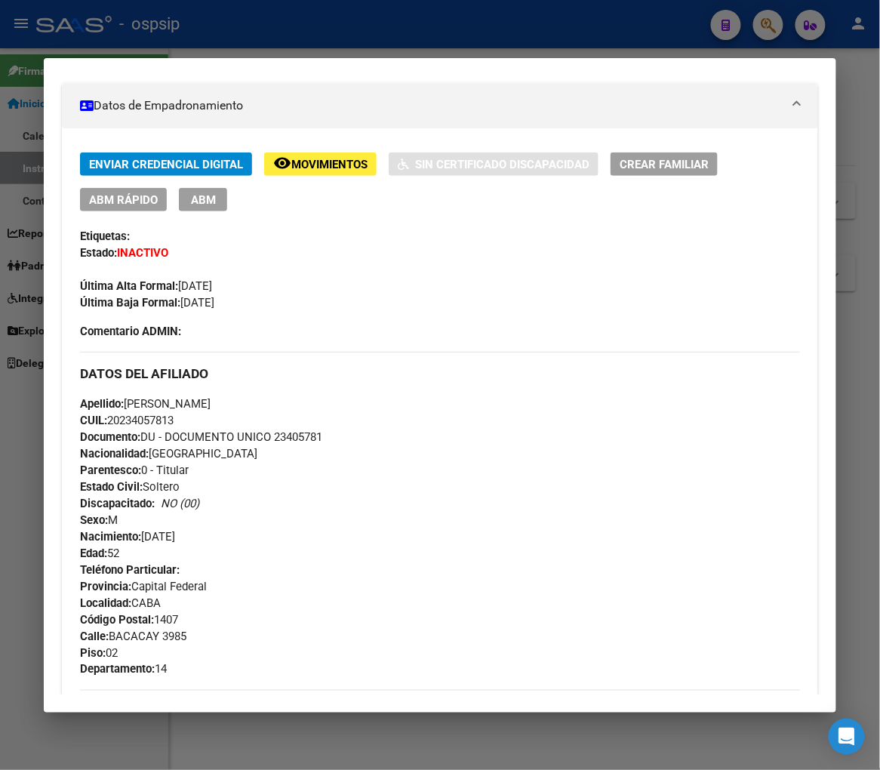
click at [353, 303] on div "Enviar Credencial Digital remove_red_eye Movimientos Sin Certificado Discapacid…" at bounding box center [439, 231] width 719 height 159
click at [759, 28] on div at bounding box center [440, 385] width 880 height 770
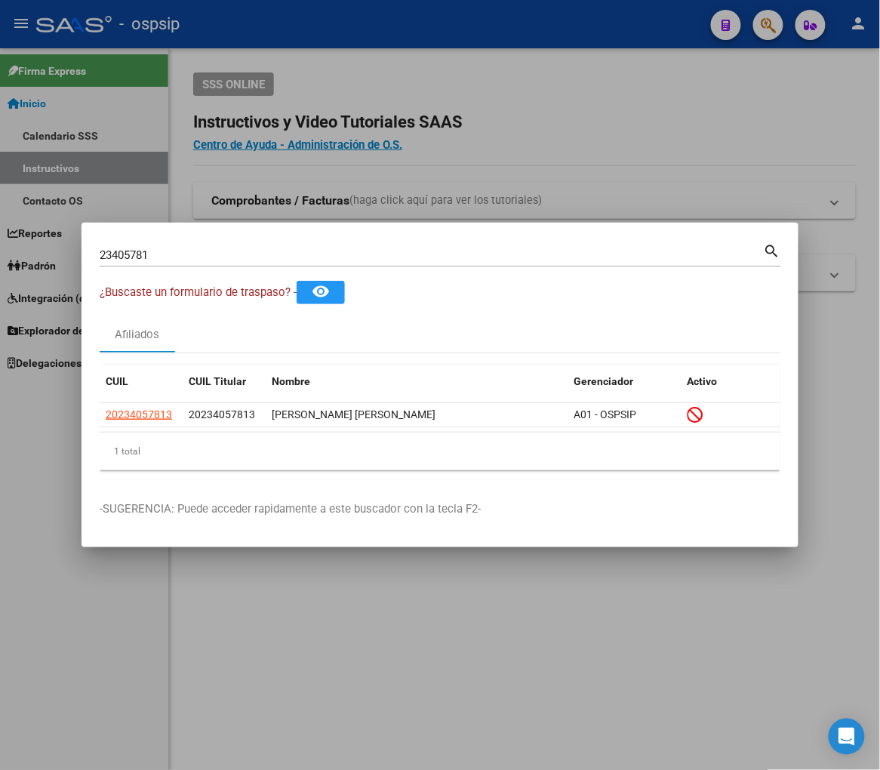
click at [167, 262] on div "23405781 Buscar (apellido, dni, [PERSON_NAME], nro traspaso, cuit, obra social)" at bounding box center [432, 255] width 664 height 23
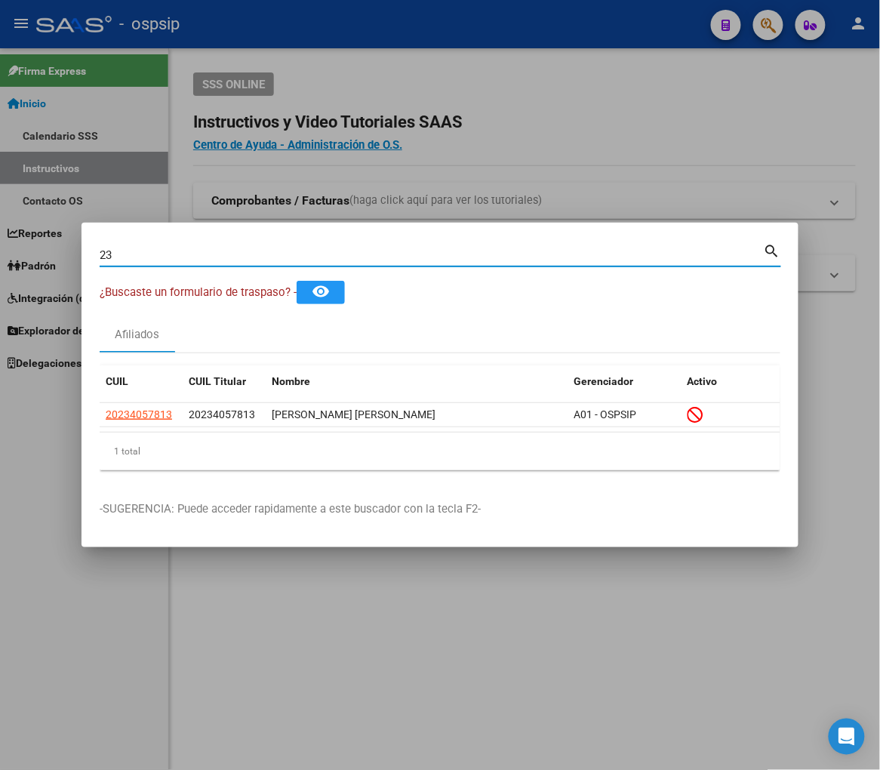
type input "2"
type input "23409153"
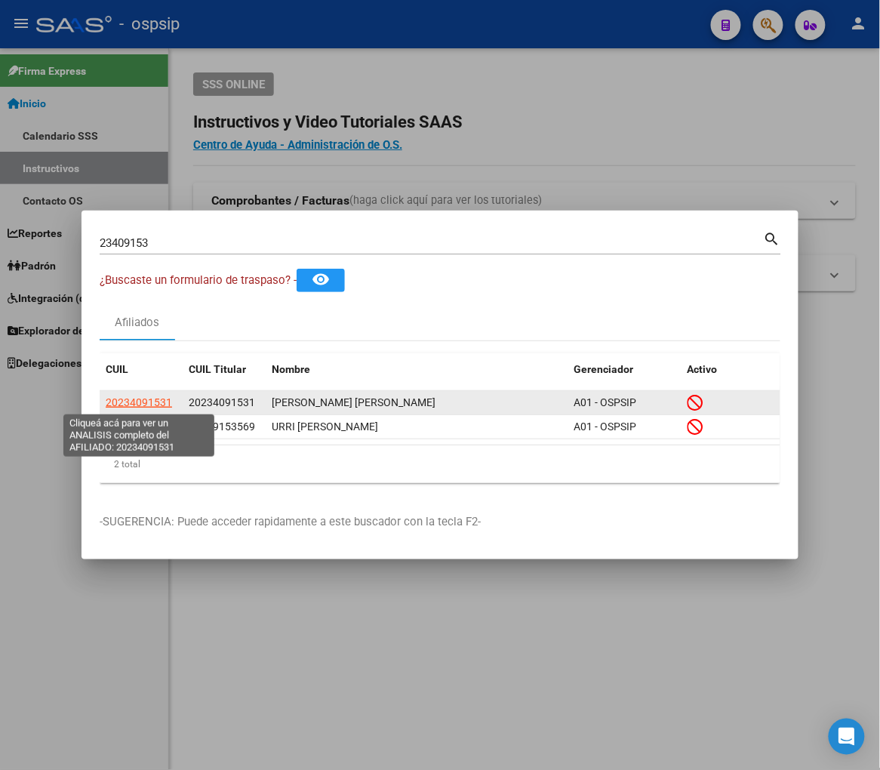
click at [119, 405] on span "20234091531" at bounding box center [139, 402] width 66 height 12
type textarea "20234091531"
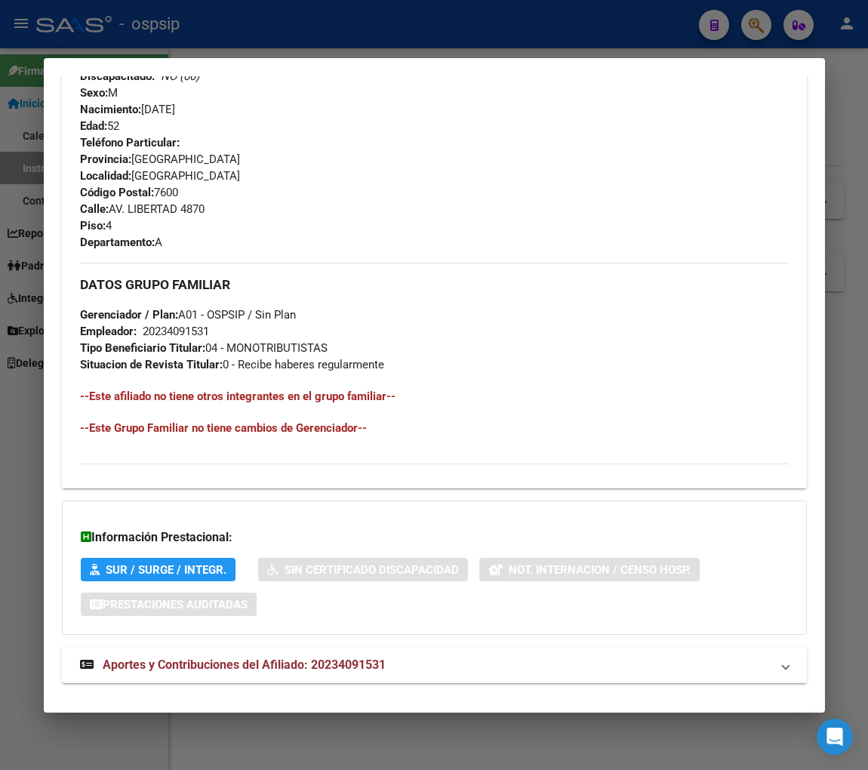
scroll to position [734, 0]
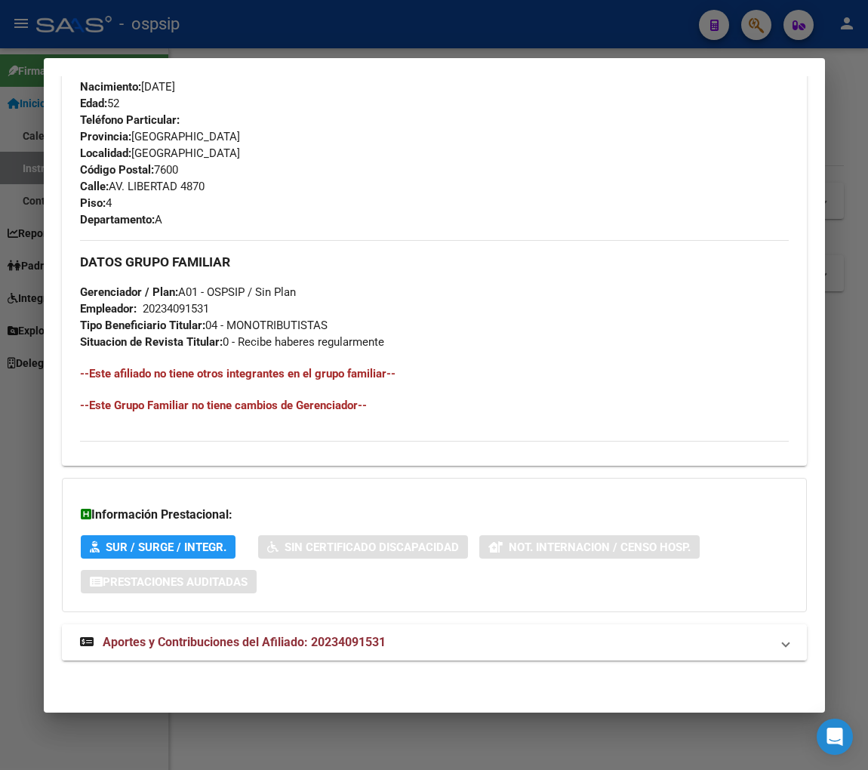
click at [229, 644] on span "Aportes y Contribuciones del Afiliado: 20234091531" at bounding box center [244, 642] width 283 height 14
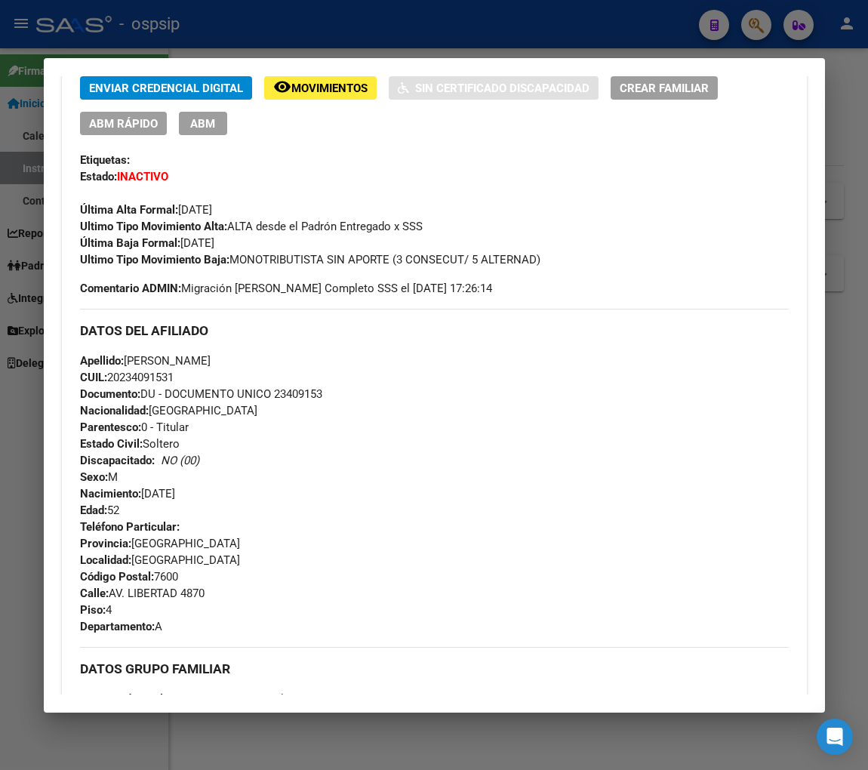
scroll to position [319, 0]
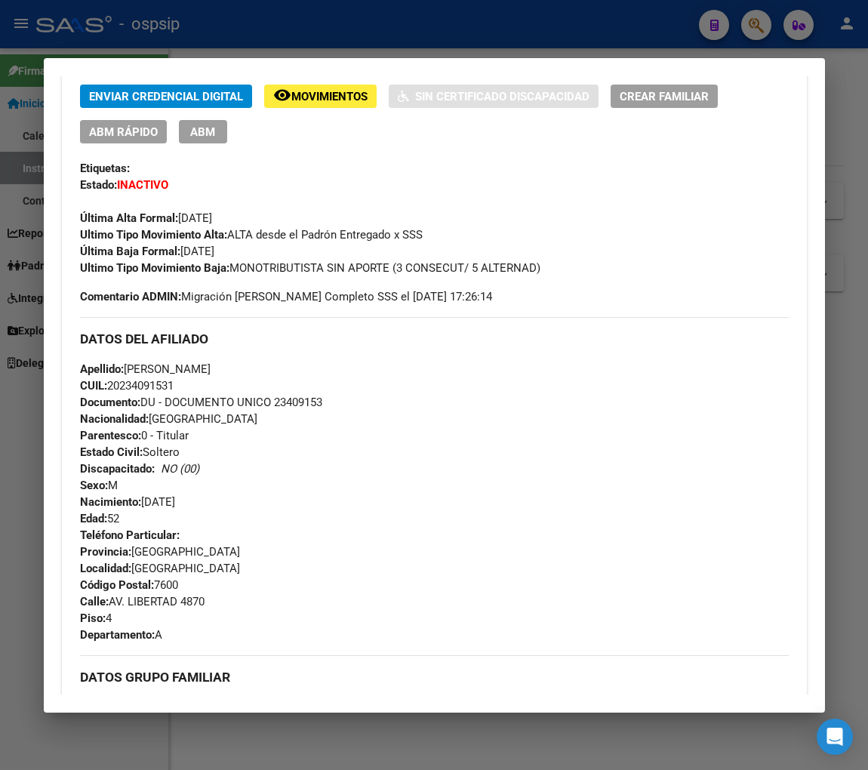
click at [318, 94] on span "Movimientos" at bounding box center [329, 97] width 76 height 14
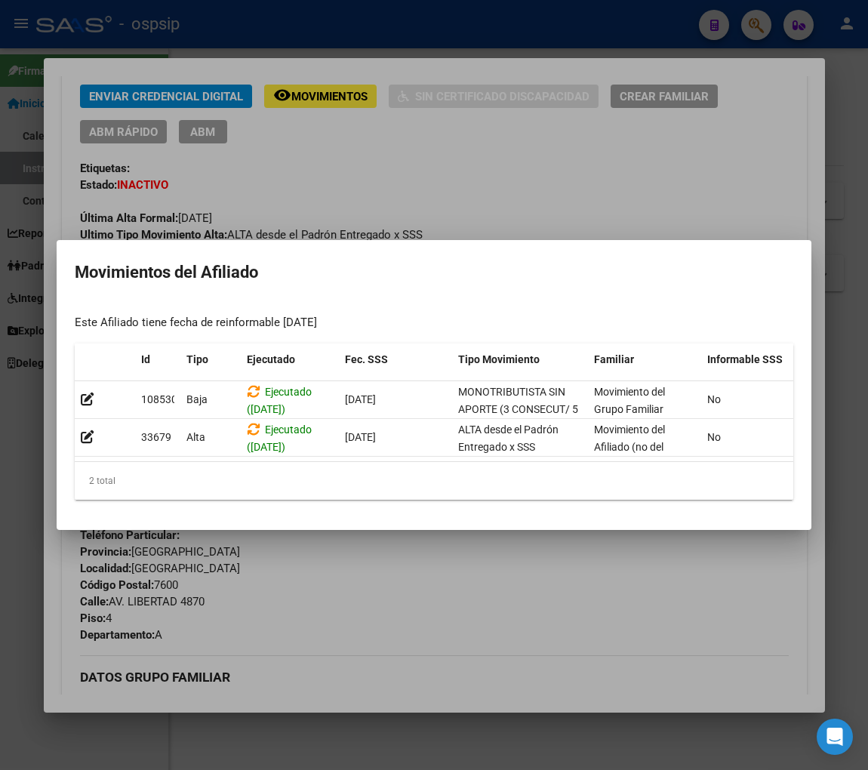
click at [423, 565] on div at bounding box center [434, 385] width 868 height 770
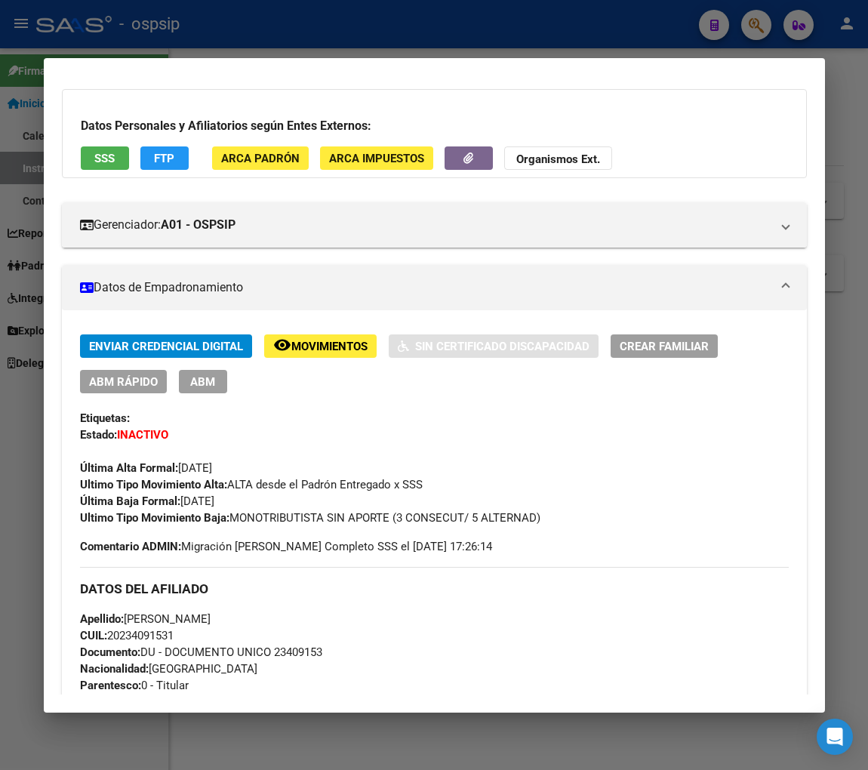
scroll to position [0, 0]
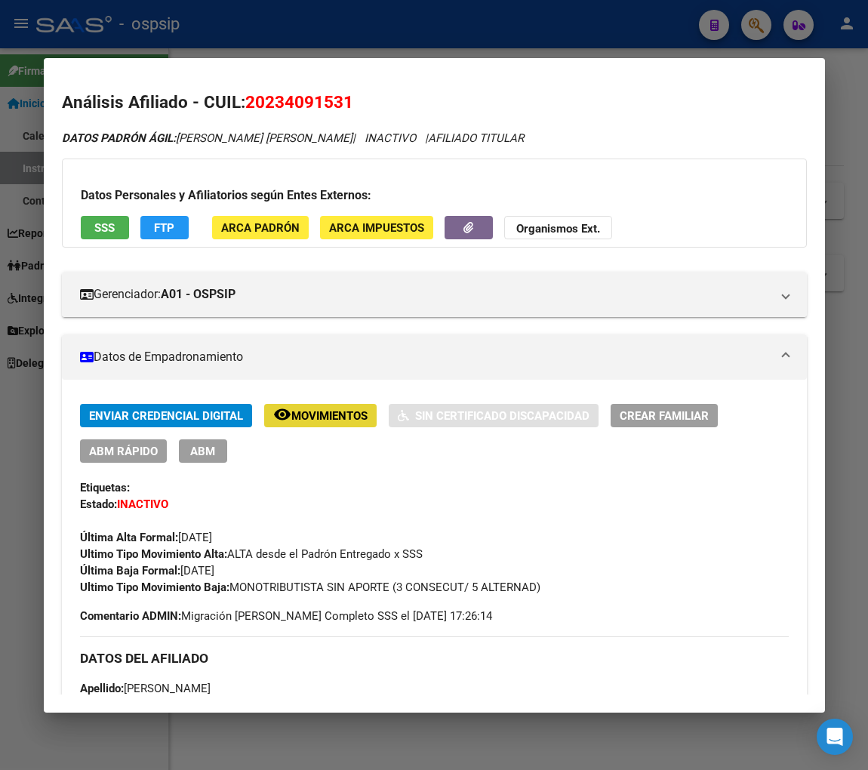
click at [300, 411] on span "Movimientos" at bounding box center [329, 416] width 76 height 14
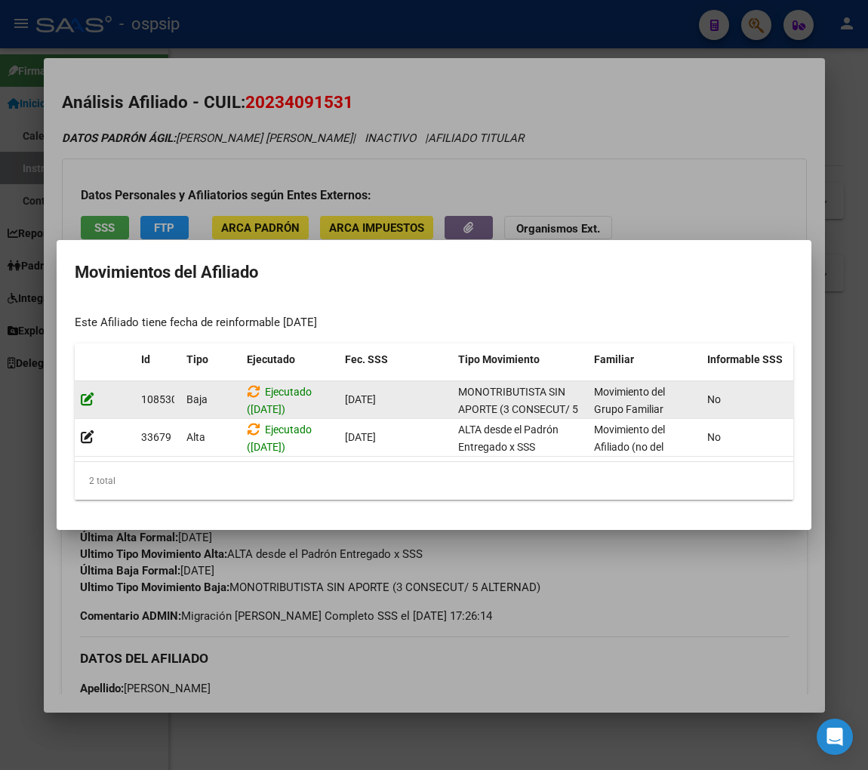
click at [88, 393] on icon at bounding box center [88, 399] width 14 height 14
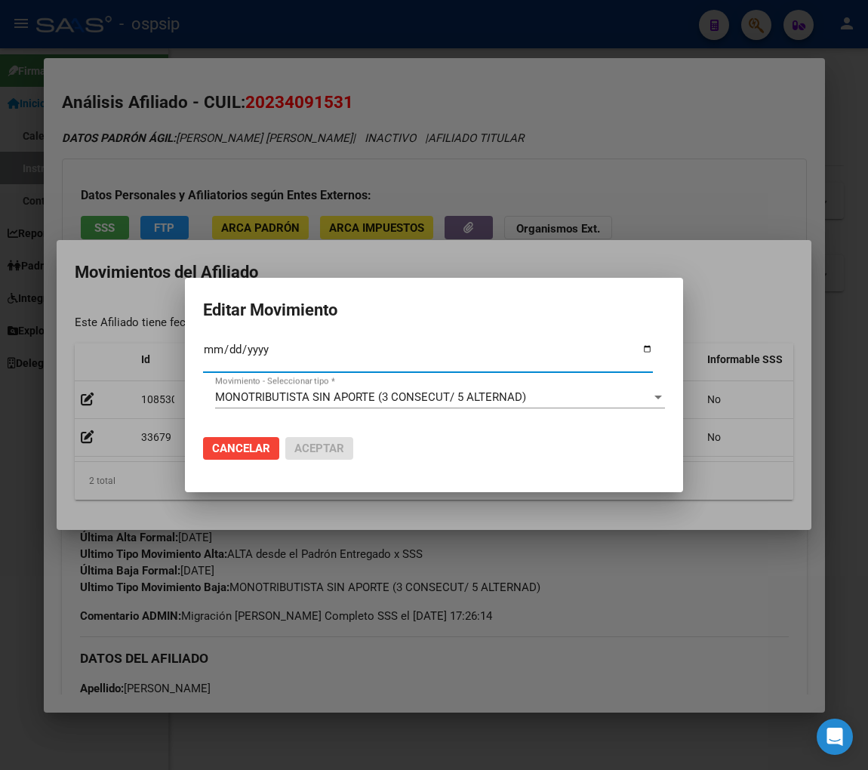
click at [214, 357] on input "[DATE]" at bounding box center [428, 355] width 450 height 24
type input "[DATE]"
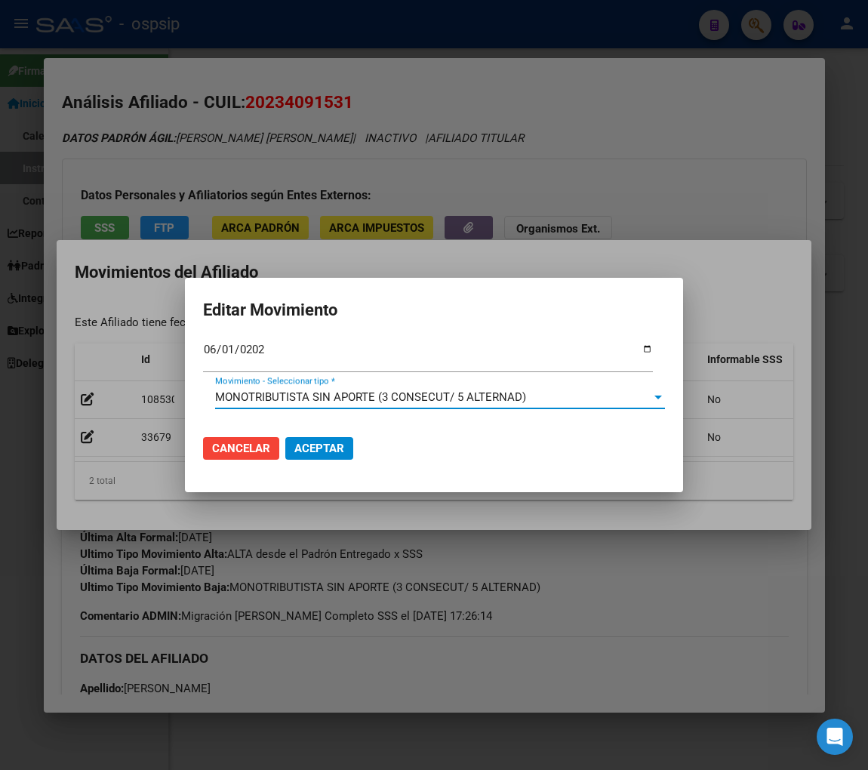
click at [653, 401] on div at bounding box center [658, 397] width 14 height 12
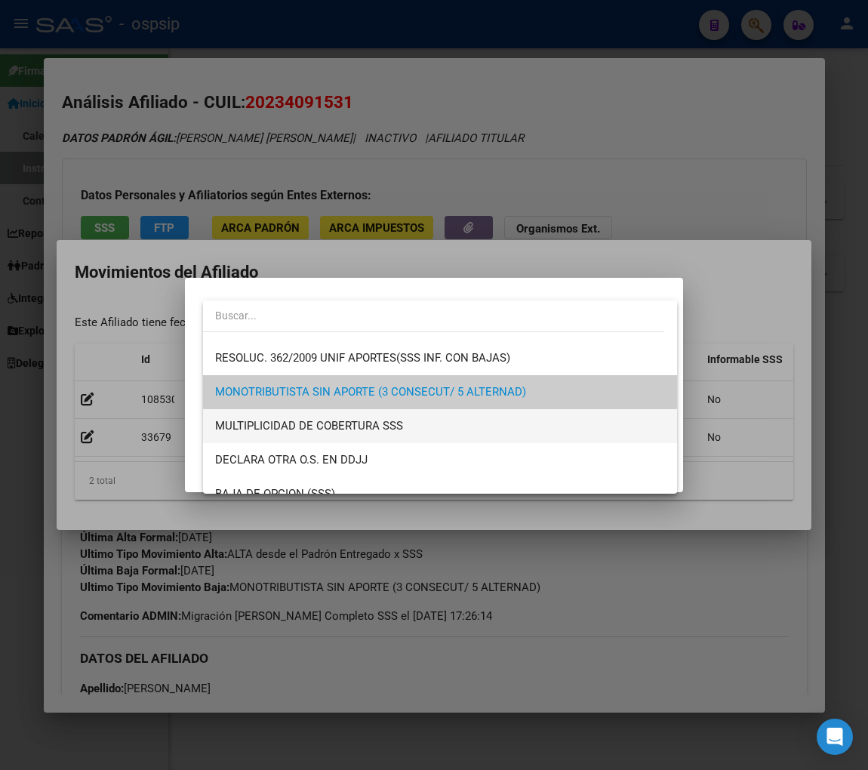
scroll to position [587, 0]
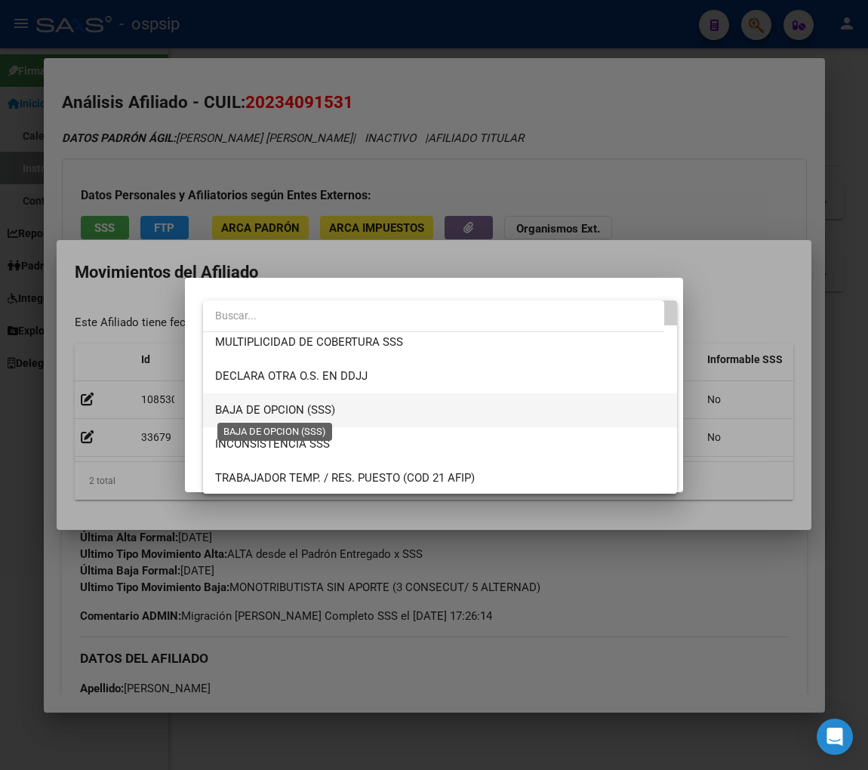
click at [327, 412] on span "BAJA DE OPCION (SSS)" at bounding box center [275, 410] width 120 height 14
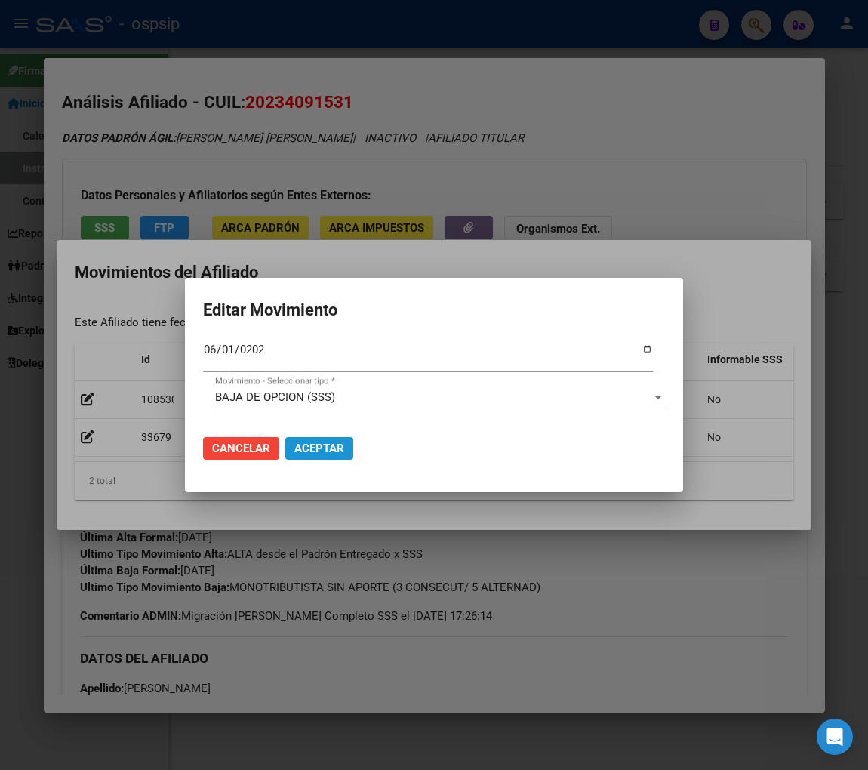
click at [338, 449] on span "Aceptar" at bounding box center [319, 449] width 50 height 14
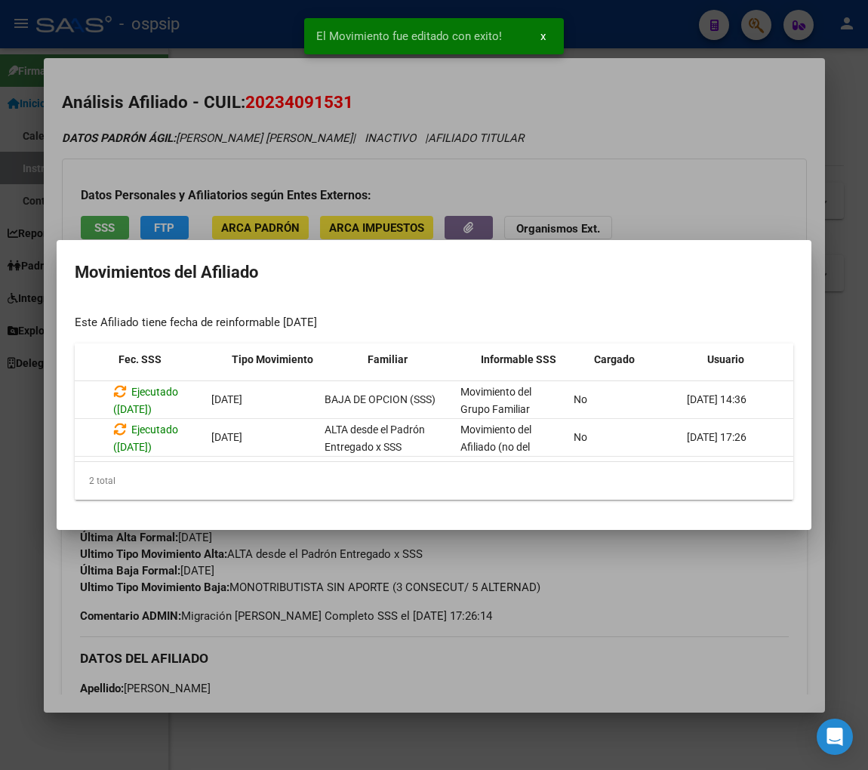
scroll to position [0, 247]
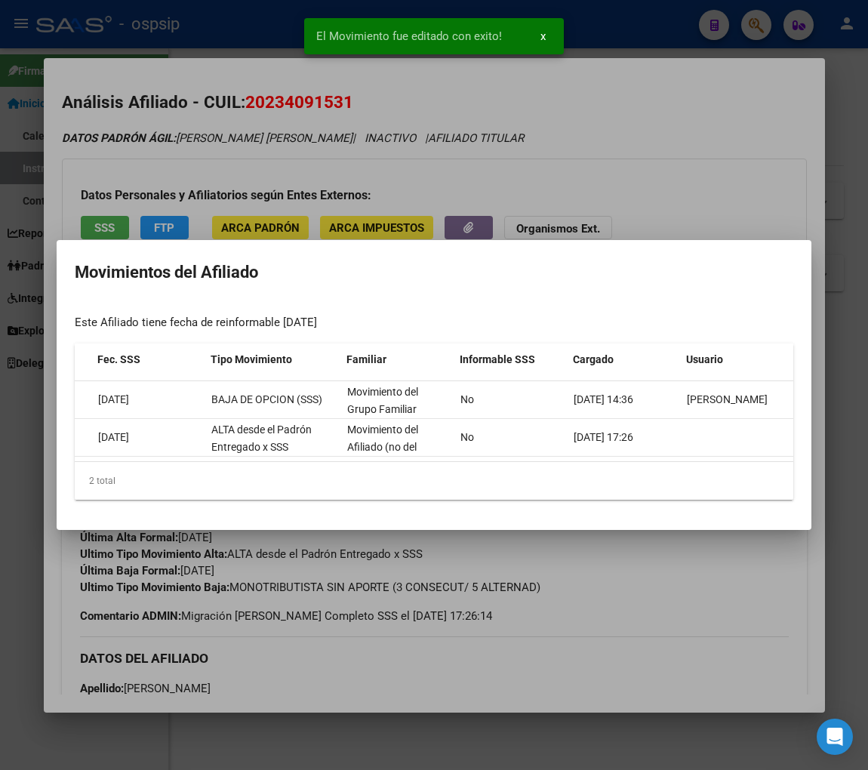
click at [697, 600] on div at bounding box center [434, 385] width 868 height 770
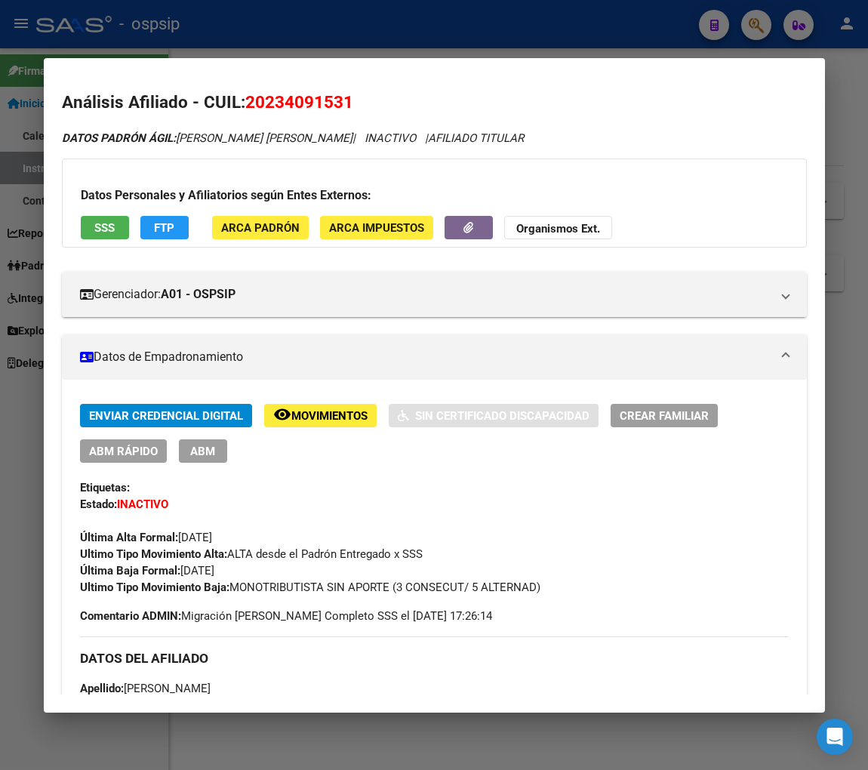
click at [654, 357] on mat-panel-title "Datos de Empadronamiento" at bounding box center [425, 357] width 691 height 18
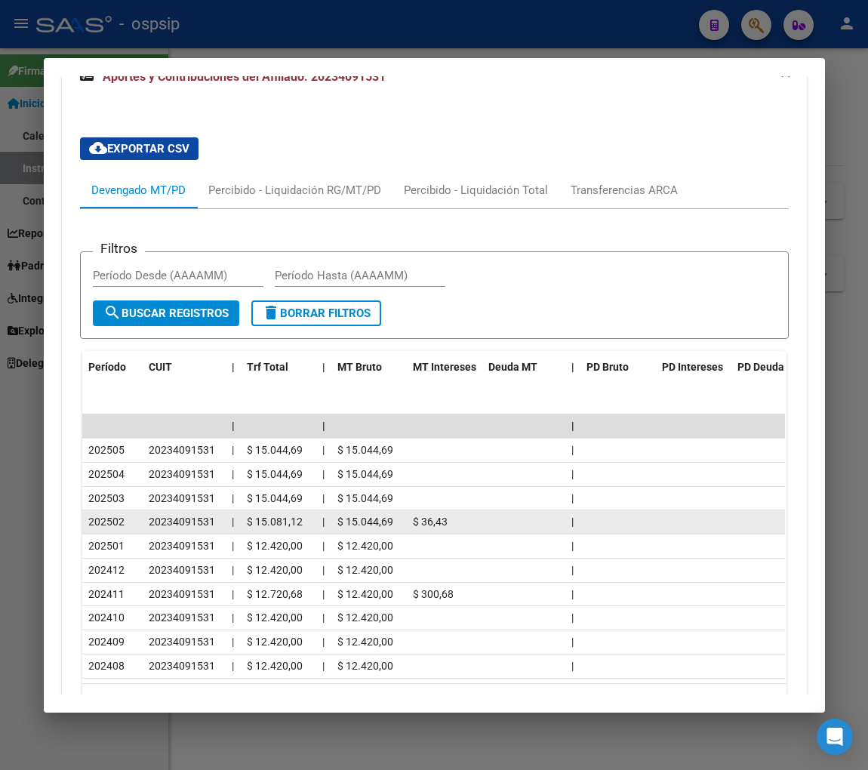
scroll to position [503, 0]
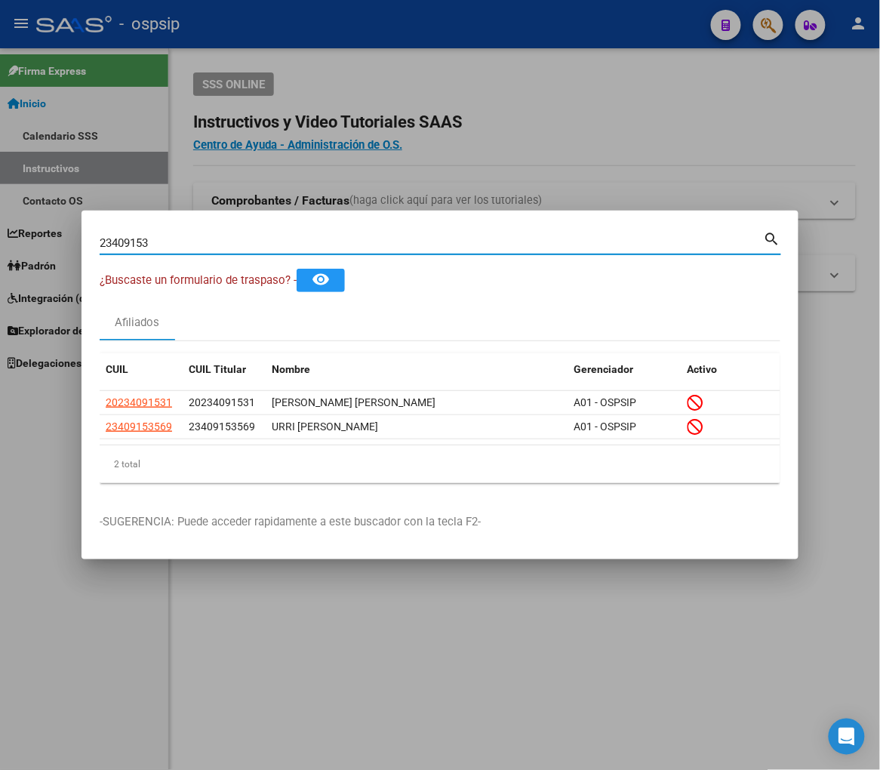
click at [171, 247] on input "23409153" at bounding box center [432, 243] width 664 height 14
type input "2"
type input "39592432"
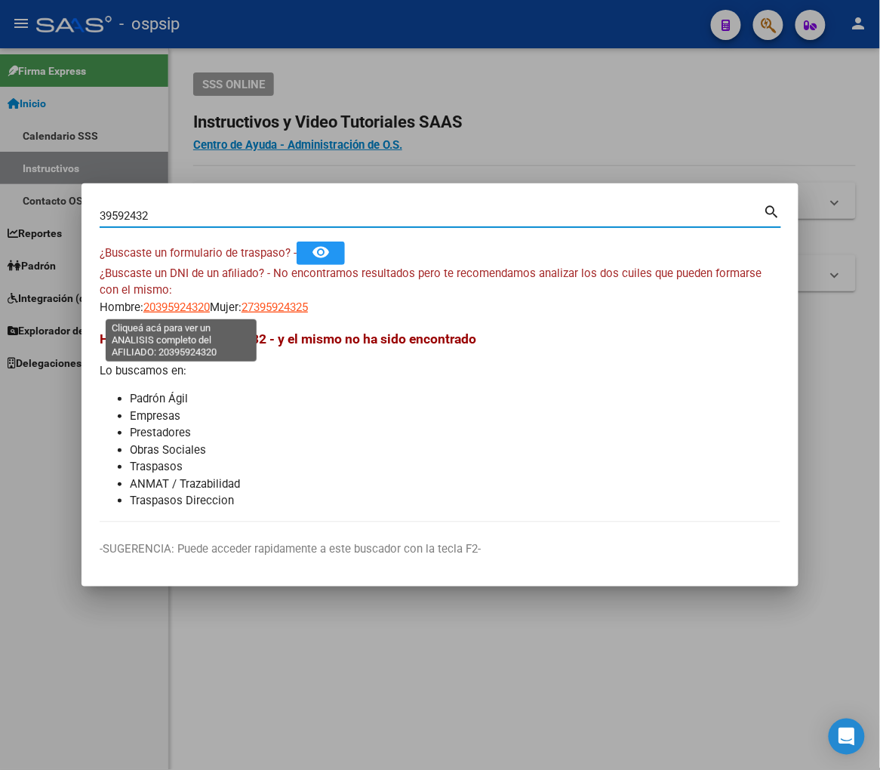
click at [176, 306] on span "20395924320" at bounding box center [176, 307] width 66 height 14
type textarea "20395924320"
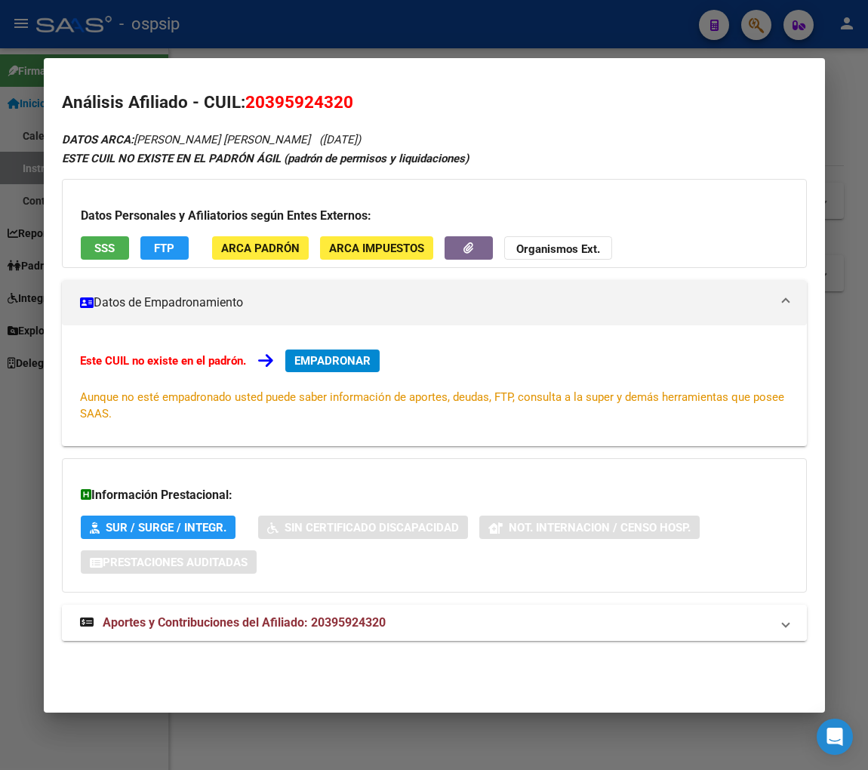
click at [236, 620] on span "Aportes y Contribuciones del Afiliado: 20395924320" at bounding box center [244, 622] width 283 height 14
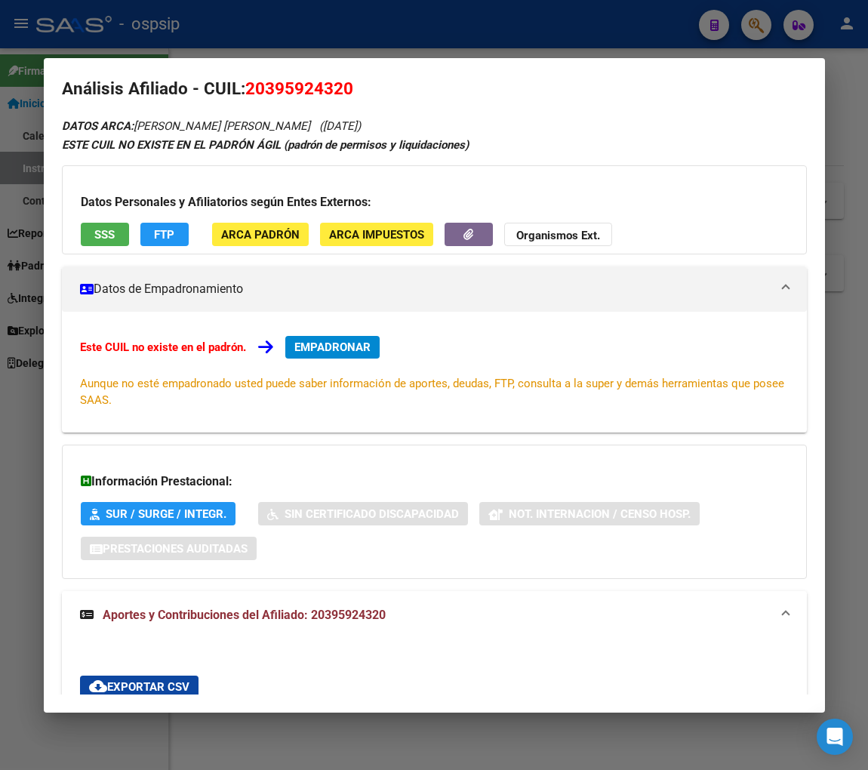
scroll to position [0, 0]
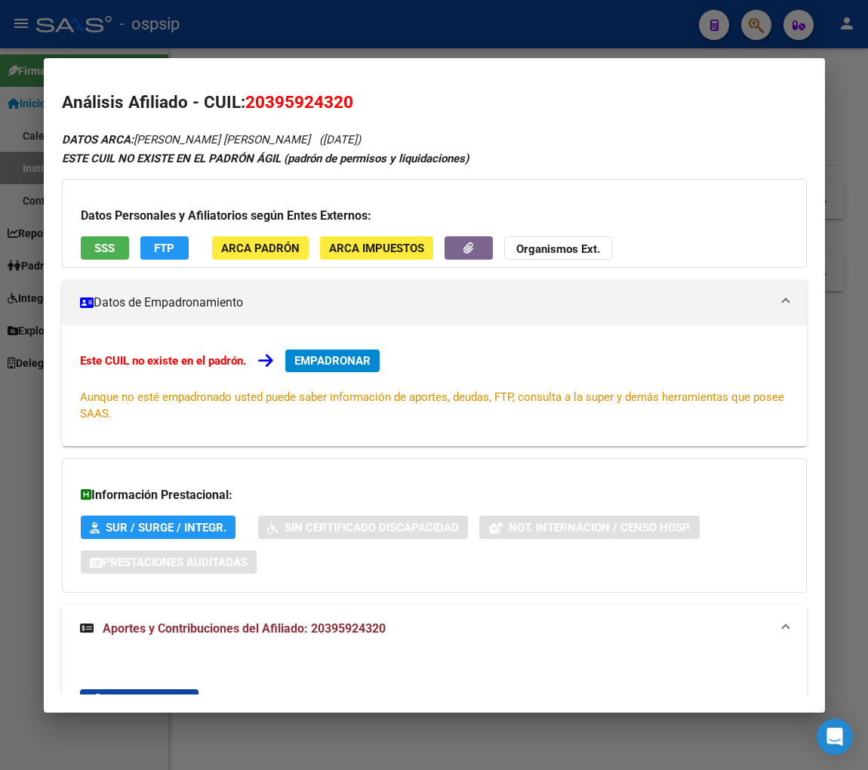
drag, startPoint x: 261, startPoint y: 99, endPoint x: 342, endPoint y: 94, distance: 80.9
click at [342, 94] on span "20395924320" at bounding box center [299, 102] width 108 height 20
copy span "39592432"
click at [448, 115] on div "Análisis Afiliado - CUIL: 20395924320 DATOS ARCA: [PERSON_NAME] [PERSON_NAME] (…" at bounding box center [434, 531] width 745 height 882
drag, startPoint x: 243, startPoint y: 104, endPoint x: 308, endPoint y: 102, distance: 65.0
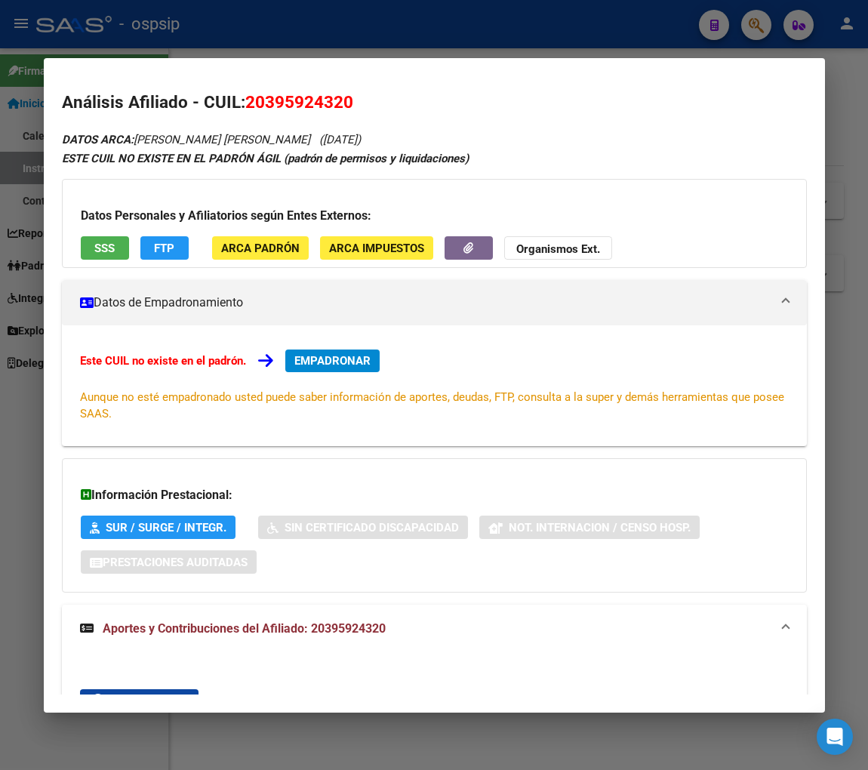
click at [368, 102] on h2 "Análisis Afiliado - CUIL: 20395924320" at bounding box center [434, 103] width 745 height 26
copy span "20395924320"
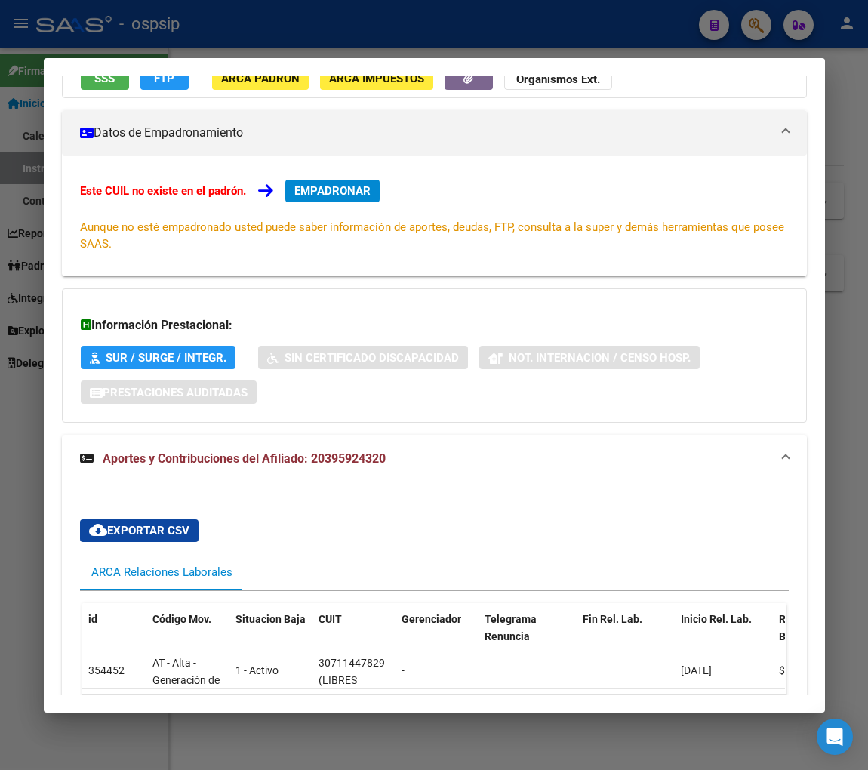
scroll to position [251, 0]
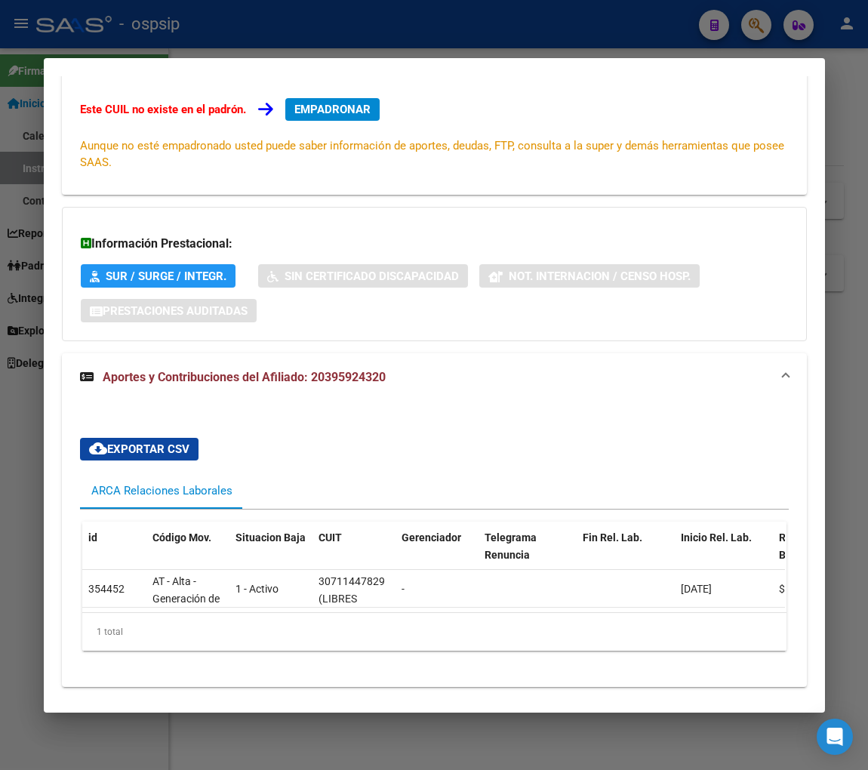
click at [753, 35] on div at bounding box center [434, 385] width 868 height 770
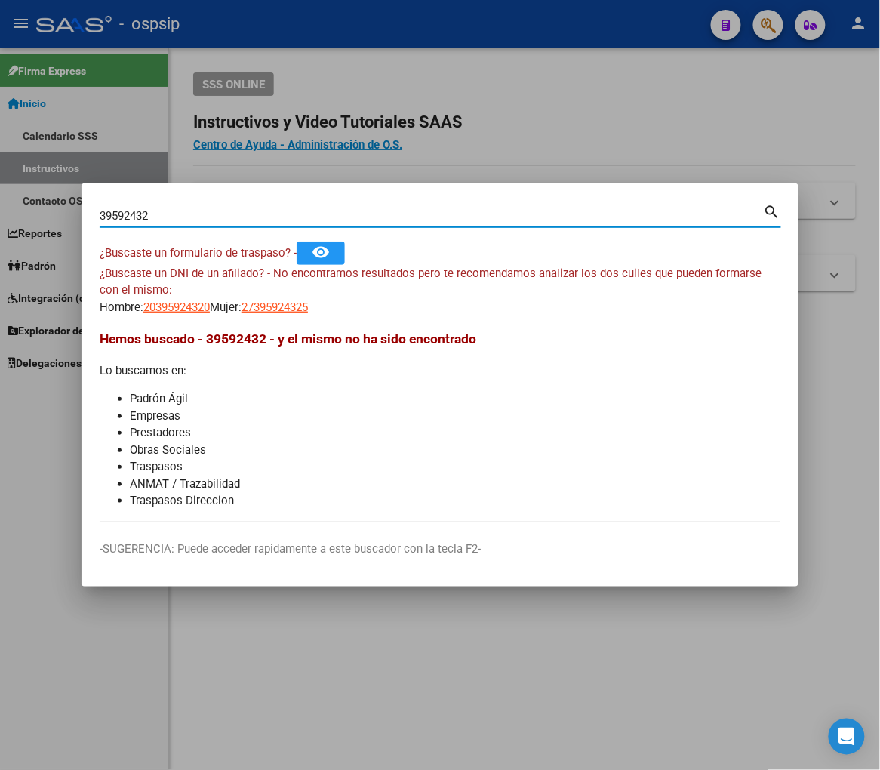
click at [174, 217] on input "39592432" at bounding box center [432, 216] width 664 height 14
type input "3"
type input "23409153"
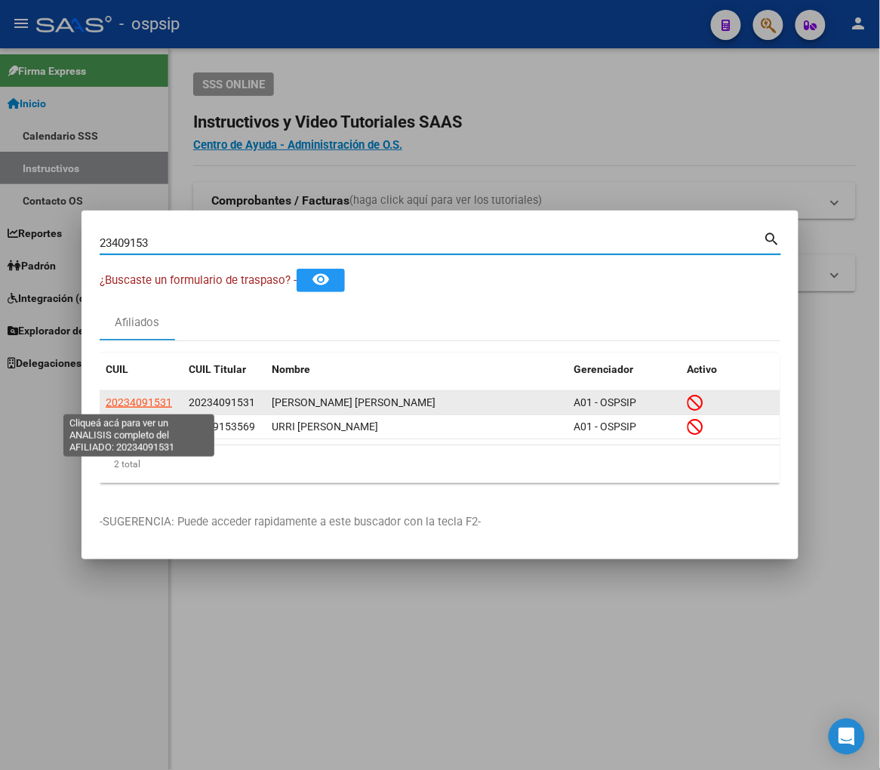
click at [129, 400] on span "20234091531" at bounding box center [139, 402] width 66 height 12
type textarea "20234091531"
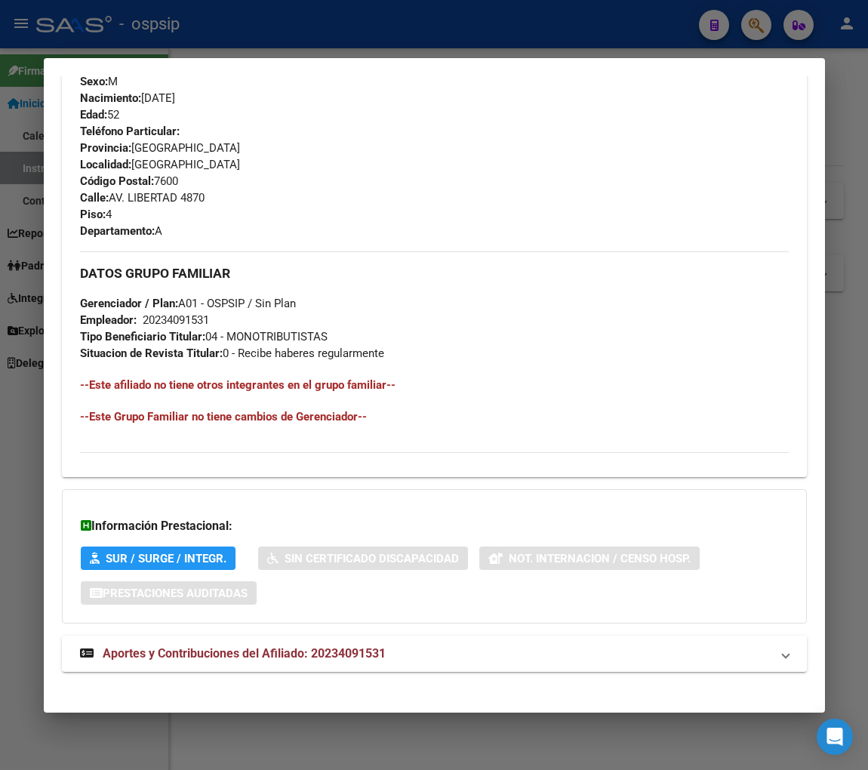
scroll to position [734, 0]
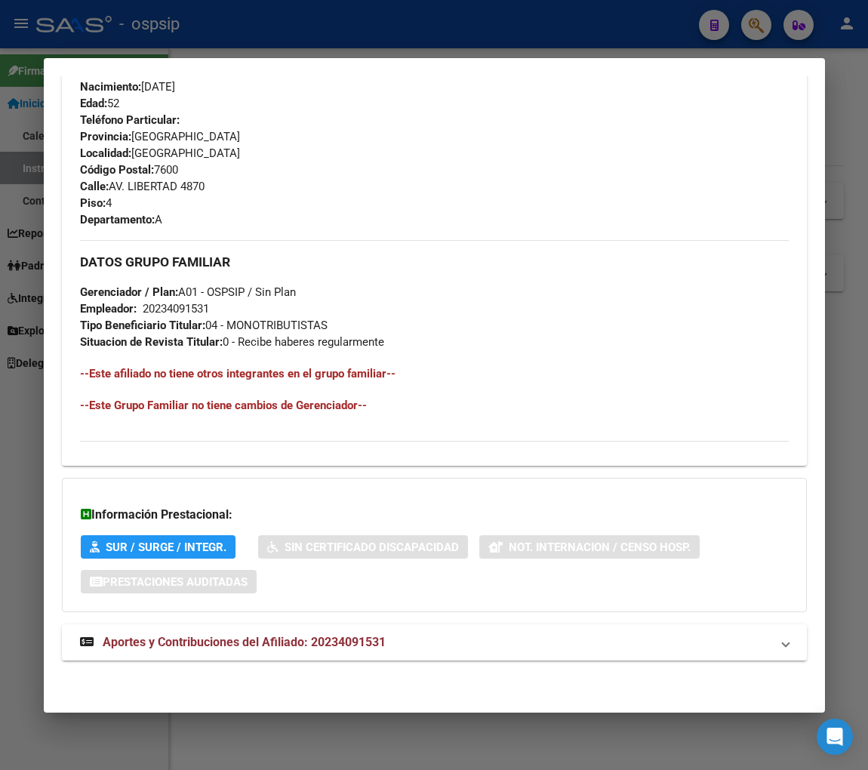
click at [229, 645] on span "Aportes y Contribuciones del Afiliado: 20234091531" at bounding box center [244, 642] width 283 height 14
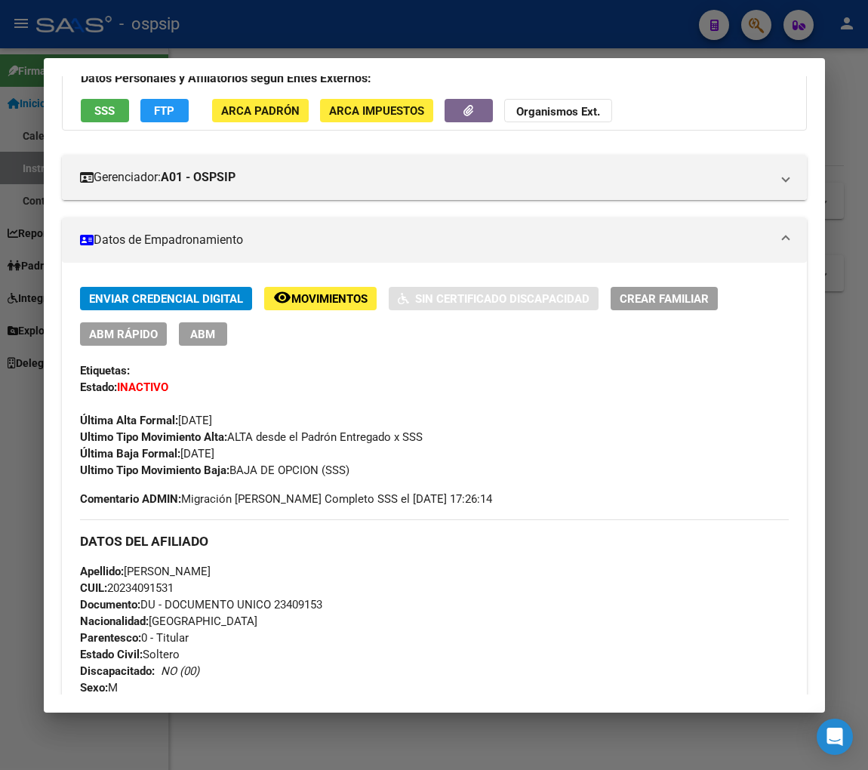
scroll to position [0, 0]
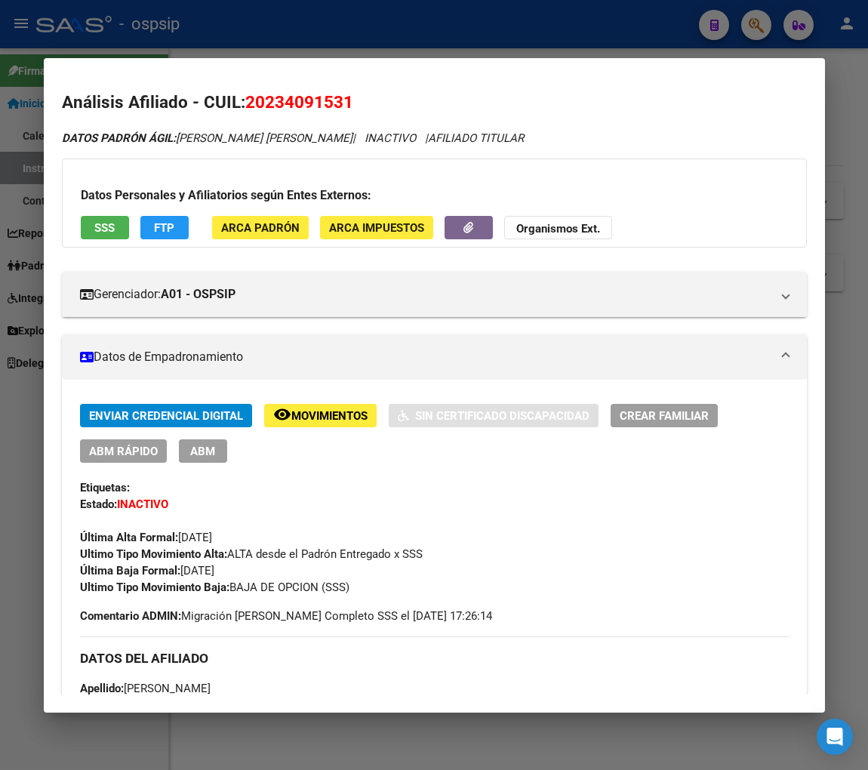
click at [313, 425] on button "remove_red_eye Movimientos" at bounding box center [320, 415] width 112 height 23
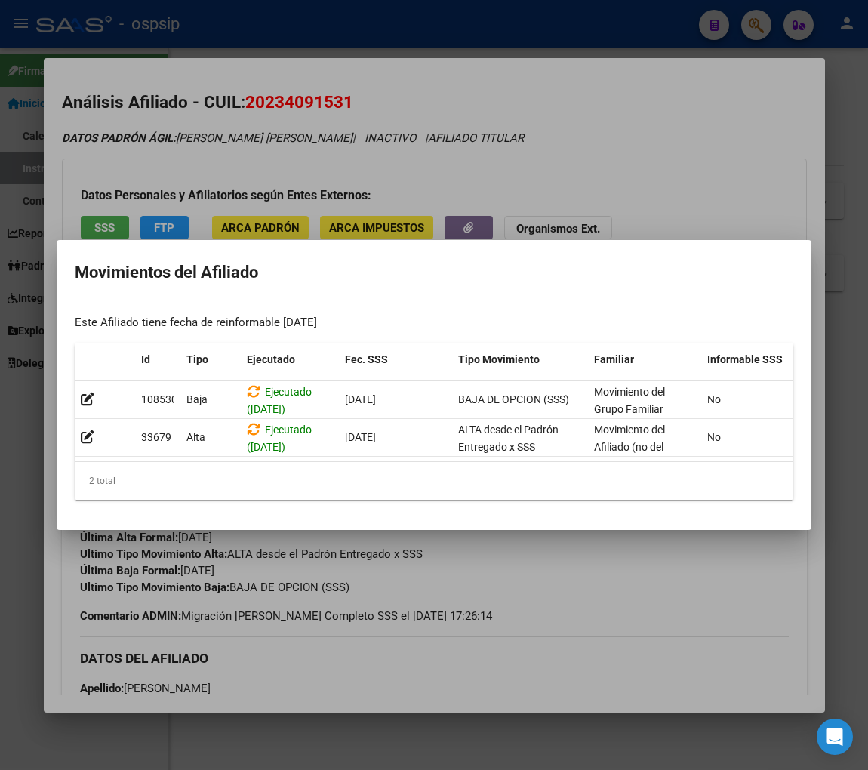
click at [562, 577] on div at bounding box center [434, 385] width 868 height 770
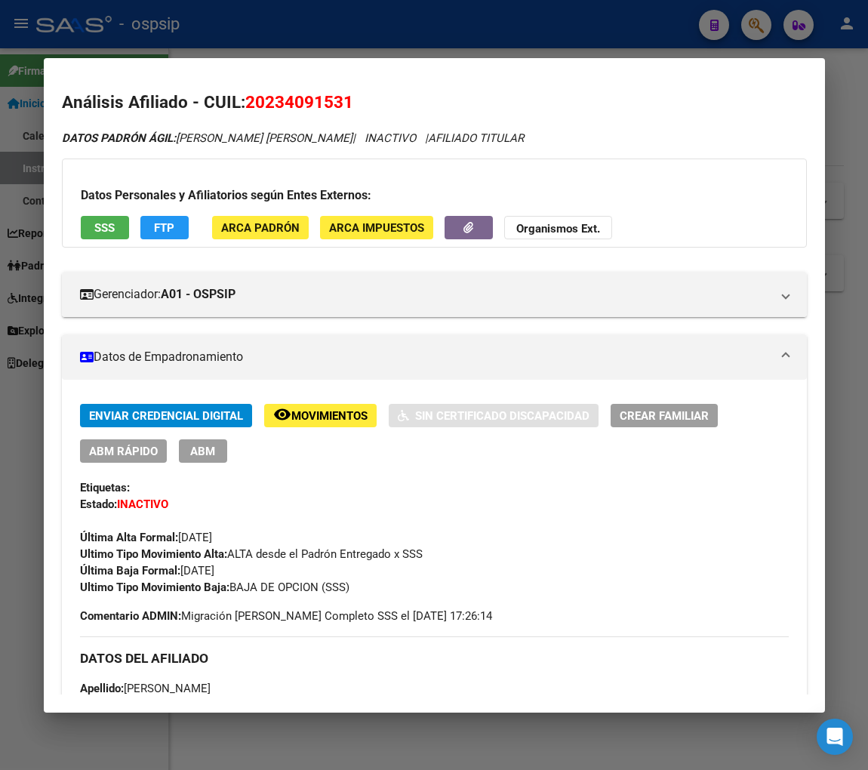
click at [750, 29] on div at bounding box center [434, 385] width 868 height 770
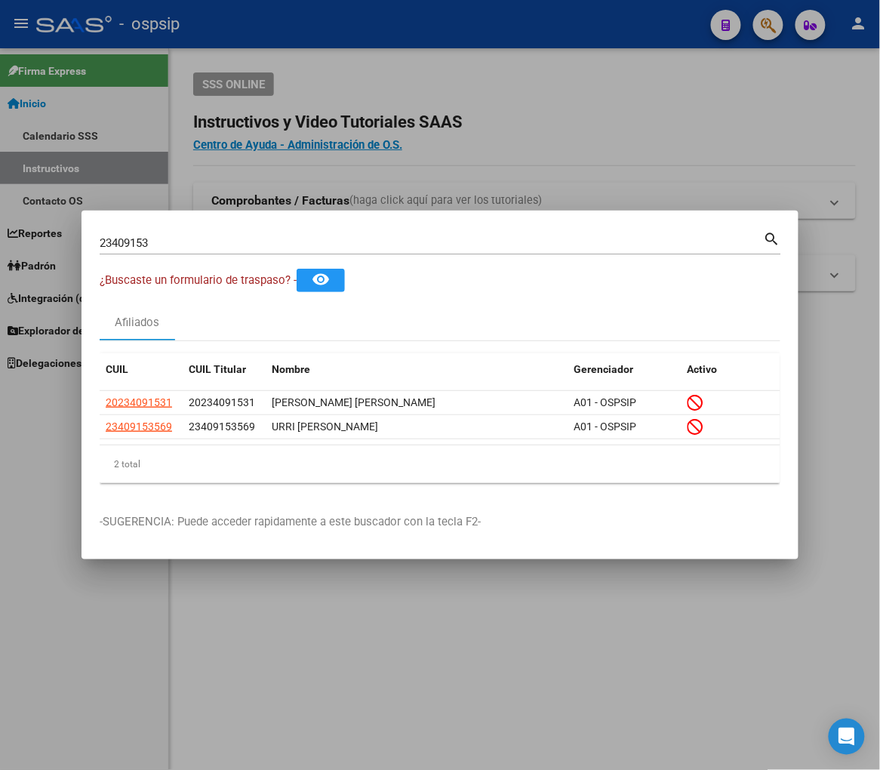
click at [167, 240] on input "23409153" at bounding box center [432, 243] width 664 height 14
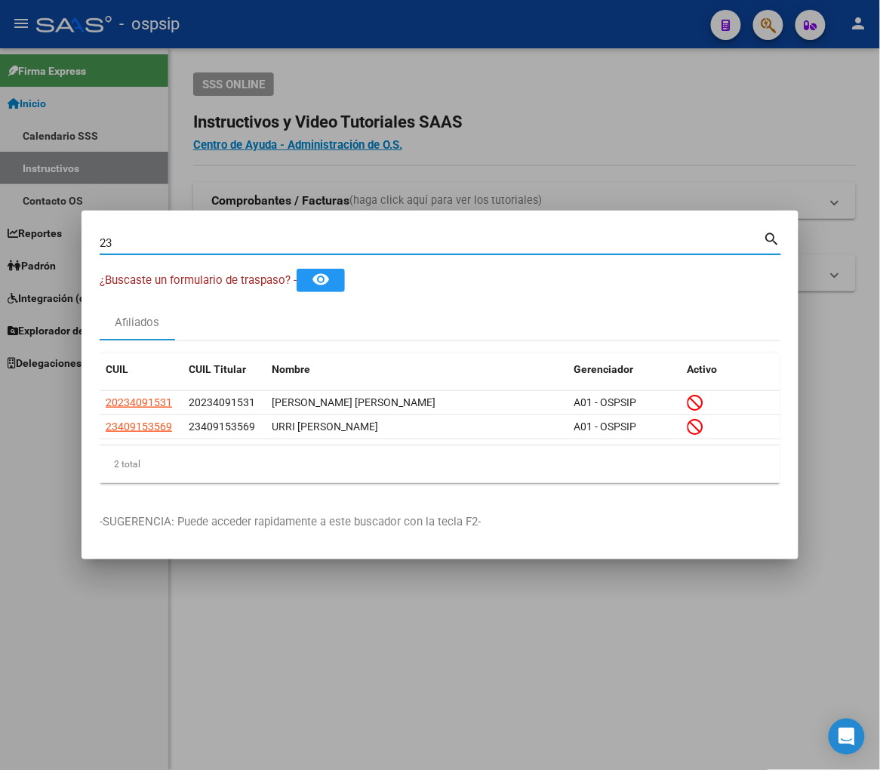
type input "2"
type input "23409745"
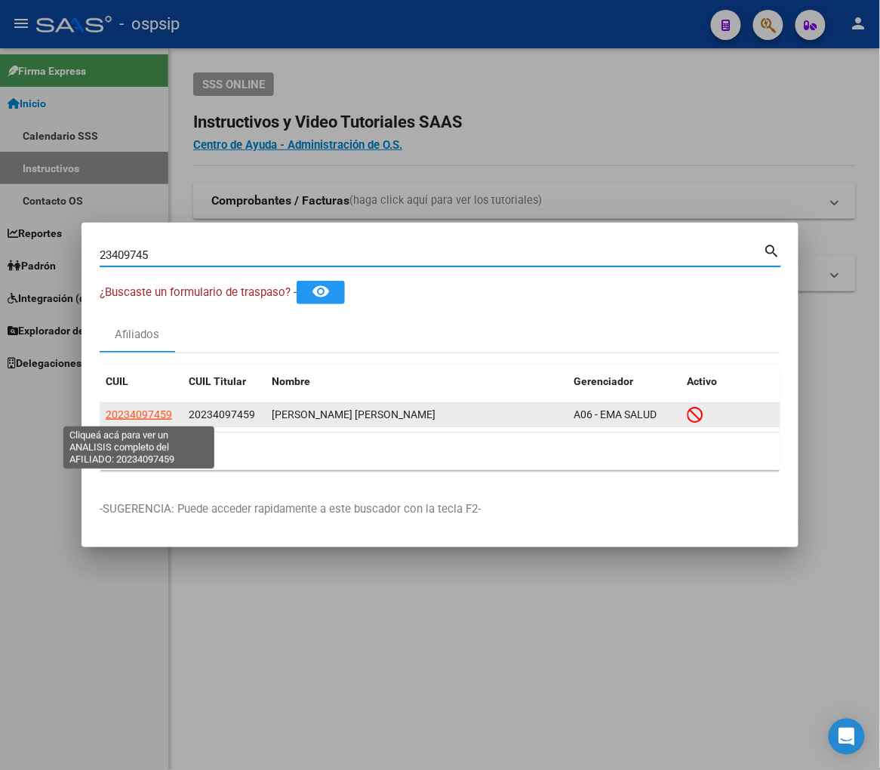
click at [137, 412] on span "20234097459" at bounding box center [139, 414] width 66 height 12
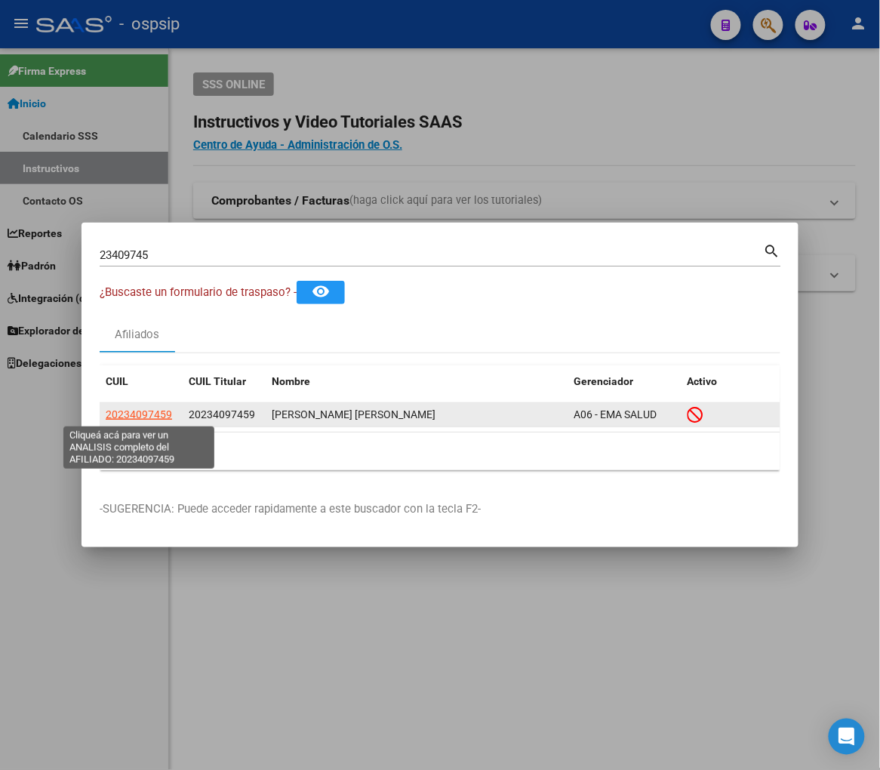
type textarea "20234097459"
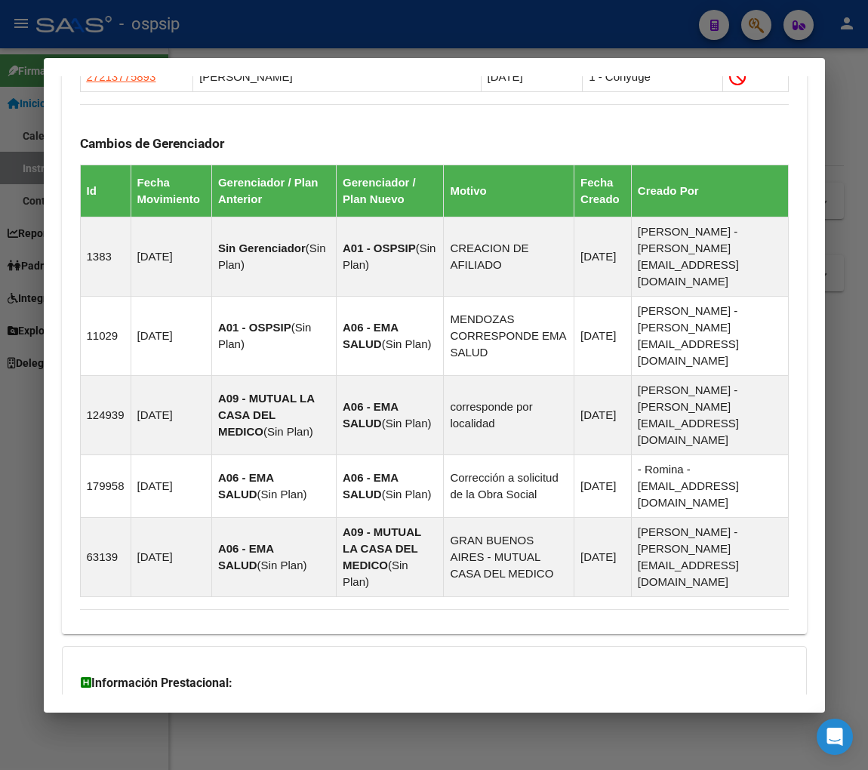
scroll to position [1093, 0]
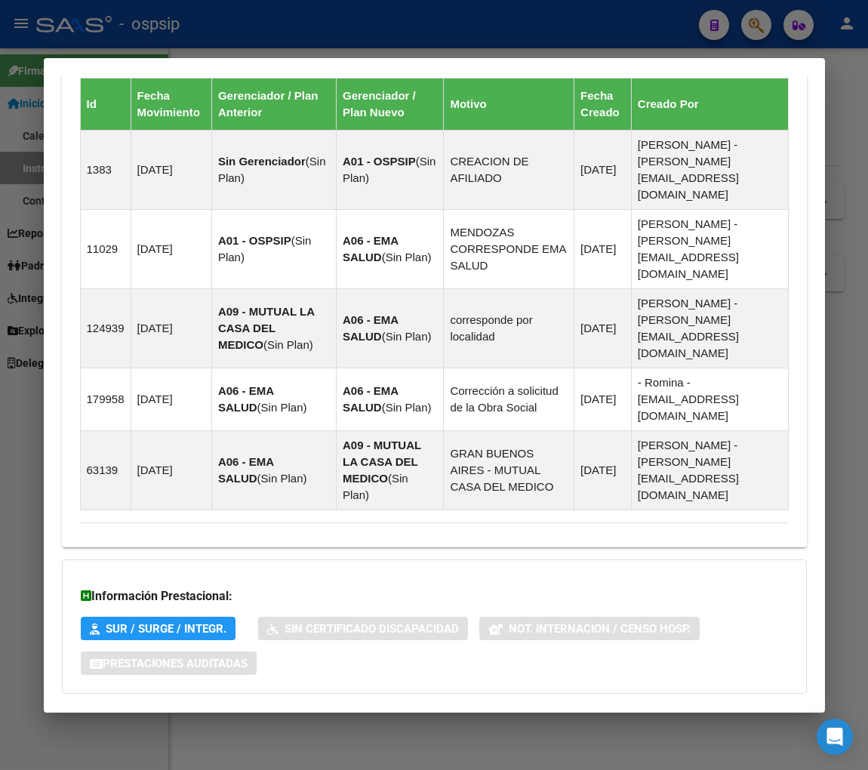
click at [269, 716] on span "Aportes y Contribuciones del Afiliado: 20234097459" at bounding box center [244, 723] width 283 height 14
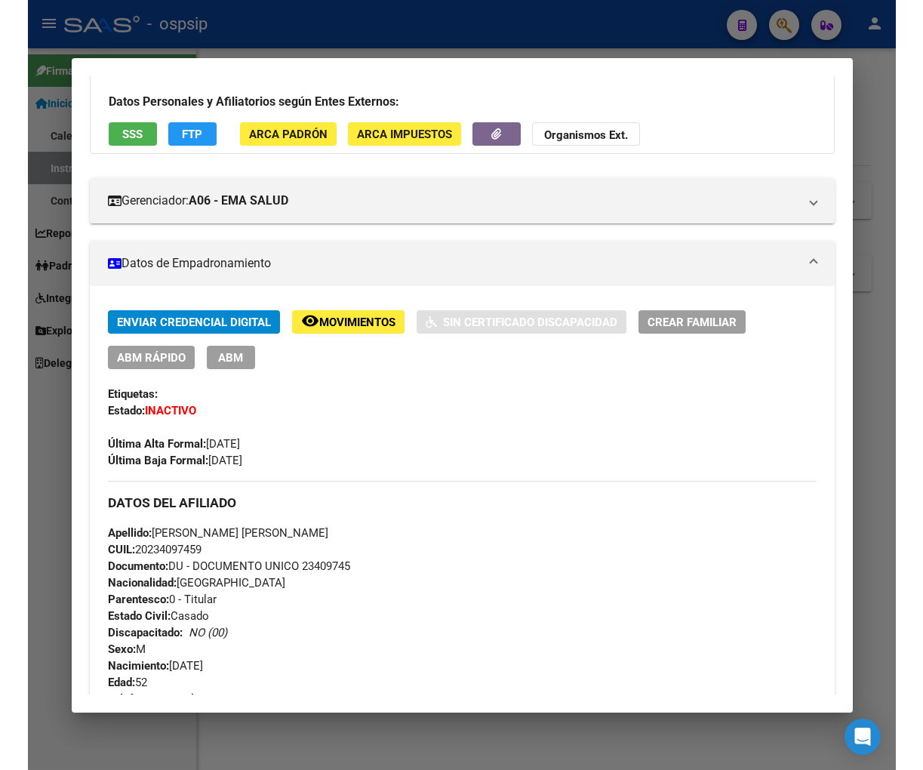
scroll to position [0, 0]
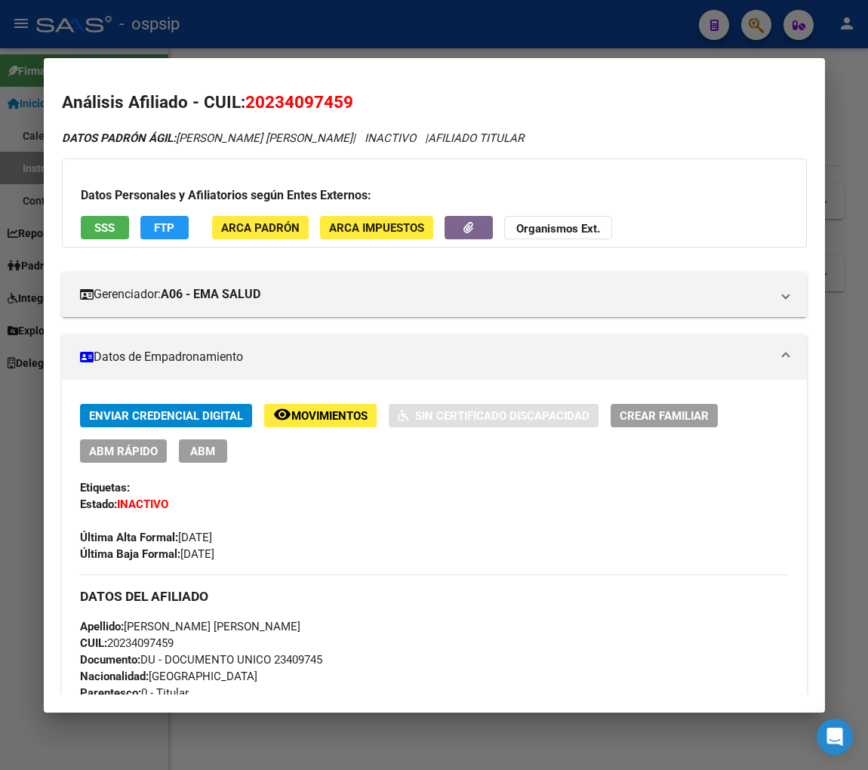
click at [310, 411] on span "Movimientos" at bounding box center [329, 416] width 76 height 14
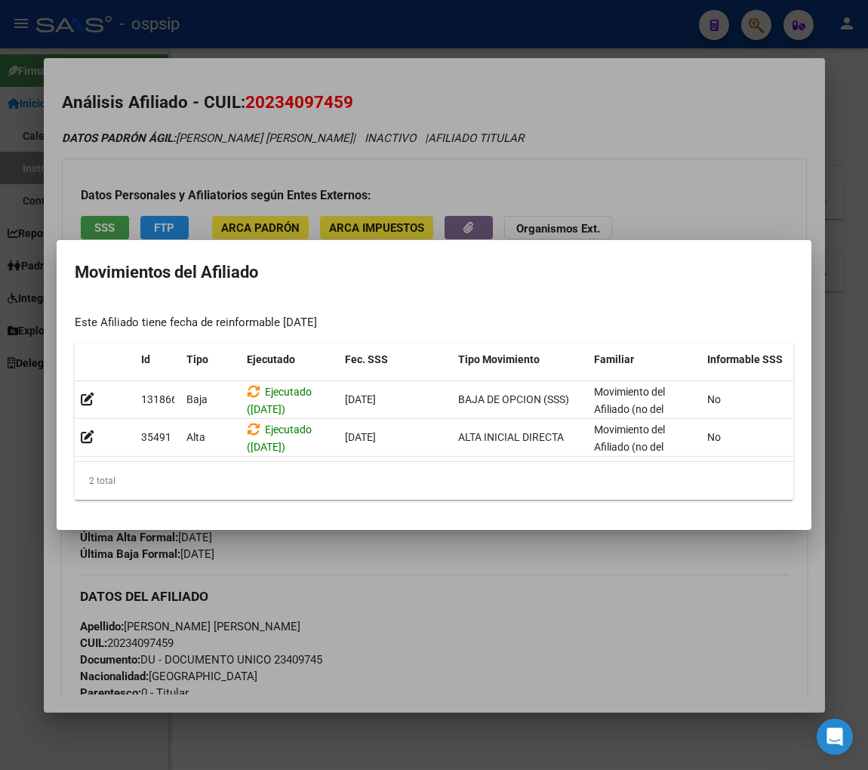
click at [473, 552] on div at bounding box center [434, 385] width 868 height 770
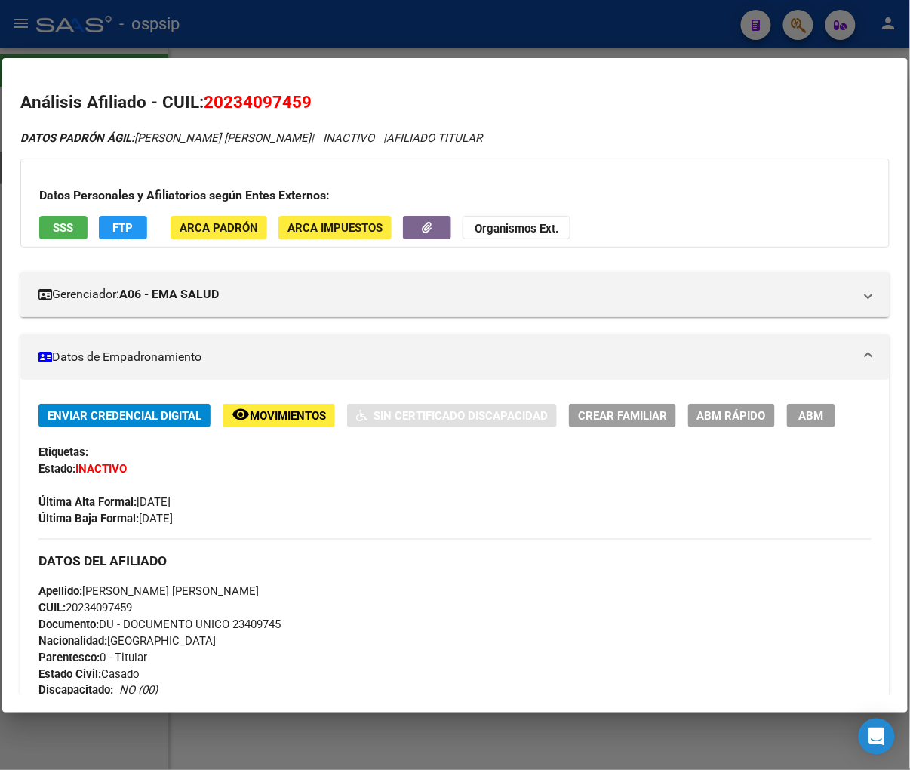
click at [802, 17] on div at bounding box center [455, 385] width 910 height 770
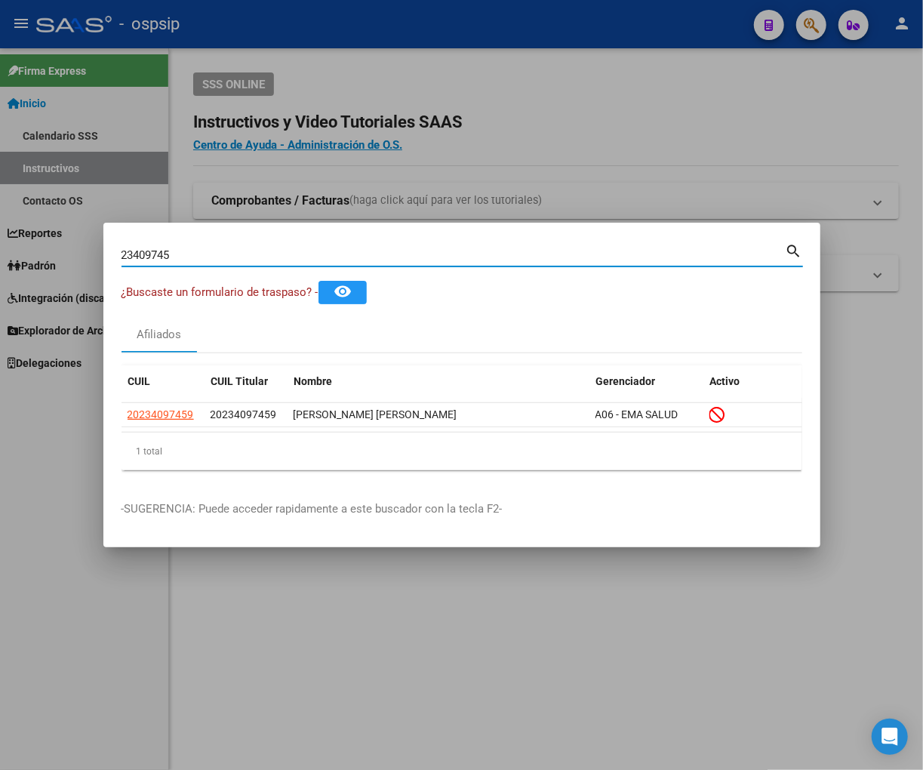
click at [193, 252] on input "23409745" at bounding box center [454, 255] width 664 height 14
type input "2"
type input "23410715"
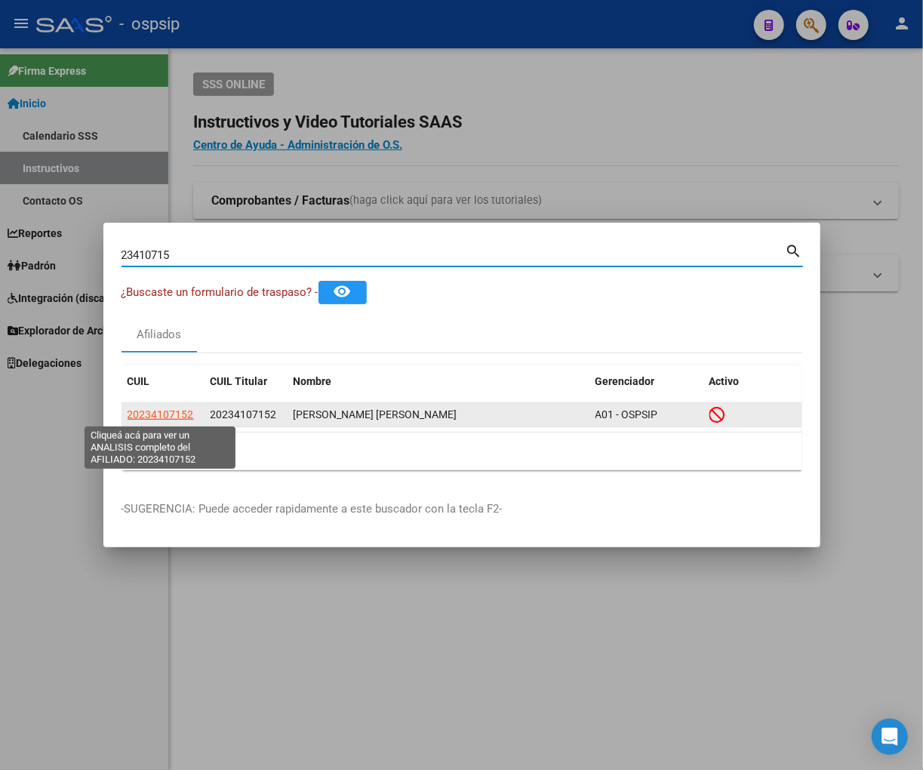
click at [174, 416] on span "20234107152" at bounding box center [161, 414] width 66 height 12
type textarea "20234107152"
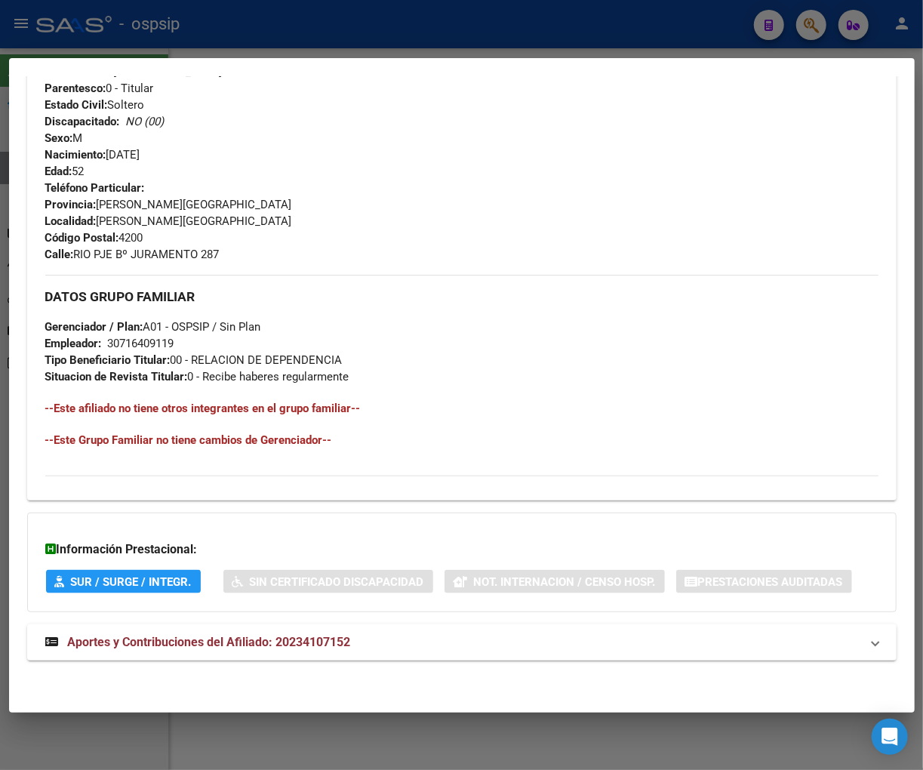
scroll to position [262, 0]
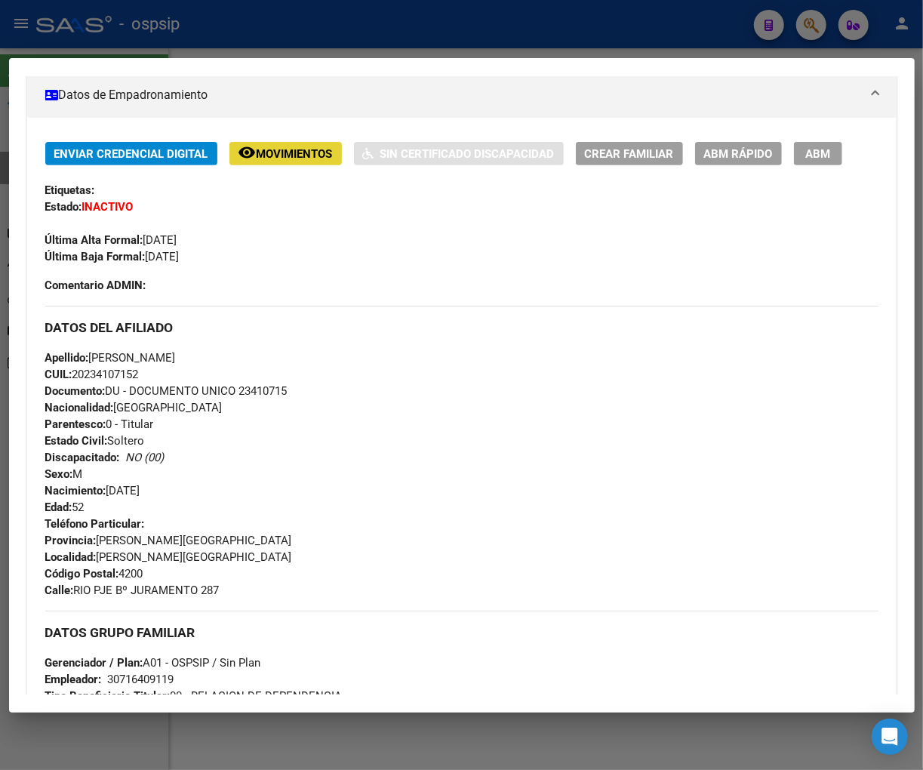
click at [280, 156] on span "Movimientos" at bounding box center [295, 154] width 76 height 14
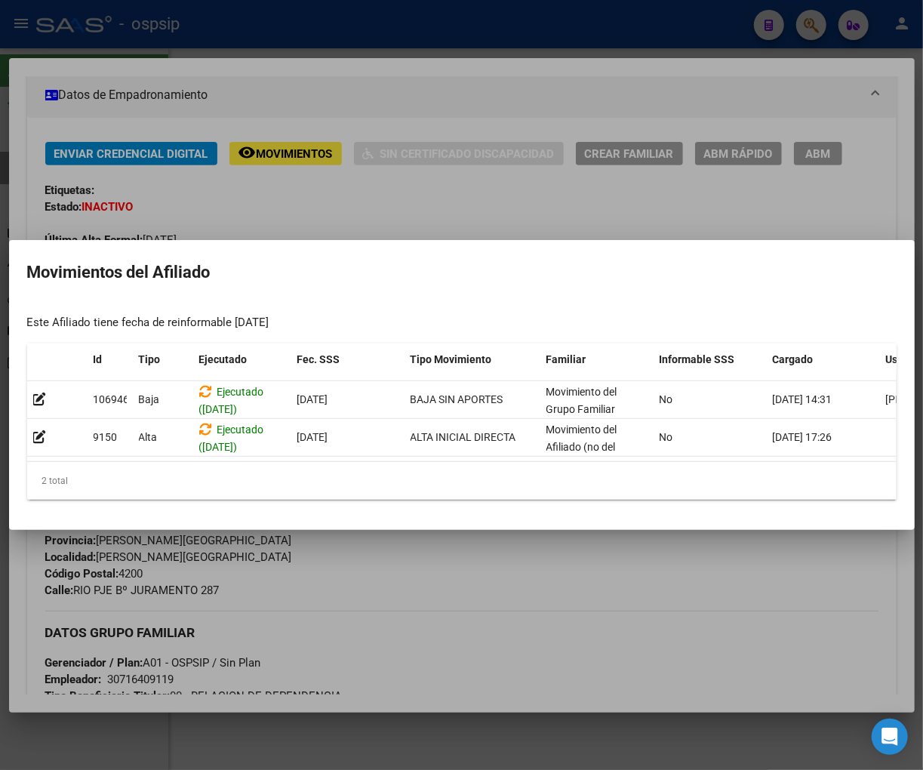
click at [472, 614] on div at bounding box center [461, 385] width 923 height 770
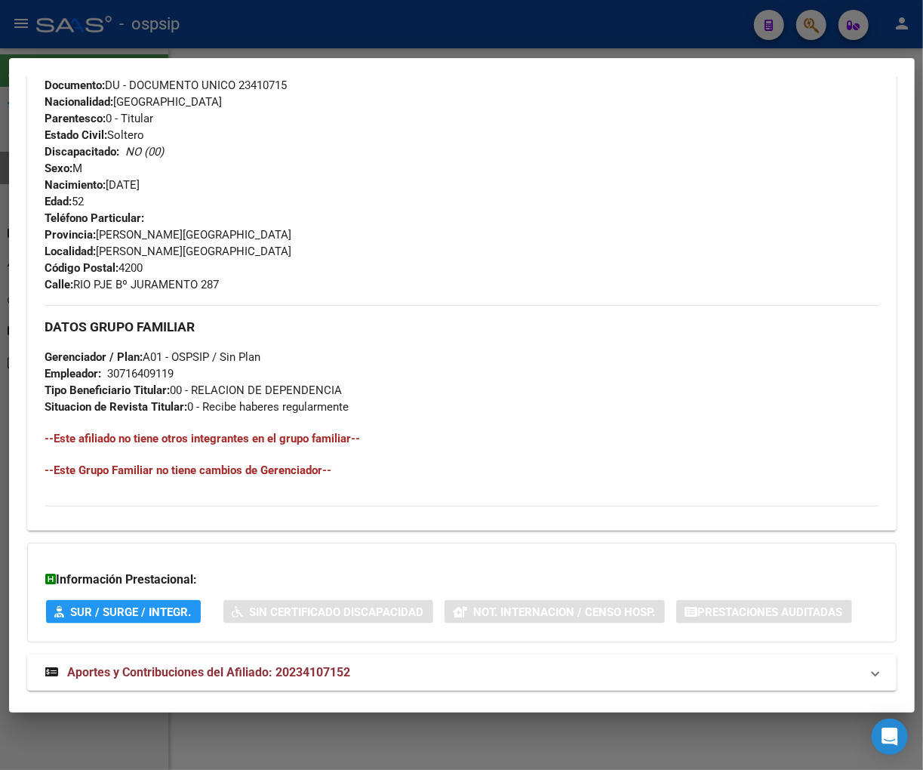
scroll to position [598, 0]
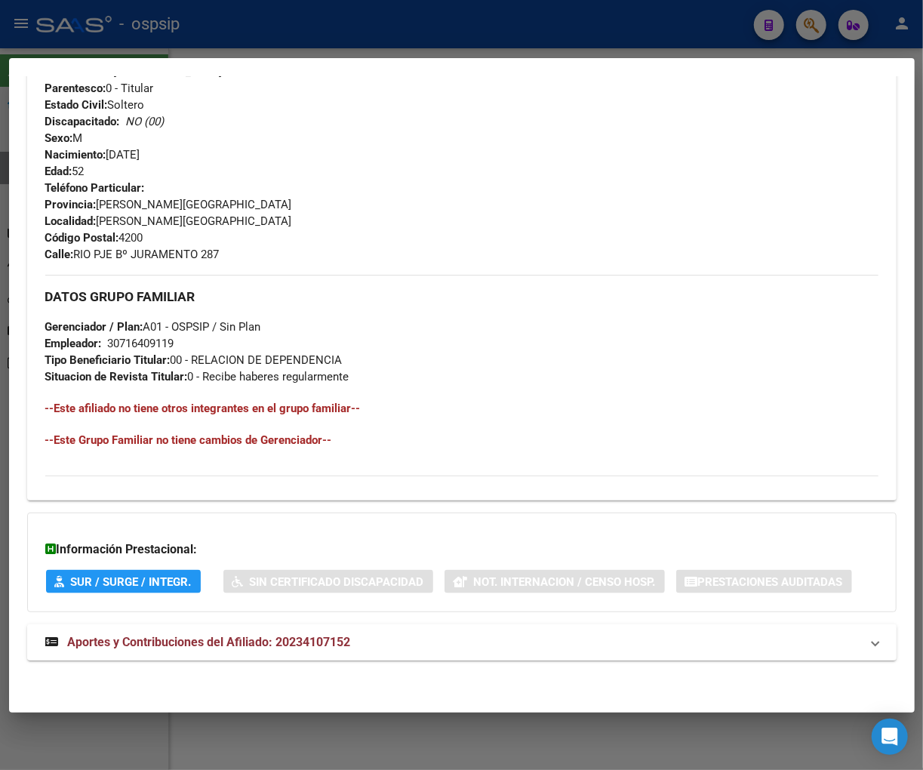
click at [189, 642] on span "Aportes y Contribuciones del Afiliado: 20234107152" at bounding box center [209, 642] width 283 height 14
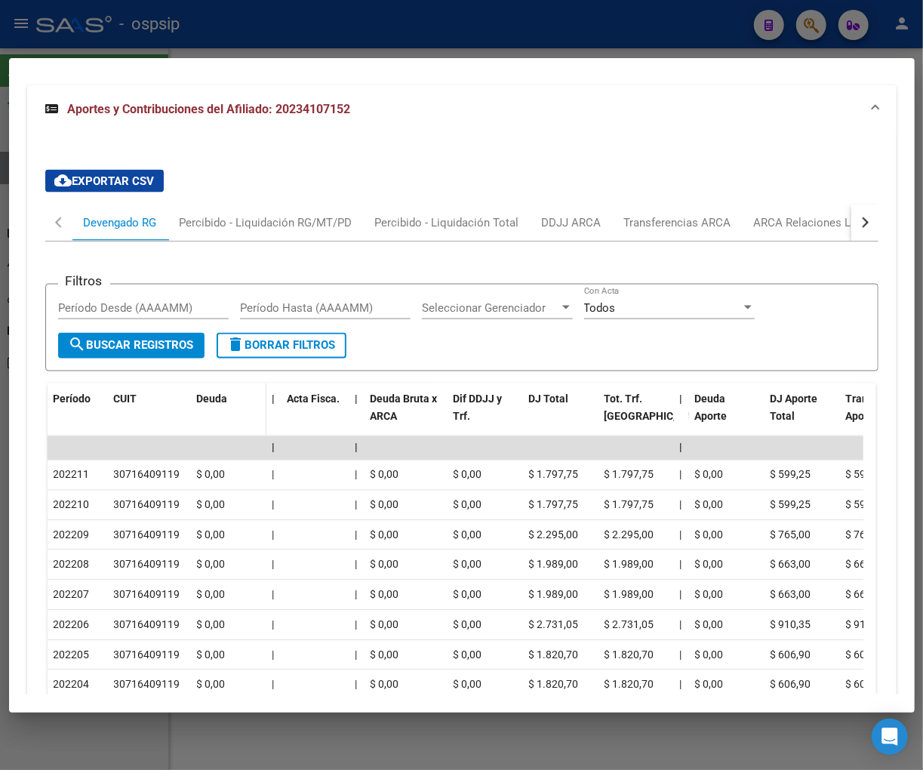
scroll to position [1138, 0]
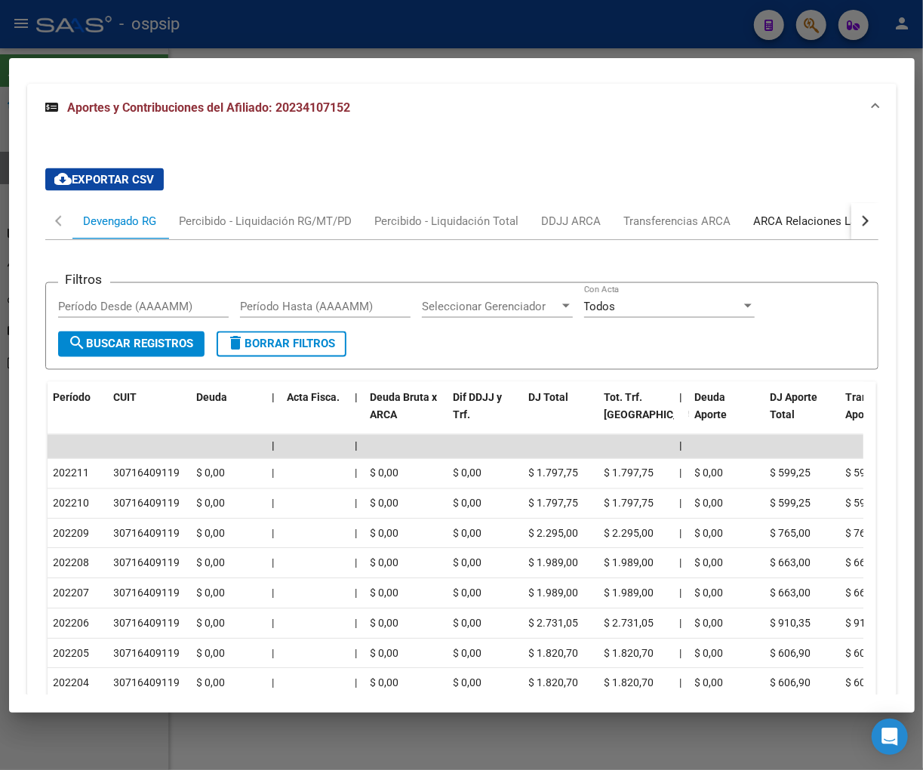
click at [794, 220] on div "ARCA Relaciones Laborales" at bounding box center [824, 221] width 141 height 17
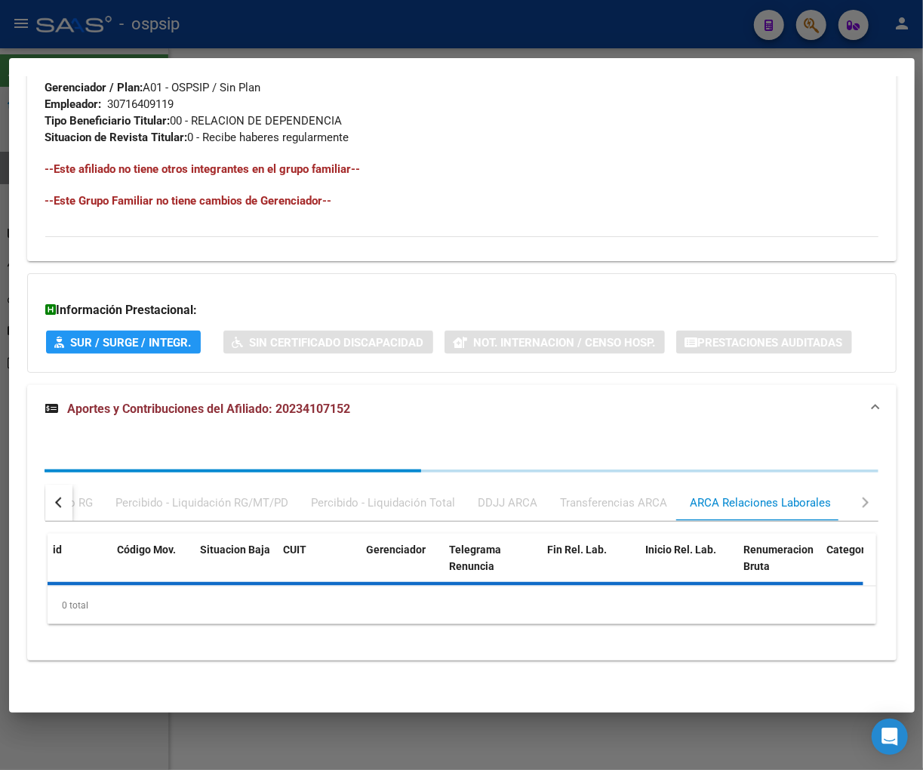
scroll to position [909, 0]
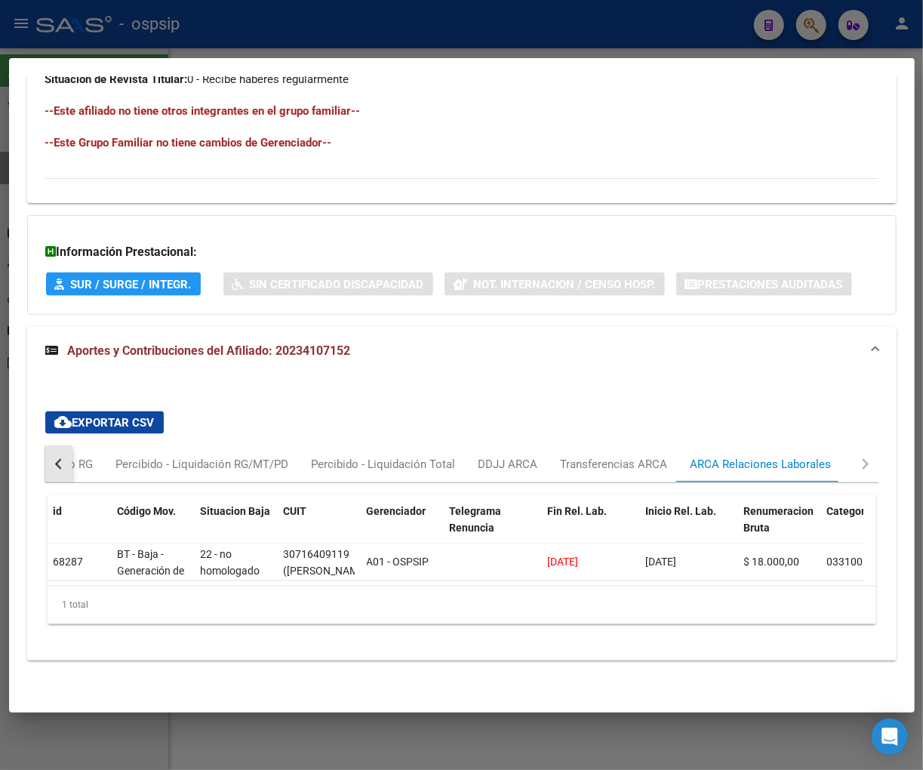
click at [55, 446] on button "button" at bounding box center [58, 464] width 27 height 36
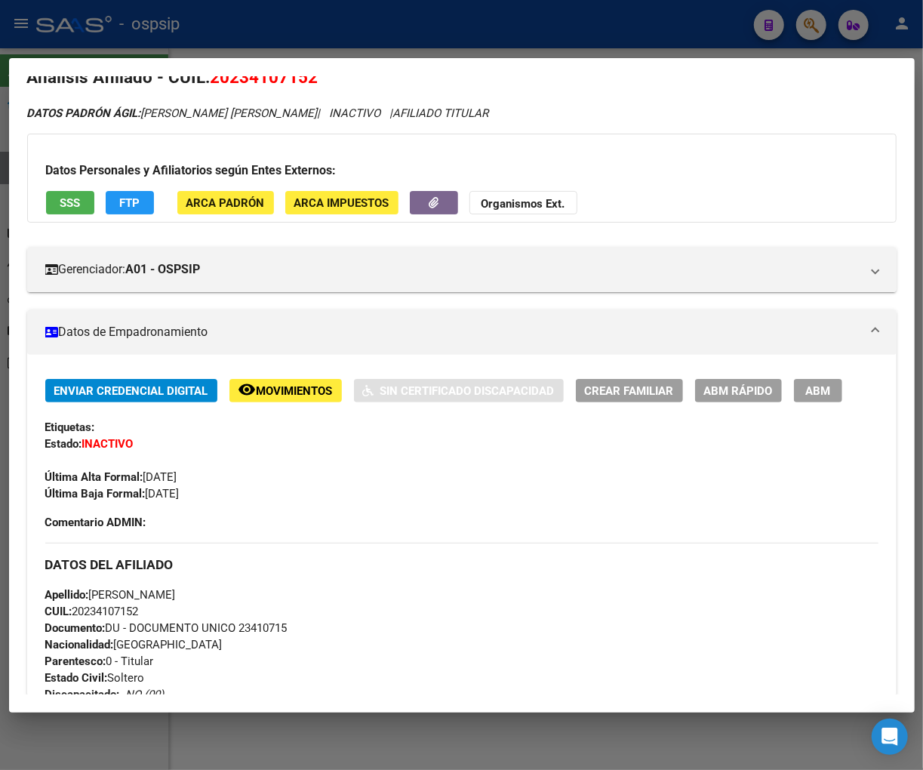
scroll to position [0, 0]
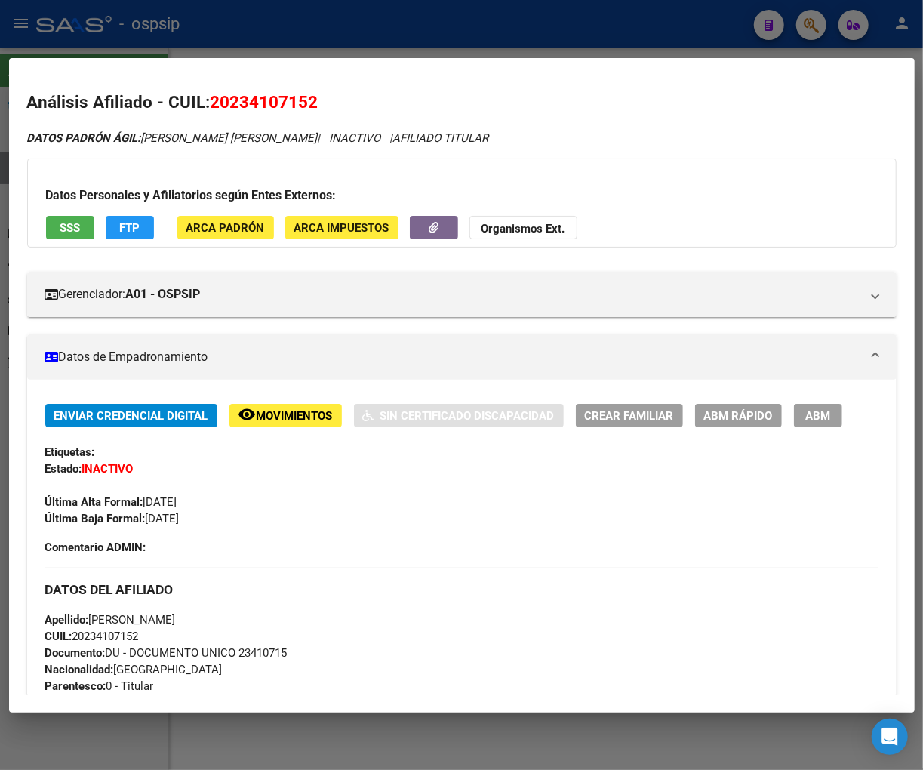
click at [263, 411] on span "Movimientos" at bounding box center [295, 416] width 76 height 14
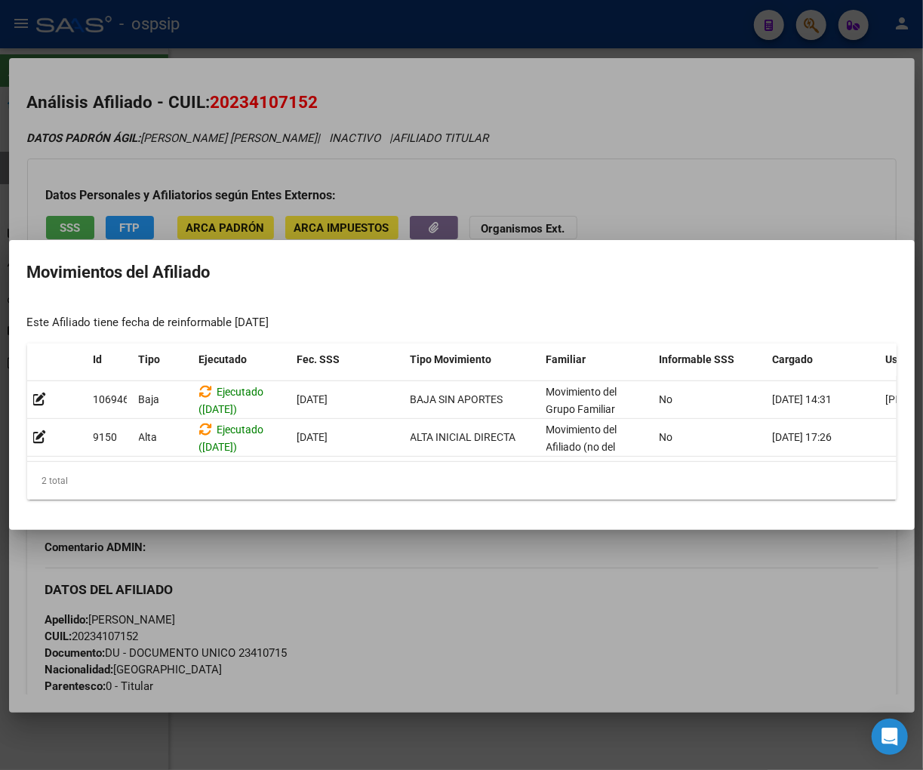
click at [470, 617] on div at bounding box center [461, 385] width 923 height 770
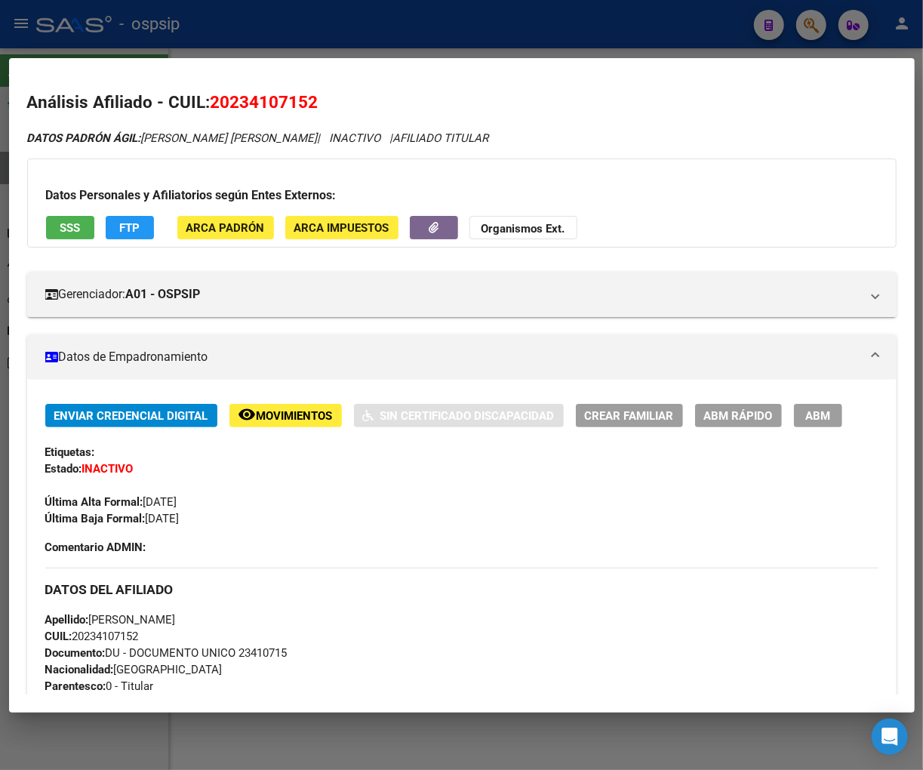
click at [817, 28] on div at bounding box center [461, 385] width 923 height 770
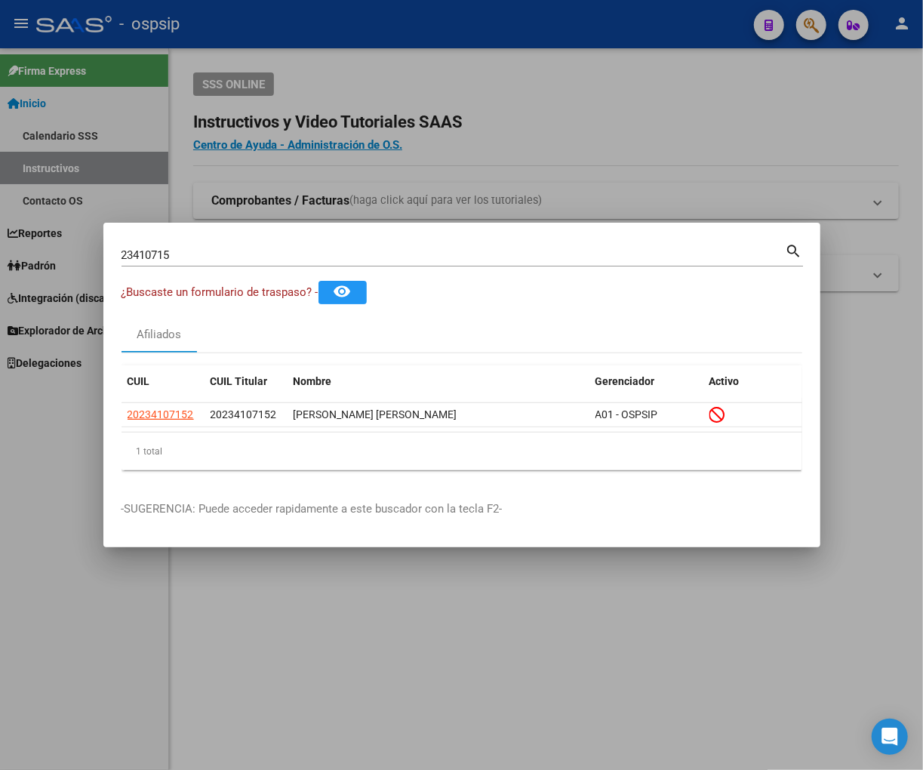
click at [202, 250] on input "23410715" at bounding box center [454, 255] width 664 height 14
type input "2"
type input "23411030"
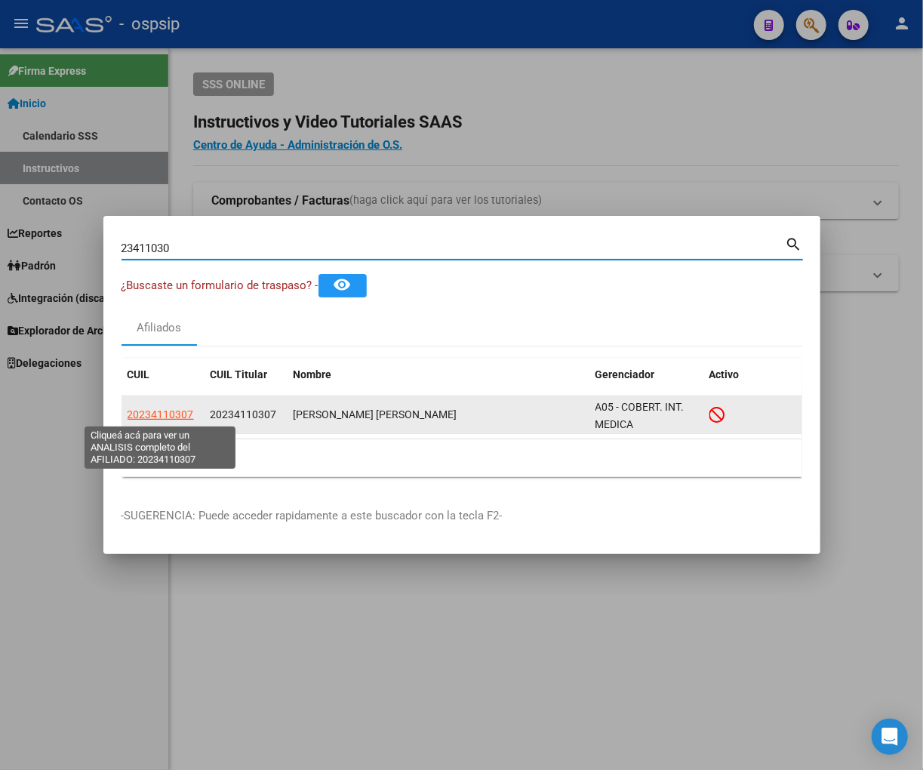
click at [145, 411] on span "20234110307" at bounding box center [161, 414] width 66 height 12
type textarea "20234110307"
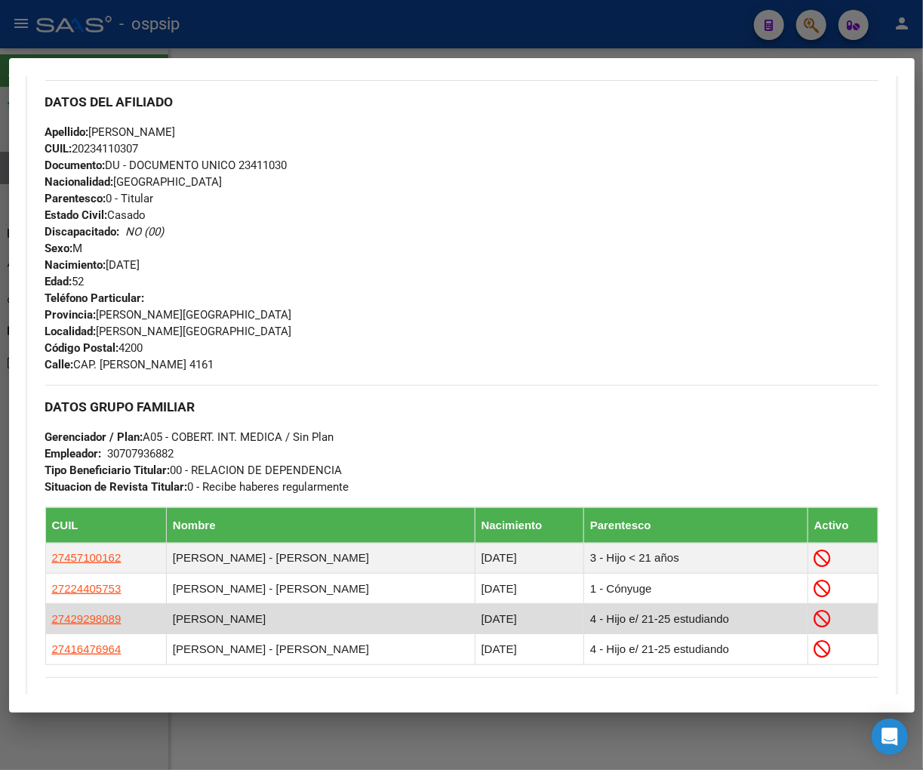
scroll to position [670, 0]
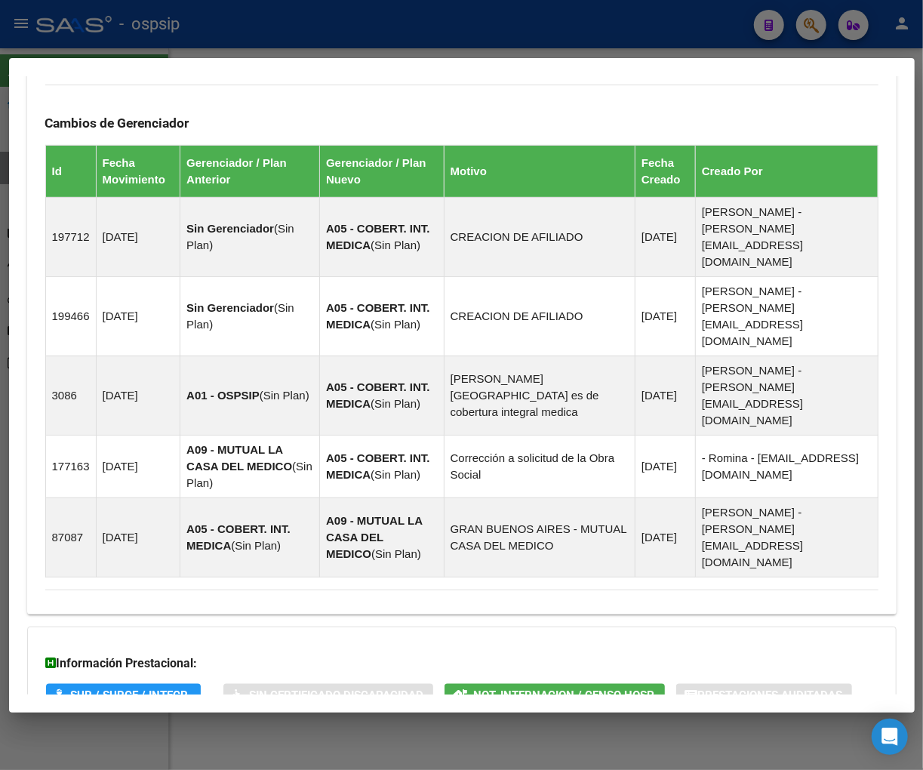
click at [197, 749] on span "Aportes y Contribuciones del Afiliado: 20234110307" at bounding box center [209, 756] width 283 height 14
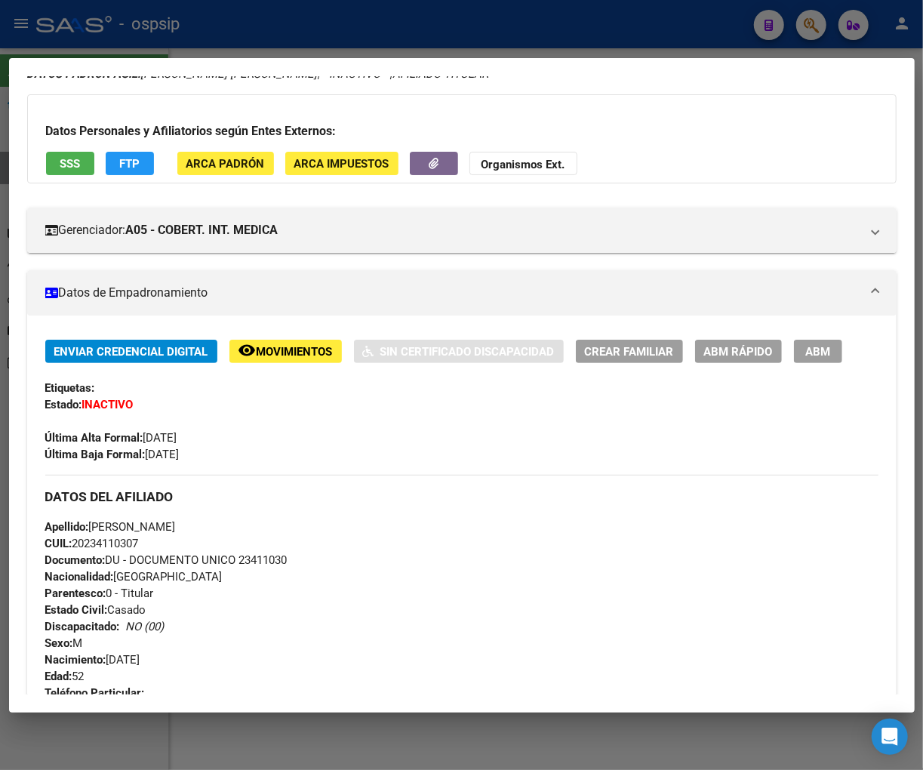
scroll to position [0, 0]
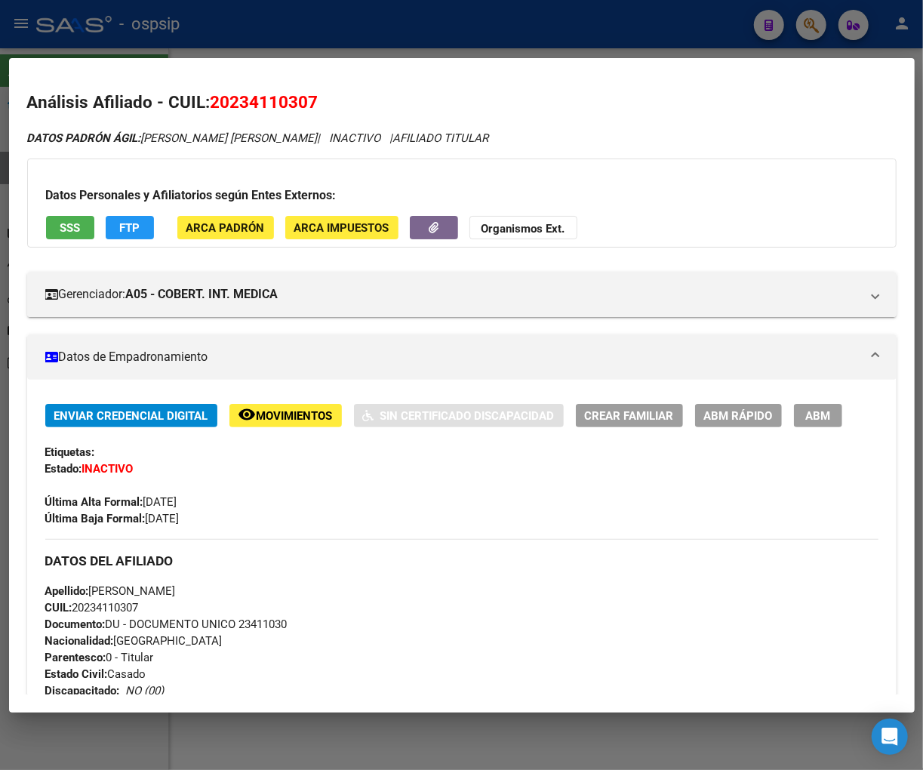
click at [279, 410] on span "Movimientos" at bounding box center [295, 416] width 76 height 14
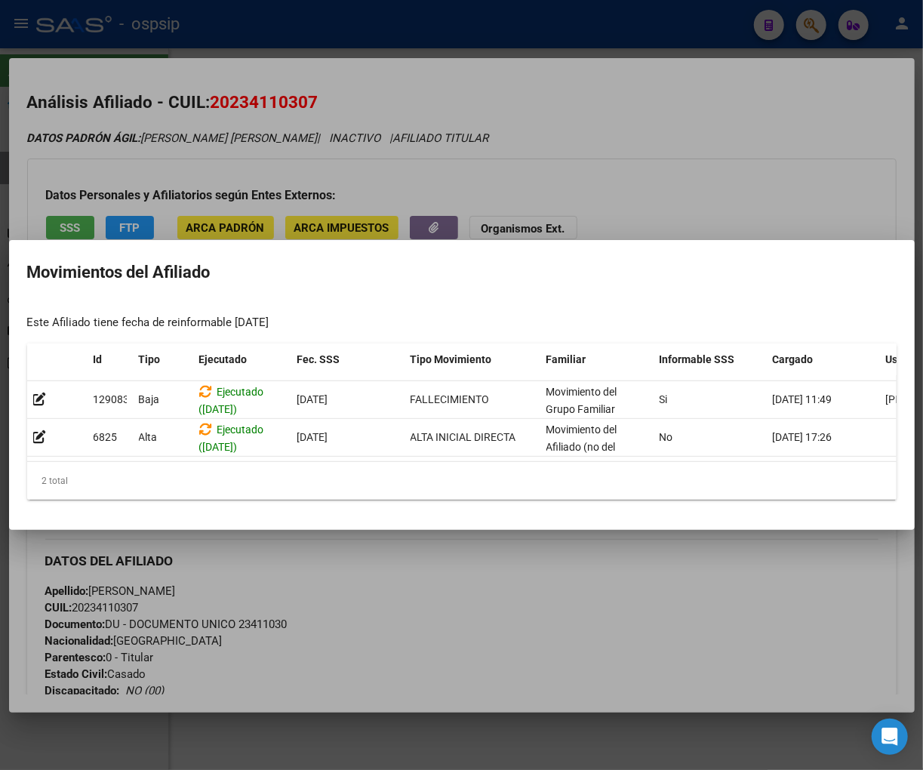
click at [427, 538] on div at bounding box center [461, 385] width 923 height 770
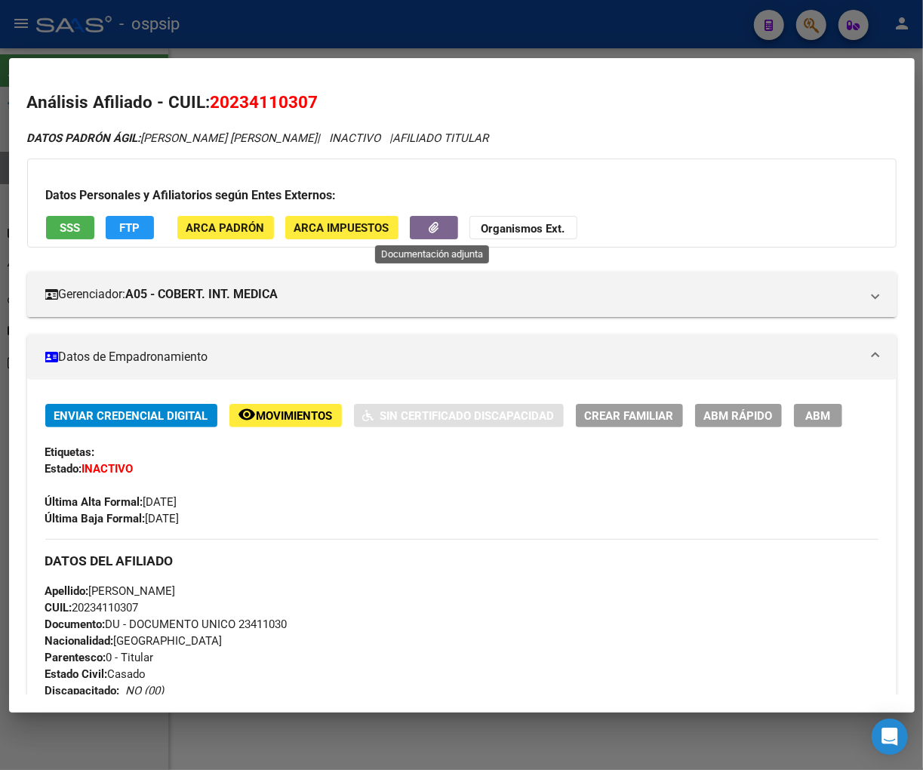
click at [429, 235] on button "button" at bounding box center [434, 227] width 48 height 23
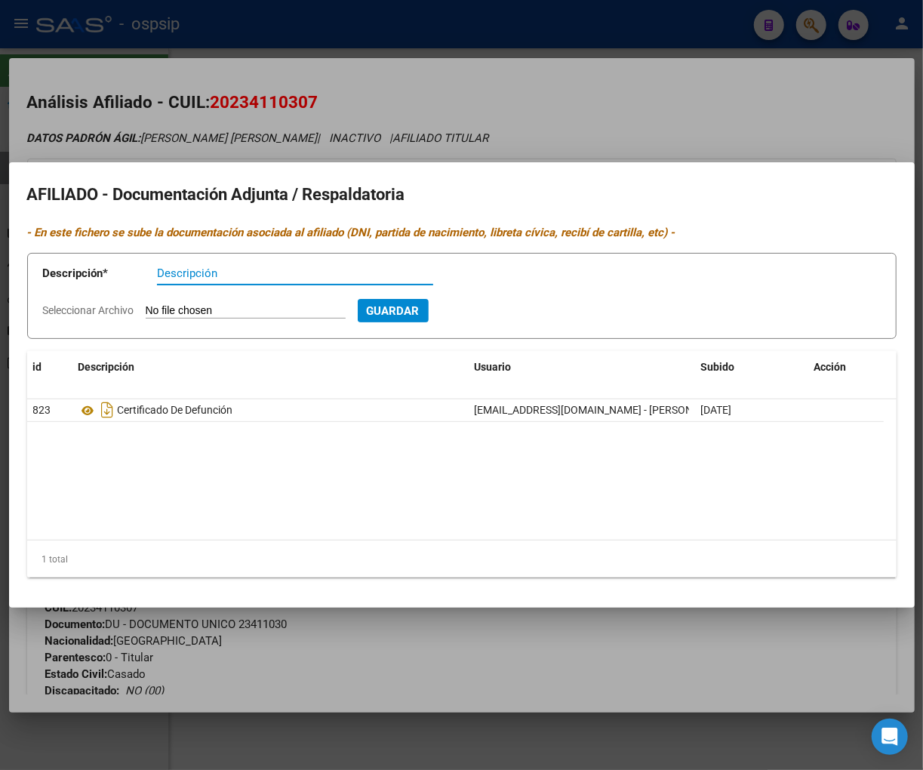
click at [636, 123] on div at bounding box center [461, 385] width 923 height 770
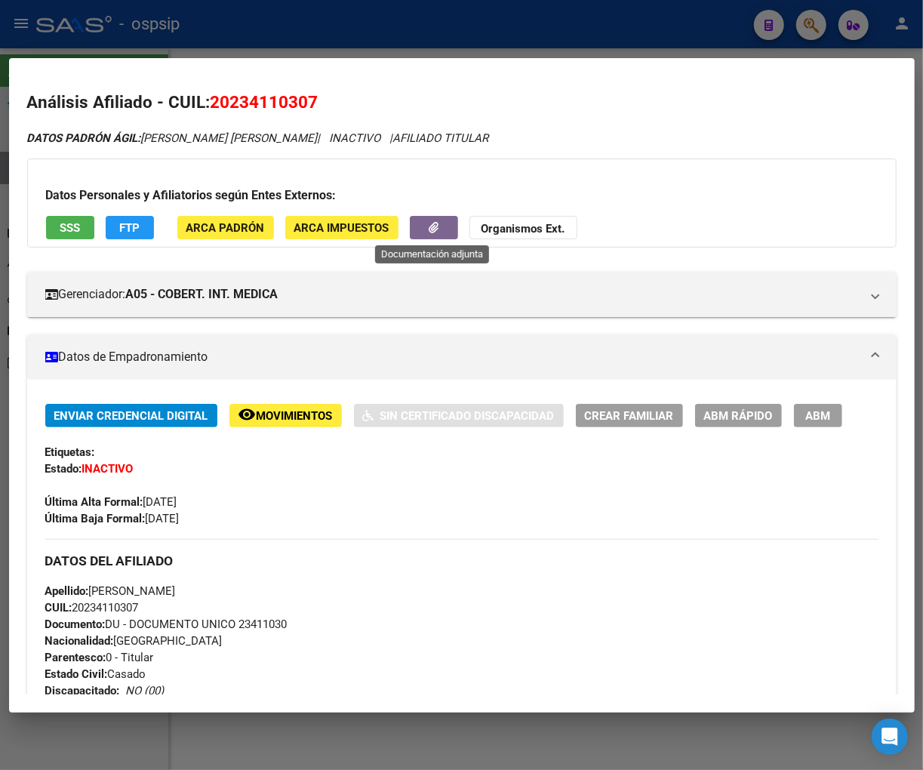
click at [417, 235] on button "button" at bounding box center [434, 227] width 48 height 23
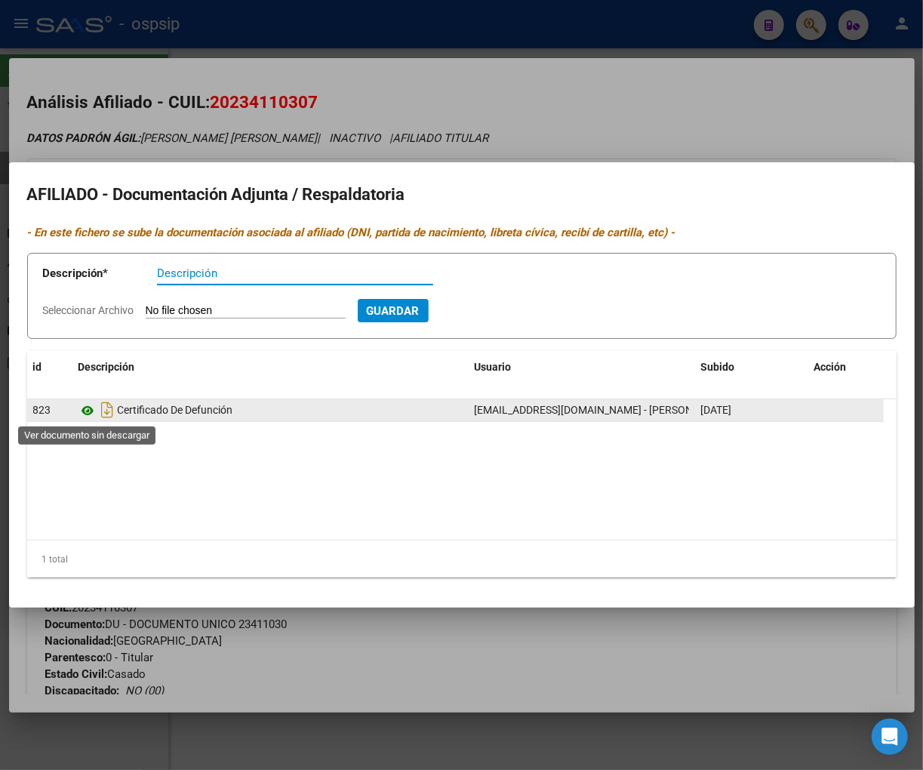
click at [94, 408] on icon at bounding box center [89, 411] width 20 height 18
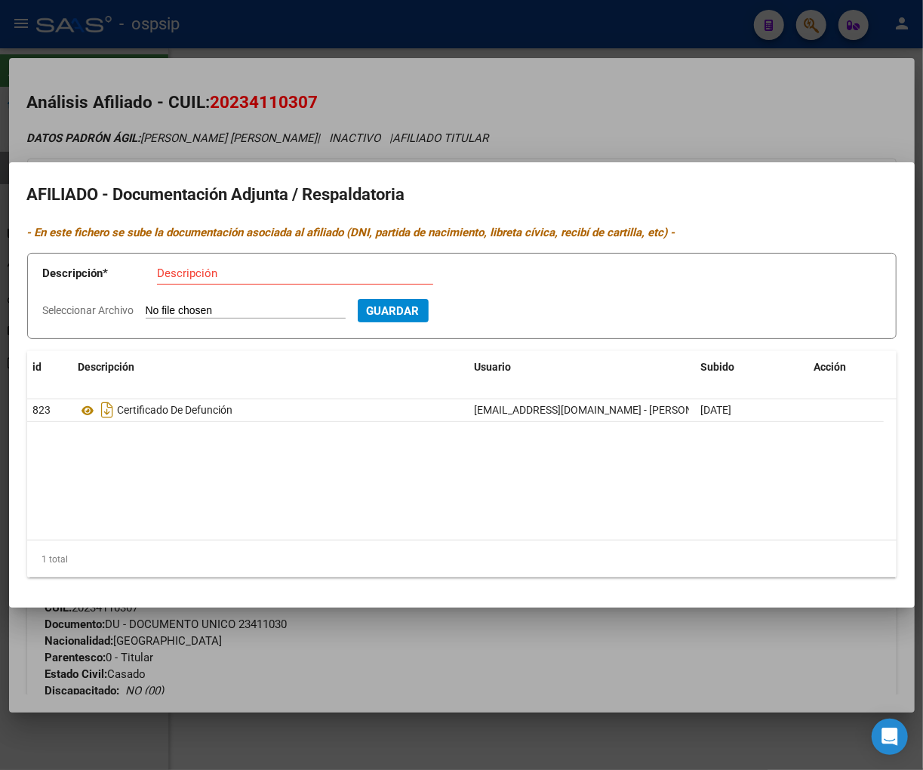
drag, startPoint x: 423, startPoint y: 484, endPoint x: 451, endPoint y: 442, distance: 50.7
click at [425, 481] on datatable-body "823 Certificado De Defunción [PERSON_NAME][EMAIL_ADDRESS][DOMAIN_NAME] - [PERSO…" at bounding box center [462, 469] width 870 height 140
click at [691, 118] on div at bounding box center [461, 385] width 923 height 770
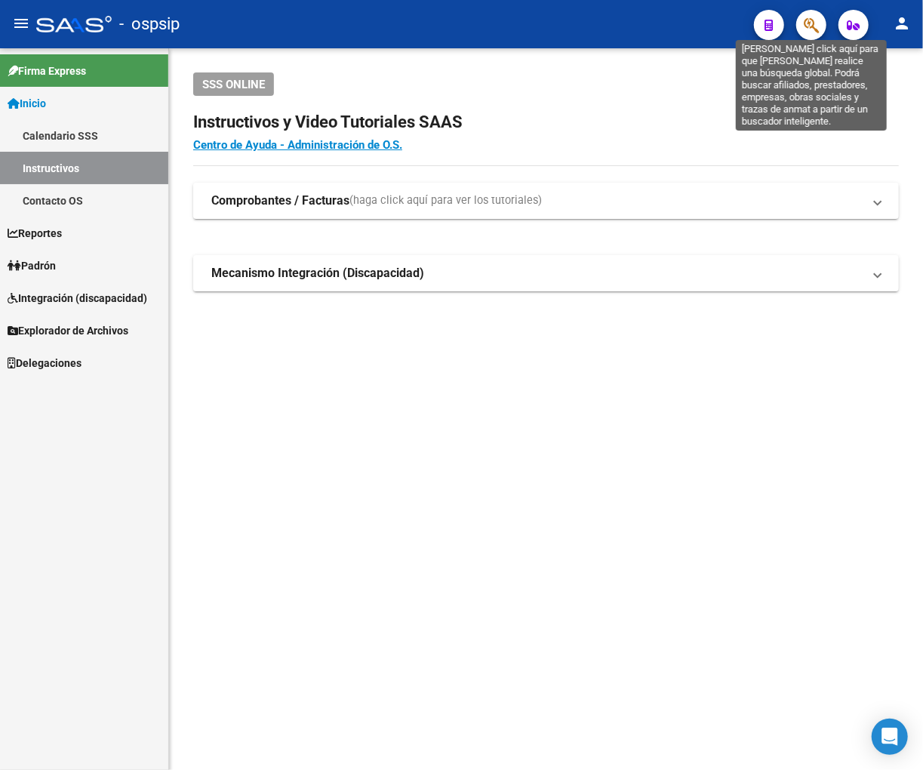
click at [814, 27] on icon "button" at bounding box center [811, 25] width 15 height 17
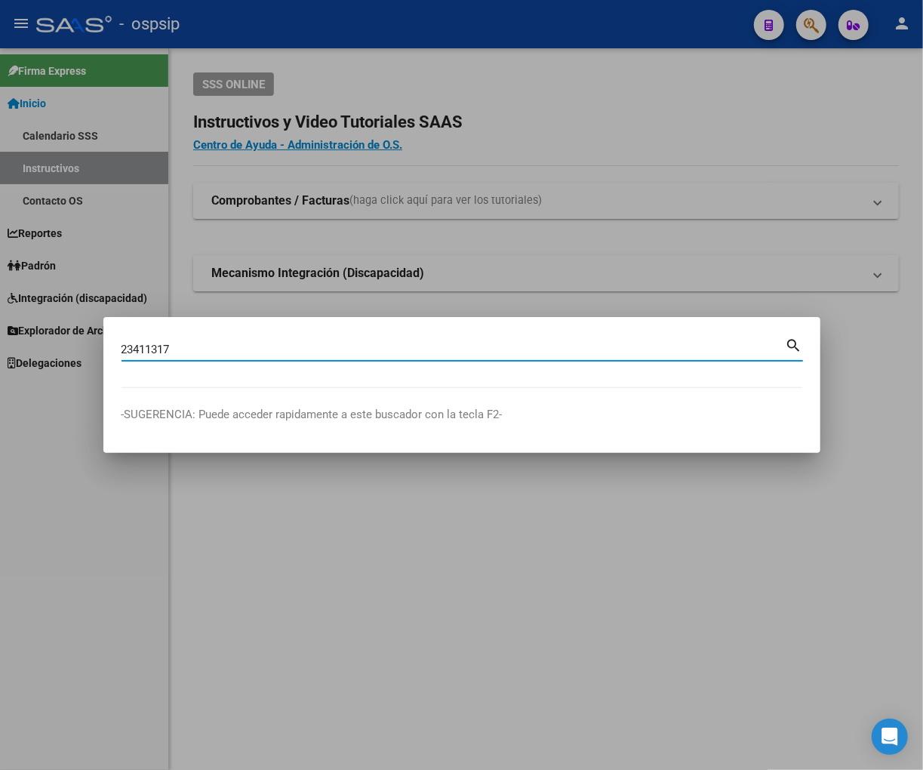
type input "23411317"
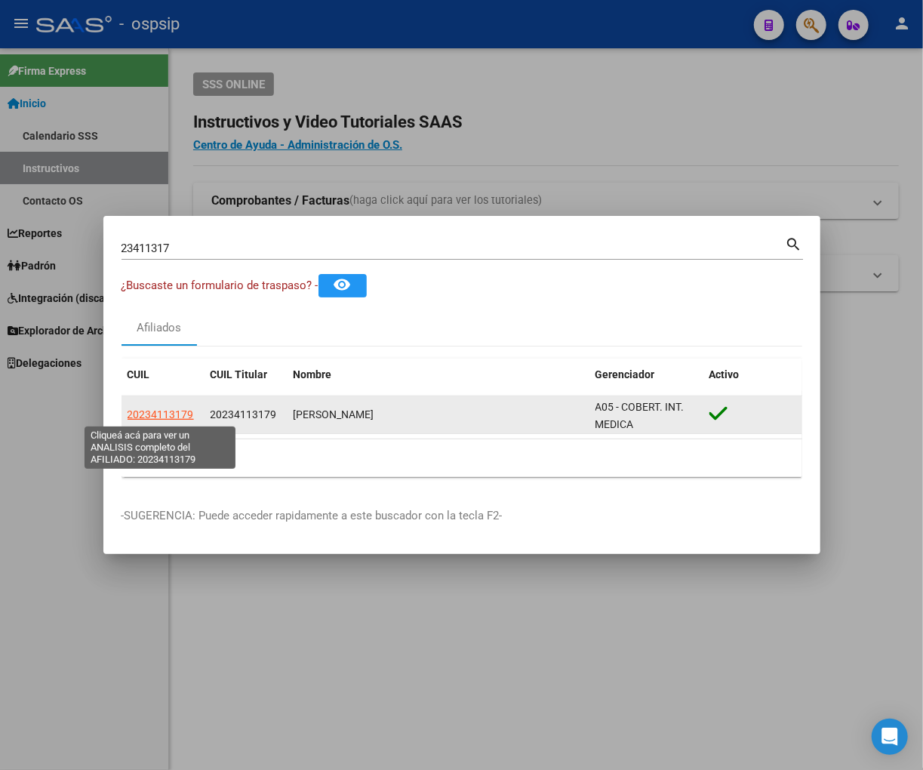
click at [152, 414] on span "20234113179" at bounding box center [161, 414] width 66 height 12
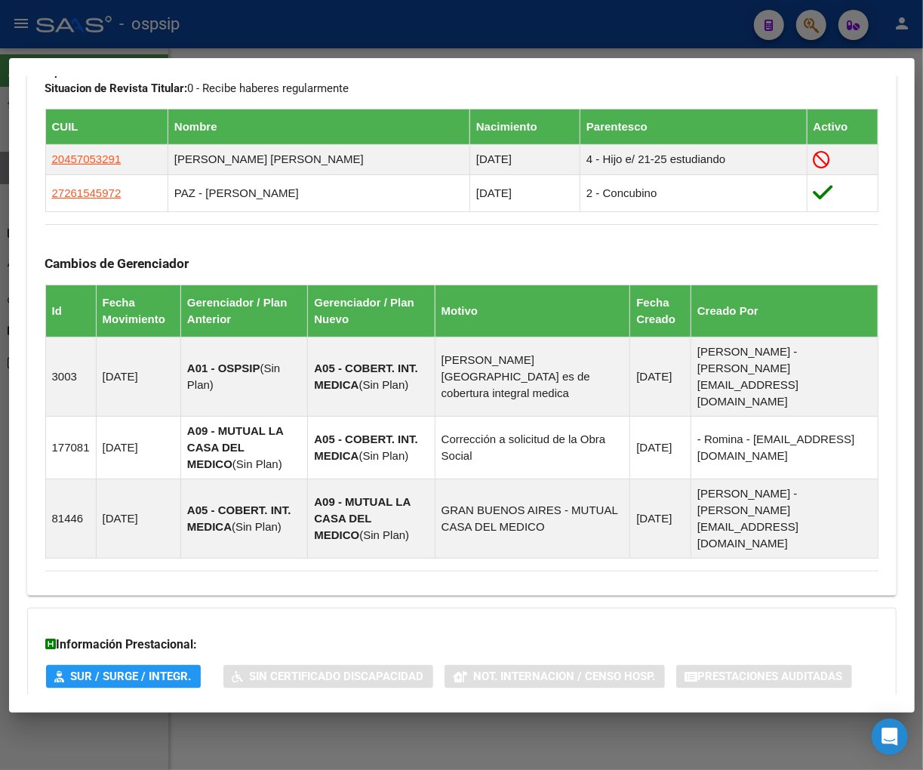
scroll to position [883, 0]
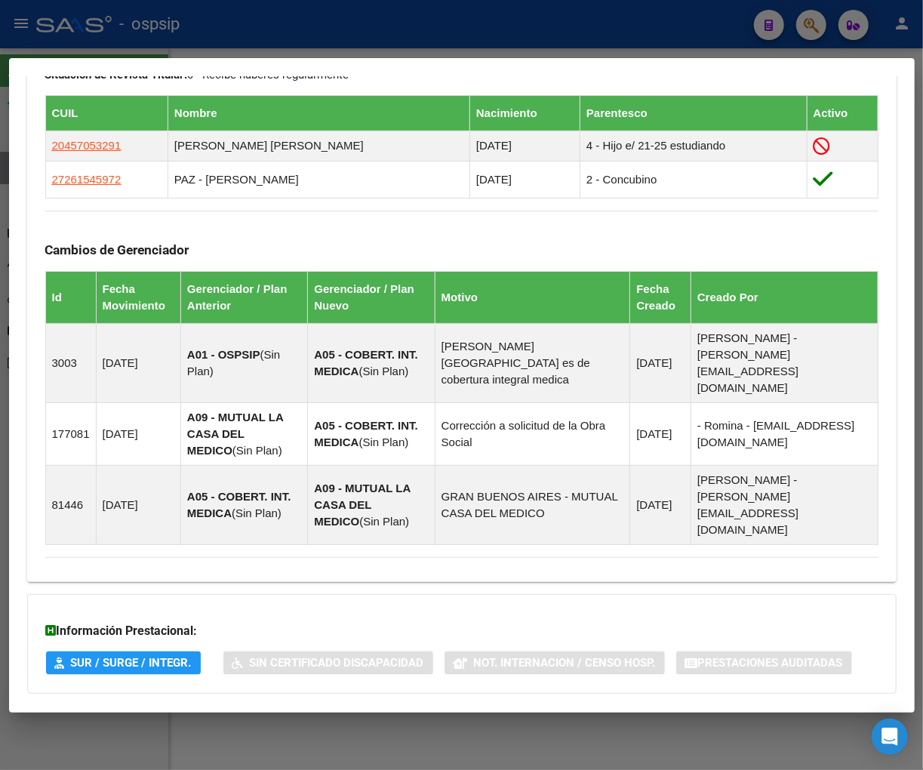
click at [202, 716] on span "Aportes y Contribuciones del Afiliado: 20234113179" at bounding box center [209, 723] width 283 height 14
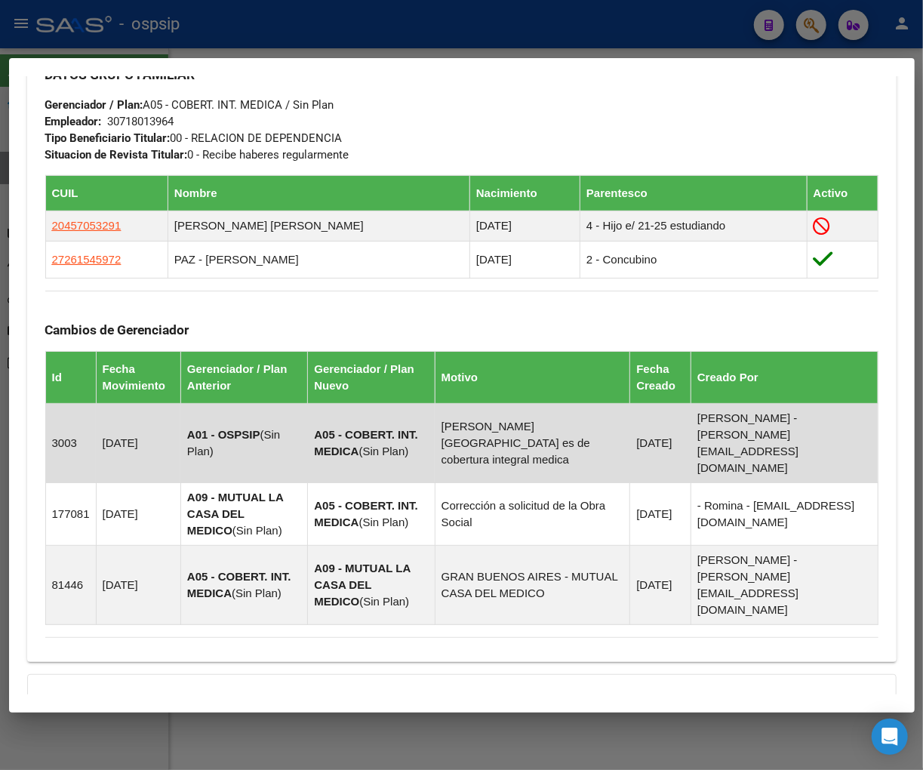
scroll to position [719, 0]
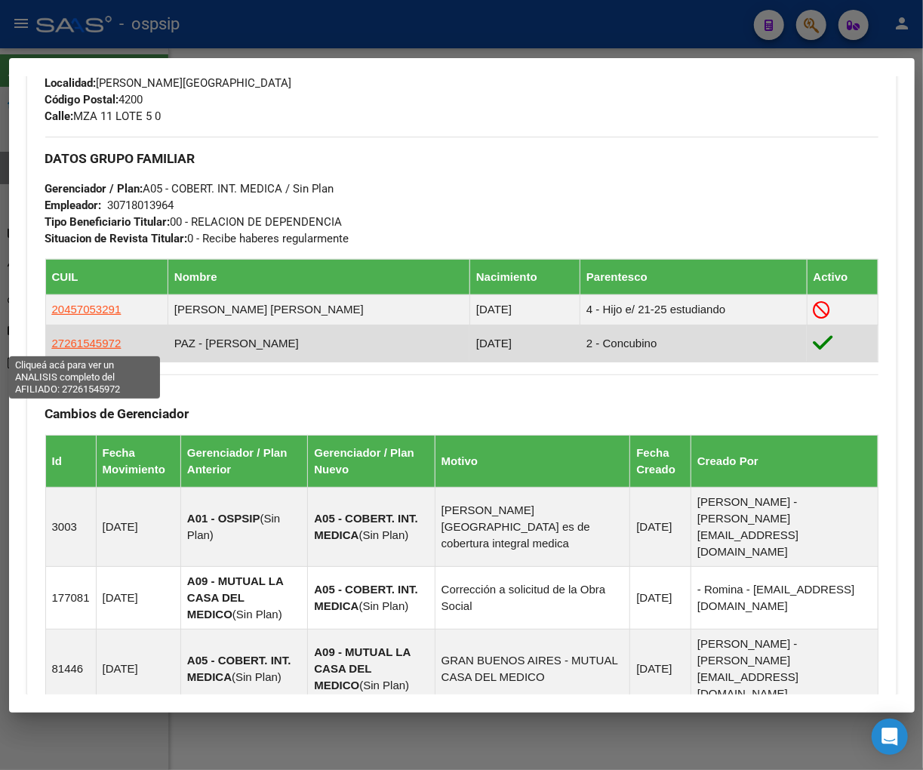
click at [89, 346] on span "27261545972" at bounding box center [86, 343] width 69 height 13
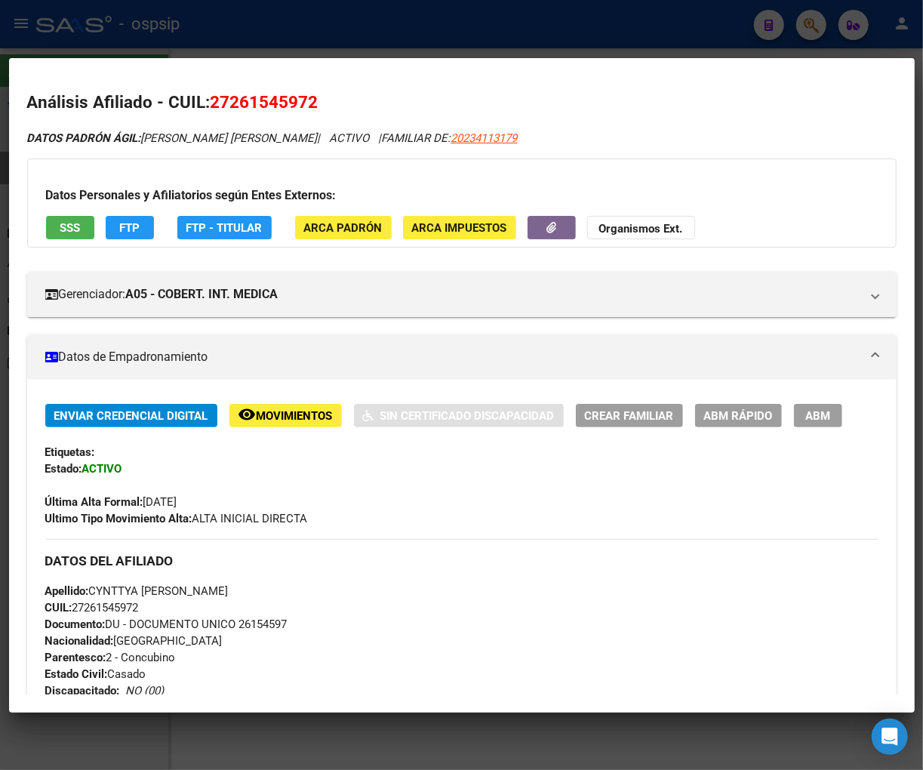
click at [293, 413] on span "Movimientos" at bounding box center [295, 416] width 76 height 14
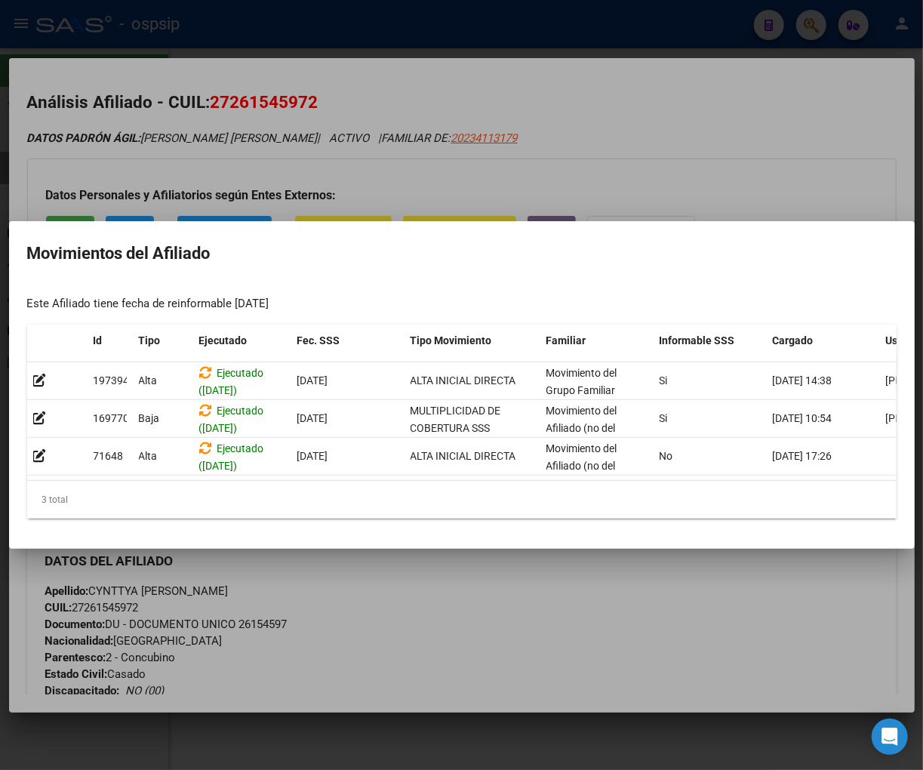
scroll to position [0, 96]
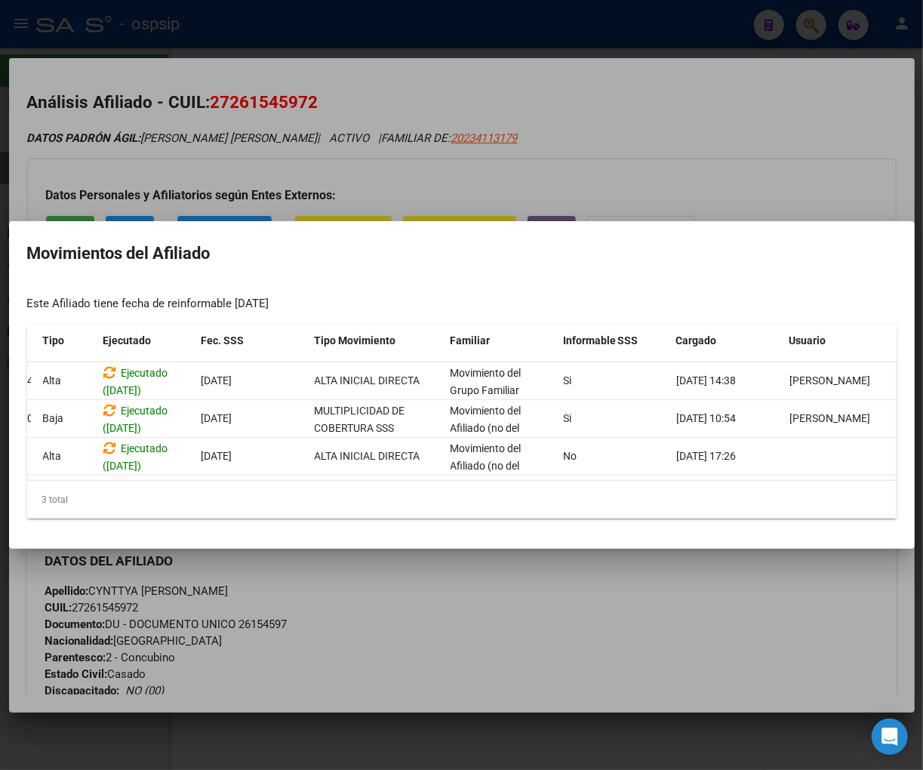
click at [747, 630] on div at bounding box center [461, 385] width 923 height 770
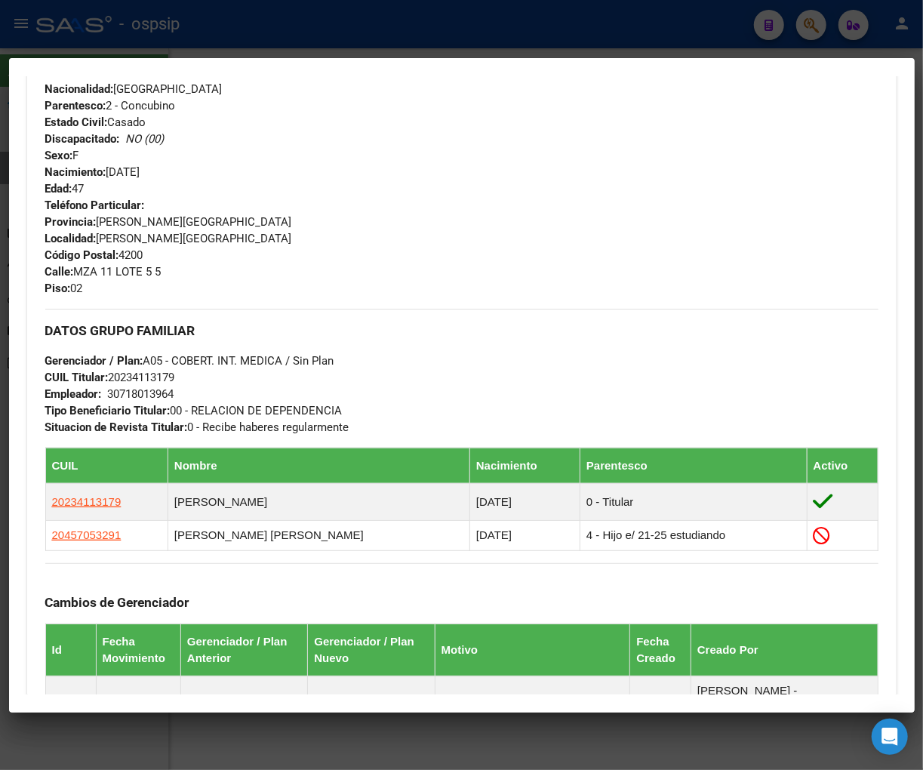
scroll to position [670, 0]
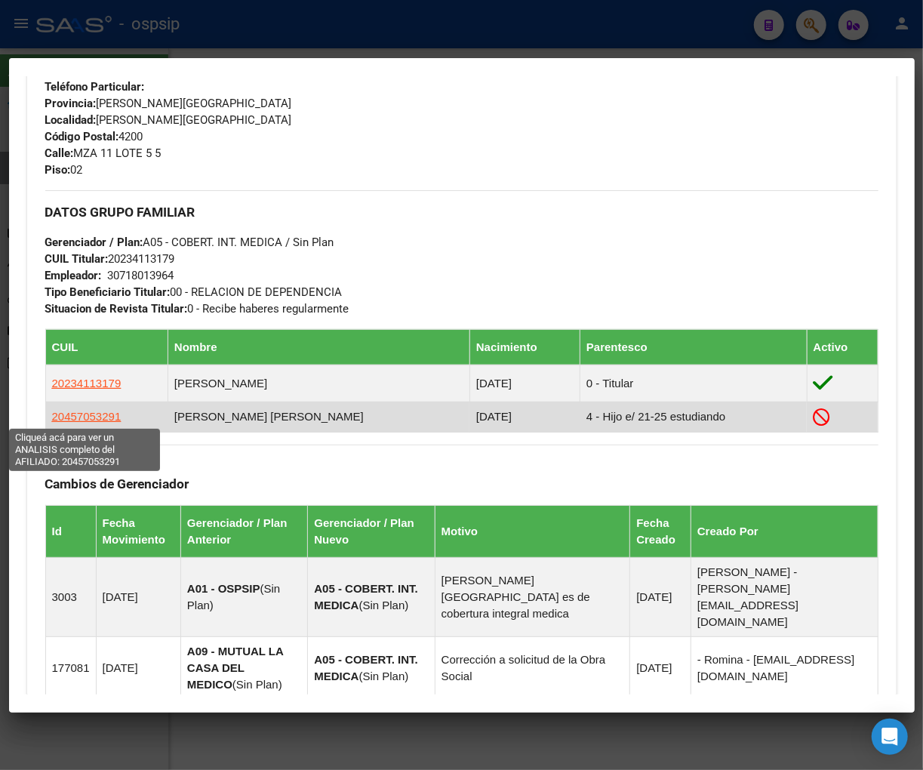
click at [83, 416] on span "20457053291" at bounding box center [86, 416] width 69 height 13
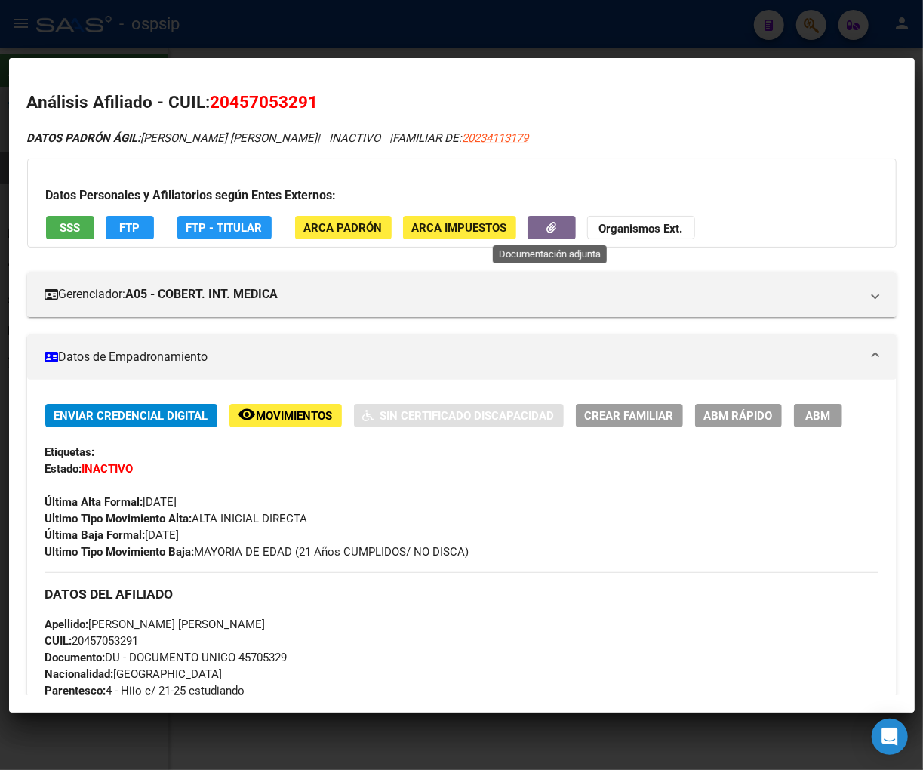
click at [532, 229] on button "button" at bounding box center [552, 227] width 48 height 23
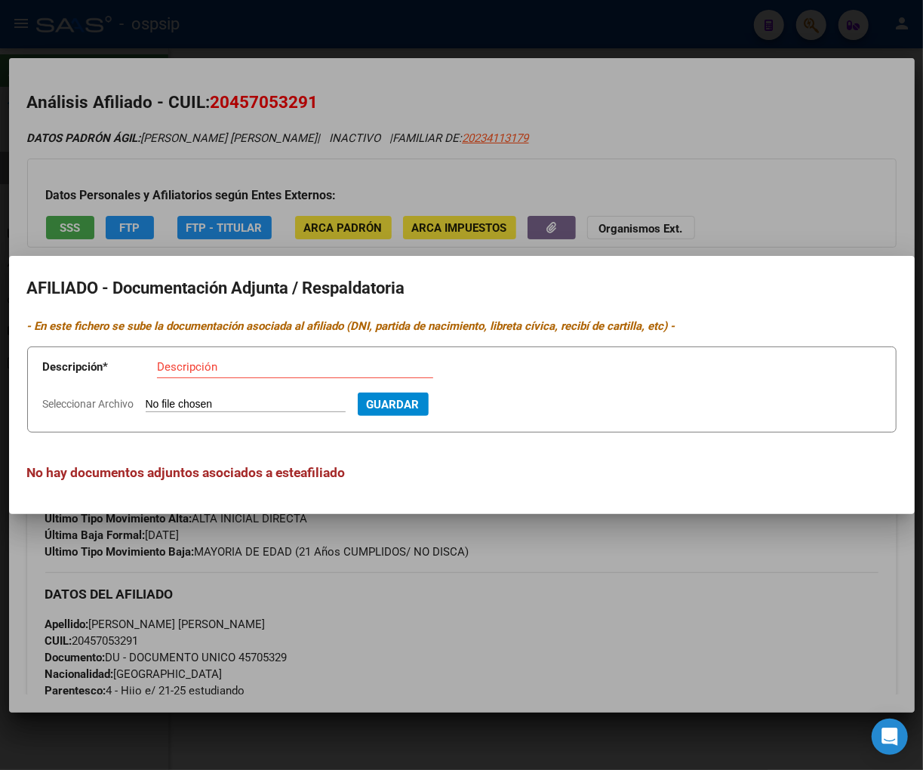
click at [770, 192] on div at bounding box center [461, 385] width 923 height 770
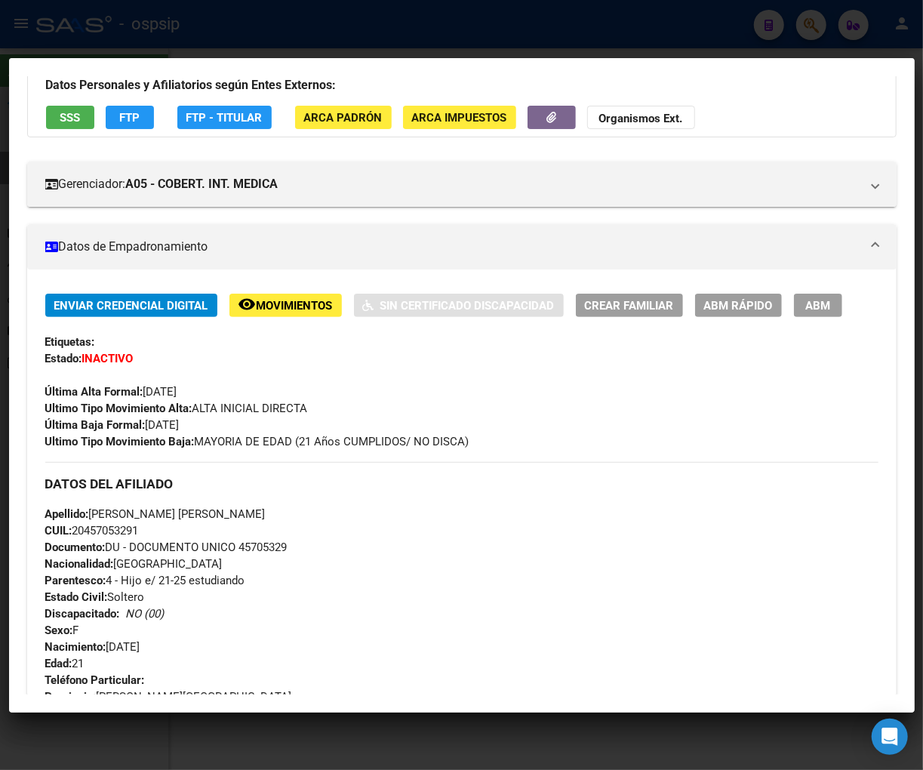
scroll to position [84, 0]
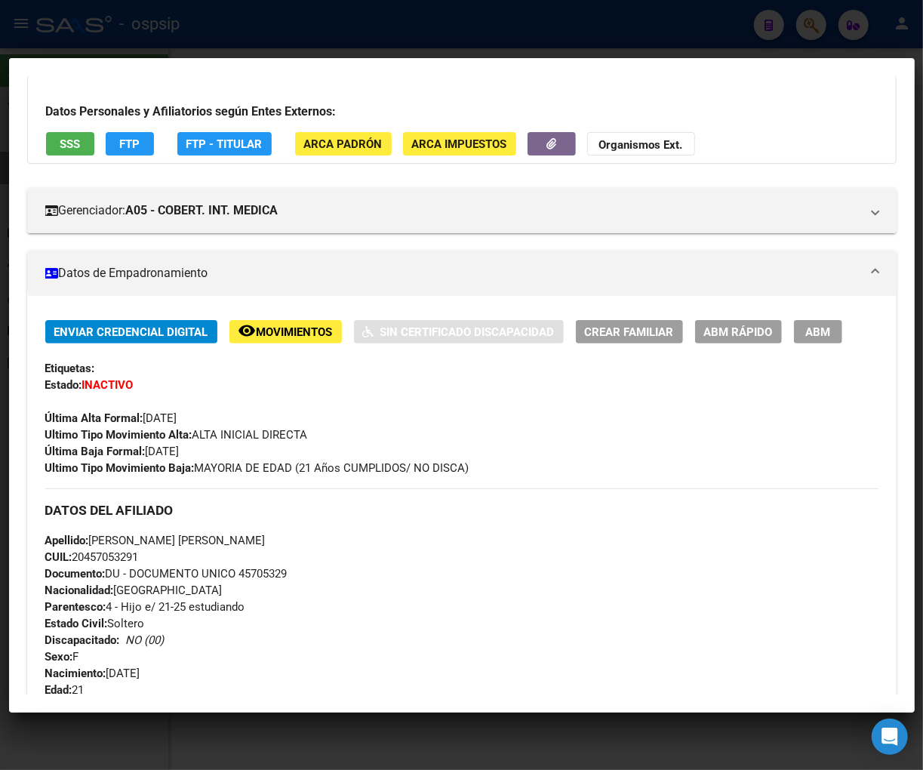
click at [297, 326] on span "Movimientos" at bounding box center [295, 332] width 76 height 14
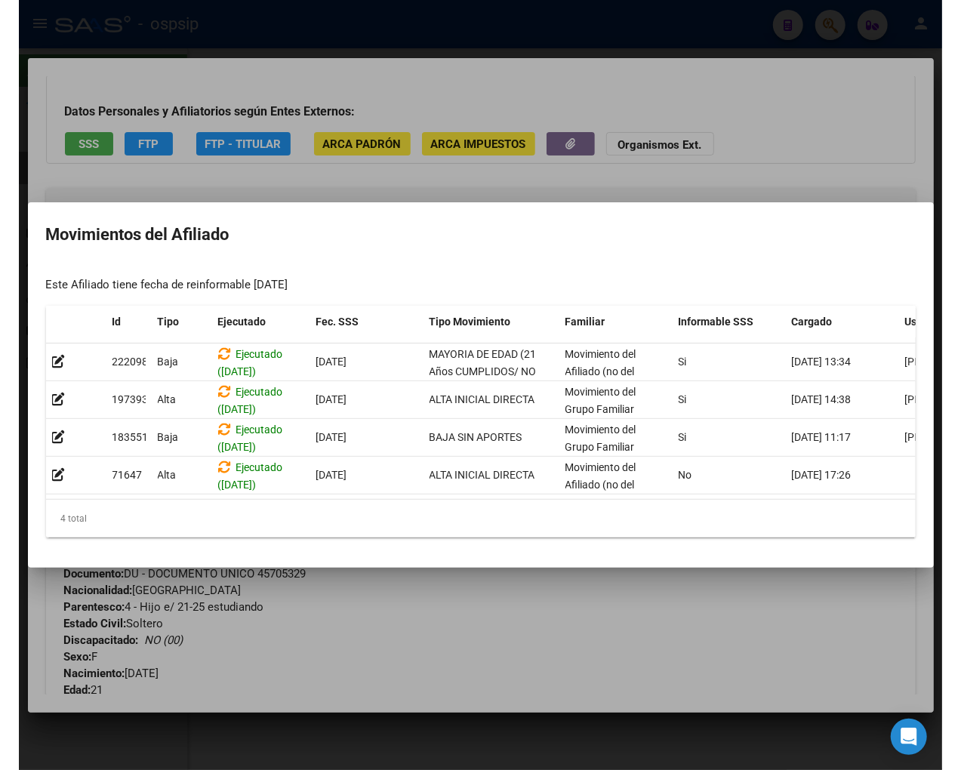
scroll to position [0, 96]
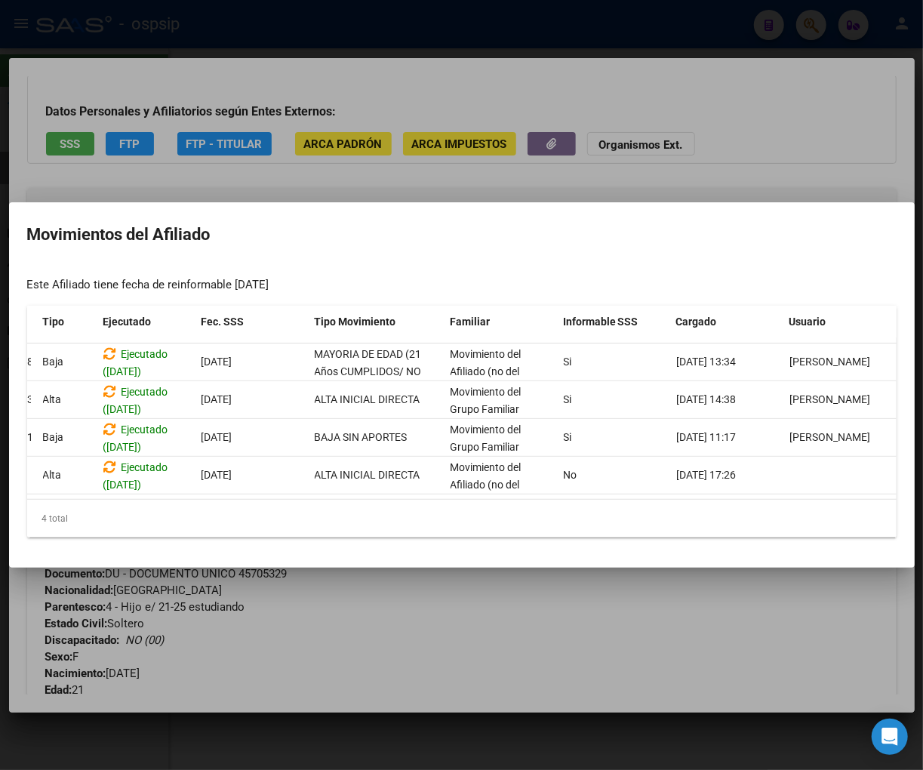
drag, startPoint x: 660, startPoint y: 625, endPoint x: 647, endPoint y: 599, distance: 29.0
click at [661, 627] on div at bounding box center [461, 385] width 923 height 770
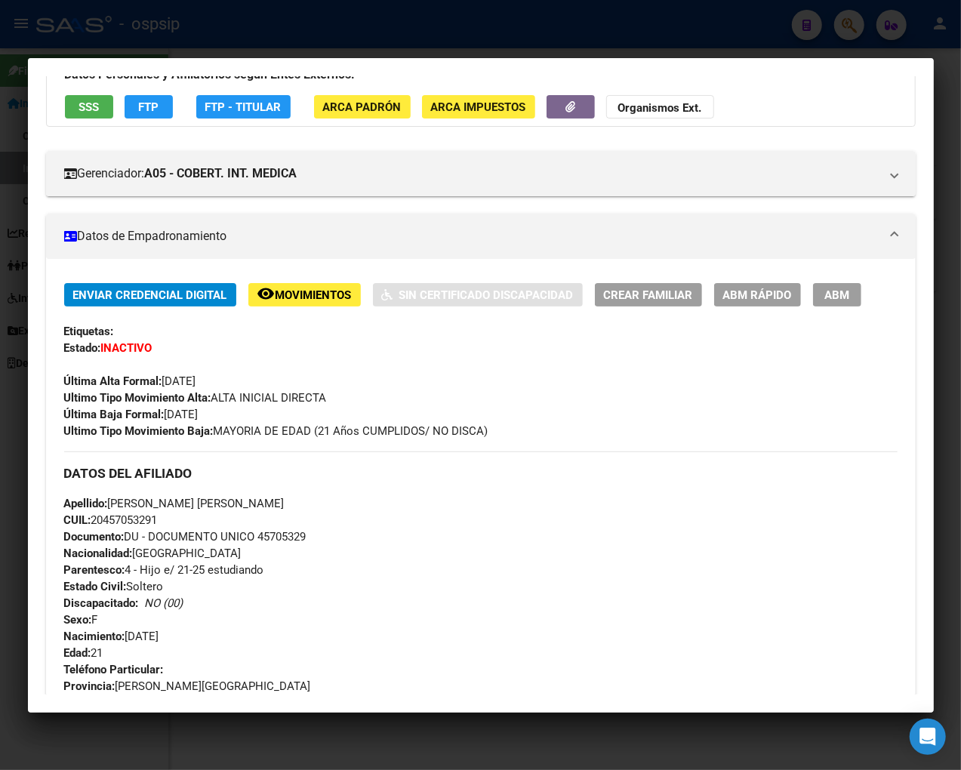
scroll to position [0, 0]
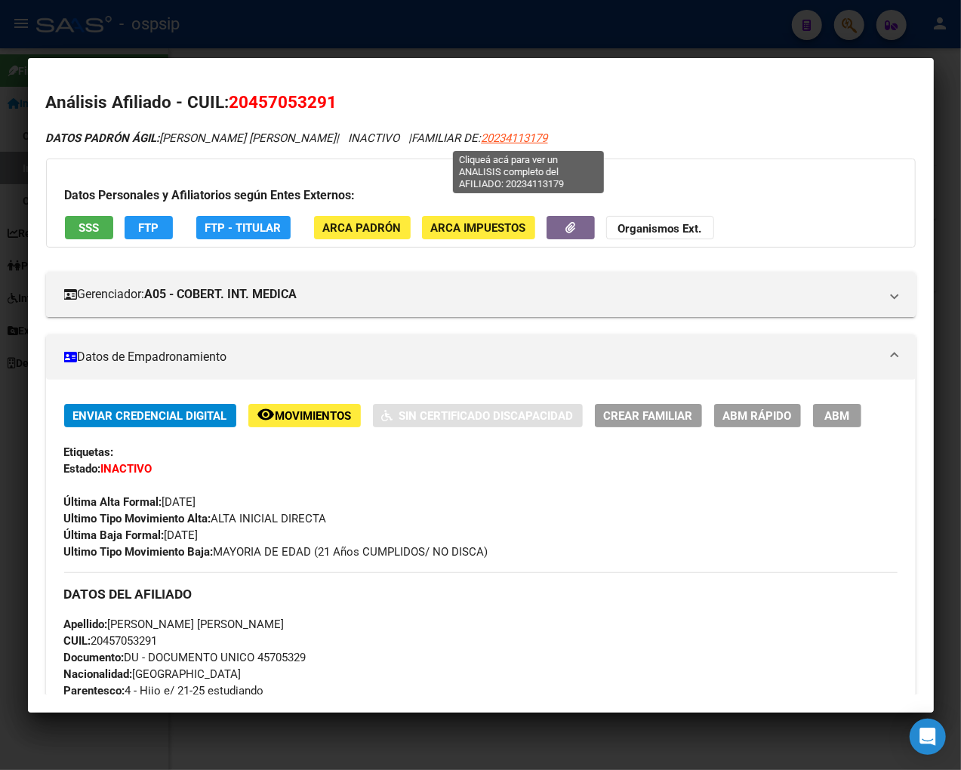
click at [522, 136] on span "20234113179" at bounding box center [515, 138] width 66 height 14
type textarea "20234113179"
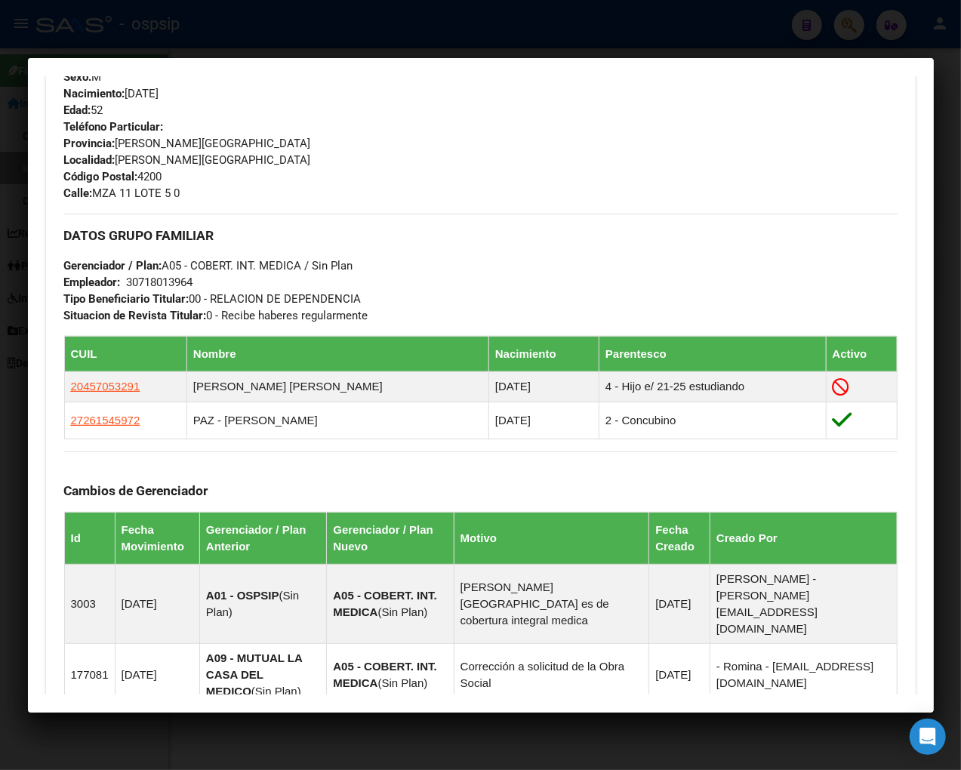
scroll to position [670, 0]
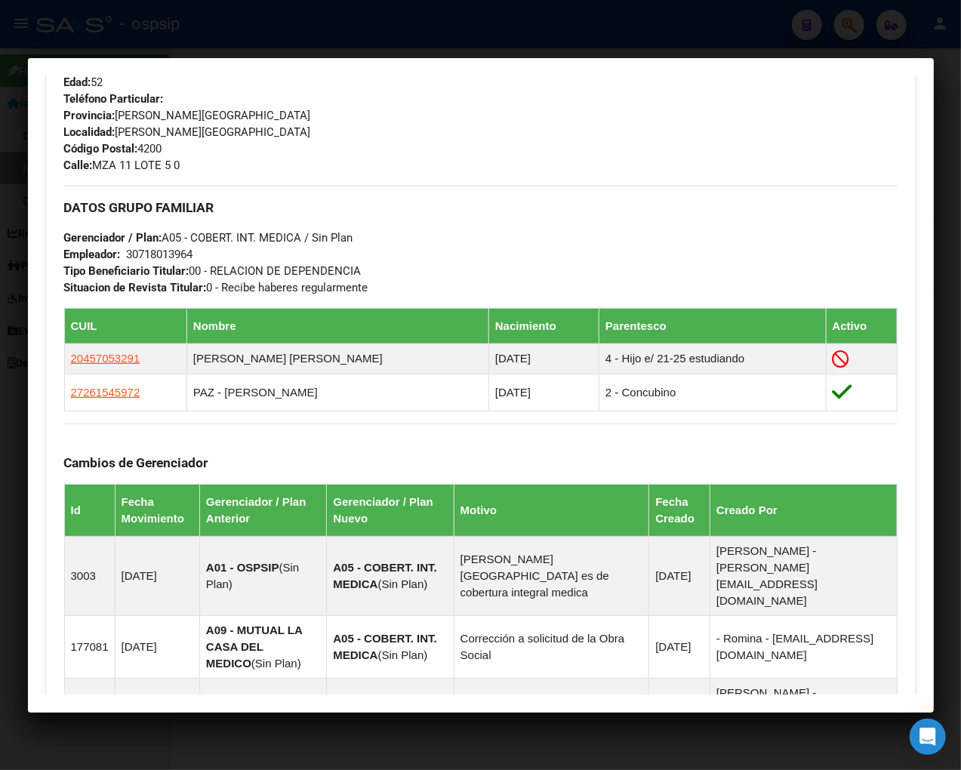
click at [494, 195] on div "DATOS GRUPO FAMILIAR Gerenciador / Plan: A05 - [PERSON_NAME]. INT. MEDICA / Sin…" at bounding box center [480, 241] width 833 height 110
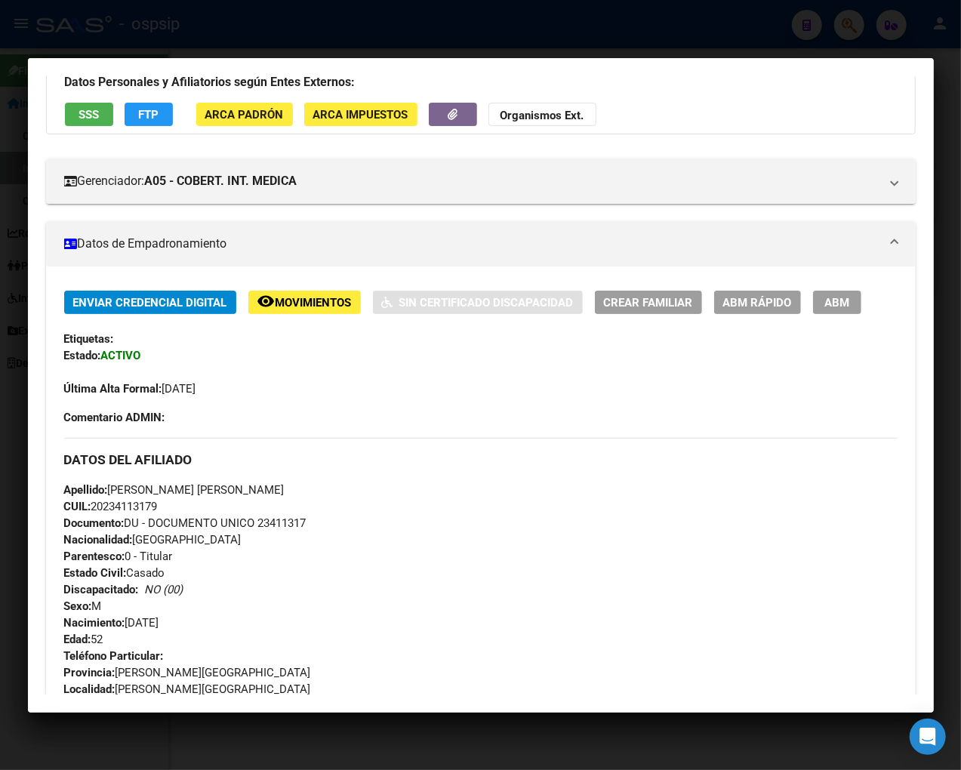
scroll to position [0, 0]
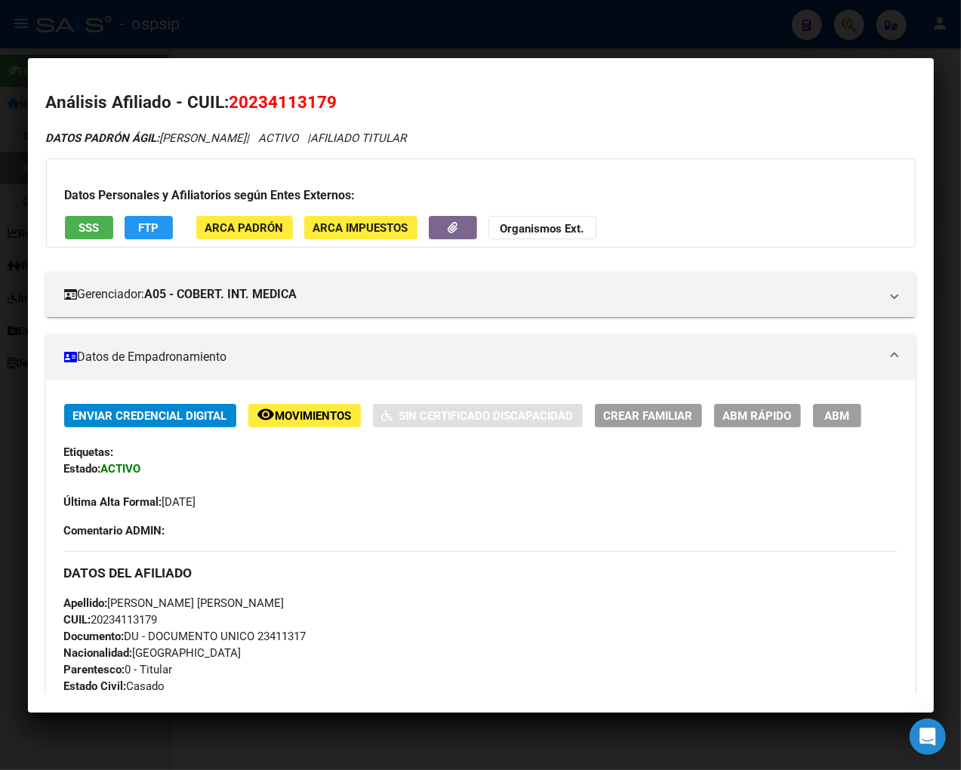
drag, startPoint x: 816, startPoint y: 92, endPoint x: 888, endPoint y: 6, distance: 112.0
click at [820, 38] on div "23411317 Buscar (apellido, dni, cuil, [PERSON_NAME], cuit, obra social) search …" at bounding box center [480, 385] width 961 height 770
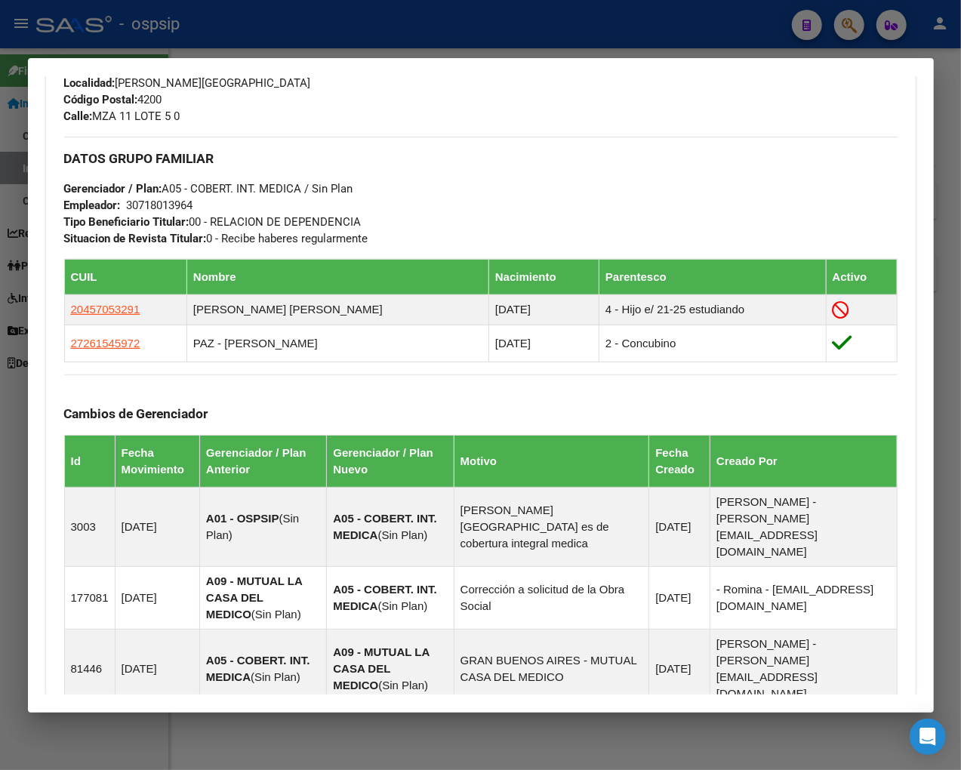
click at [820, 30] on div at bounding box center [480, 385] width 961 height 770
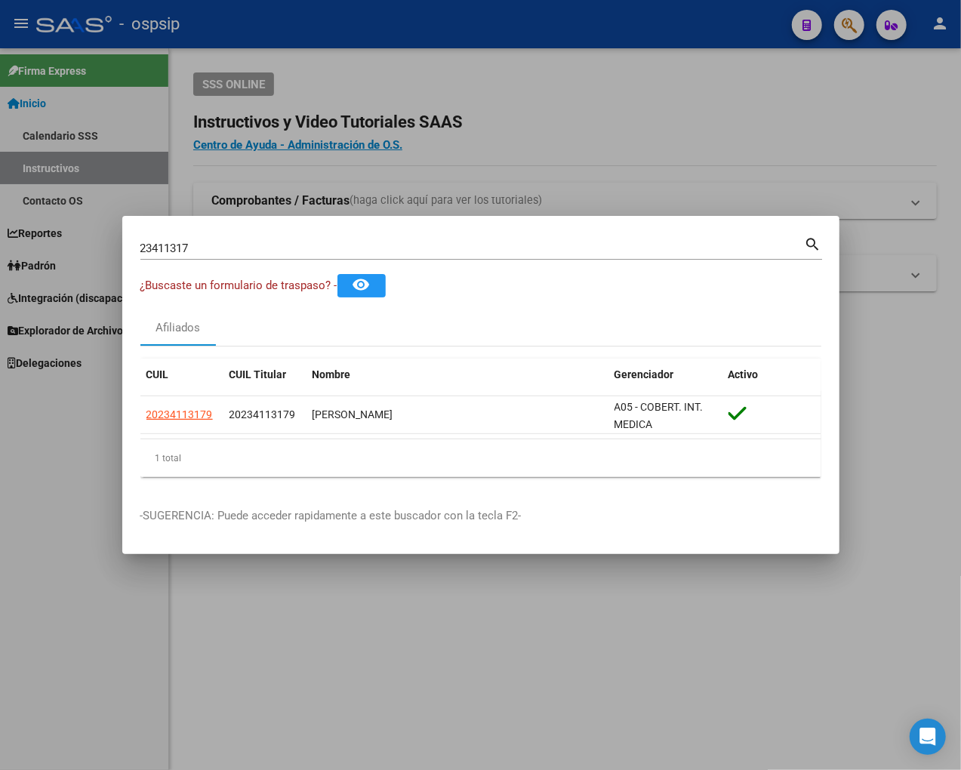
click at [230, 237] on div "23411317 Buscar (apellido, dni, [PERSON_NAME], [PERSON_NAME], cuit, obra social)" at bounding box center [472, 248] width 664 height 23
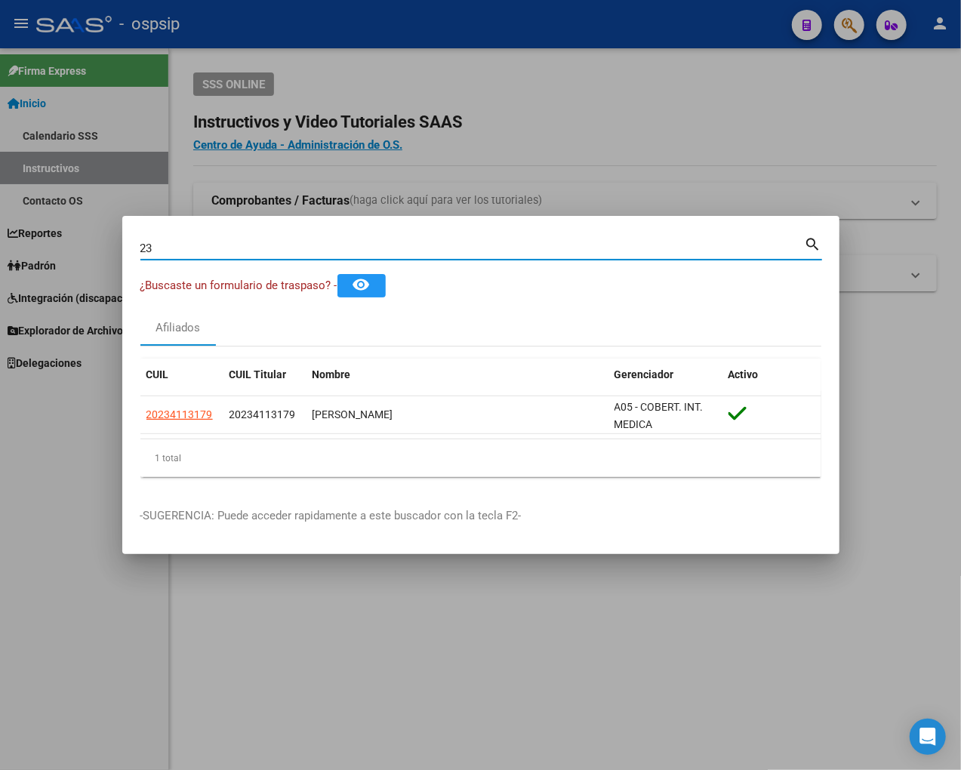
type input "2"
type input "41676091"
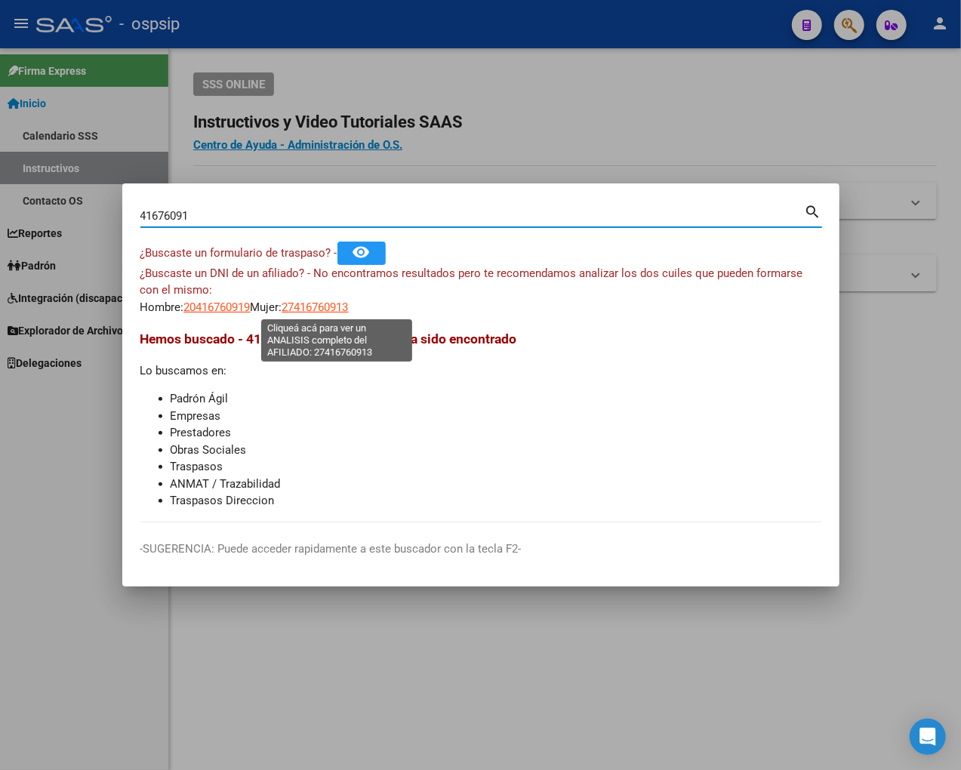
click at [343, 308] on span "27416760913" at bounding box center [315, 307] width 66 height 14
type textarea "27416760913"
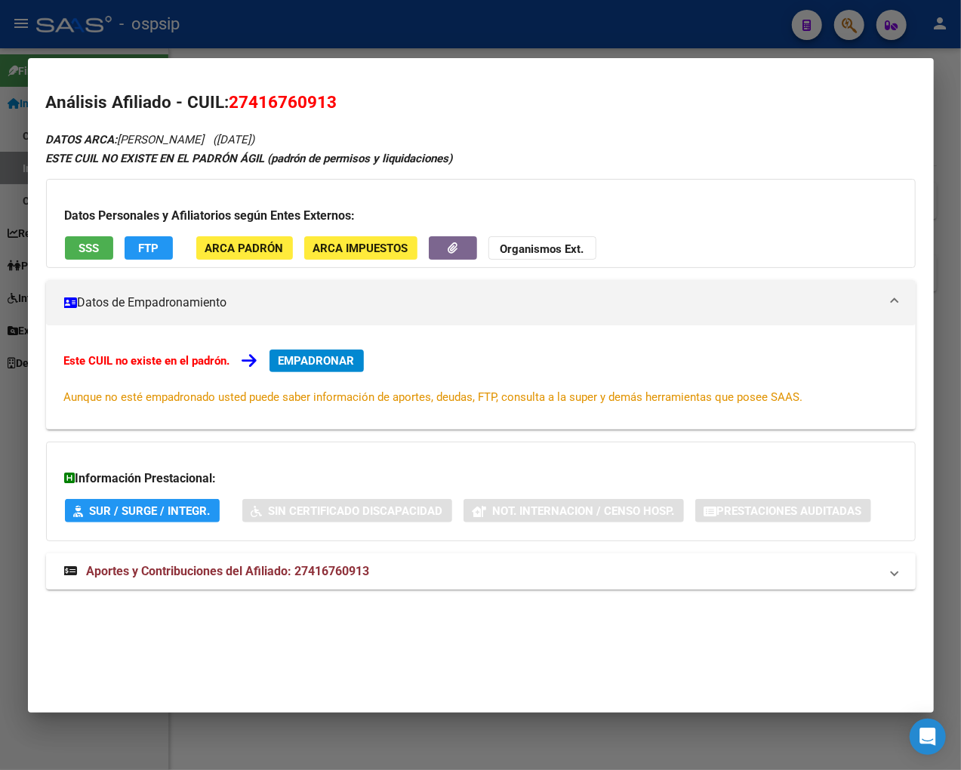
click at [206, 572] on span "Aportes y Contribuciones del Afiliado: 27416760913" at bounding box center [228, 571] width 283 height 14
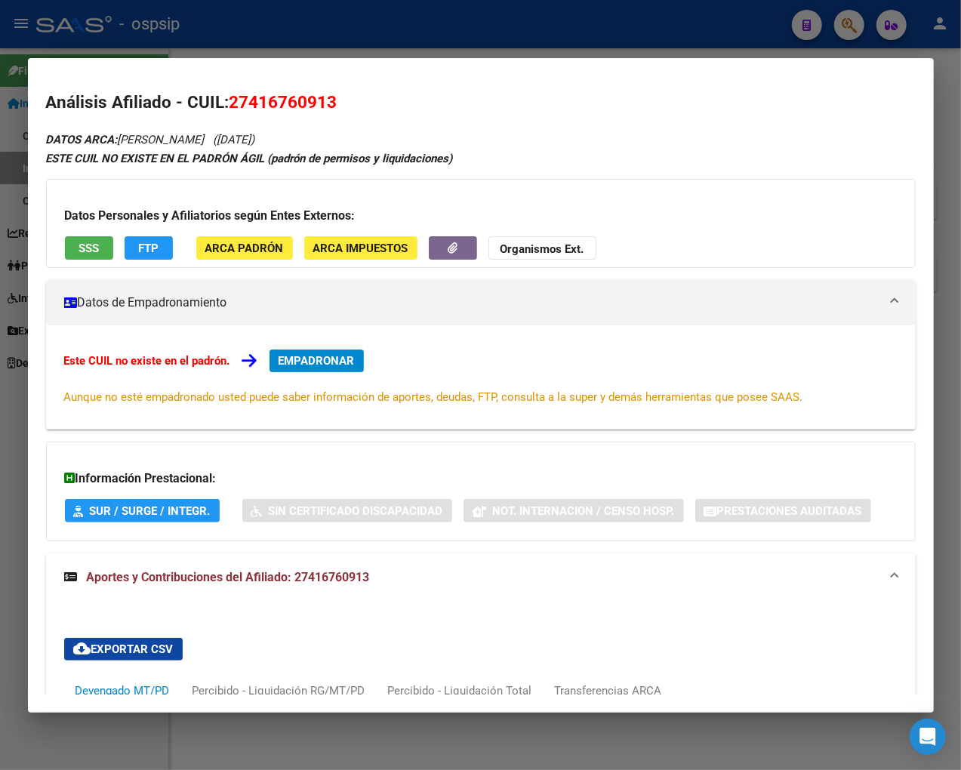
drag, startPoint x: 232, startPoint y: 103, endPoint x: 314, endPoint y: 108, distance: 82.4
click at [338, 104] on h2 "Análisis Afiliado - CUIL: 27416760913" at bounding box center [481, 103] width 870 height 26
drag, startPoint x: 282, startPoint y: 98, endPoint x: 568, endPoint y: 127, distance: 287.5
click at [568, 127] on div "Análisis Afiliado - CUIL: 27416760913 DATOS ARCA: [PERSON_NAME] ([DATE]) ESTE C…" at bounding box center [481, 691] width 870 height 1202
drag, startPoint x: 251, startPoint y: 106, endPoint x: 327, endPoint y: 95, distance: 77.1
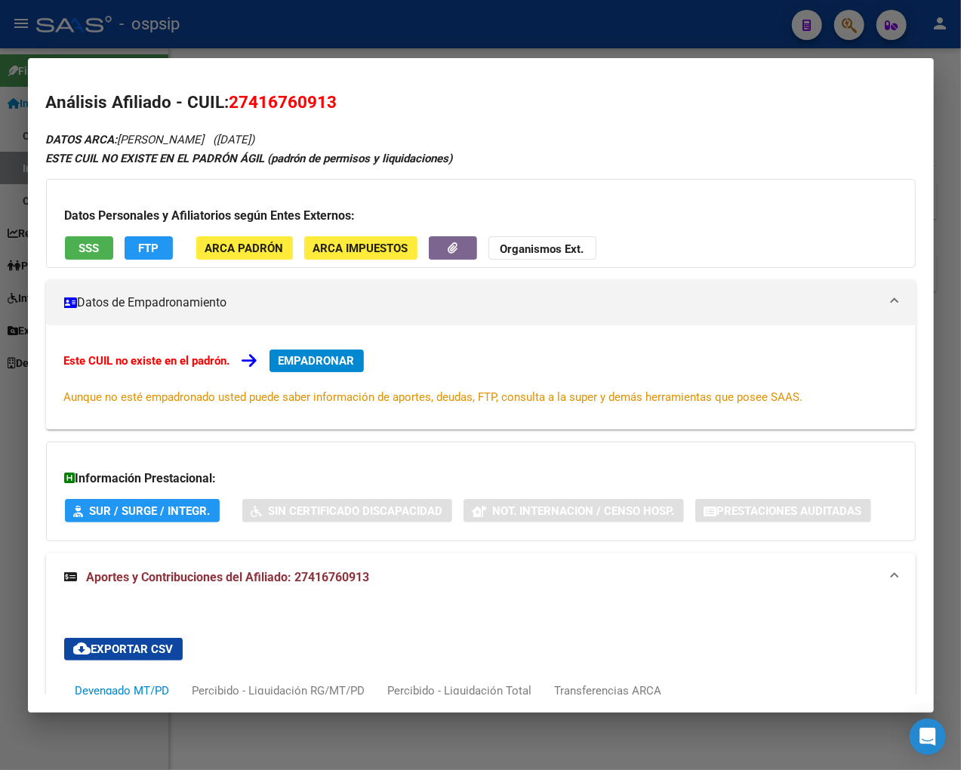
click at [327, 95] on span "27416760913" at bounding box center [283, 102] width 108 height 20
copy span "41676091"
drag, startPoint x: 487, startPoint y: 97, endPoint x: 472, endPoint y: 100, distance: 15.4
click at [479, 99] on h2 "Análisis Afiliado - CUIL: 27416760913" at bounding box center [481, 103] width 870 height 26
drag, startPoint x: 227, startPoint y: 103, endPoint x: 348, endPoint y: 95, distance: 121.0
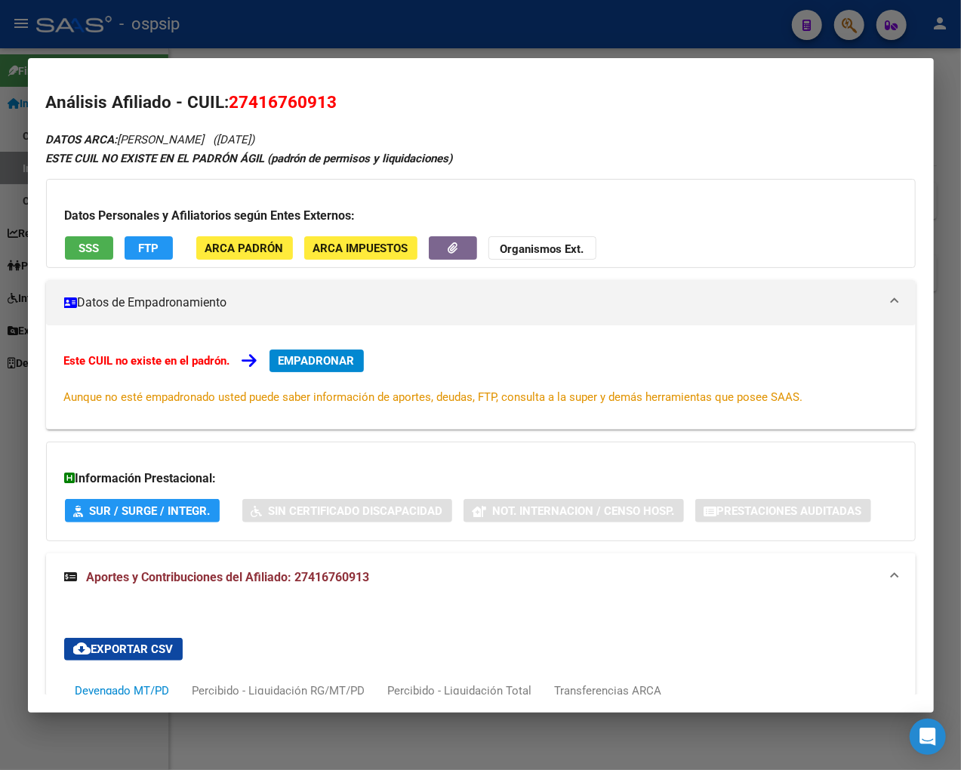
click at [348, 95] on h2 "Análisis Afiliado - CUIL: 27416760913" at bounding box center [481, 103] width 870 height 26
copy h2 "27416760913"
click at [658, 489] on div "Información Prestacional: SUR / SURGE / INTEGR. Sin Certificado Discapacidad No…" at bounding box center [481, 492] width 870 height 100
click at [820, 15] on div at bounding box center [480, 385] width 961 height 770
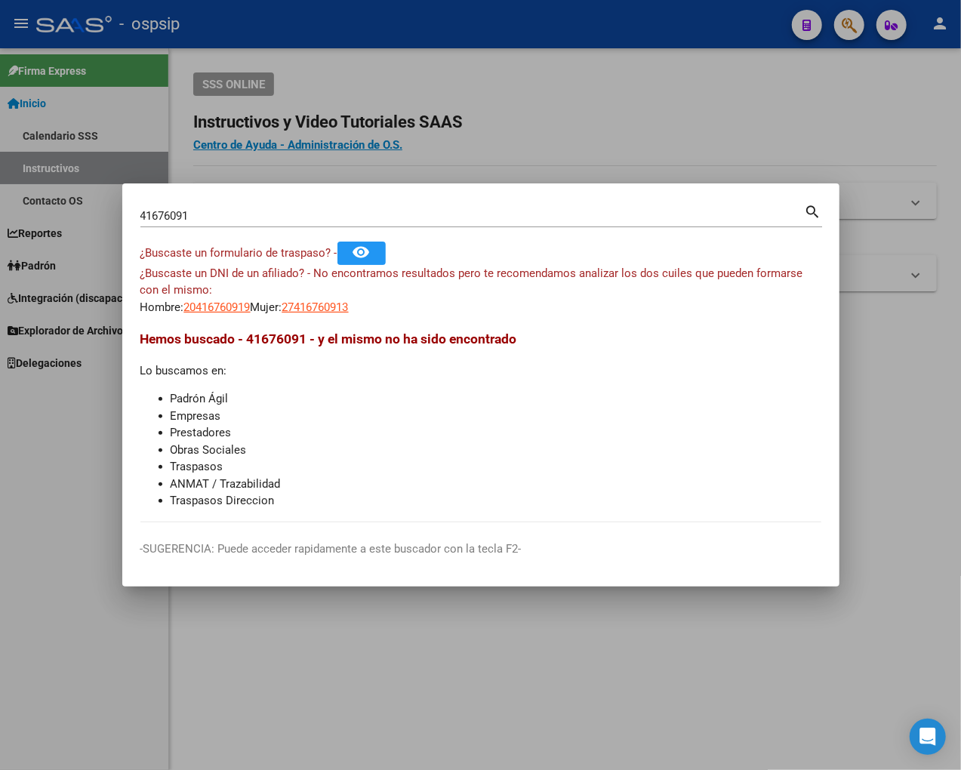
click at [223, 220] on input "41676091" at bounding box center [472, 216] width 664 height 14
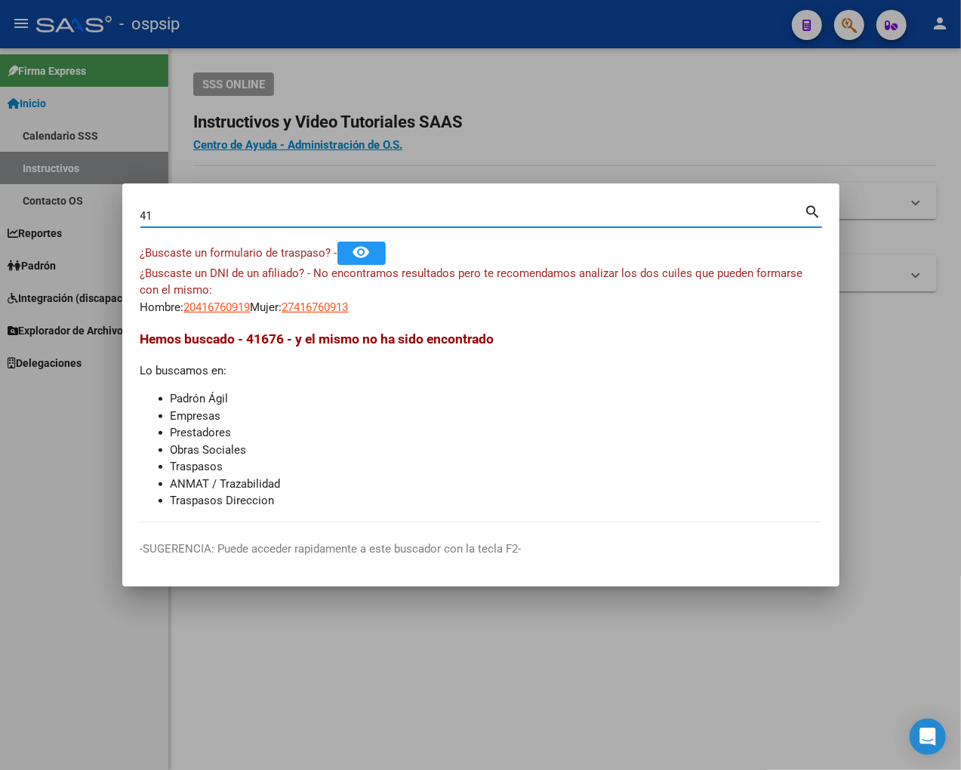
type input "4"
type input "23411317"
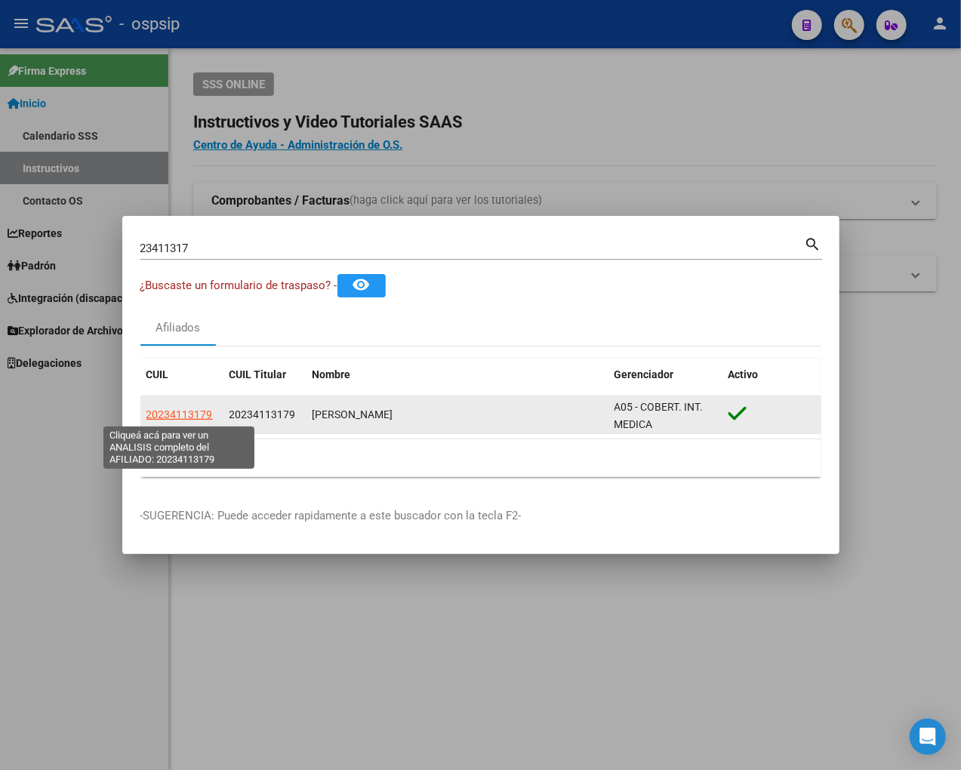
click at [174, 411] on span "20234113179" at bounding box center [179, 414] width 66 height 12
type textarea "20234113179"
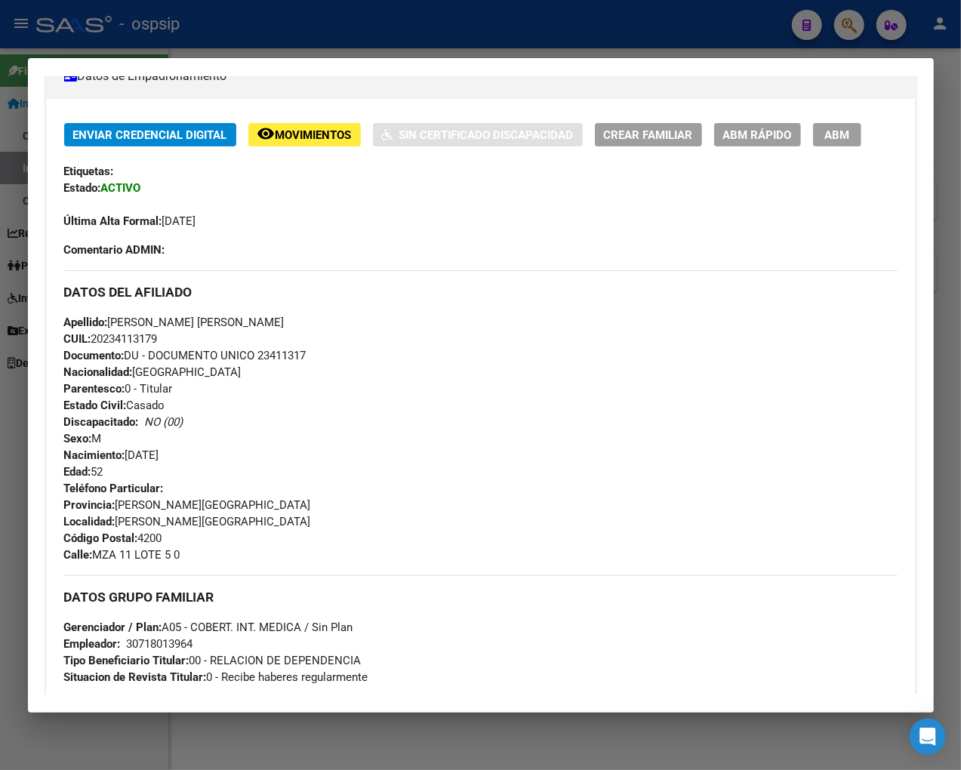
scroll to position [251, 0]
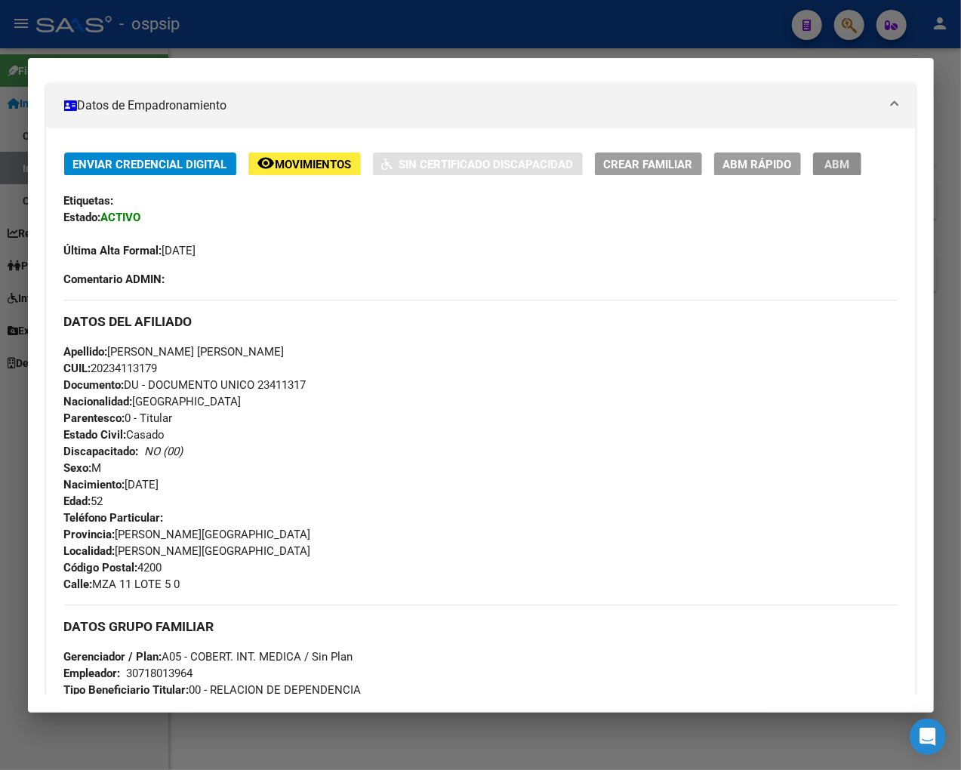
click at [820, 159] on span "ABM" at bounding box center [836, 165] width 25 height 14
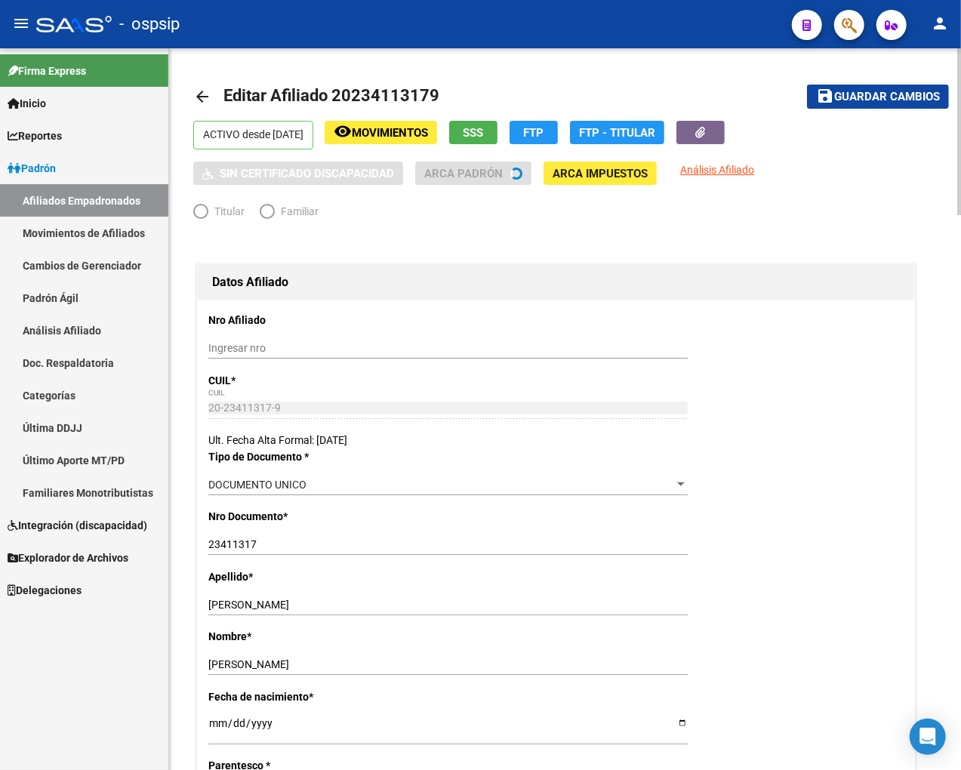
radio input "true"
type input "30-71801396-4"
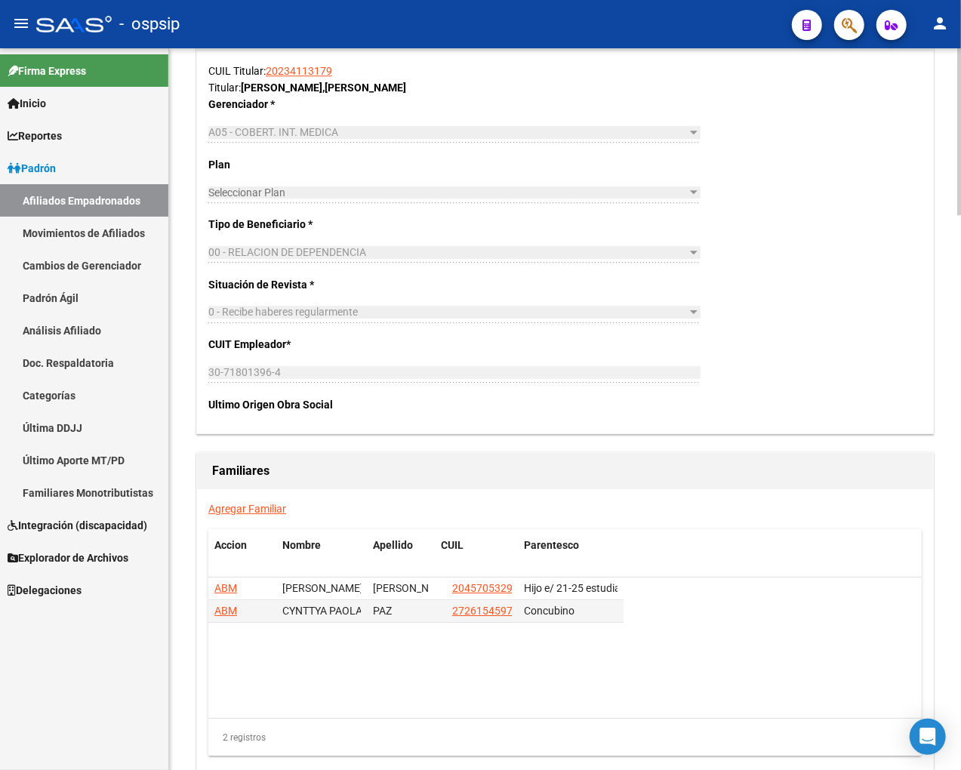
scroll to position [2400, 0]
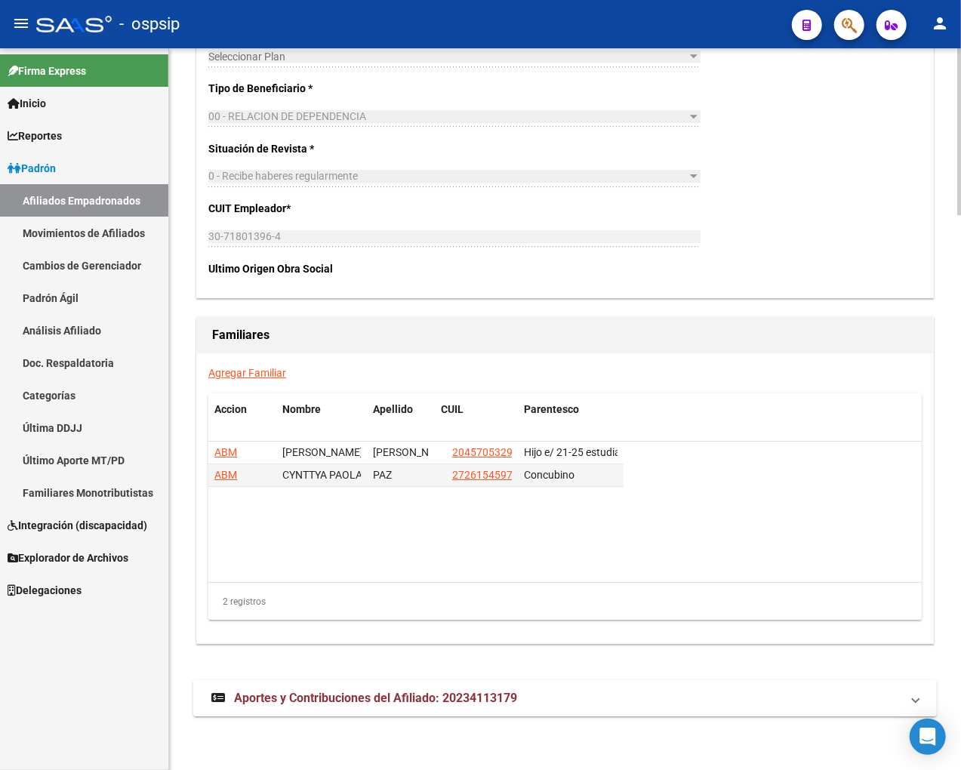
click at [245, 374] on link "Agregar Familiar" at bounding box center [247, 373] width 78 height 12
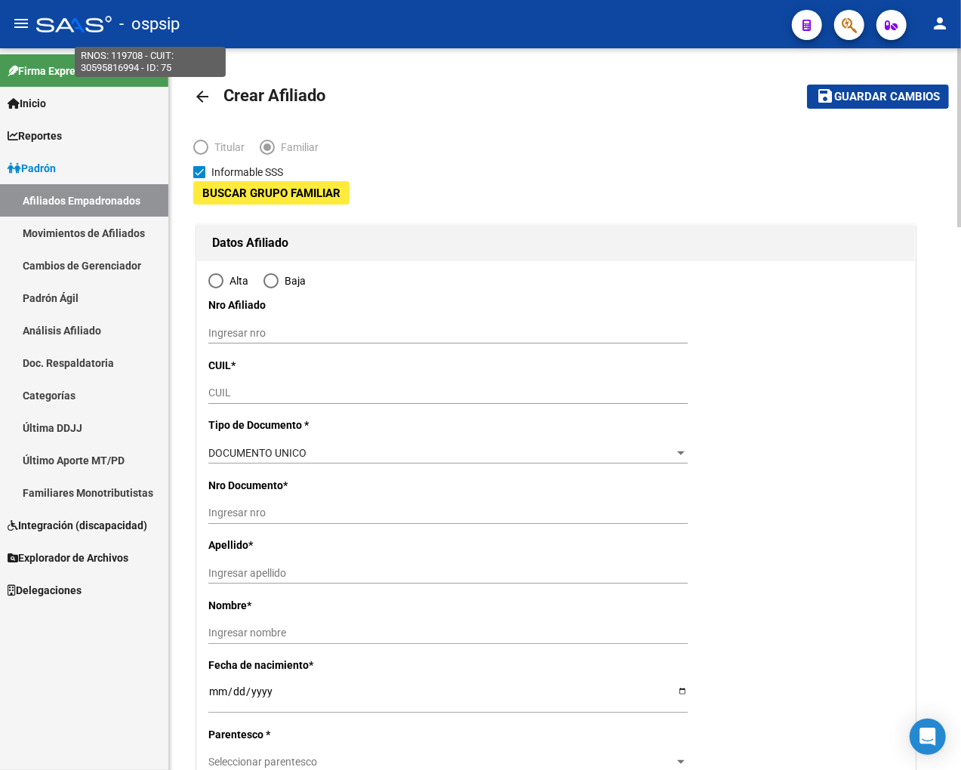
type input "30-71801396-4"
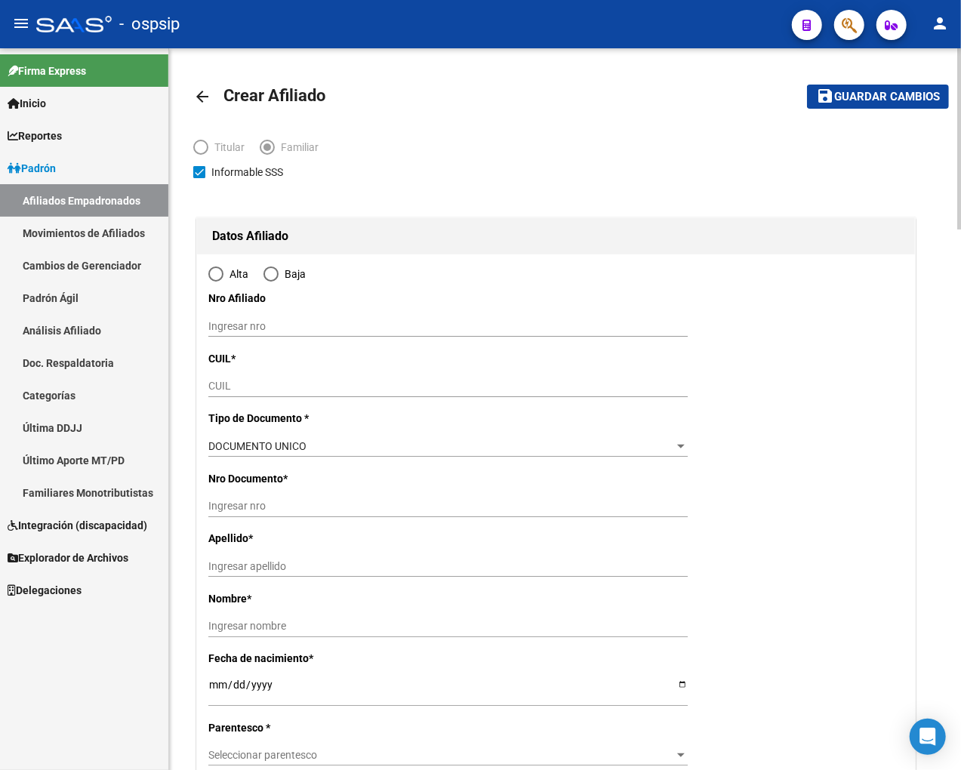
type input "[PERSON_NAME][GEOGRAPHIC_DATA]"
type input "4200"
type input "MZA 11 LOTE 5"
type input "0"
radio input "true"
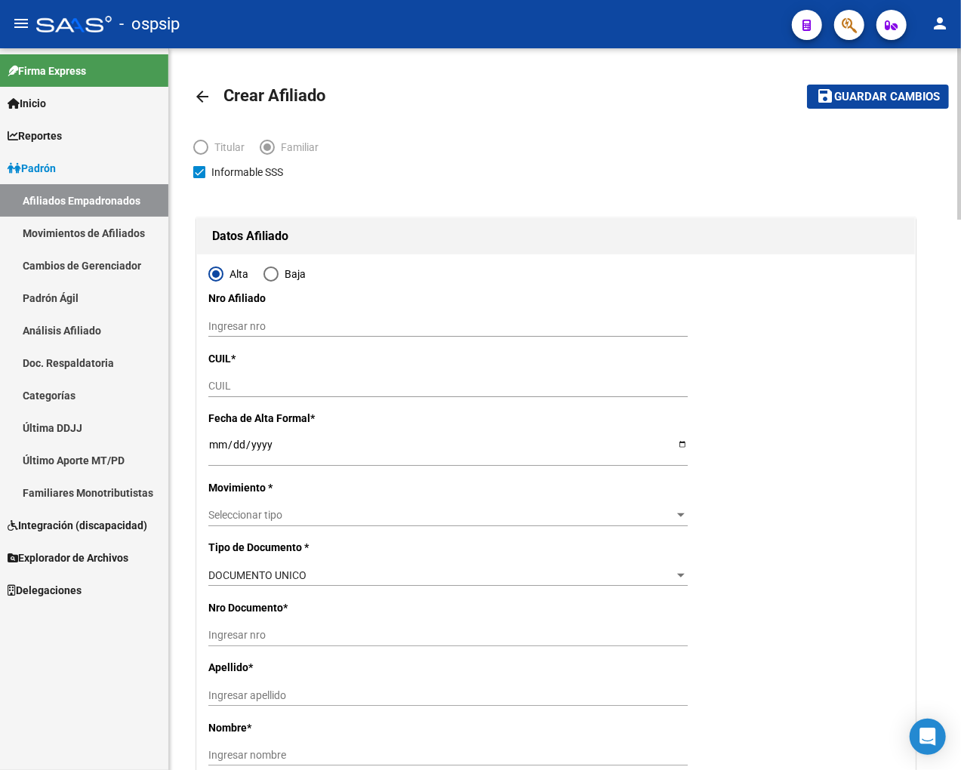
type input "30-71801396-4"
click at [246, 388] on input "CUIL" at bounding box center [447, 386] width 479 height 13
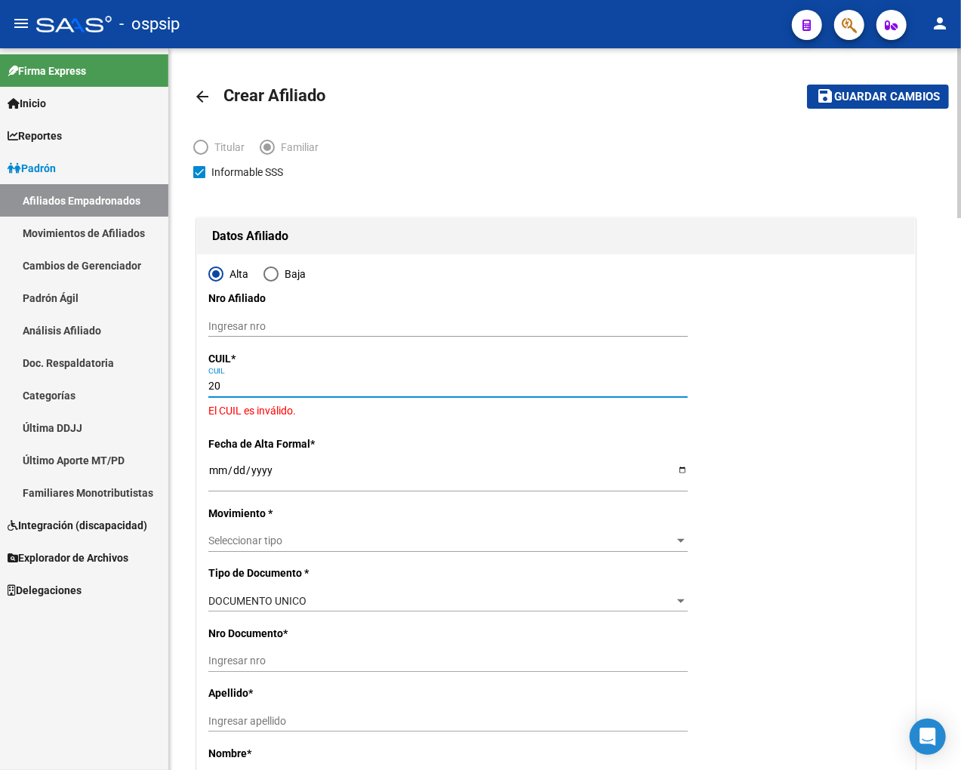
type input "2"
type input "20-50677102-2"
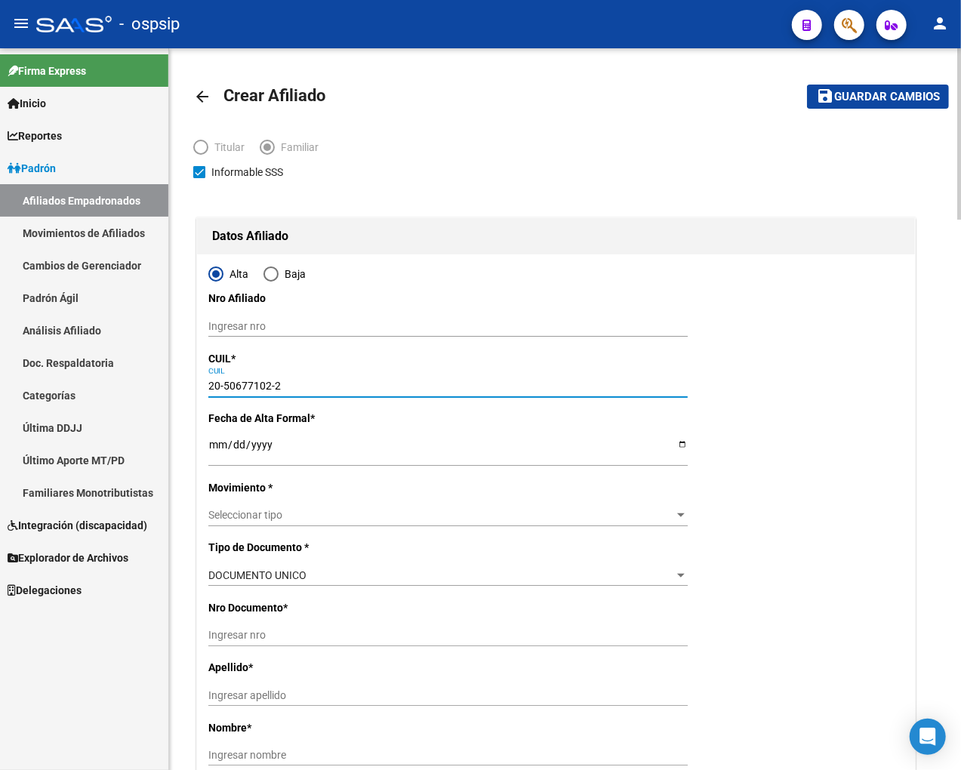
type input "50677102"
type input "[PERSON_NAME]"
type input "[PERSON_NAME] [PERSON_NAME]"
type input "[DATE]"
type input "[PERSON_NAME][GEOGRAPHIC_DATA]"
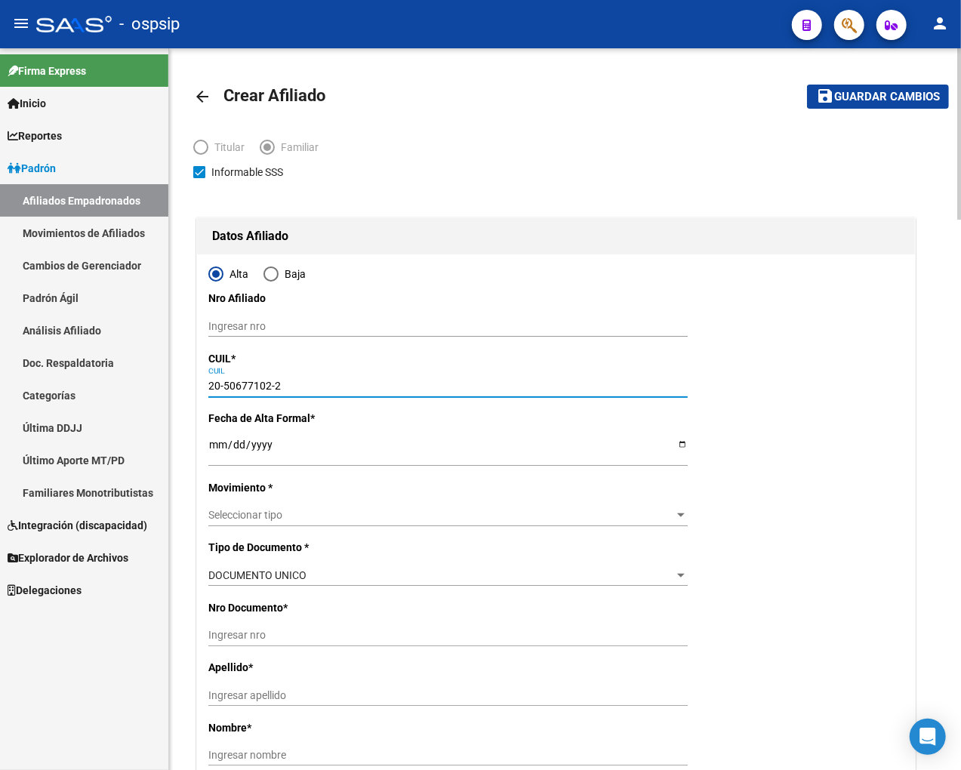
type input "[PERSON_NAME]"
type input "790"
type input "20-50677102-2"
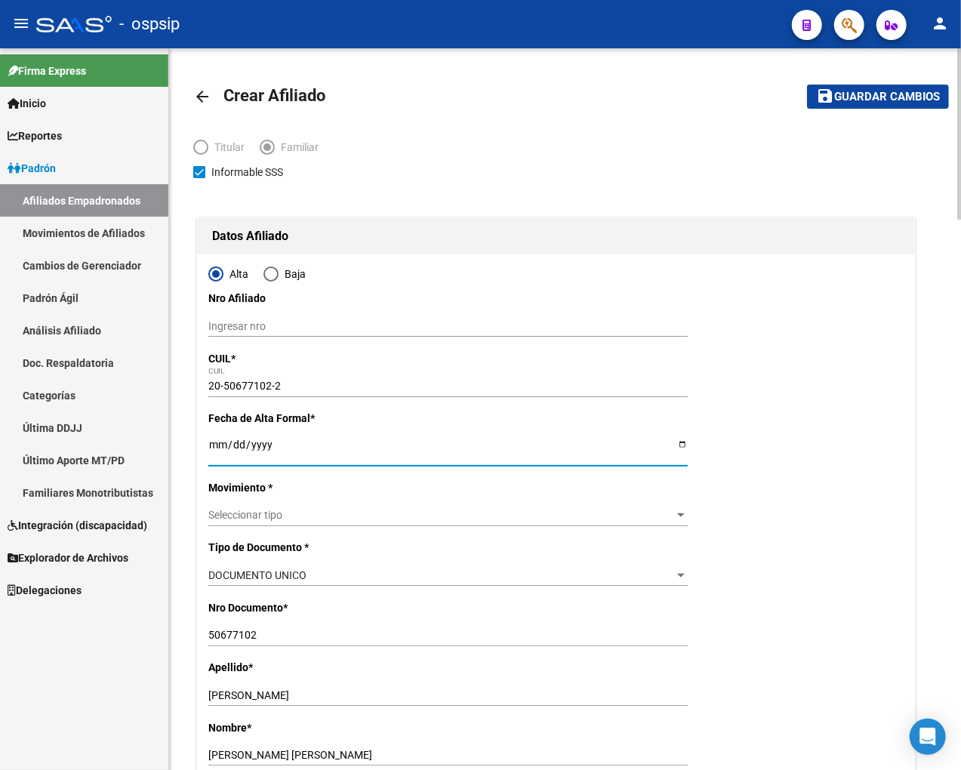
click at [212, 451] on input "Ingresar fecha" at bounding box center [447, 450] width 479 height 23
type input "[DATE]"
click at [338, 511] on span "Seleccionar tipo" at bounding box center [441, 515] width 466 height 13
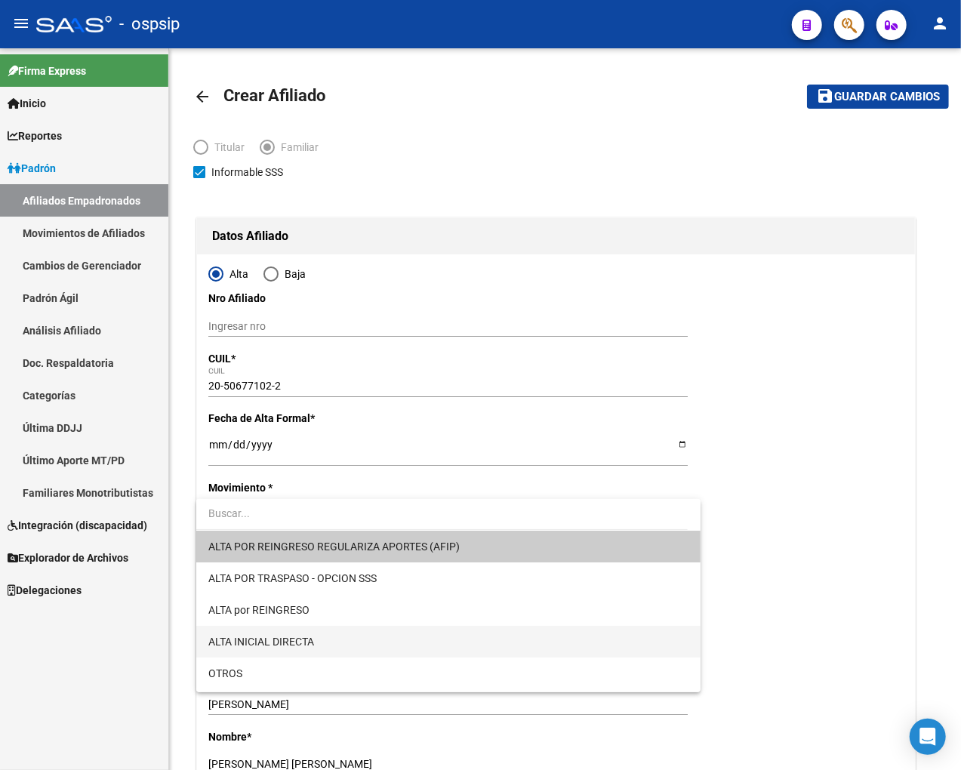
click at [334, 647] on span "ALTA INICIAL DIRECTA" at bounding box center [448, 642] width 480 height 32
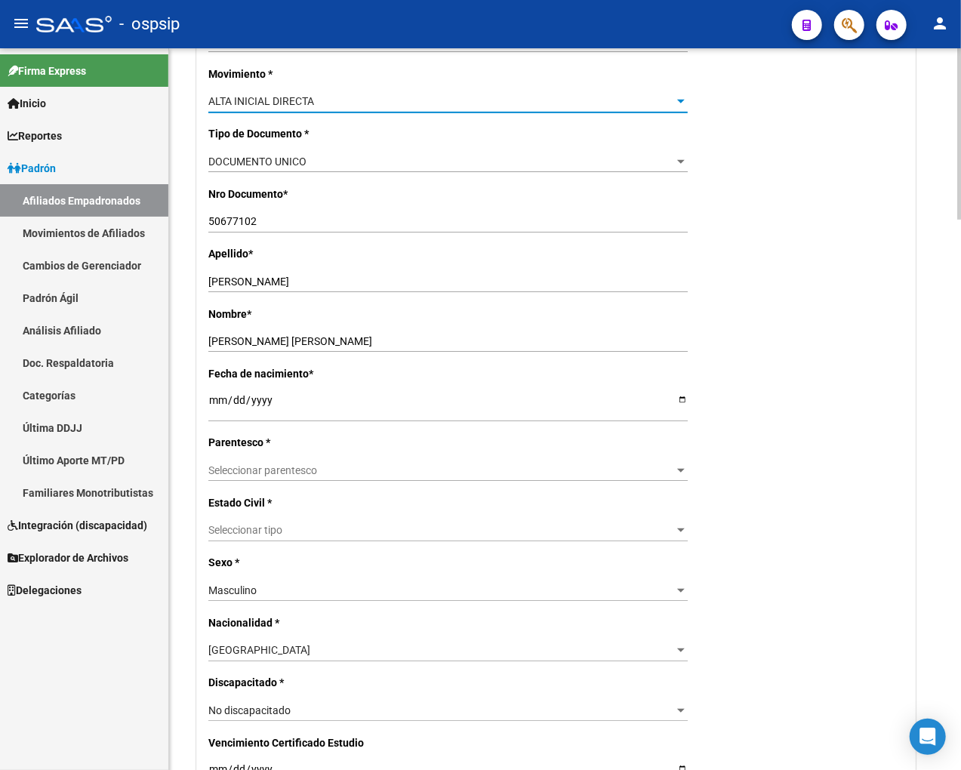
scroll to position [419, 0]
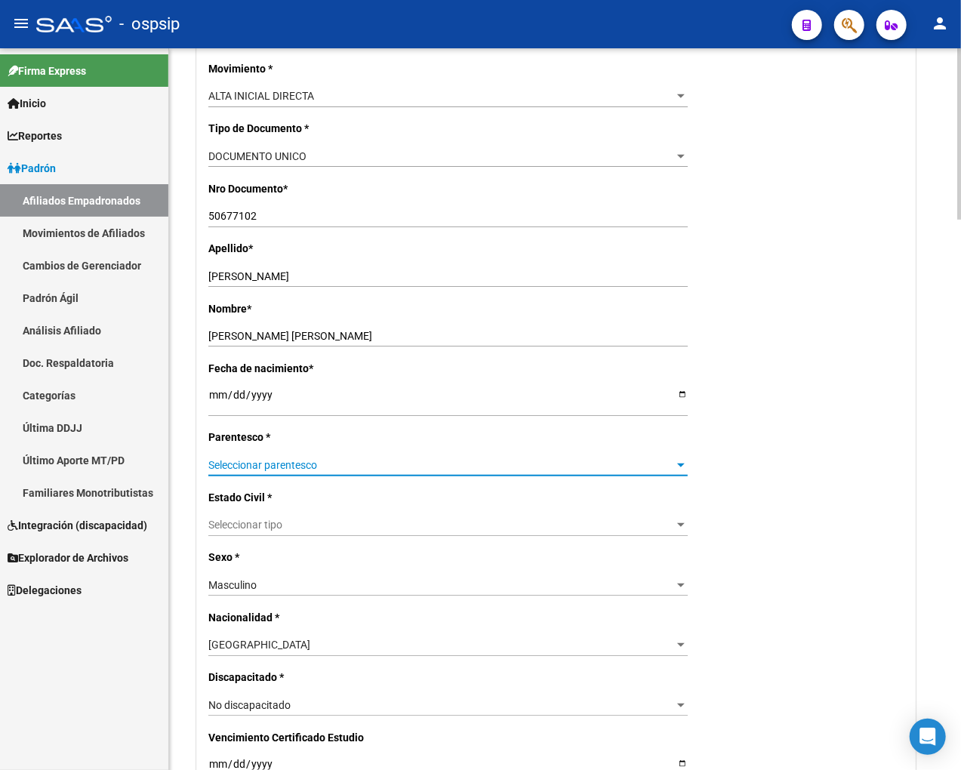
click at [348, 463] on span "Seleccionar parentesco" at bounding box center [441, 465] width 466 height 13
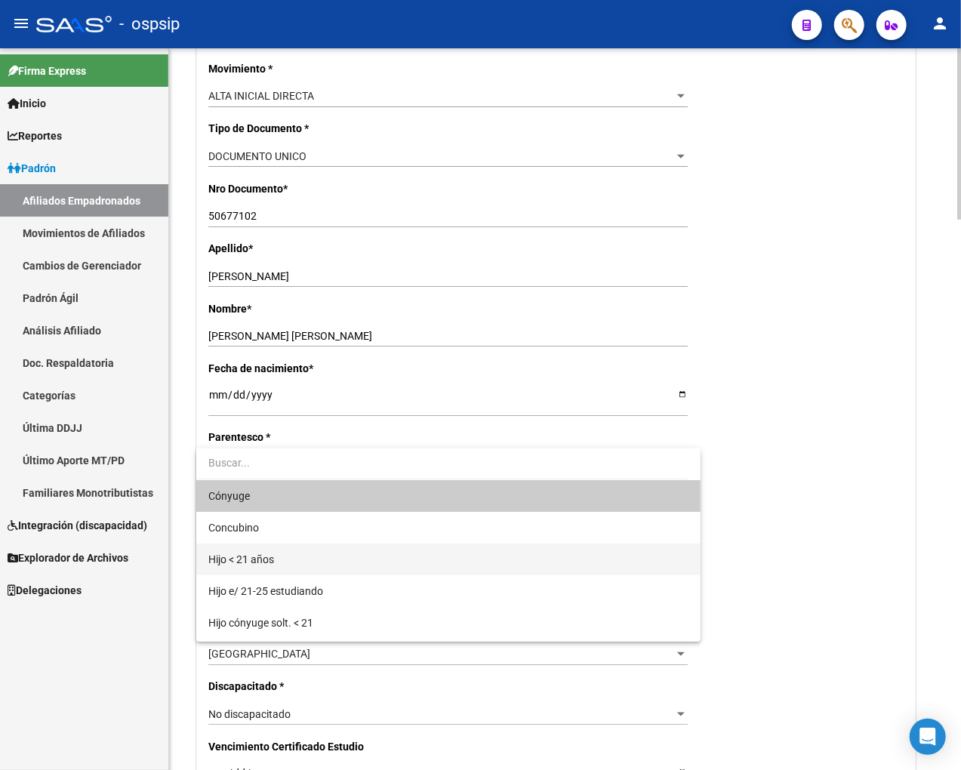
click at [355, 562] on span "Hijo < 21 años" at bounding box center [448, 559] width 480 height 32
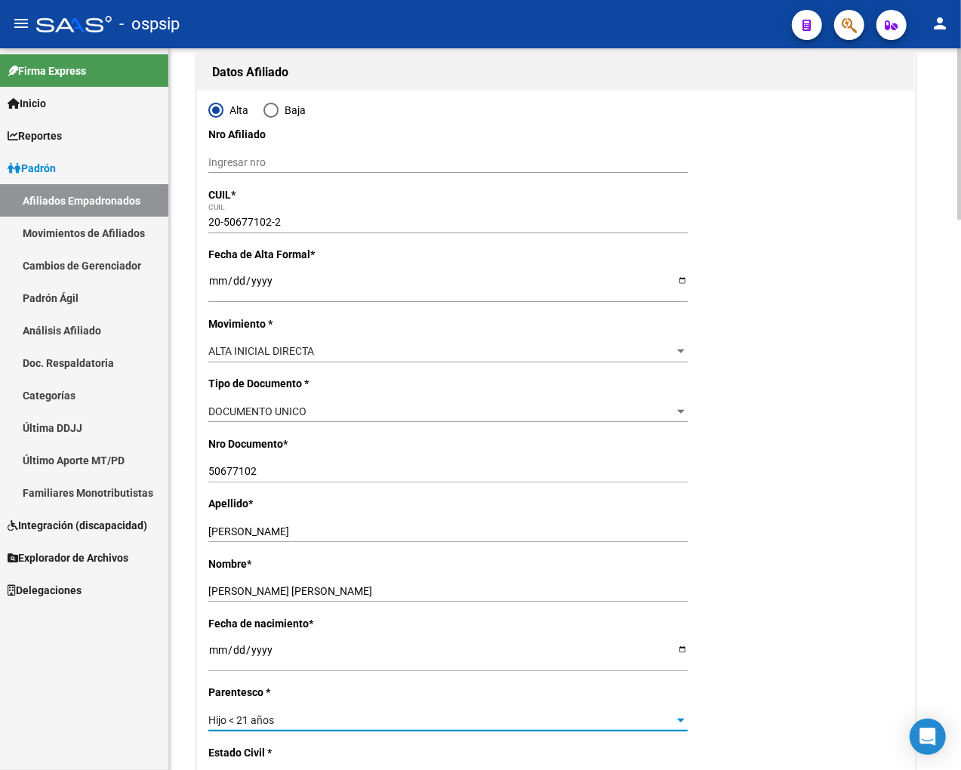
scroll to position [0, 0]
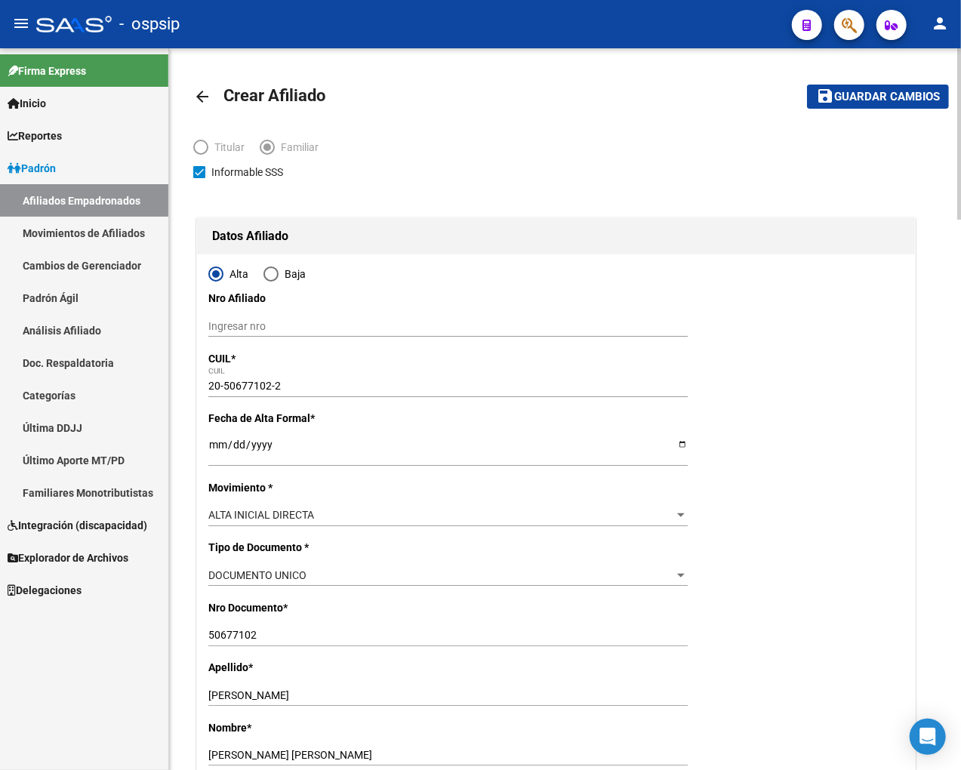
click at [820, 98] on span "Guardar cambios" at bounding box center [887, 98] width 106 height 14
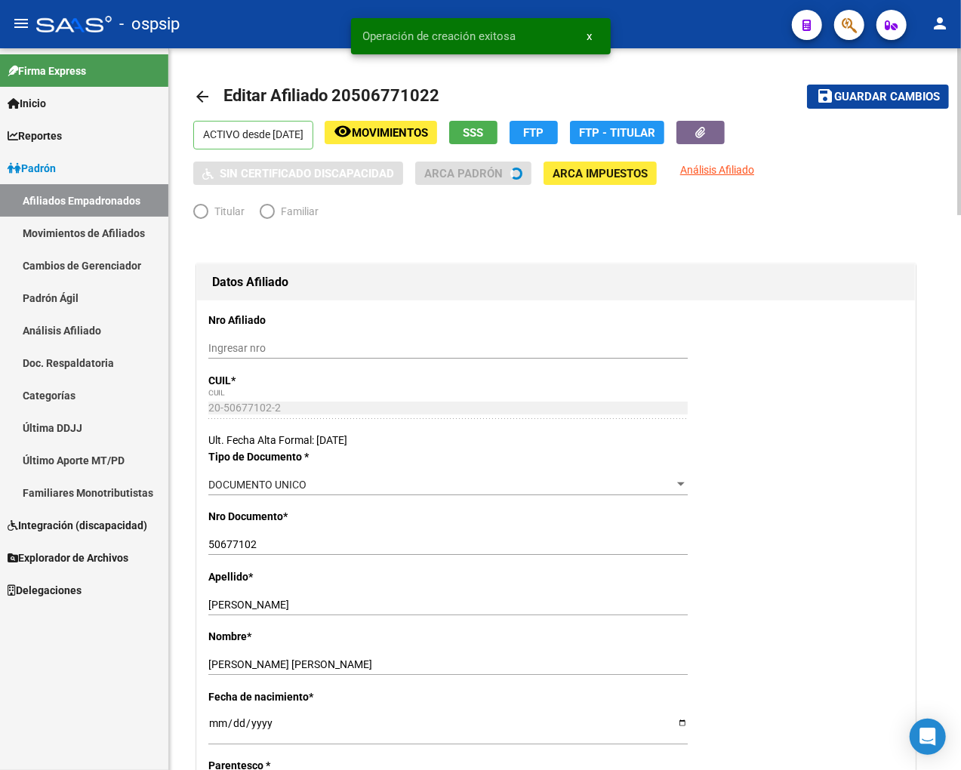
radio input "true"
type input "30-71801396-4"
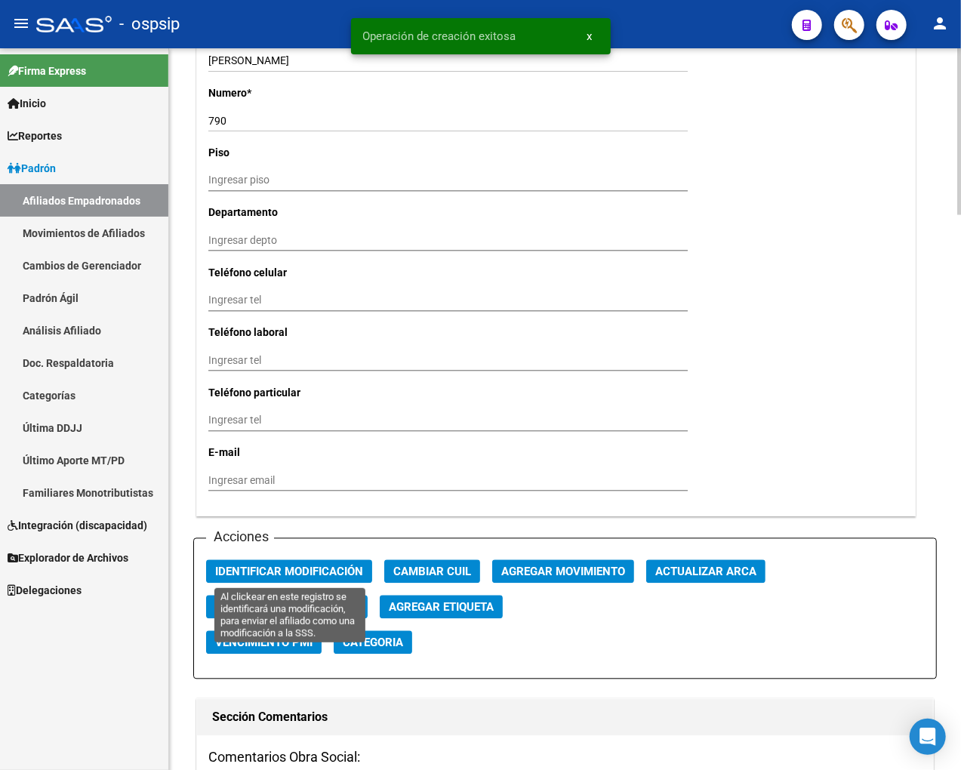
scroll to position [1593, 0]
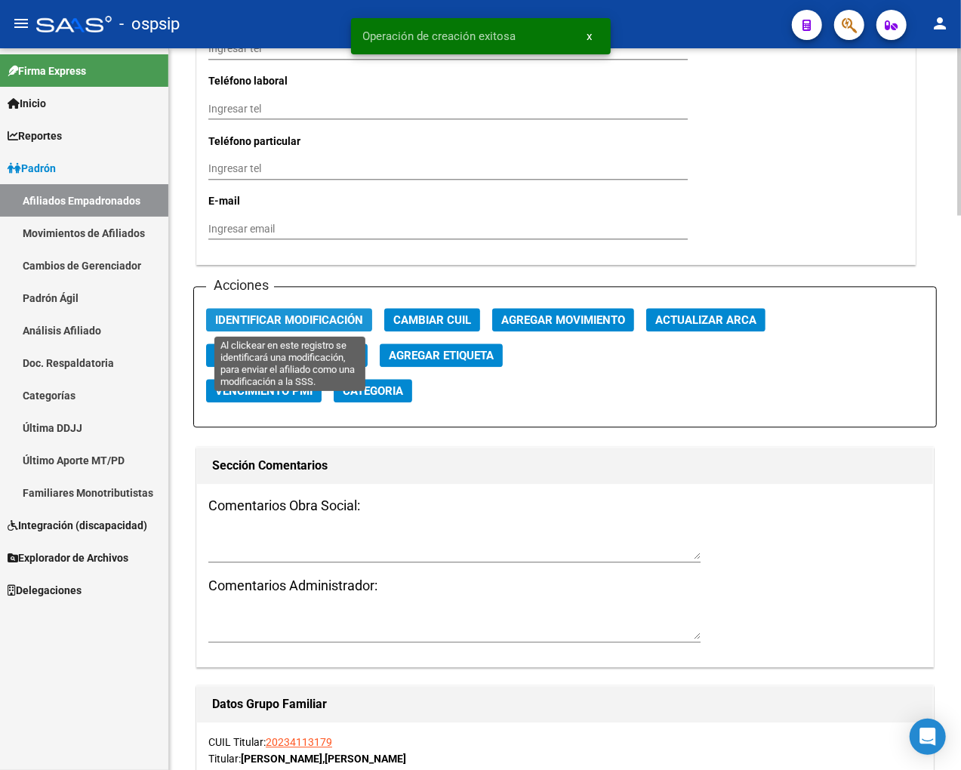
click at [272, 320] on span "Identificar Modificación" at bounding box center [289, 320] width 148 height 14
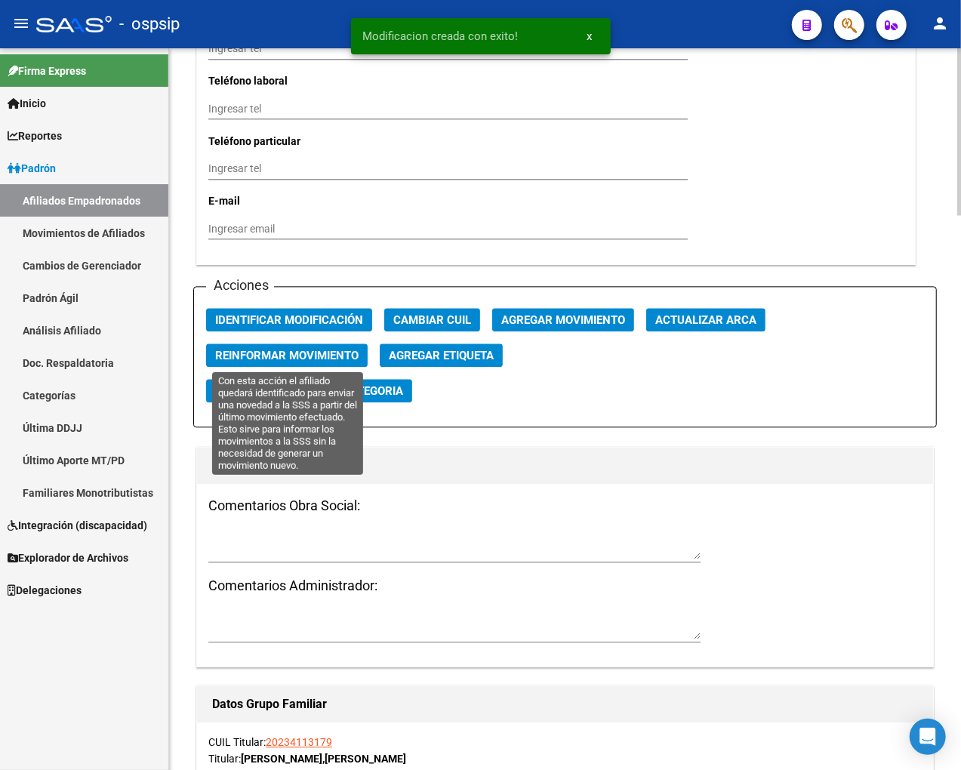
click at [283, 346] on button "Reinformar Movimiento" at bounding box center [287, 354] width 162 height 23
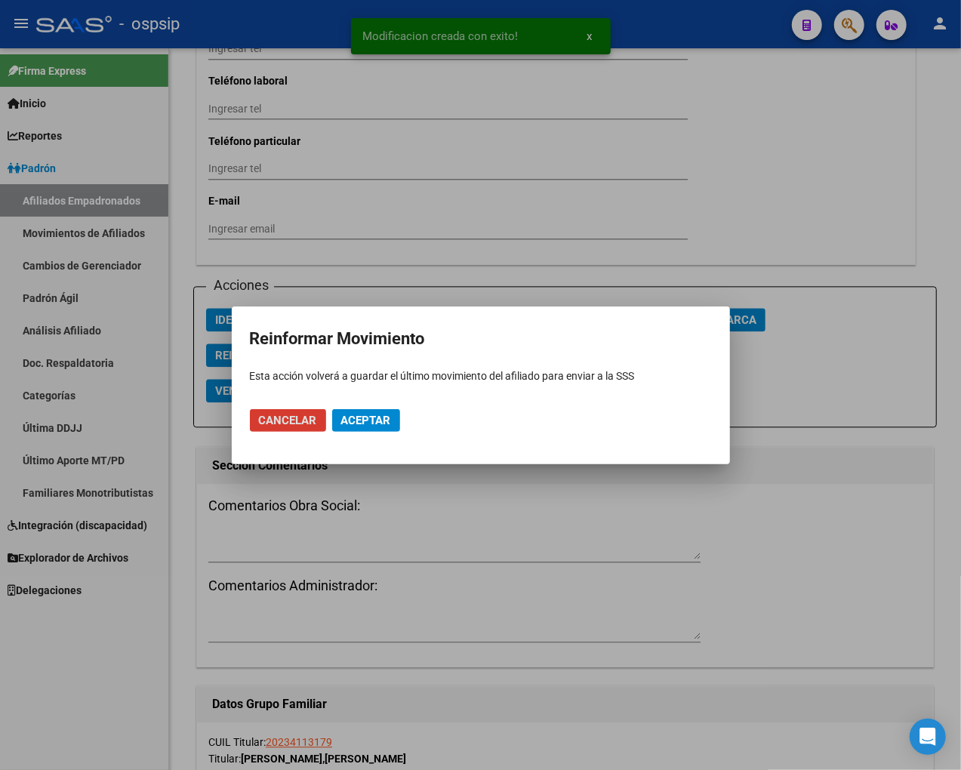
click at [366, 420] on span "Aceptar" at bounding box center [366, 421] width 50 height 14
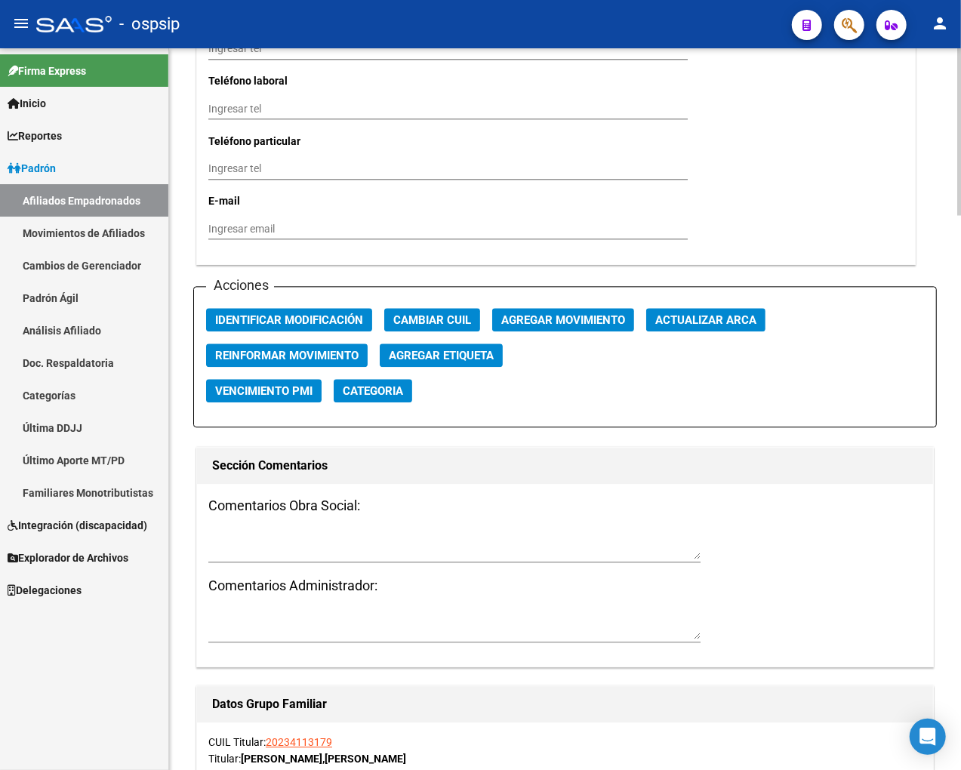
drag, startPoint x: 762, startPoint y: 542, endPoint x: 770, endPoint y: 526, distance: 17.6
click at [764, 542] on div "Comentarios Obra Social: Comentarios Administrador:" at bounding box center [565, 575] width 736 height 183
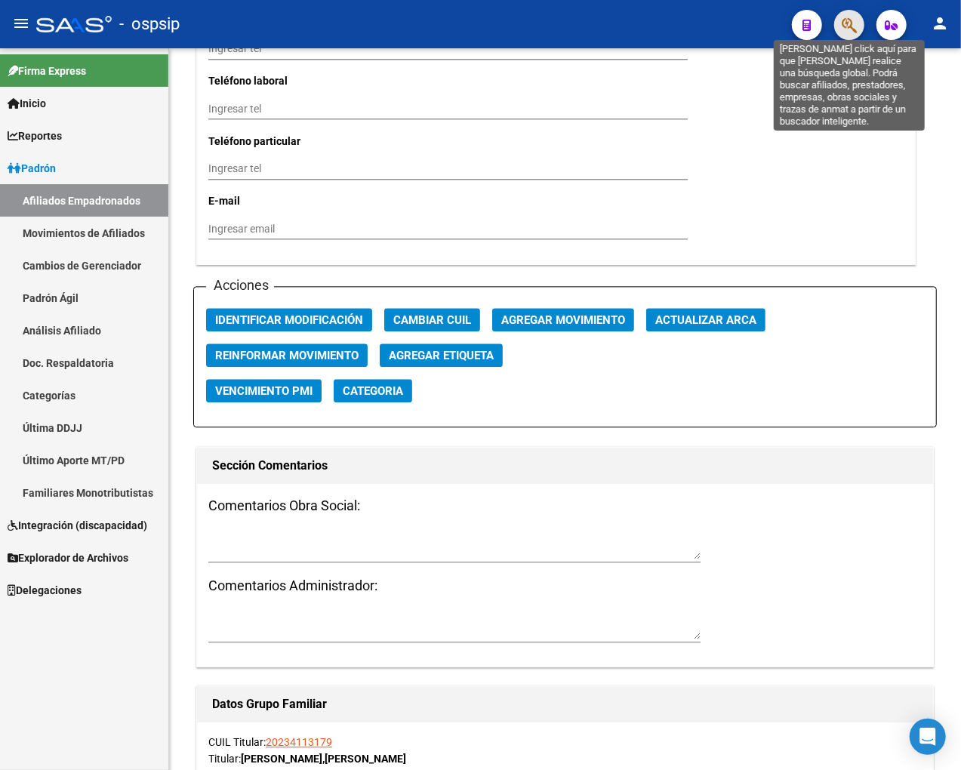
click at [820, 24] on icon "button" at bounding box center [849, 25] width 15 height 17
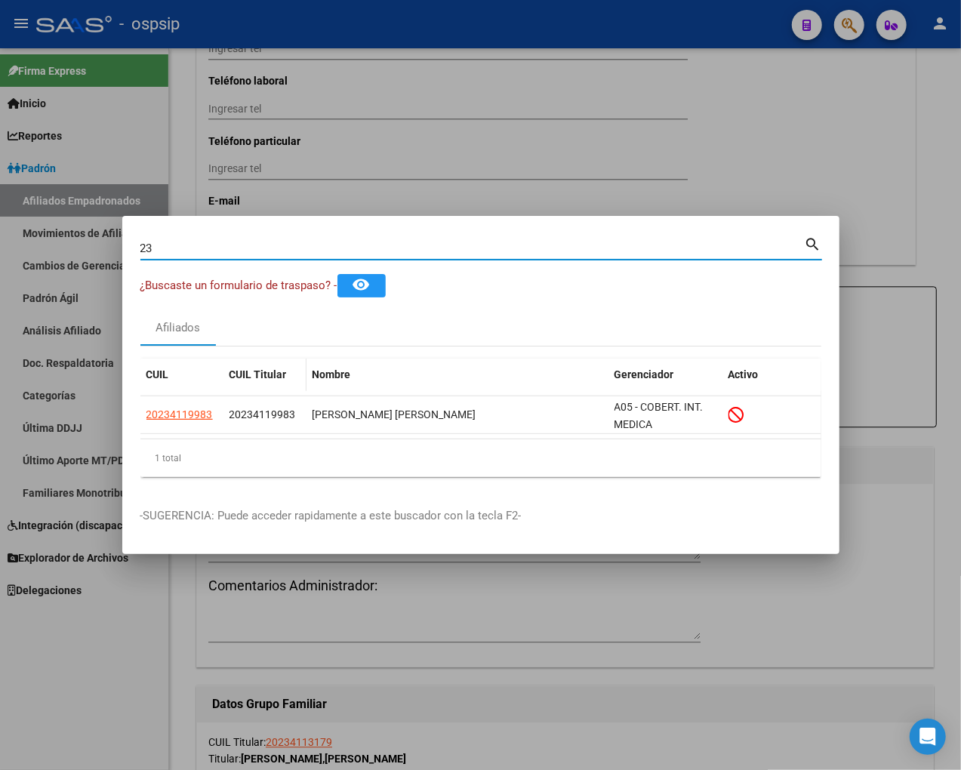
type input "2"
type input "23411998"
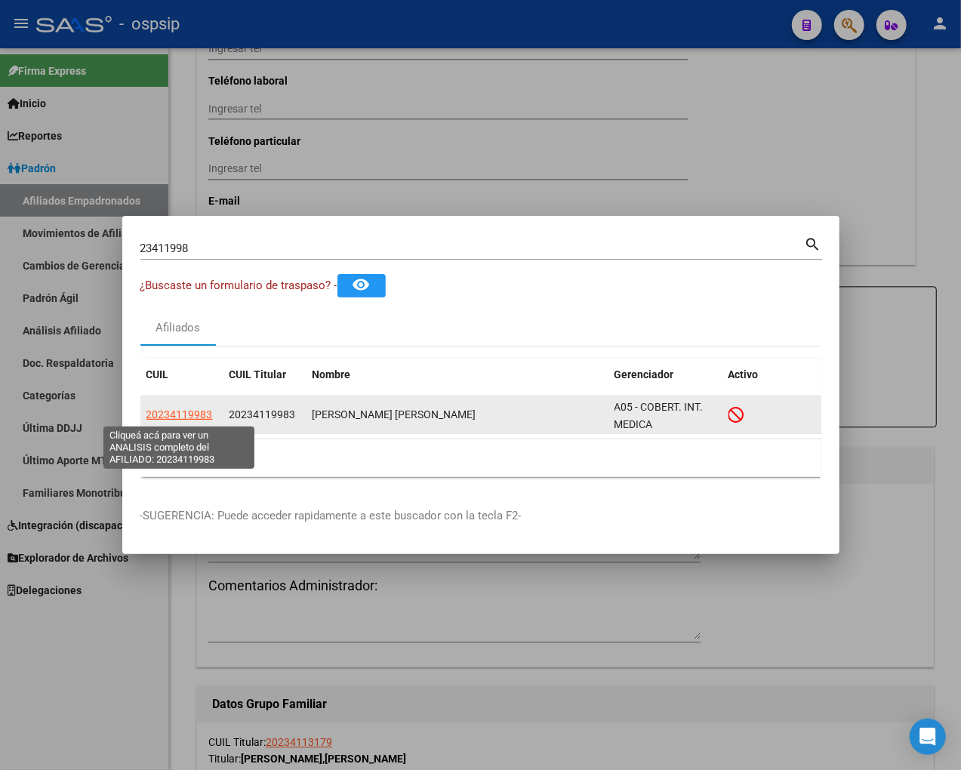
click at [168, 417] on span "20234119983" at bounding box center [179, 414] width 66 height 12
type textarea "20234119983"
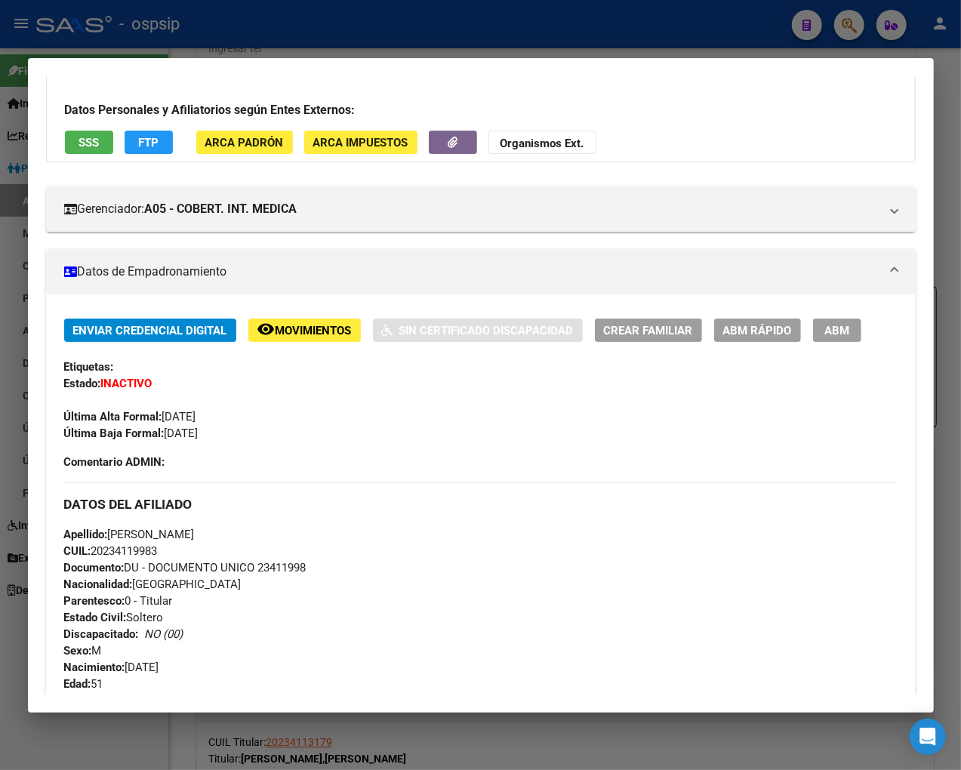
scroll to position [84, 0]
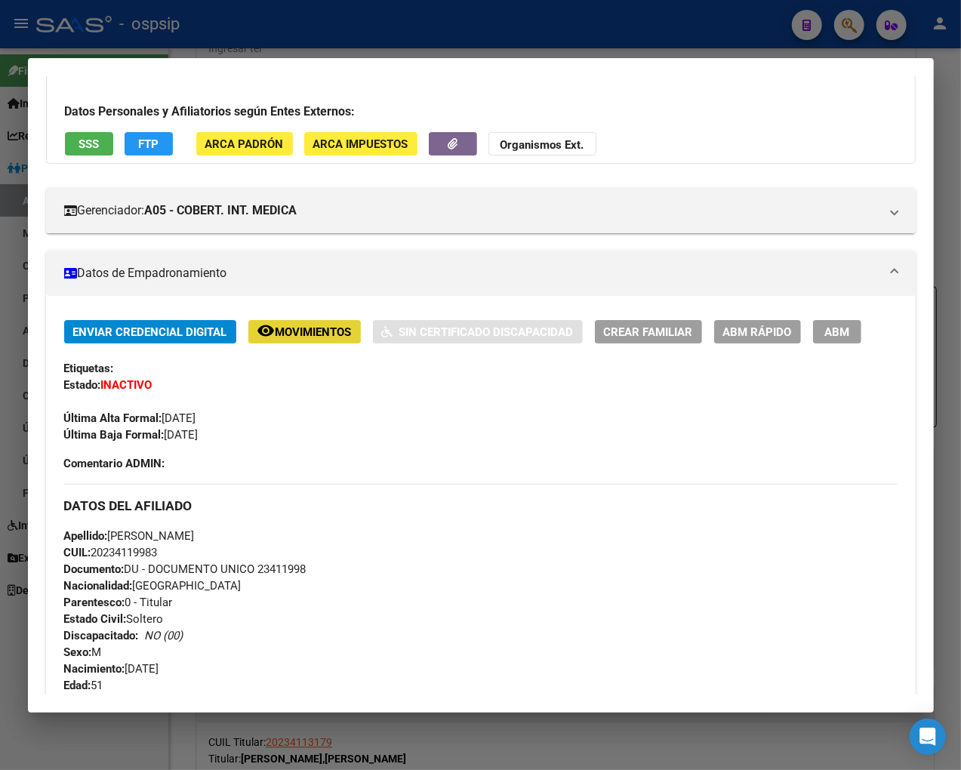
click at [333, 329] on span "Movimientos" at bounding box center [314, 332] width 76 height 14
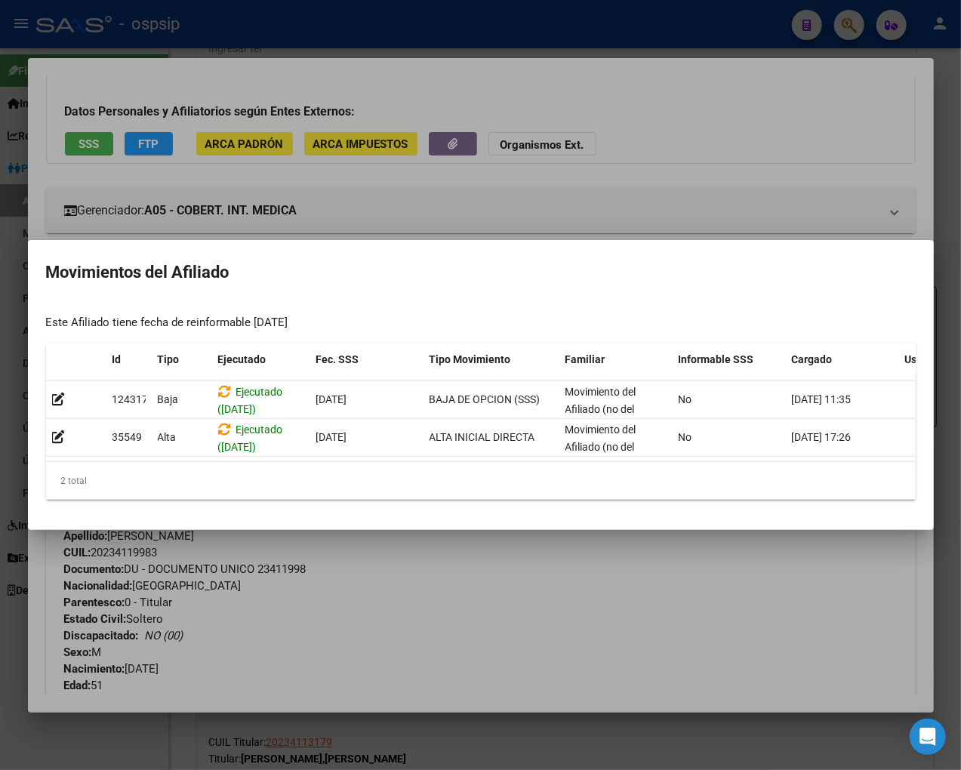
click at [464, 574] on div at bounding box center [480, 385] width 961 height 770
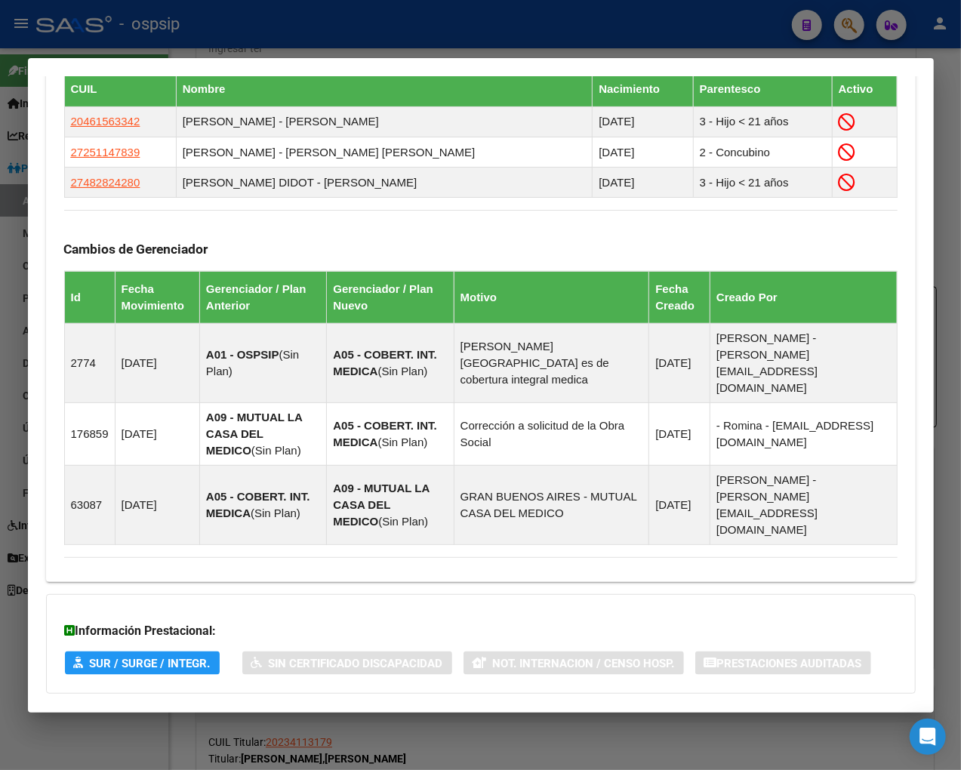
click at [258, 716] on span "Aportes y Contribuciones del Afiliado: 20234119983" at bounding box center [228, 723] width 283 height 14
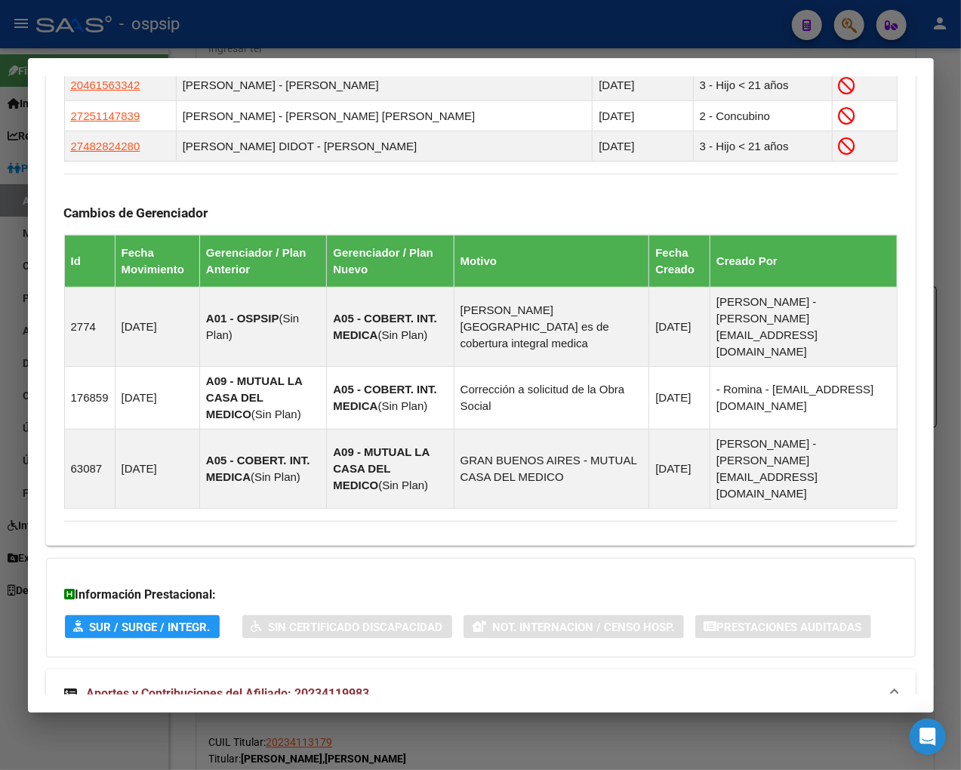
scroll to position [878, 0]
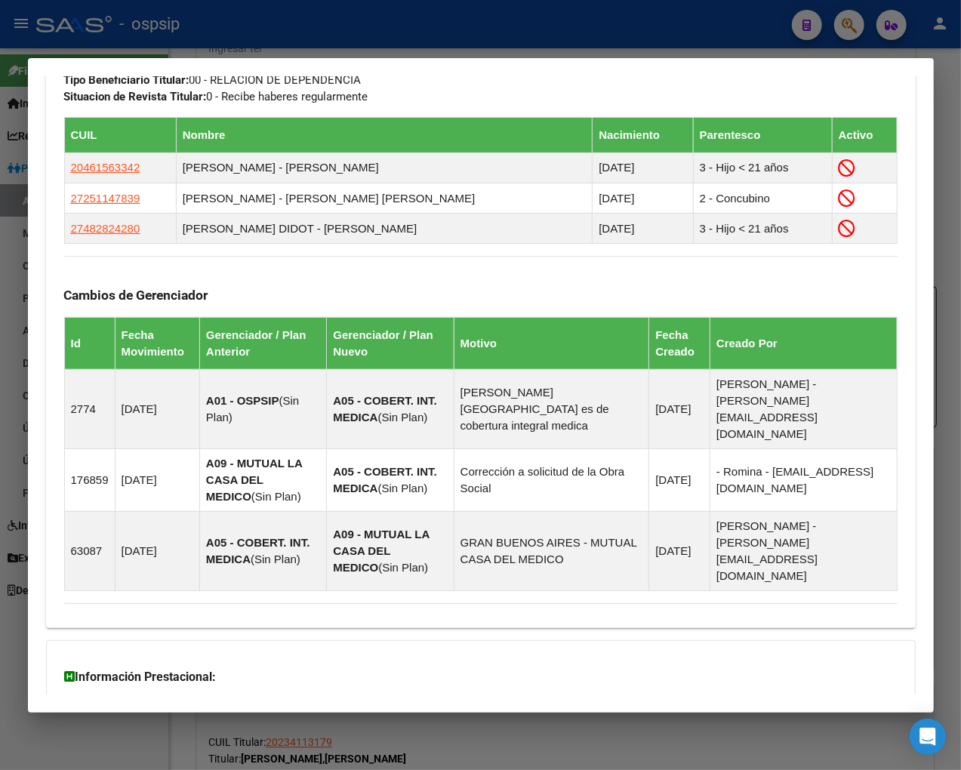
click at [820, 32] on div at bounding box center [480, 385] width 961 height 770
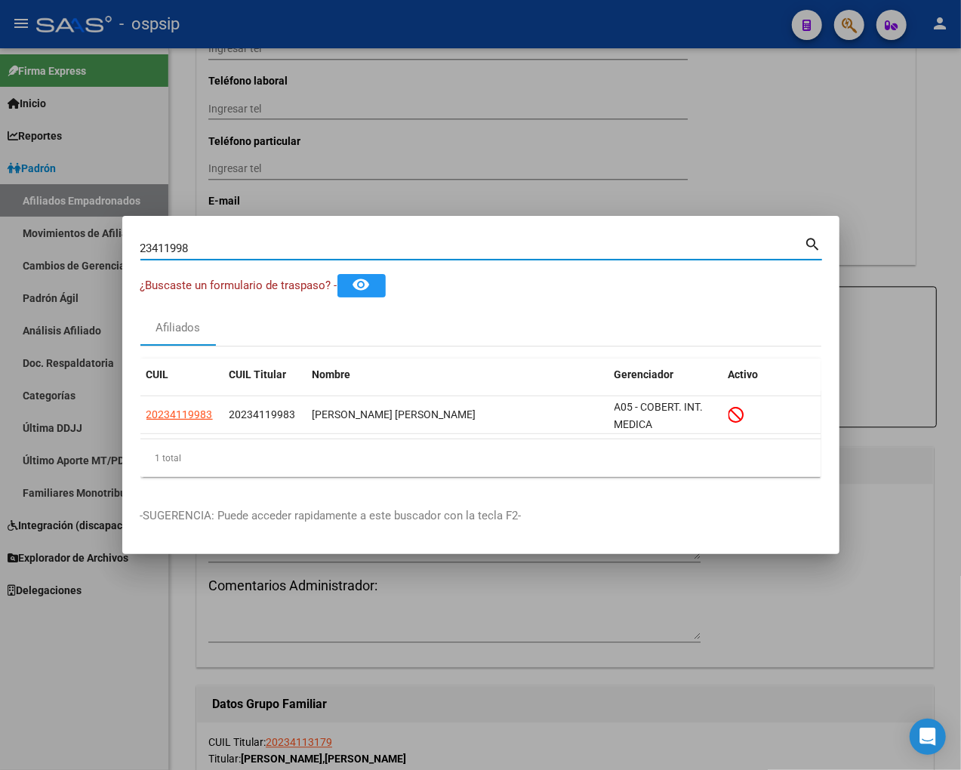
click at [199, 251] on input "23411998" at bounding box center [472, 249] width 664 height 14
type input "2"
type input "23412574"
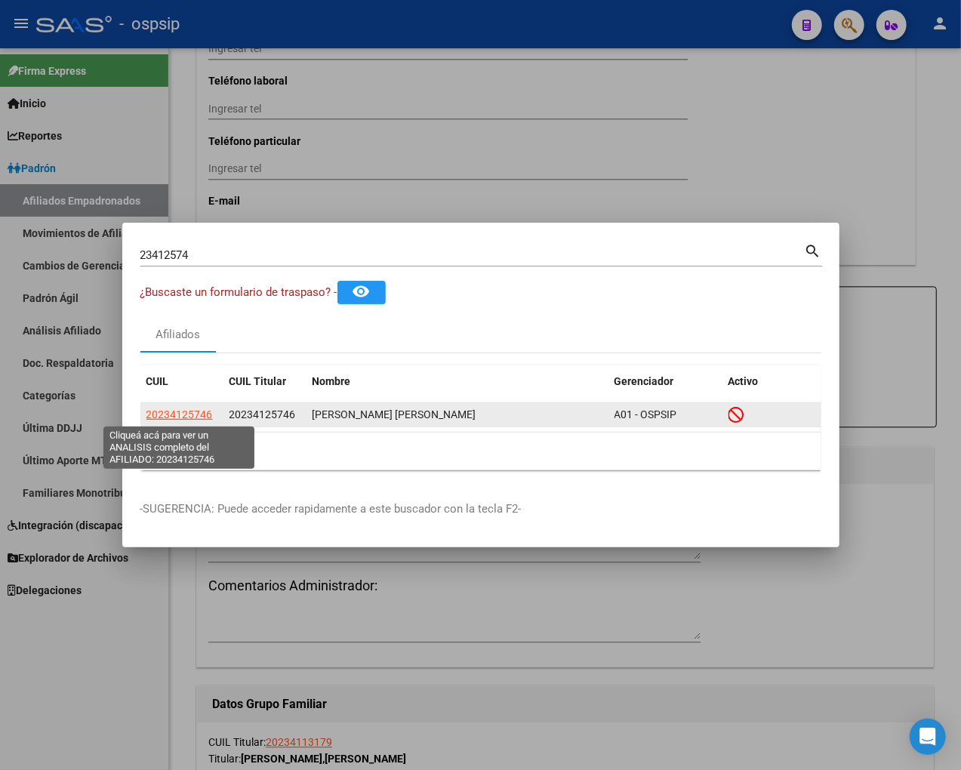
click at [186, 409] on span "20234125746" at bounding box center [179, 414] width 66 height 12
type textarea "20234125746"
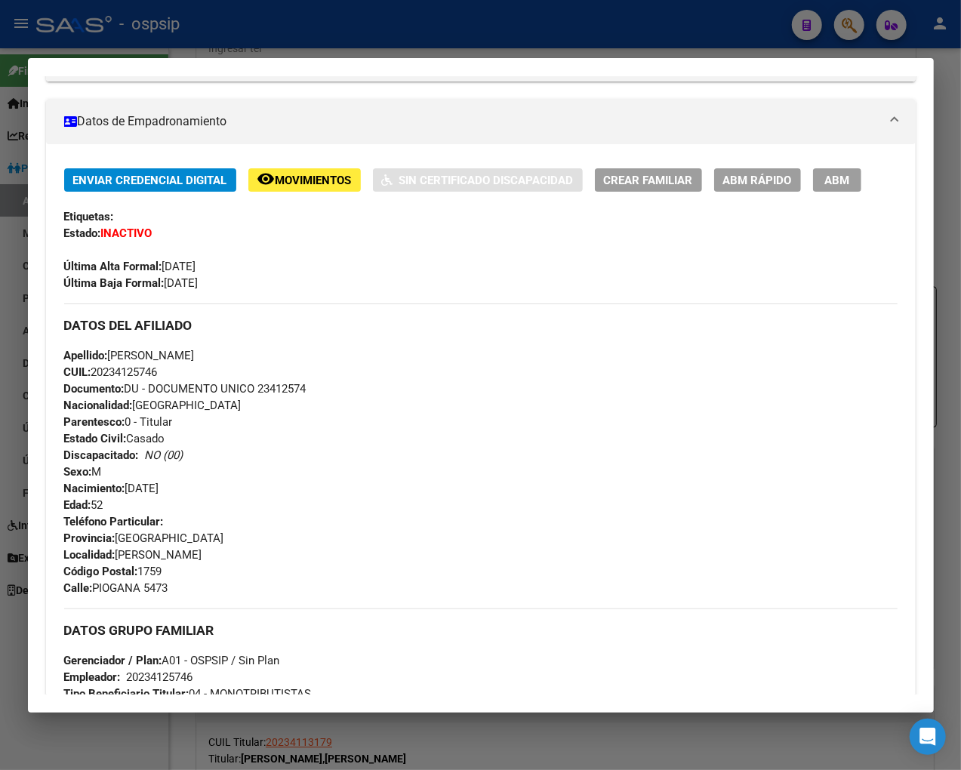
scroll to position [234, 0]
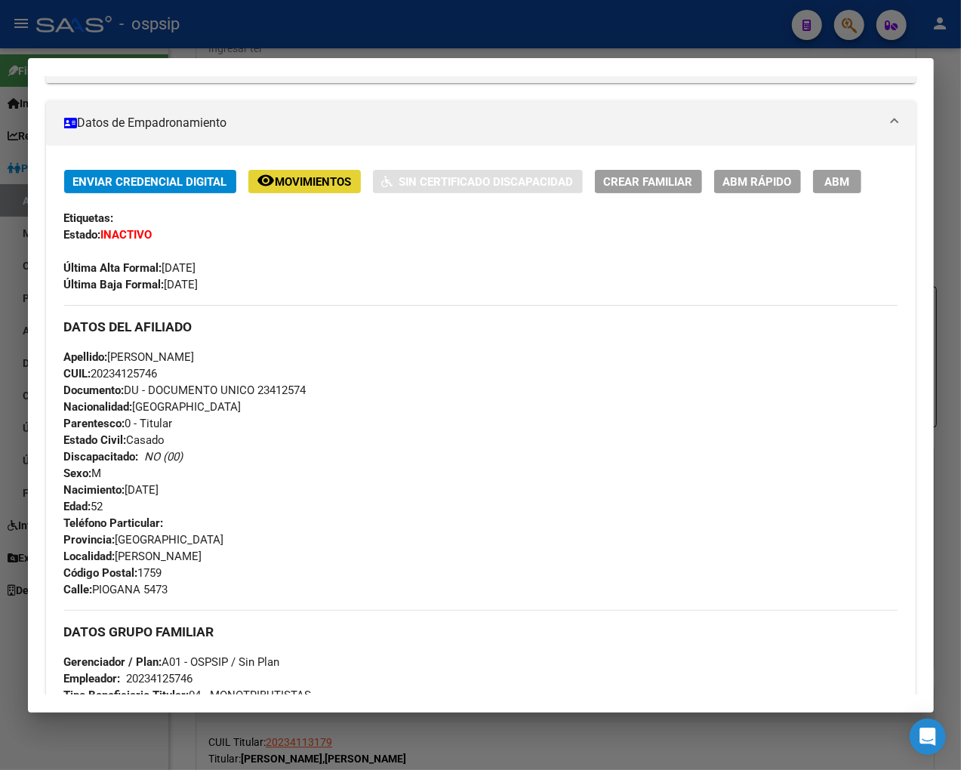
click at [290, 186] on span "Movimientos" at bounding box center [314, 182] width 76 height 14
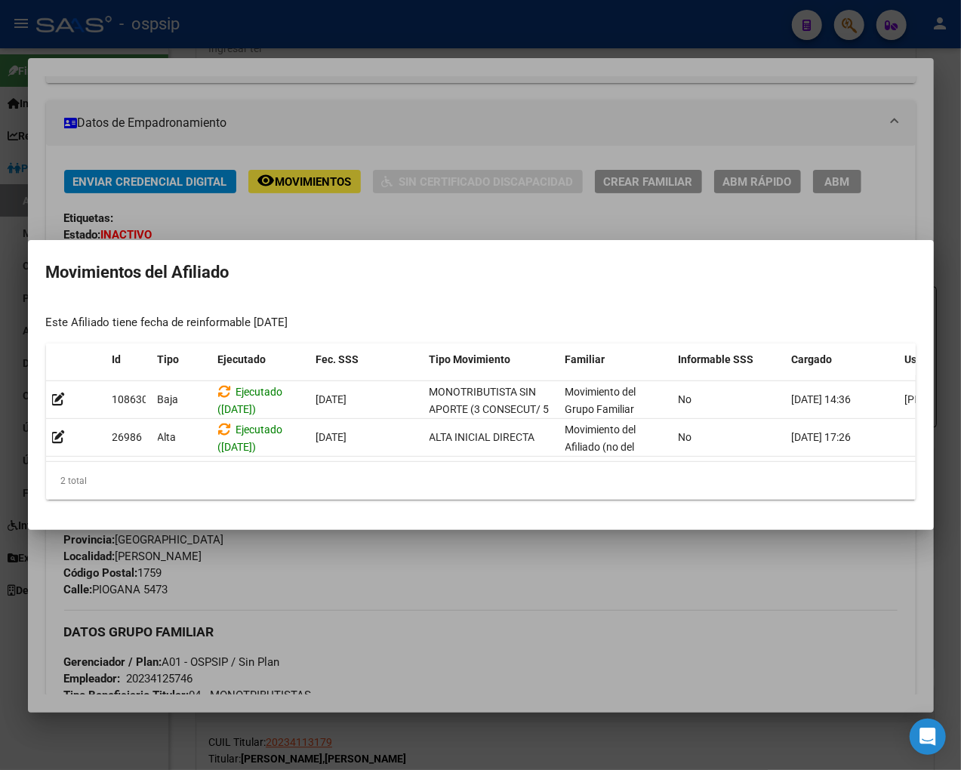
click at [479, 569] on div at bounding box center [480, 385] width 961 height 770
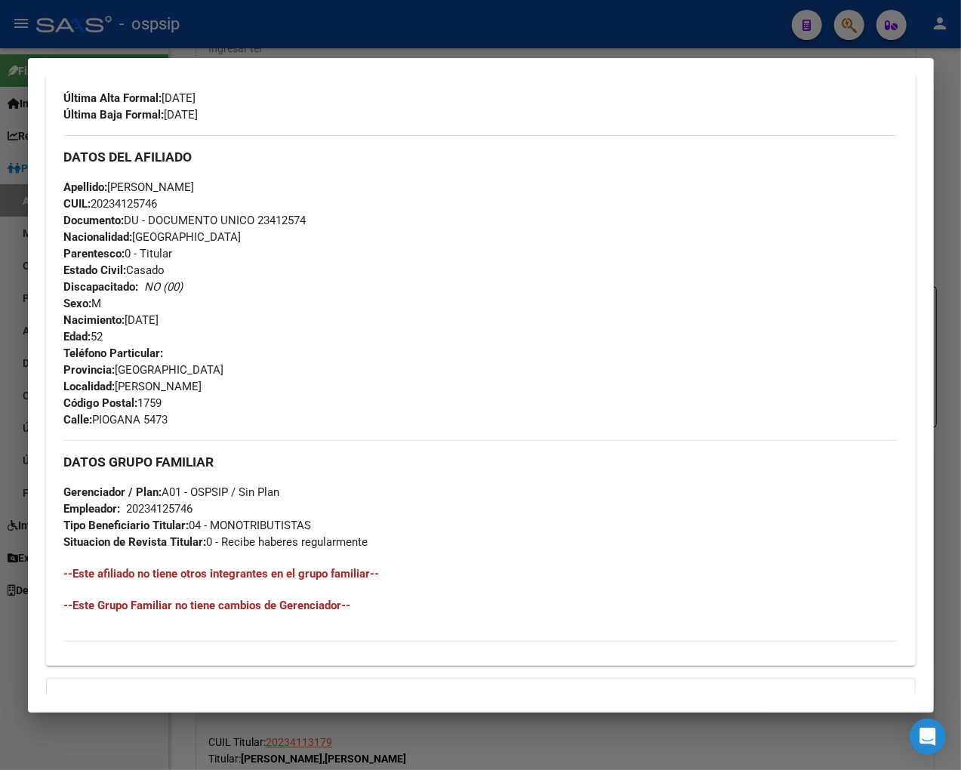
scroll to position [569, 0]
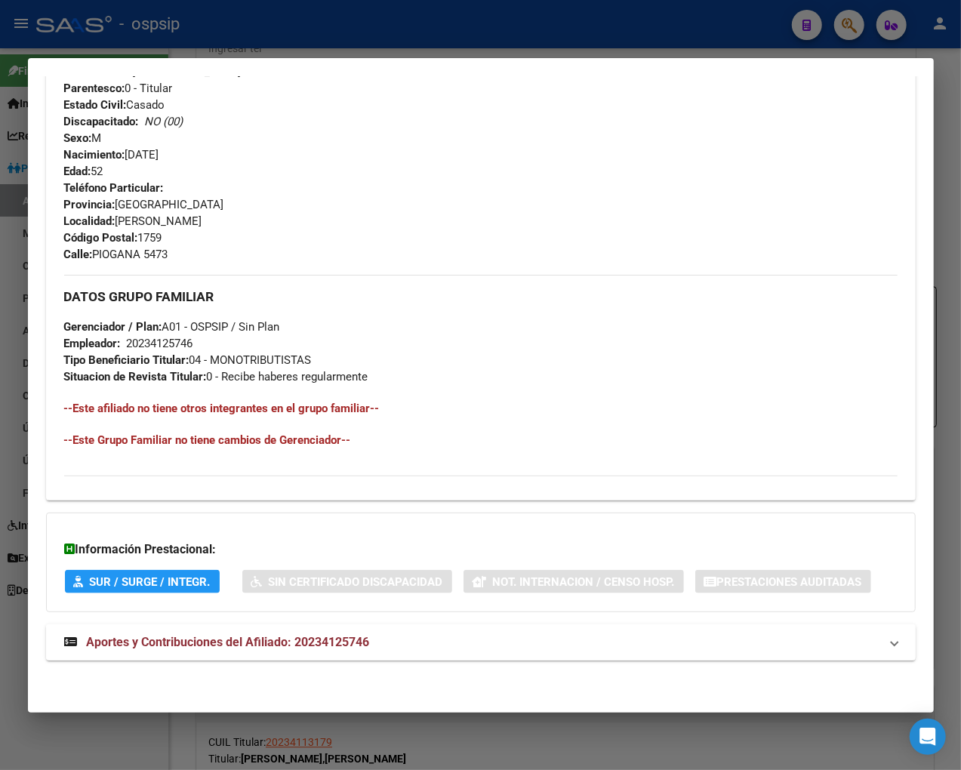
click at [207, 643] on span "Aportes y Contribuciones del Afiliado: 20234125746" at bounding box center [228, 642] width 283 height 14
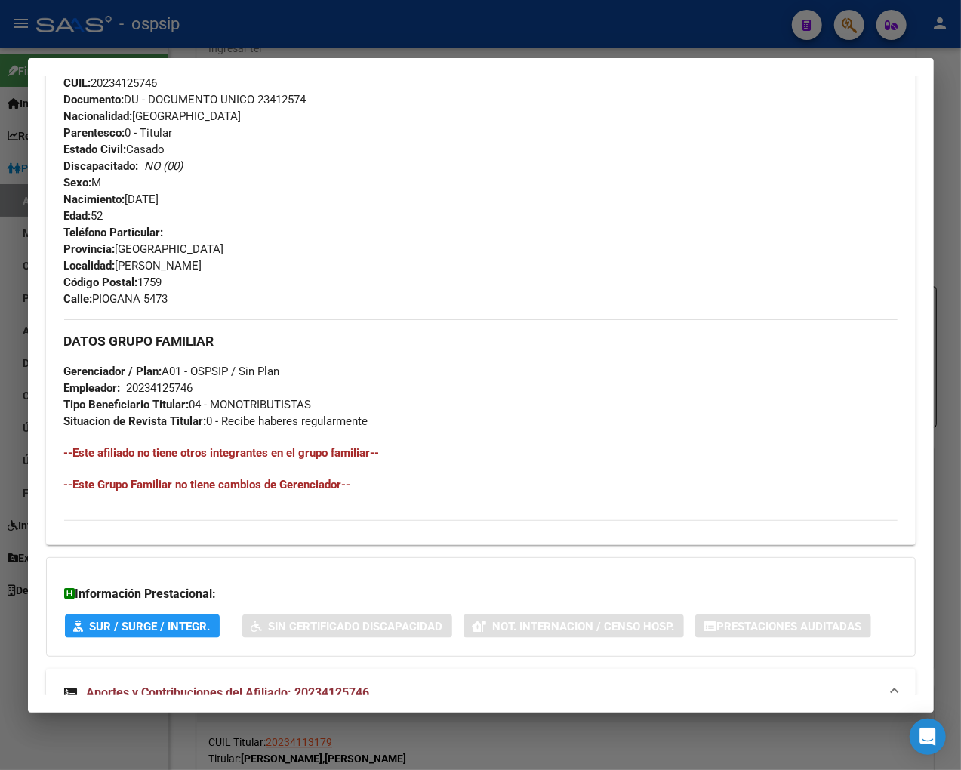
scroll to position [198, 0]
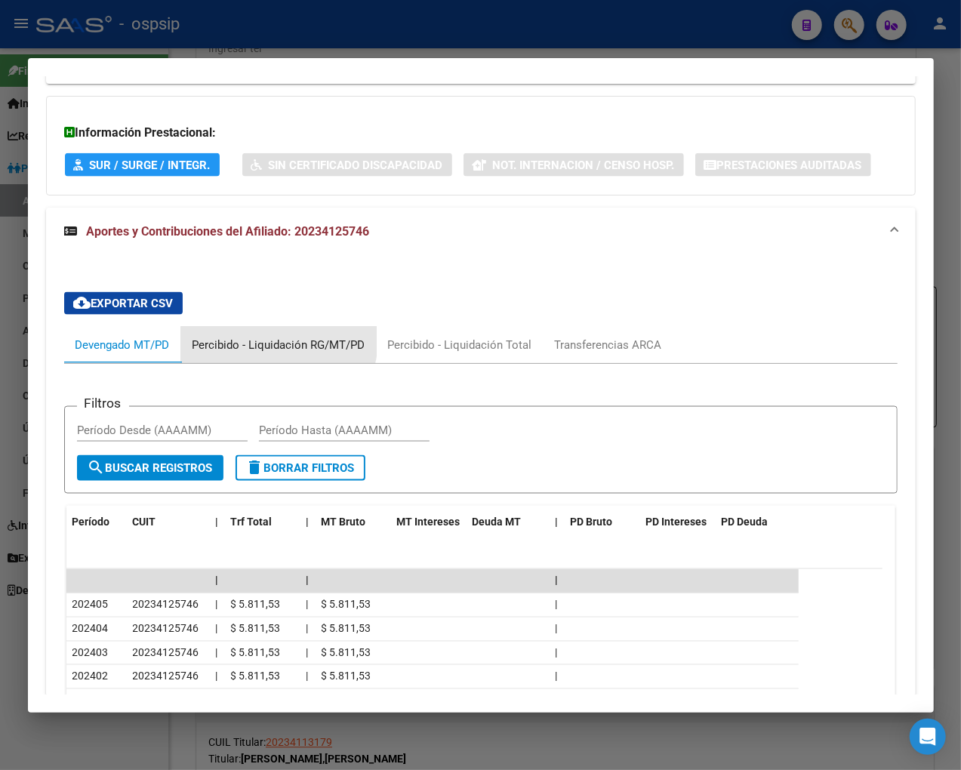
click at [274, 340] on div "Percibido - Liquidación RG/MT/PD" at bounding box center [278, 345] width 173 height 17
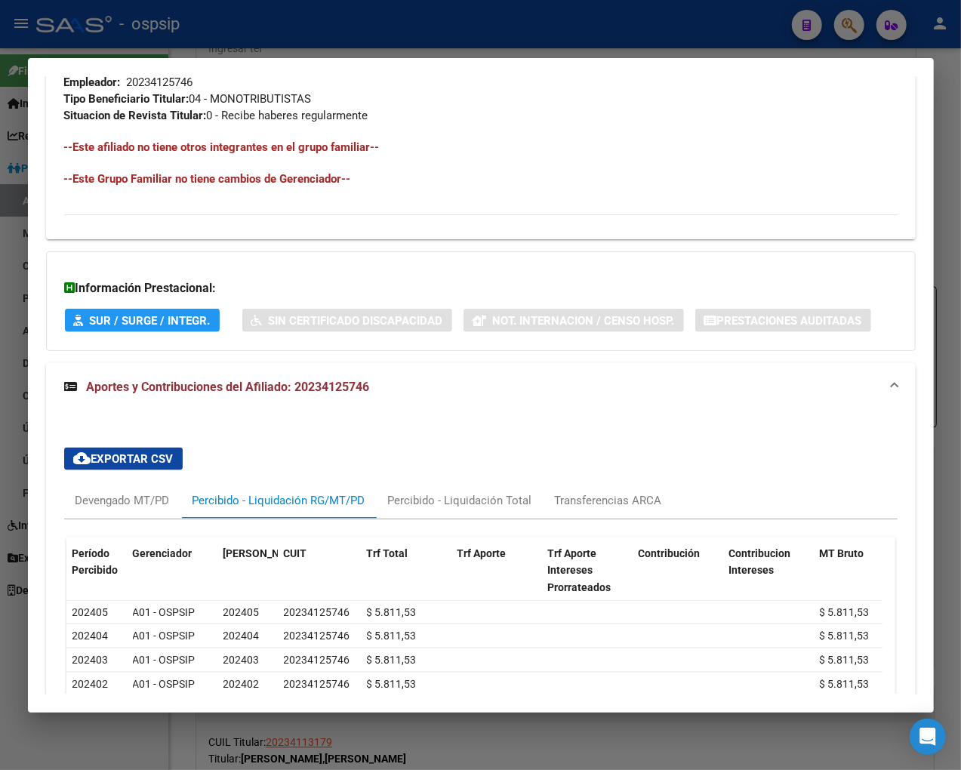
scroll to position [986, 0]
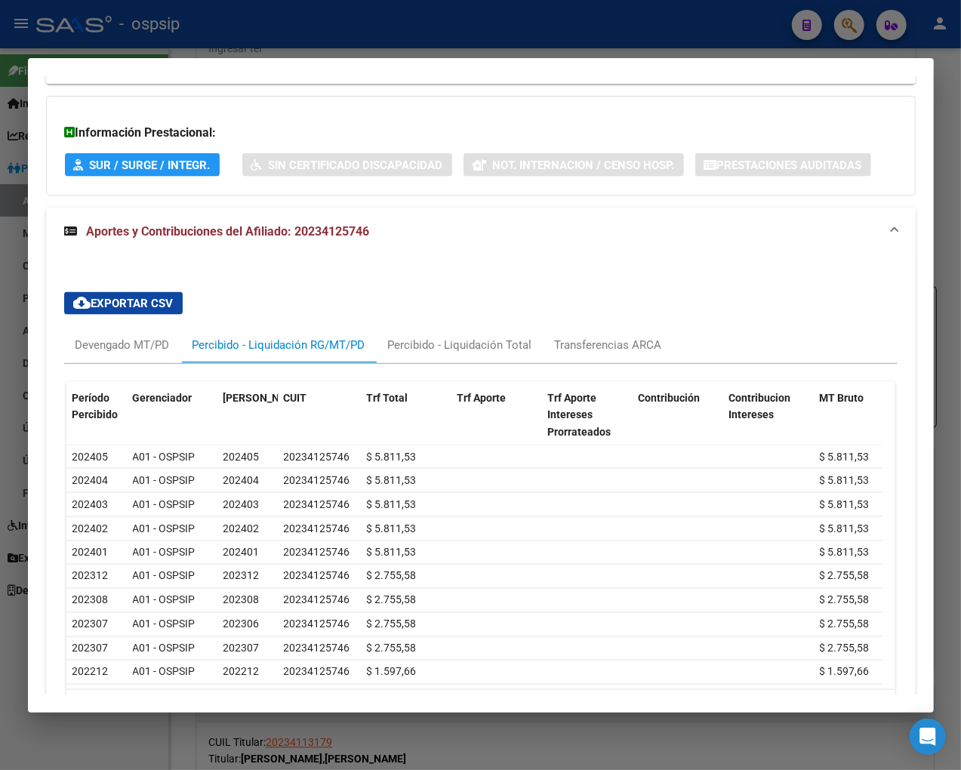
drag, startPoint x: 445, startPoint y: 239, endPoint x: 47, endPoint y: 242, distance: 398.6
click at [443, 240] on mat-expansion-panel-header "Aportes y Contribuciones del Afiliado: 20234125746" at bounding box center [481, 232] width 870 height 48
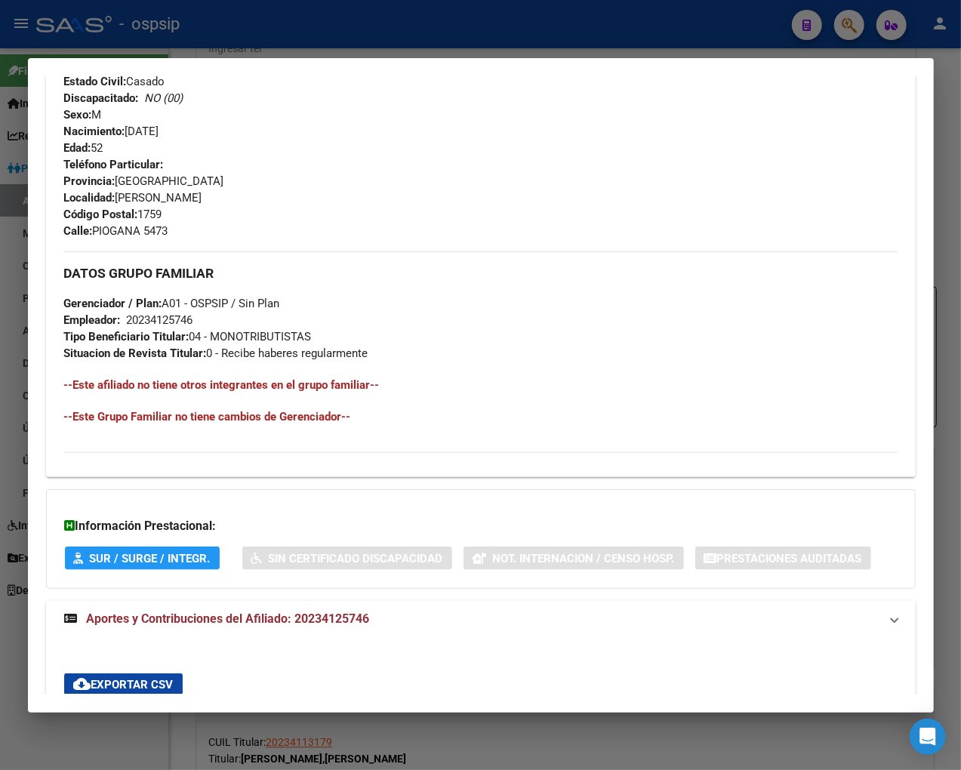
scroll to position [569, 0]
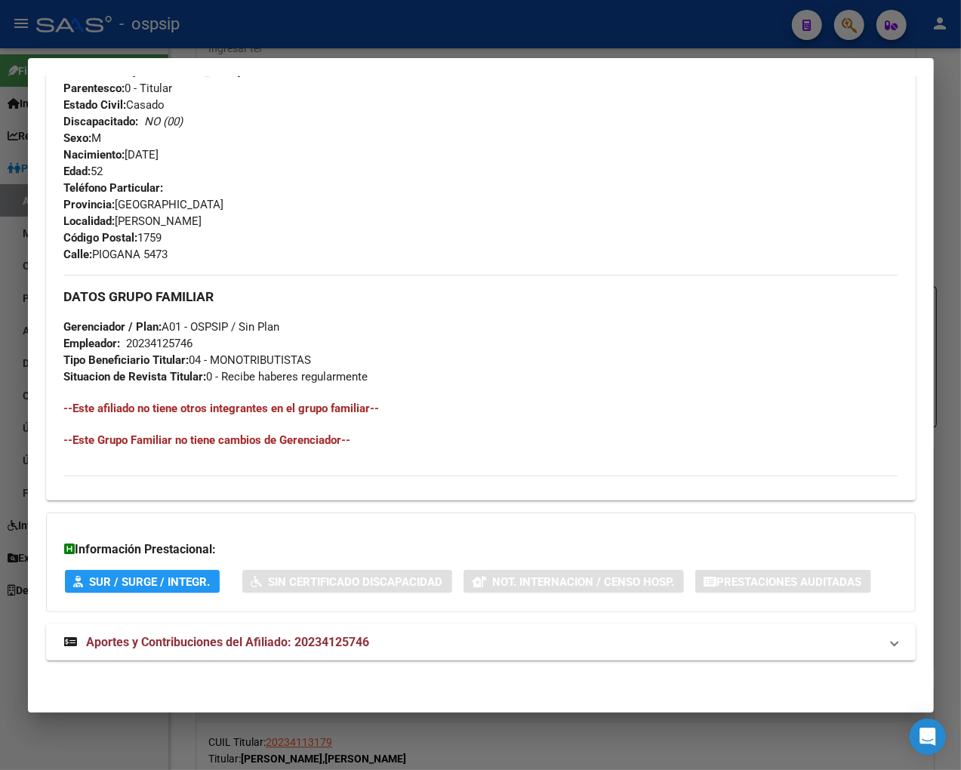
click at [670, 299] on h3 "DATOS GRUPO FAMILIAR" at bounding box center [480, 296] width 833 height 17
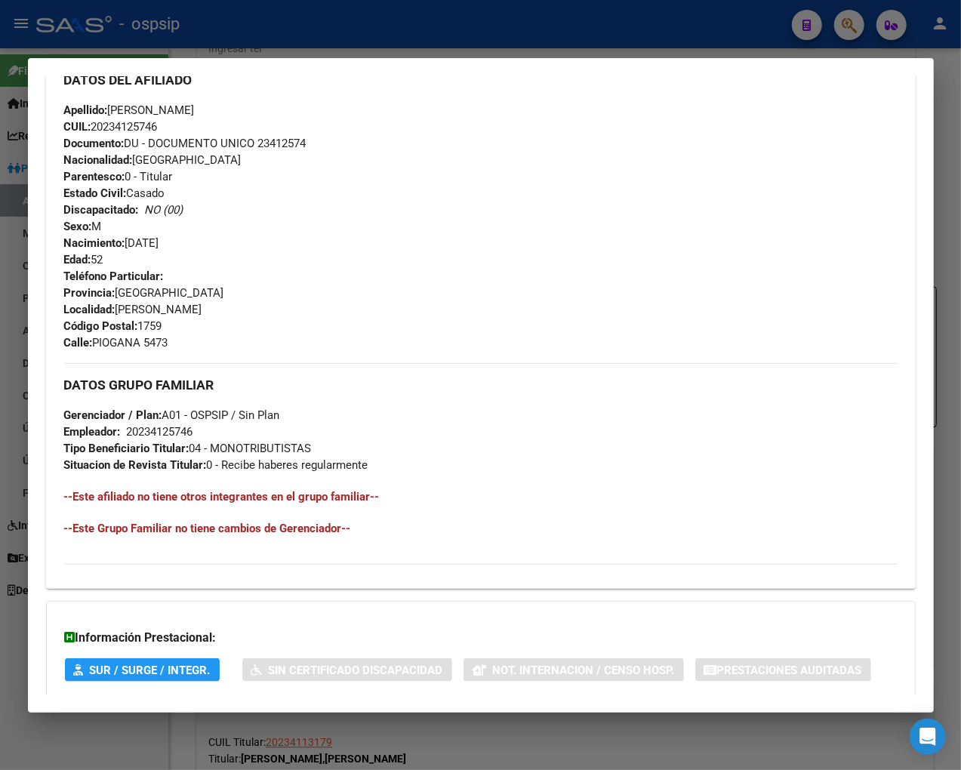
scroll to position [318, 0]
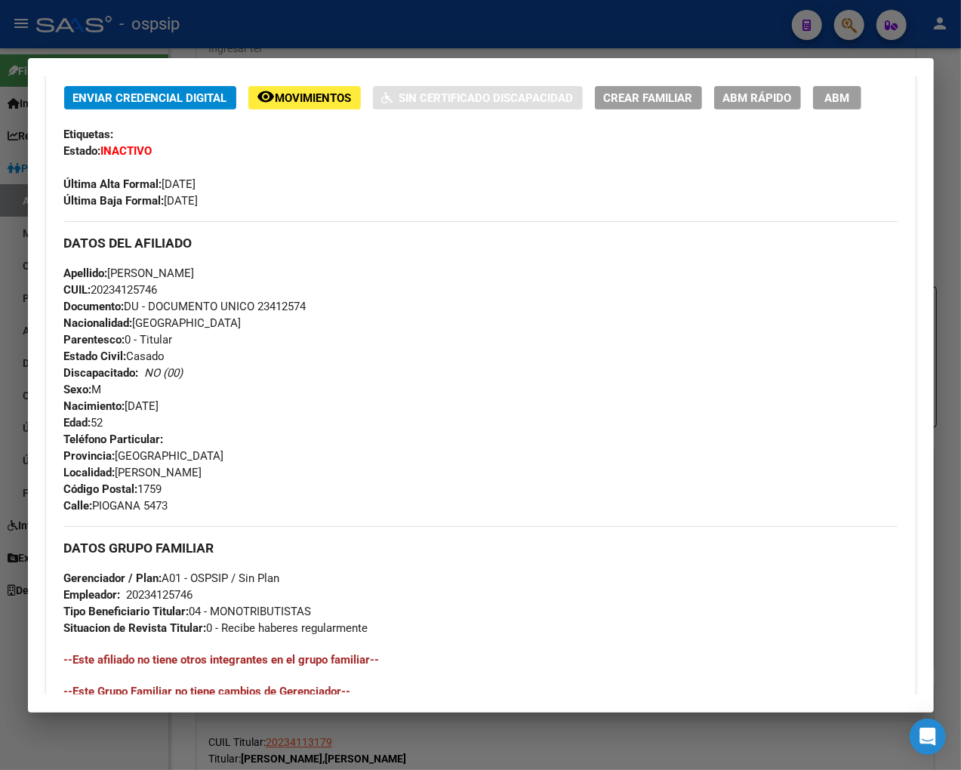
click at [820, 34] on div at bounding box center [480, 385] width 961 height 770
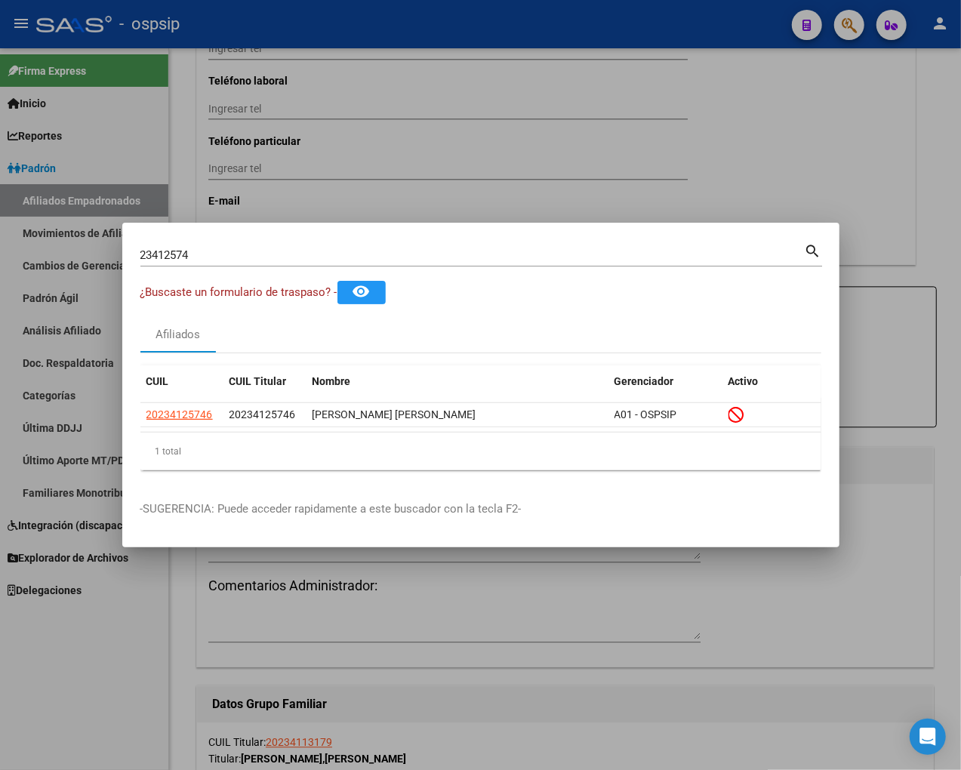
click at [200, 249] on input "23412574" at bounding box center [472, 255] width 664 height 14
type input "2"
type input "23412762"
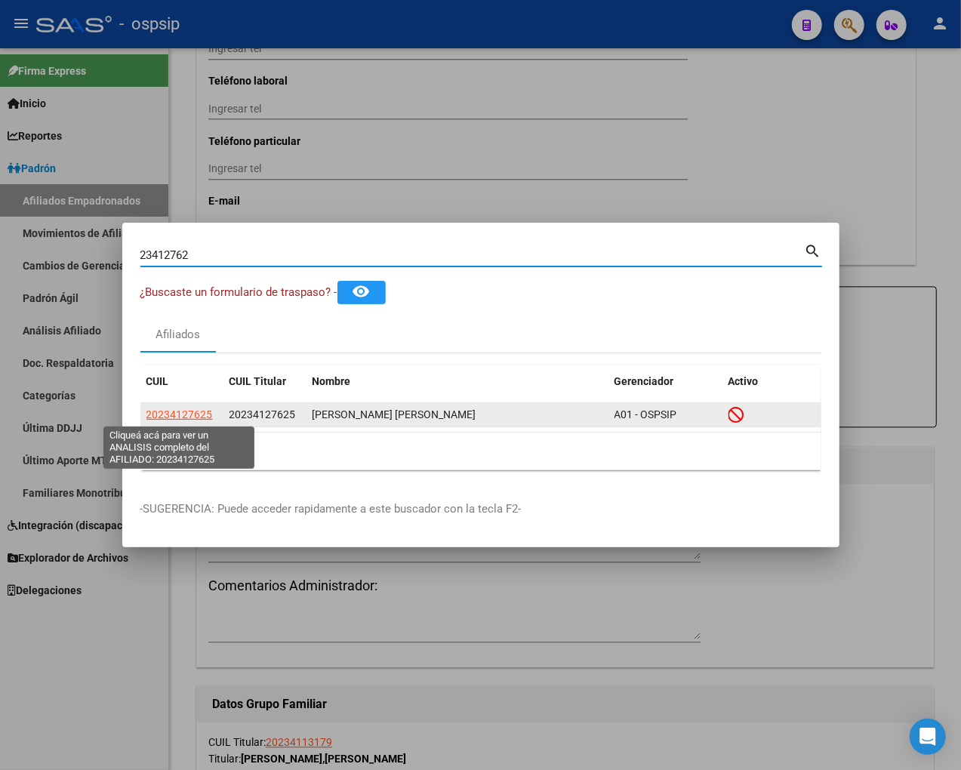
click at [181, 415] on span "20234127625" at bounding box center [179, 414] width 66 height 12
type textarea "20234127625"
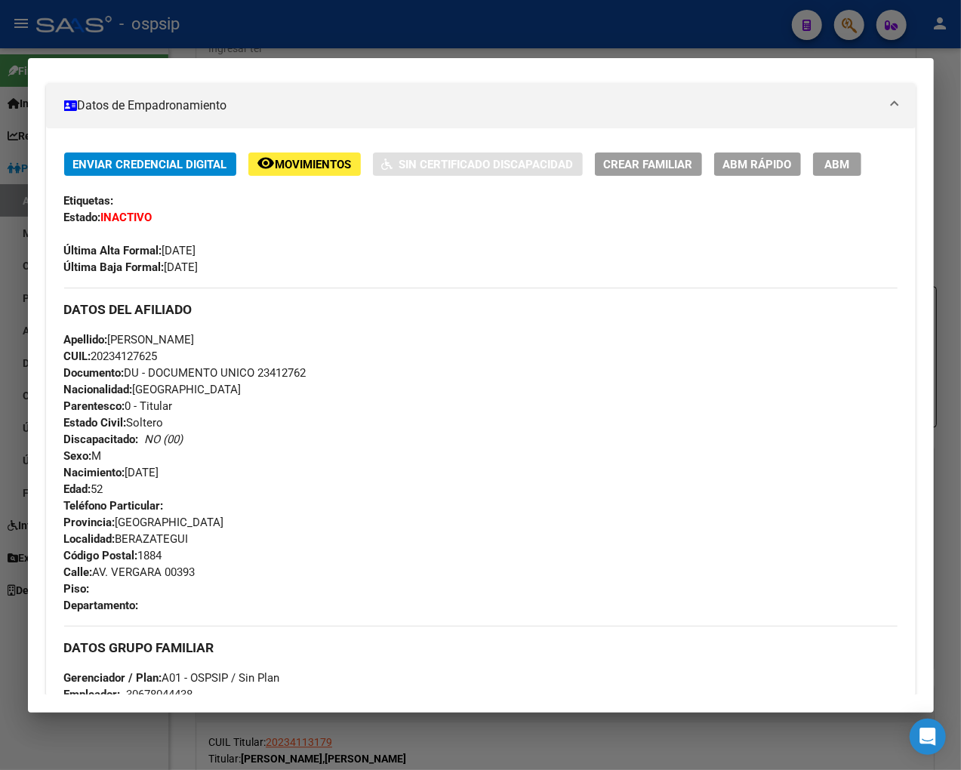
scroll to position [0, 0]
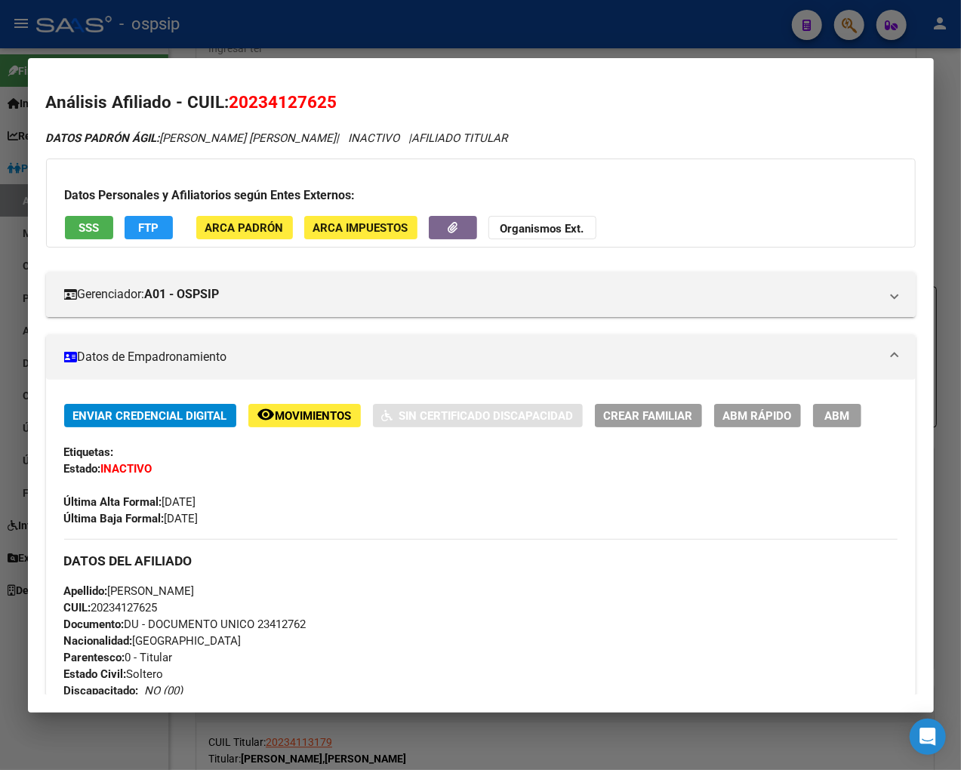
click at [309, 414] on span "Movimientos" at bounding box center [314, 416] width 76 height 14
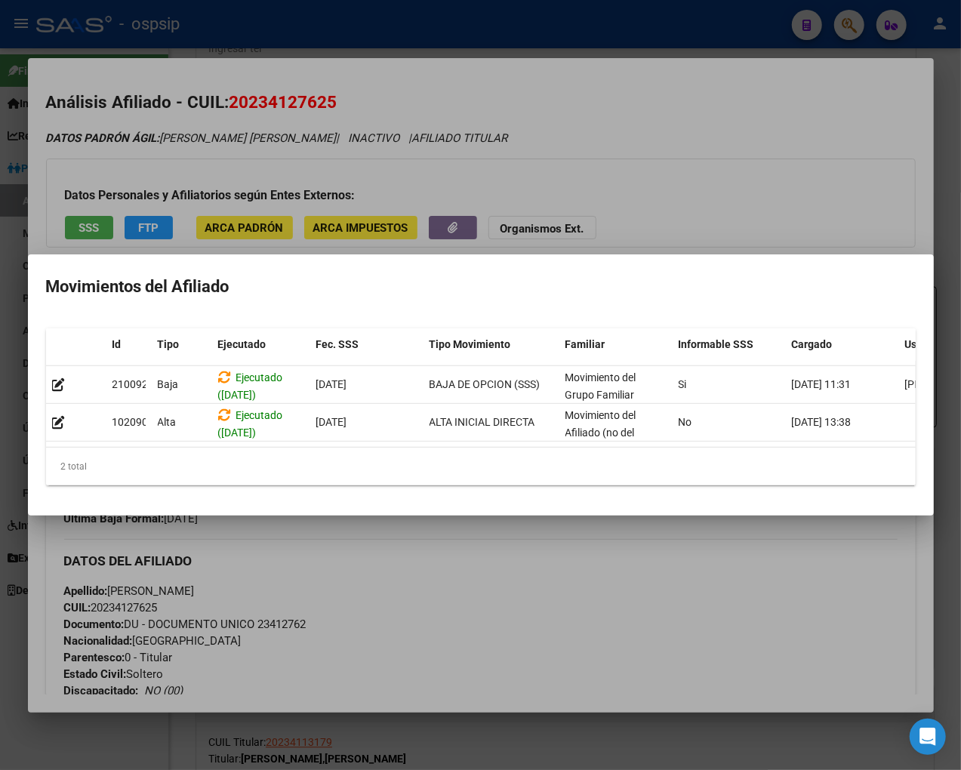
click at [515, 600] on div at bounding box center [480, 385] width 961 height 770
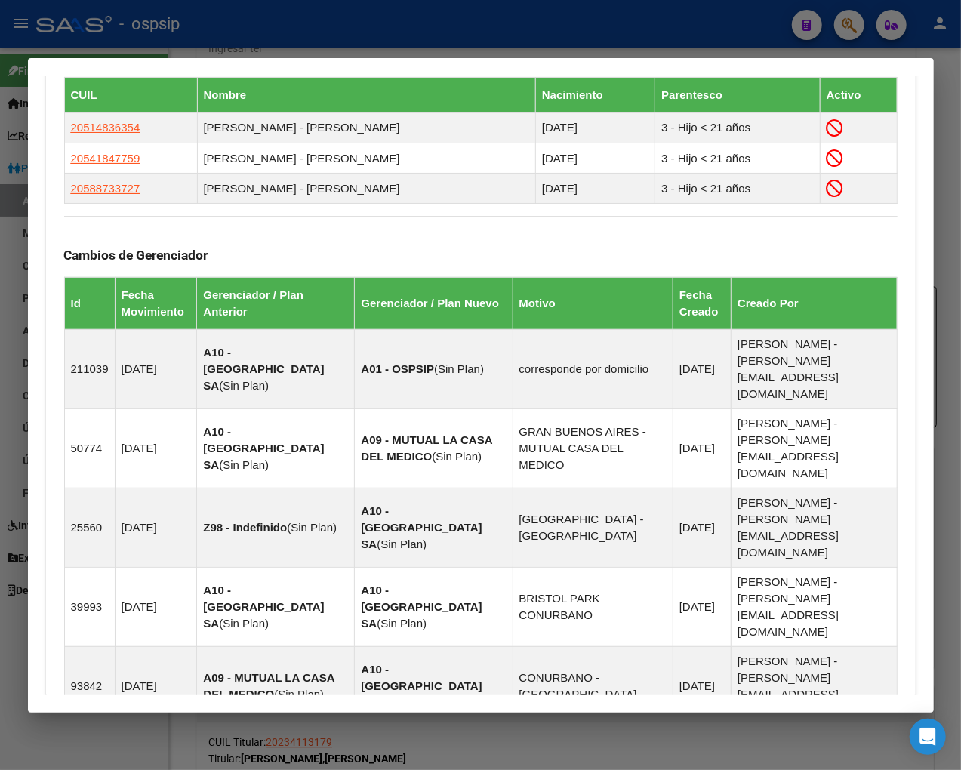
scroll to position [1113, 0]
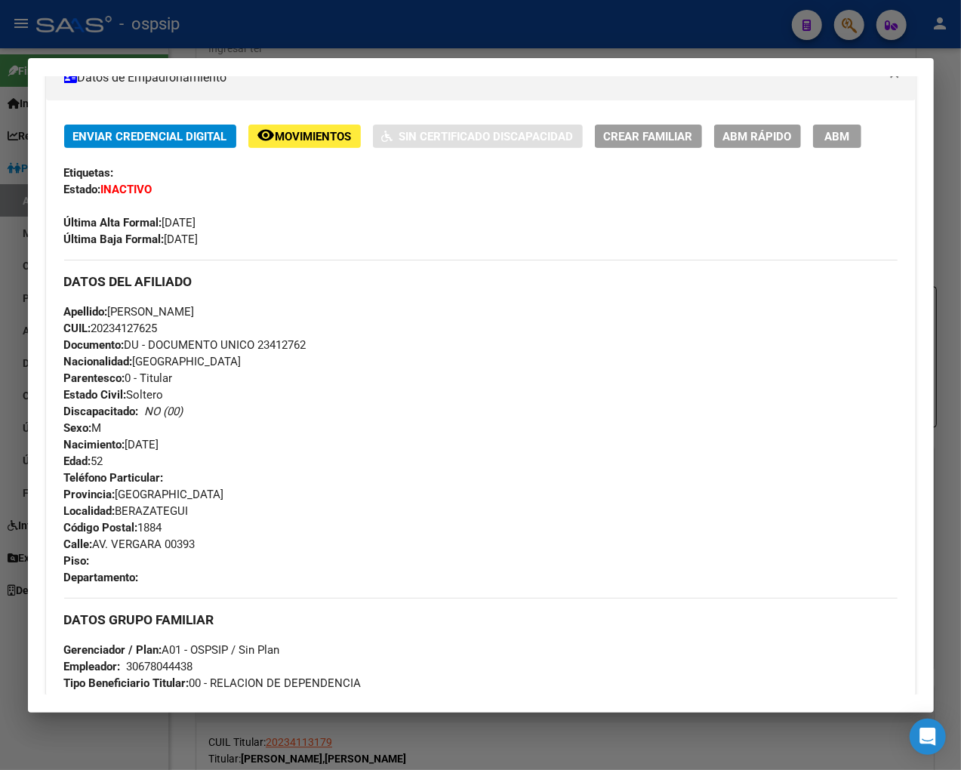
scroll to position [27, 0]
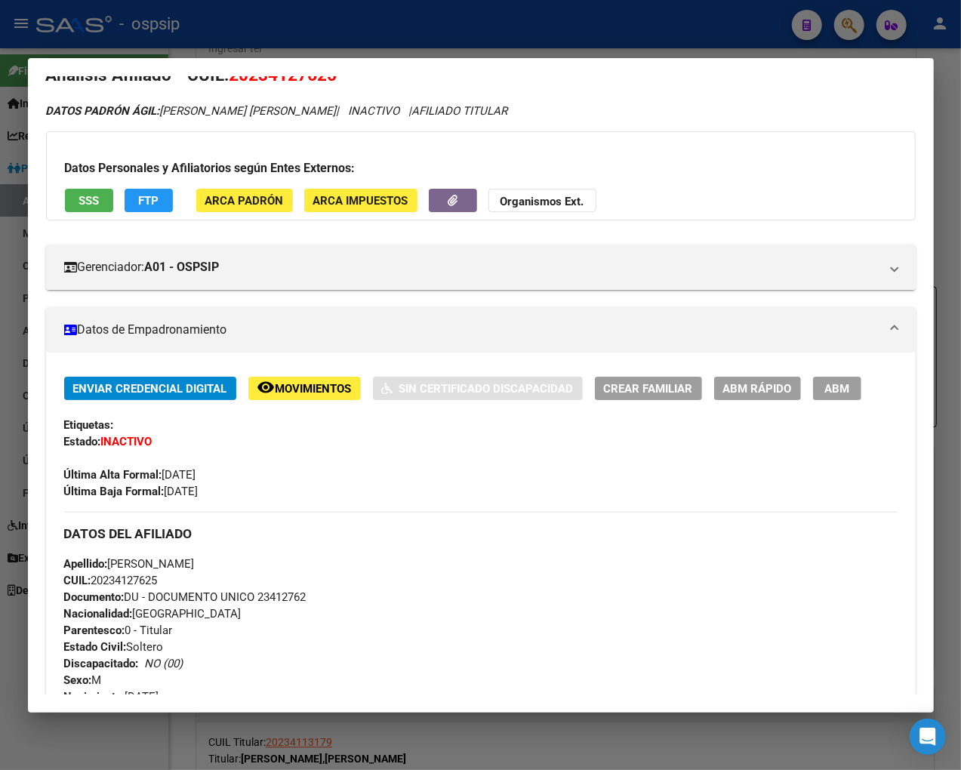
click at [317, 383] on span "Movimientos" at bounding box center [314, 389] width 76 height 14
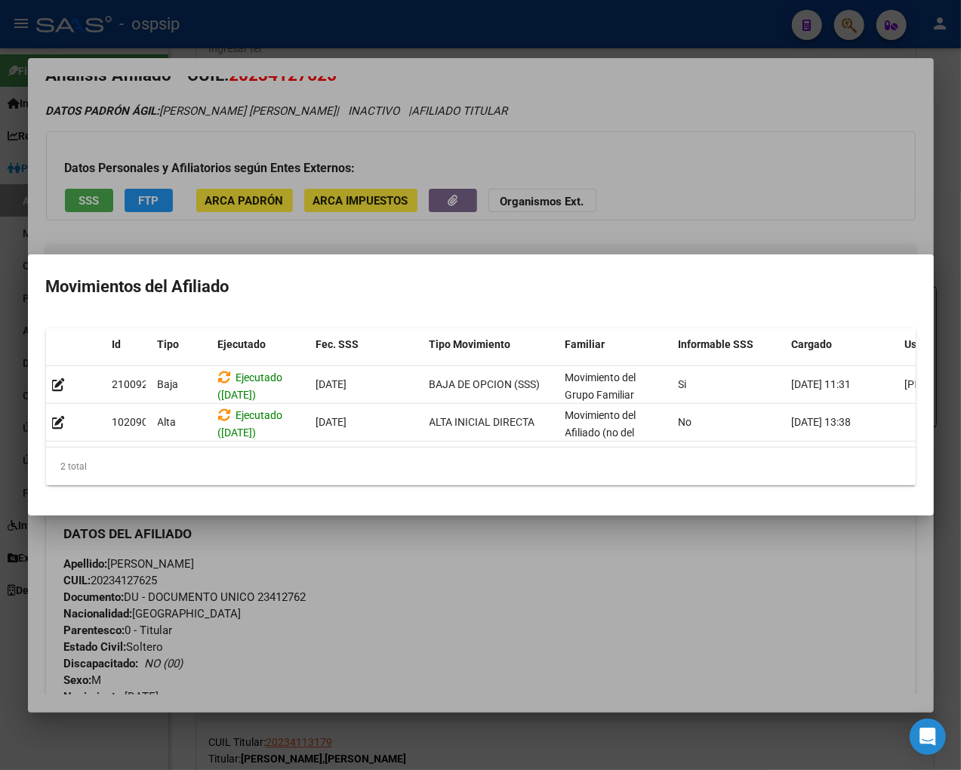
click at [529, 582] on div at bounding box center [480, 385] width 961 height 770
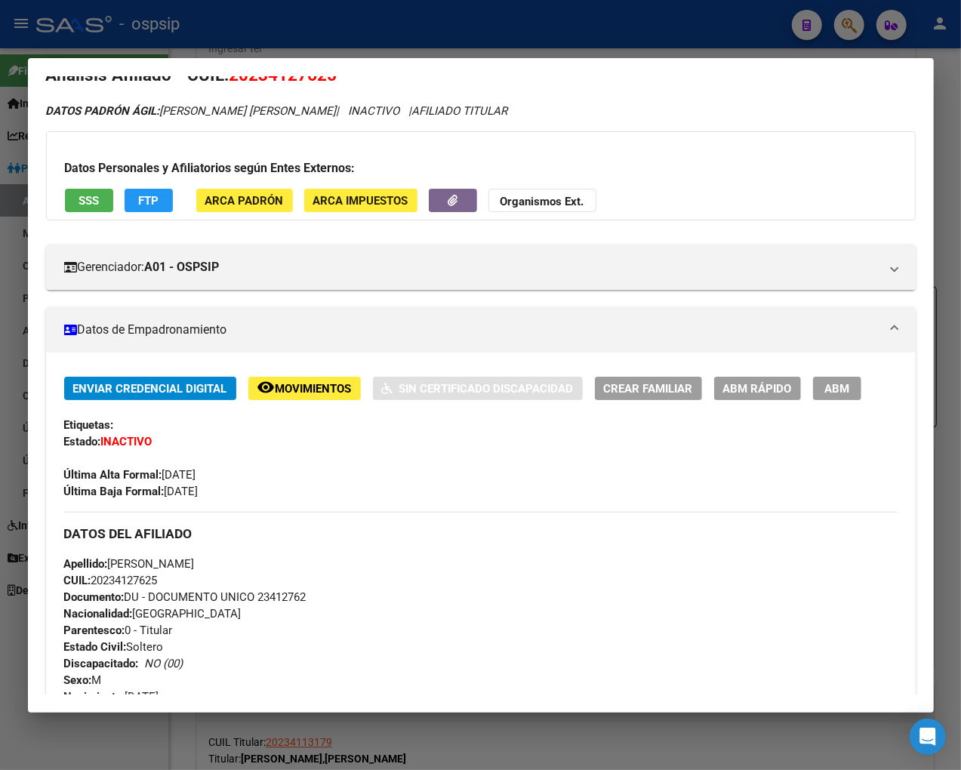
click at [636, 570] on div "Apellido: [PERSON_NAME] CUIL: 20234127625 Documento: DU - DOCUMENTO UNICO 23412…" at bounding box center [480, 639] width 833 height 166
click at [820, 26] on div at bounding box center [480, 385] width 961 height 770
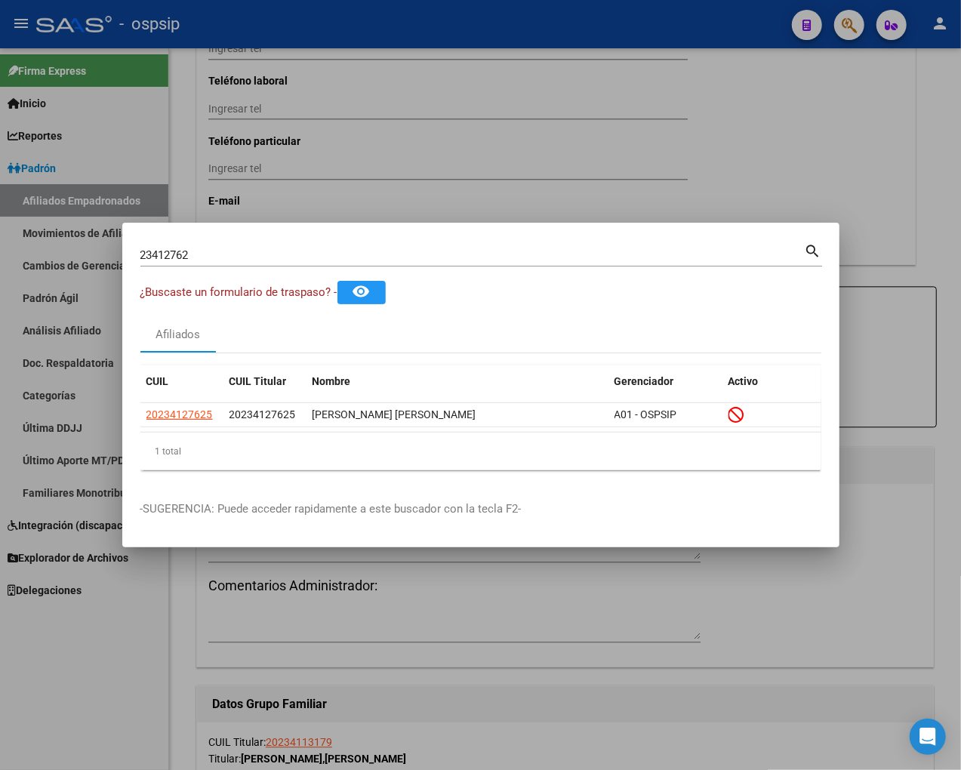
click at [232, 254] on input "23412762" at bounding box center [472, 255] width 664 height 14
type input "2"
type input "23413040"
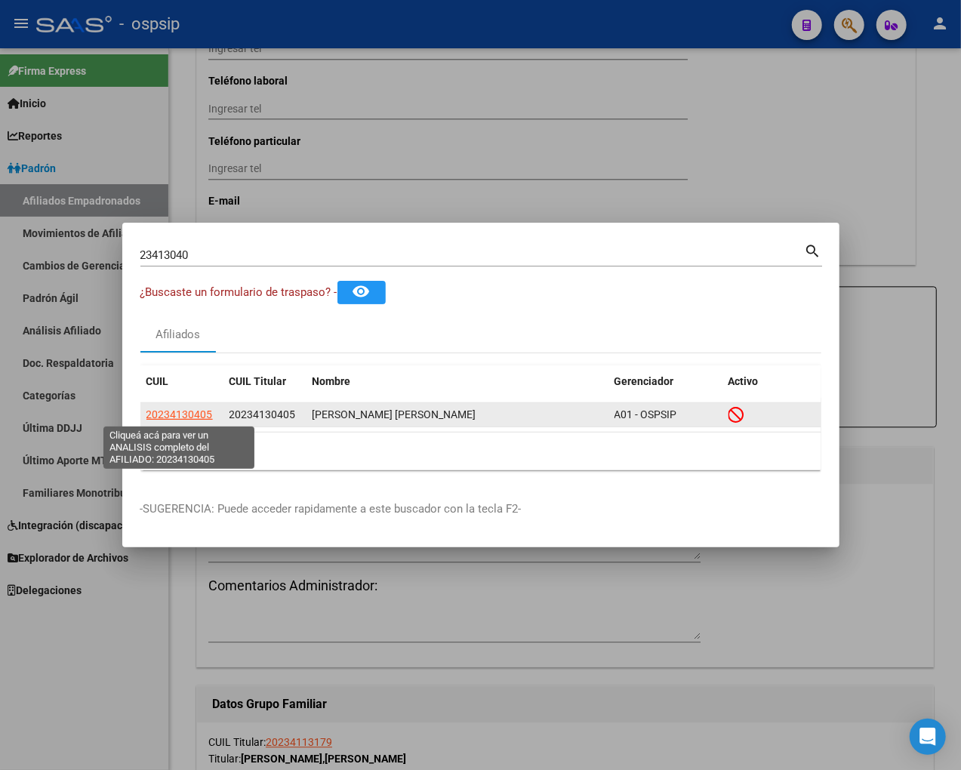
click at [191, 413] on span "20234130405" at bounding box center [179, 414] width 66 height 12
type textarea "20234130405"
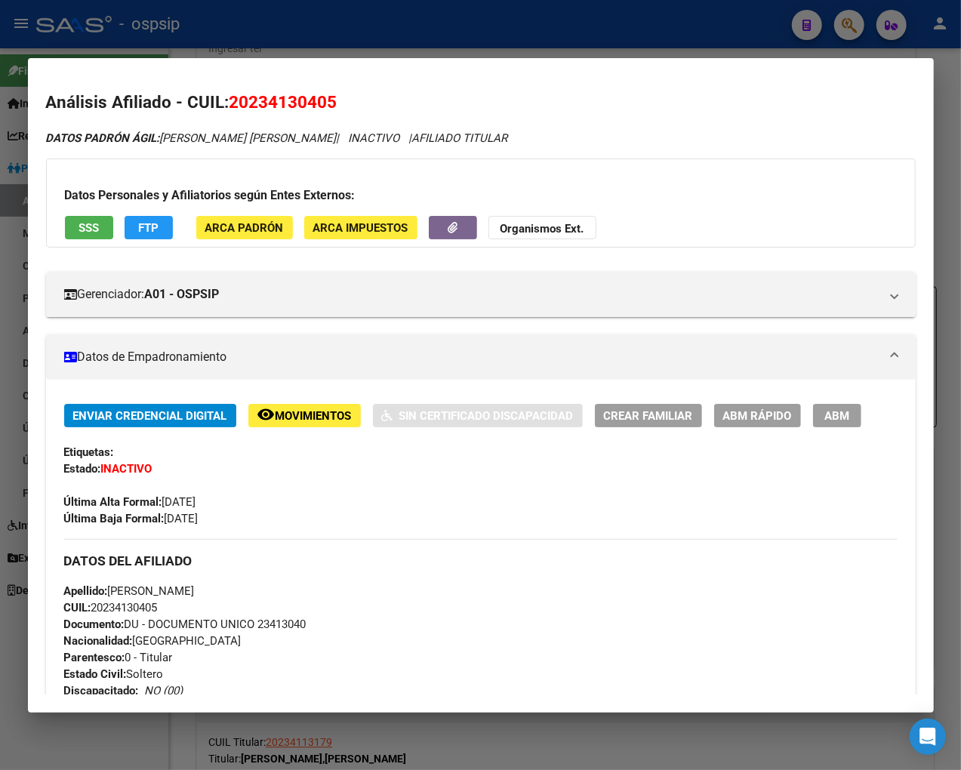
click at [325, 415] on span "Movimientos" at bounding box center [314, 416] width 76 height 14
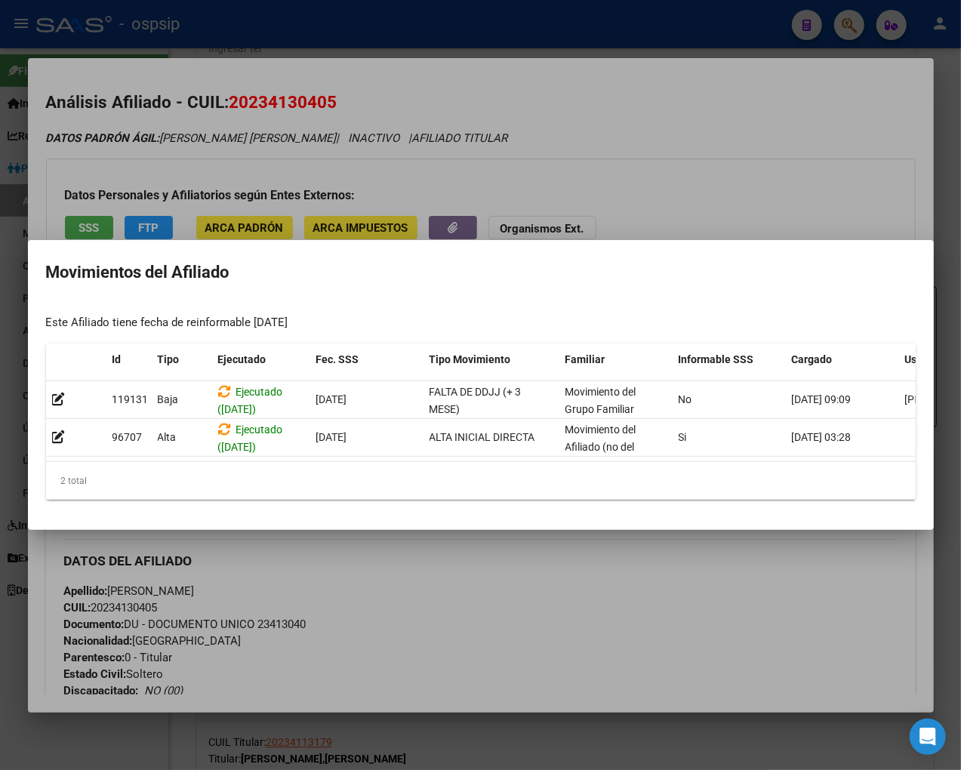
click at [488, 613] on div at bounding box center [480, 385] width 961 height 770
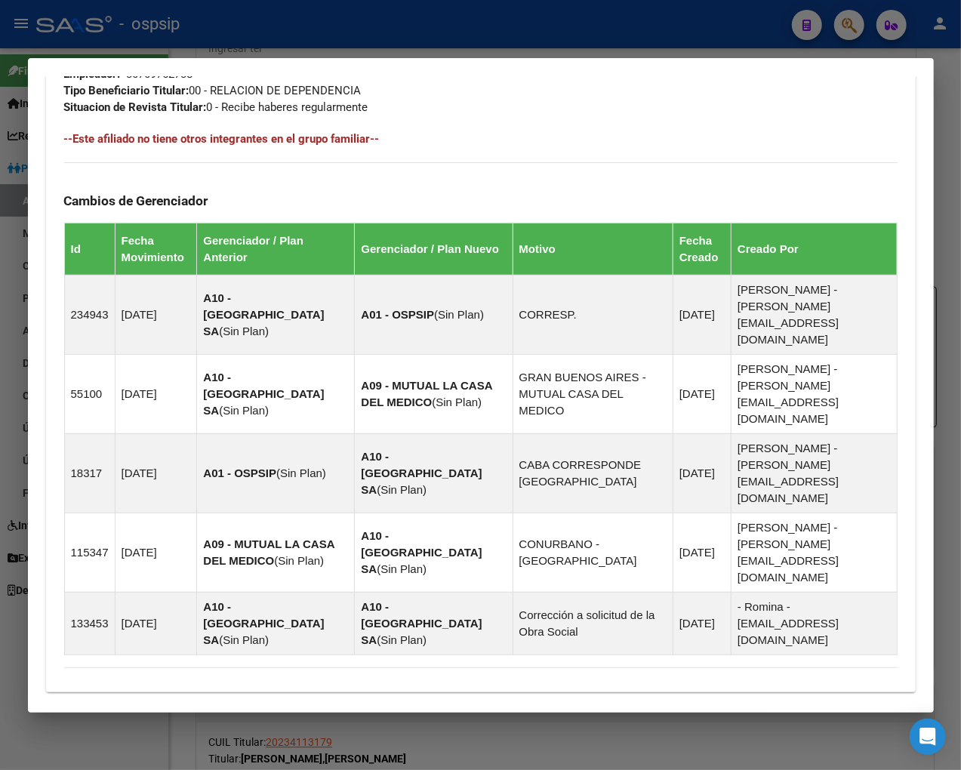
scroll to position [881, 0]
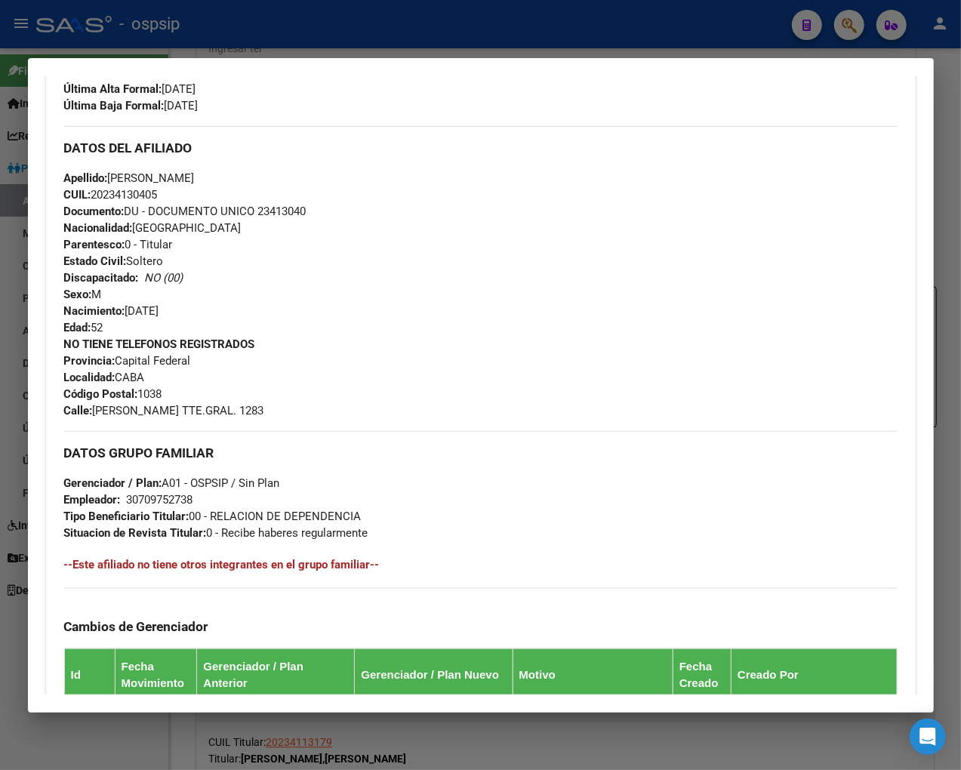
scroll to position [332, 0]
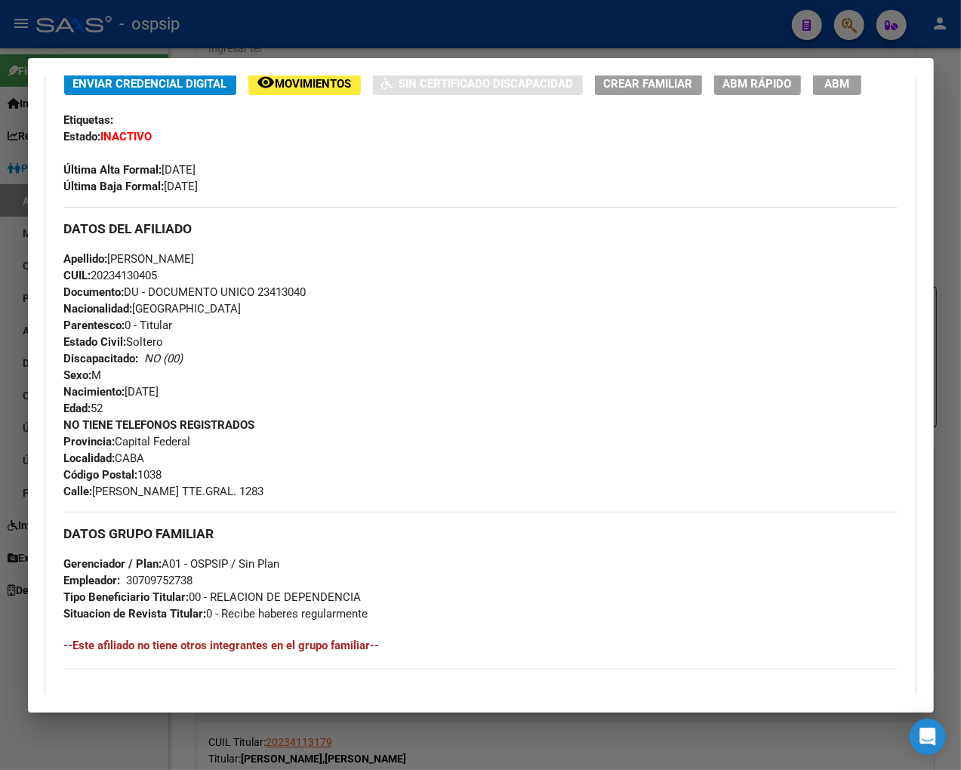
click at [820, 25] on div at bounding box center [480, 385] width 961 height 770
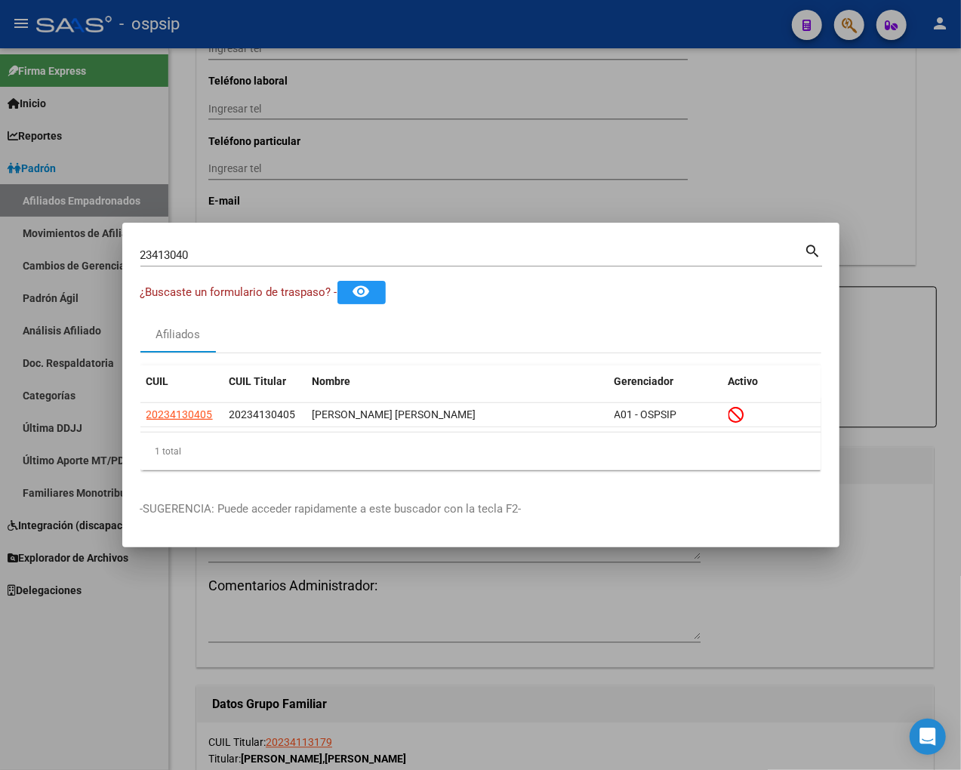
click at [214, 245] on div "23413040 Buscar (apellido, dni, [PERSON_NAME], nro traspaso, cuit, obra social)" at bounding box center [472, 255] width 664 height 23
type input "2"
type input "23414316"
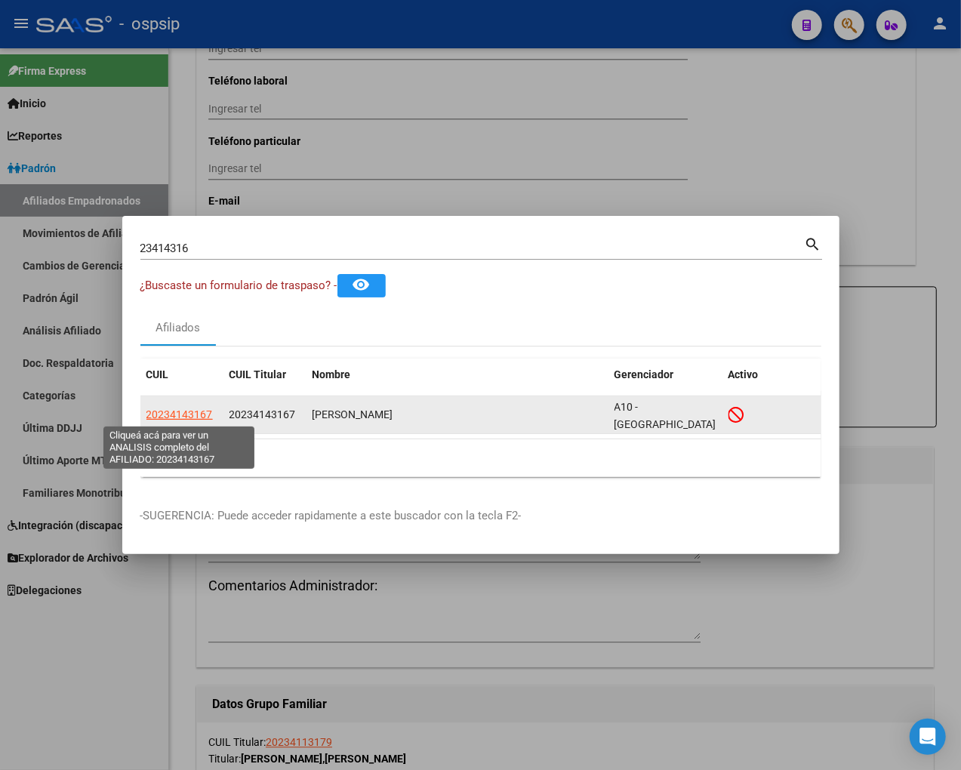
click at [175, 414] on span "20234143167" at bounding box center [179, 414] width 66 height 12
type textarea "20234143167"
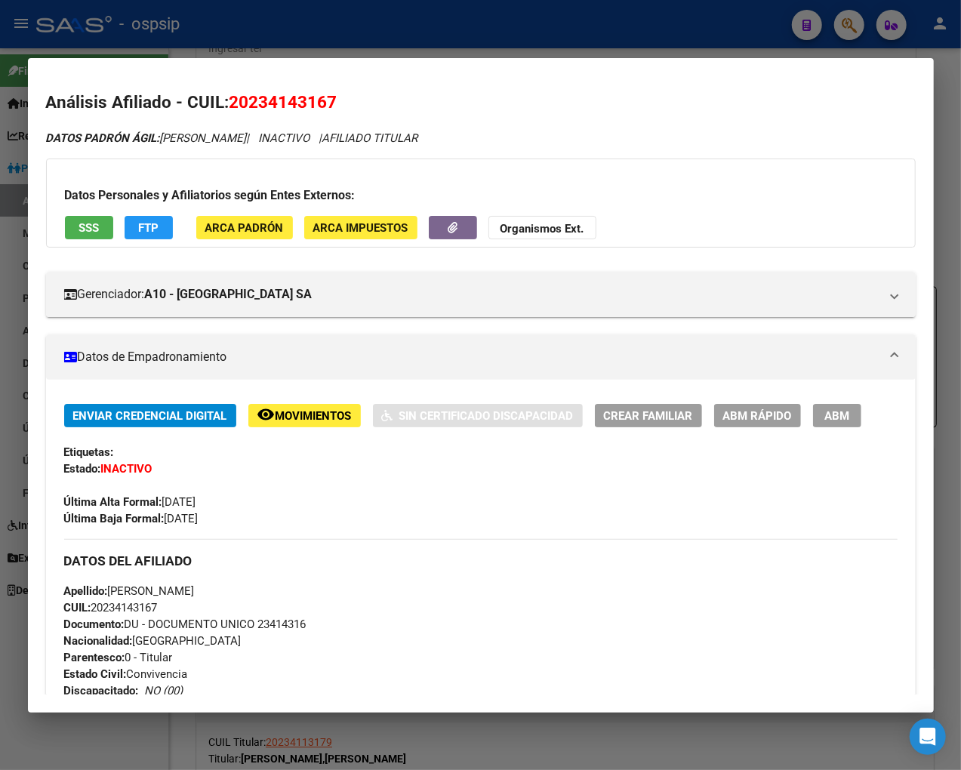
scroll to position [251, 0]
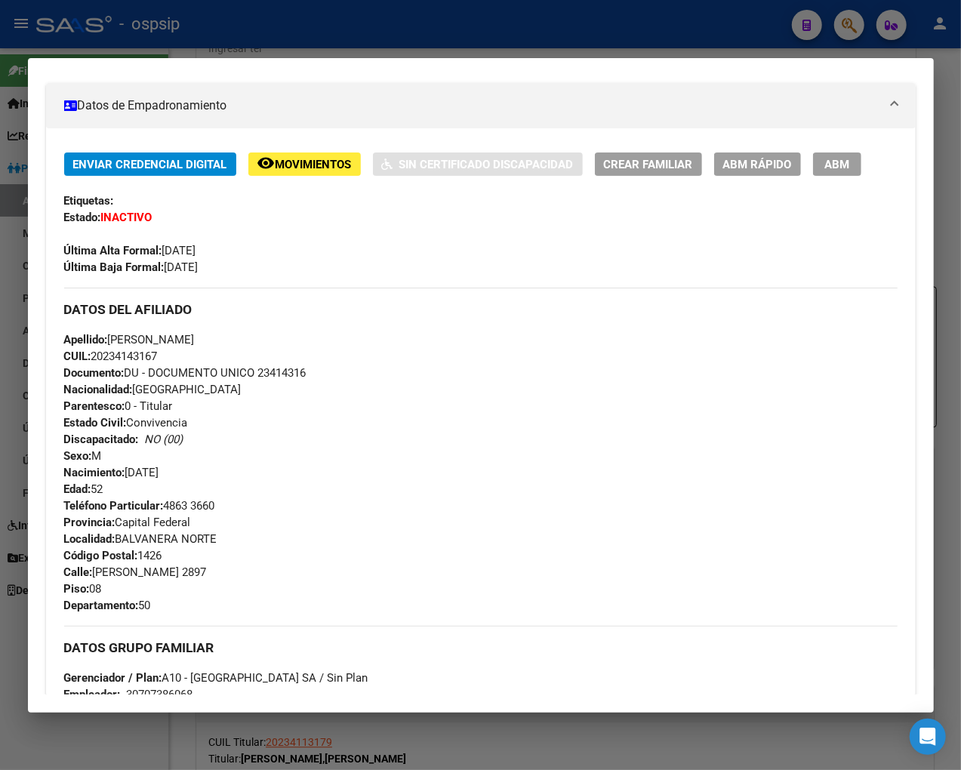
click at [300, 168] on span "Movimientos" at bounding box center [314, 165] width 76 height 14
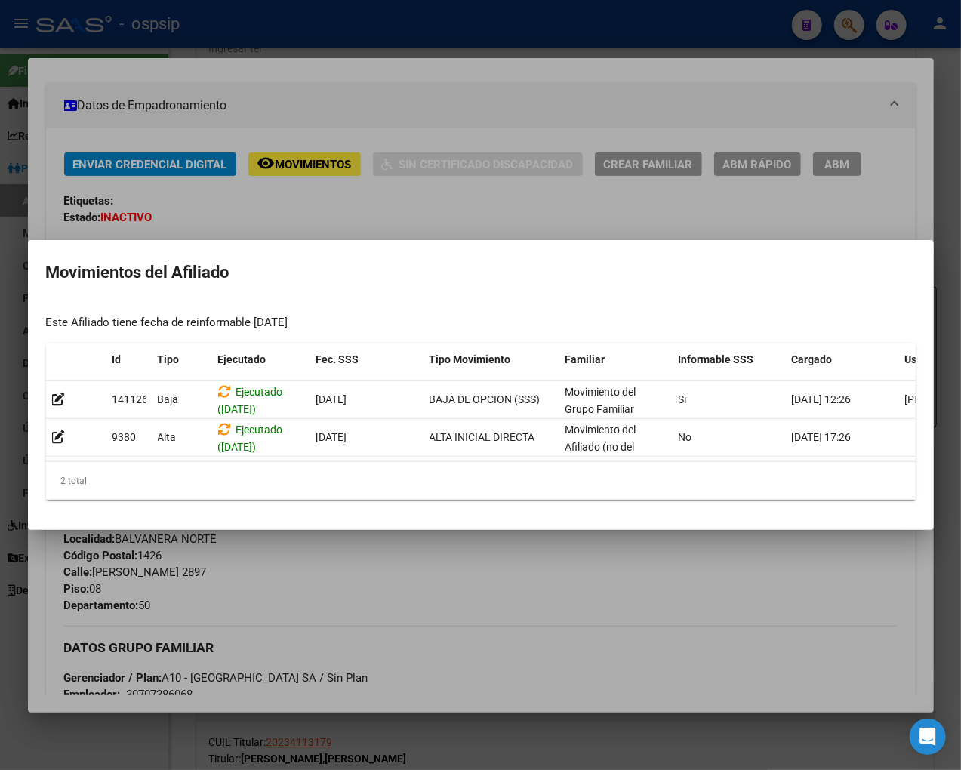
drag, startPoint x: 586, startPoint y: 602, endPoint x: 534, endPoint y: 590, distance: 53.3
click at [583, 602] on div at bounding box center [480, 385] width 961 height 770
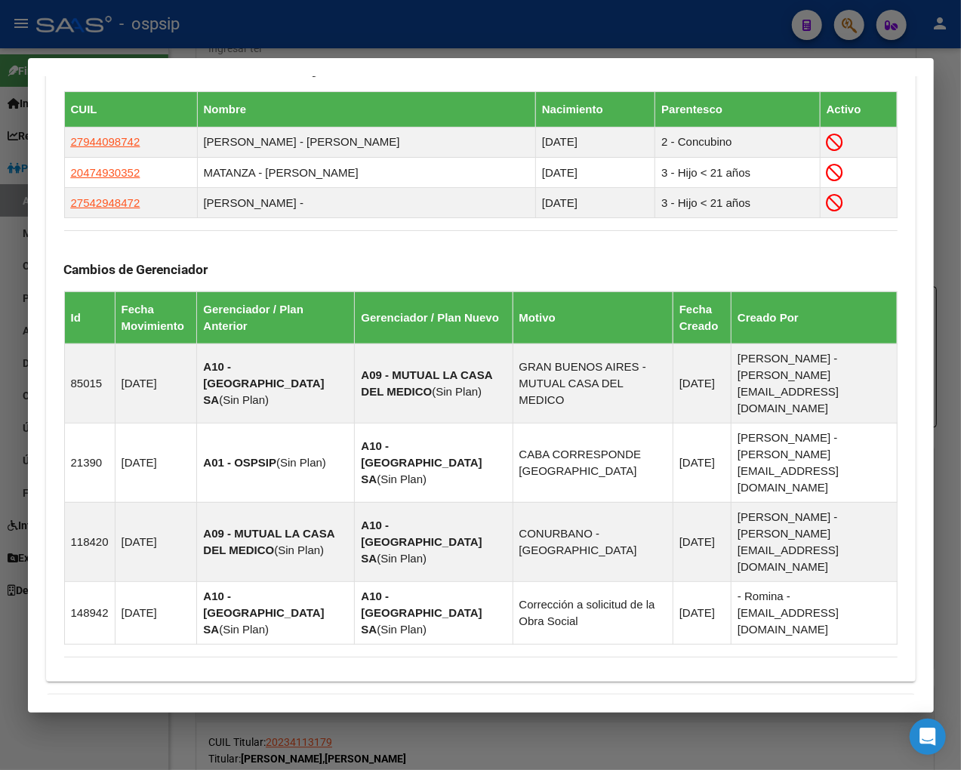
scroll to position [974, 0]
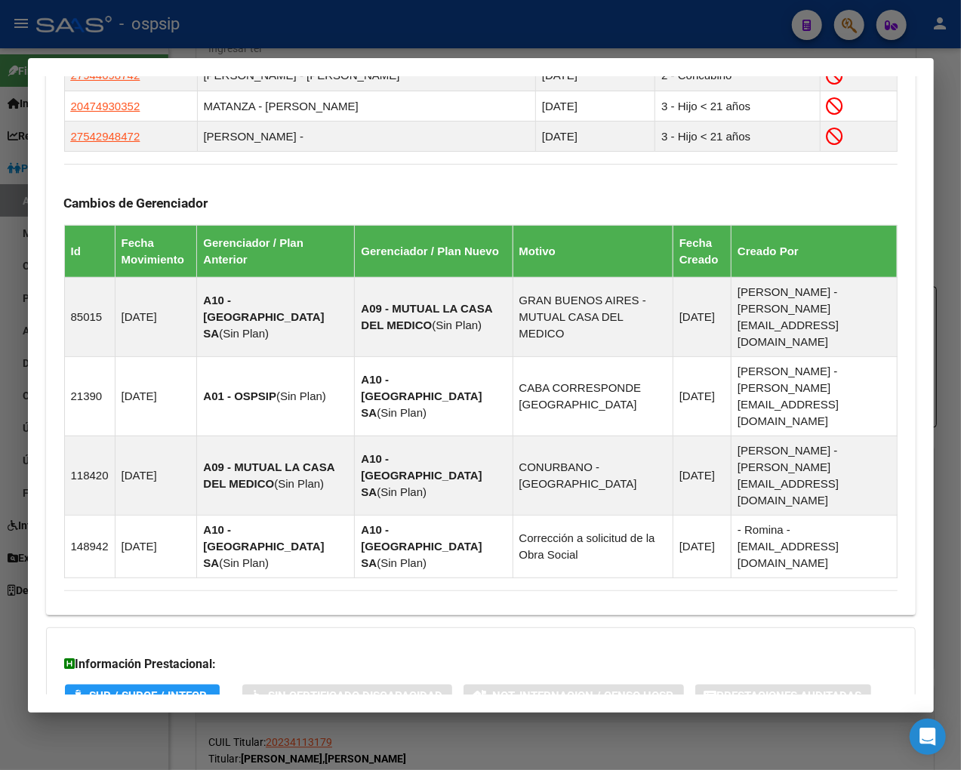
click at [257, 748] on strong "Aportes y Contribuciones del Afiliado: 20234143167" at bounding box center [217, 757] width 306 height 18
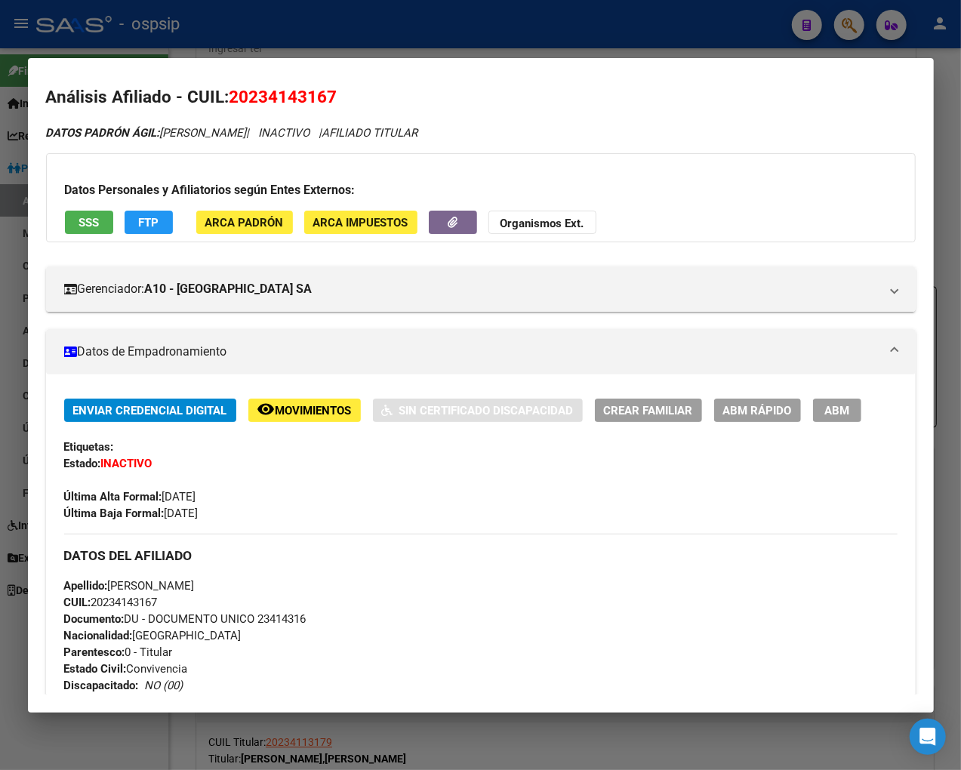
scroll to position [0, 0]
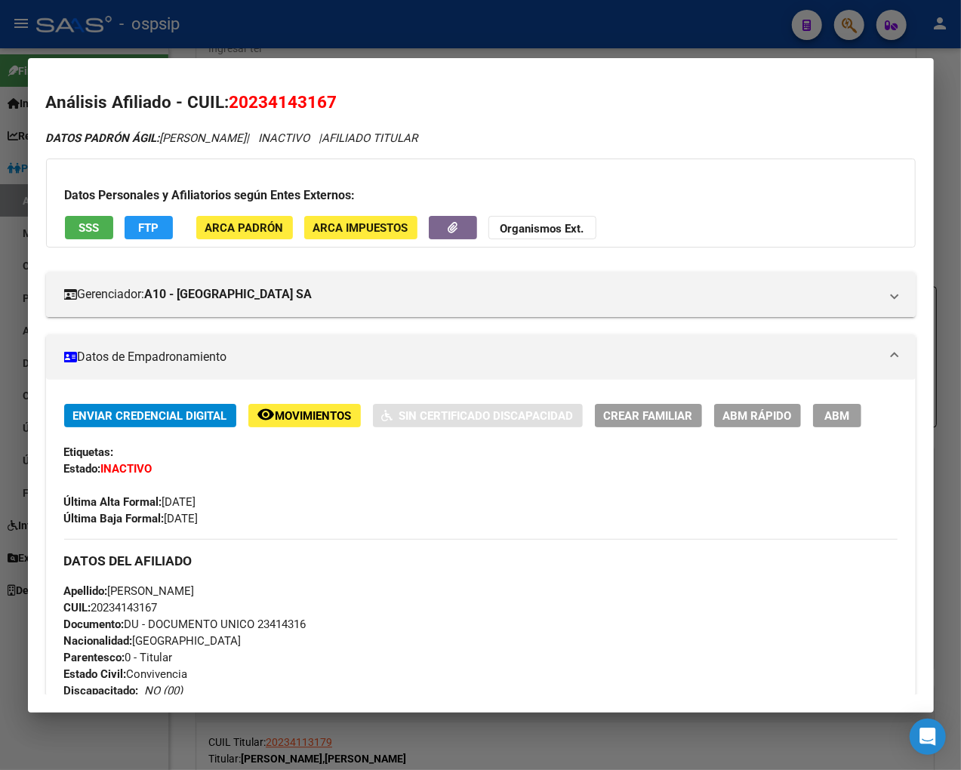
click at [295, 415] on span "Movimientos" at bounding box center [314, 416] width 76 height 14
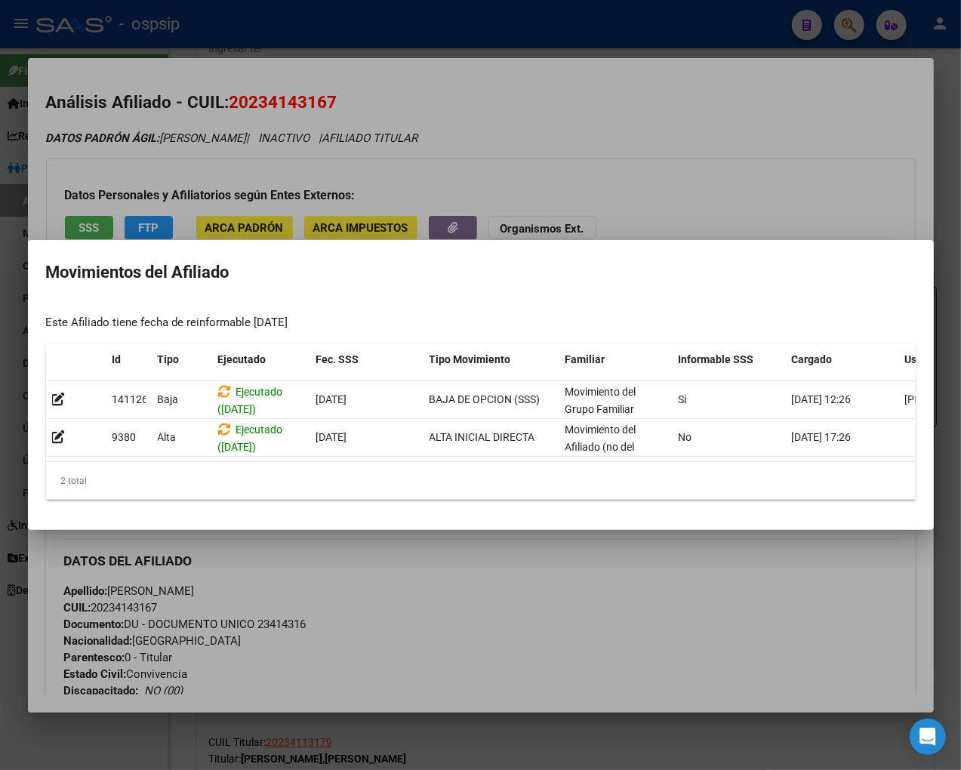
click at [481, 635] on div at bounding box center [480, 385] width 961 height 770
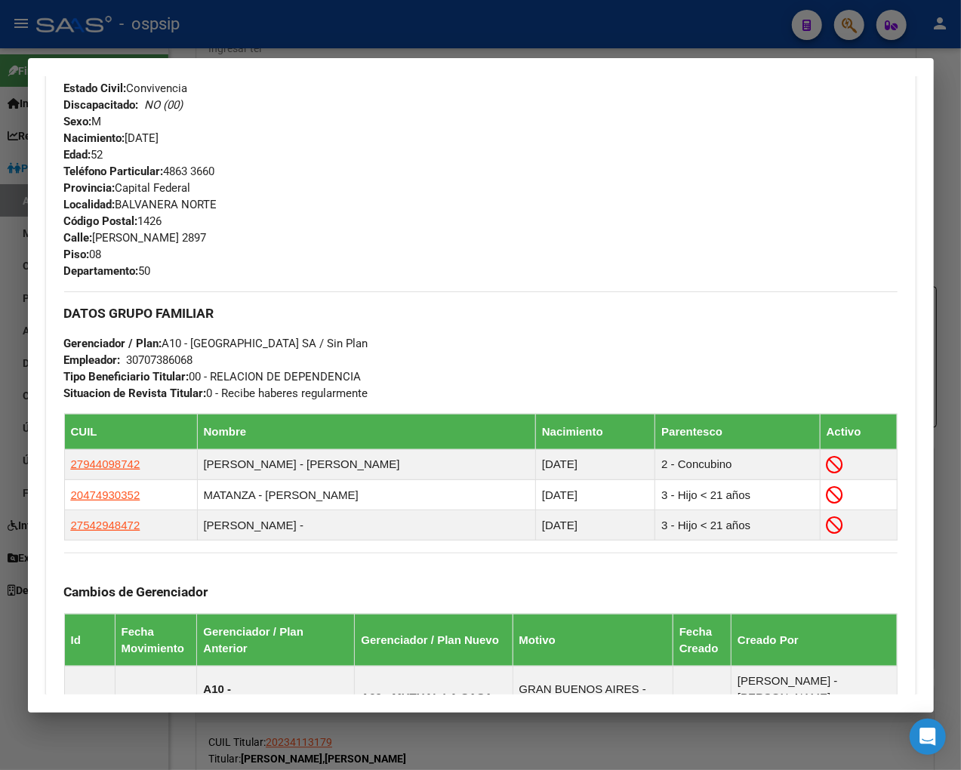
scroll to position [419, 0]
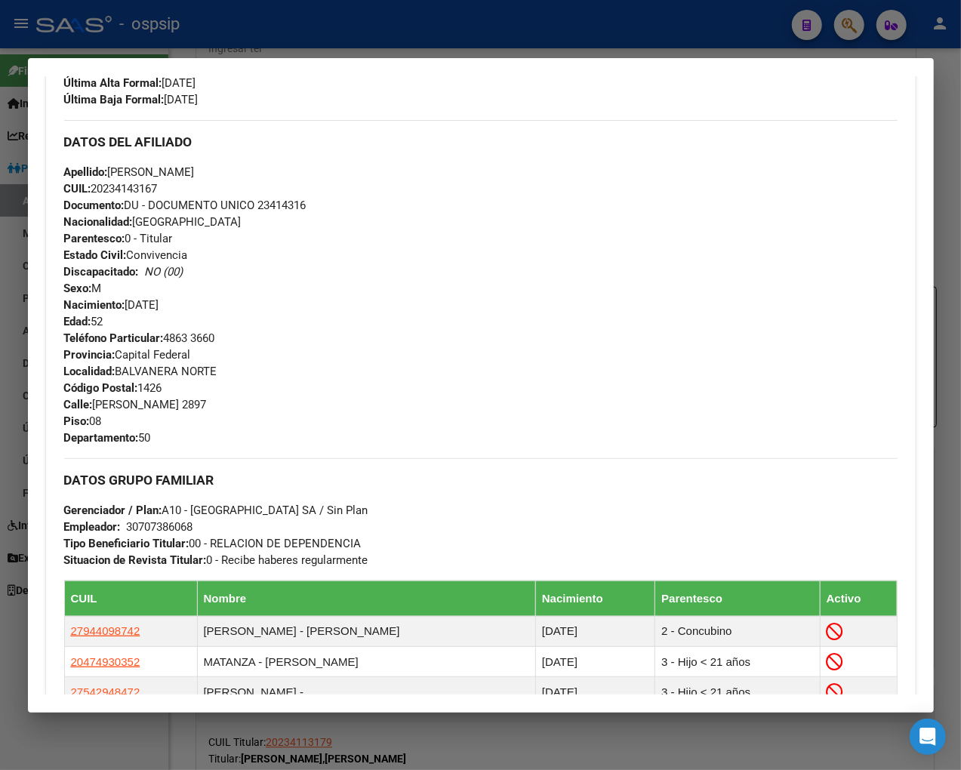
click at [820, 30] on div at bounding box center [480, 385] width 961 height 770
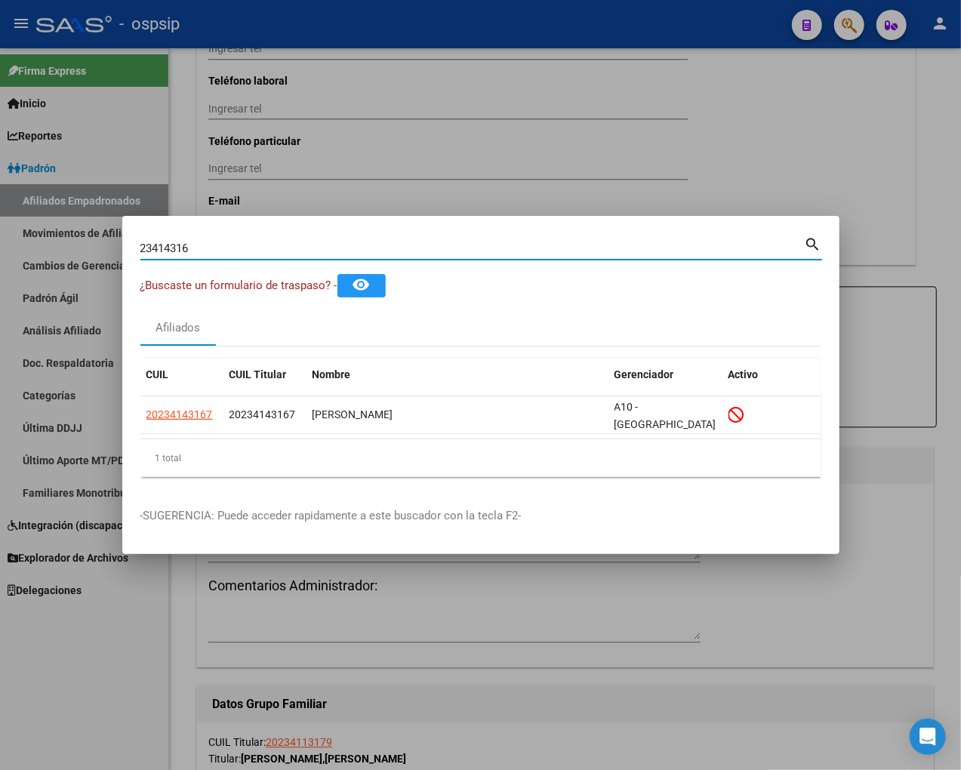
click at [199, 247] on input "23414316" at bounding box center [472, 249] width 664 height 14
type input "2"
type input "23414570"
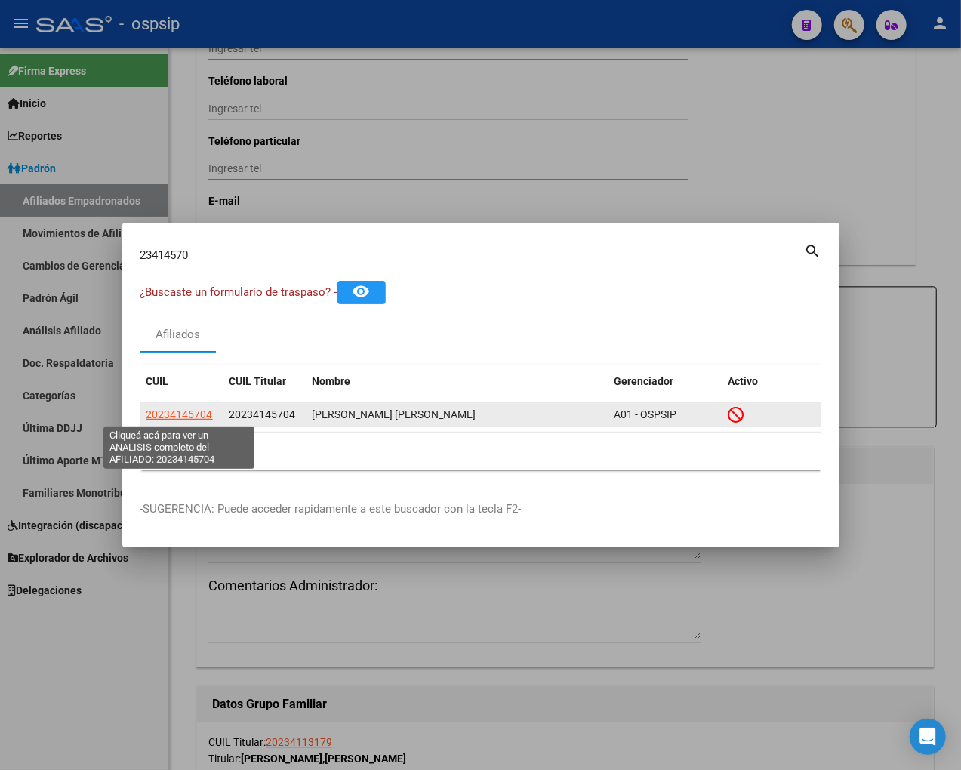
click at [186, 414] on span "20234145704" at bounding box center [179, 414] width 66 height 12
type textarea "20234145704"
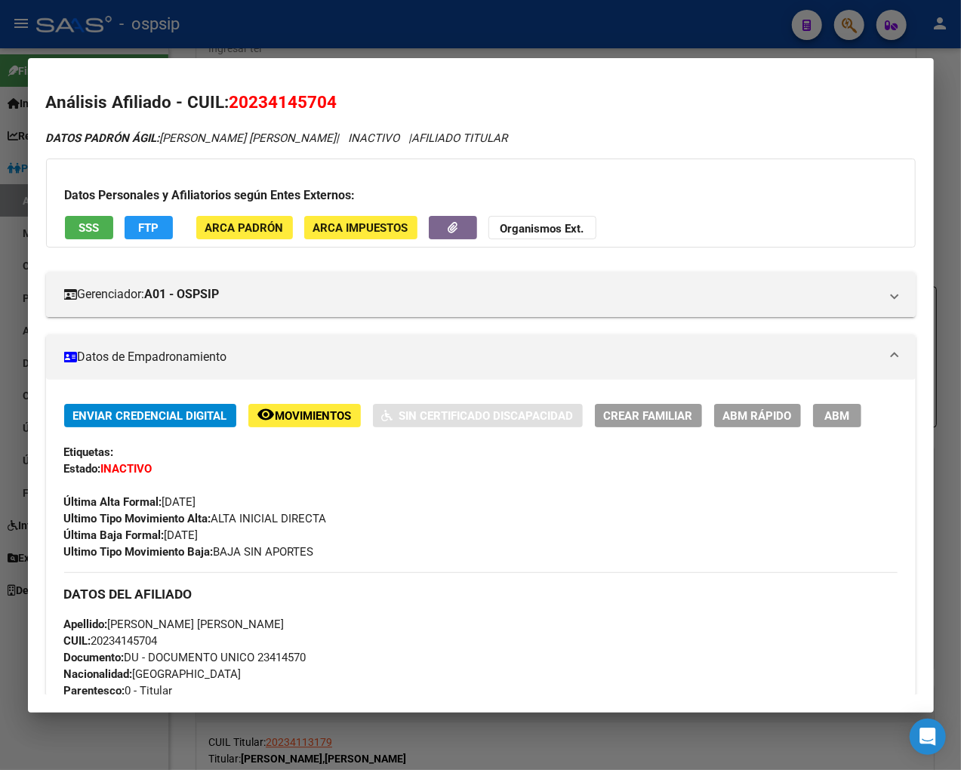
click at [306, 423] on button "remove_red_eye Movimientos" at bounding box center [304, 415] width 112 height 23
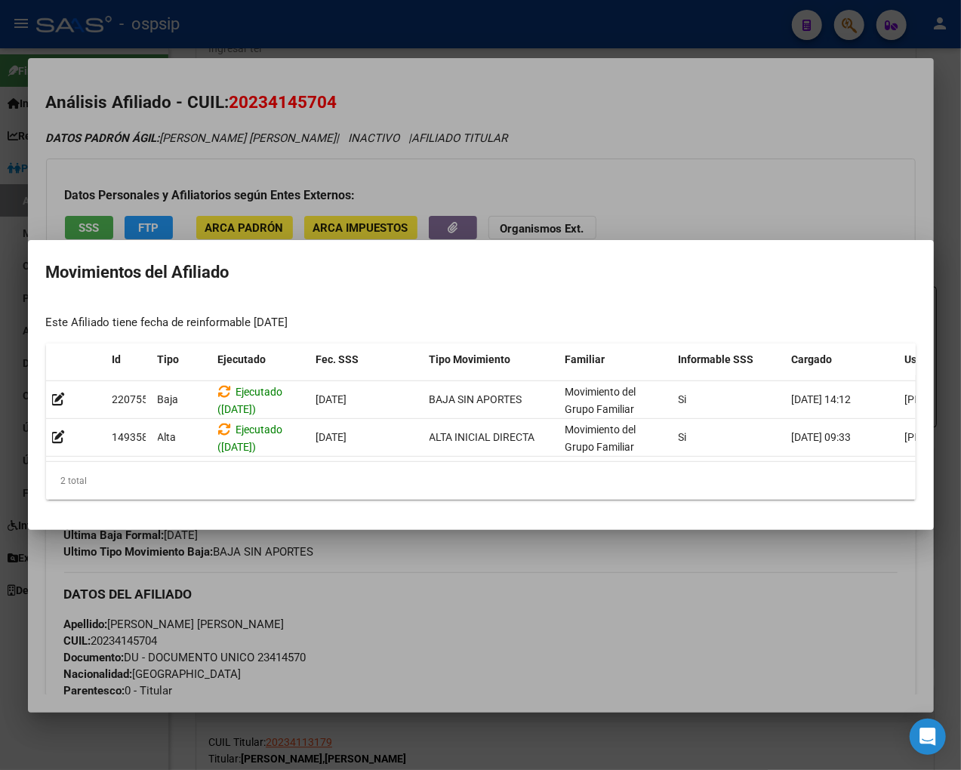
scroll to position [0, 96]
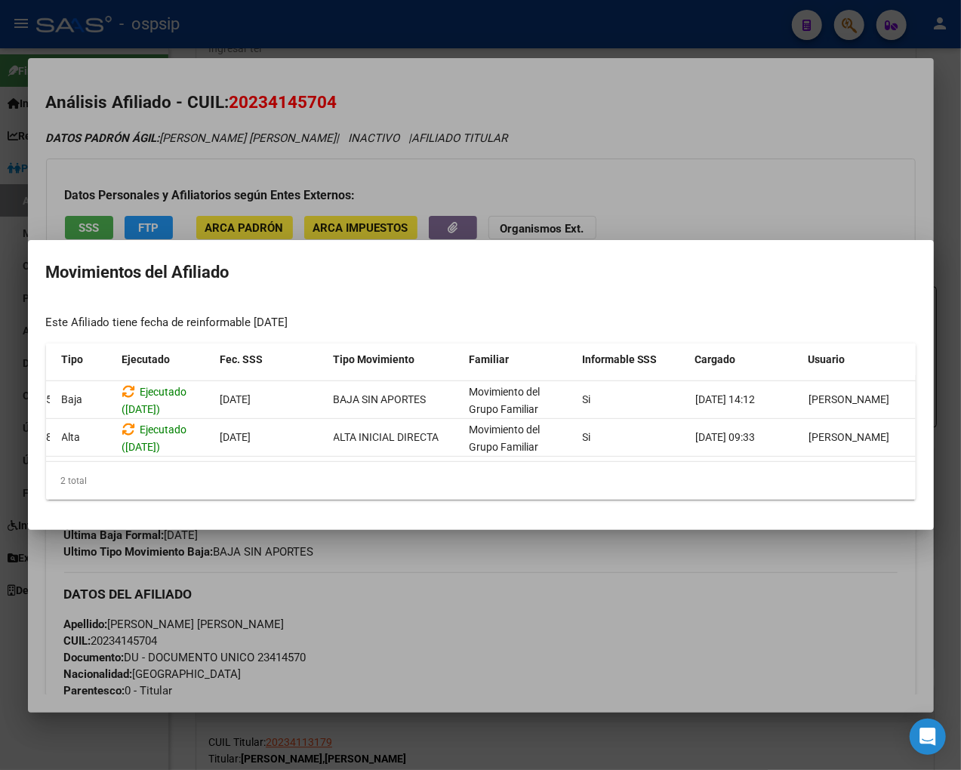
drag, startPoint x: 675, startPoint y: 593, endPoint x: 245, endPoint y: 494, distance: 441.3
click at [648, 583] on div at bounding box center [480, 385] width 961 height 770
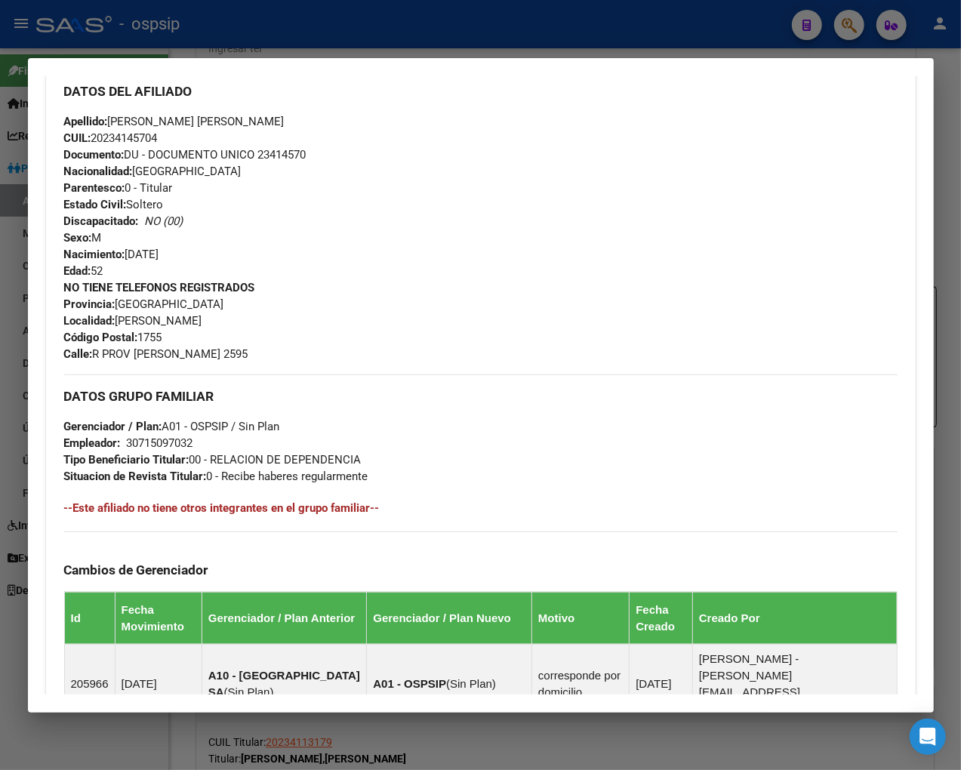
scroll to position [776, 0]
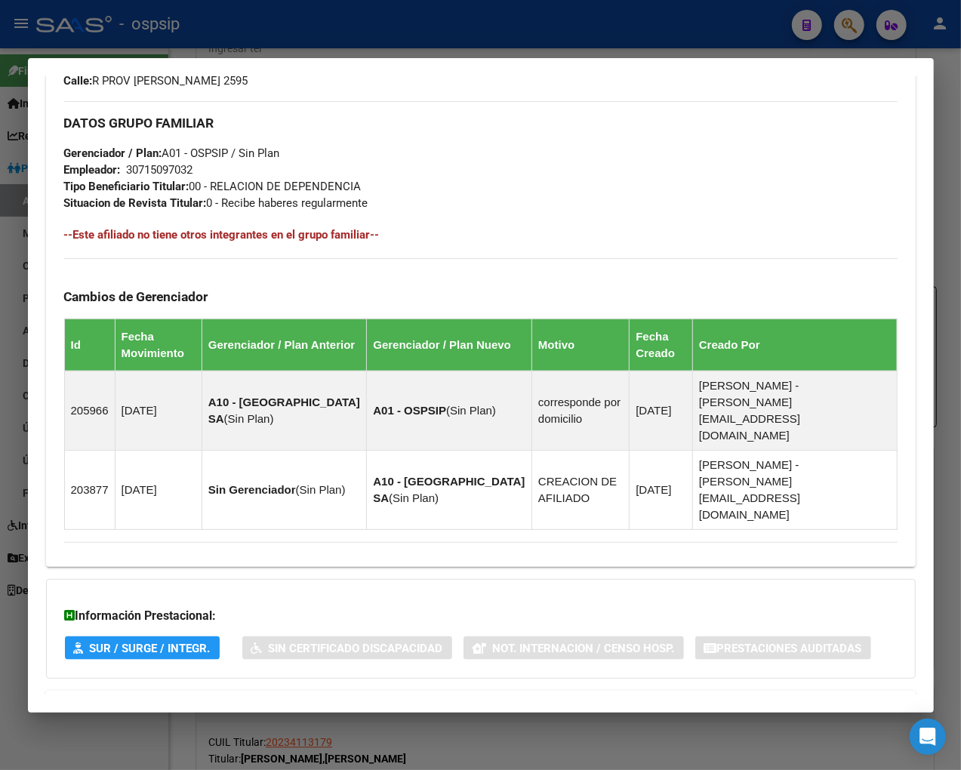
click at [217, 701] on span "Aportes y Contribuciones del Afiliado: 20234145704" at bounding box center [228, 708] width 283 height 14
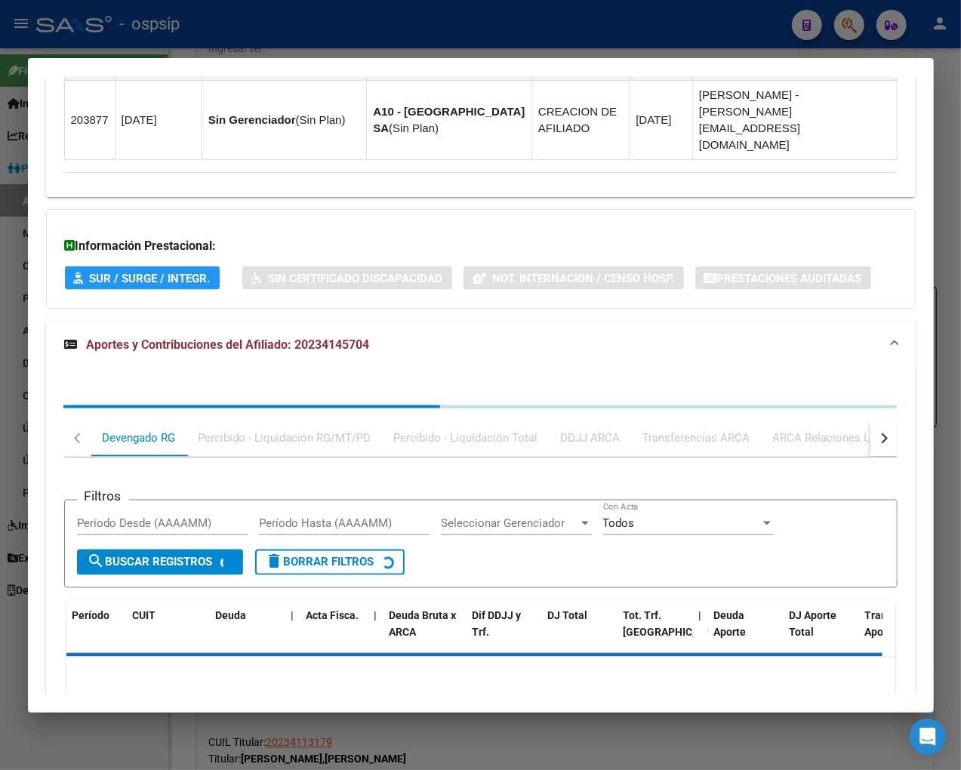
scroll to position [1150, 0]
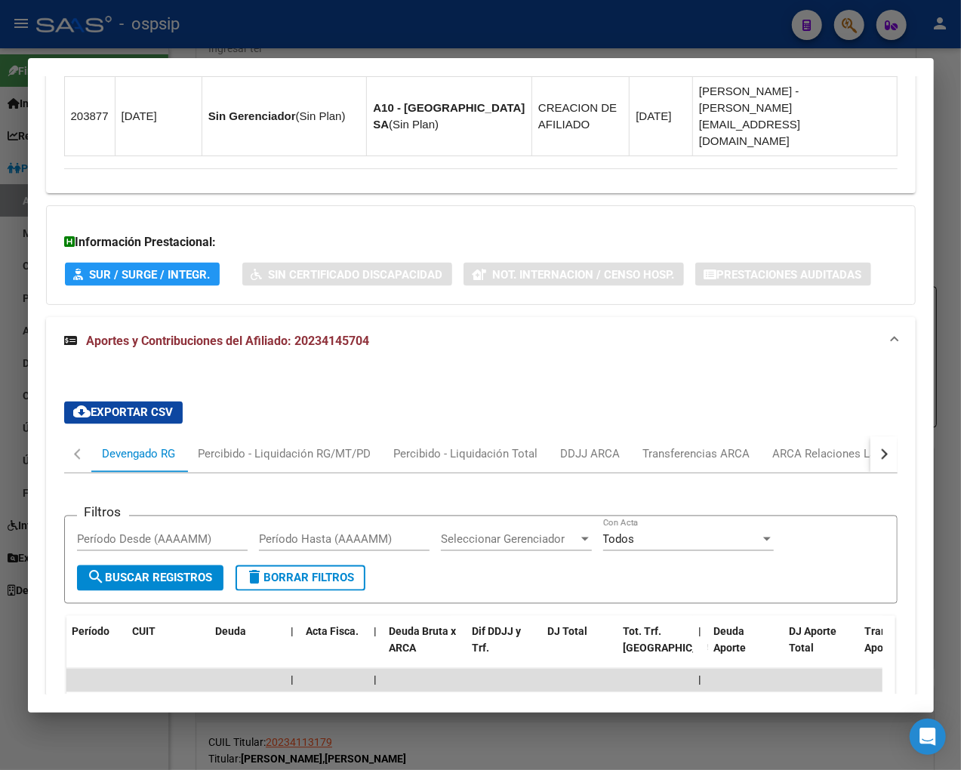
click at [820, 436] on button "button" at bounding box center [883, 454] width 27 height 36
click at [820, 446] on div "ARCA Relaciones Laborales" at bounding box center [780, 454] width 141 height 17
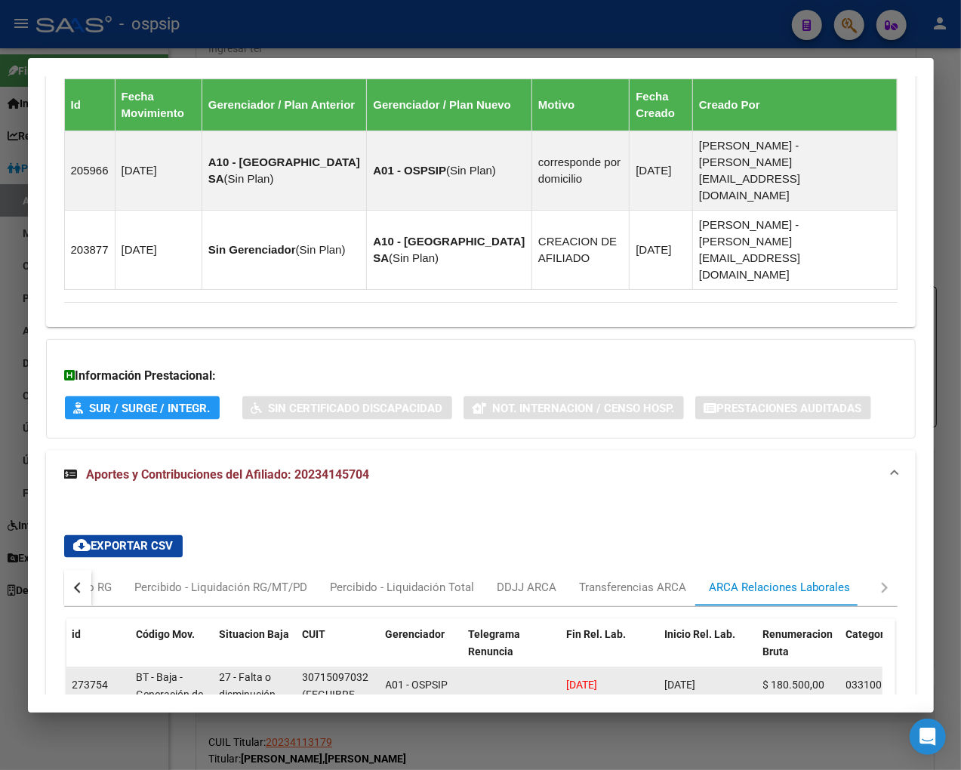
scroll to position [1125, 0]
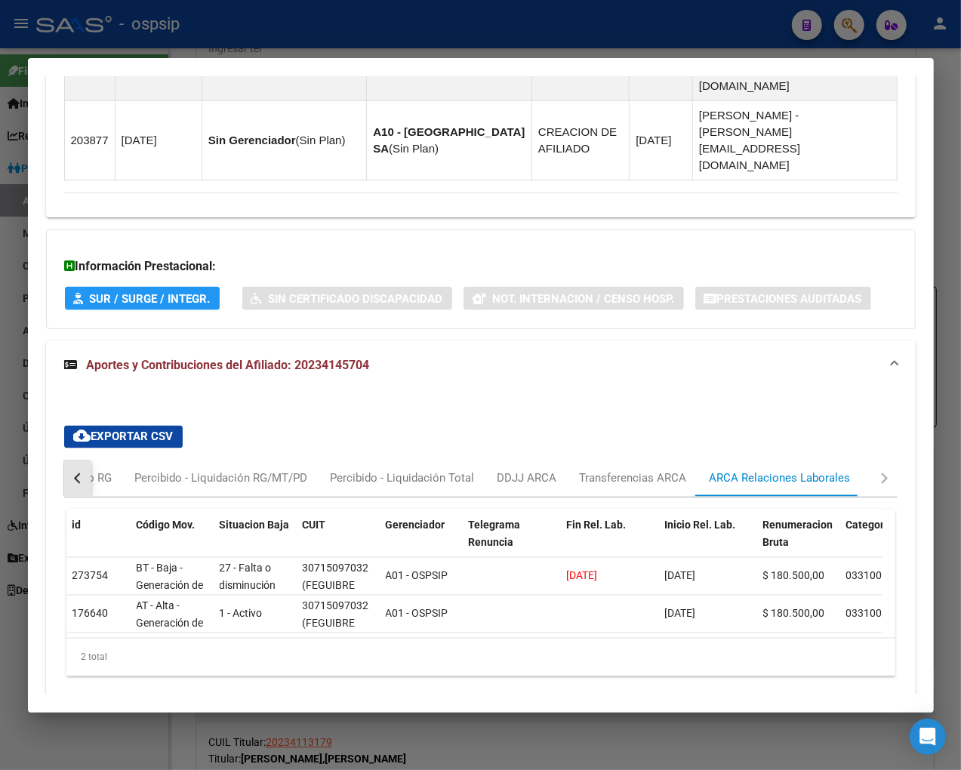
click at [77, 460] on button "button" at bounding box center [77, 478] width 27 height 36
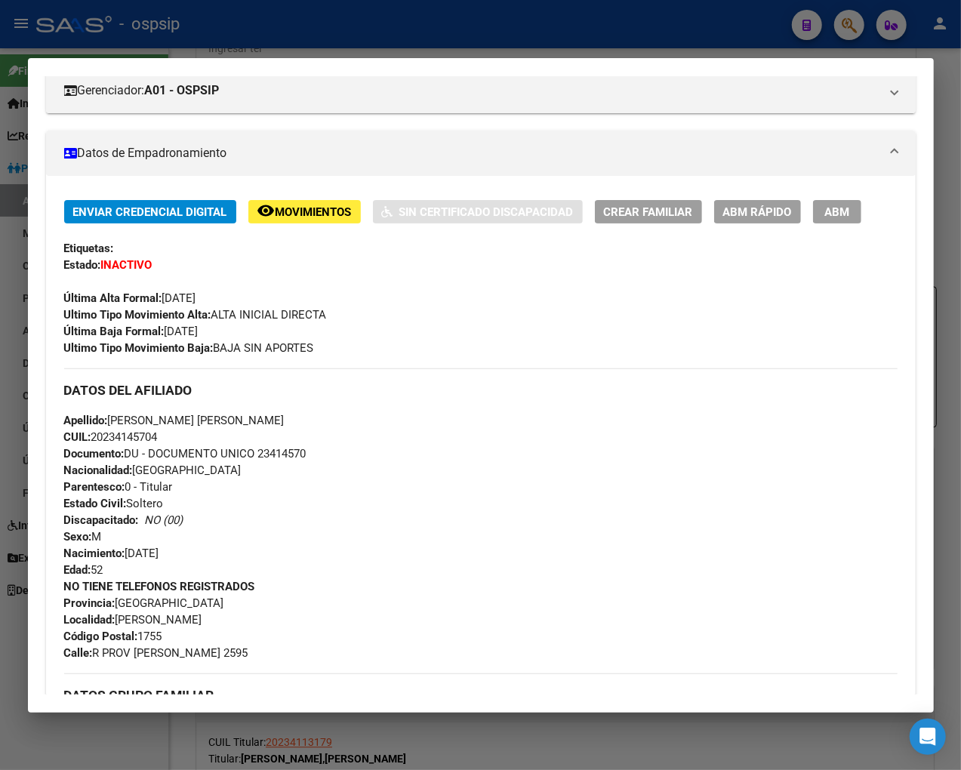
scroll to position [0, 0]
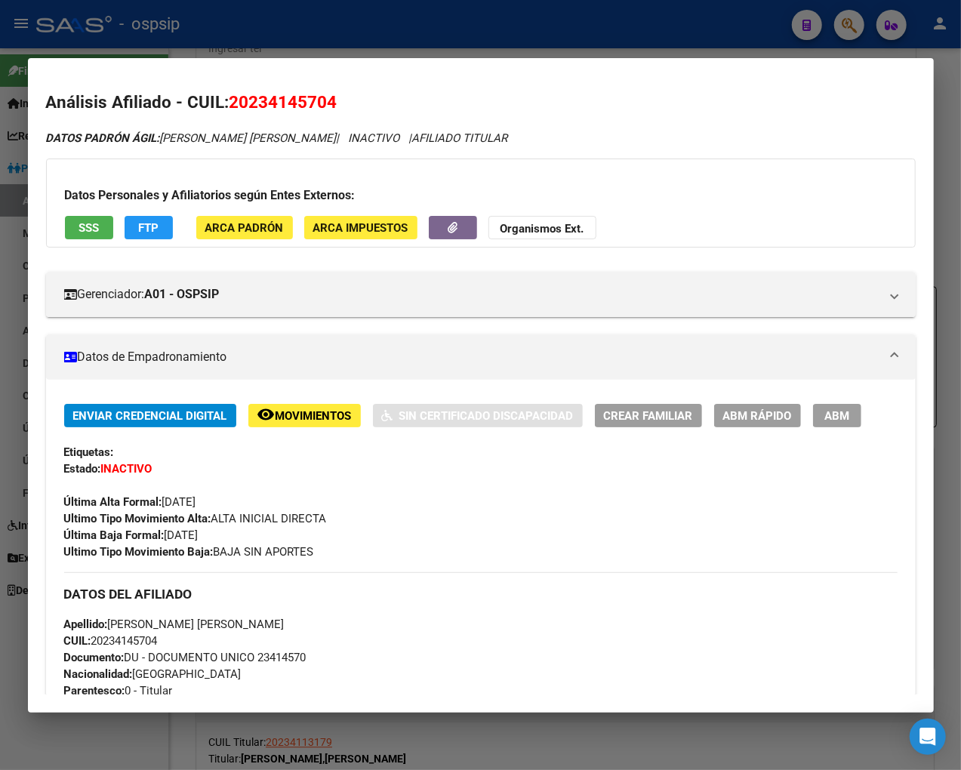
click at [319, 418] on span "Movimientos" at bounding box center [314, 416] width 76 height 14
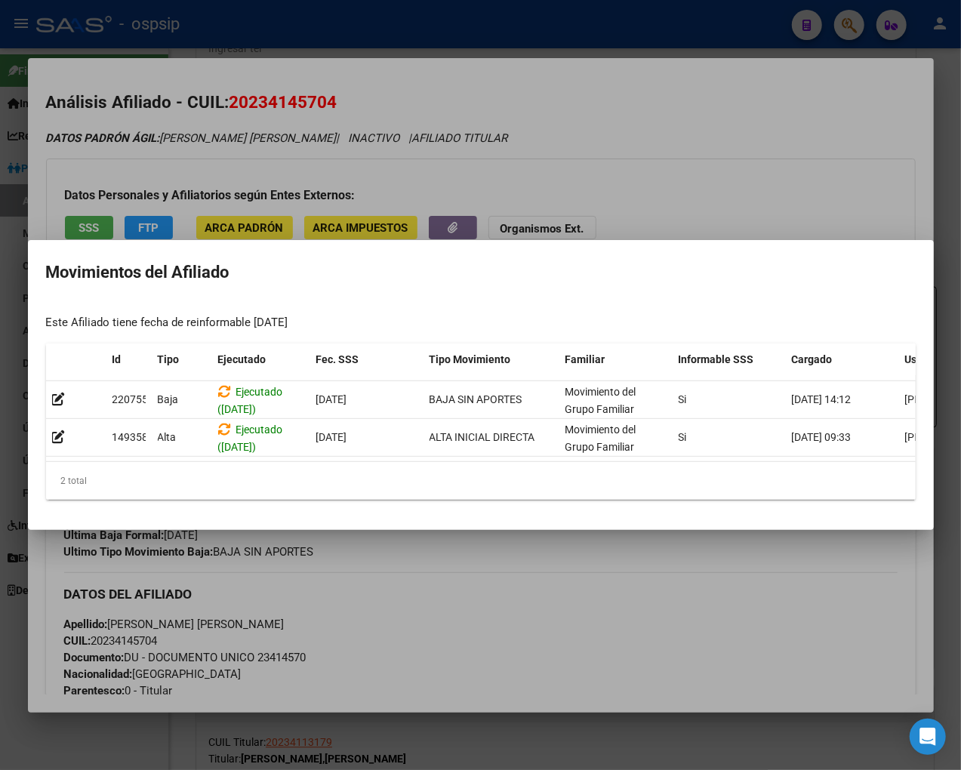
click at [521, 587] on div at bounding box center [480, 385] width 961 height 770
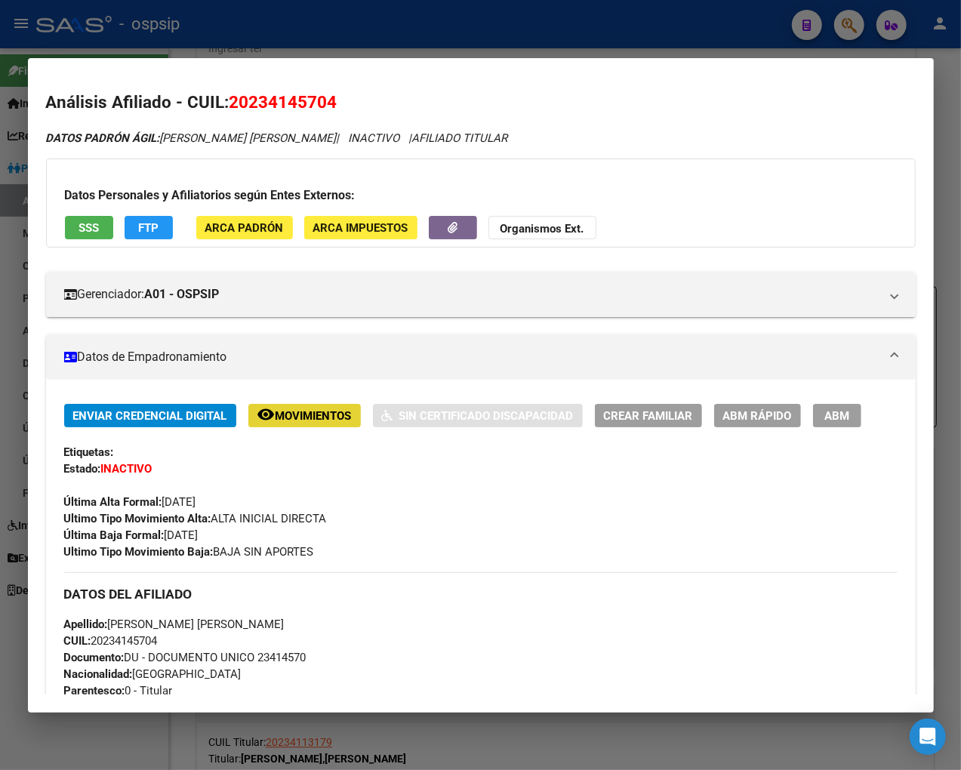
click at [314, 416] on span "Movimientos" at bounding box center [314, 416] width 76 height 14
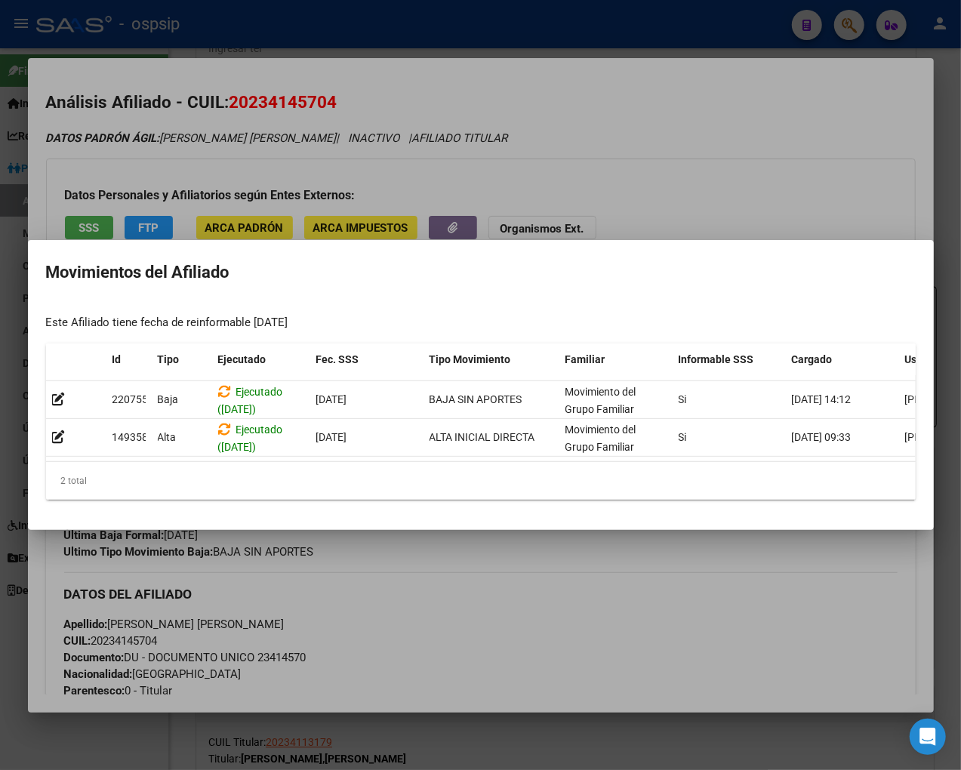
click at [602, 612] on div at bounding box center [480, 385] width 961 height 770
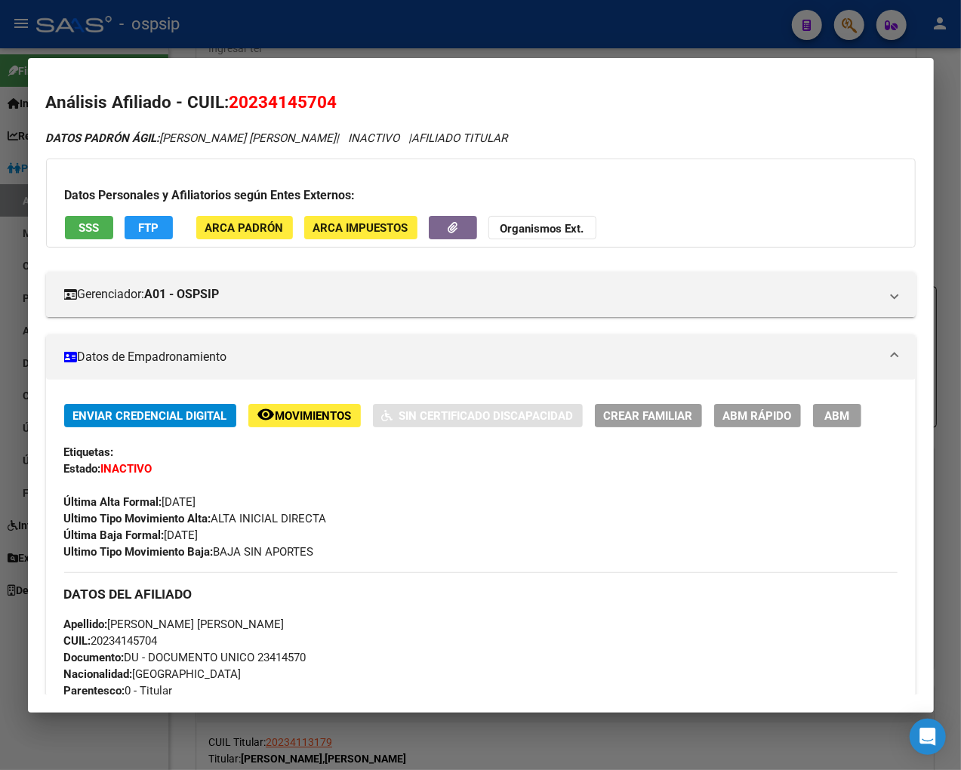
click at [820, 26] on div at bounding box center [480, 385] width 961 height 770
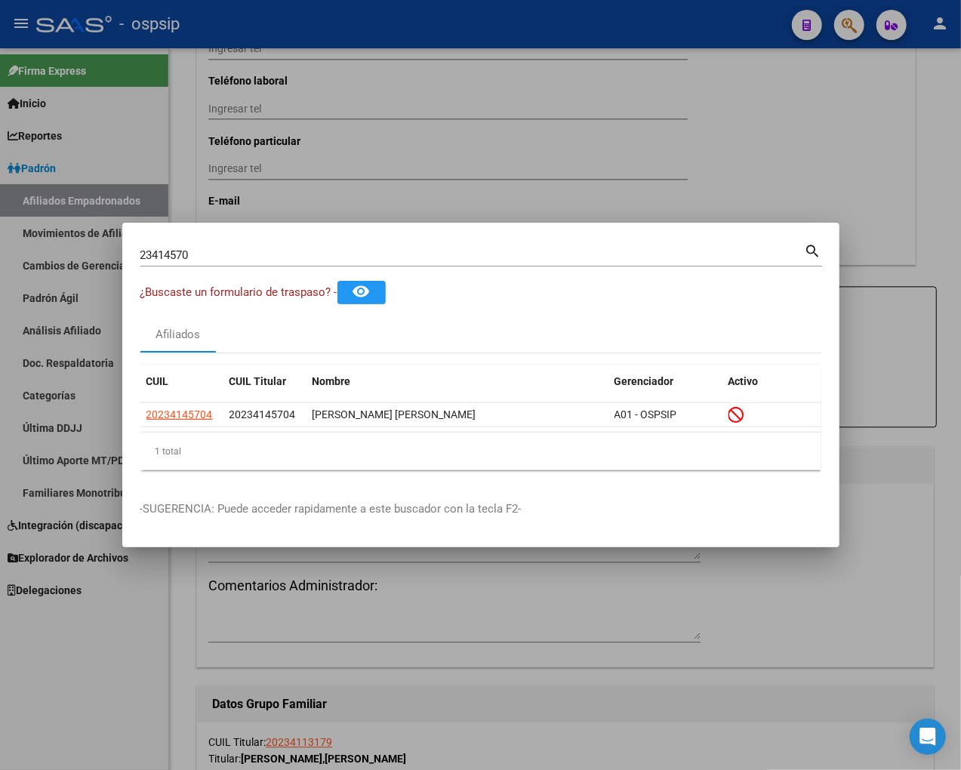
click at [213, 254] on input "23414570" at bounding box center [472, 255] width 664 height 14
type input "2"
type input "23414698"
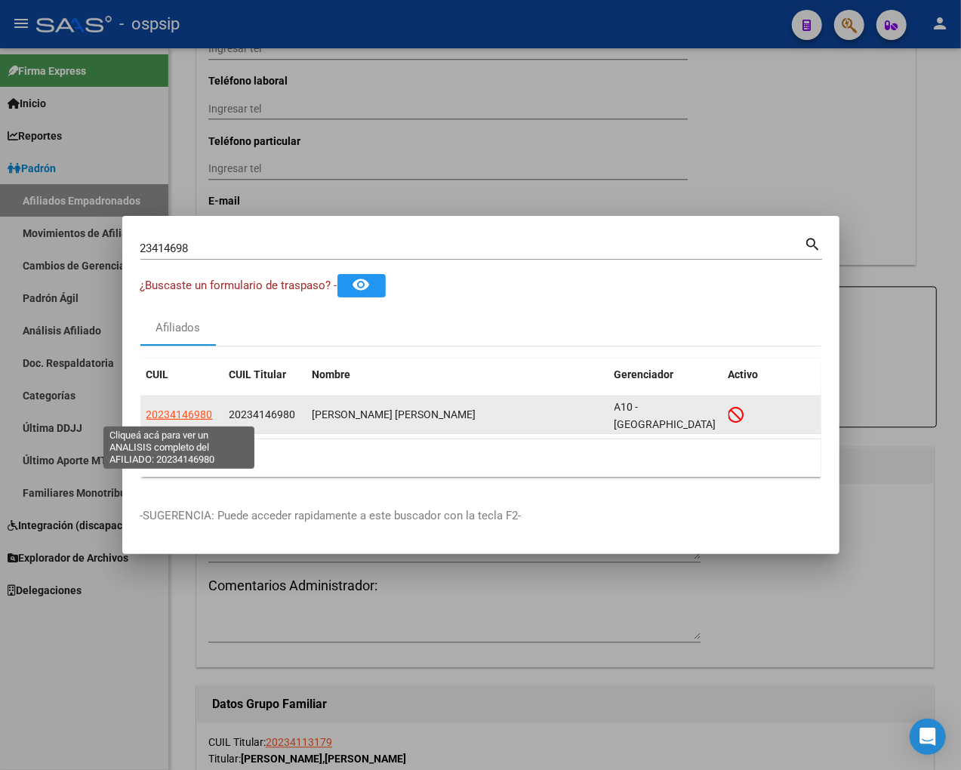
click at [160, 409] on span "20234146980" at bounding box center [179, 414] width 66 height 12
type textarea "20234146980"
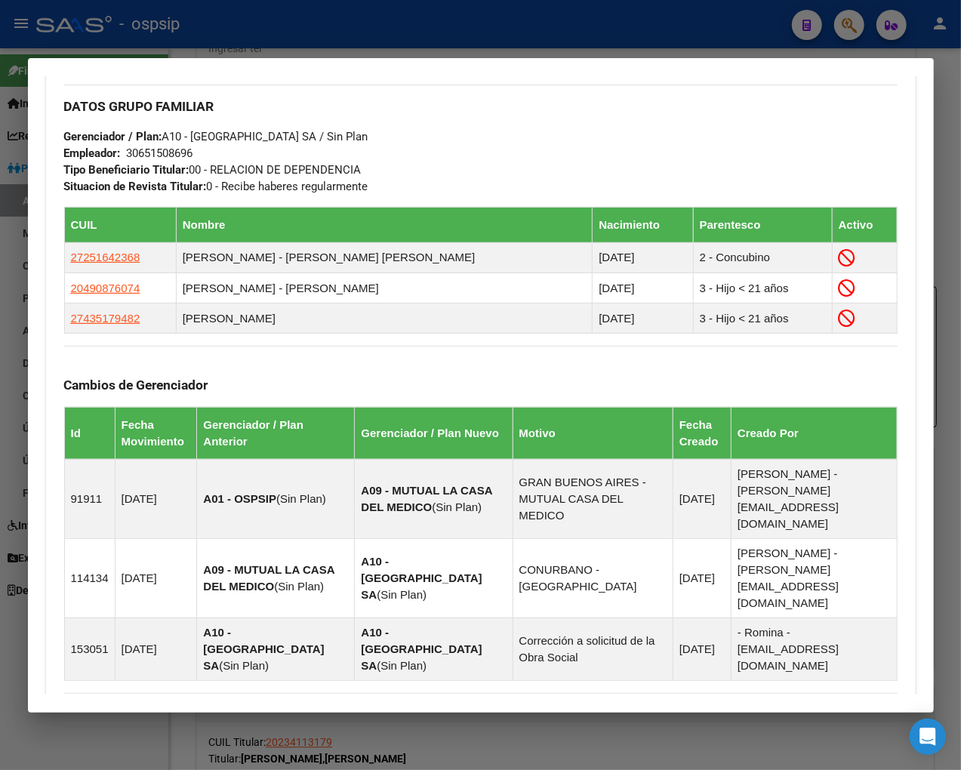
scroll to position [895, 0]
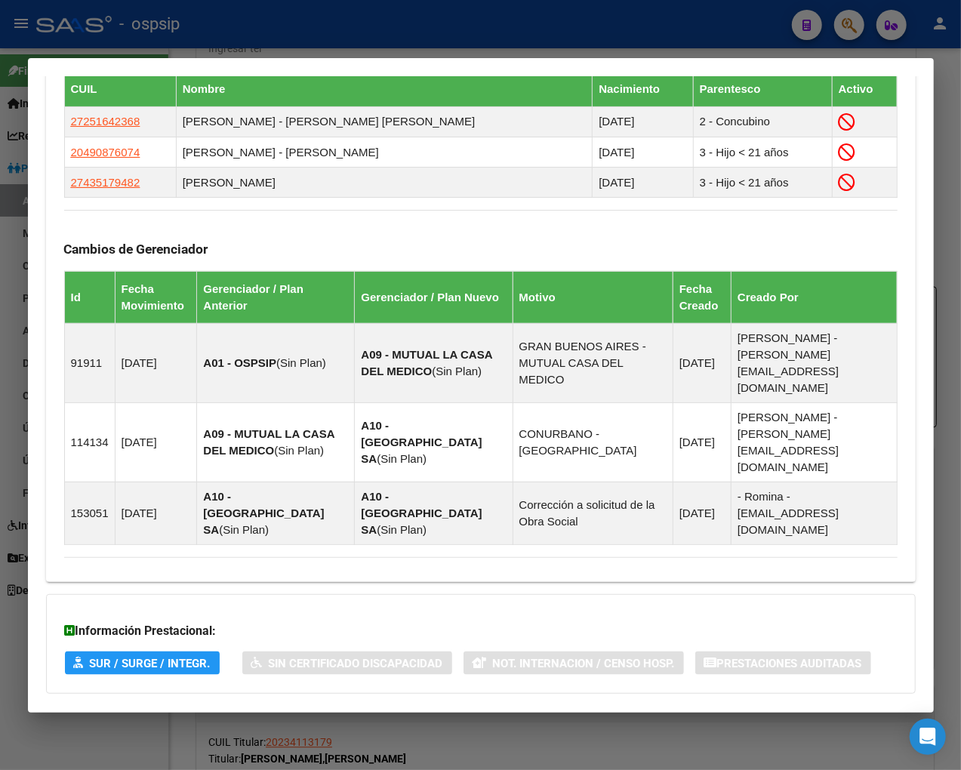
click at [189, 716] on span "Aportes y Contribuciones del Afiliado: 20234146980" at bounding box center [228, 723] width 283 height 14
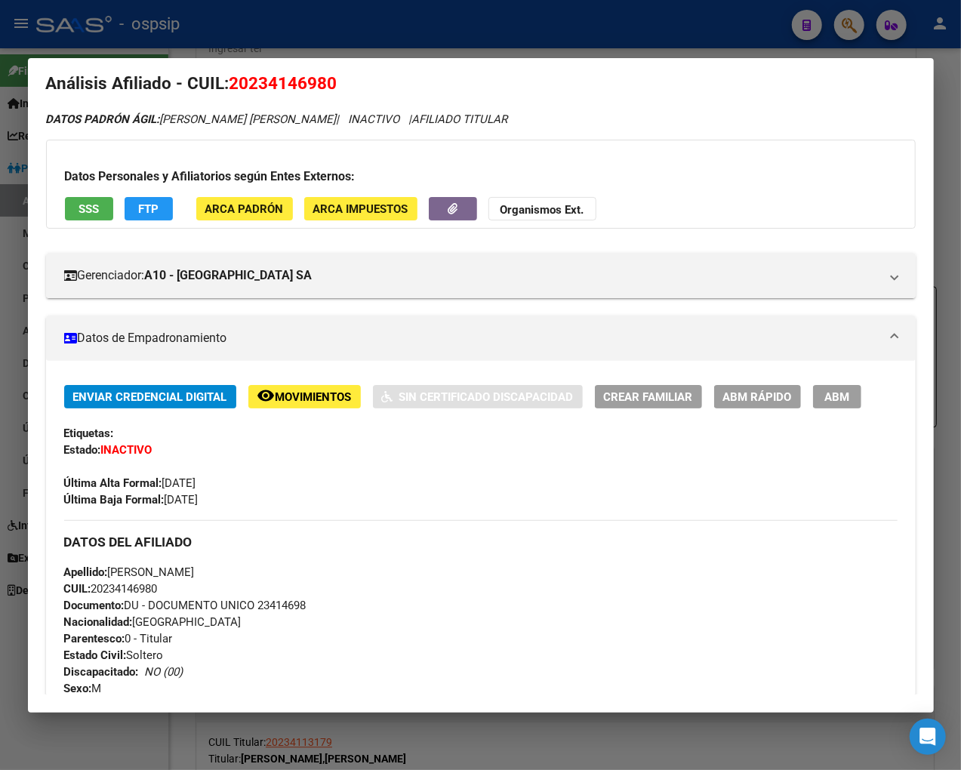
scroll to position [0, 0]
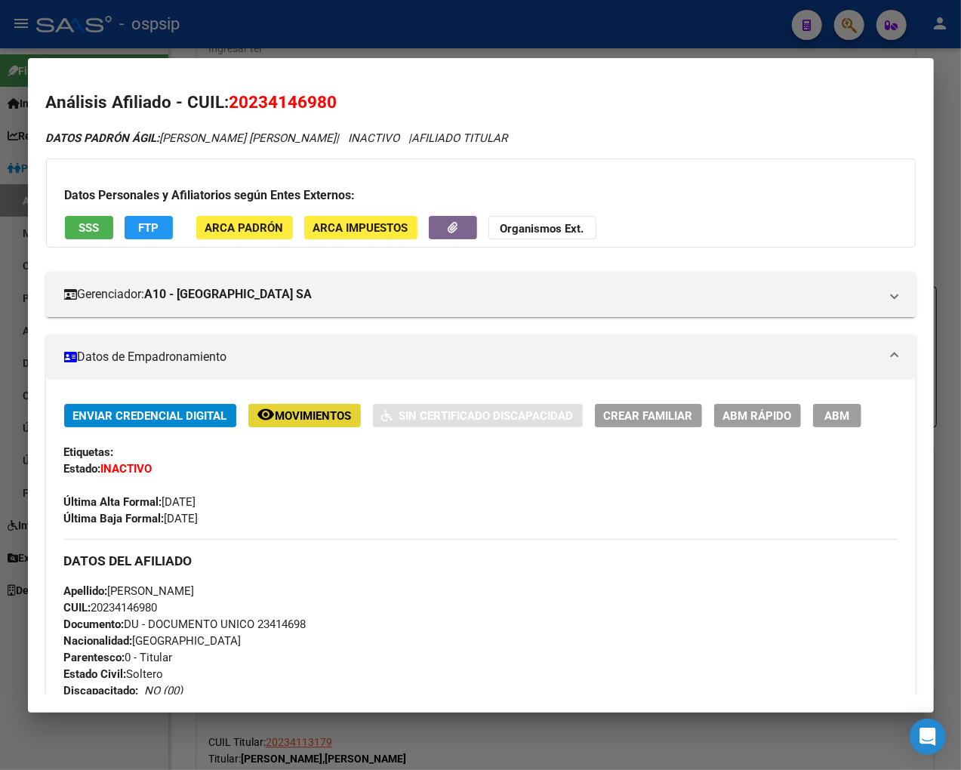
click at [288, 411] on span "Movimientos" at bounding box center [314, 416] width 76 height 14
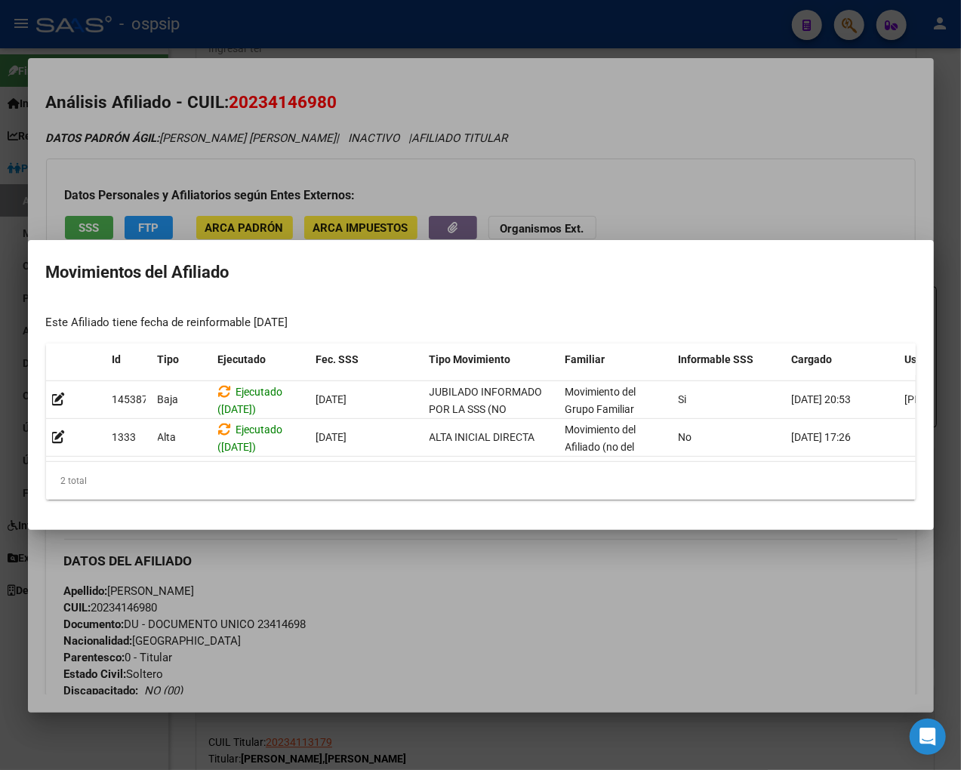
drag, startPoint x: 532, startPoint y: 554, endPoint x: 506, endPoint y: 513, distance: 48.2
click at [533, 556] on div at bounding box center [480, 385] width 961 height 770
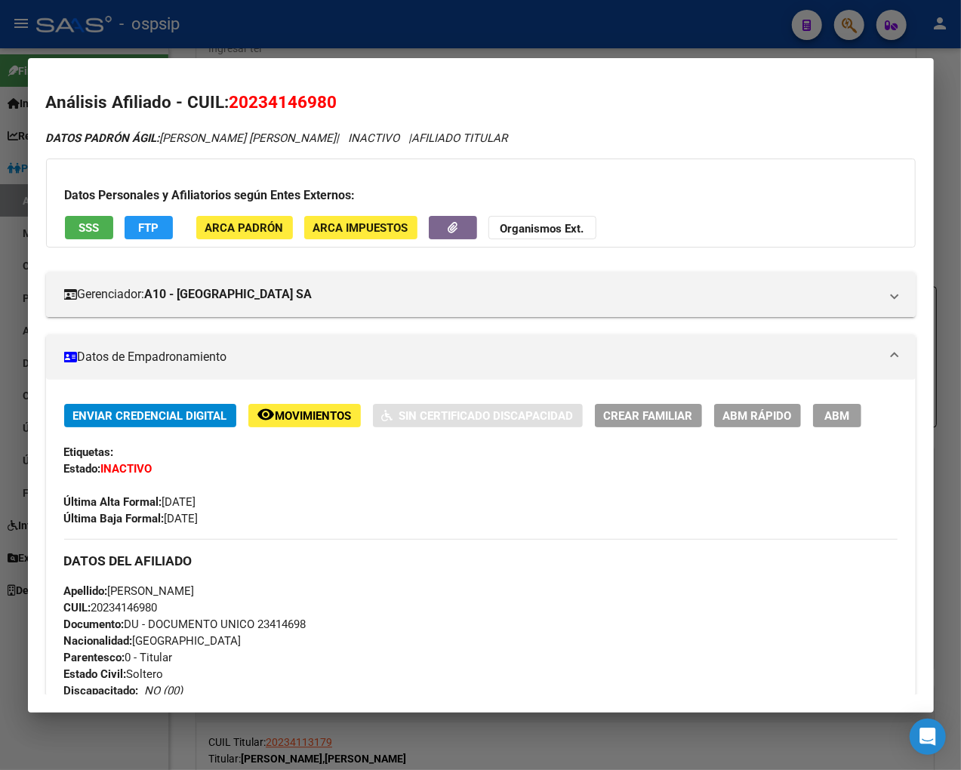
click at [820, 26] on div at bounding box center [480, 385] width 961 height 770
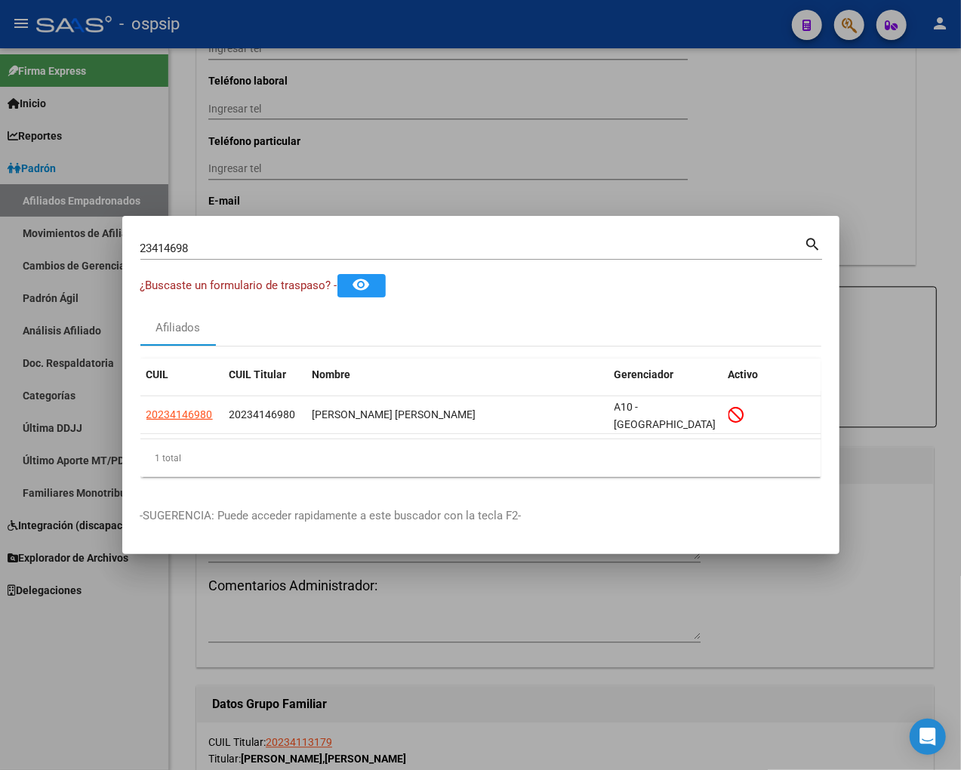
click at [201, 237] on div "23414698 Buscar (apellido, dni, [PERSON_NAME], [PERSON_NAME], cuit, obra social)" at bounding box center [472, 248] width 664 height 23
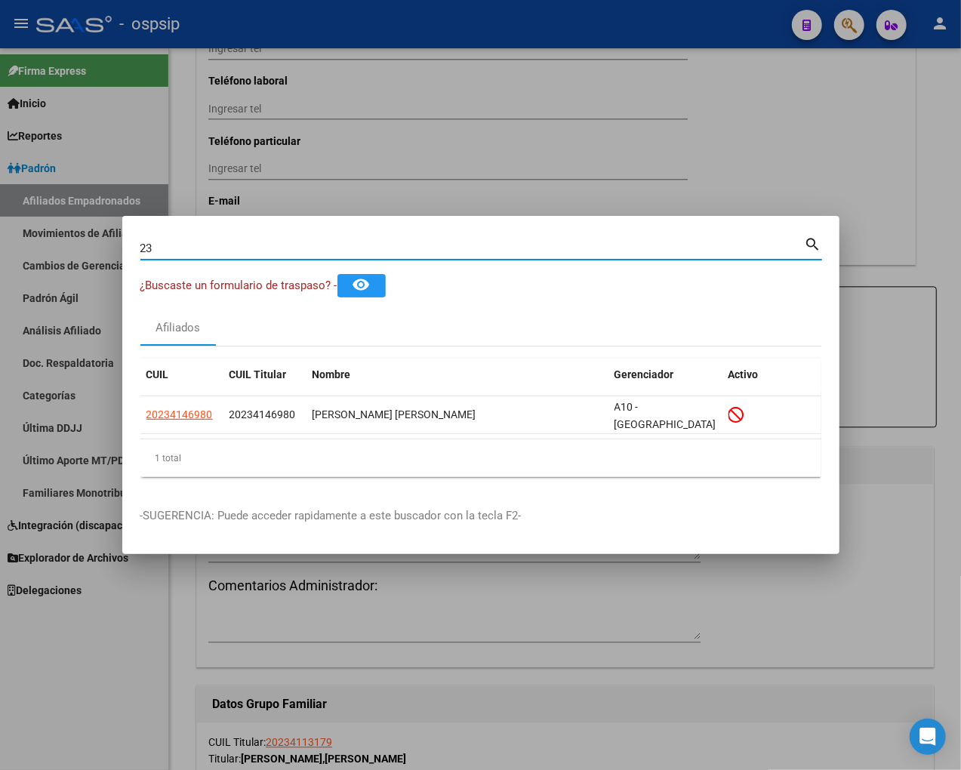
type input "2"
type input "23414749"
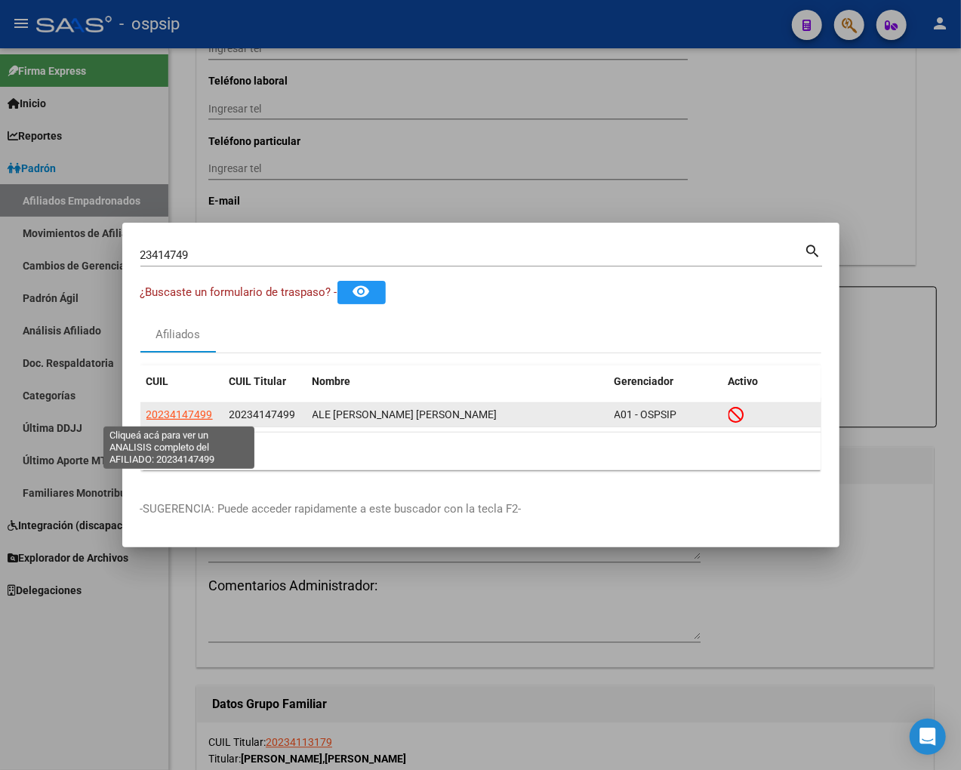
click at [189, 415] on span "20234147499" at bounding box center [179, 414] width 66 height 12
type textarea "20234147499"
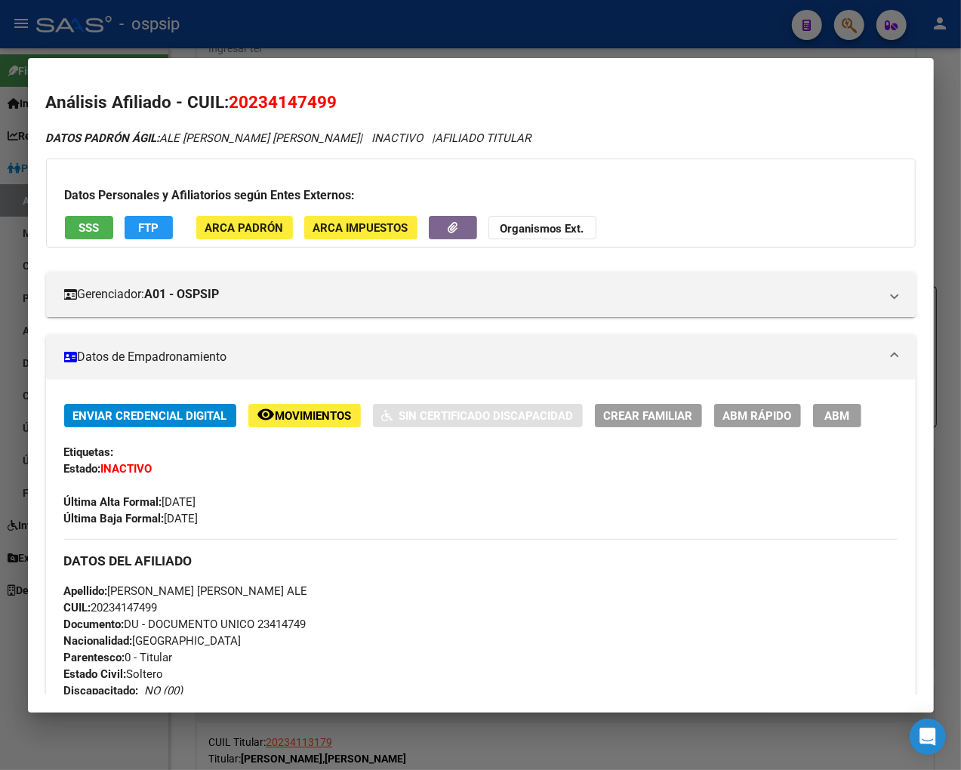
click at [281, 417] on span "Movimientos" at bounding box center [314, 416] width 76 height 14
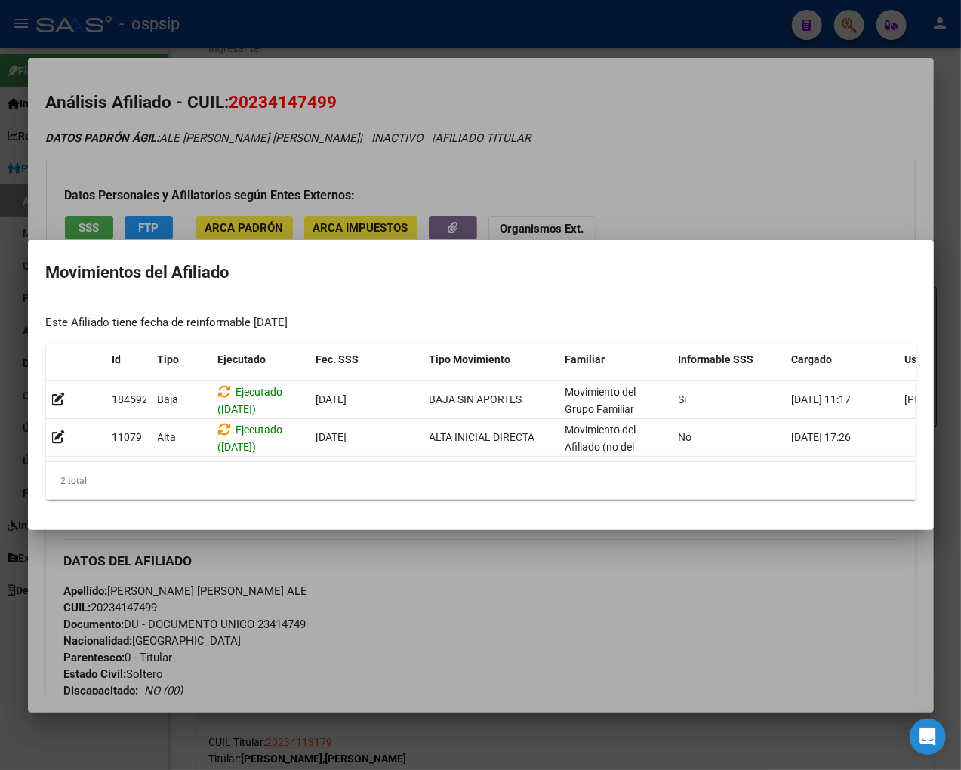
click at [503, 593] on div at bounding box center [480, 385] width 961 height 770
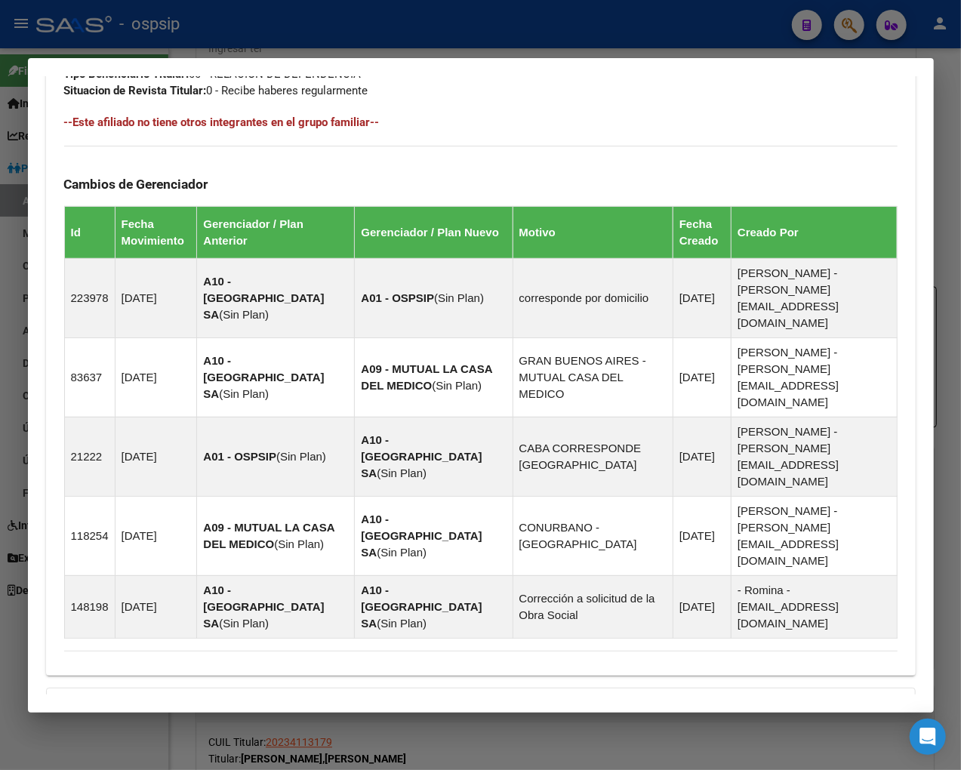
scroll to position [881, 0]
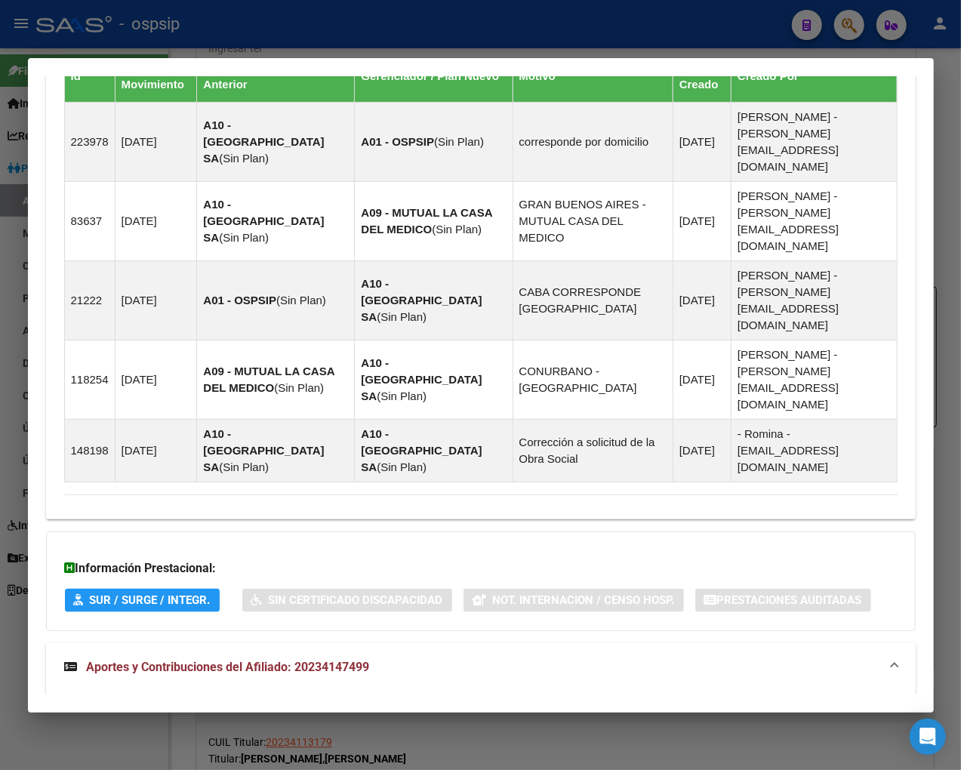
scroll to position [886, 0]
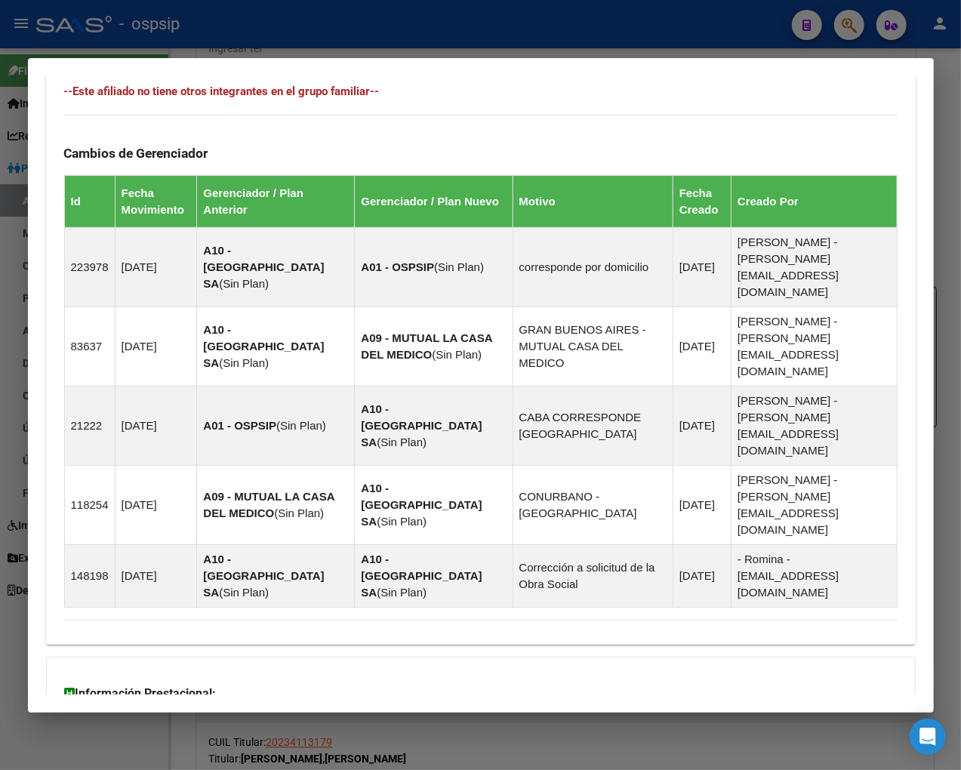
click at [820, 29] on div at bounding box center [480, 385] width 961 height 770
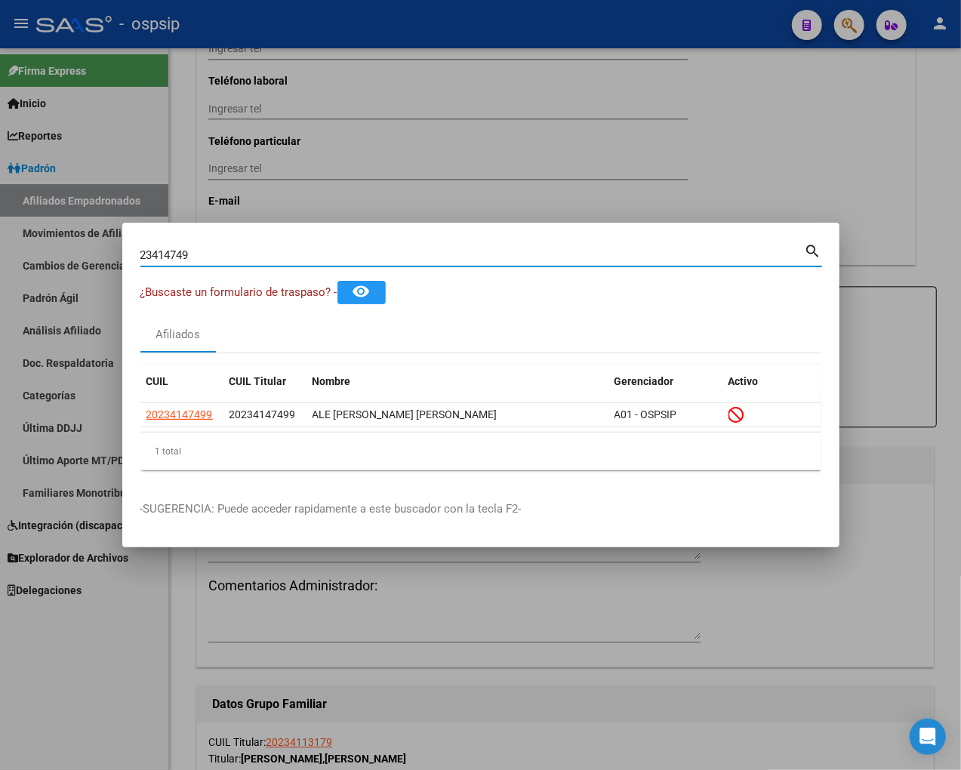
click at [202, 259] on input "23414749" at bounding box center [472, 255] width 664 height 14
type input "2"
type input "23415009"
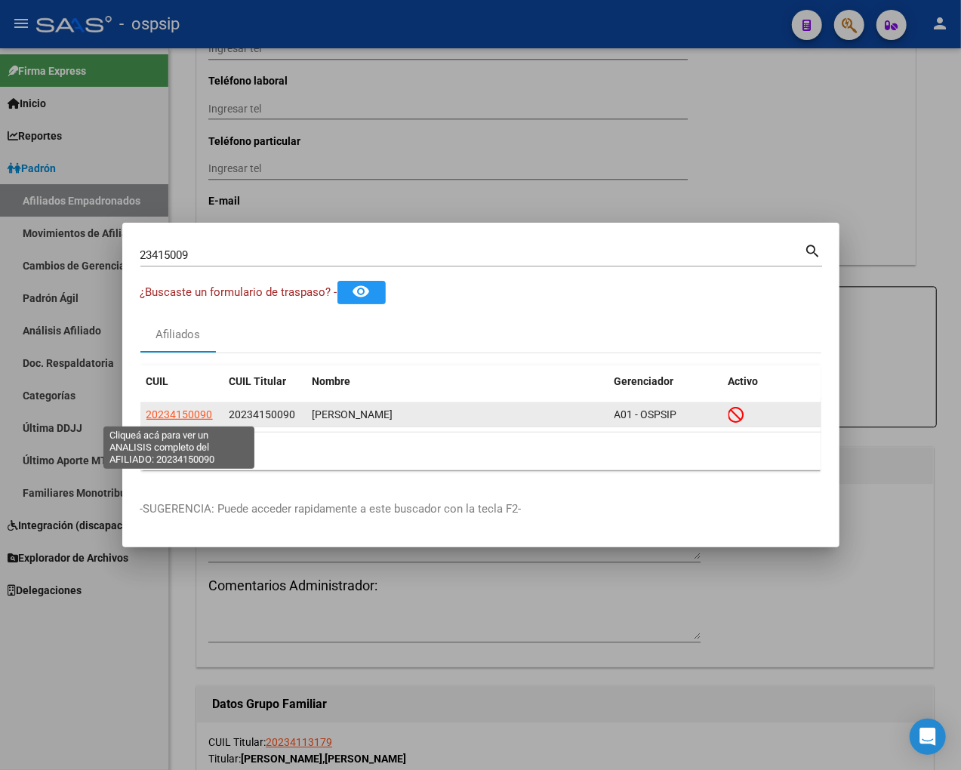
click at [162, 414] on span "20234150090" at bounding box center [179, 414] width 66 height 12
type textarea "20234150090"
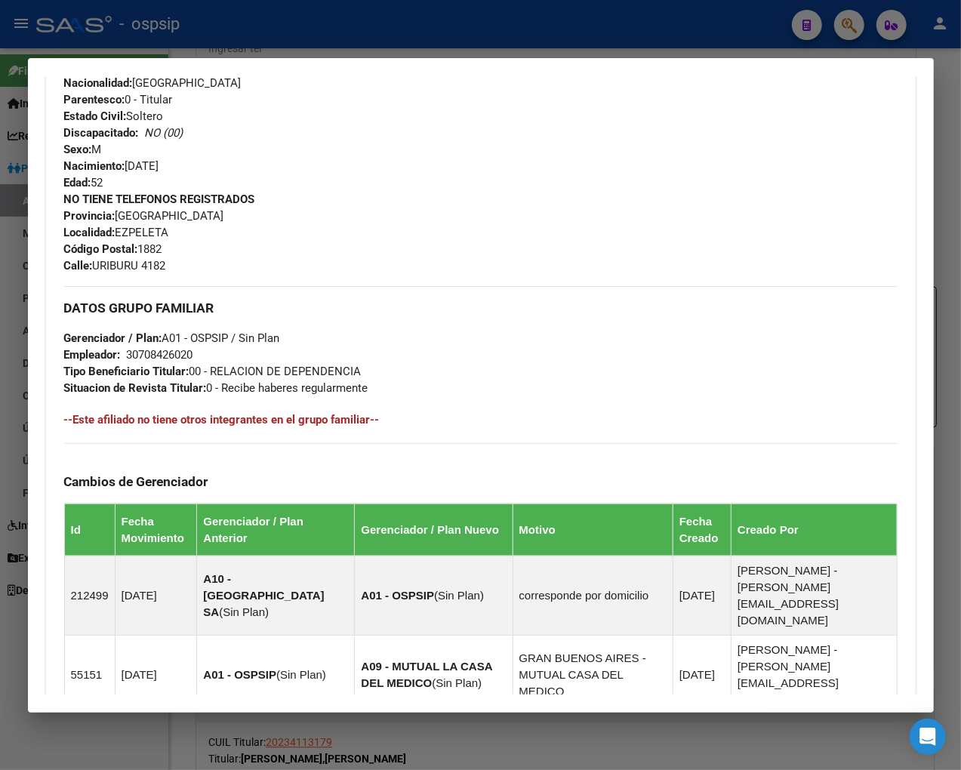
scroll to position [864, 0]
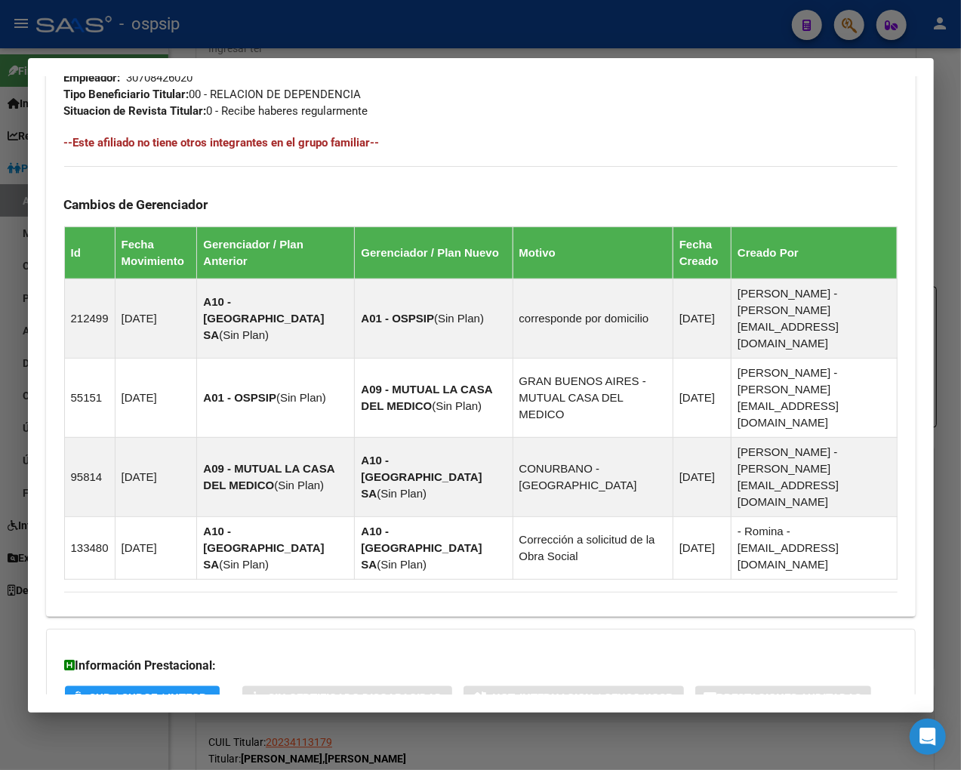
click at [228, 751] on span "Aportes y Contribuciones del Afiliado: 20234150090" at bounding box center [228, 758] width 283 height 14
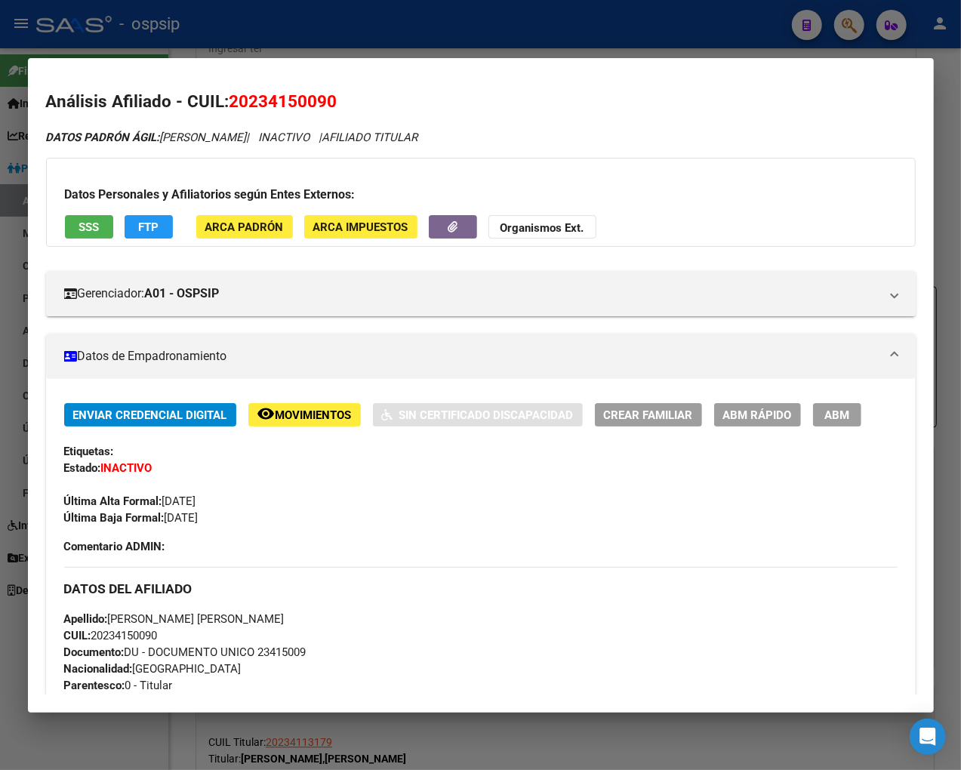
scroll to position [0, 0]
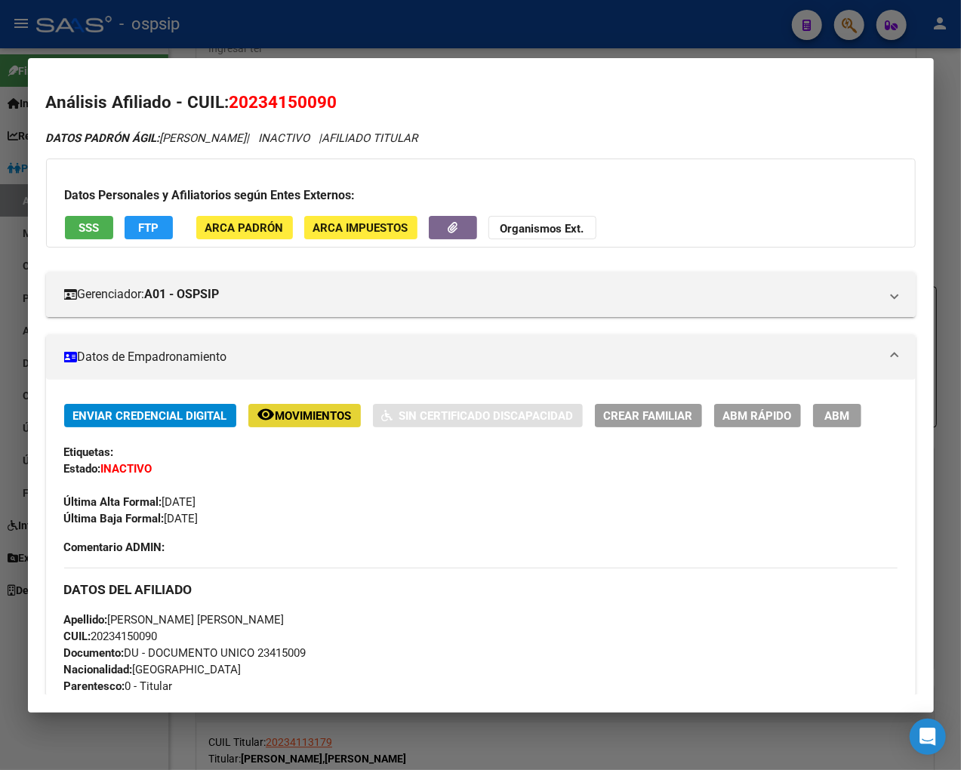
click at [309, 423] on button "remove_red_eye Movimientos" at bounding box center [304, 415] width 112 height 23
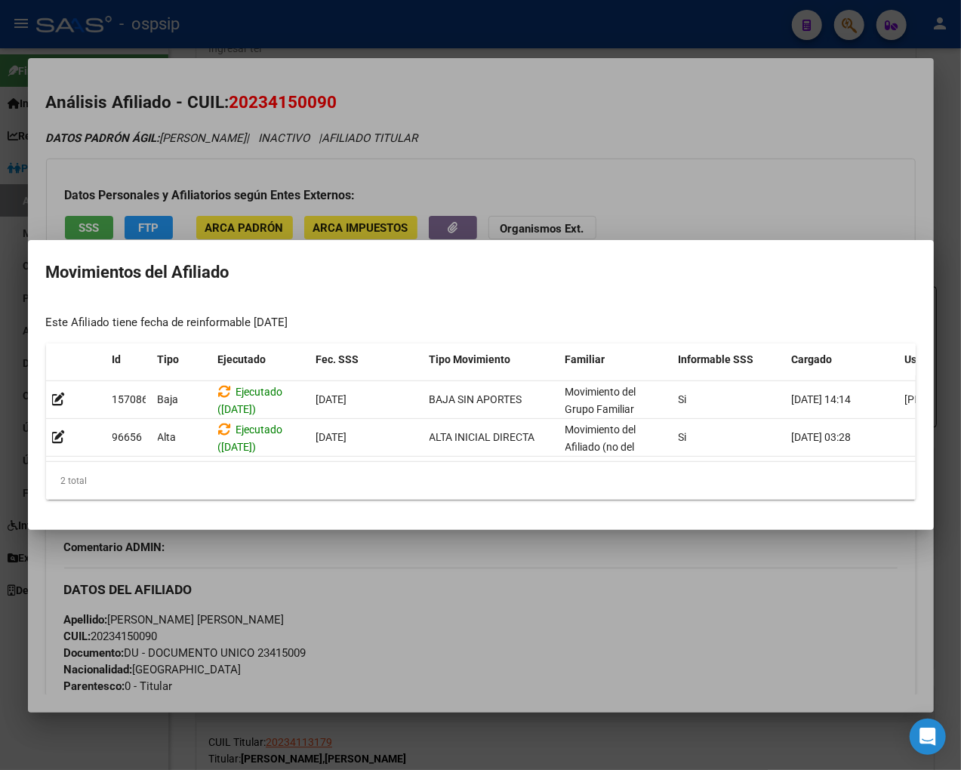
click at [481, 627] on div at bounding box center [480, 385] width 961 height 770
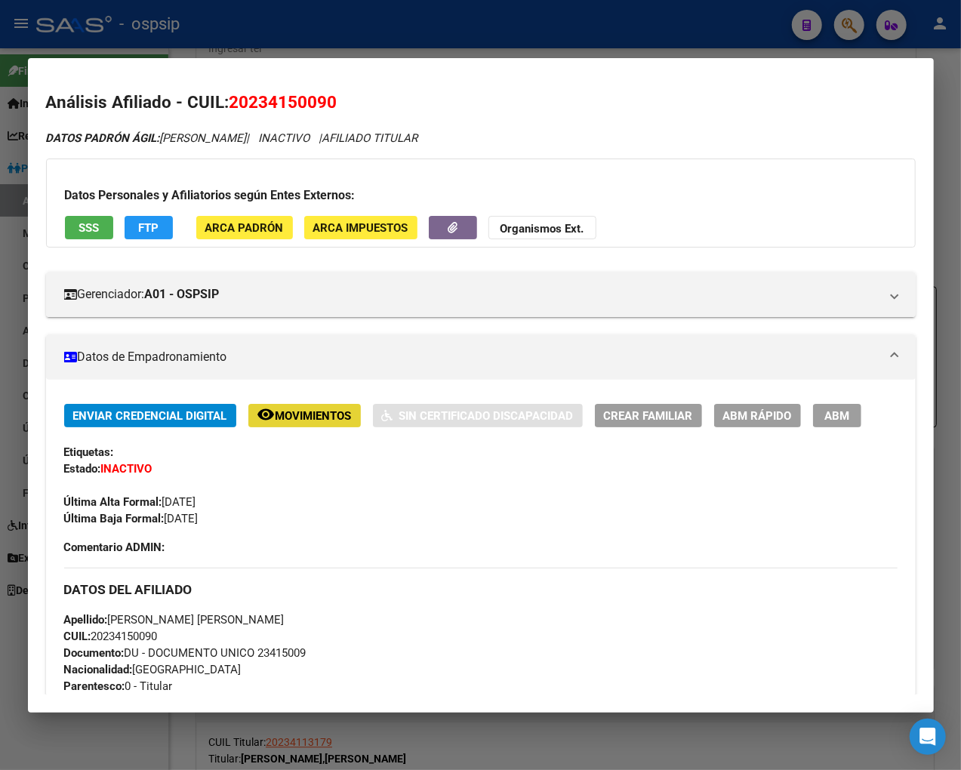
click at [297, 406] on button "remove_red_eye Movimientos" at bounding box center [304, 415] width 112 height 23
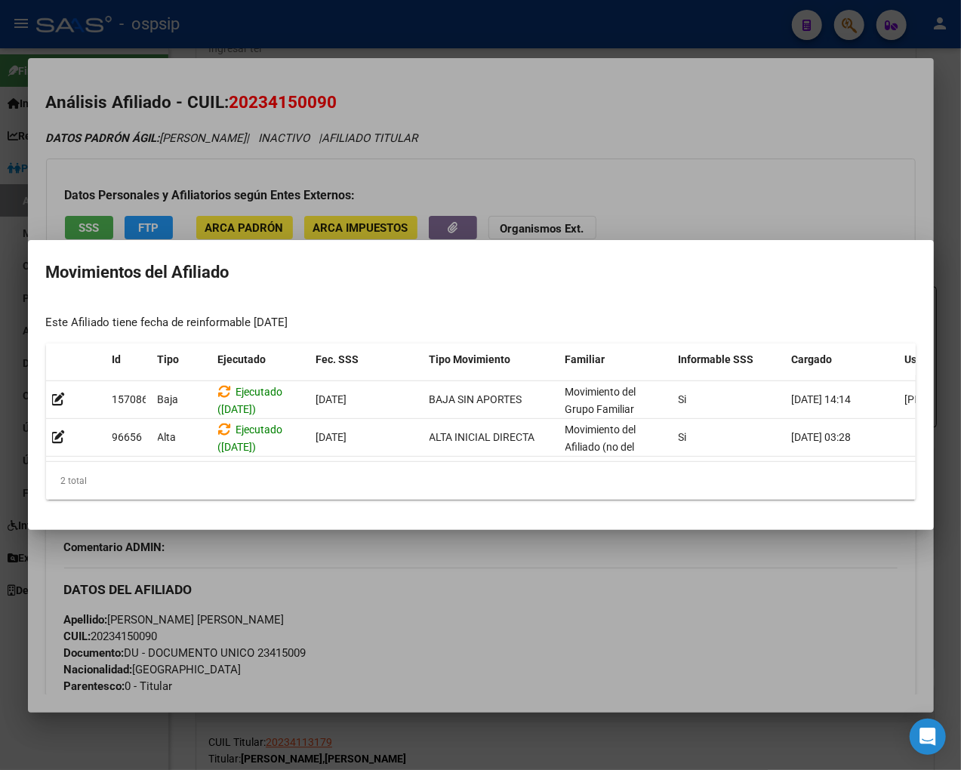
drag, startPoint x: 459, startPoint y: 581, endPoint x: 425, endPoint y: 574, distance: 34.8
click at [459, 582] on div at bounding box center [480, 385] width 961 height 770
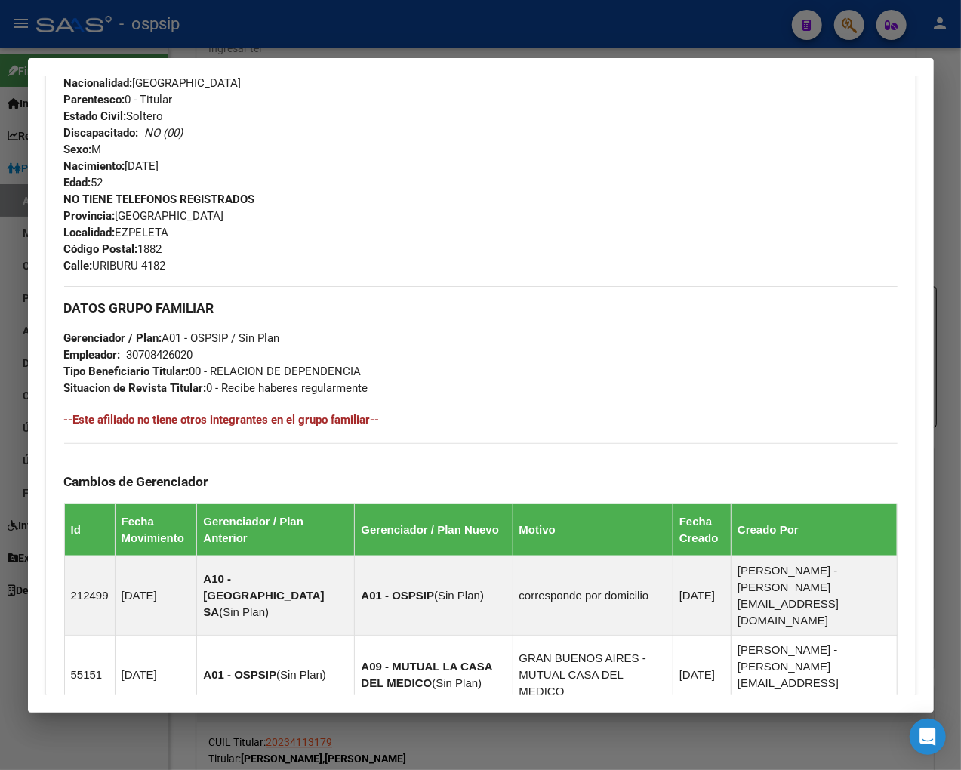
scroll to position [251, 0]
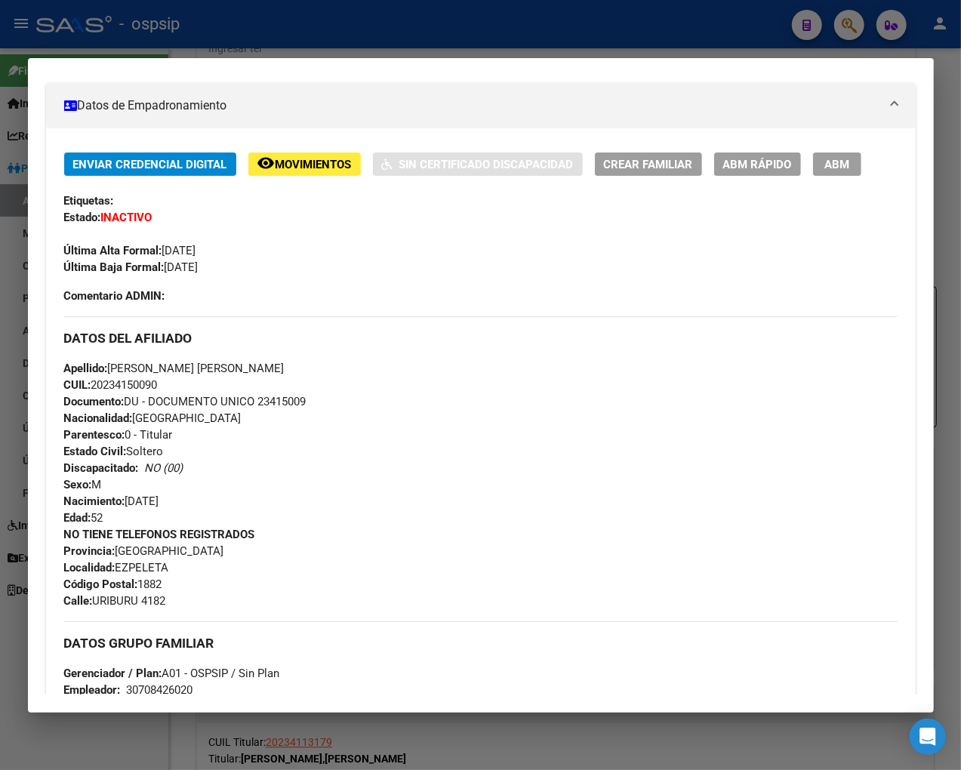
click at [432, 262] on div "Enviar Credencial Digital remove_red_eye Movimientos Sin Certificado Discapacid…" at bounding box center [480, 213] width 833 height 123
click at [820, 20] on div at bounding box center [480, 385] width 961 height 770
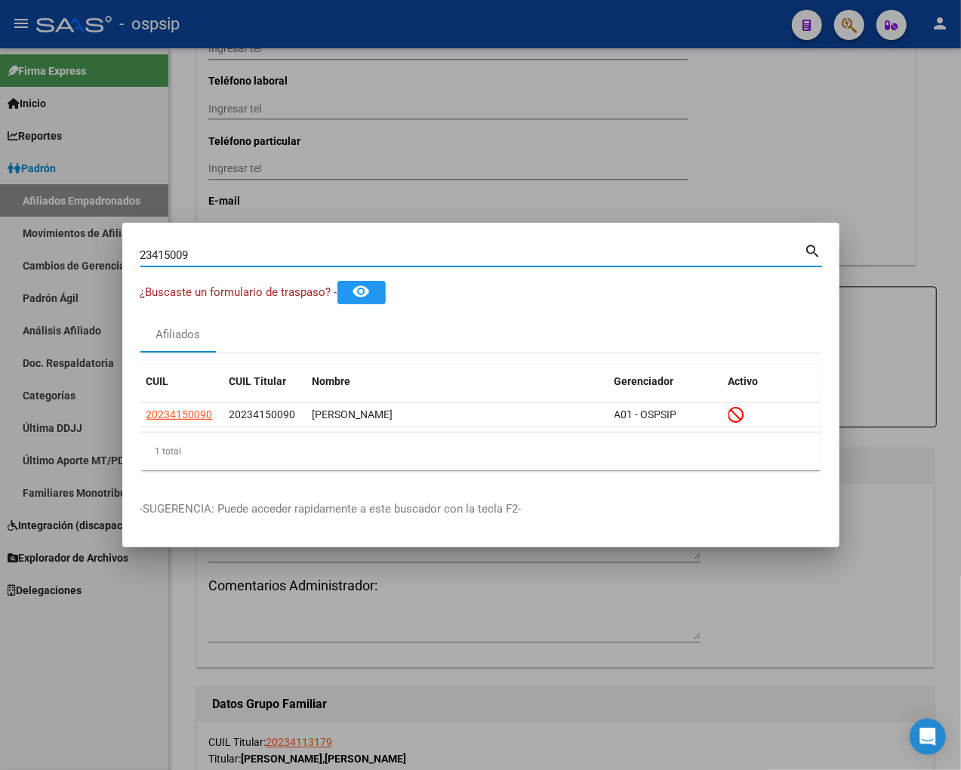
click at [205, 255] on input "23415009" at bounding box center [472, 255] width 664 height 14
type input "2"
type input "23415468"
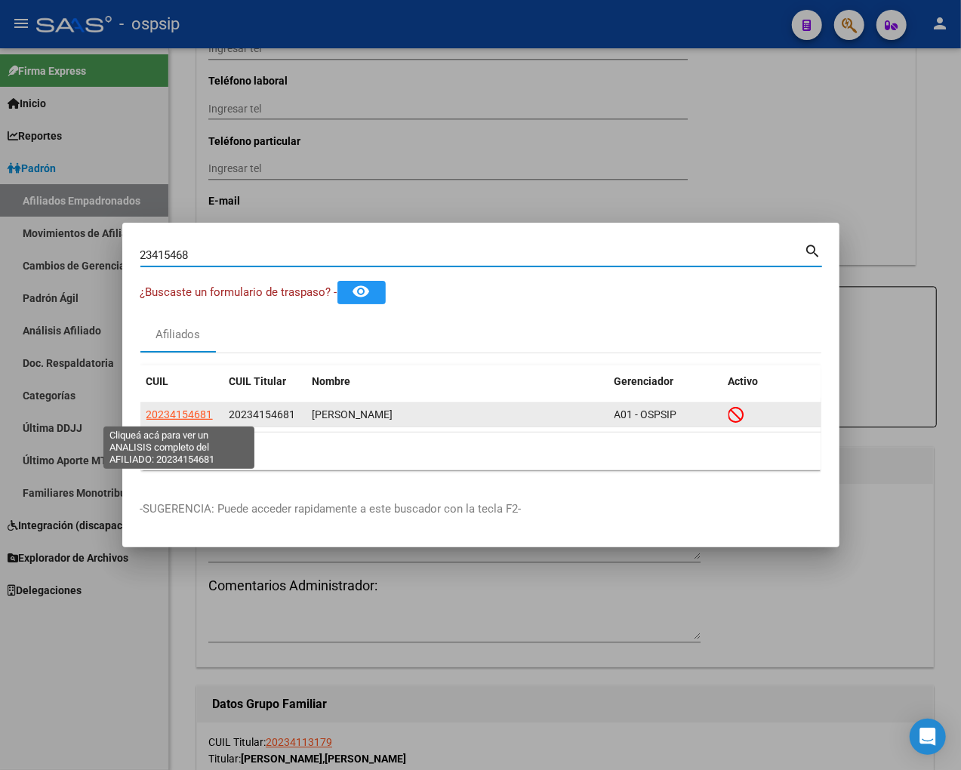
click at [177, 415] on span "20234154681" at bounding box center [179, 414] width 66 height 12
type textarea "20234154681"
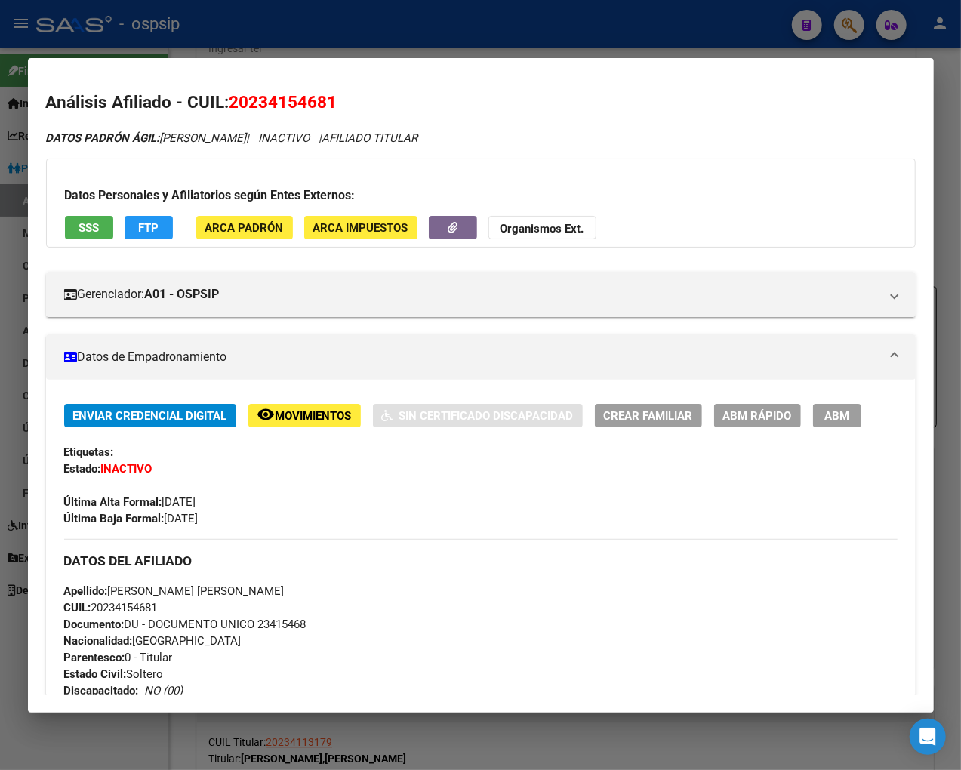
click at [316, 418] on span "Movimientos" at bounding box center [314, 416] width 76 height 14
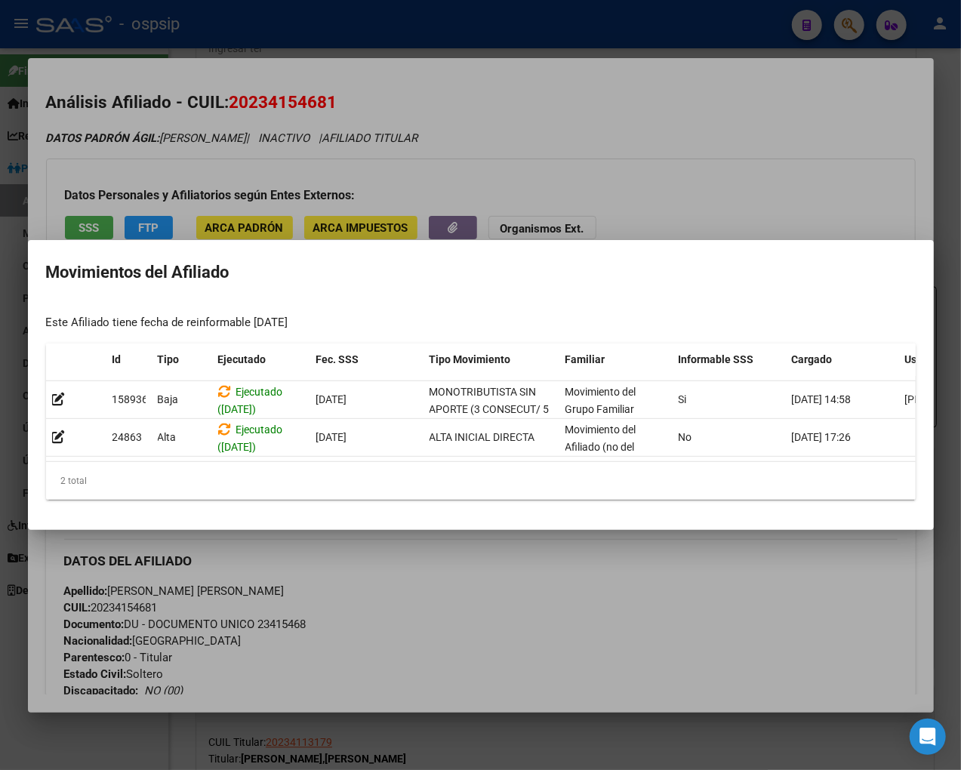
click at [459, 600] on div at bounding box center [480, 385] width 961 height 770
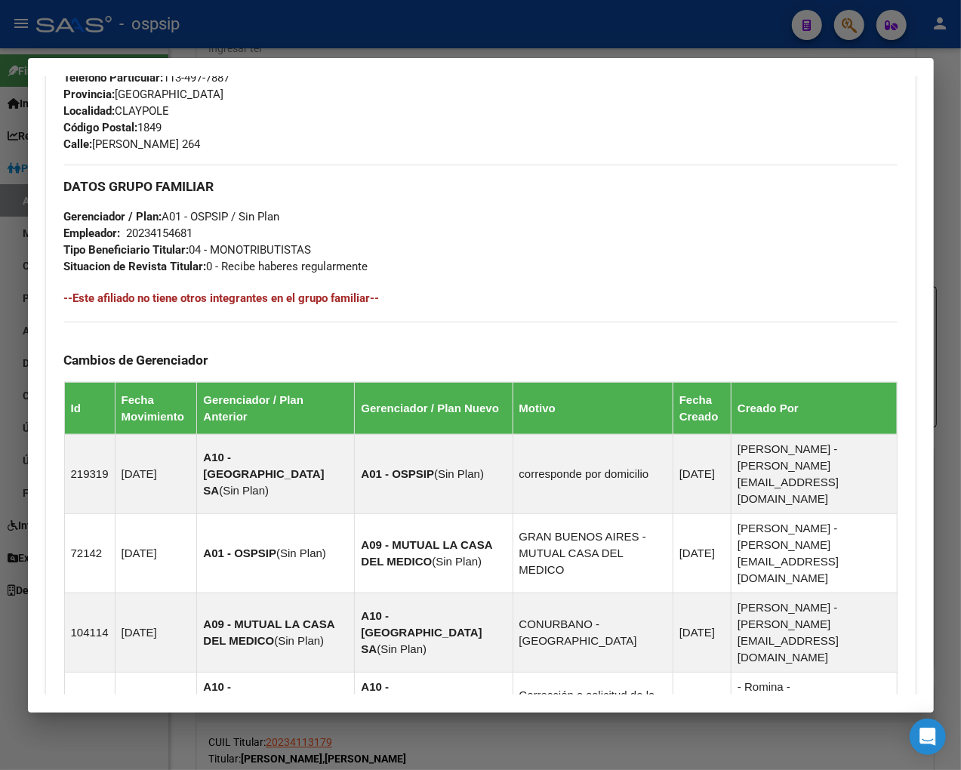
scroll to position [835, 0]
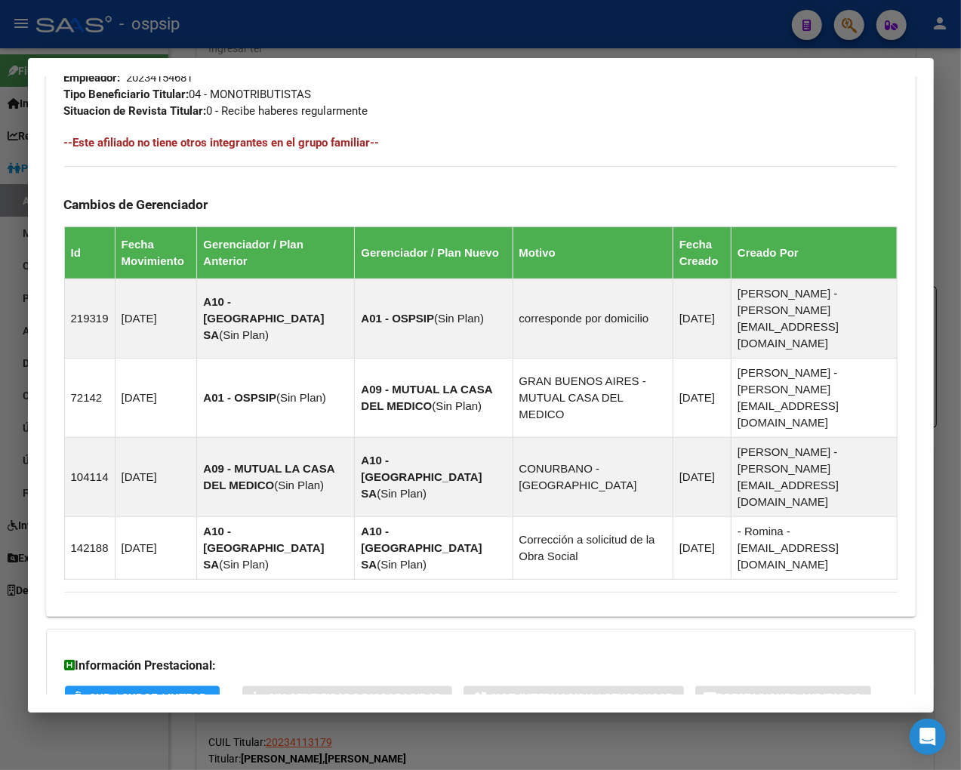
click at [215, 751] on span "Aportes y Contribuciones del Afiliado: 20234154681" at bounding box center [228, 758] width 283 height 14
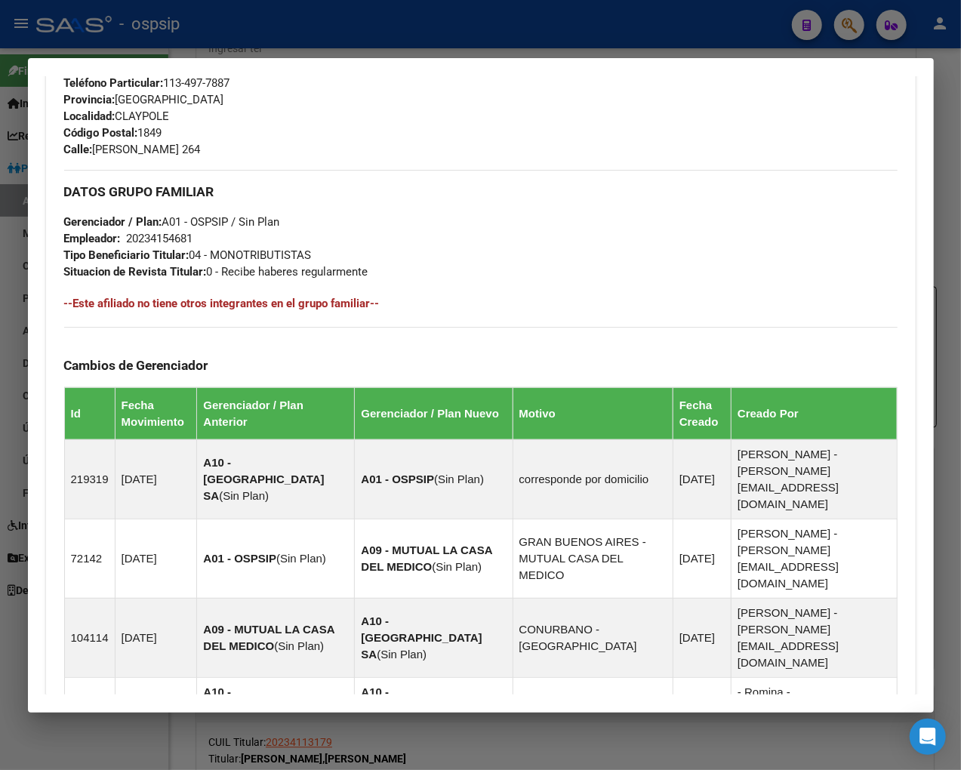
scroll to position [673, 0]
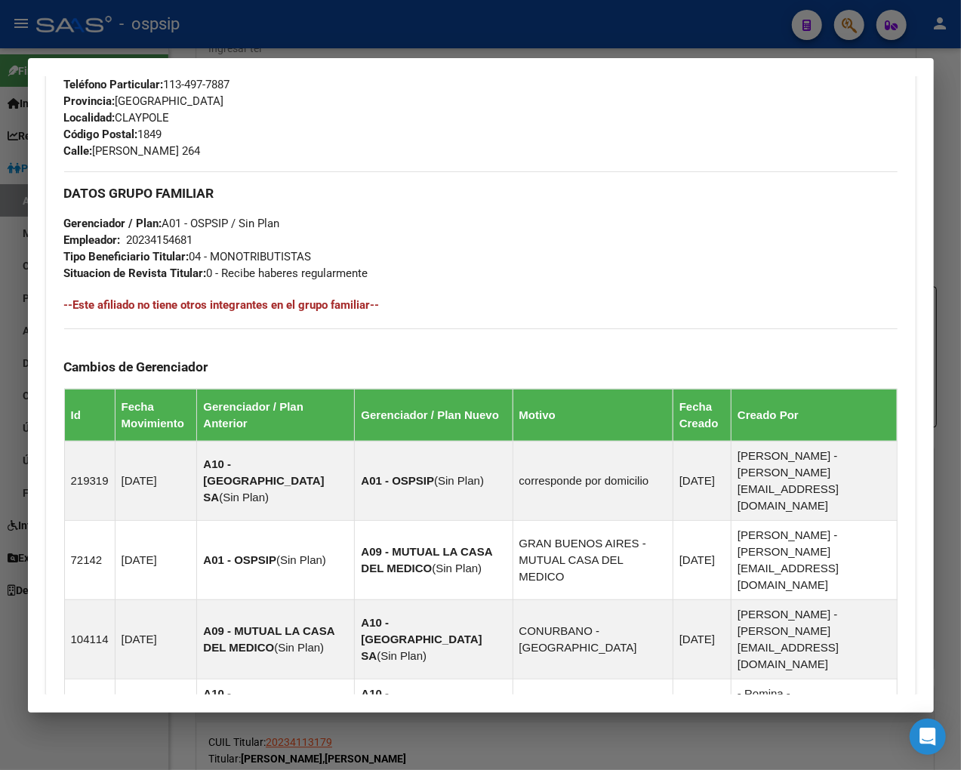
drag, startPoint x: 848, startPoint y: 27, endPoint x: 839, endPoint y: 27, distance: 9.1
click at [820, 27] on div at bounding box center [480, 385] width 961 height 770
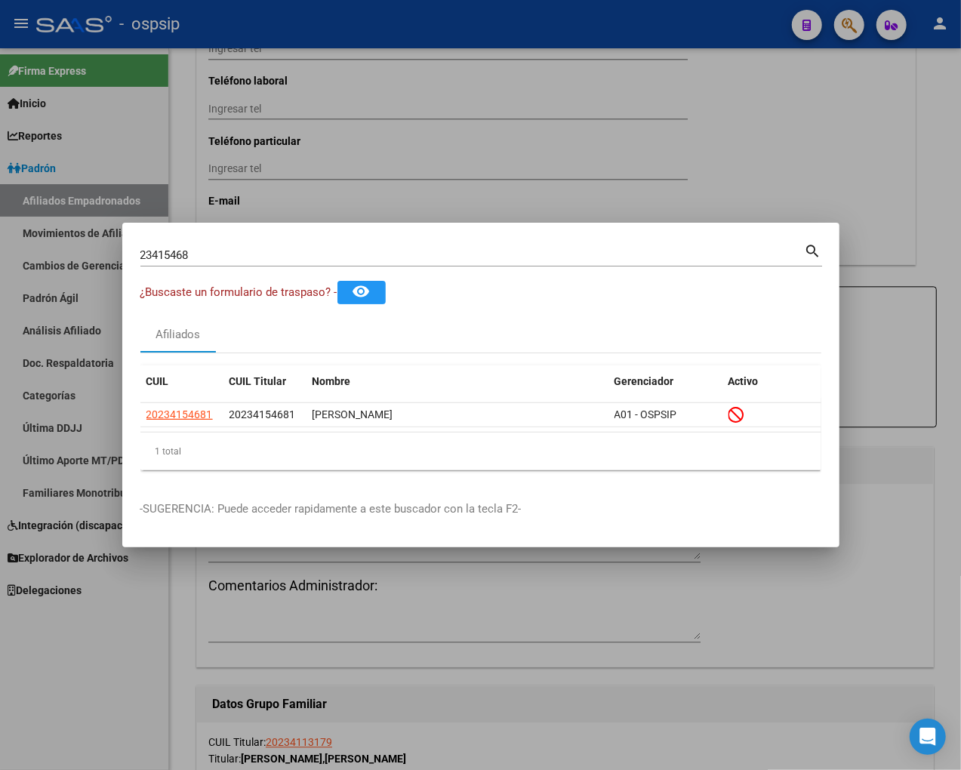
click at [212, 255] on input "23415468" at bounding box center [472, 255] width 664 height 14
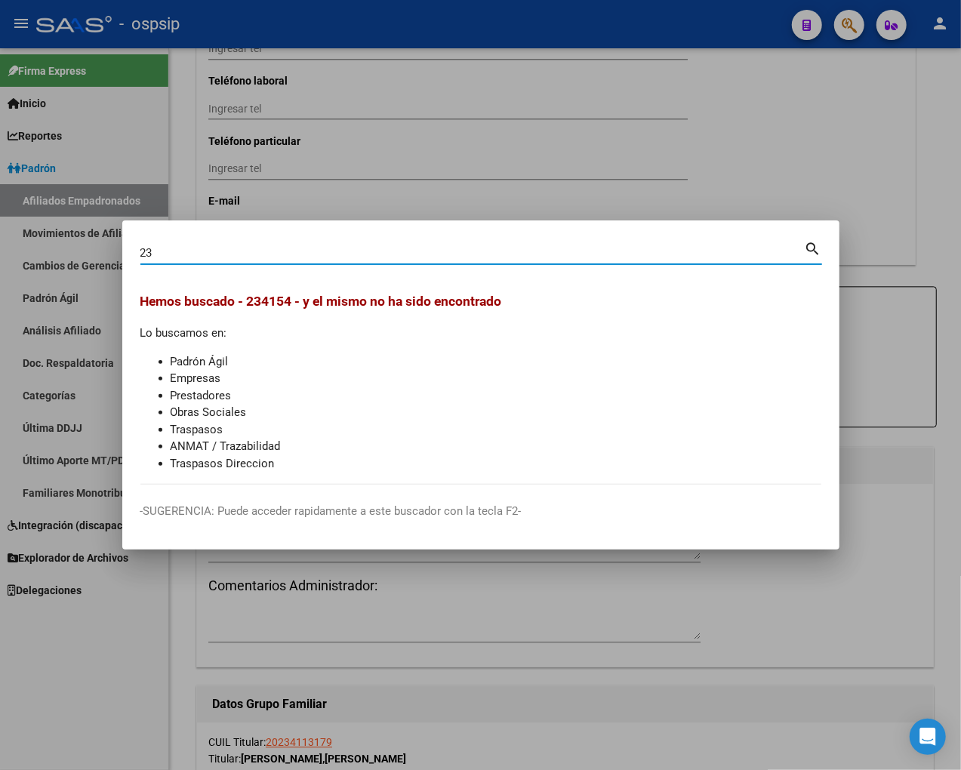
type input "2"
type input "23416348"
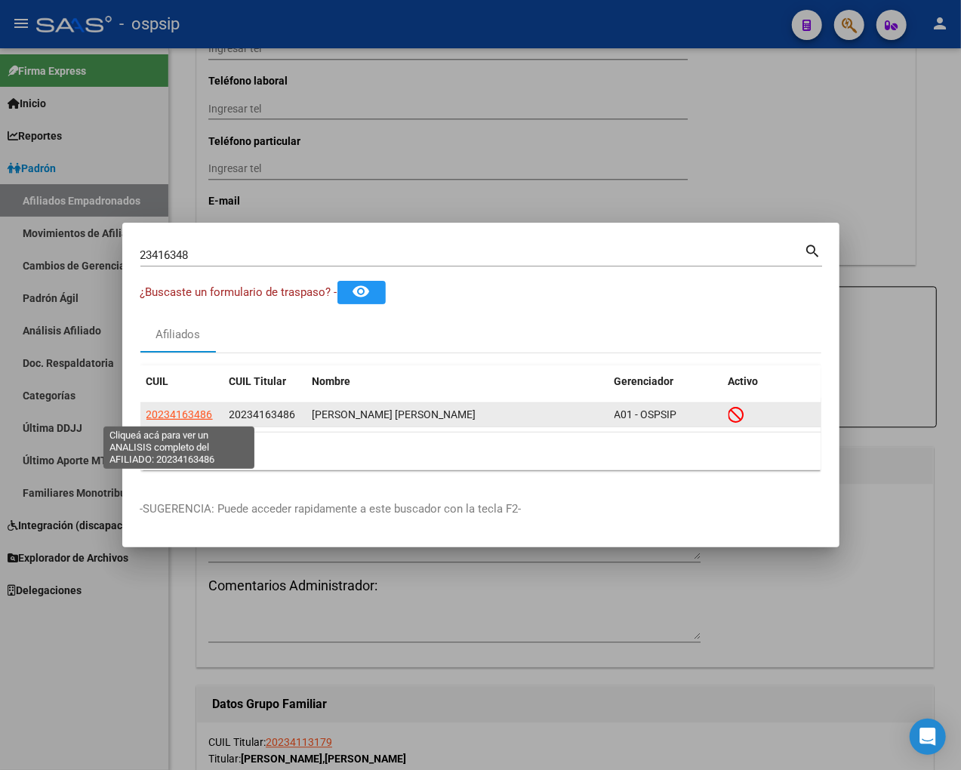
click at [181, 413] on span "20234163486" at bounding box center [179, 414] width 66 height 12
type textarea "20234163486"
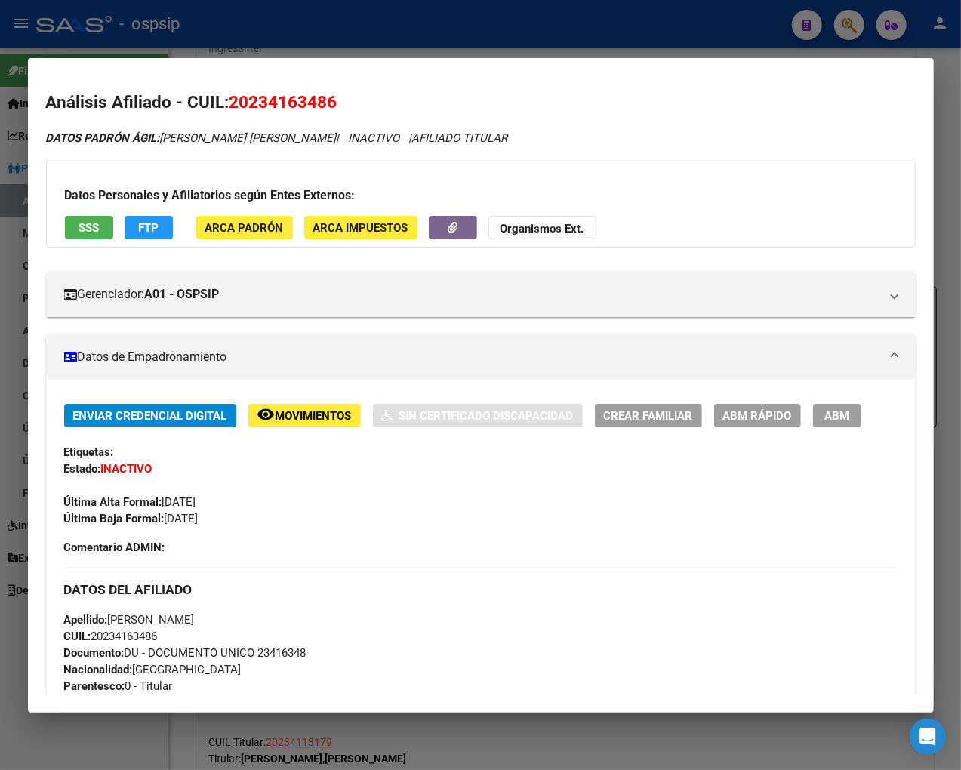
click at [305, 419] on span "Movimientos" at bounding box center [314, 416] width 76 height 14
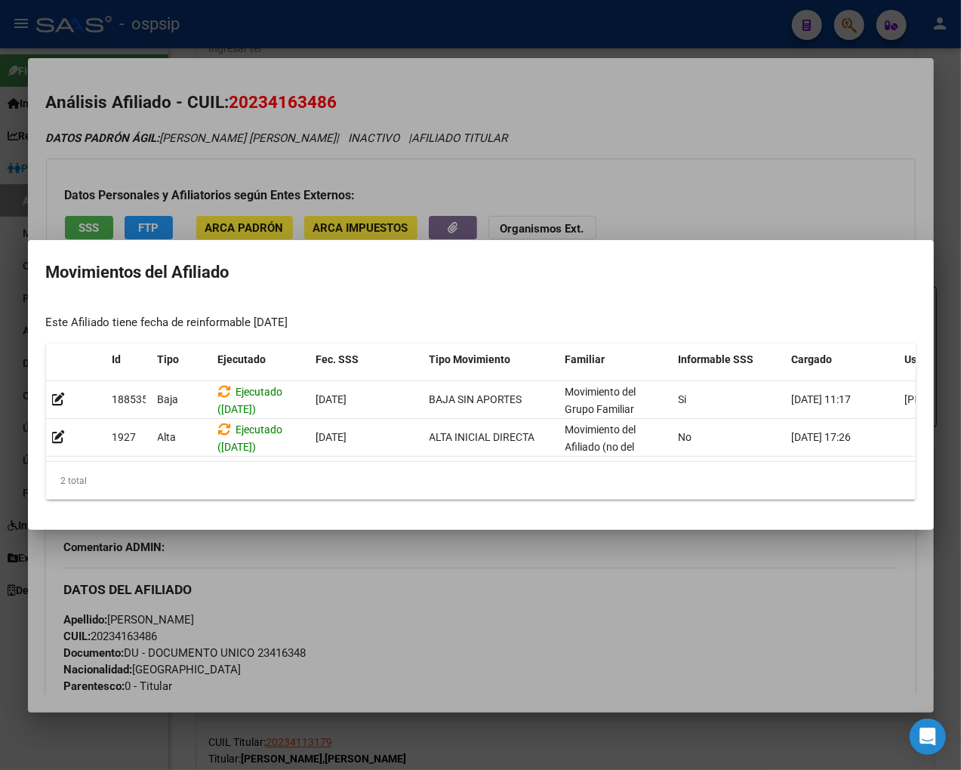
click at [571, 593] on div at bounding box center [480, 385] width 961 height 770
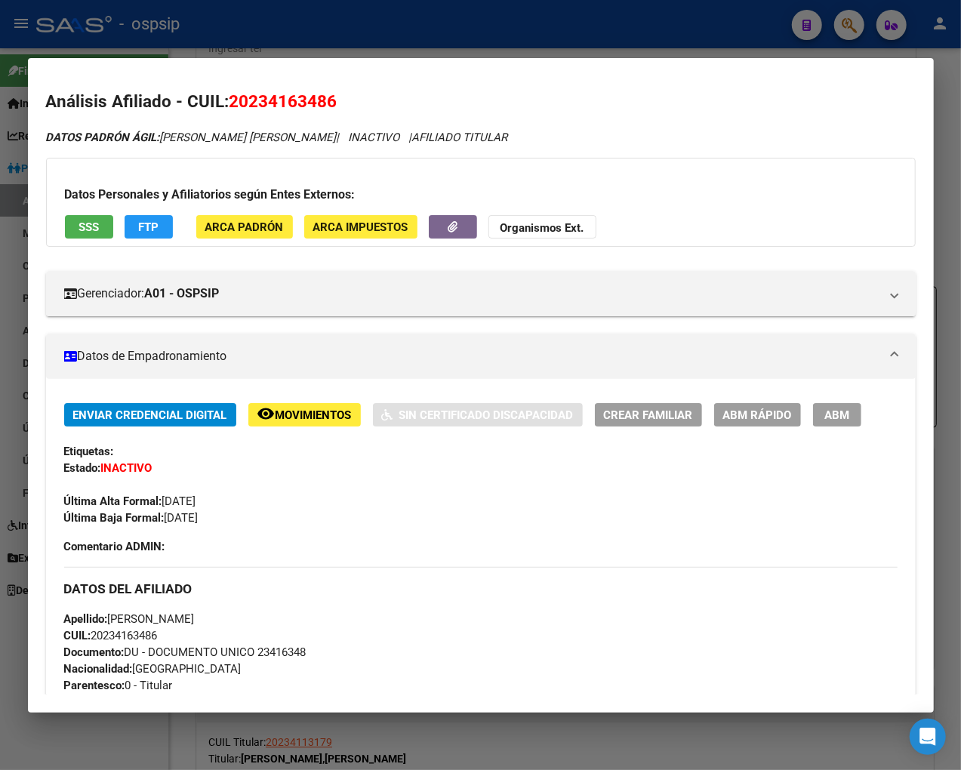
scroll to position [0, 0]
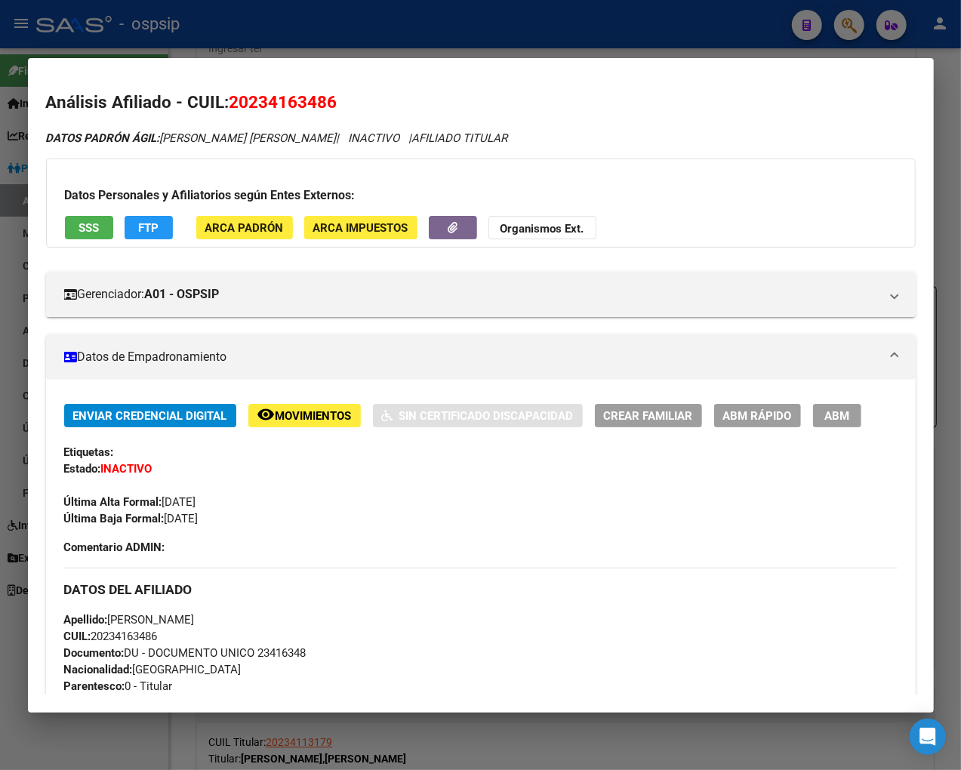
click at [820, 13] on div at bounding box center [480, 385] width 961 height 770
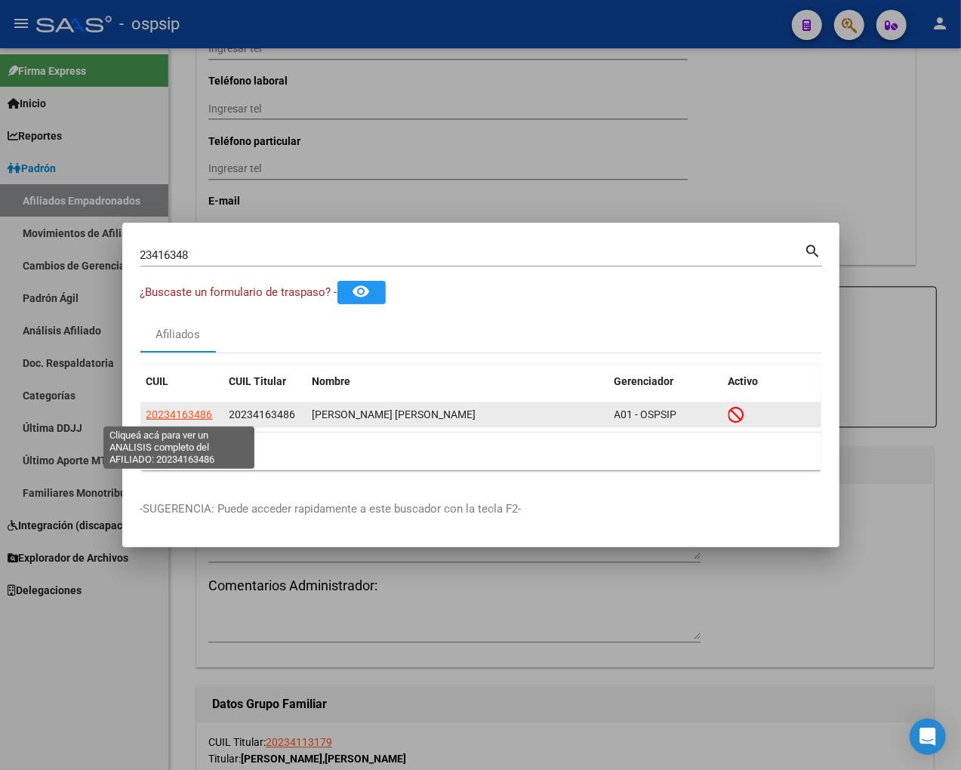
click at [170, 416] on span "20234163486" at bounding box center [179, 414] width 66 height 12
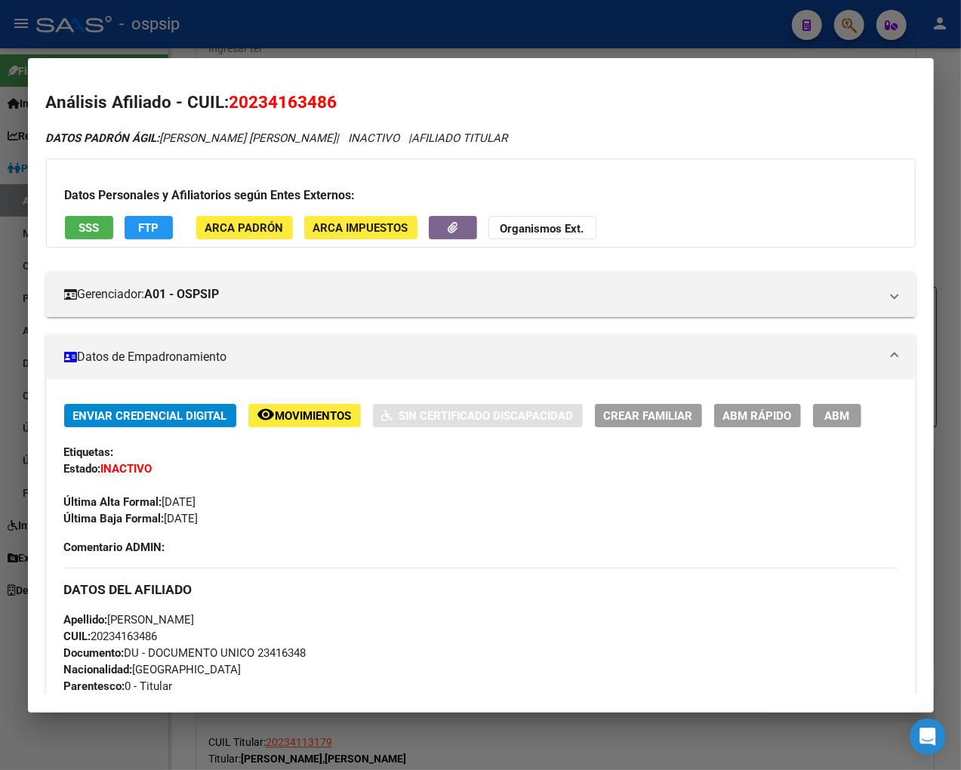
click at [306, 419] on span "Movimientos" at bounding box center [314, 416] width 76 height 14
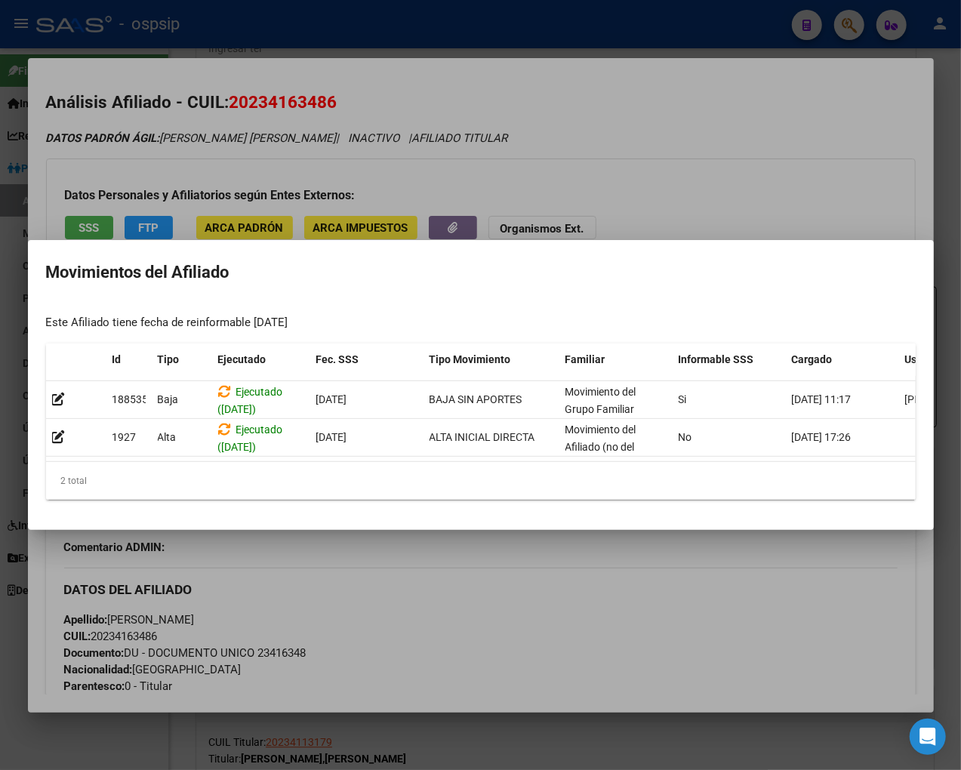
click at [519, 562] on div at bounding box center [480, 385] width 961 height 770
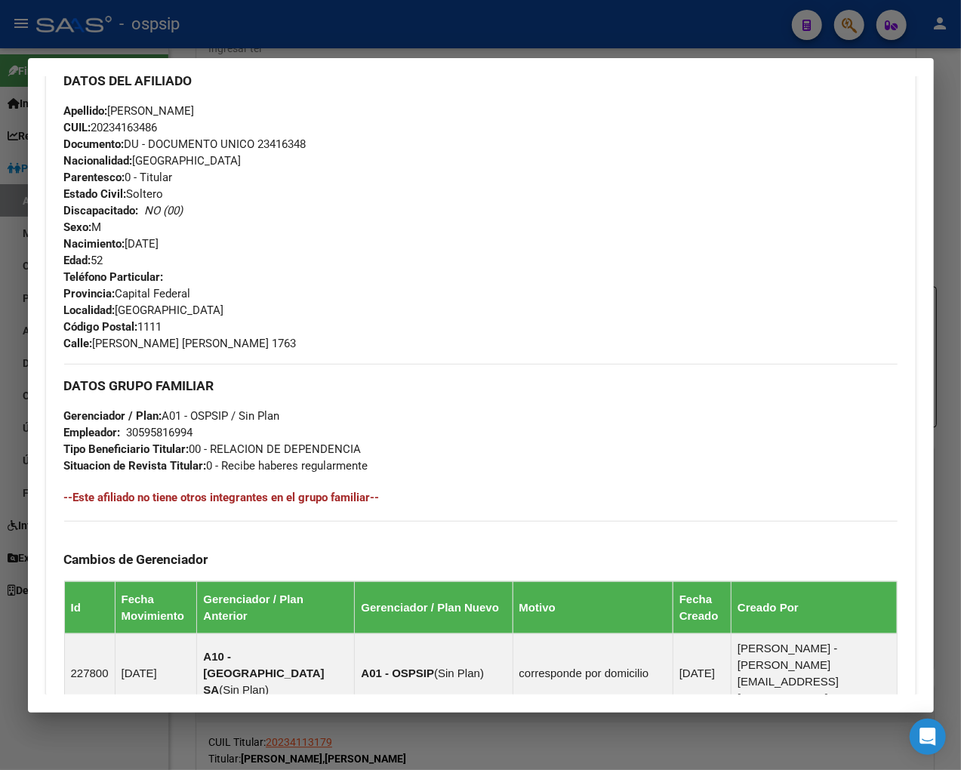
scroll to position [89, 0]
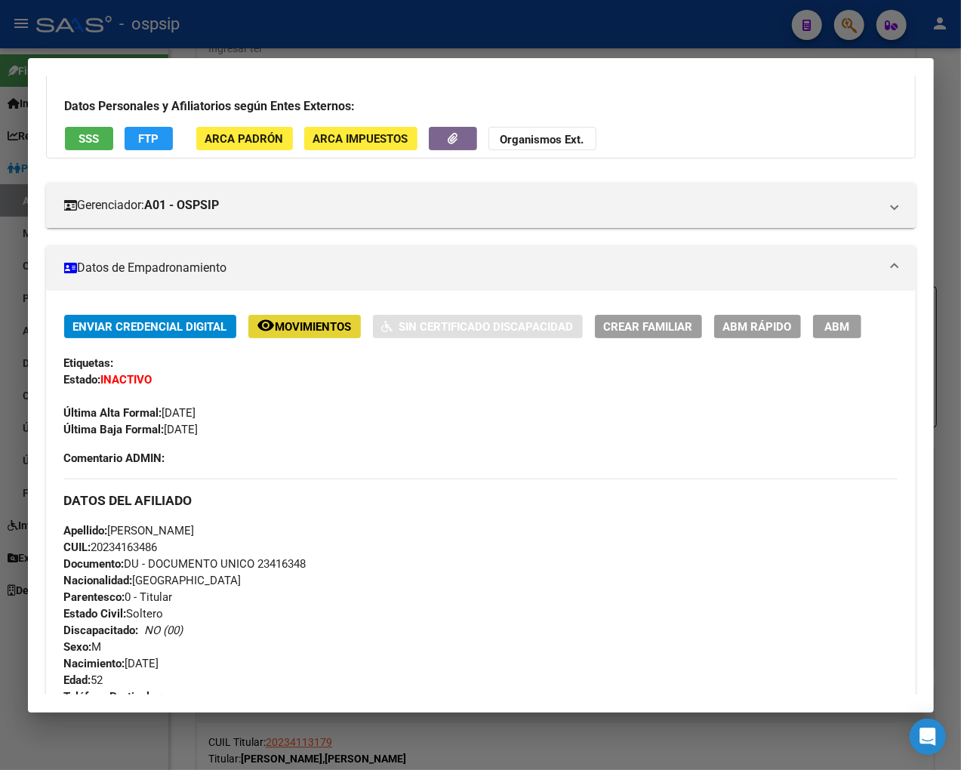
click at [318, 326] on span "Movimientos" at bounding box center [314, 327] width 76 height 14
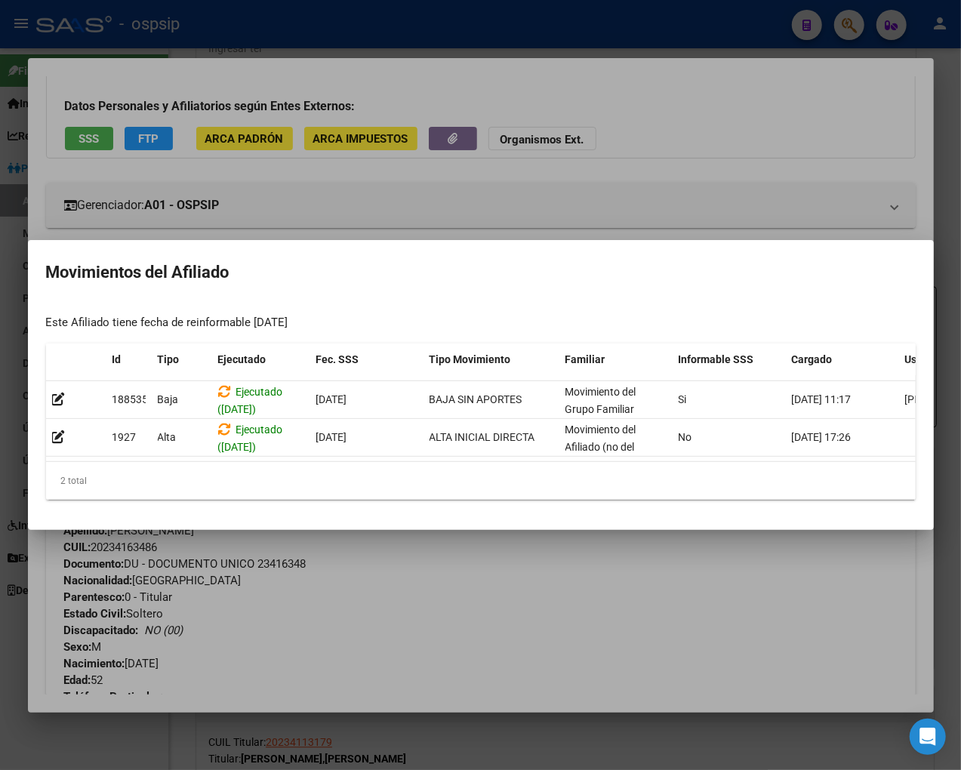
scroll to position [0, 96]
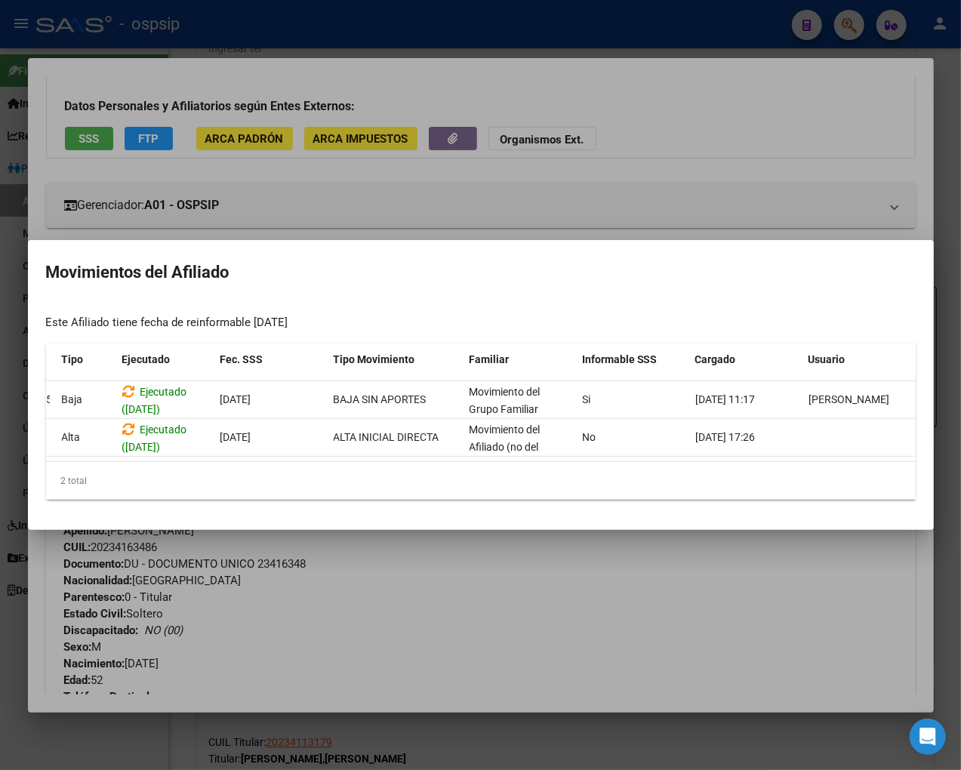
drag, startPoint x: 627, startPoint y: 574, endPoint x: 614, endPoint y: 572, distance: 13.8
click at [617, 574] on div at bounding box center [480, 385] width 961 height 770
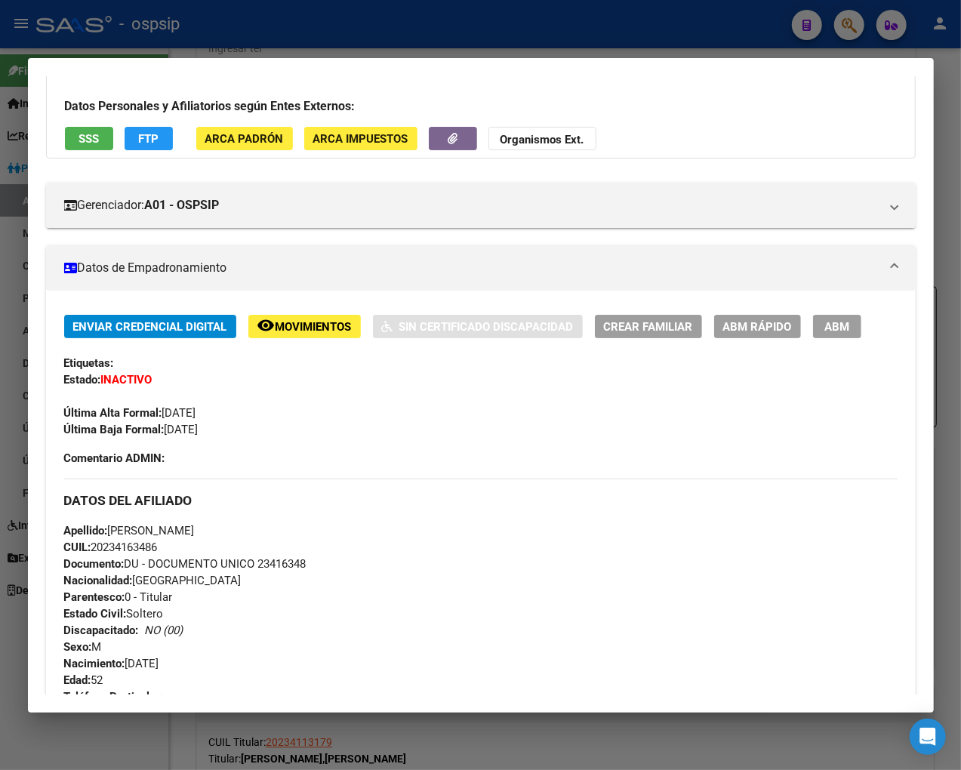
drag, startPoint x: 654, startPoint y: 249, endPoint x: 745, endPoint y: 76, distance: 195.2
click at [820, 32] on div at bounding box center [480, 385] width 961 height 770
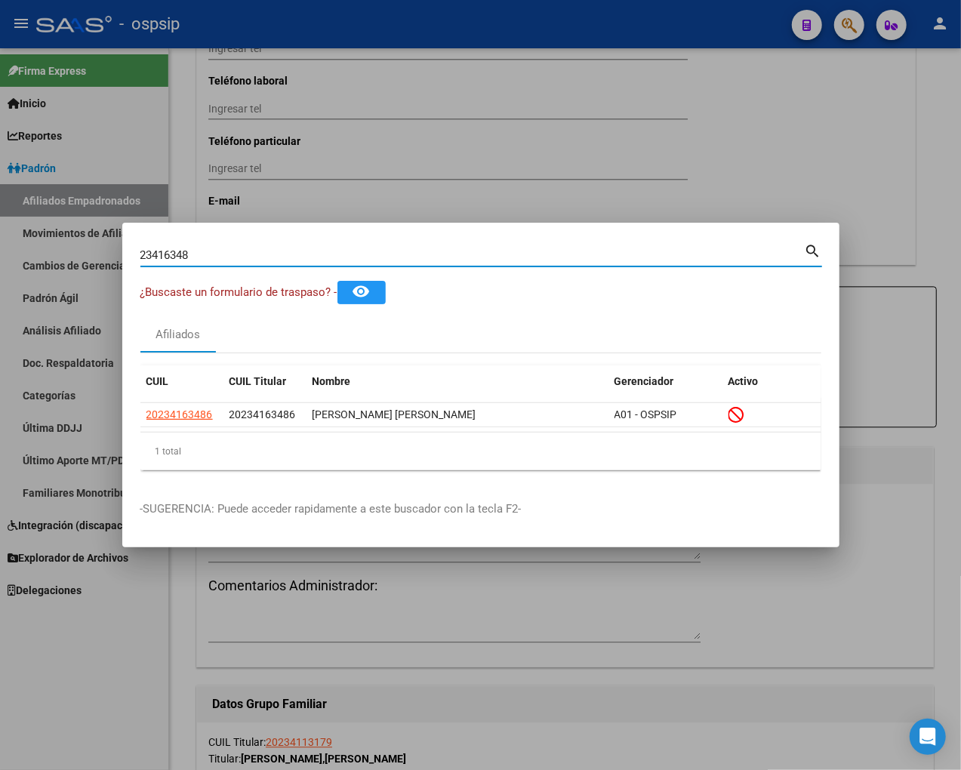
click at [223, 259] on input "23416348" at bounding box center [472, 255] width 664 height 14
type input "2"
type input "23416780"
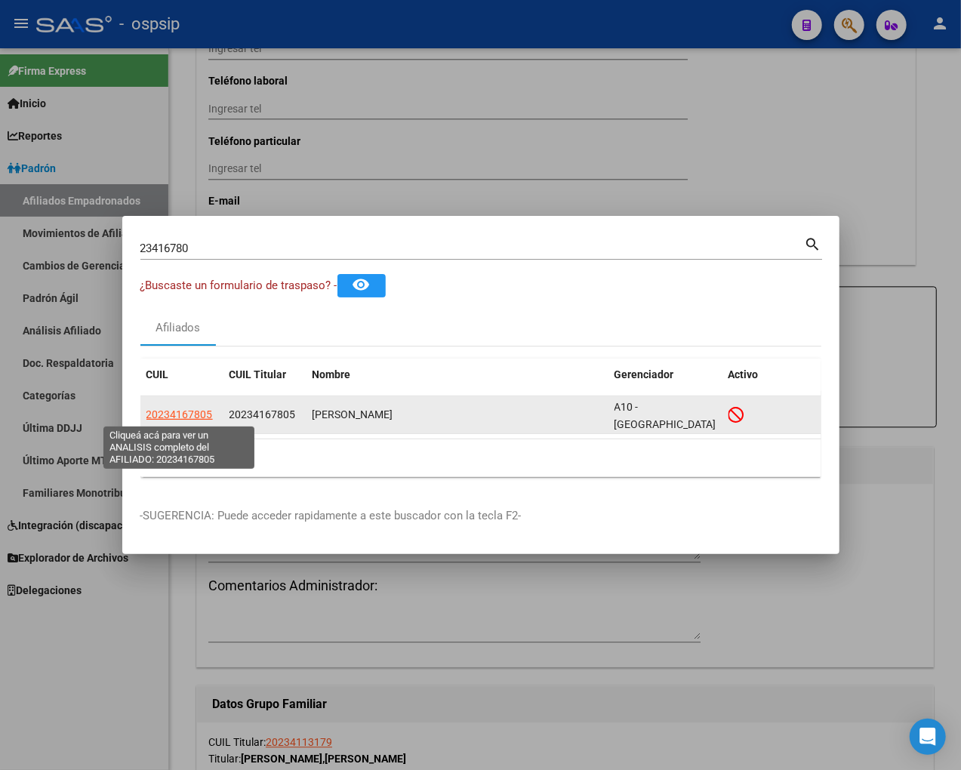
click at [176, 411] on span "20234167805" at bounding box center [179, 414] width 66 height 12
type textarea "20234167805"
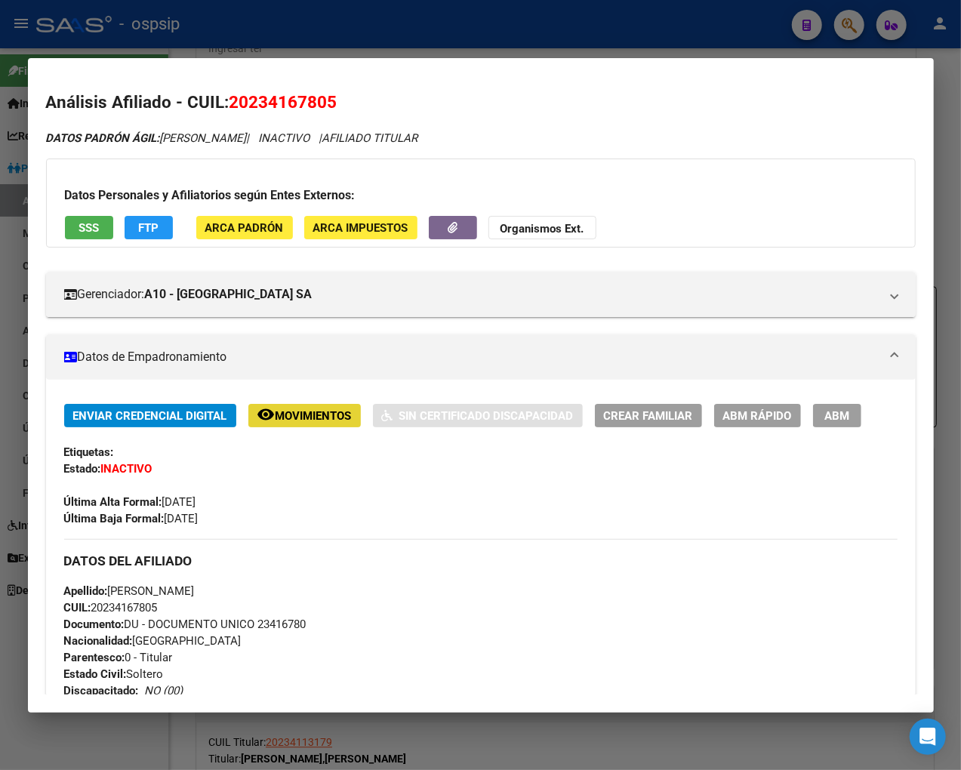
click at [282, 418] on span "Movimientos" at bounding box center [314, 416] width 76 height 14
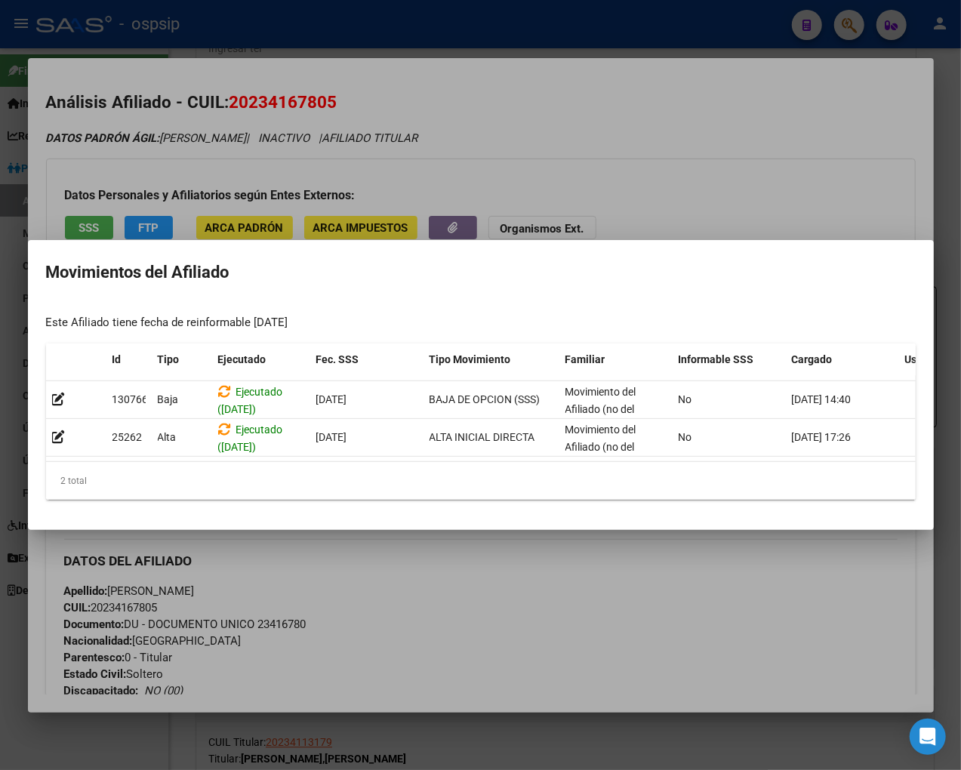
click at [516, 577] on div at bounding box center [480, 385] width 961 height 770
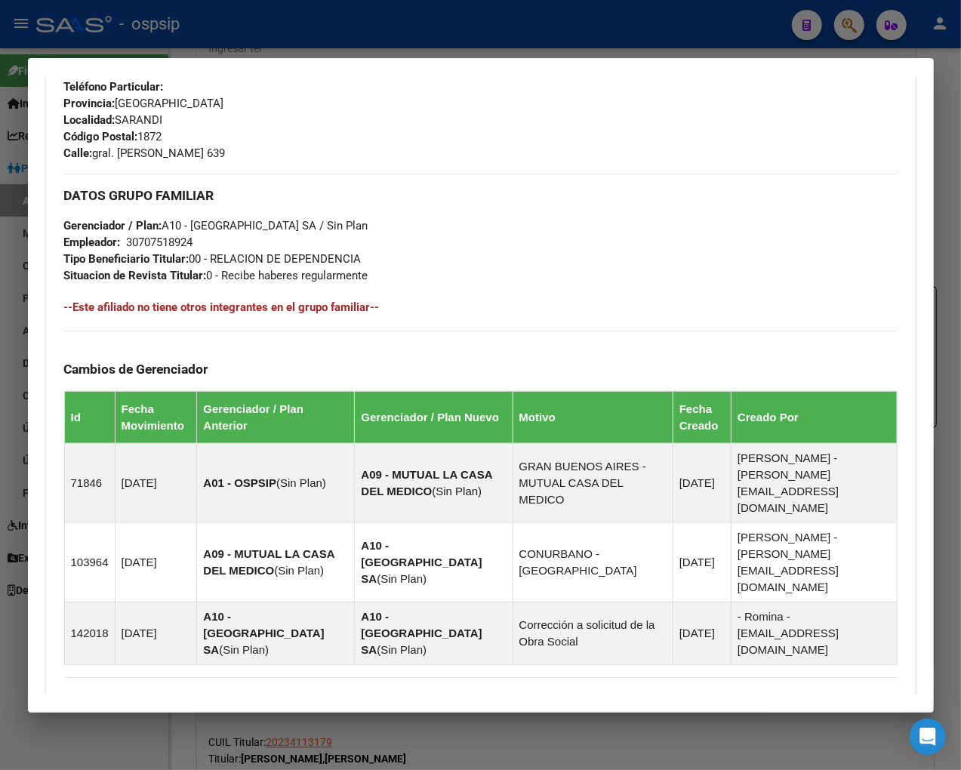
scroll to position [789, 0]
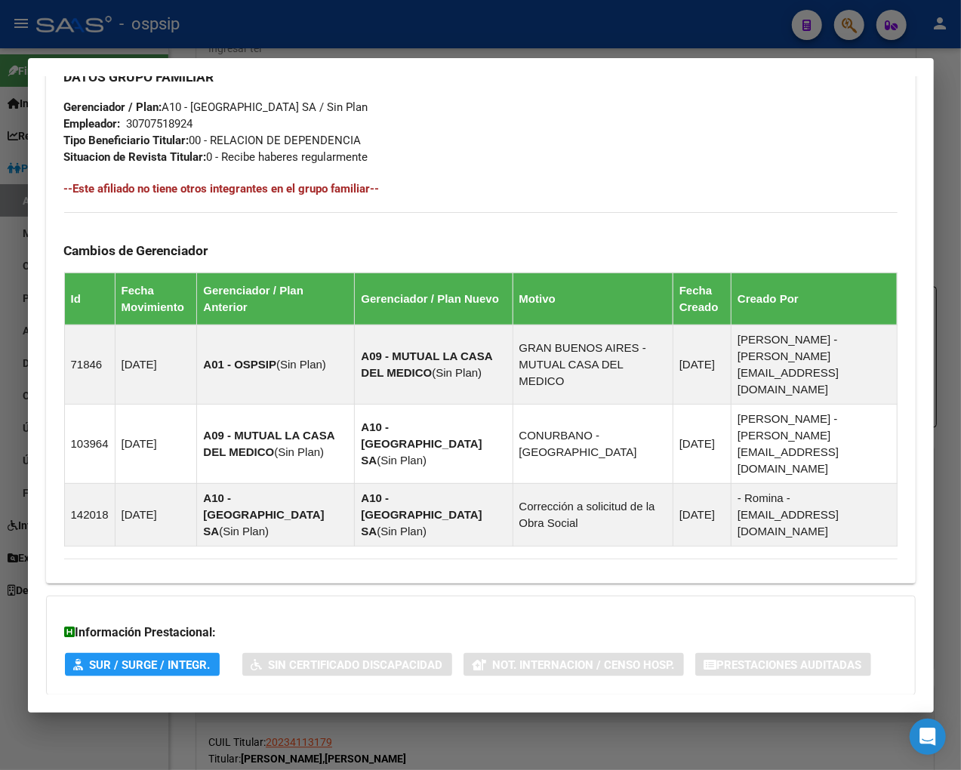
click at [228, 718] on span "Aportes y Contribuciones del Afiliado: 20234167805" at bounding box center [228, 725] width 283 height 14
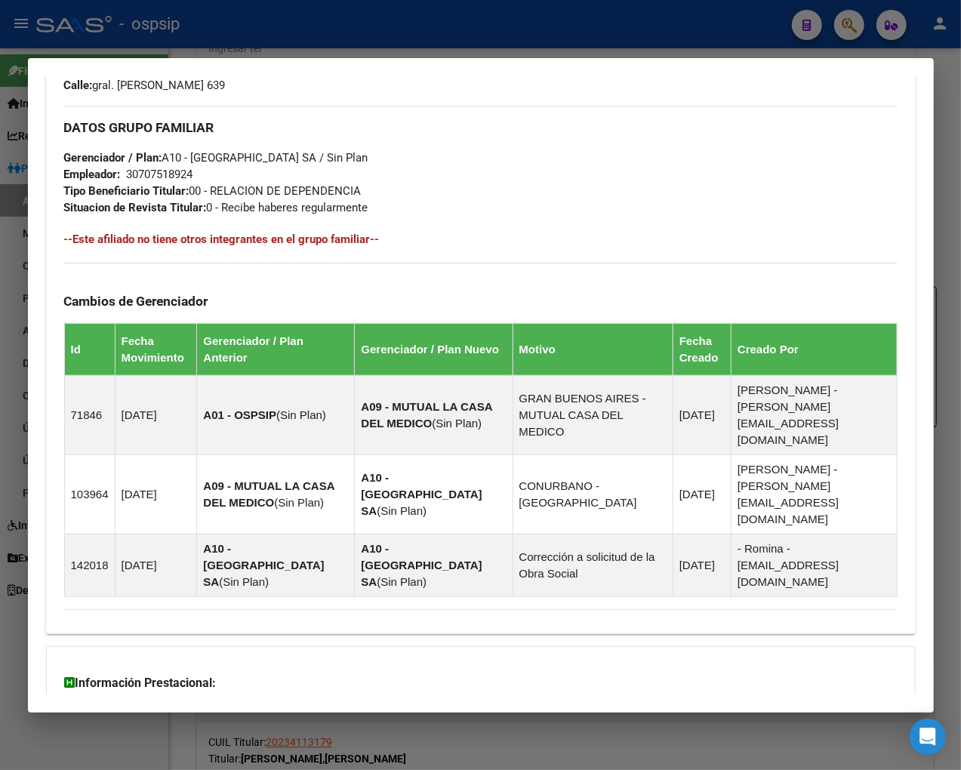
scroll to position [659, 0]
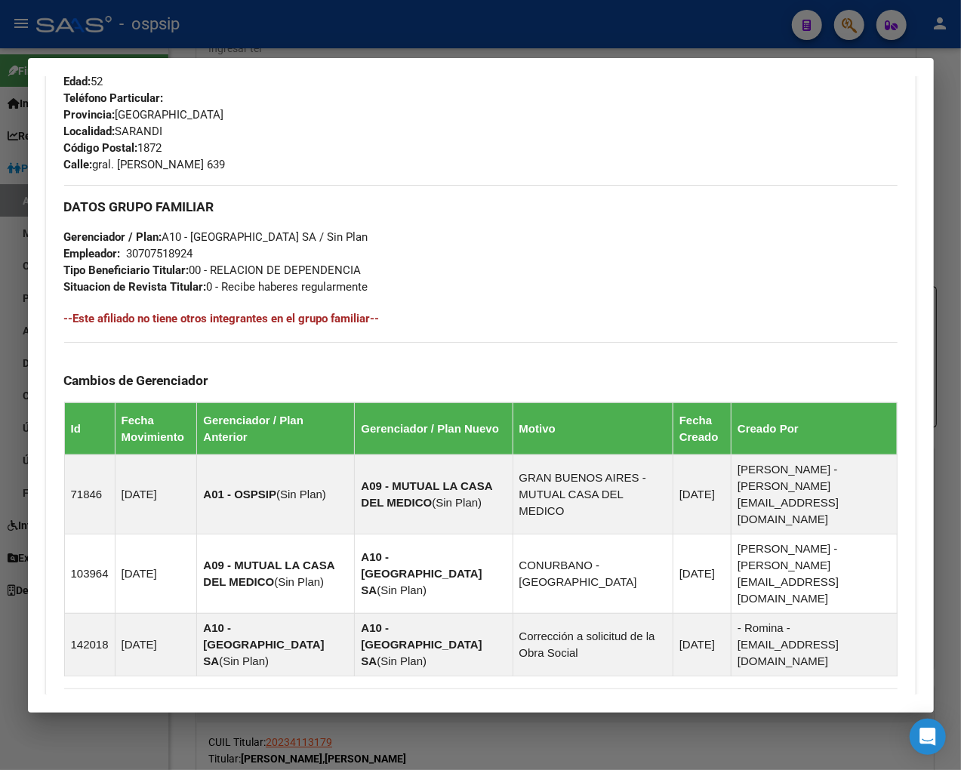
click at [820, 28] on div at bounding box center [480, 385] width 961 height 770
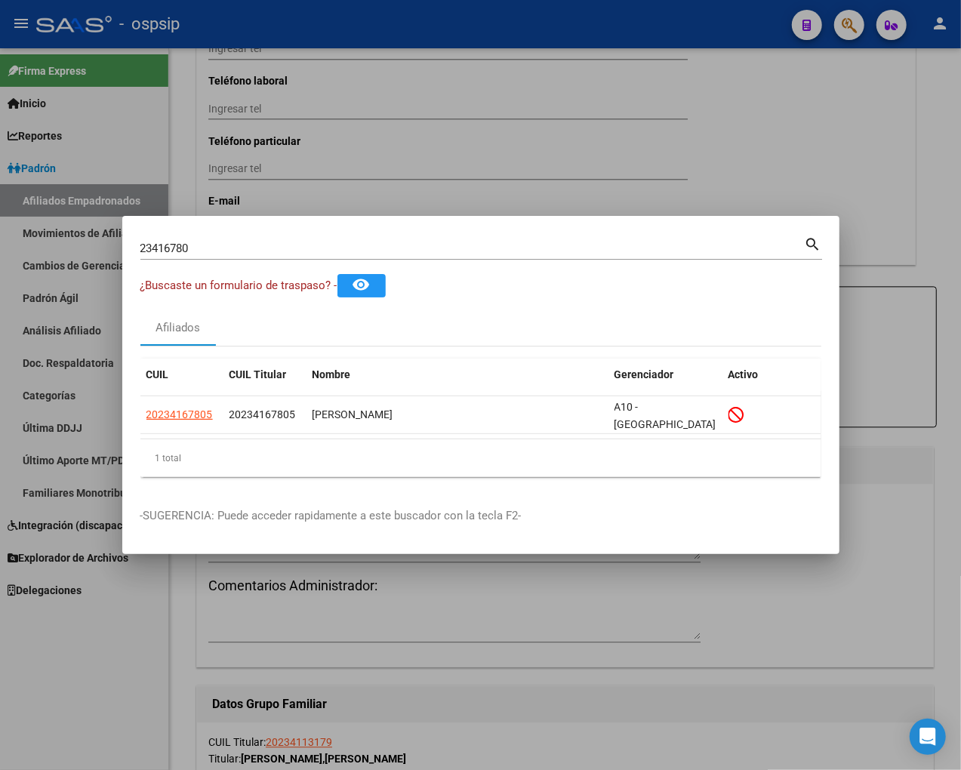
click at [189, 245] on input "23416780" at bounding box center [472, 249] width 664 height 14
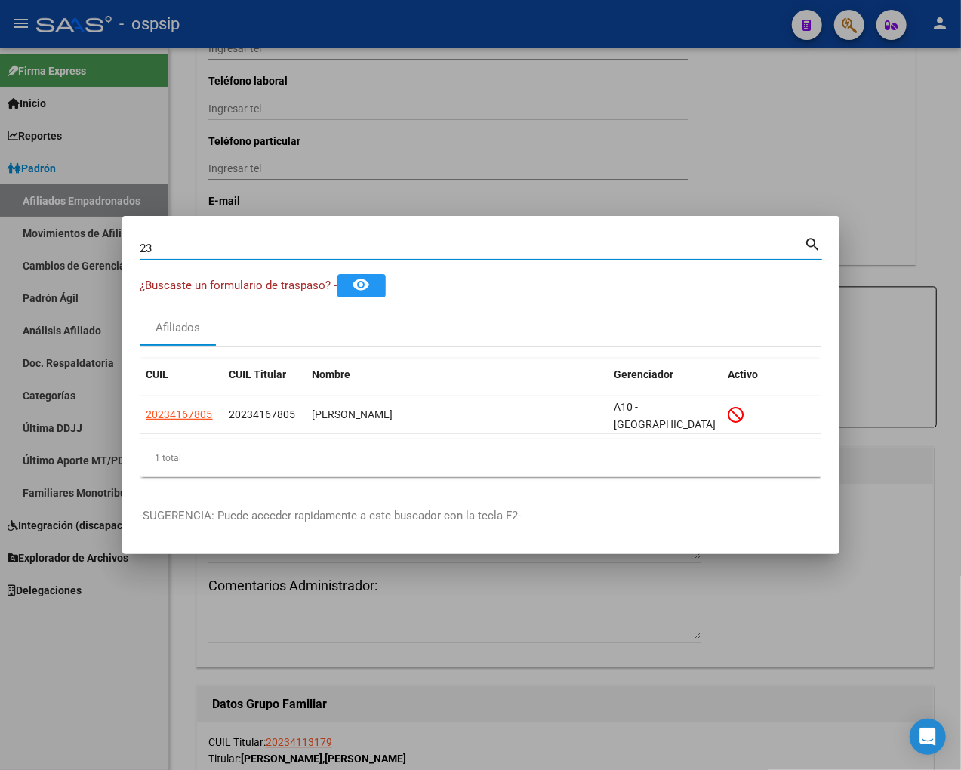
type input "2"
type input "23417076"
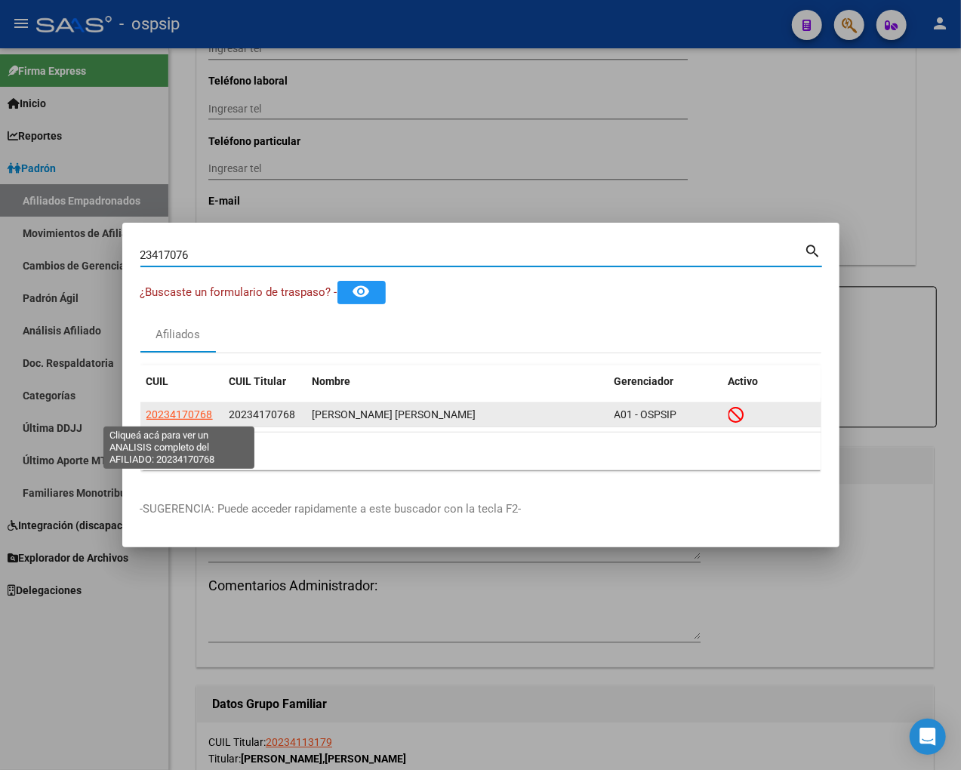
click at [167, 414] on span "20234170768" at bounding box center [179, 414] width 66 height 12
type textarea "20234170768"
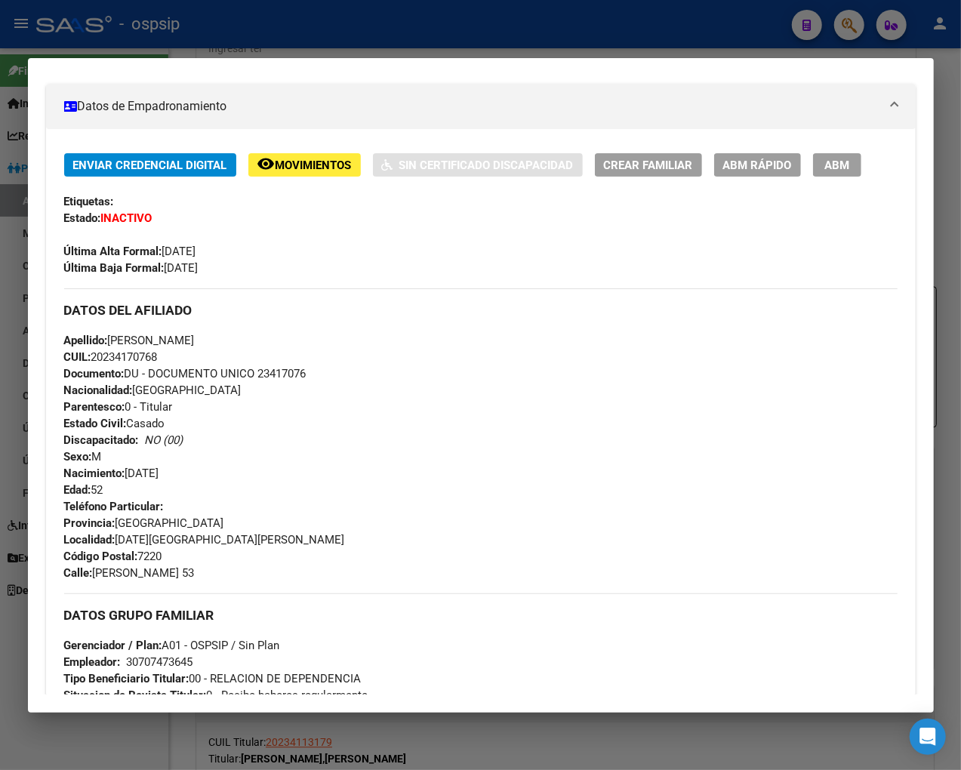
scroll to position [251, 0]
click at [290, 143] on div "Enviar Credencial Digital remove_red_eye Movimientos Sin Certificado Discapacid…" at bounding box center [481, 473] width 870 height 690
click at [295, 167] on span "Movimientos" at bounding box center [314, 165] width 76 height 14
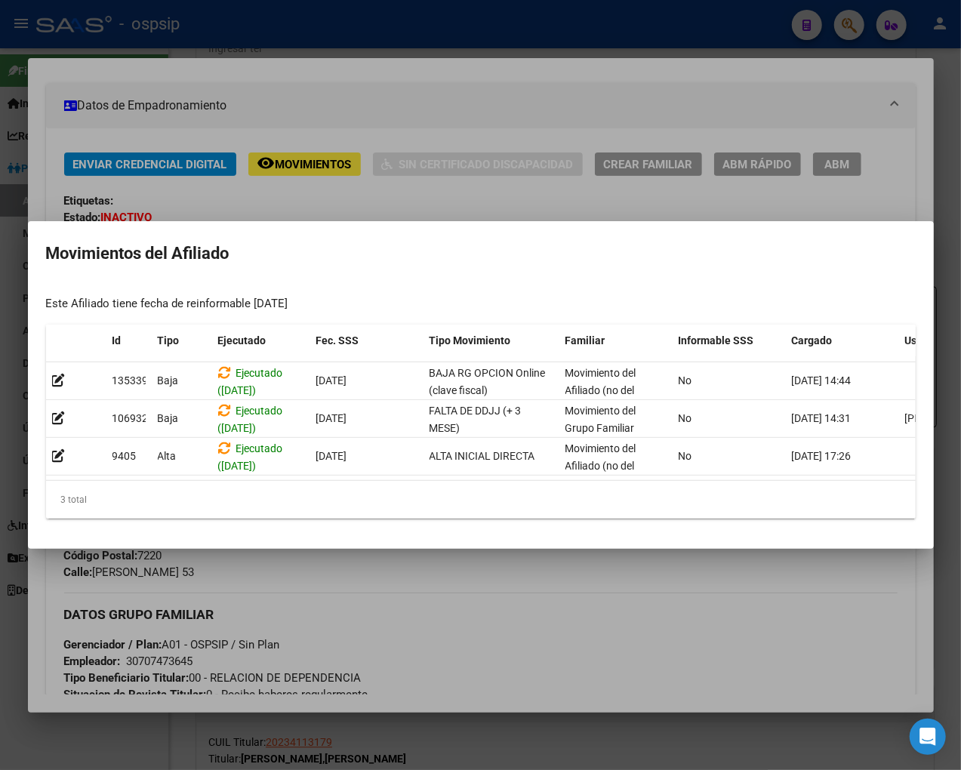
drag, startPoint x: 534, startPoint y: 561, endPoint x: 351, endPoint y: 515, distance: 188.4
click at [480, 549] on div "23417076 Buscar (apellido, dni, cuil, nro traspaso, cuit, obra social) search ¿…" at bounding box center [480, 385] width 961 height 770
click at [444, 607] on div at bounding box center [480, 385] width 961 height 770
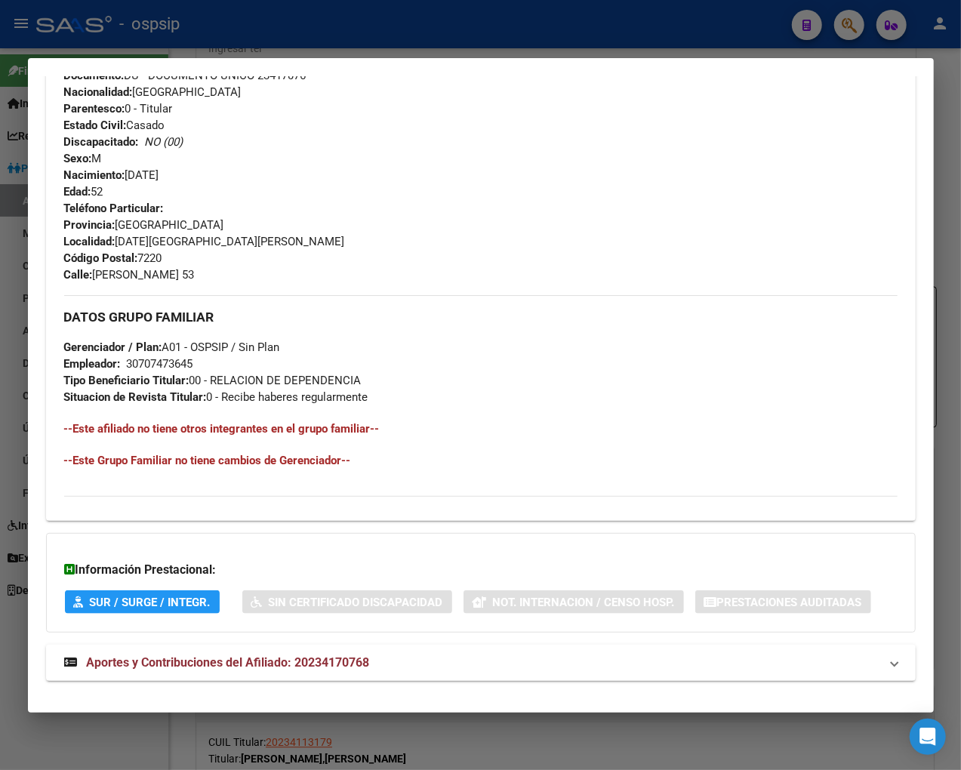
scroll to position [569, 0]
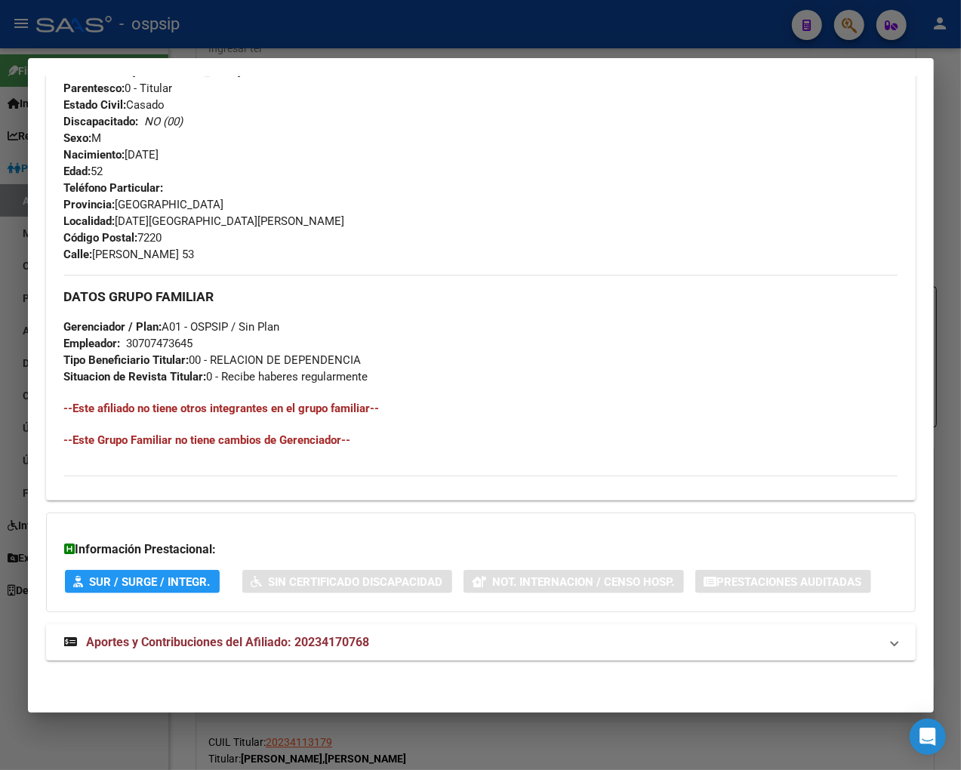
click at [223, 649] on strong "Aportes y Contribuciones del Afiliado: 20234170768" at bounding box center [217, 642] width 306 height 18
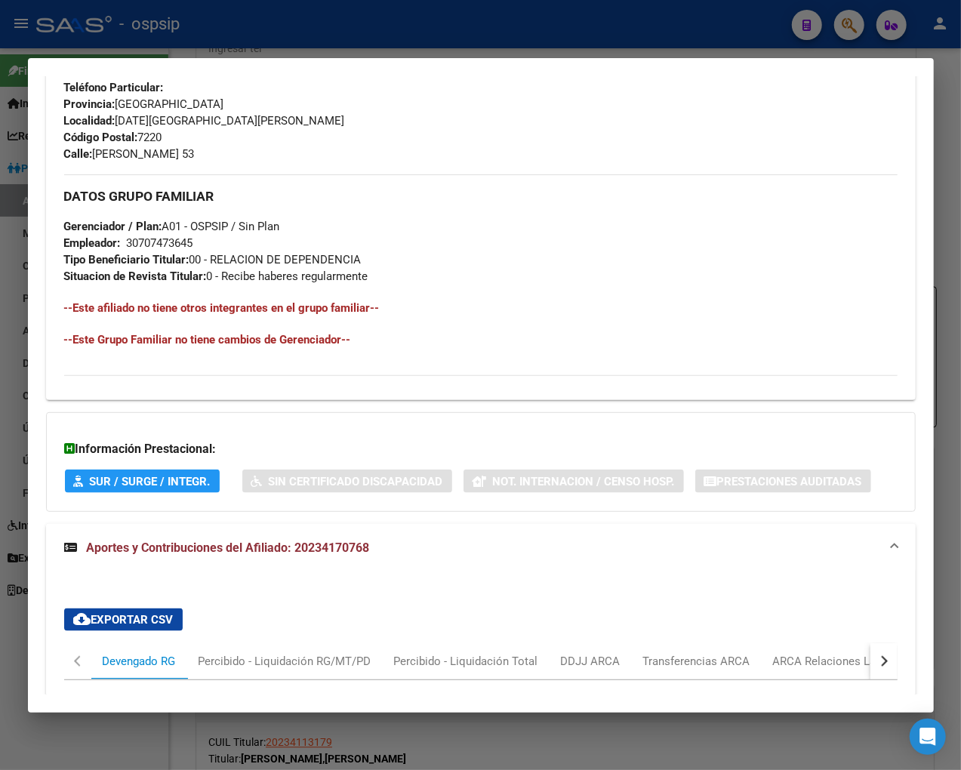
scroll to position [489, 0]
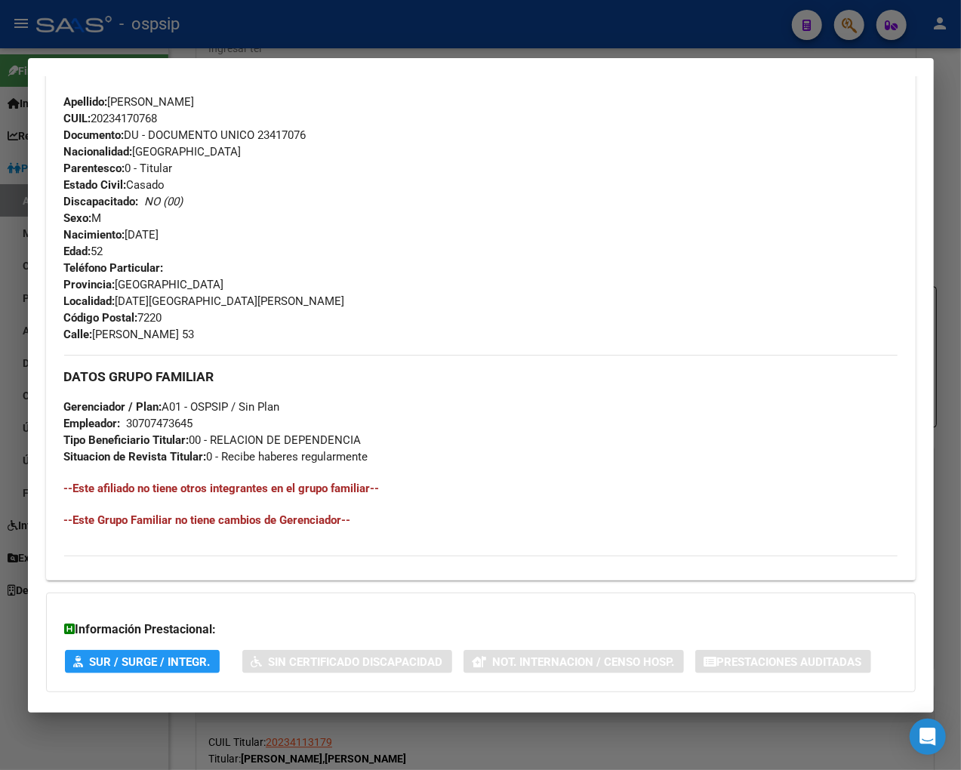
click at [820, 26] on div at bounding box center [480, 385] width 961 height 770
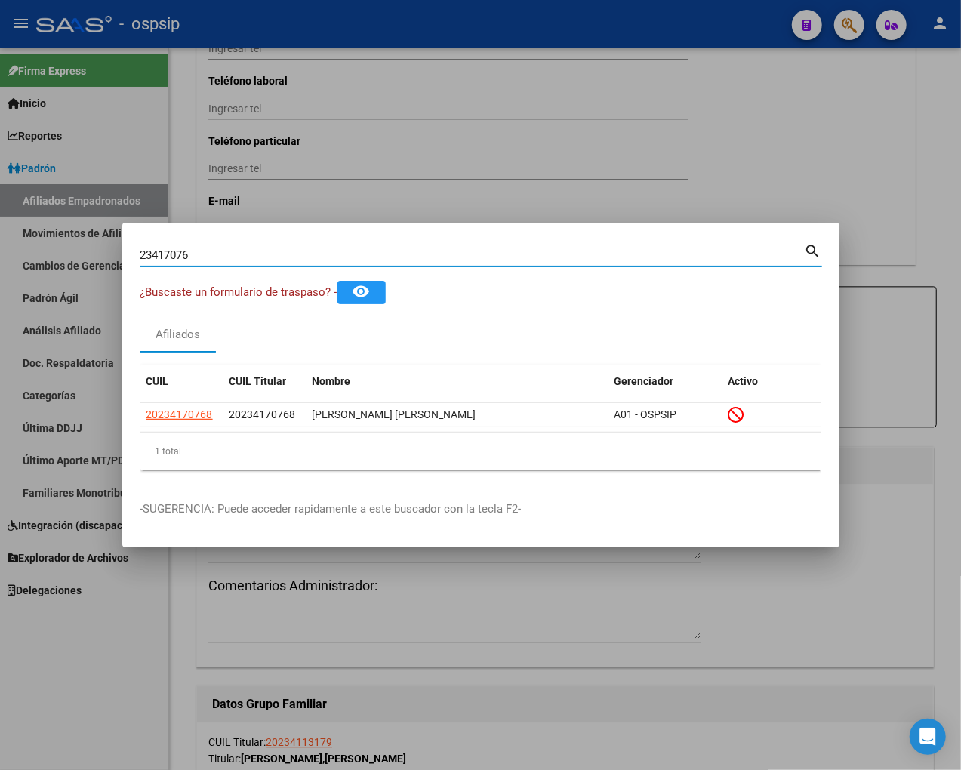
click at [213, 261] on input "23417076" at bounding box center [472, 255] width 664 height 14
type input "2"
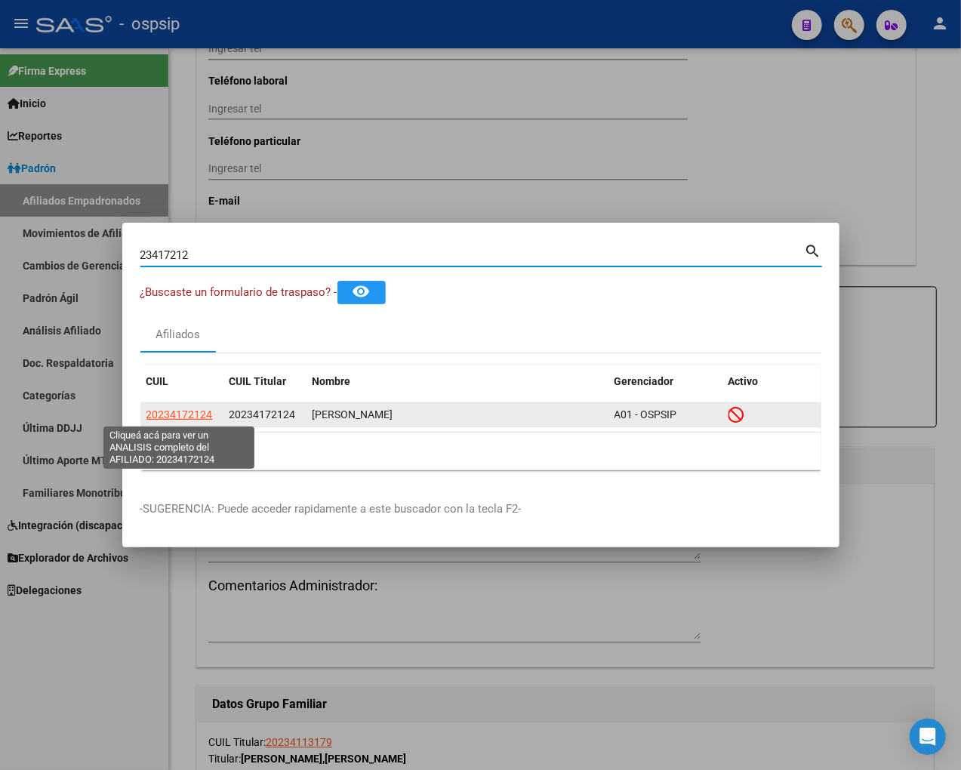
click at [178, 416] on span "20234172124" at bounding box center [179, 414] width 66 height 12
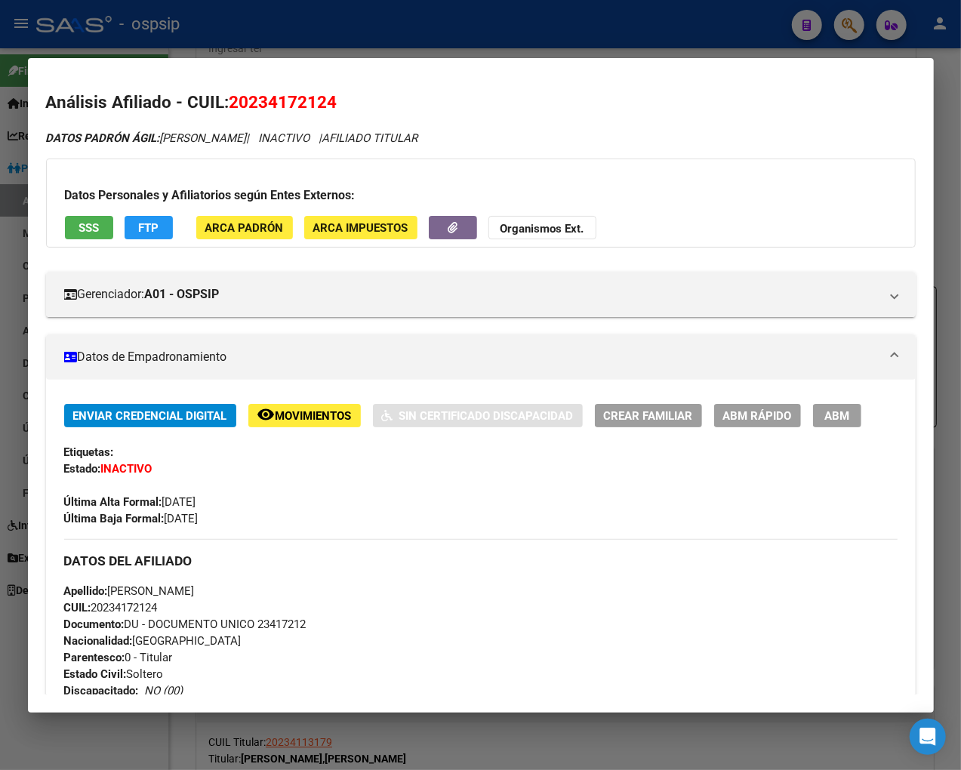
click at [304, 412] on span "Movimientos" at bounding box center [314, 416] width 76 height 14
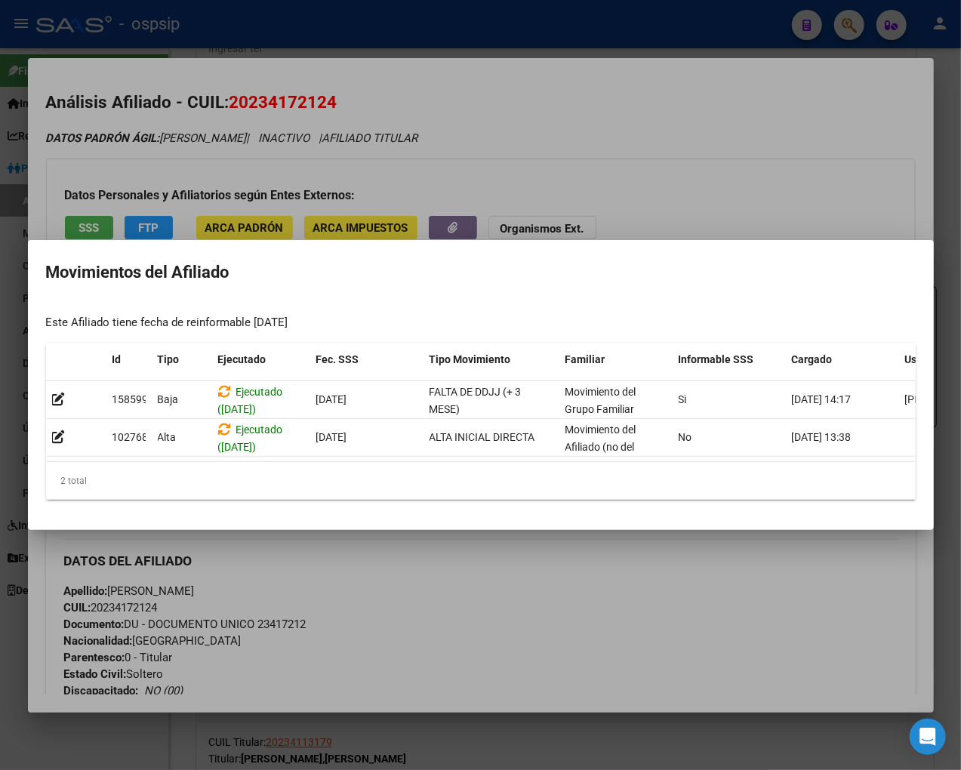
click at [495, 599] on div at bounding box center [480, 385] width 961 height 770
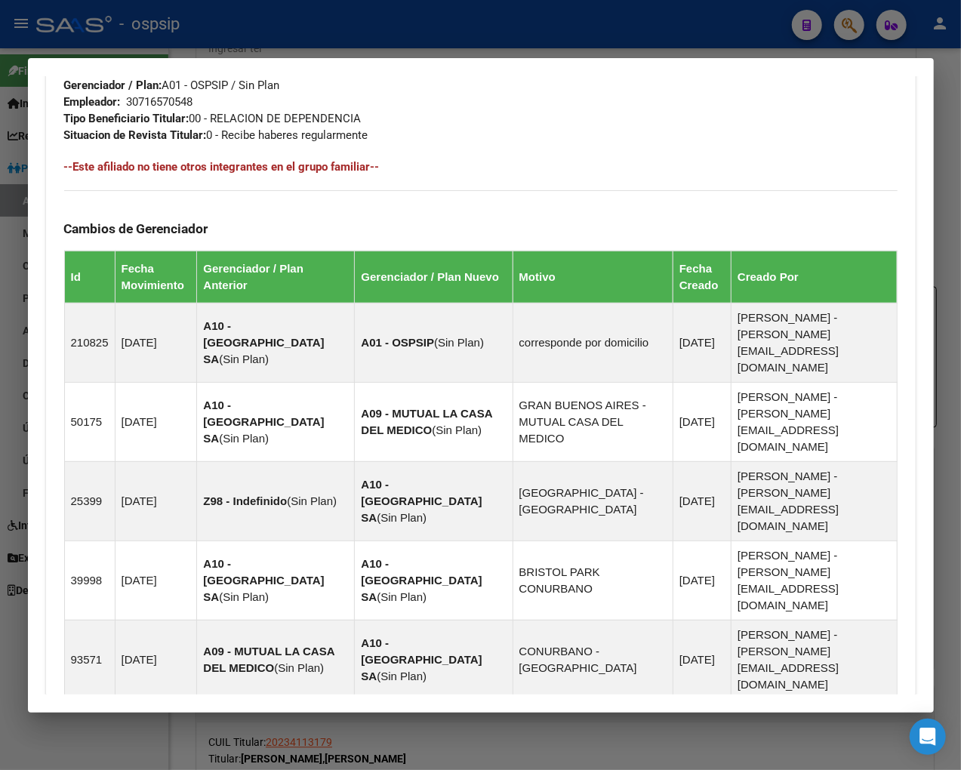
scroll to position [961, 0]
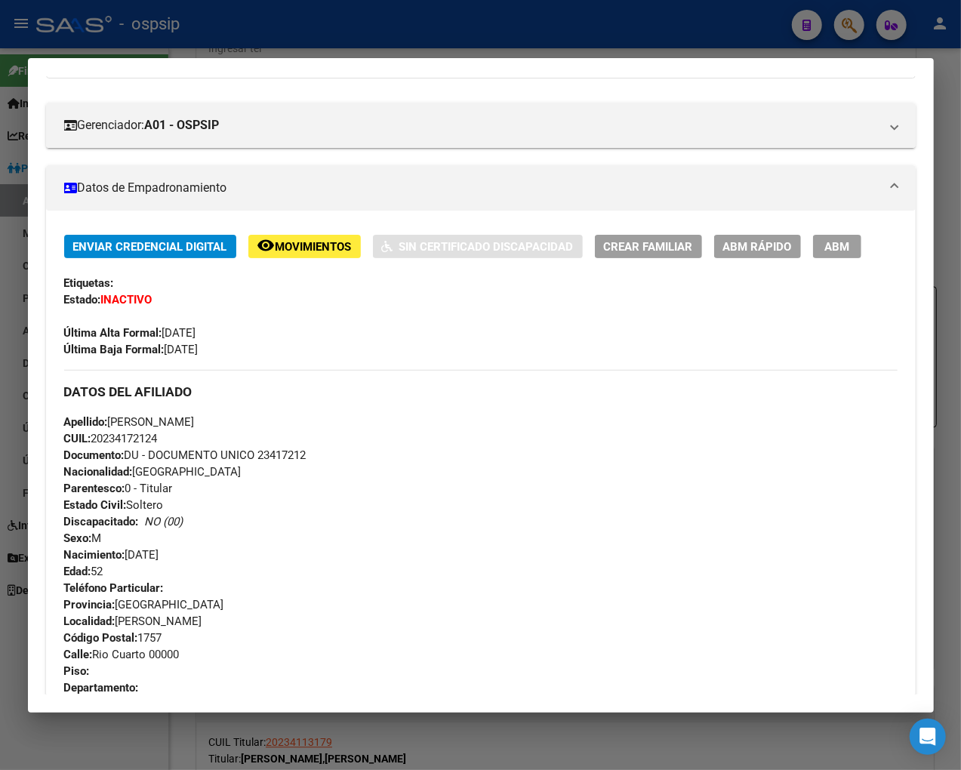
scroll to position [160, 0]
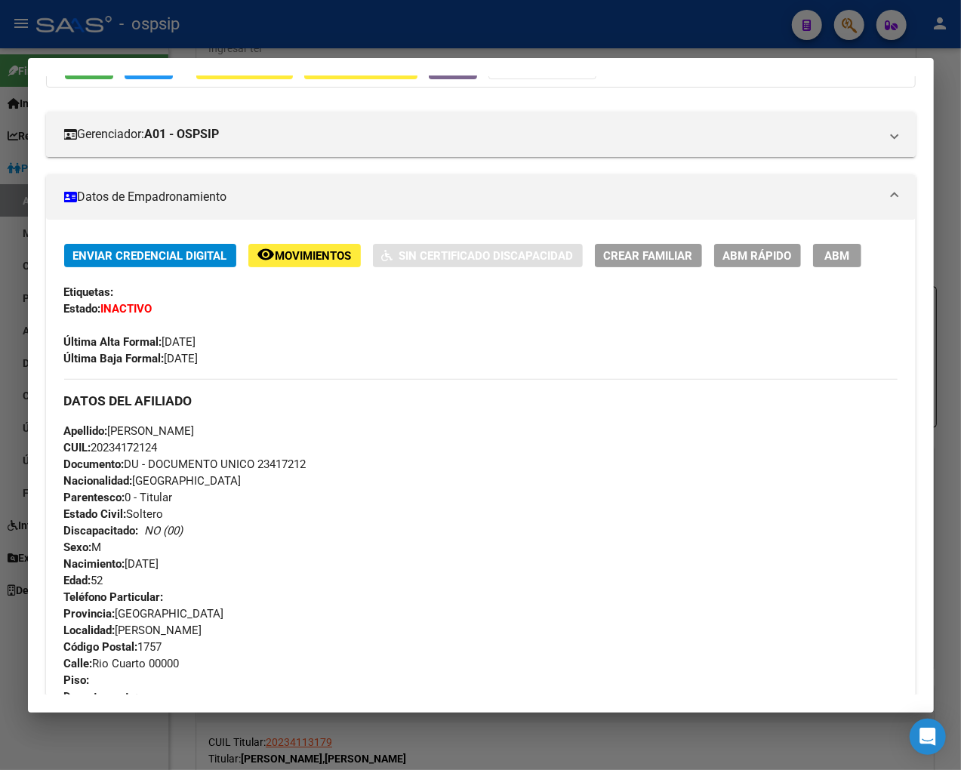
click at [548, 485] on div "Apellido: [PERSON_NAME] CUIL: 20234172124 Documento: DU - DOCUMENTO UNICO 23417…" at bounding box center [480, 506] width 833 height 166
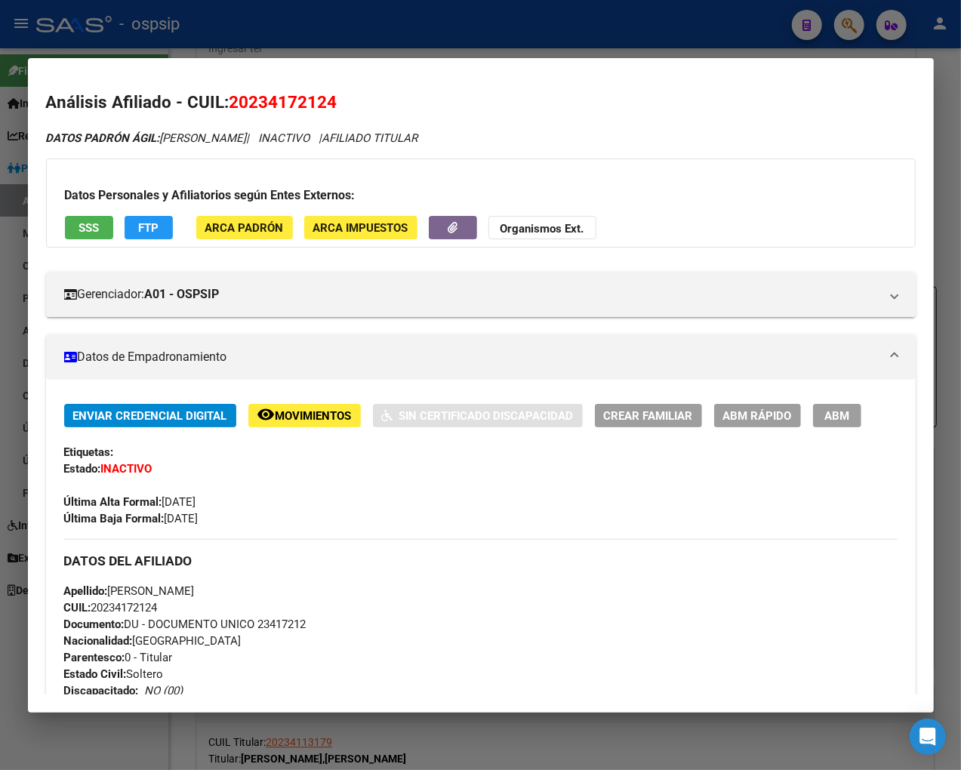
click at [820, 28] on div at bounding box center [480, 385] width 961 height 770
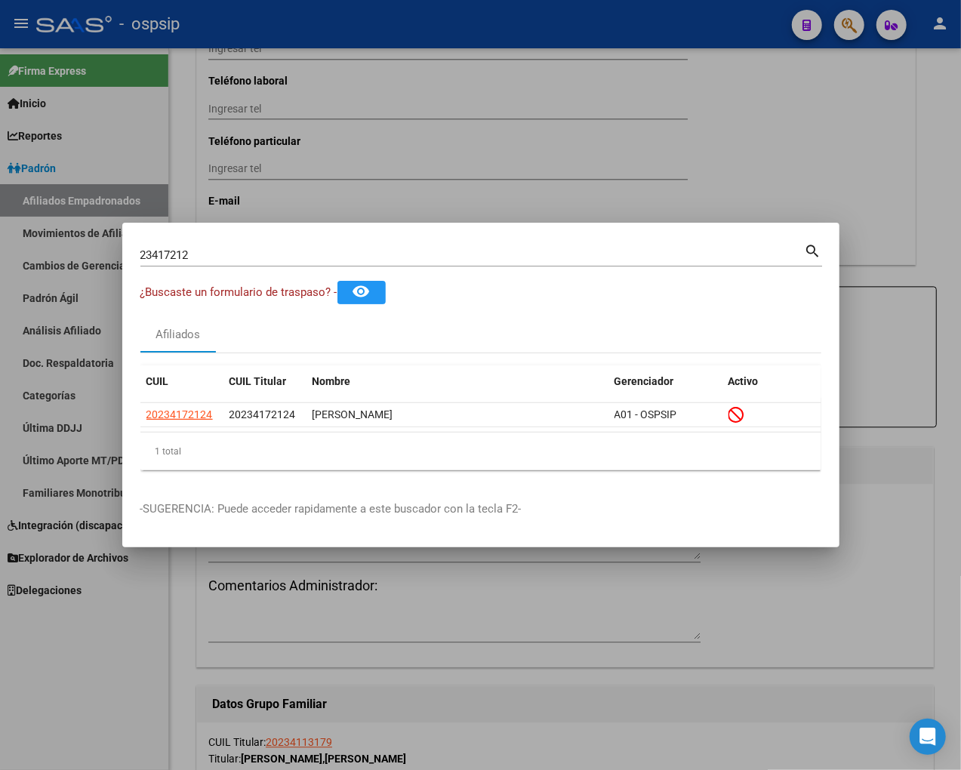
click at [232, 246] on div "23417212 Buscar (apellido, dni, [PERSON_NAME], [PERSON_NAME], cuit, obra social)" at bounding box center [472, 255] width 664 height 23
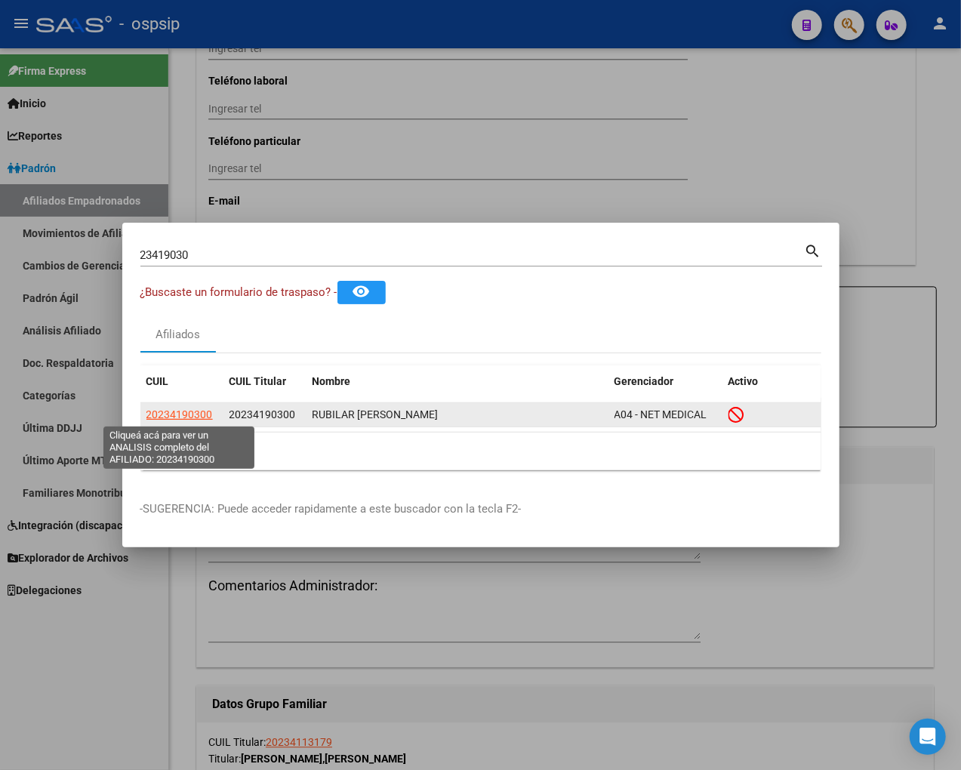
click at [179, 417] on span "20234190300" at bounding box center [179, 414] width 66 height 12
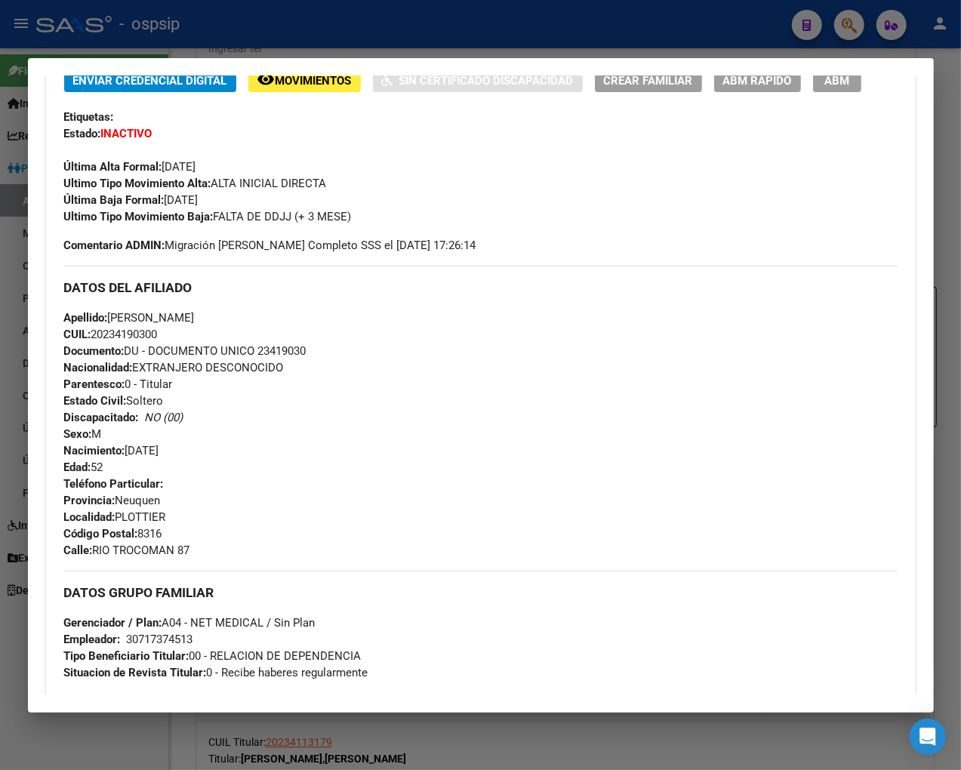
scroll to position [168, 0]
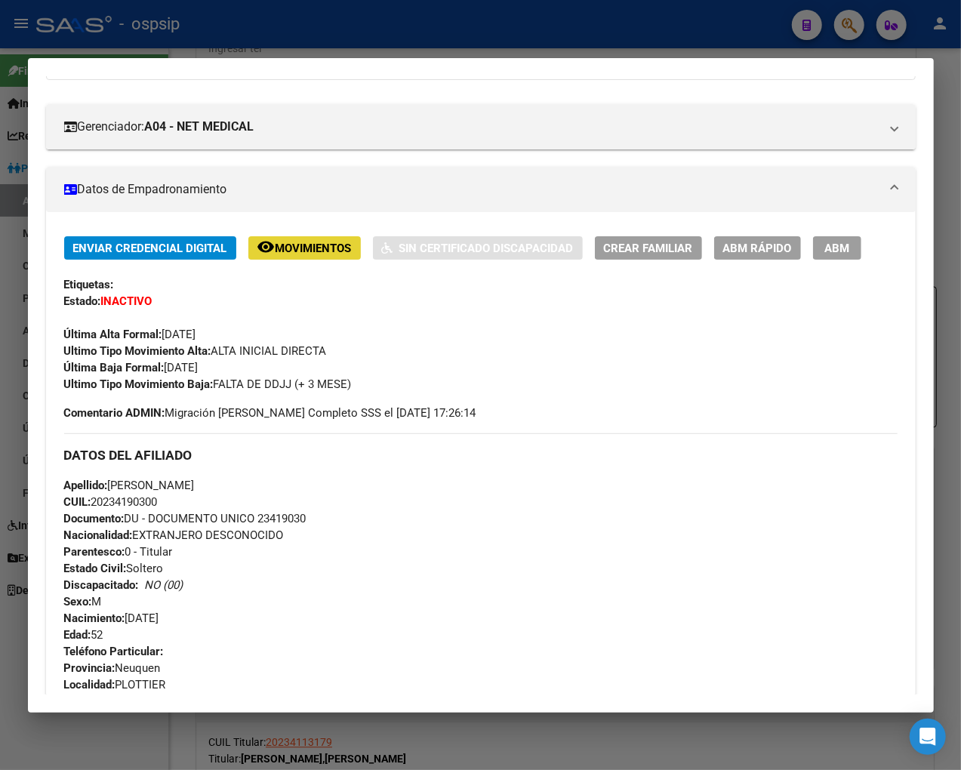
click at [289, 242] on span "Movimientos" at bounding box center [314, 249] width 76 height 14
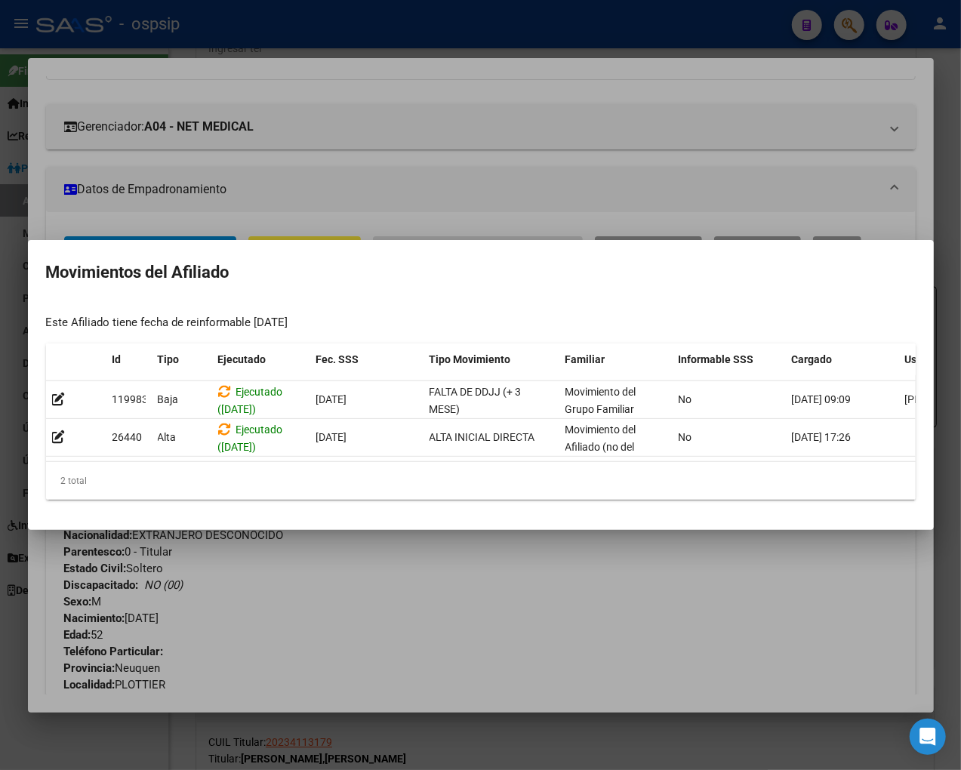
drag, startPoint x: 583, startPoint y: 583, endPoint x: 545, endPoint y: 561, distance: 44.3
click at [586, 583] on div at bounding box center [480, 385] width 961 height 770
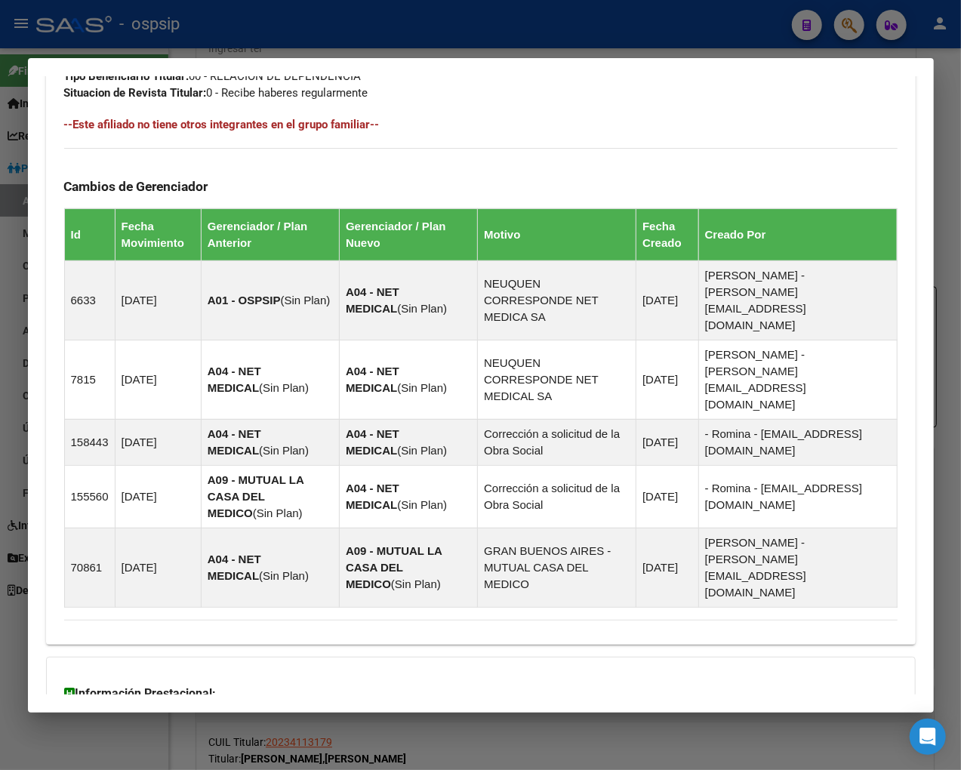
scroll to position [944, 0]
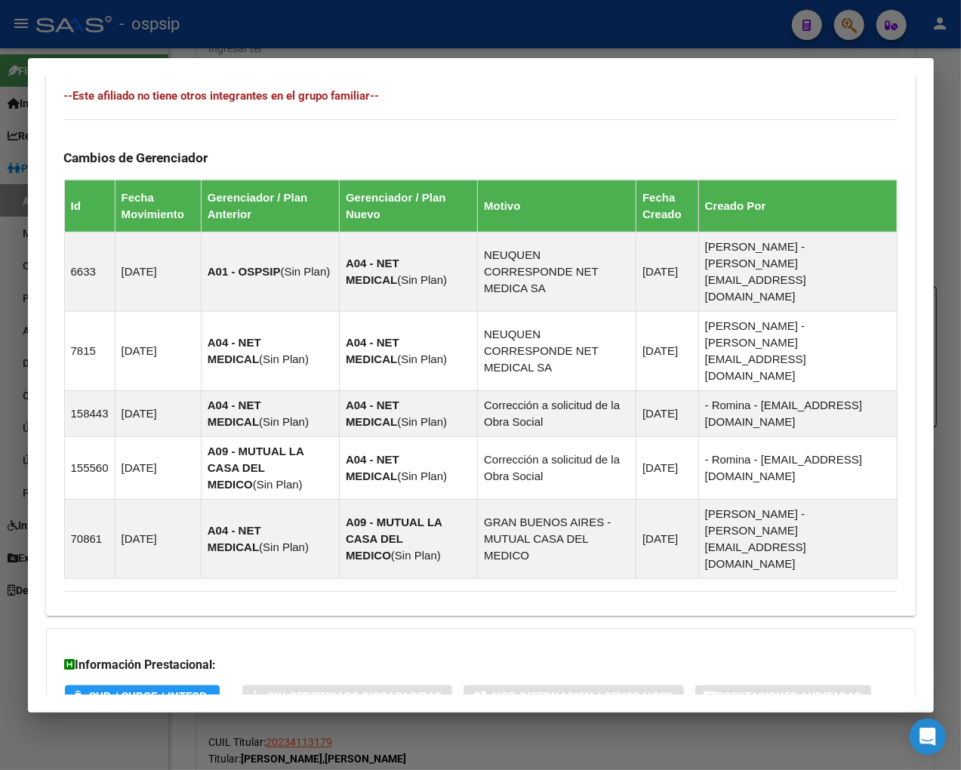
click at [186, 750] on span "Aportes y Contribuciones del Afiliado: 20234190300" at bounding box center [228, 757] width 283 height 14
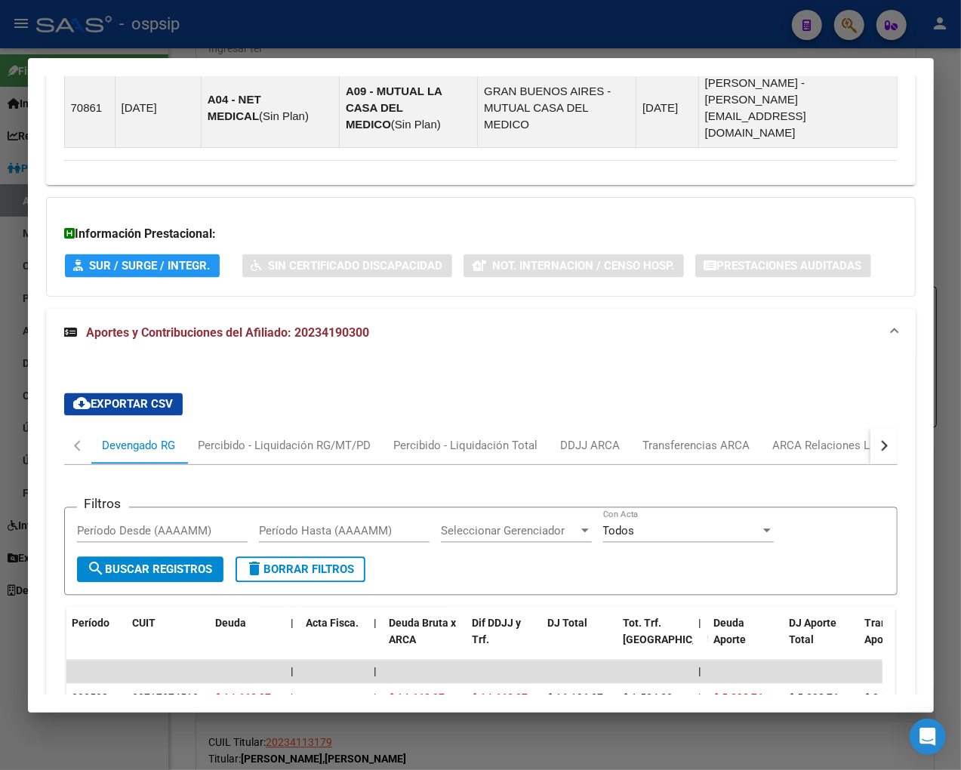
scroll to position [1400, 0]
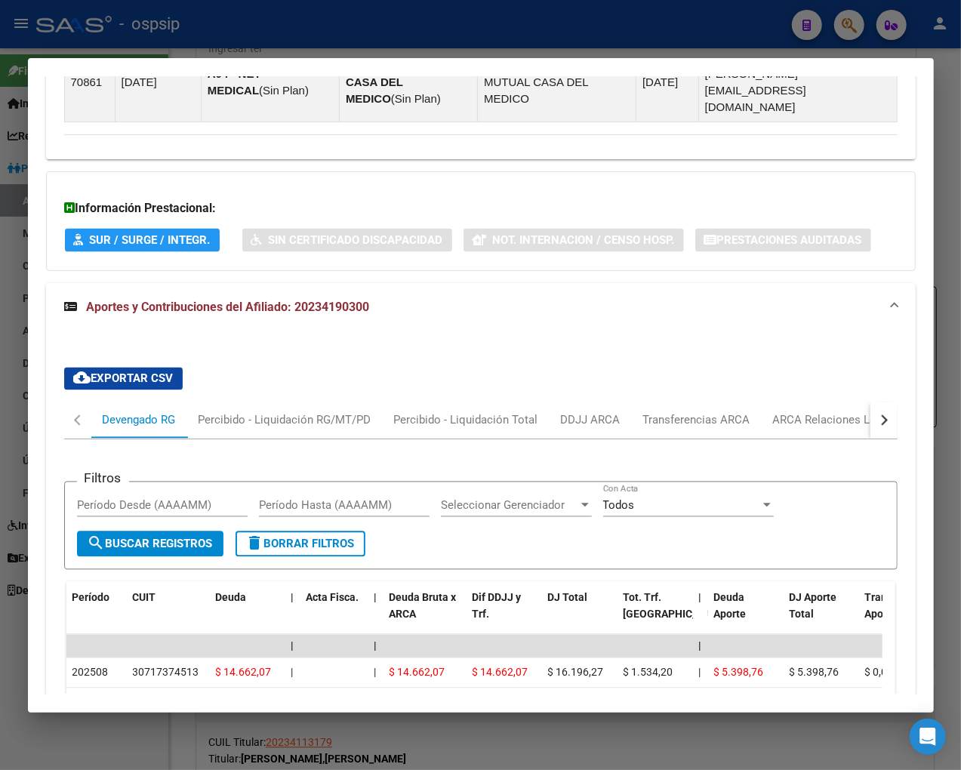
click at [820, 402] on button "button" at bounding box center [883, 420] width 27 height 36
click at [789, 412] on div "ARCA Relaciones Laborales" at bounding box center [780, 420] width 141 height 17
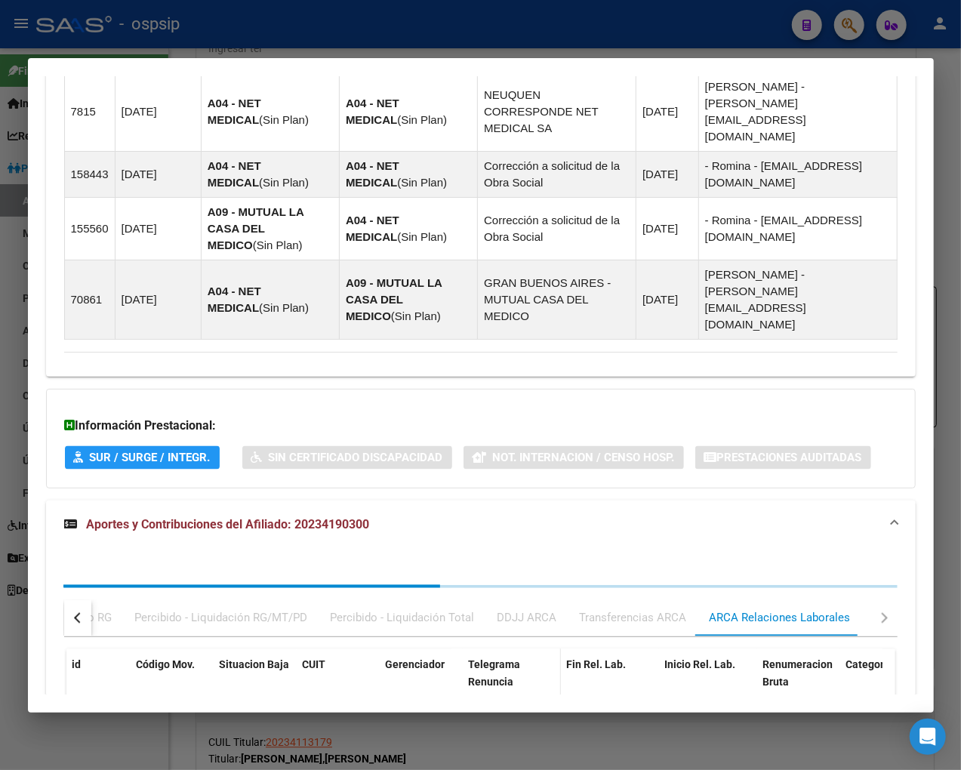
scroll to position [1292, 0]
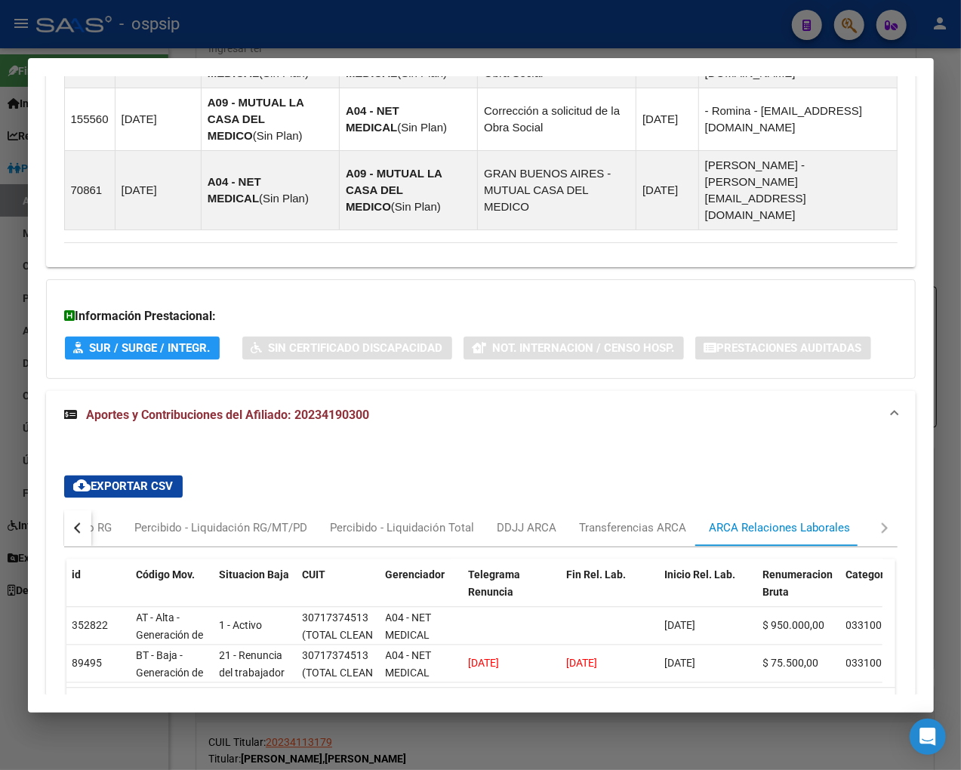
click at [79, 523] on div "button" at bounding box center [78, 528] width 11 height 11
click at [125, 520] on div "Devengado RG" at bounding box center [139, 528] width 73 height 17
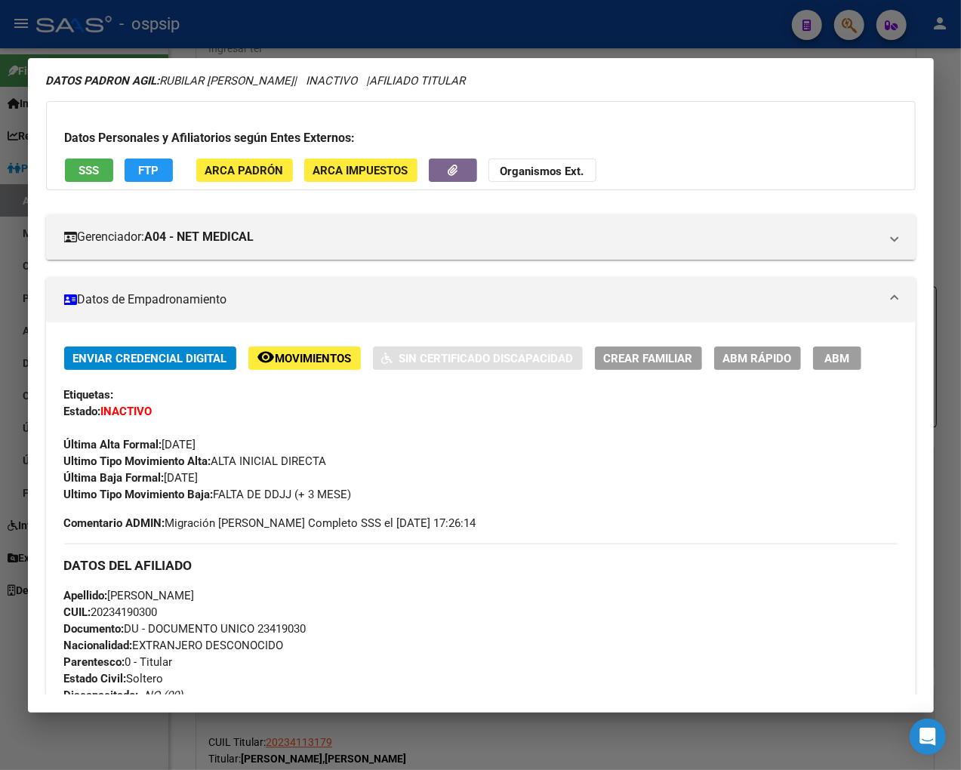
scroll to position [0, 0]
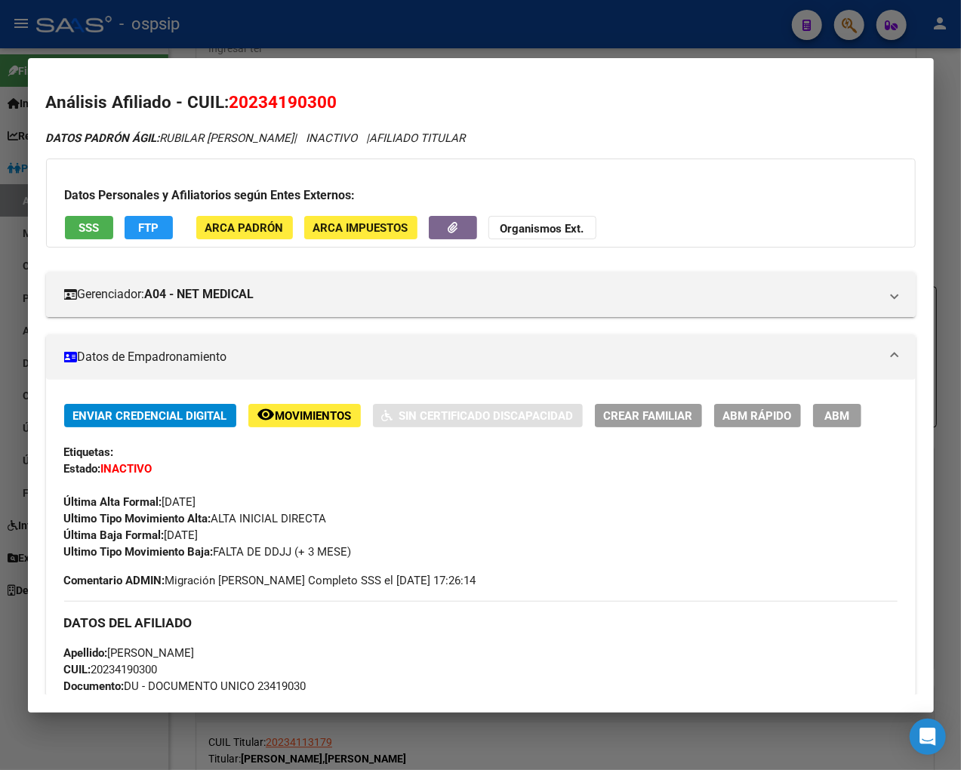
click at [132, 229] on button "FTP" at bounding box center [149, 227] width 48 height 23
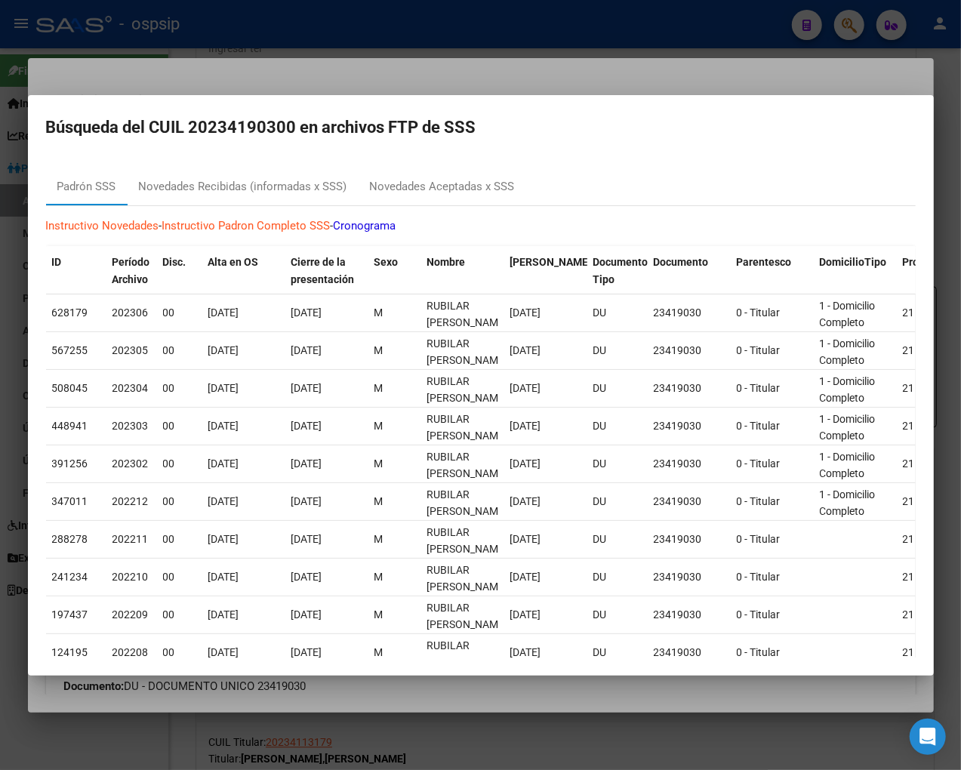
click at [469, 728] on div at bounding box center [480, 385] width 961 height 770
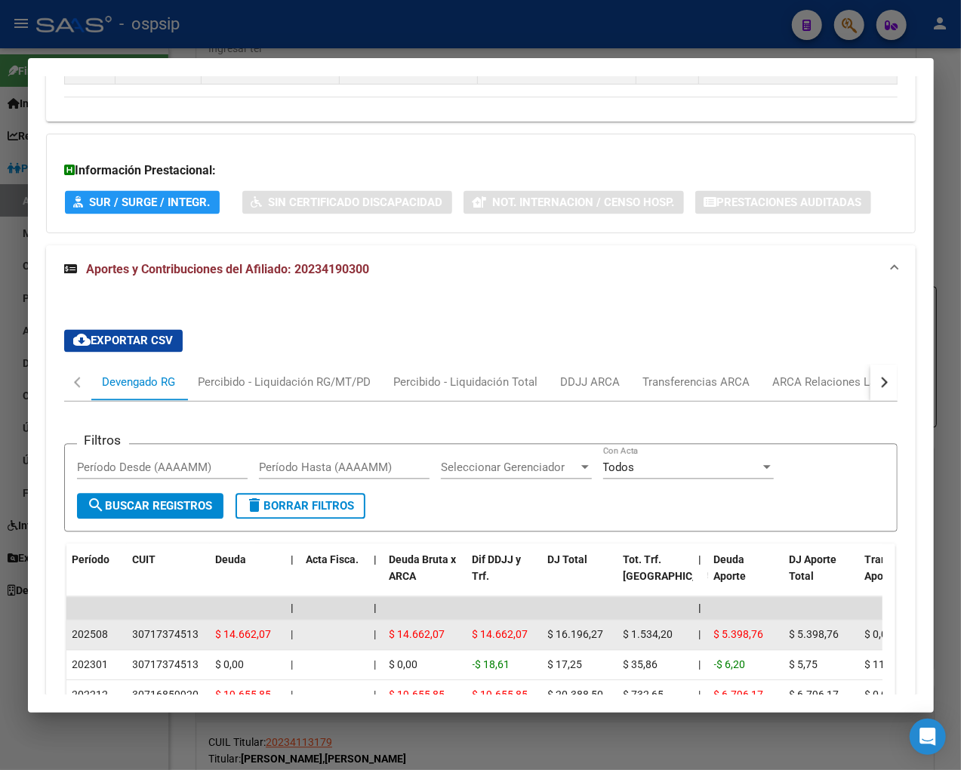
scroll to position [1510, 0]
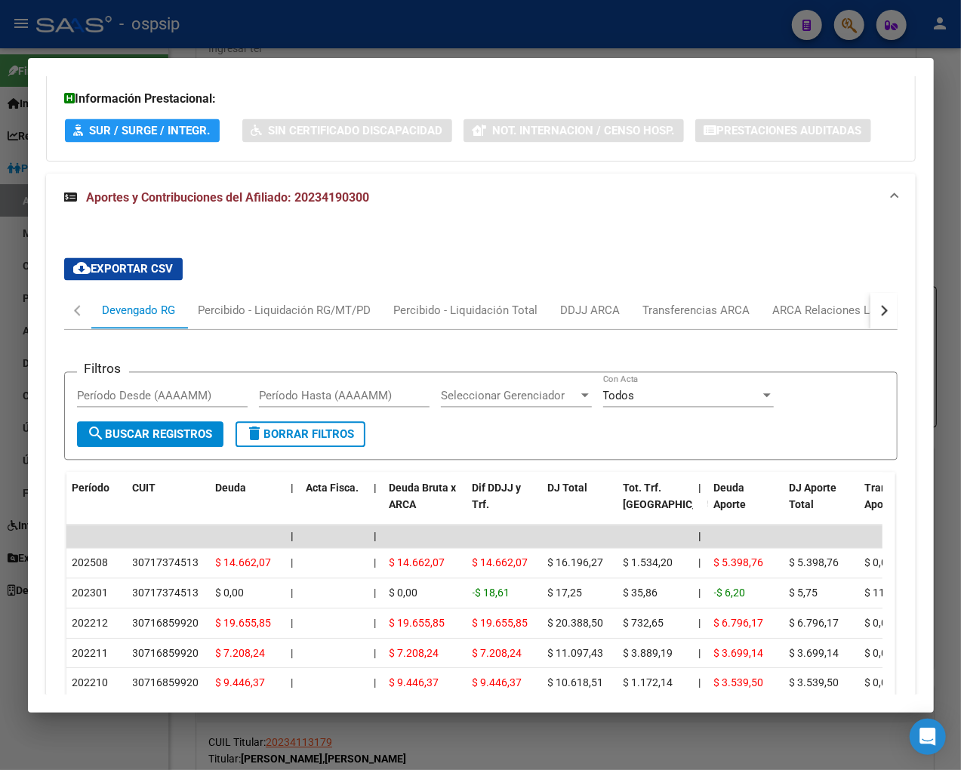
click at [820, 306] on div "button" at bounding box center [881, 311] width 11 height 11
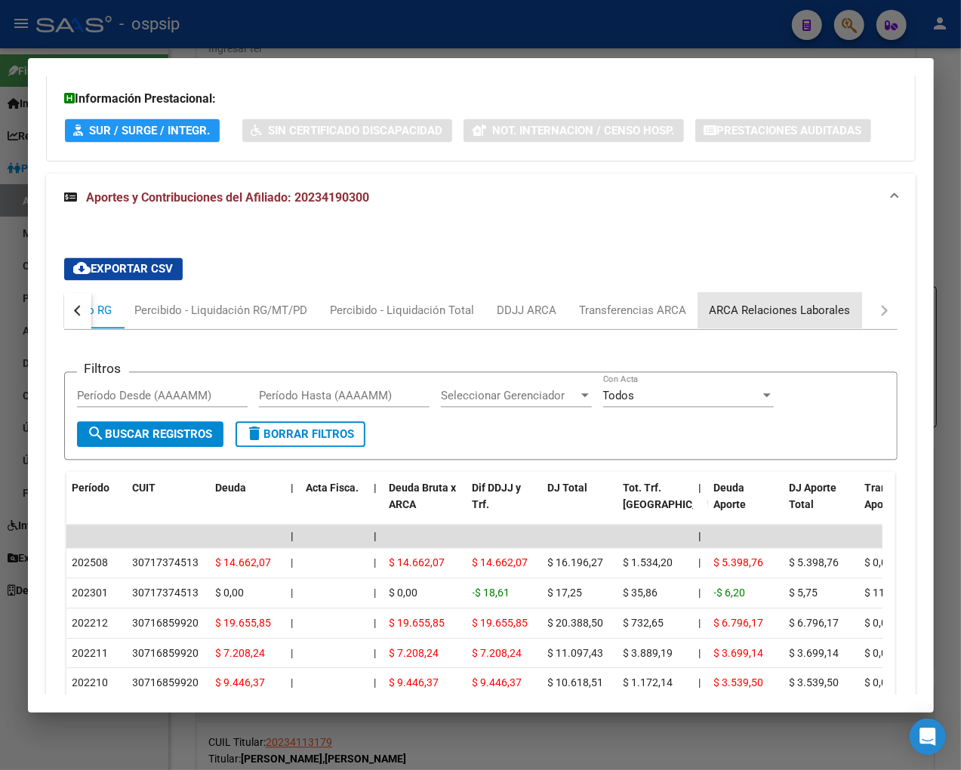
click at [778, 303] on div "ARCA Relaciones Laborales" at bounding box center [780, 311] width 141 height 17
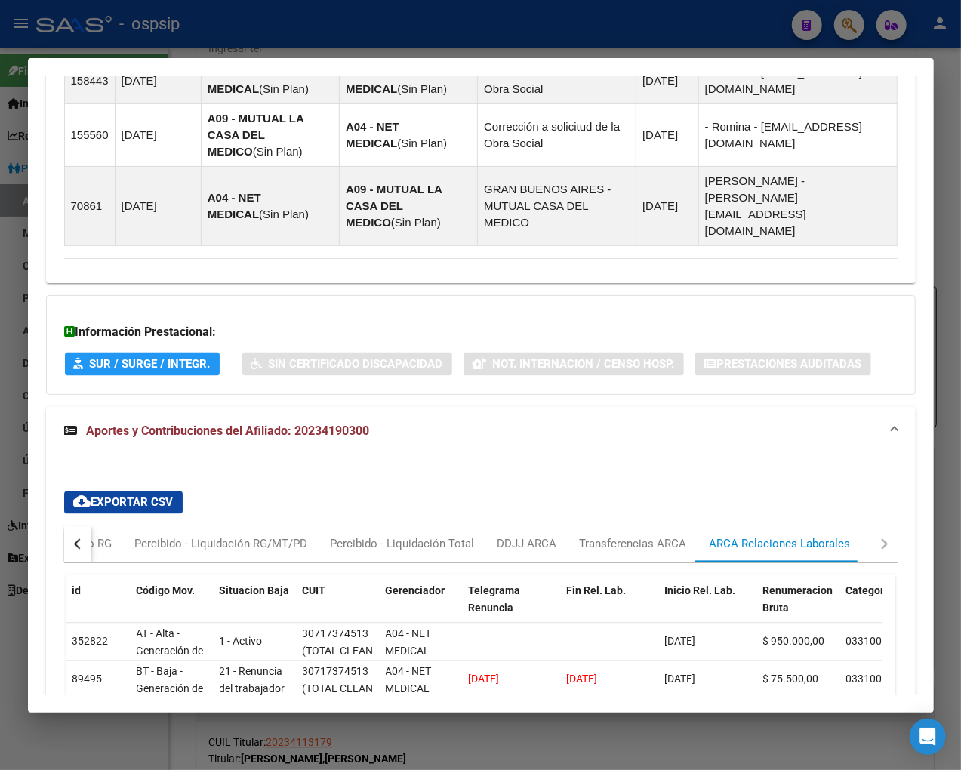
scroll to position [1292, 0]
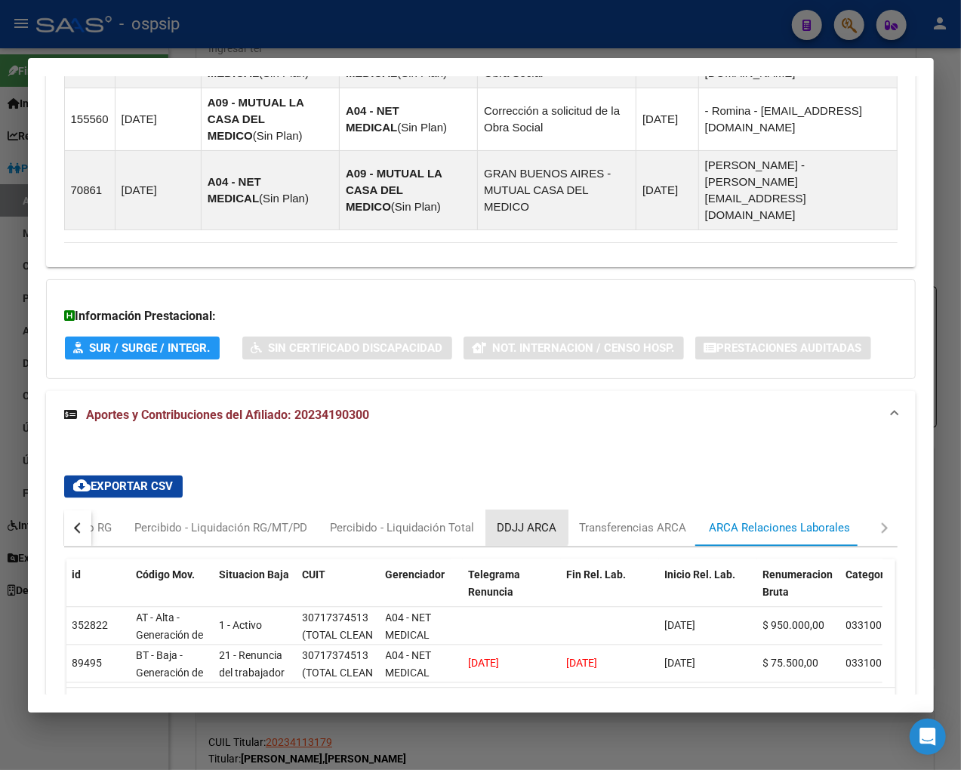
click at [506, 520] on div "DDJJ ARCA" at bounding box center [527, 528] width 60 height 17
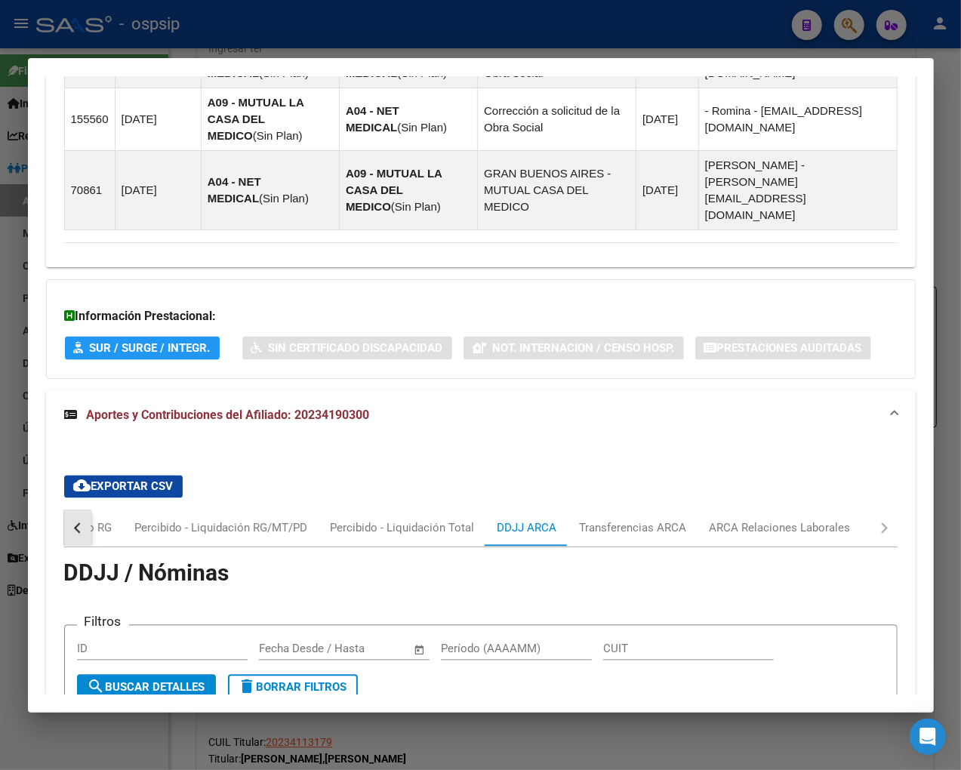
click at [73, 510] on button "button" at bounding box center [77, 528] width 27 height 36
click at [141, 520] on div "Devengado RG" at bounding box center [139, 528] width 73 height 17
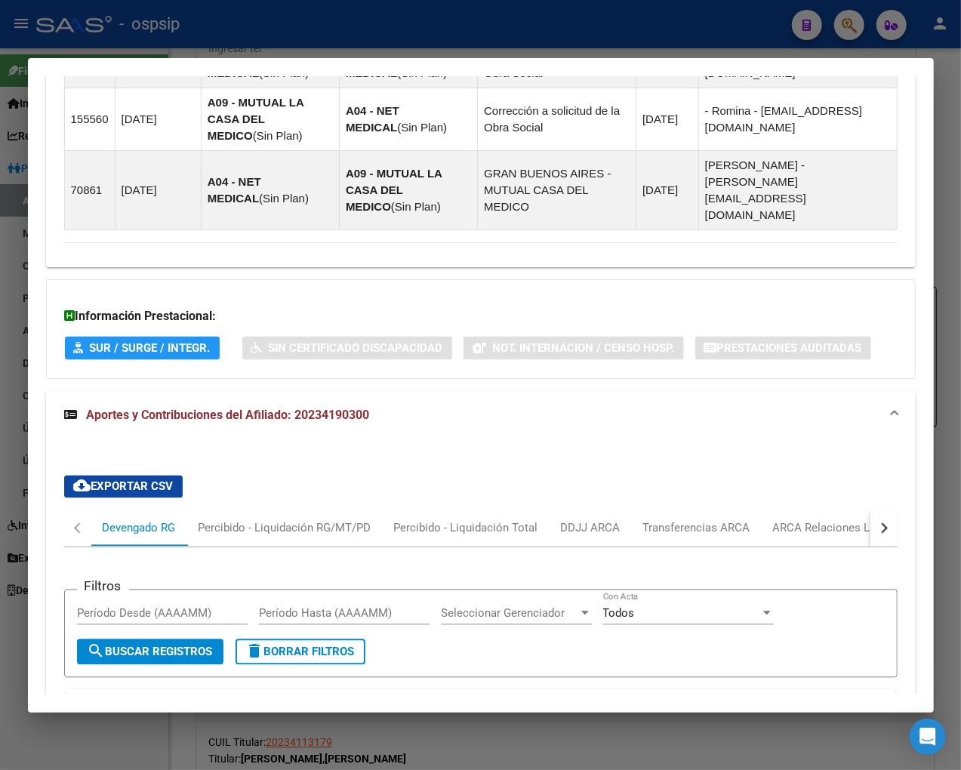
scroll to position [1460, 0]
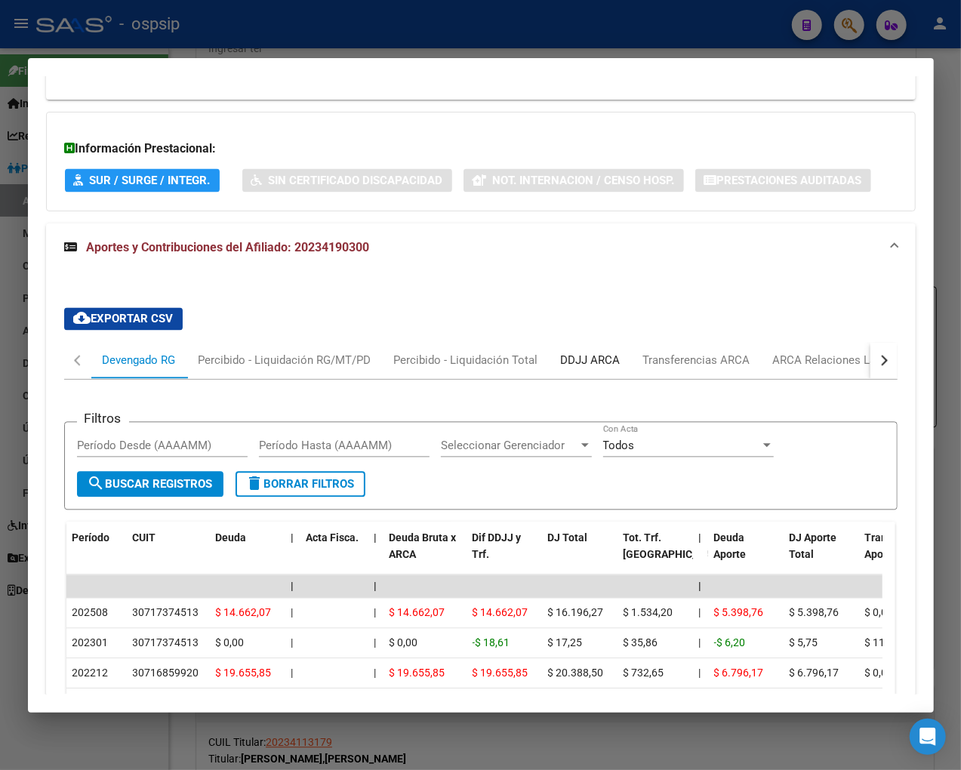
click at [590, 353] on div "DDJJ ARCA" at bounding box center [591, 361] width 60 height 17
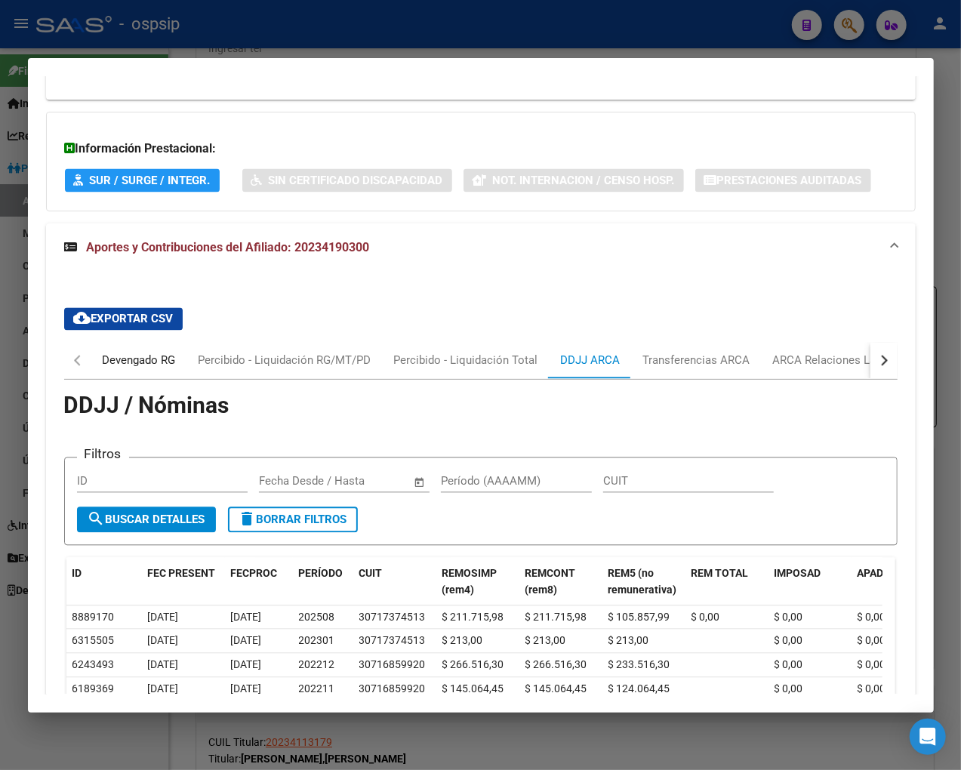
click at [137, 353] on div "Devengado RG" at bounding box center [139, 361] width 73 height 17
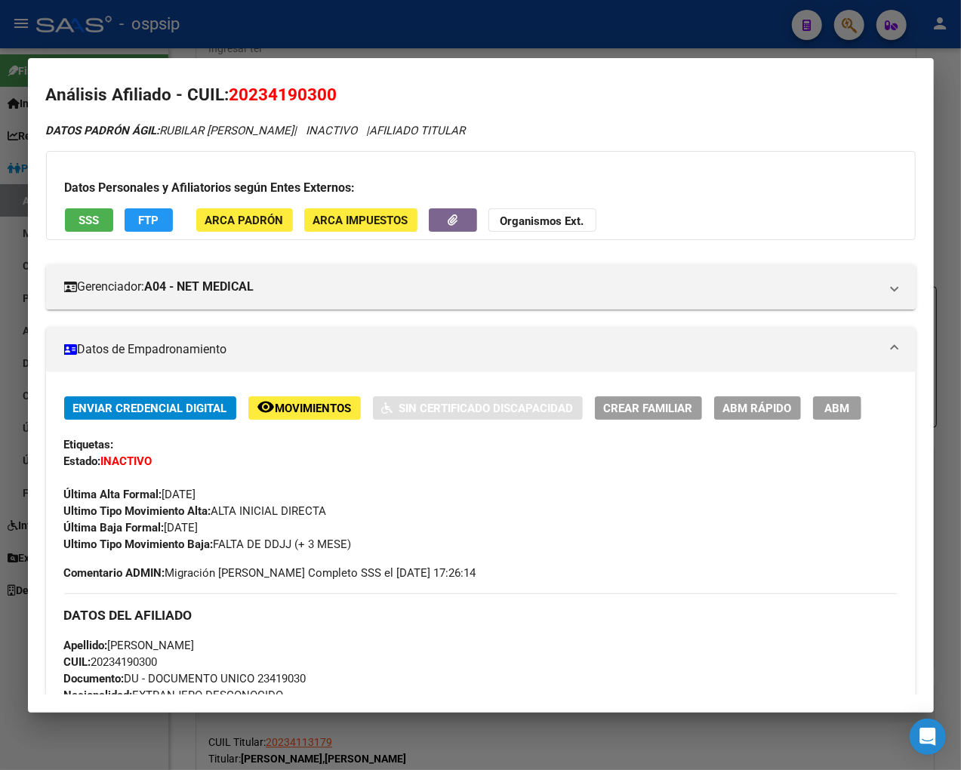
scroll to position [0, 0]
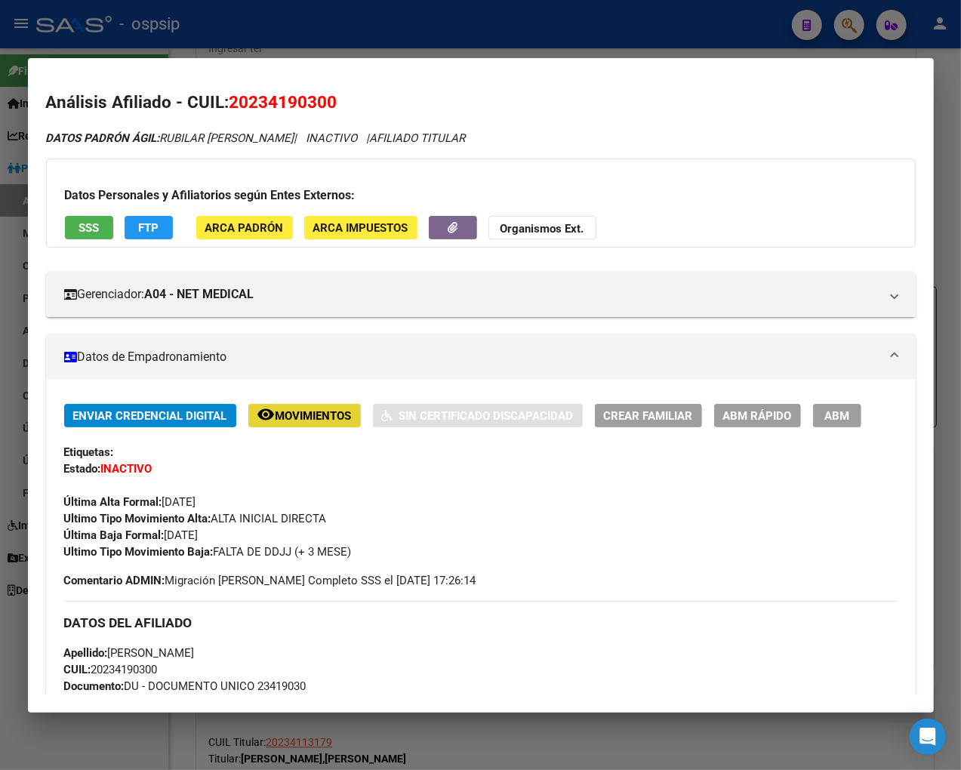
click at [319, 416] on span "Movimientos" at bounding box center [314, 416] width 76 height 14
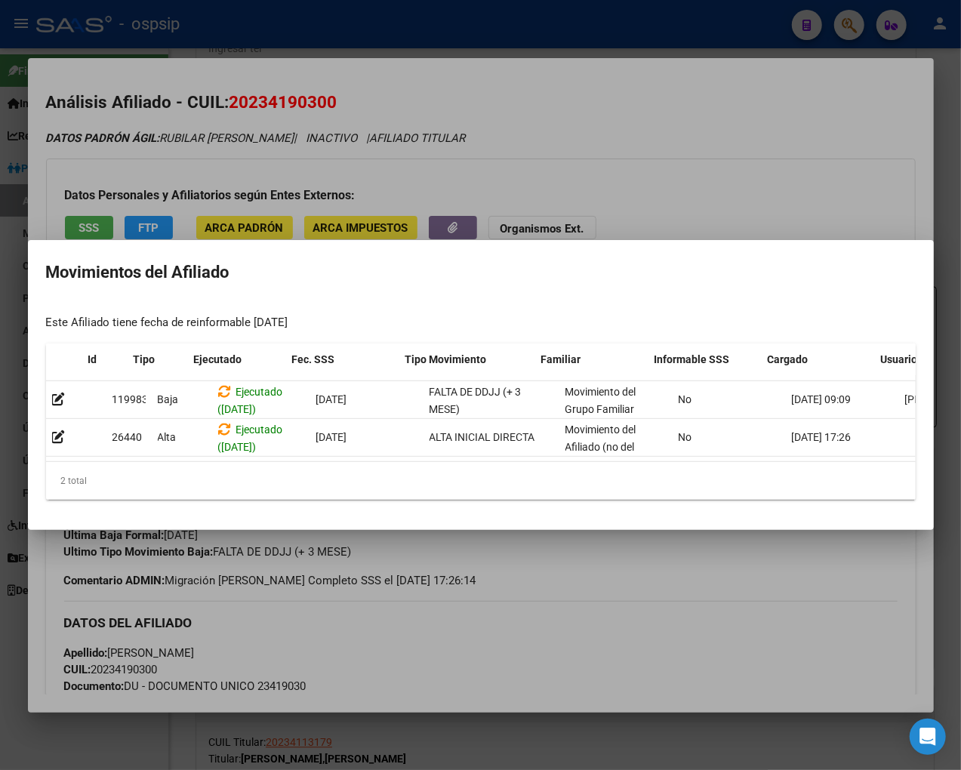
scroll to position [0, 96]
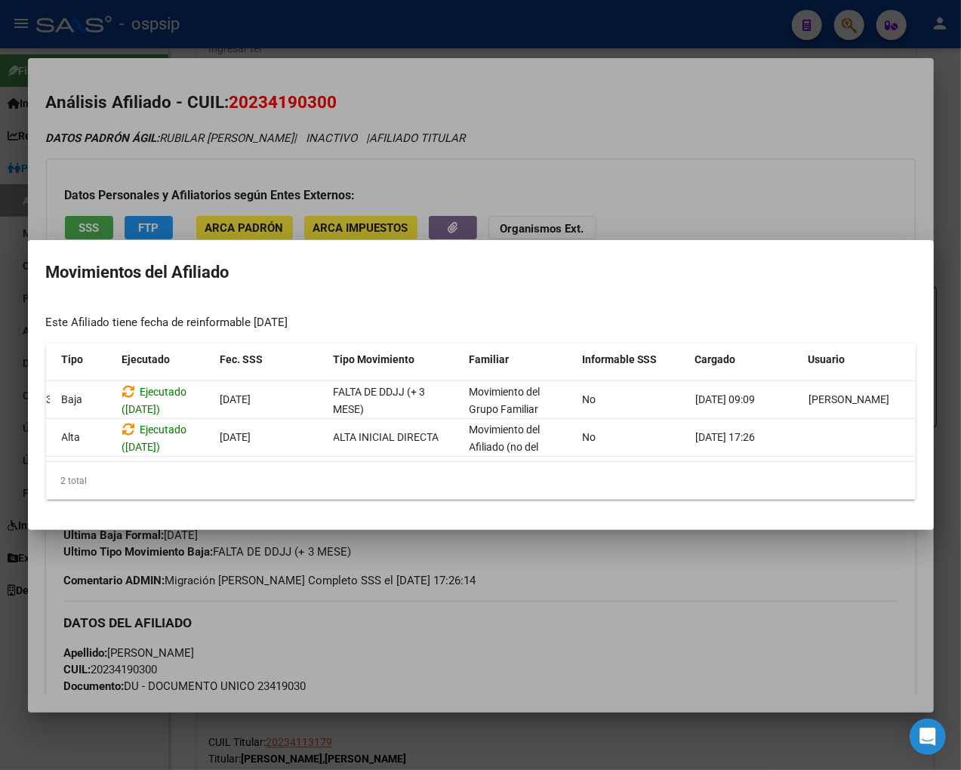
click at [613, 622] on div at bounding box center [480, 385] width 961 height 770
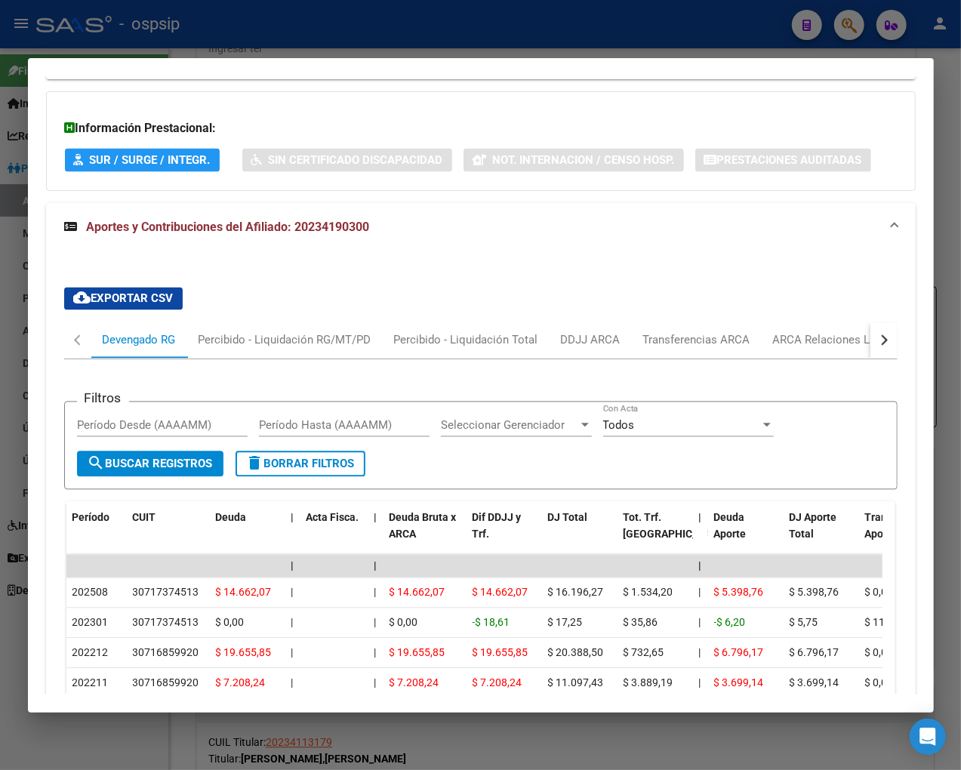
scroll to position [1510, 0]
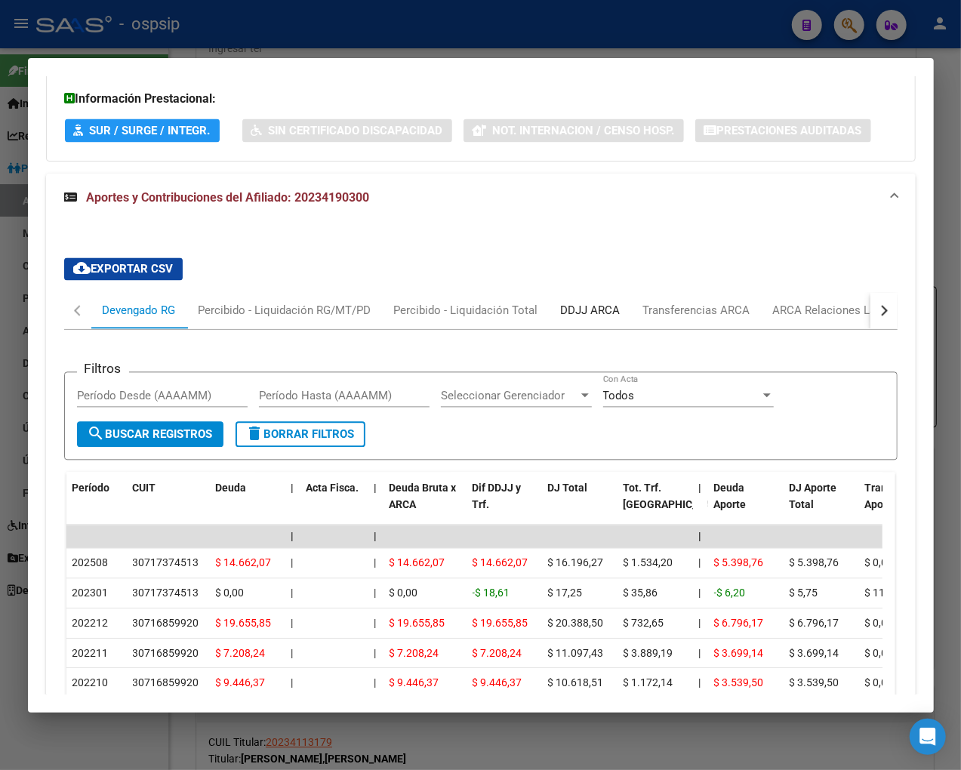
click at [583, 303] on div "DDJJ ARCA" at bounding box center [591, 311] width 60 height 17
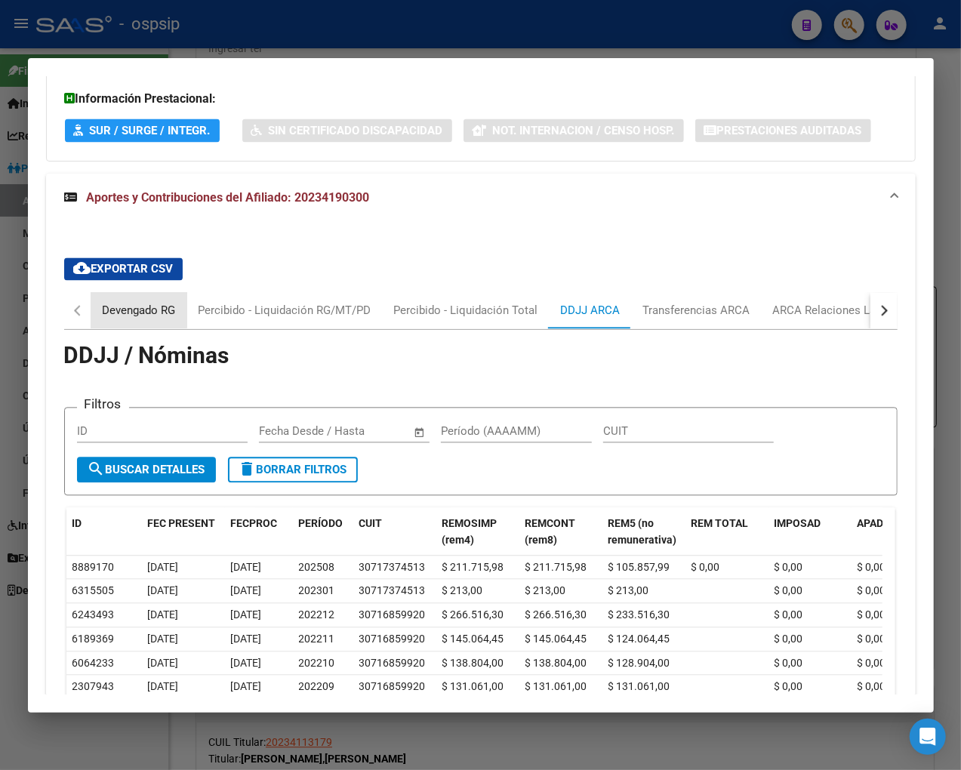
click at [106, 303] on div "Devengado RG" at bounding box center [139, 311] width 73 height 17
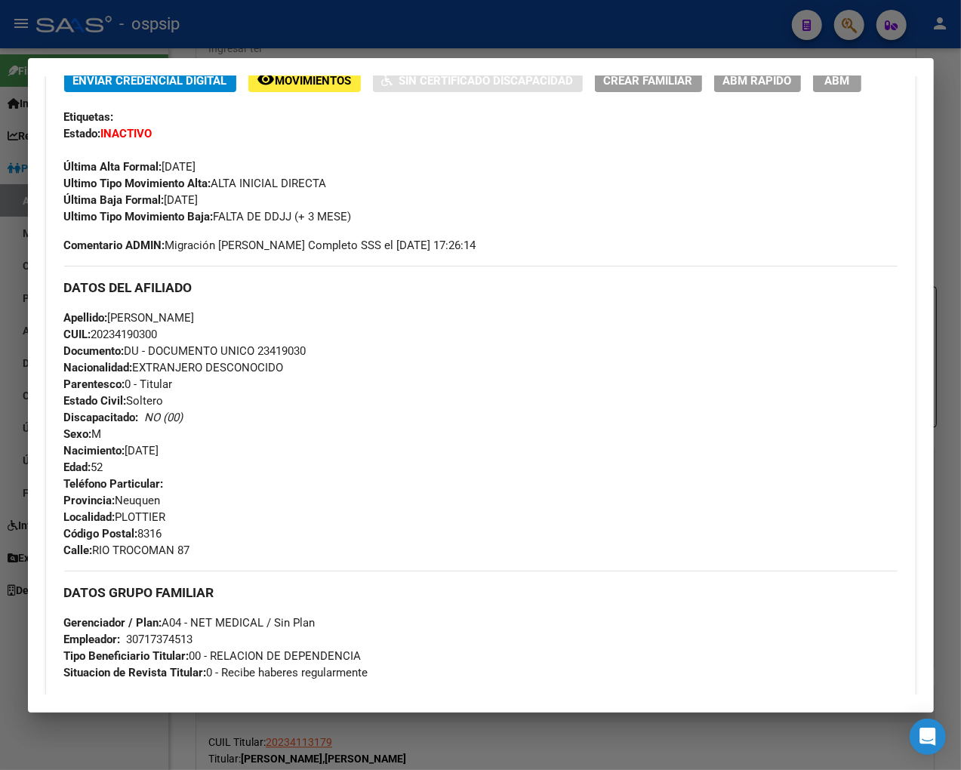
scroll to position [0, 0]
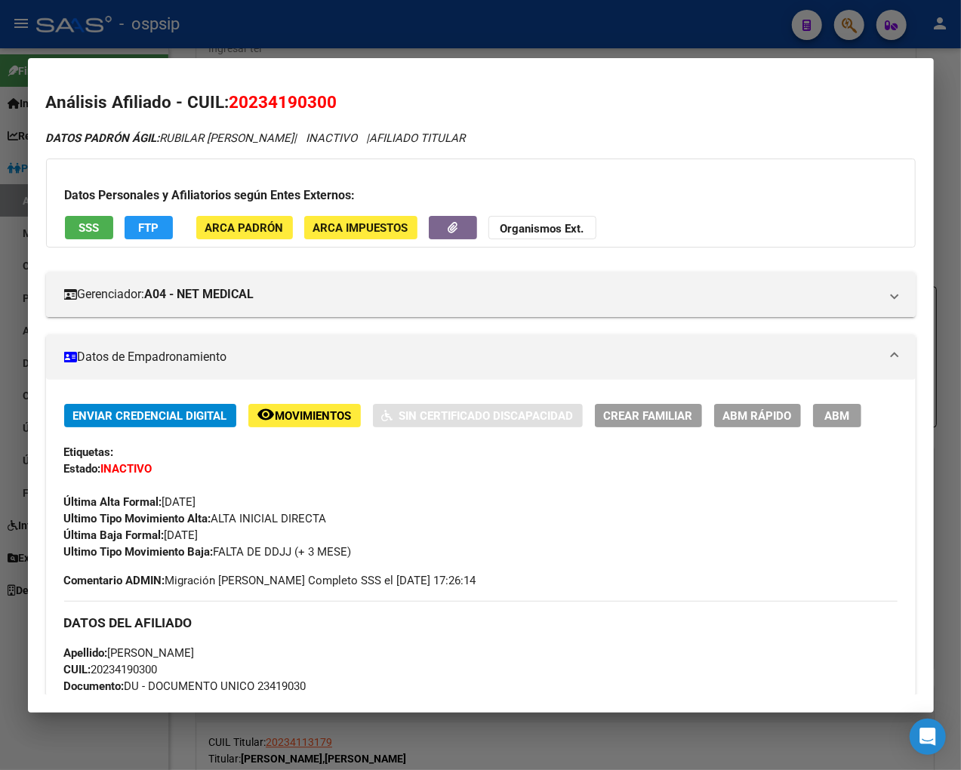
click at [820, 417] on span "ABM" at bounding box center [836, 416] width 25 height 14
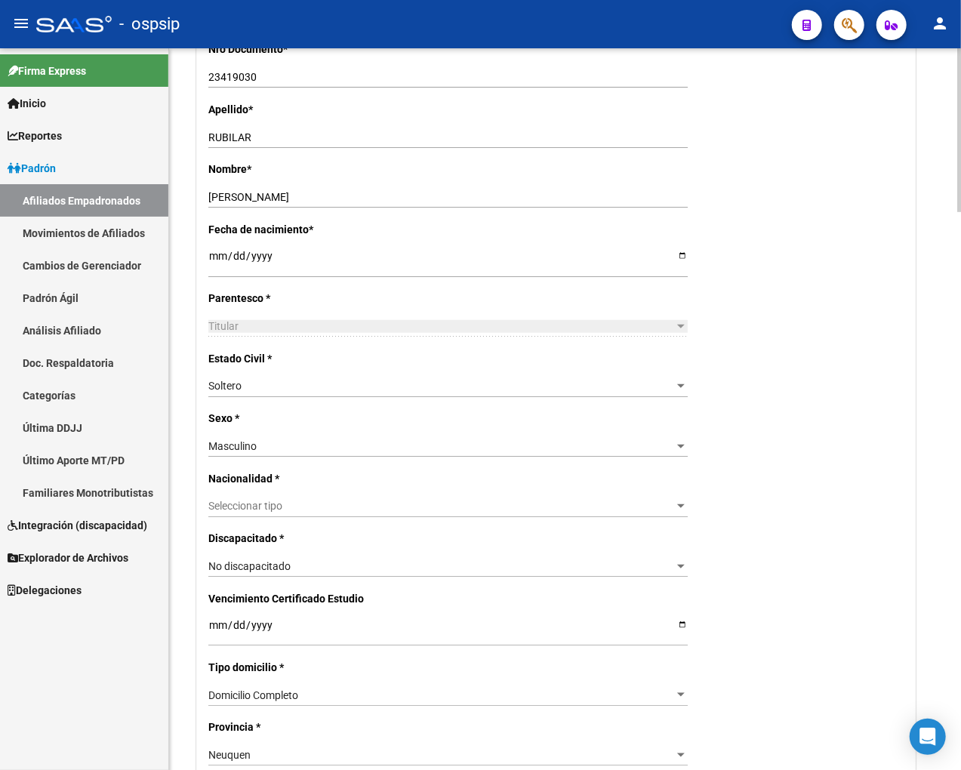
scroll to position [503, 0]
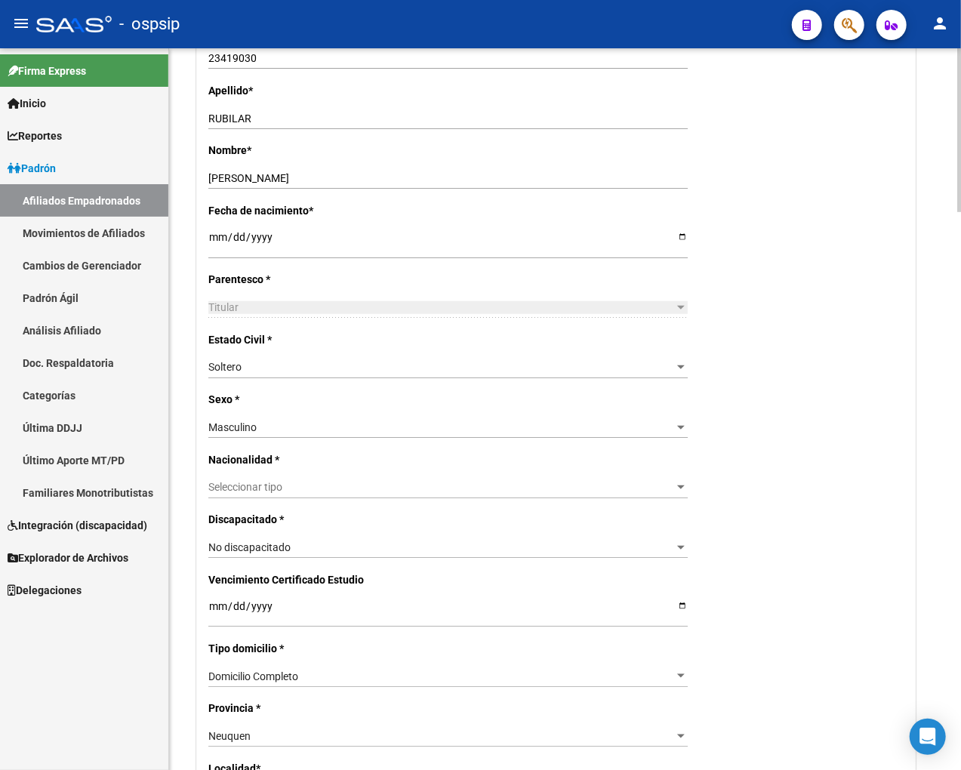
click at [393, 491] on span "Seleccionar tipo" at bounding box center [441, 487] width 466 height 13
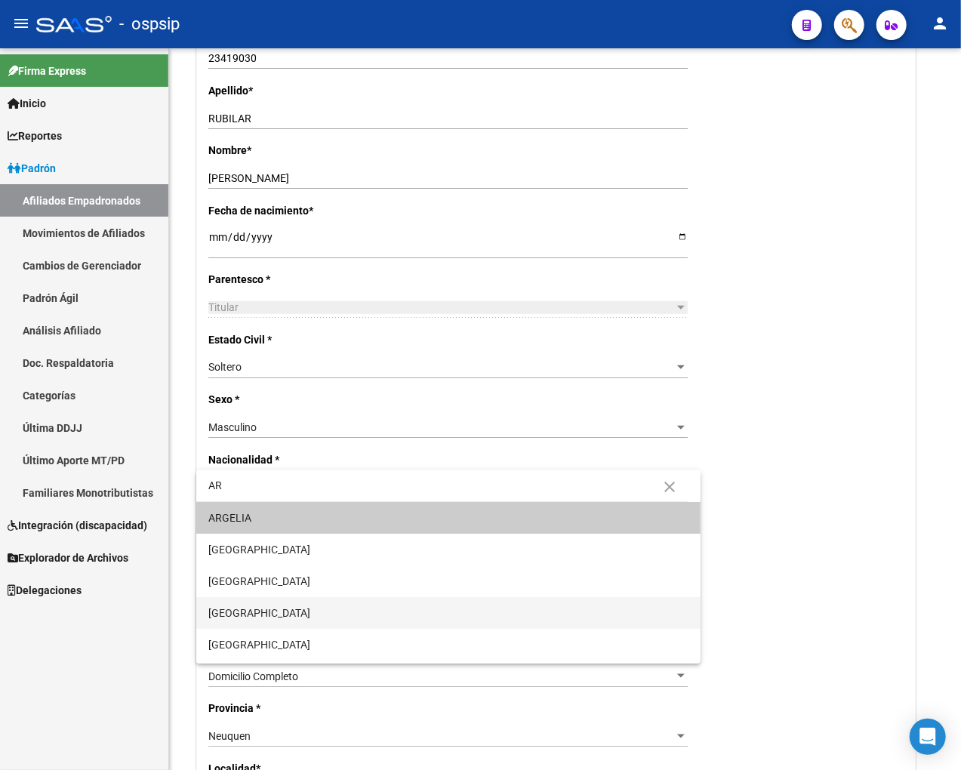
click at [291, 619] on span "[GEOGRAPHIC_DATA]" at bounding box center [448, 613] width 480 height 32
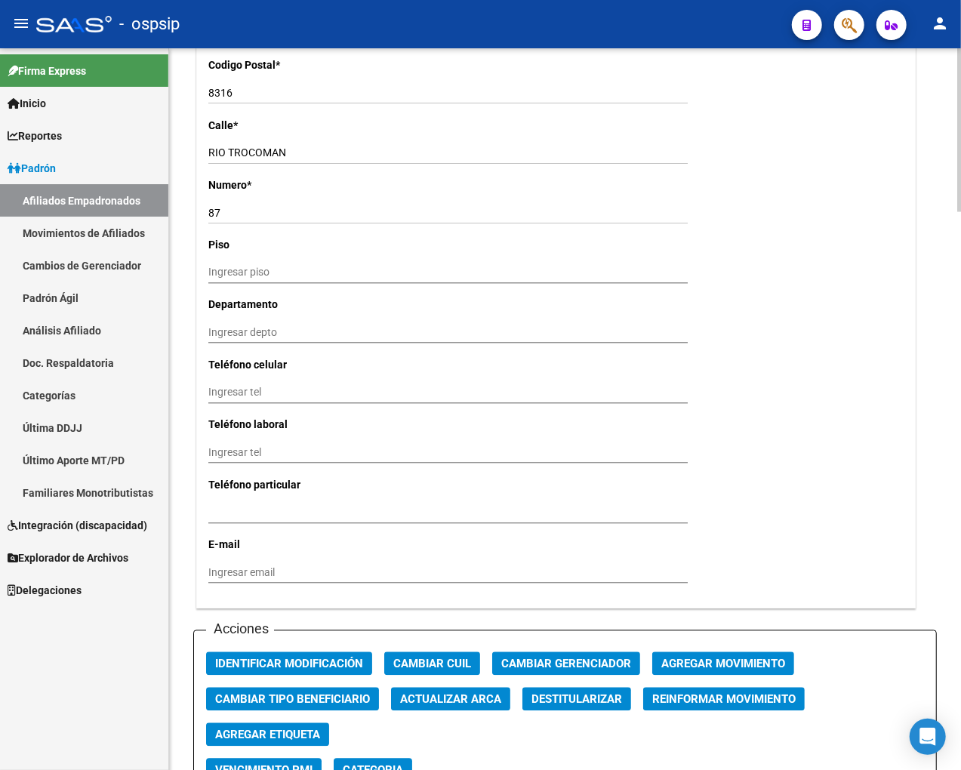
scroll to position [1510, 0]
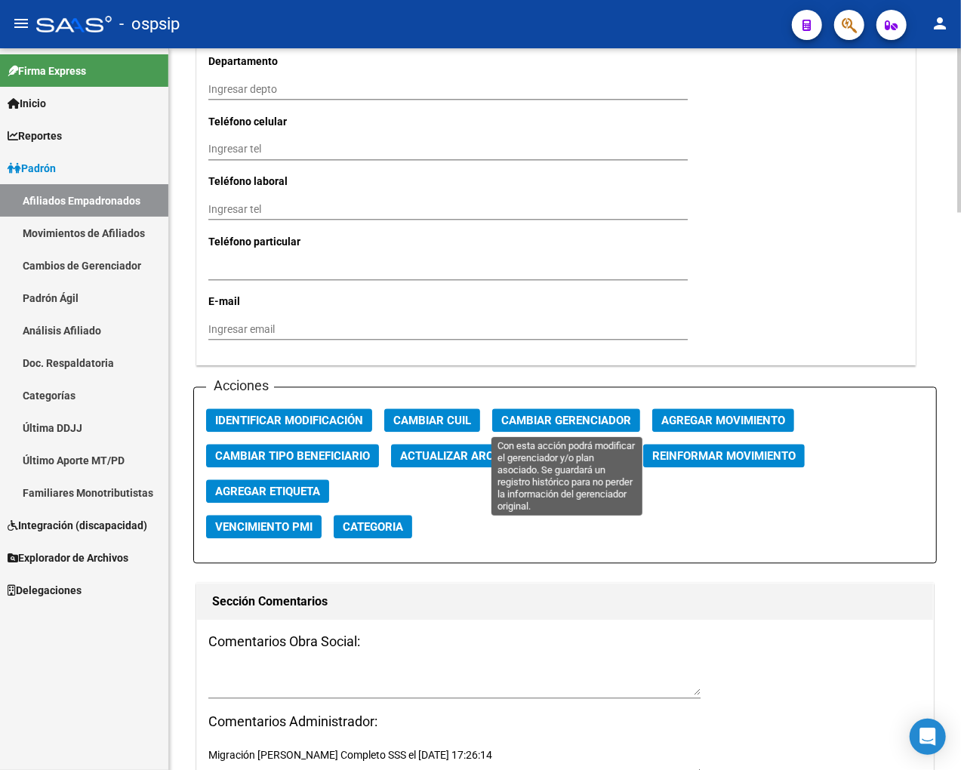
click at [572, 420] on span "Cambiar Gerenciador" at bounding box center [566, 421] width 130 height 14
